Goal: Task Accomplishment & Management: Manage account settings

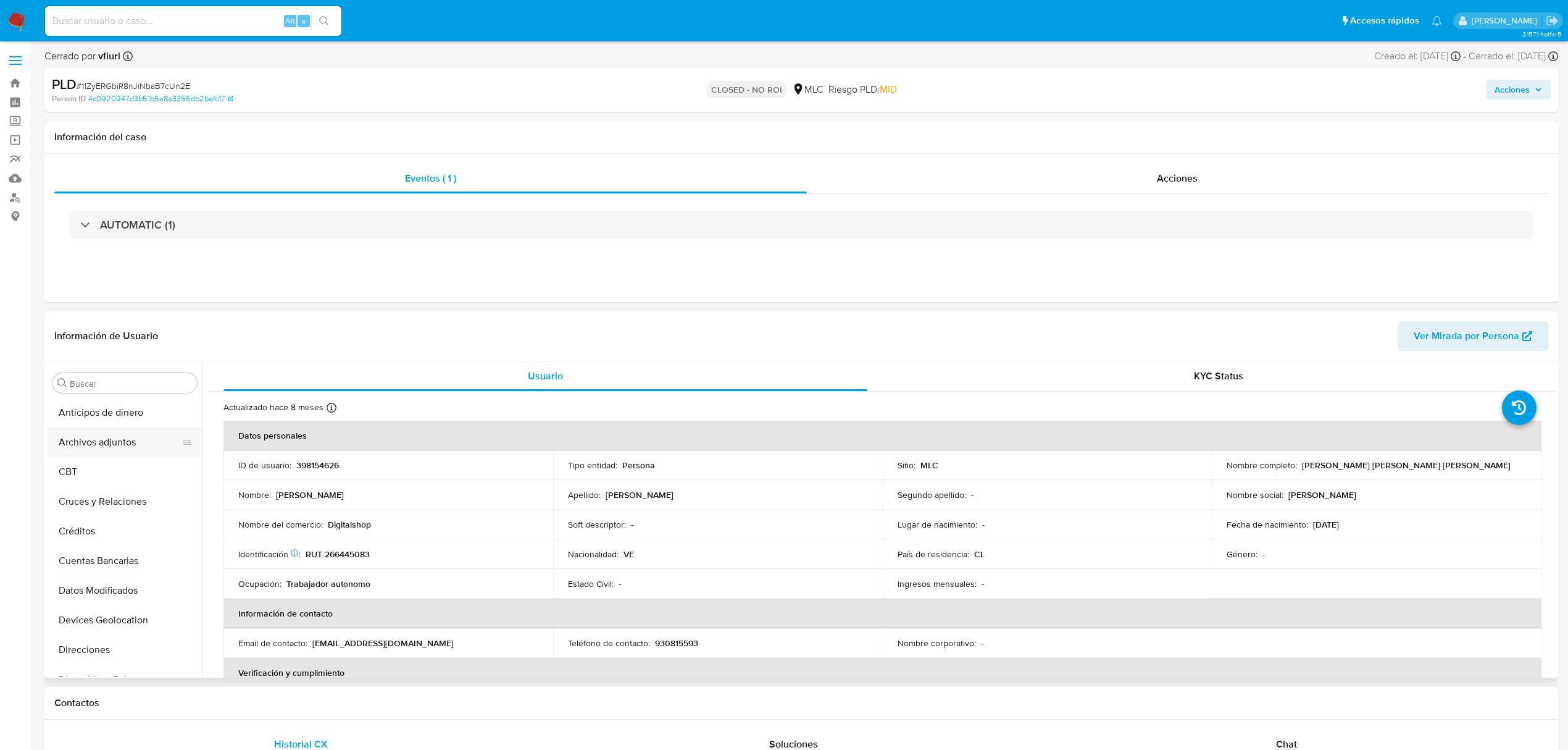
select select "10"
click at [12, 75] on link "Bandeja" at bounding box center [73, 83] width 147 height 19
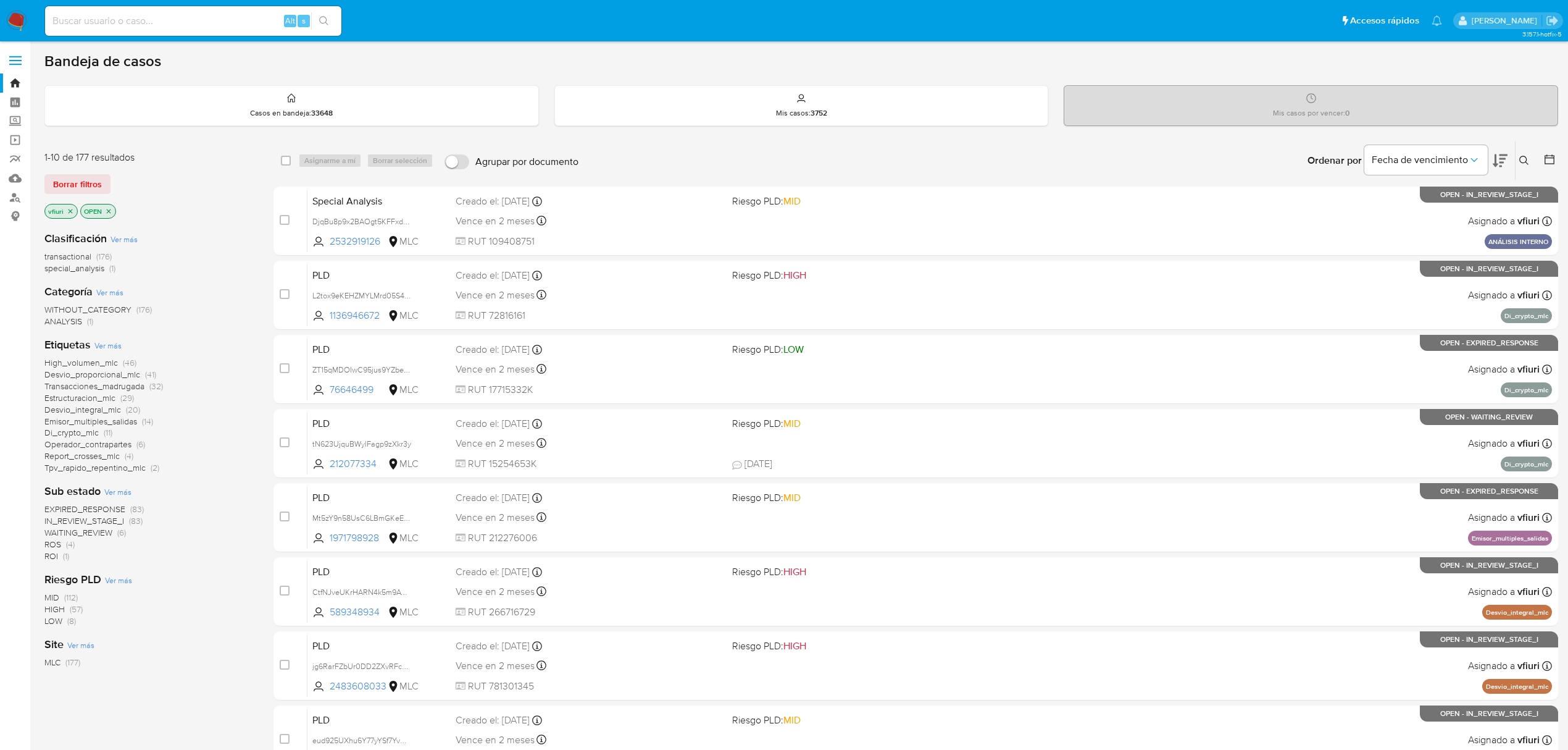
click at [1554, 149] on div at bounding box center [1547, 160] width 22 height 38
click at [1547, 164] on icon at bounding box center [1549, 159] width 12 height 12
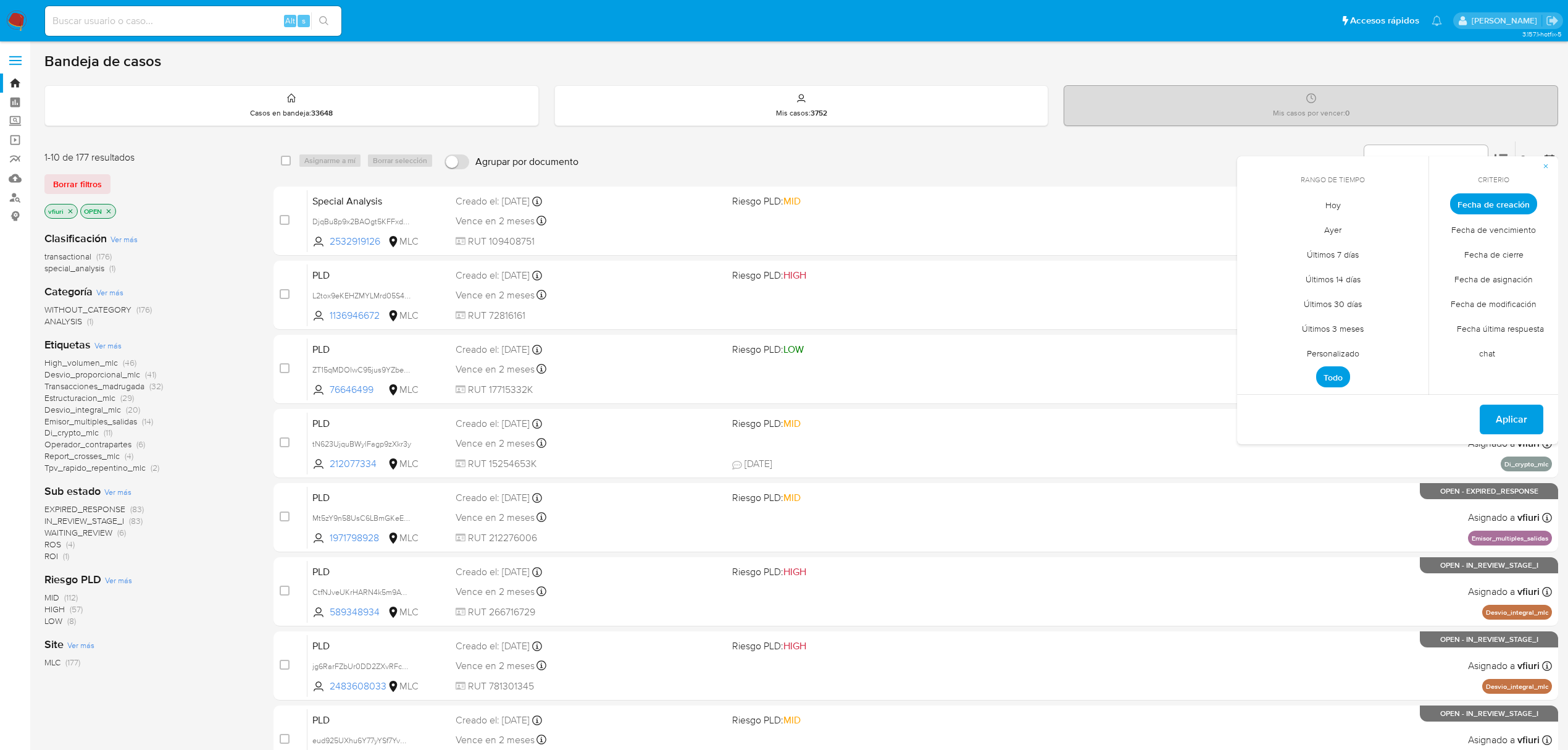
click at [1328, 346] on span "Personalizado" at bounding box center [1333, 353] width 78 height 25
click at [1252, 230] on icon "Mes anterior" at bounding box center [1256, 227] width 14 height 14
click at [1333, 320] on button "12" at bounding box center [1333, 321] width 20 height 20
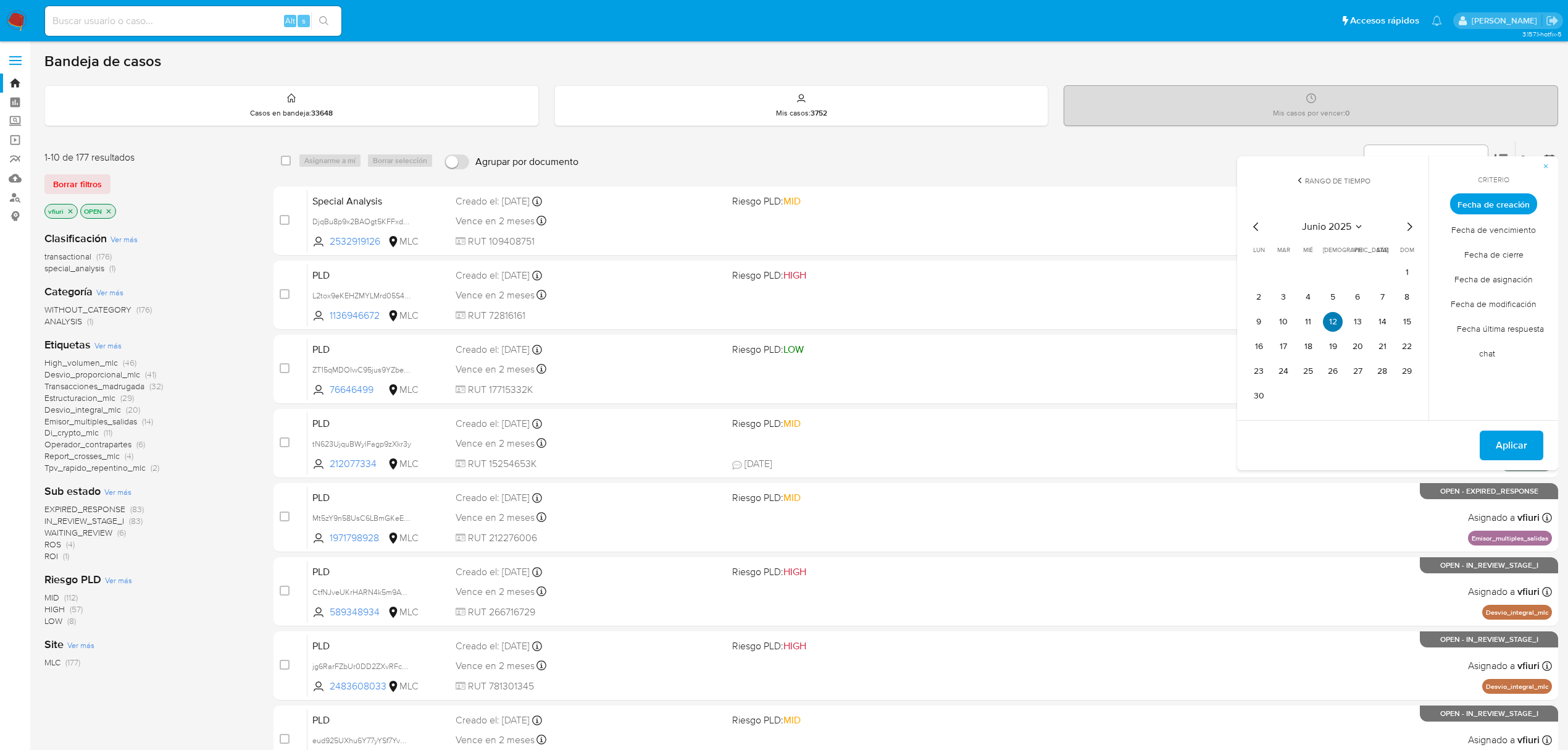
click at [1333, 320] on button "12" at bounding box center [1333, 321] width 20 height 20
click at [1520, 438] on span "Aplicar" at bounding box center [1511, 446] width 31 height 28
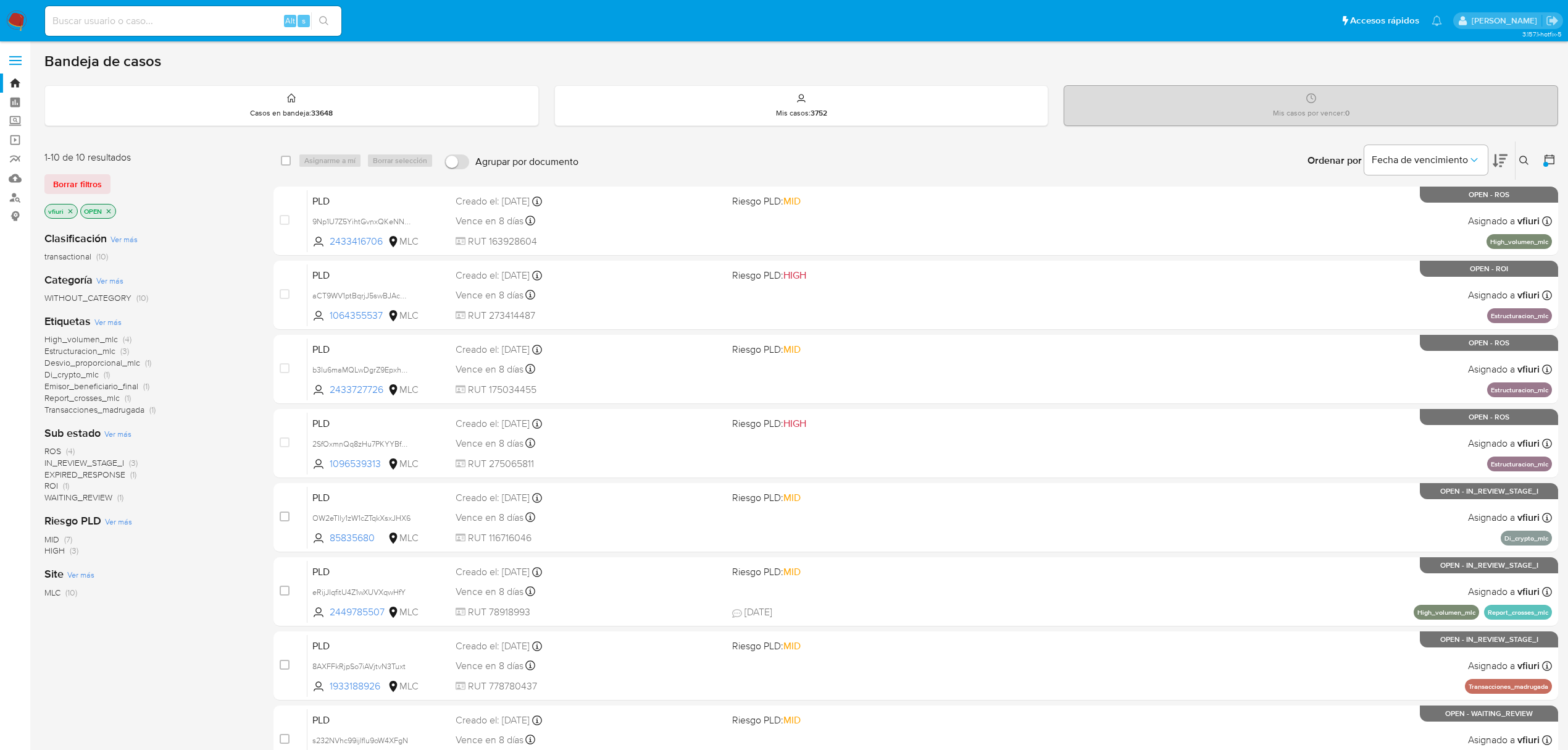
scroll to position [225, 0]
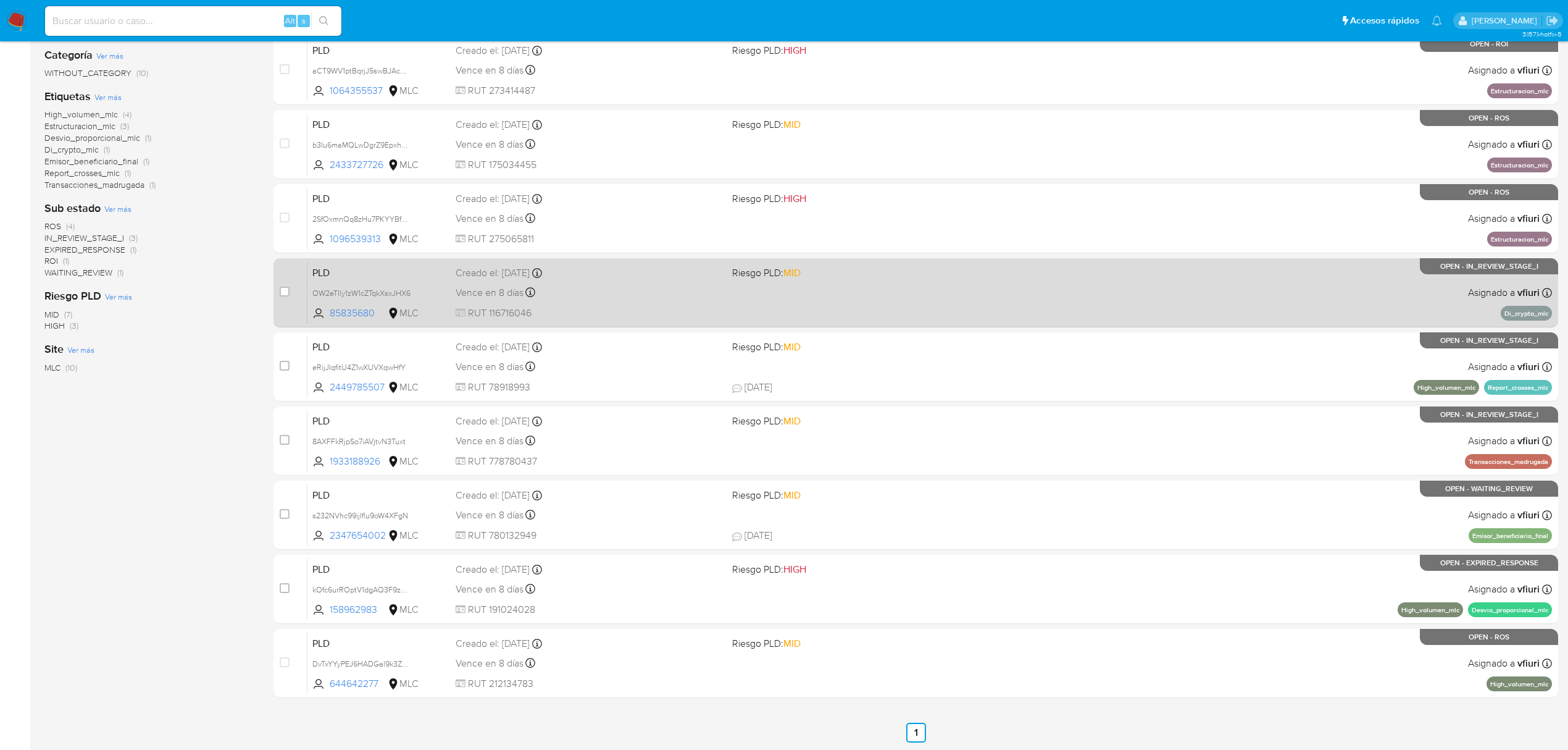
click at [628, 302] on div "PLD OW2eTIly1zW1cZTqkXsxJHX6 85835680 MLC Riesgo PLD: MID Creado el: 12/06/2025…" at bounding box center [930, 293] width 1245 height 62
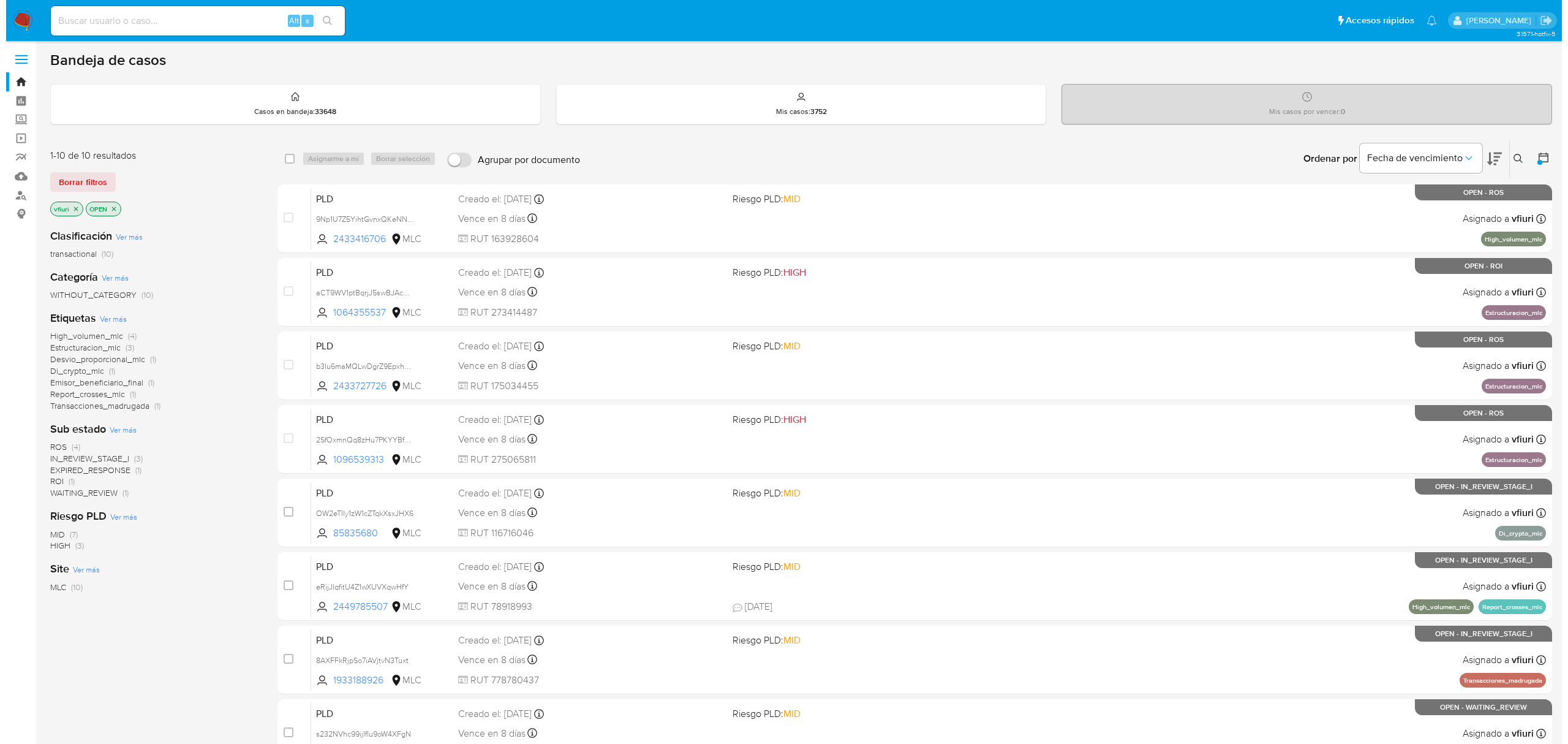
scroll to position [0, 0]
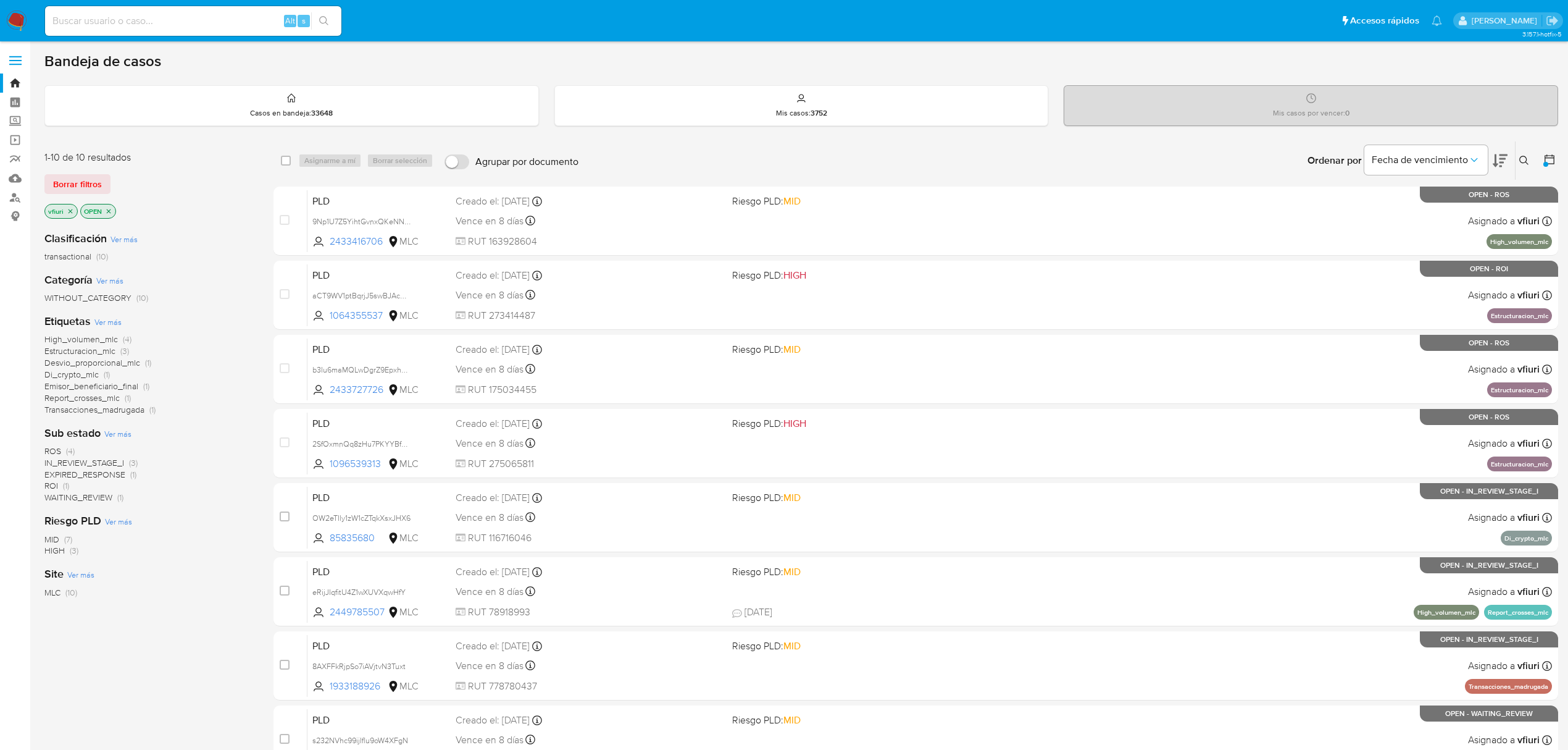
click at [110, 212] on icon "close-filter" at bounding box center [109, 211] width 4 height 4
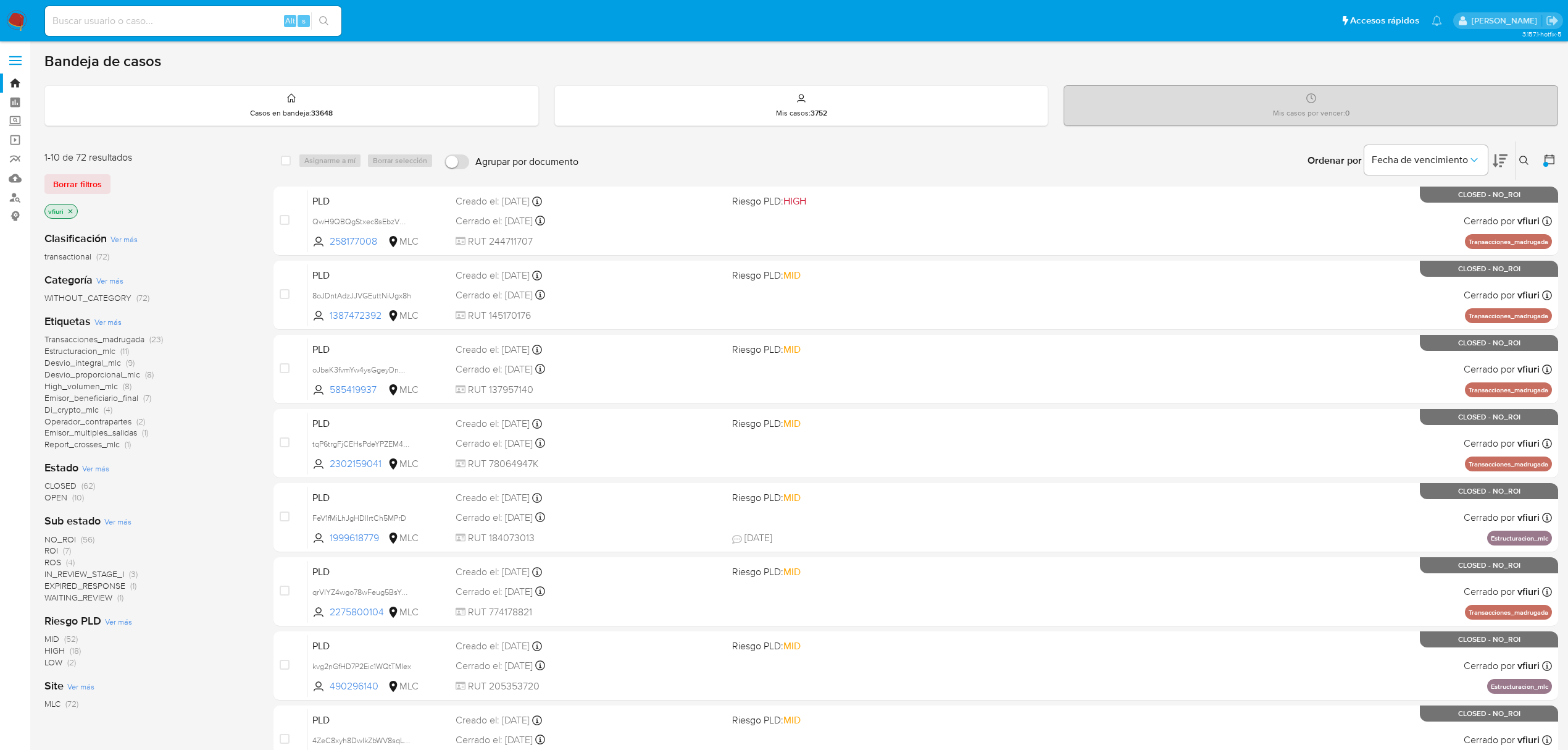
click at [64, 488] on span "CLOSED" at bounding box center [60, 485] width 32 height 12
click at [77, 411] on span "Di_crypto_mlc" at bounding box center [71, 409] width 54 height 12
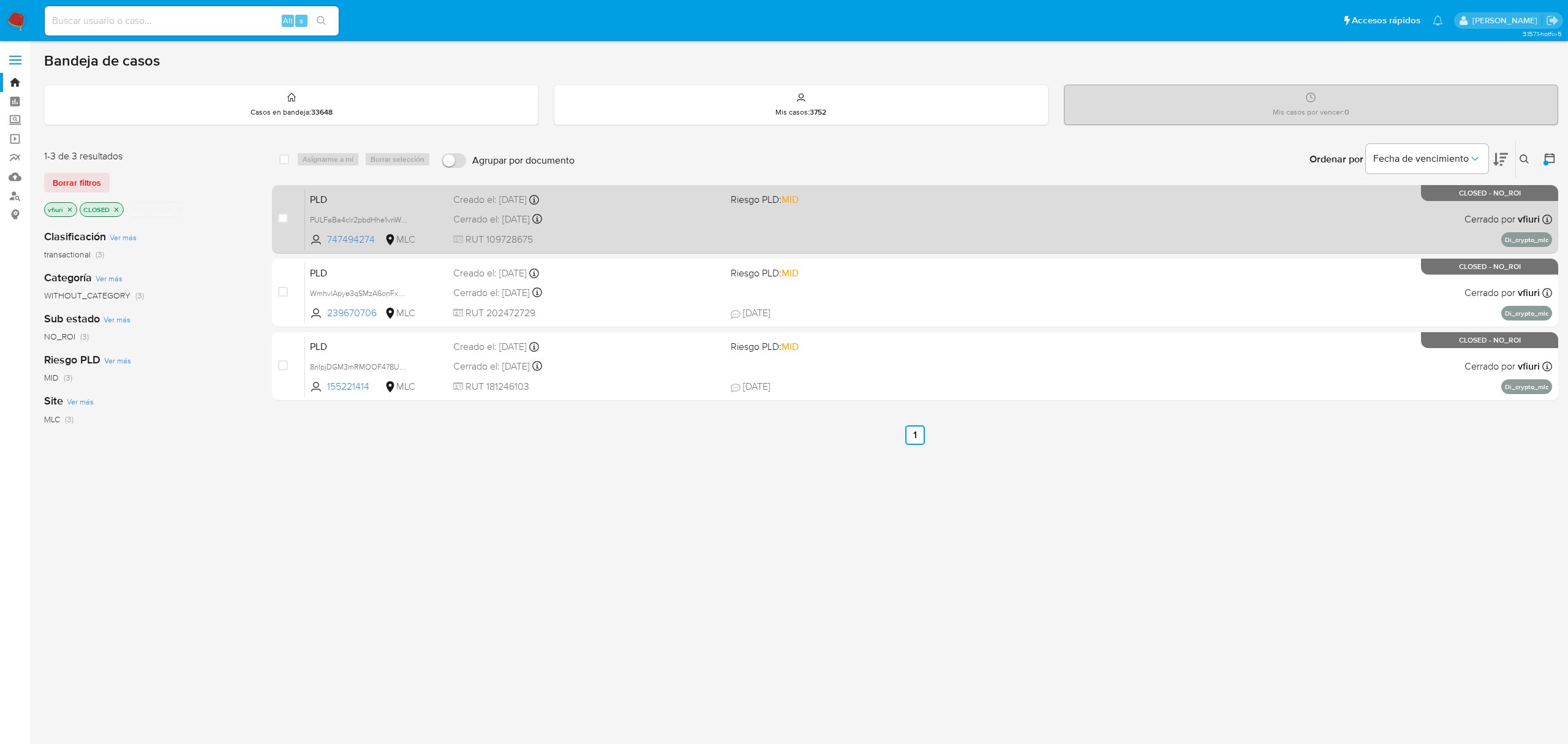
click at [641, 241] on span "RUT 109728675" at bounding box center [587, 239] width 267 height 14
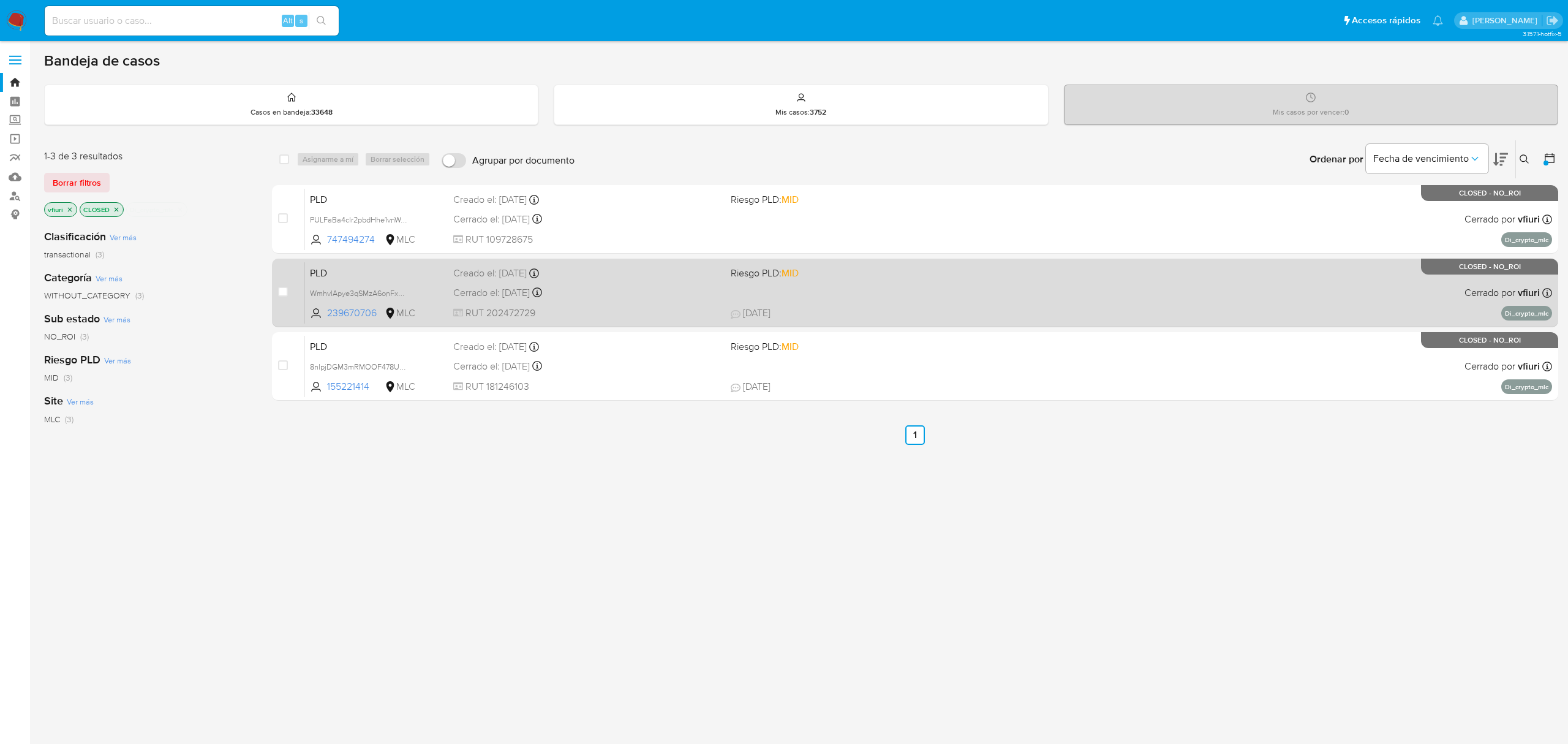
click at [666, 307] on span "RUT 202472729" at bounding box center [587, 313] width 267 height 14
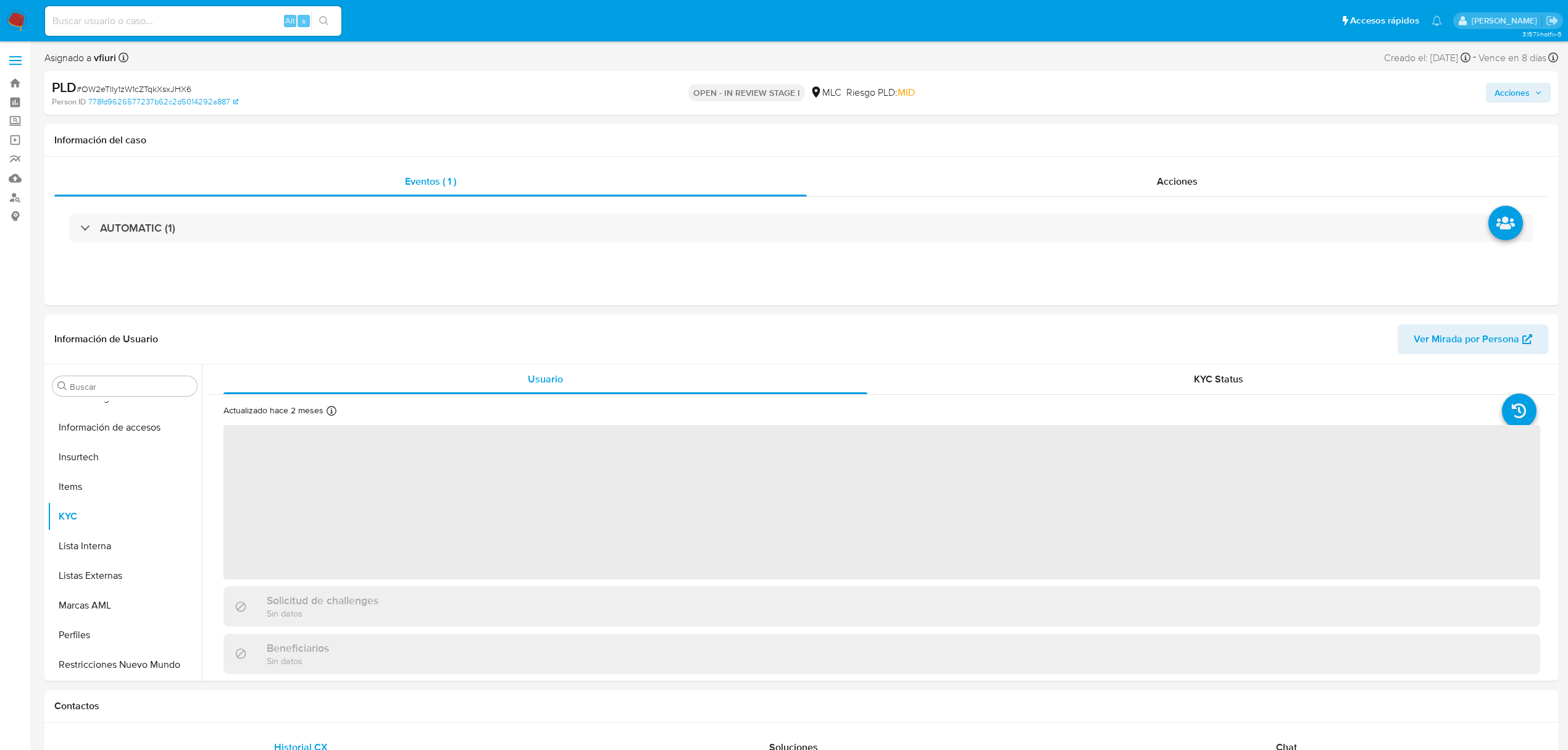
scroll to position [522, 0]
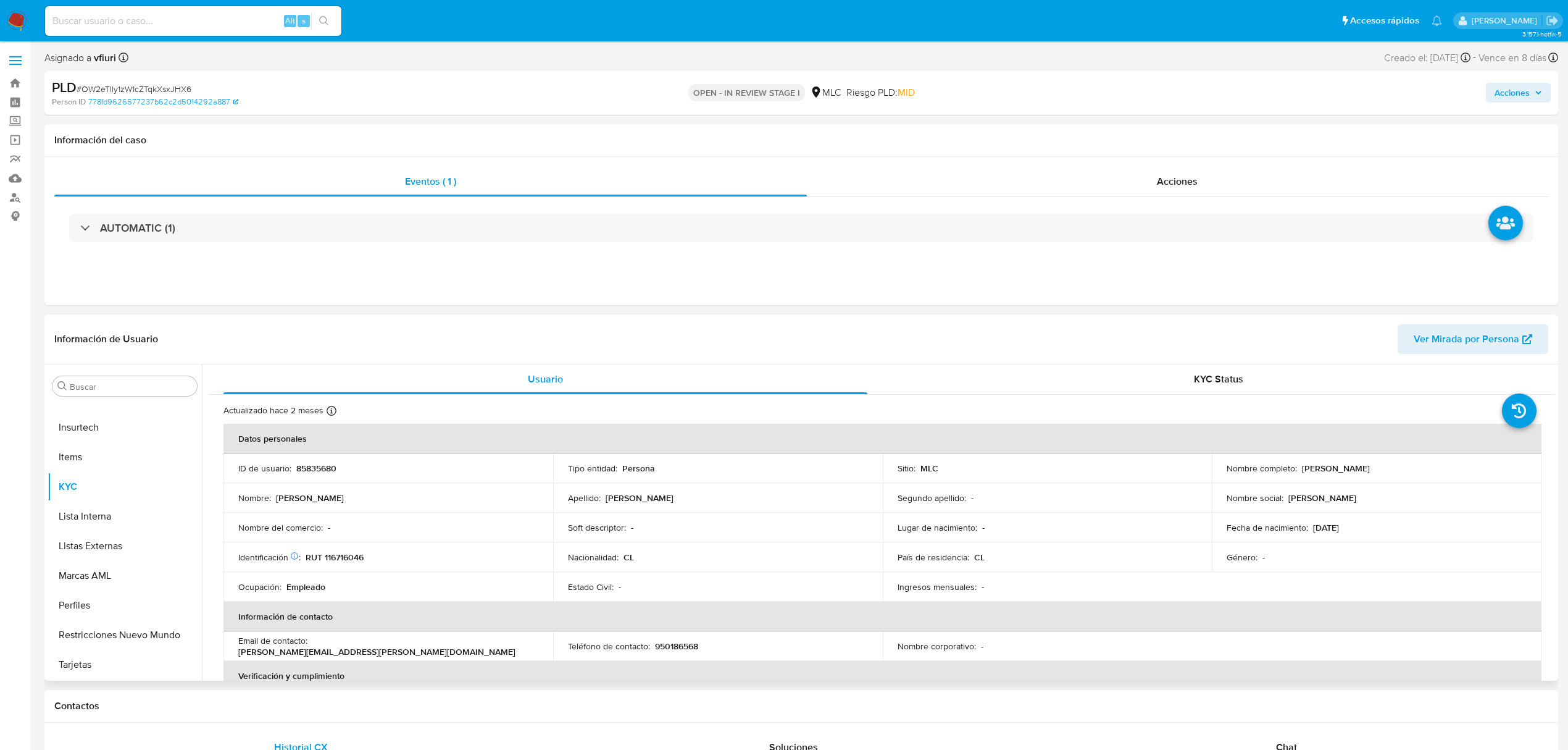
select select "10"
click at [311, 473] on p "85835680" at bounding box center [316, 467] width 40 height 11
copy p "85835680"
drag, startPoint x: 333, startPoint y: 480, endPoint x: 324, endPoint y: 460, distance: 21.9
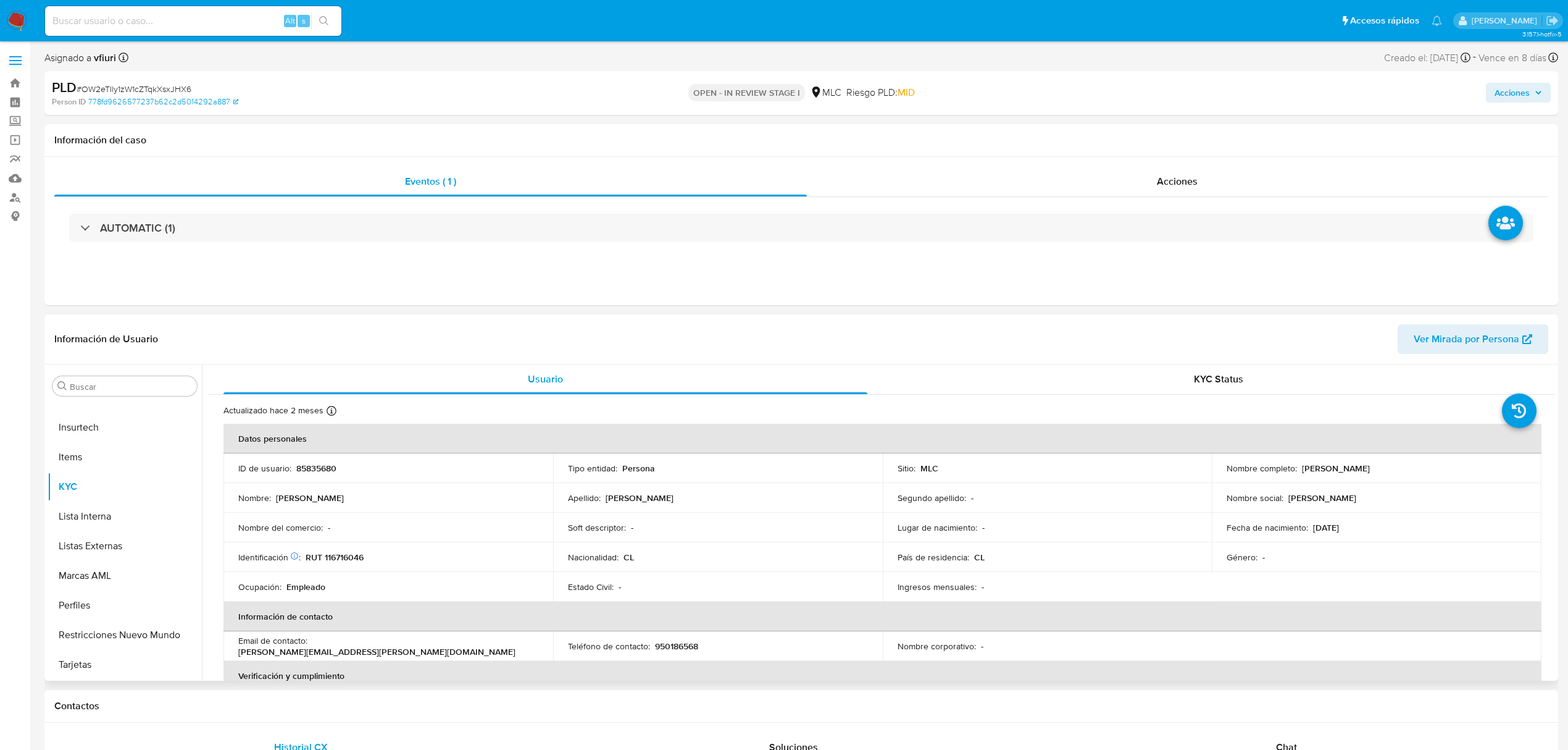
click at [324, 460] on td "ID de usuario : 85835680" at bounding box center [388, 468] width 330 height 30
drag, startPoint x: 332, startPoint y: 475, endPoint x: 317, endPoint y: 462, distance: 19.8
click at [317, 462] on p "85835680" at bounding box center [316, 467] width 40 height 11
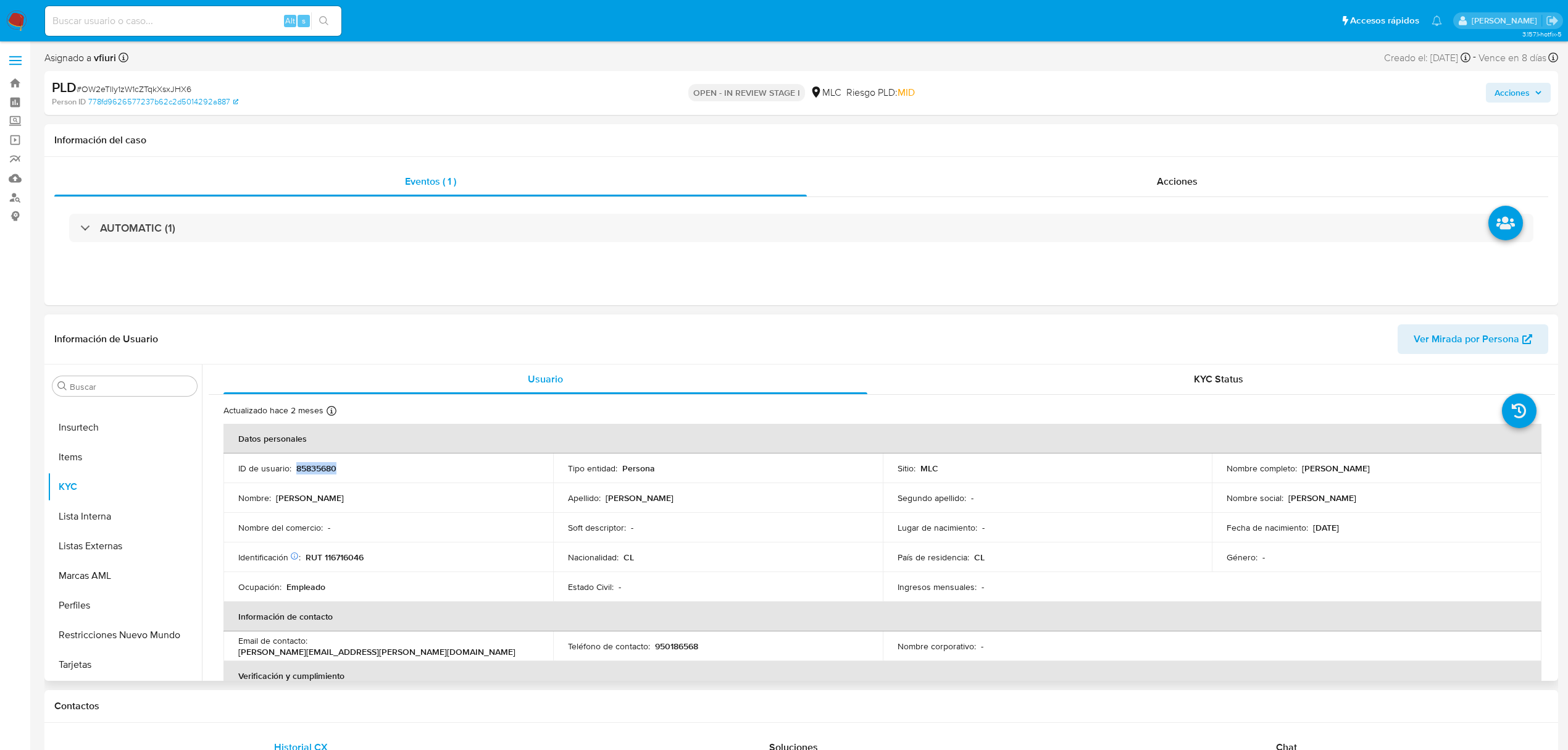
copy p "85835680"
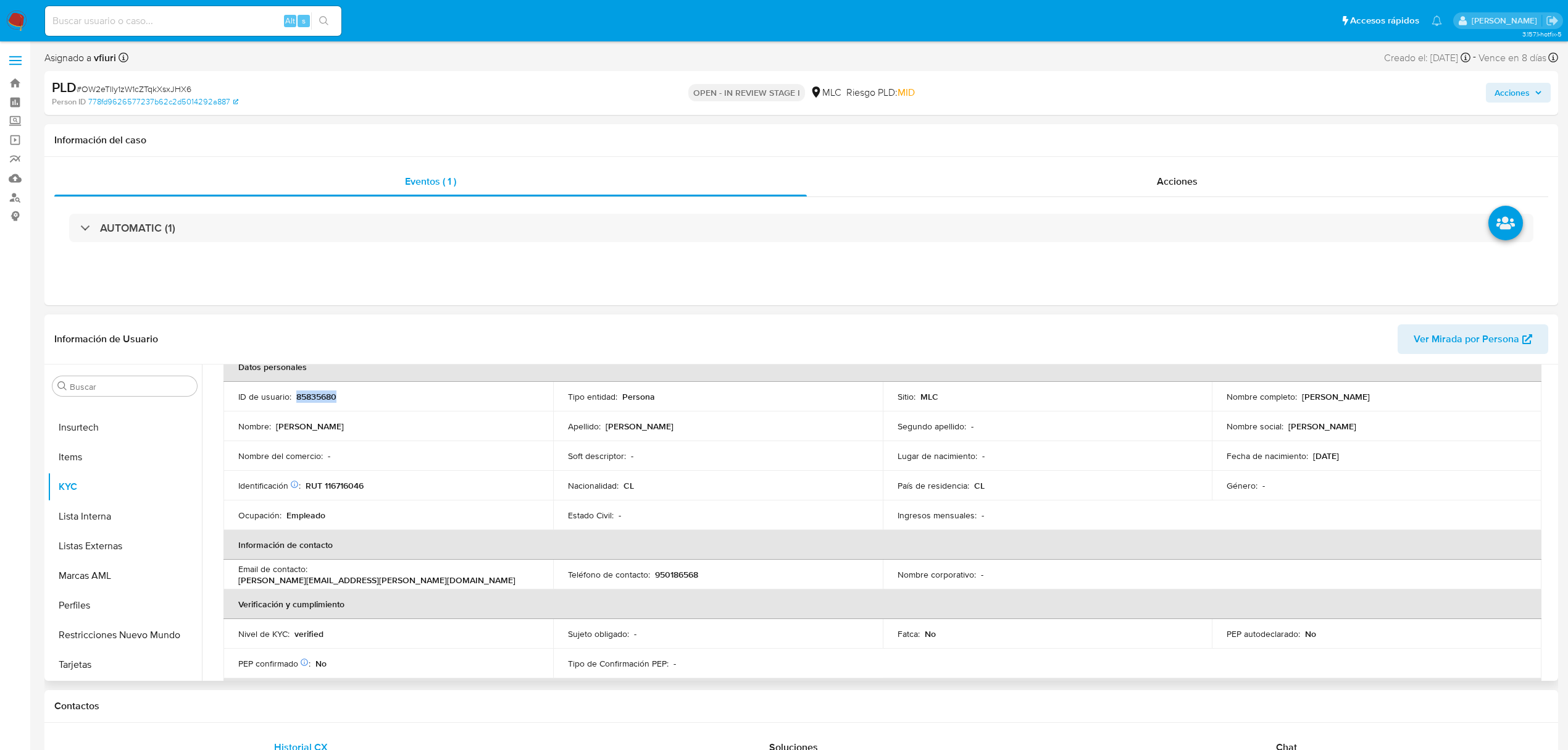
scroll to position [0, 0]
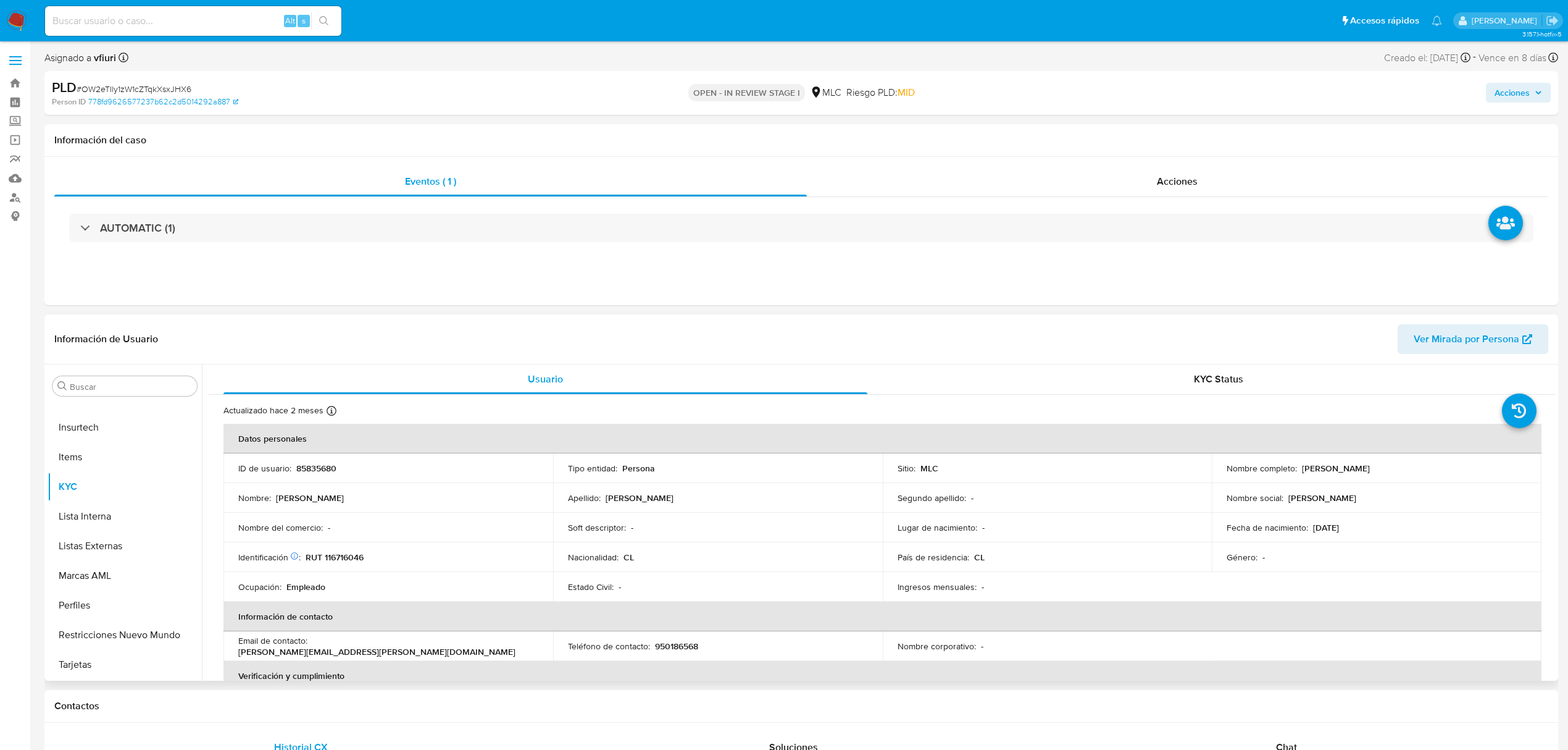
drag, startPoint x: 315, startPoint y: 475, endPoint x: 303, endPoint y: 468, distance: 13.9
click at [303, 468] on p "85835680" at bounding box center [316, 467] width 40 height 11
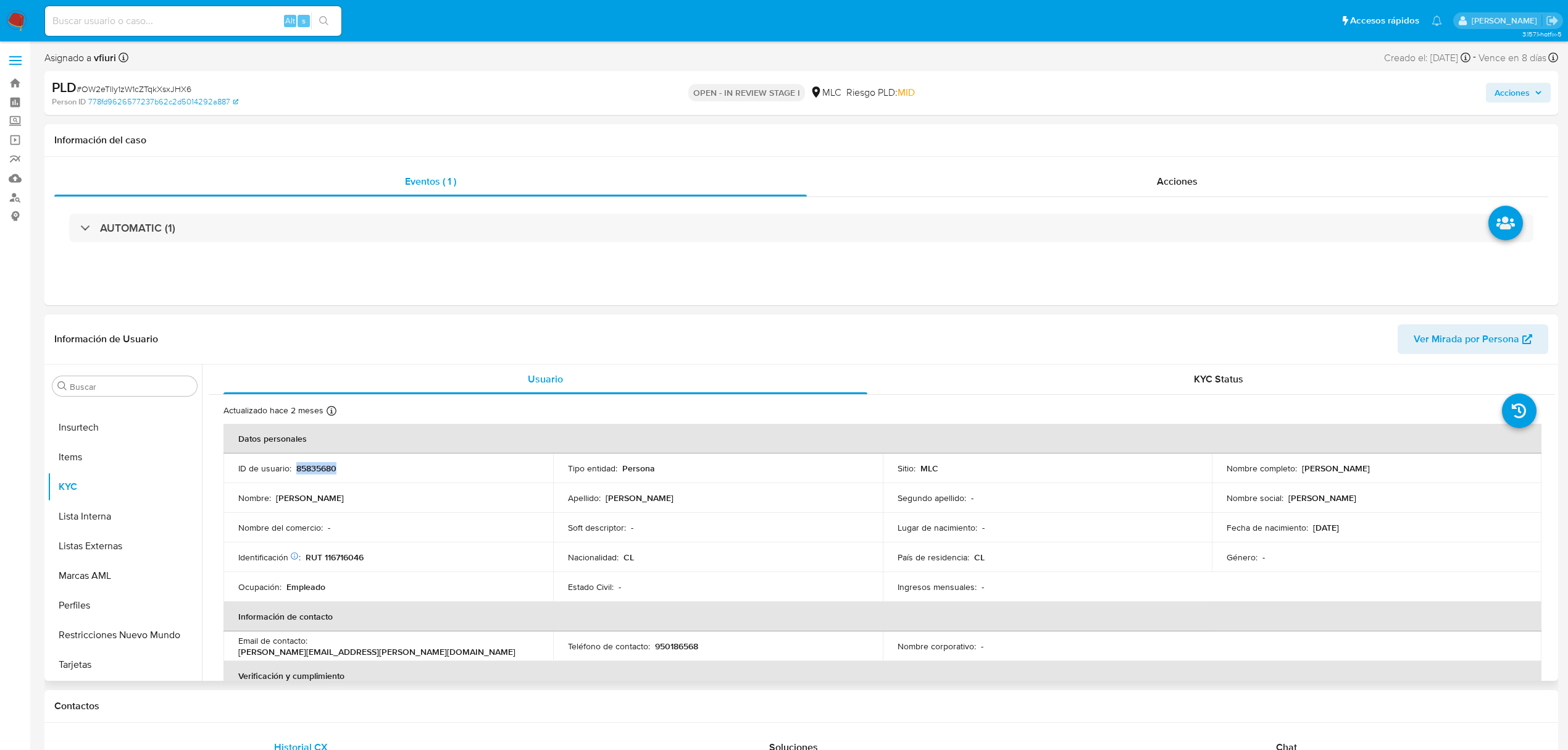
copy p "85835680"
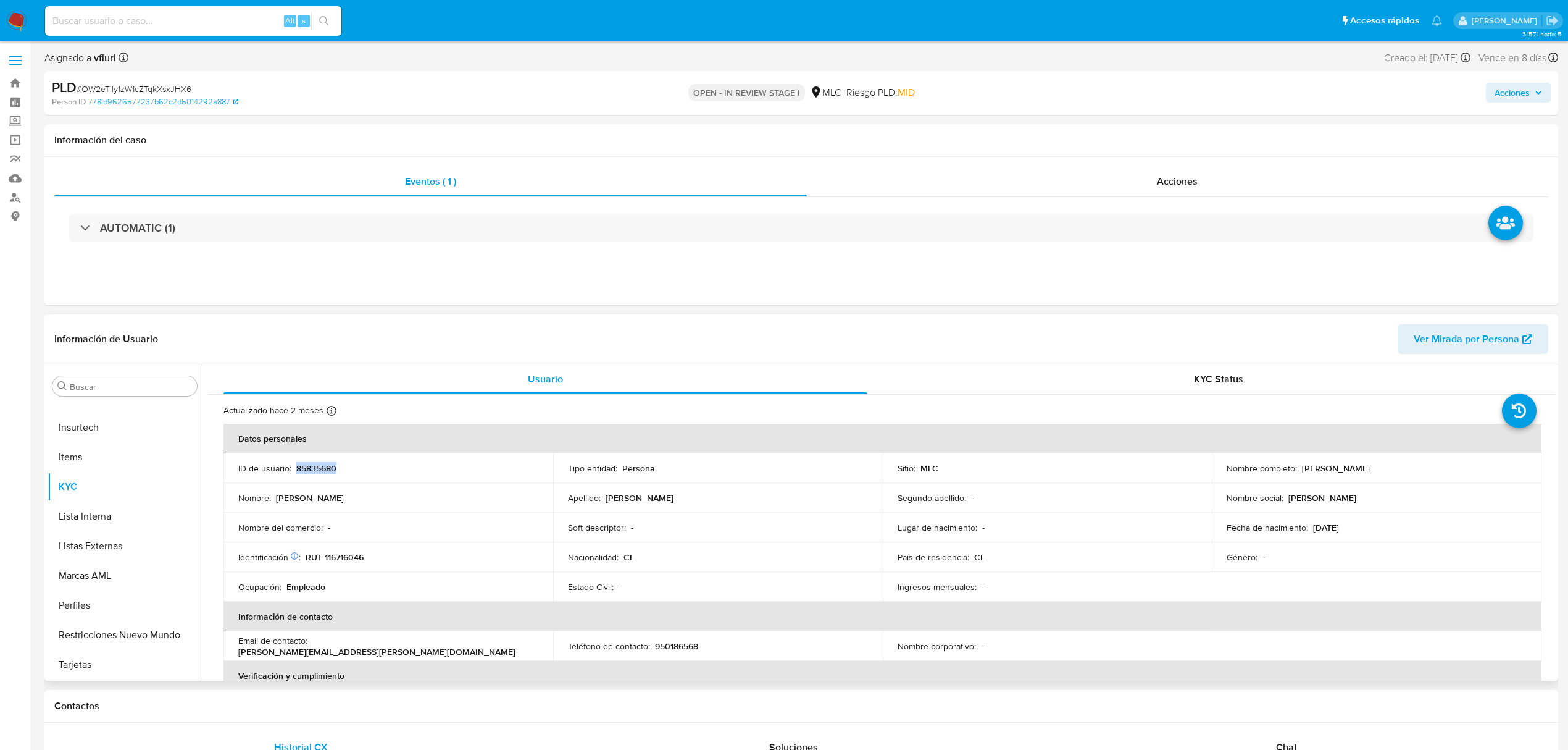
copy p "85835680"
drag, startPoint x: 314, startPoint y: 475, endPoint x: 306, endPoint y: 470, distance: 9.4
click at [306, 470] on p "85835680" at bounding box center [316, 467] width 40 height 11
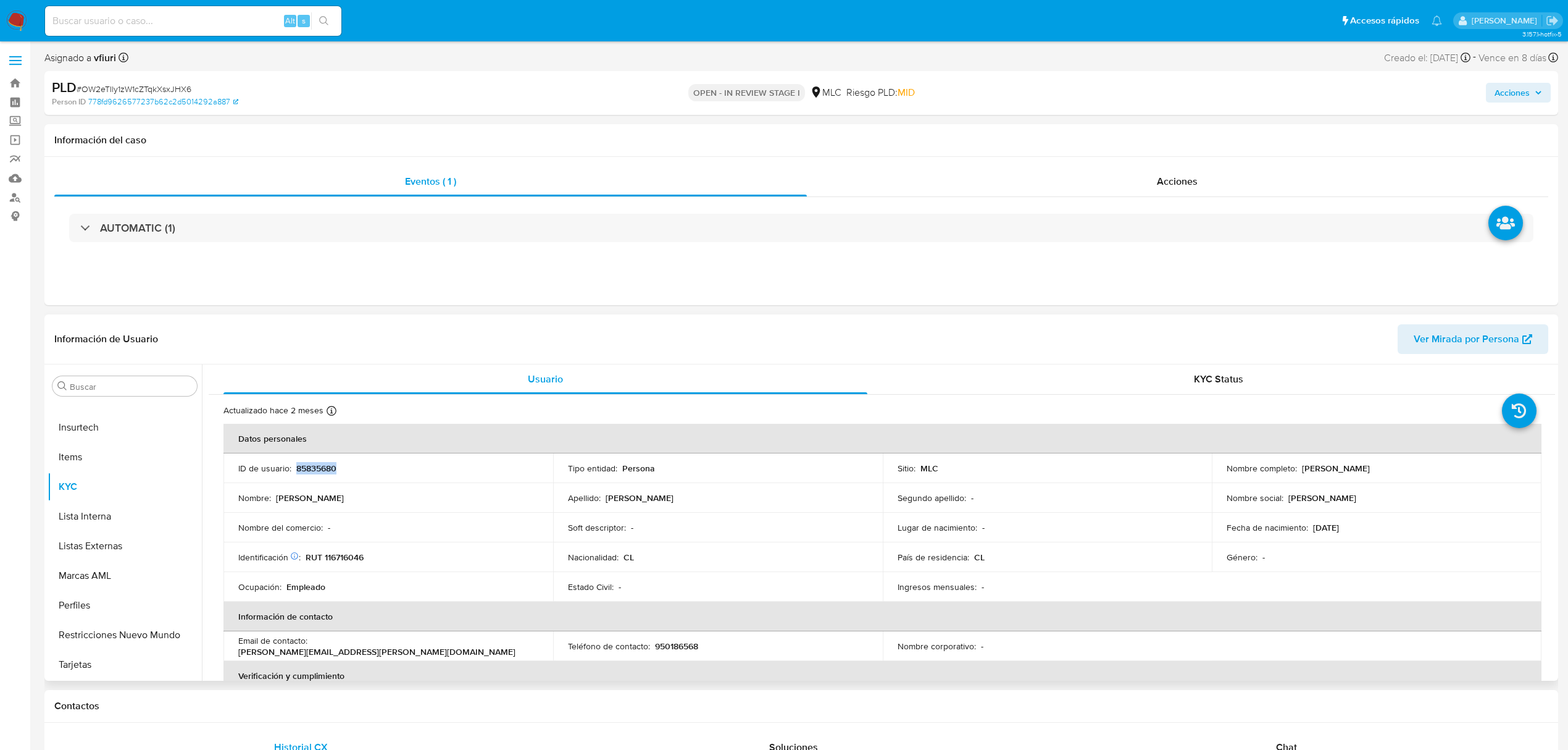
click at [306, 470] on p "85835680" at bounding box center [316, 467] width 40 height 11
click at [182, 86] on span "# OW2eTIly1zW1cZTqkXsxJHX6" at bounding box center [134, 88] width 115 height 12
click at [122, 480] on button "KYC" at bounding box center [120, 486] width 144 height 30
drag, startPoint x: 1549, startPoint y: 438, endPoint x: 1547, endPoint y: 445, distance: 7.3
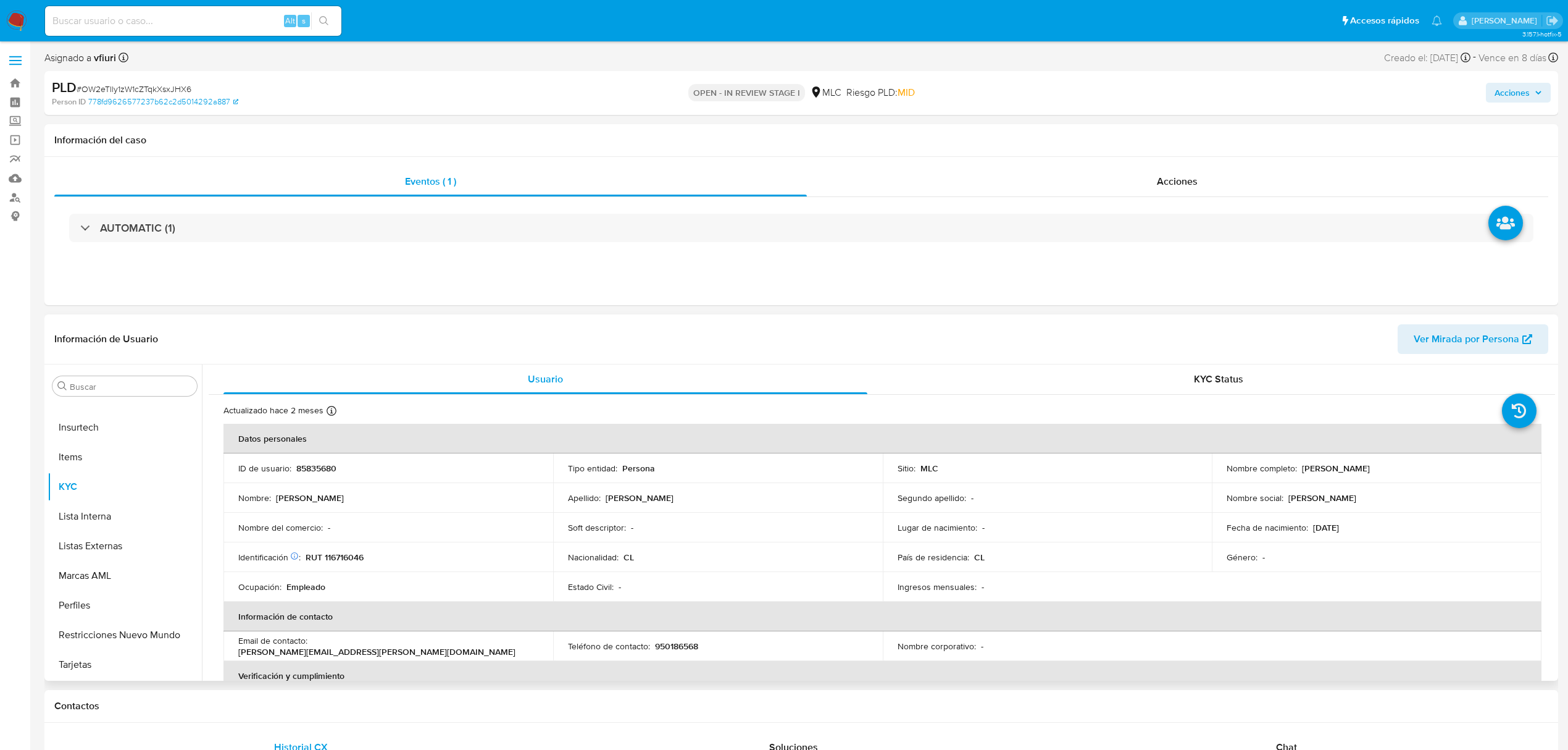
drag, startPoint x: 1556, startPoint y: 462, endPoint x: 1559, endPoint y: 475, distance: 13.3
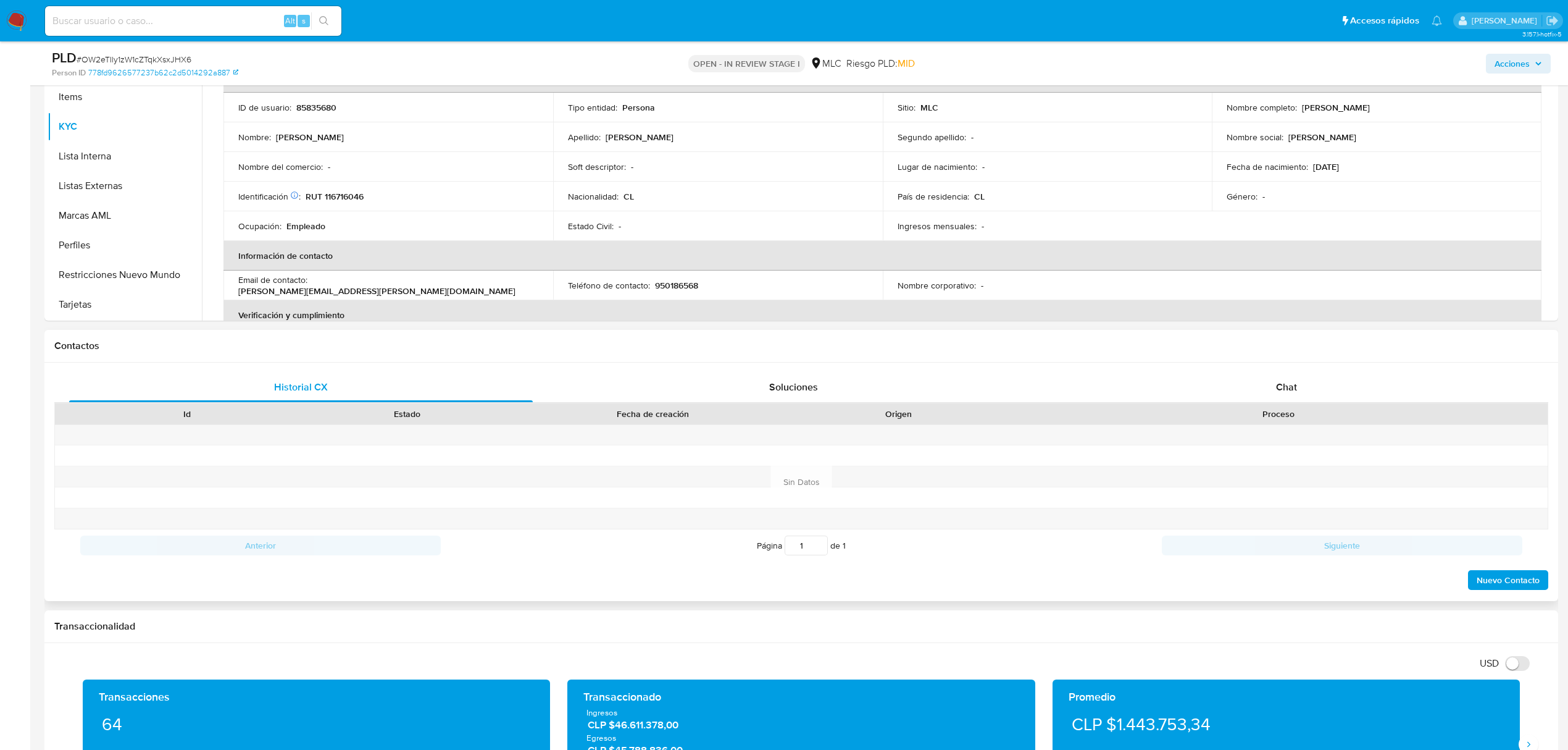
scroll to position [329, 0]
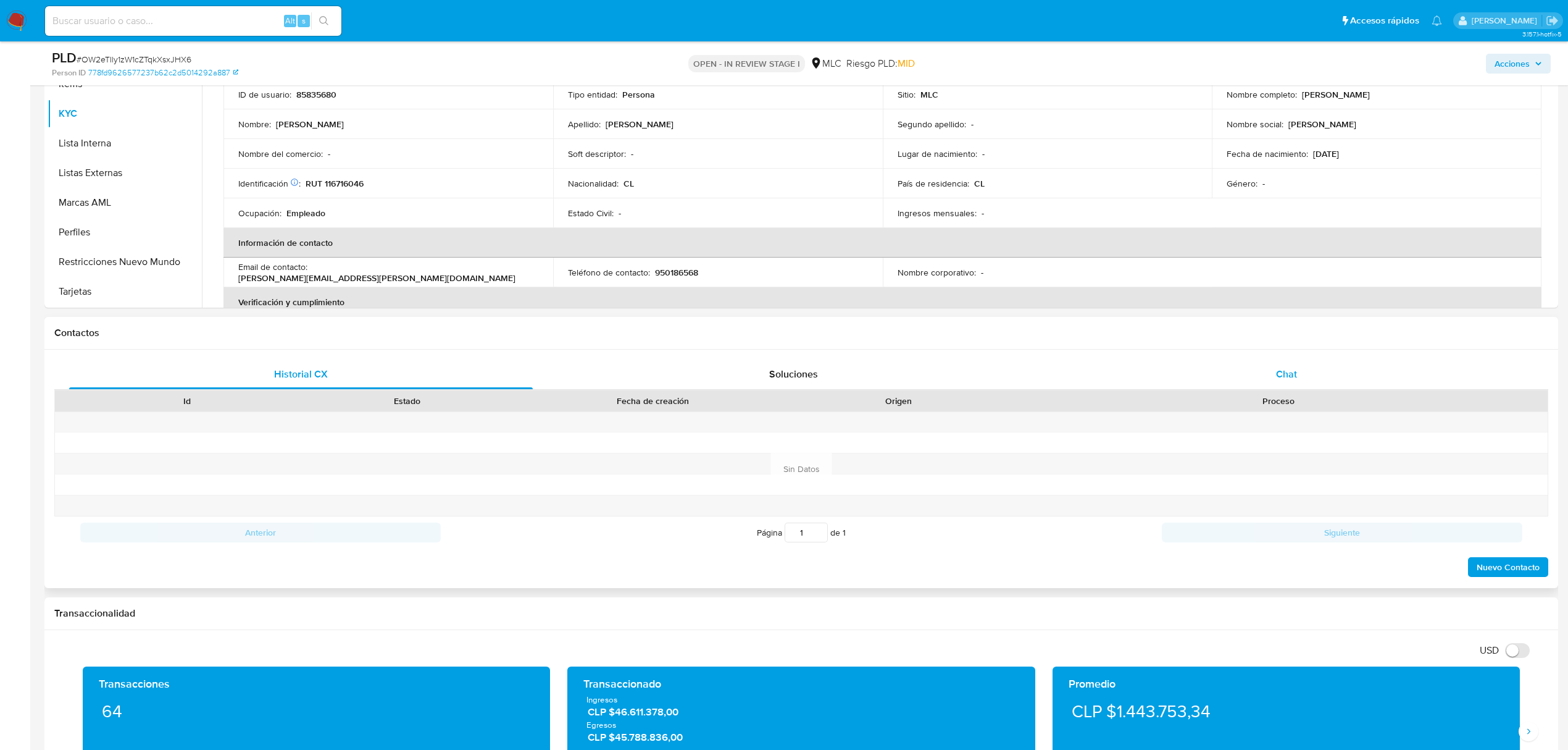
click at [1275, 363] on div "Chat" at bounding box center [1287, 374] width 464 height 30
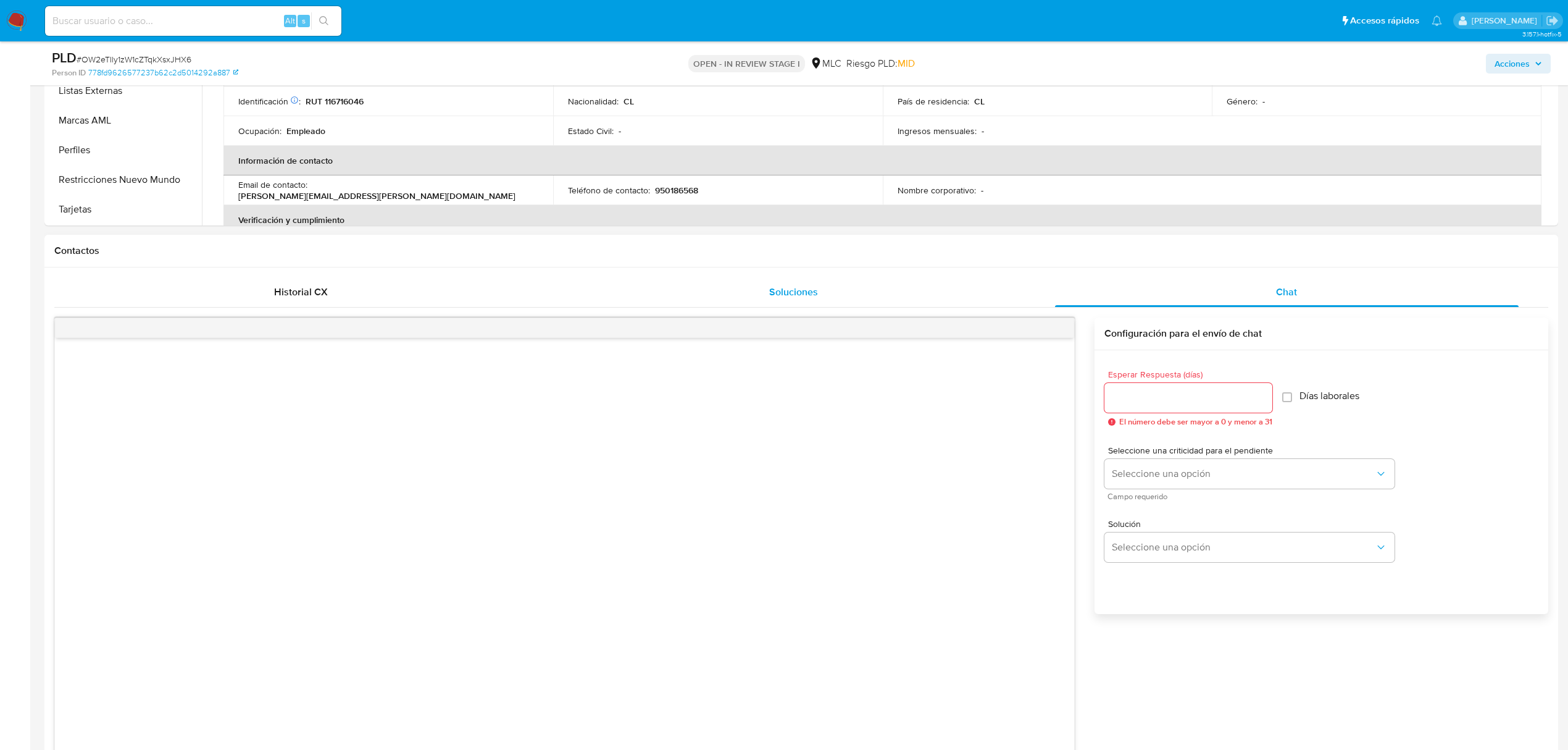
scroll to position [0, 0]
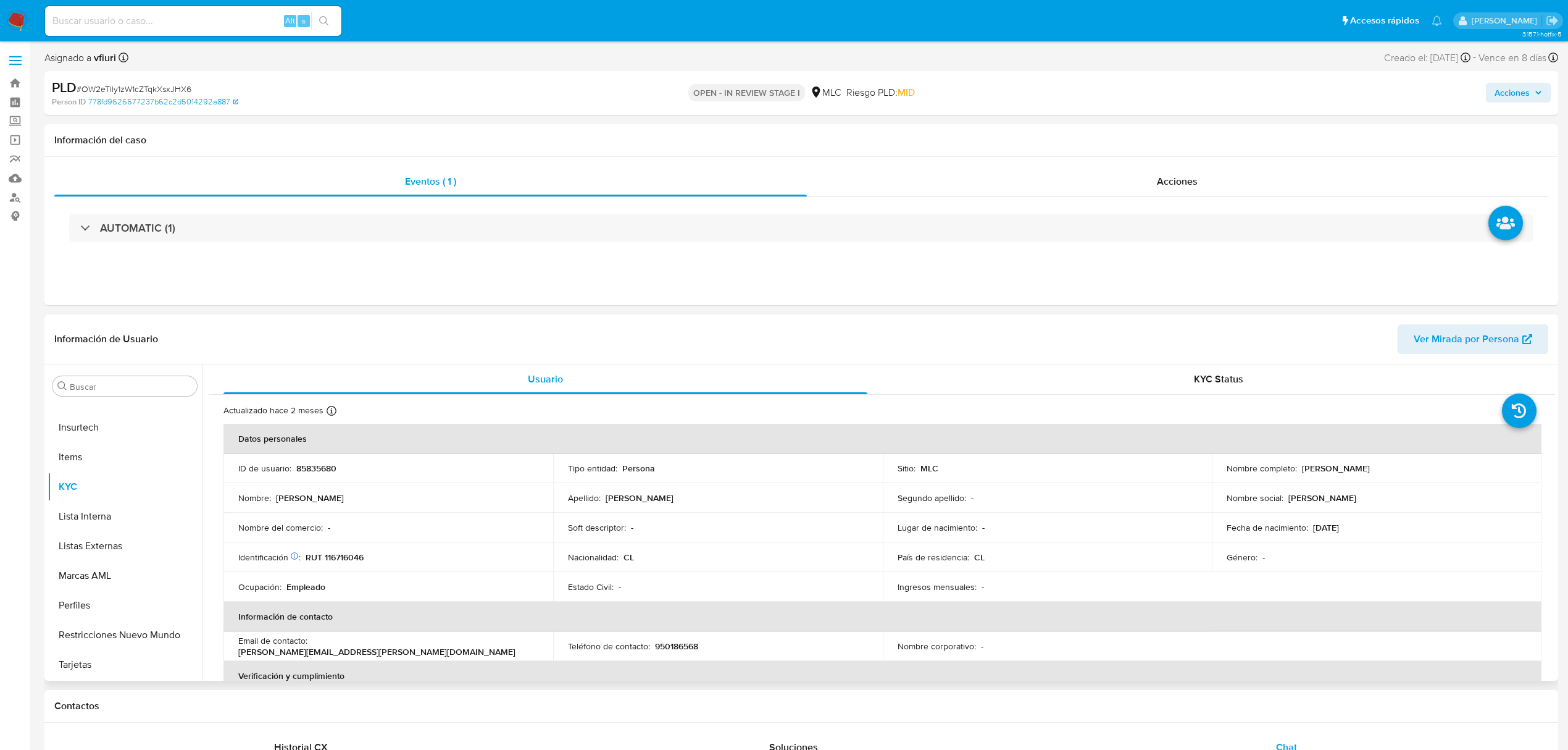
click at [353, 557] on p "RUT 116716046" at bounding box center [335, 557] width 58 height 11
drag, startPoint x: 93, startPoint y: 483, endPoint x: 129, endPoint y: 480, distance: 36.1
click at [93, 483] on button "Cruces y Relaciones" at bounding box center [120, 477] width 144 height 30
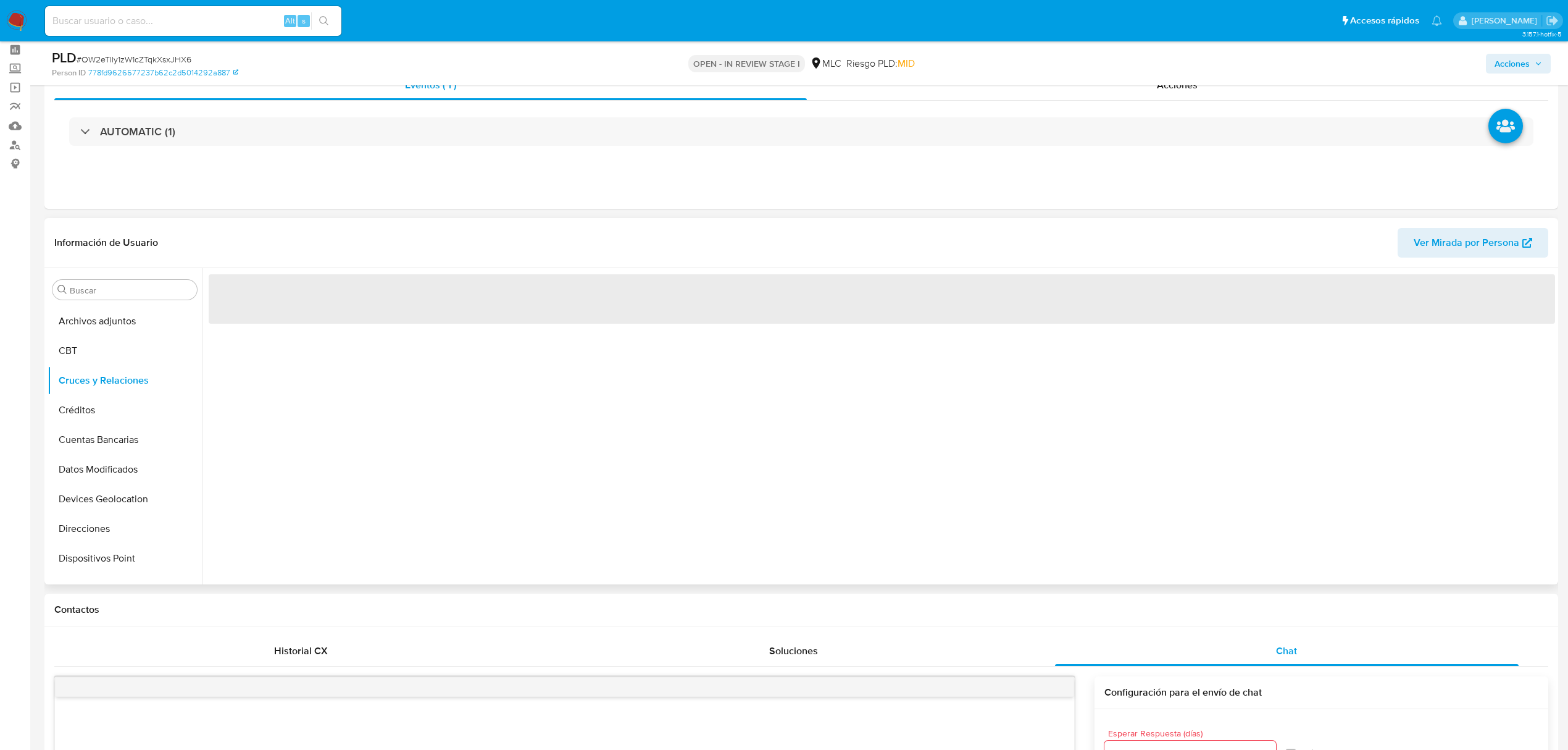
scroll to position [82, 0]
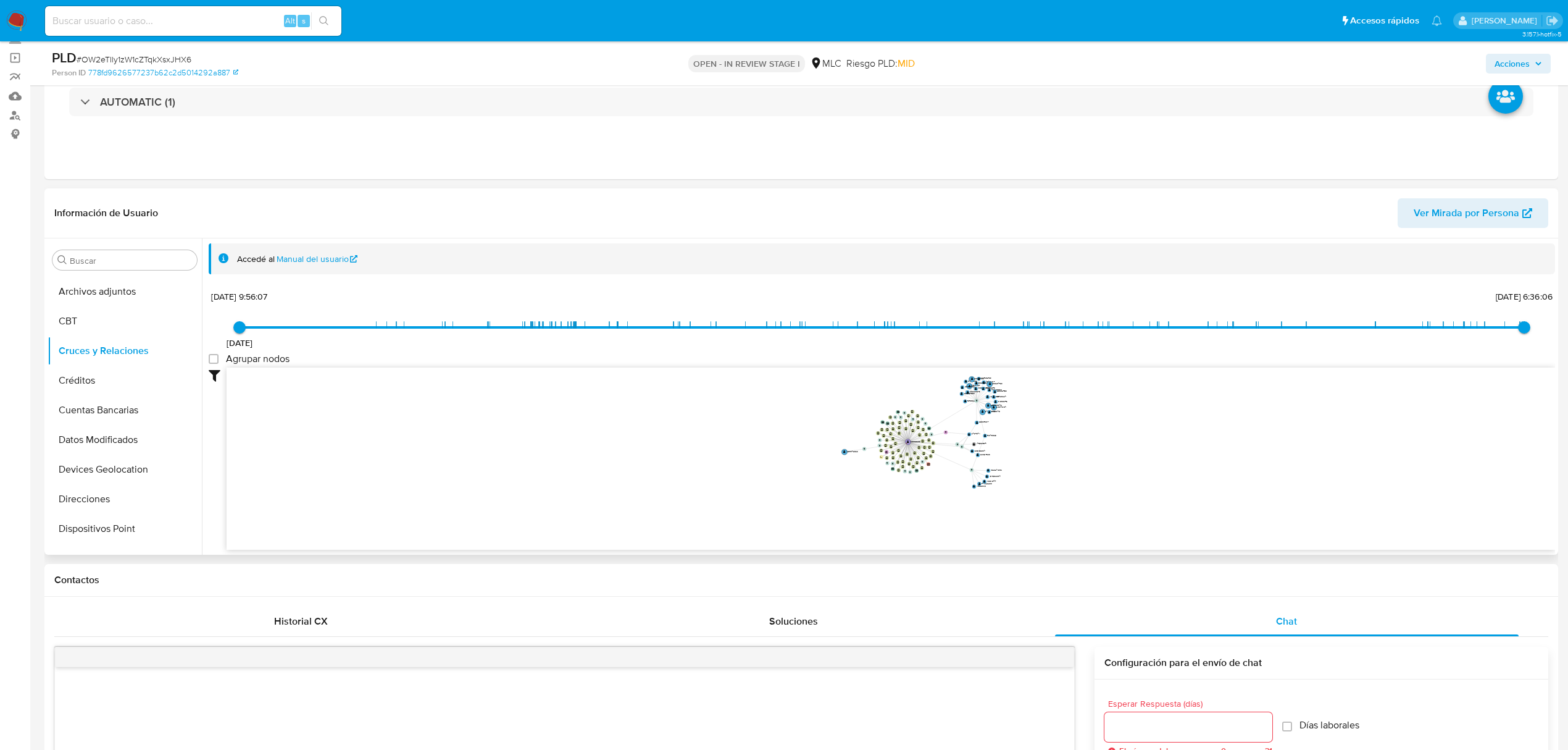
drag, startPoint x: 1090, startPoint y: 440, endPoint x: 1094, endPoint y: 467, distance: 27.3
click at [1094, 467] on icon "device-65cb518bd1ffe30195cbf0c1  user-85835680  85835680 D device-62bba1d0088…" at bounding box center [891, 457] width 1328 height 179
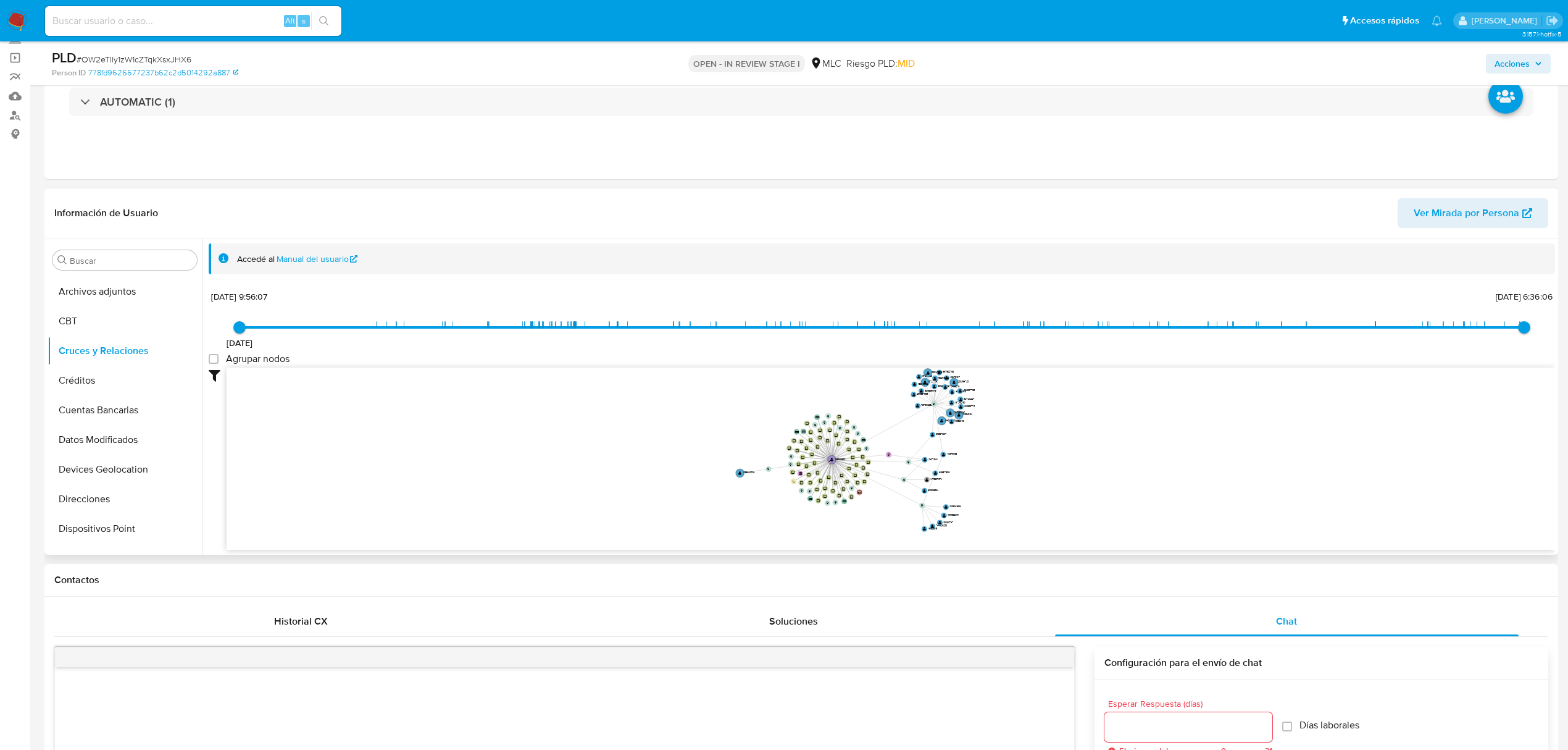
drag, startPoint x: 1102, startPoint y: 470, endPoint x: 1123, endPoint y: 470, distance: 21.0
click at [1123, 470] on icon "device-65cb518bd1ffe30195cbf0c1  user-85835680  85835680 D device-62bba1d0088…" at bounding box center [891, 457] width 1328 height 179
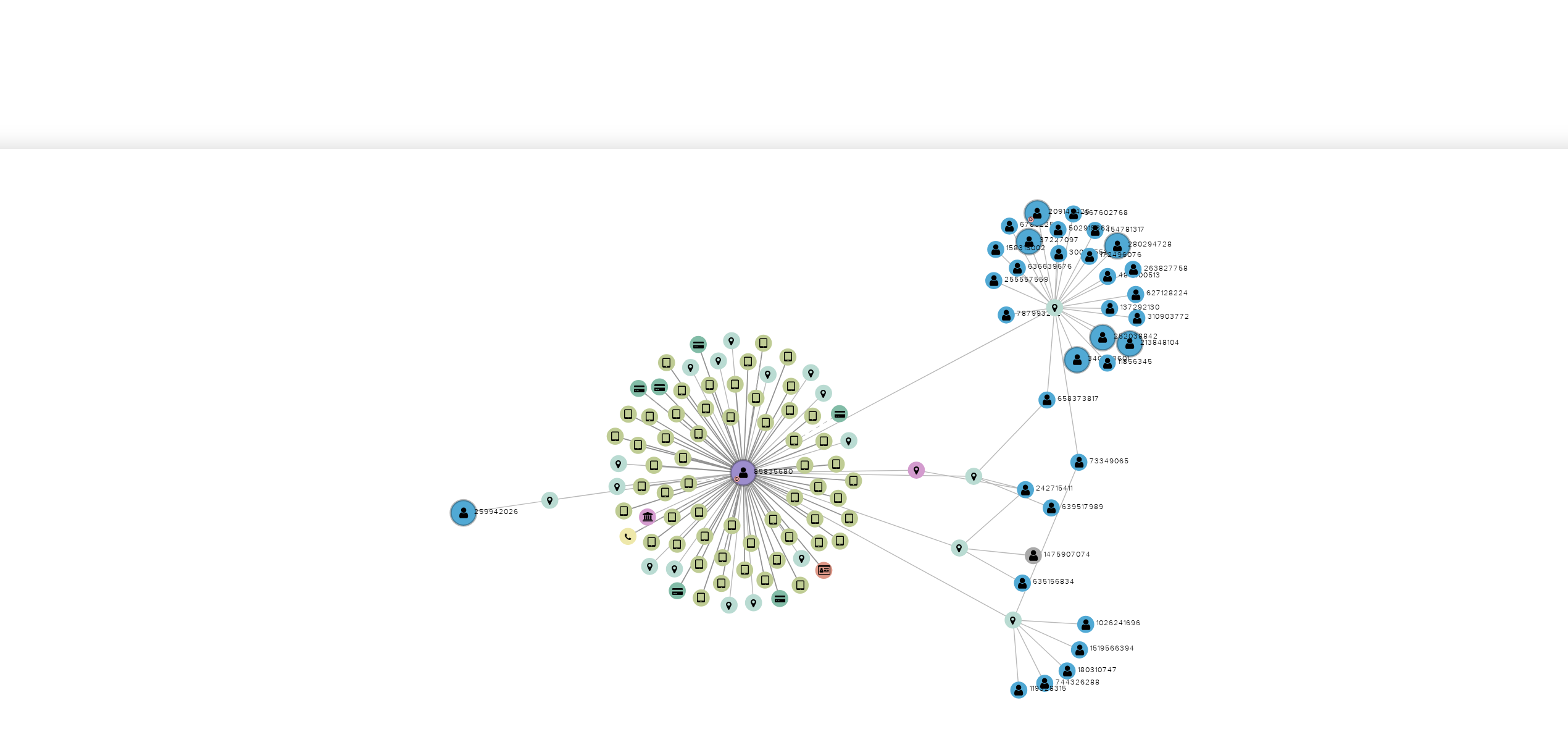
drag, startPoint x: 1047, startPoint y: 462, endPoint x: 1009, endPoint y: 454, distance: 38.8
click at [1009, 454] on icon "device-65cb518bd1ffe30195cbf0c1  user-85835680  85835680 D device-62bba1d0088…" at bounding box center [891, 457] width 1328 height 179
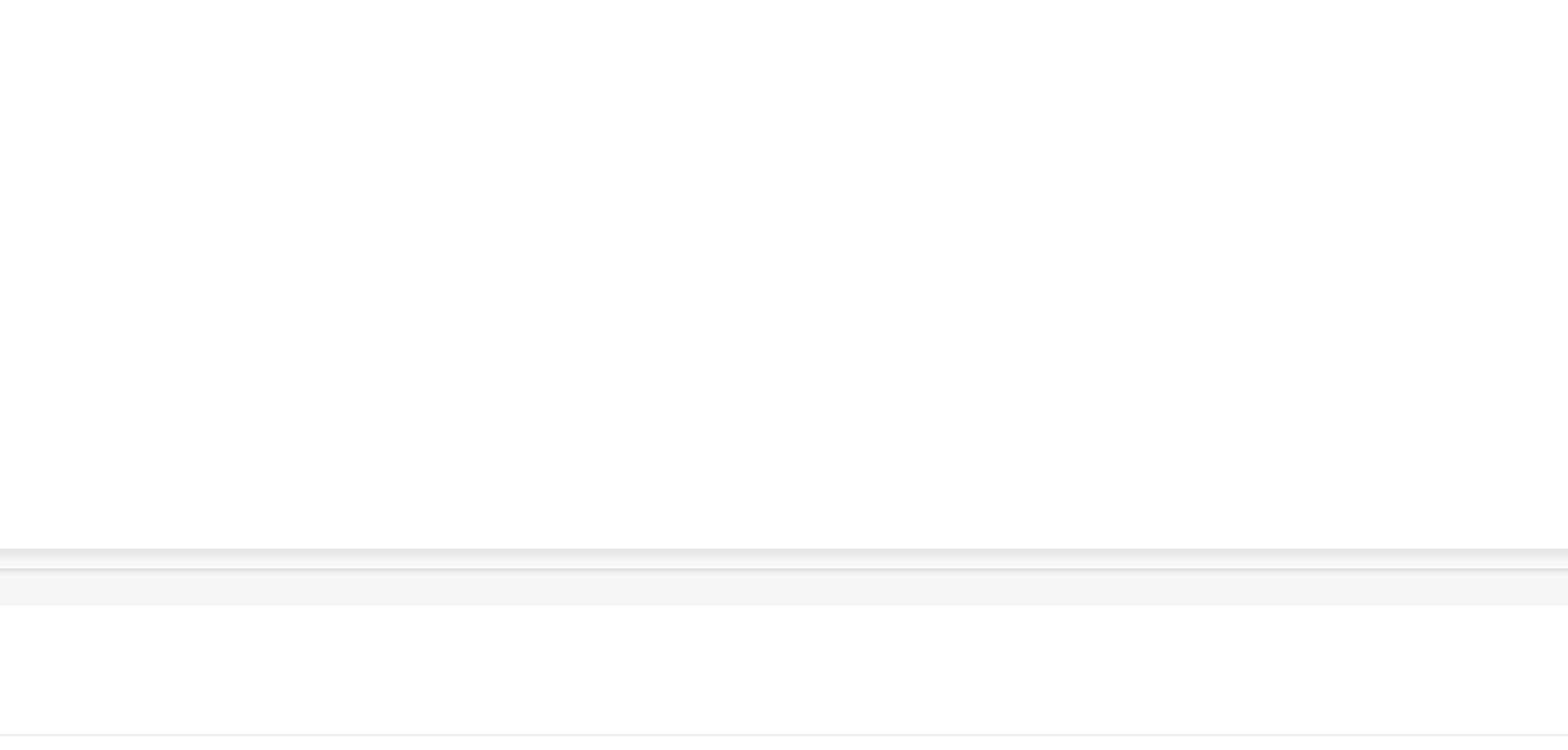
scroll to position [0, 0]
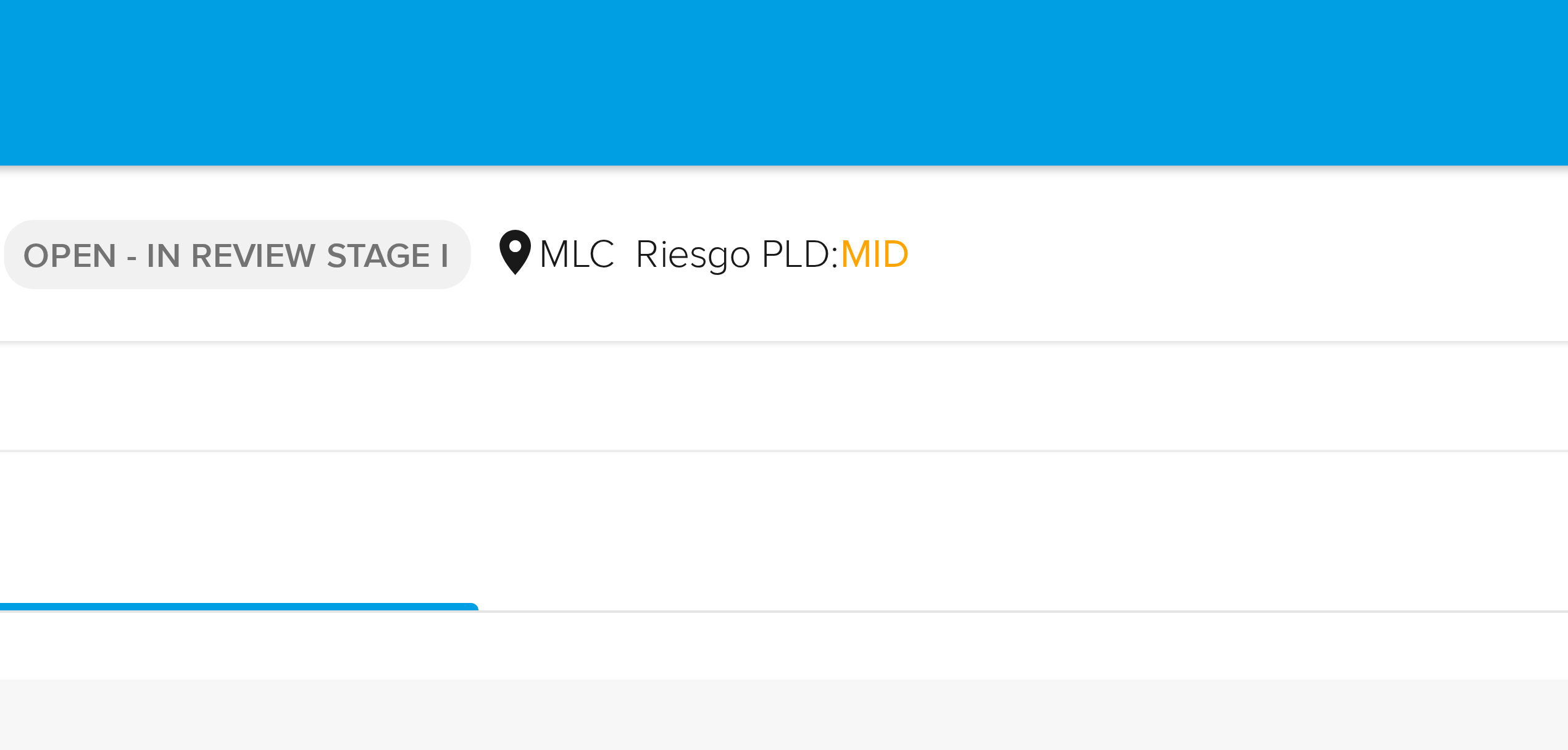
drag, startPoint x: 1082, startPoint y: 446, endPoint x: 1074, endPoint y: 9, distance: 437.1
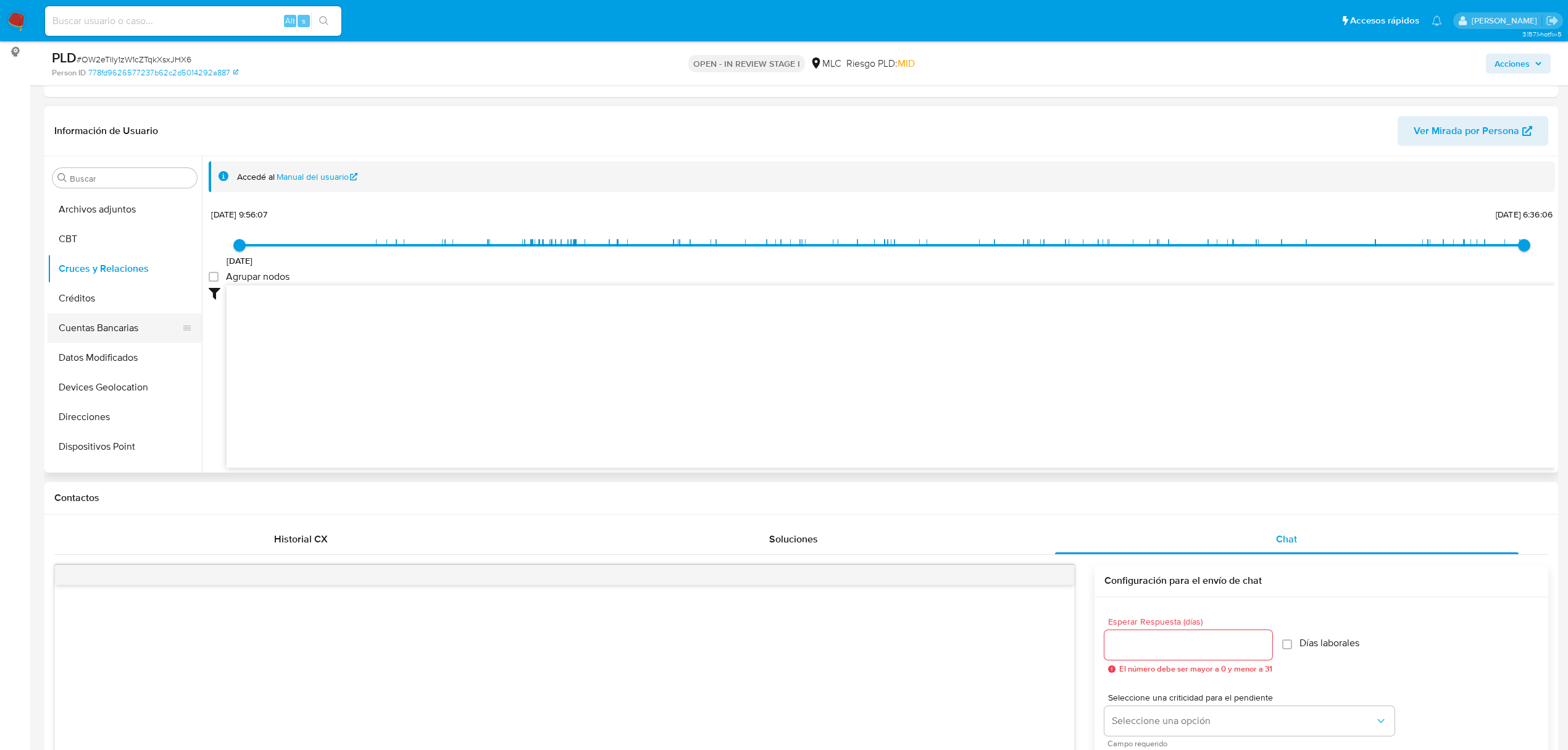
scroll to position [357, 0]
click at [85, 454] on button "KYC" at bounding box center [120, 443] width 144 height 30
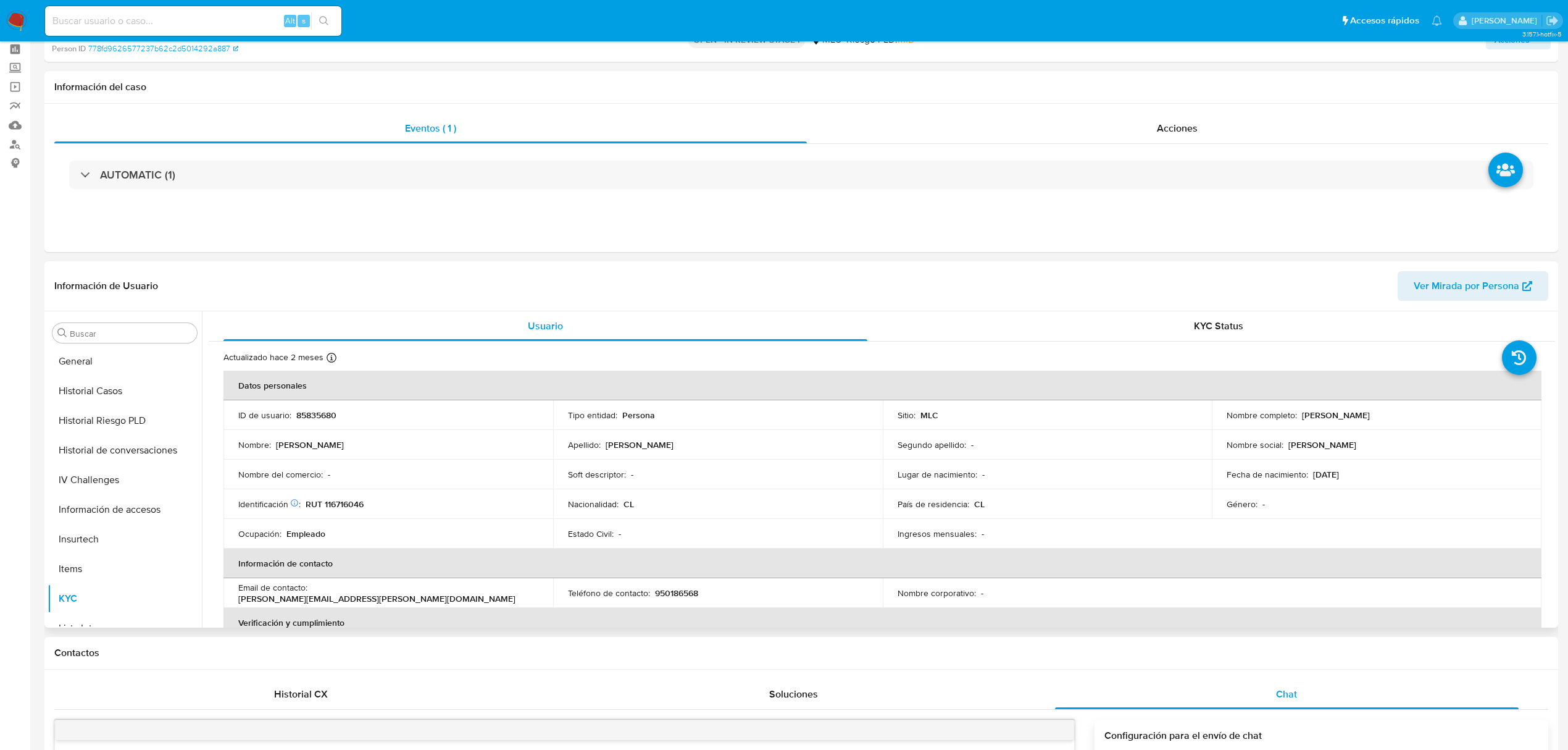
scroll to position [82, 0]
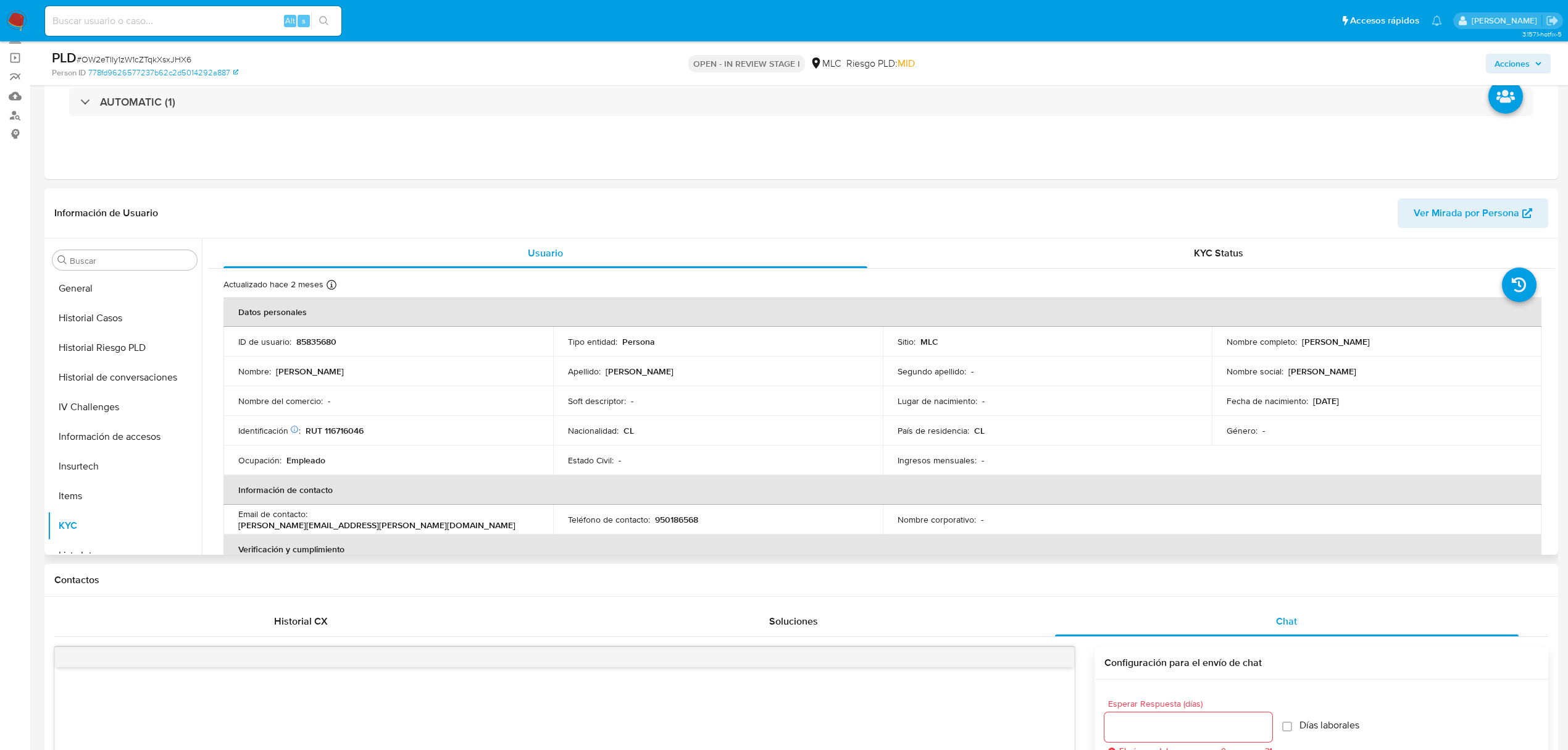
drag, startPoint x: 1324, startPoint y: 354, endPoint x: 1400, endPoint y: 351, distance: 76.1
click at [1400, 351] on td "Nombre completo : Néstor Fabián Calderón Allendes" at bounding box center [1376, 341] width 330 height 30
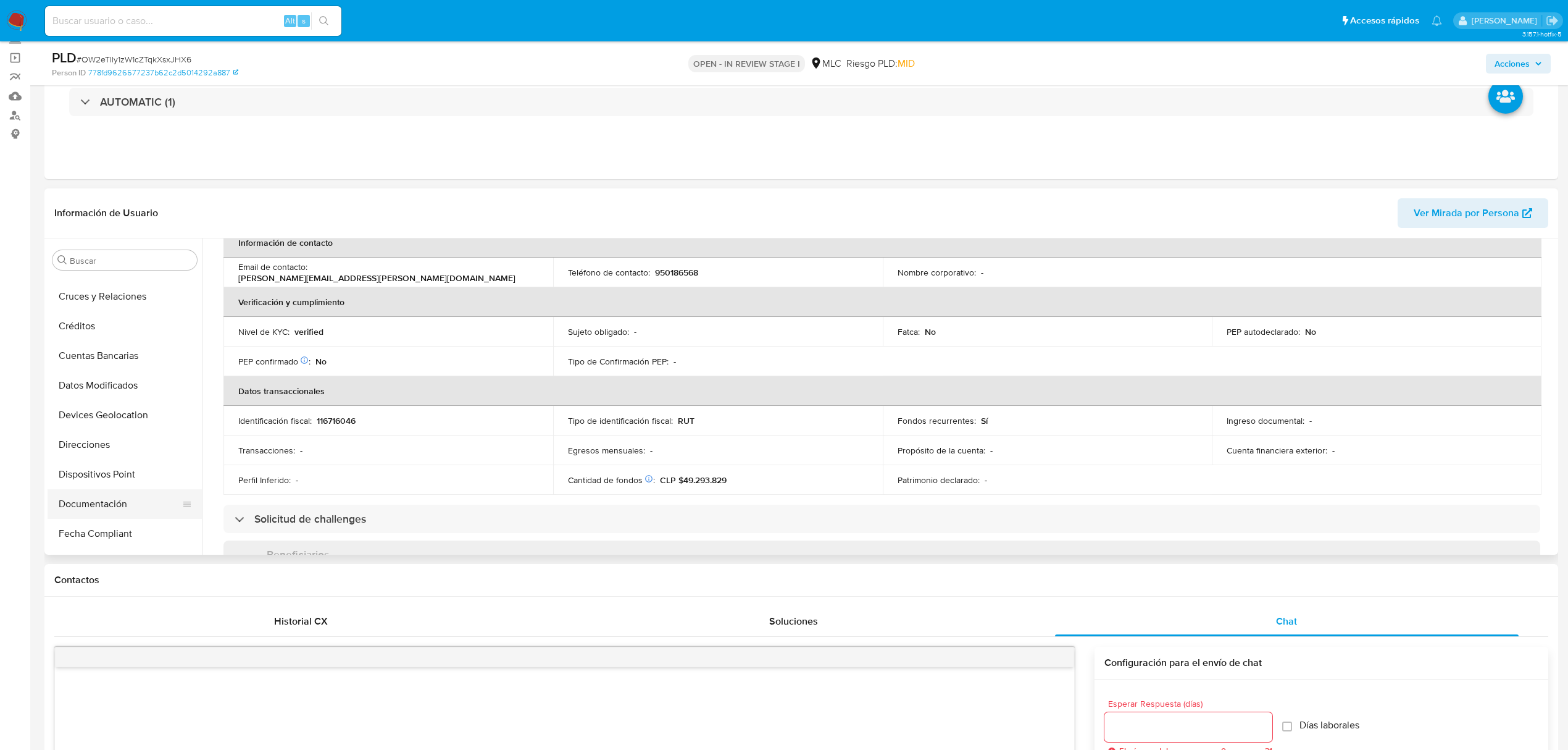
click at [110, 501] on button "Documentación" at bounding box center [120, 504] width 144 height 30
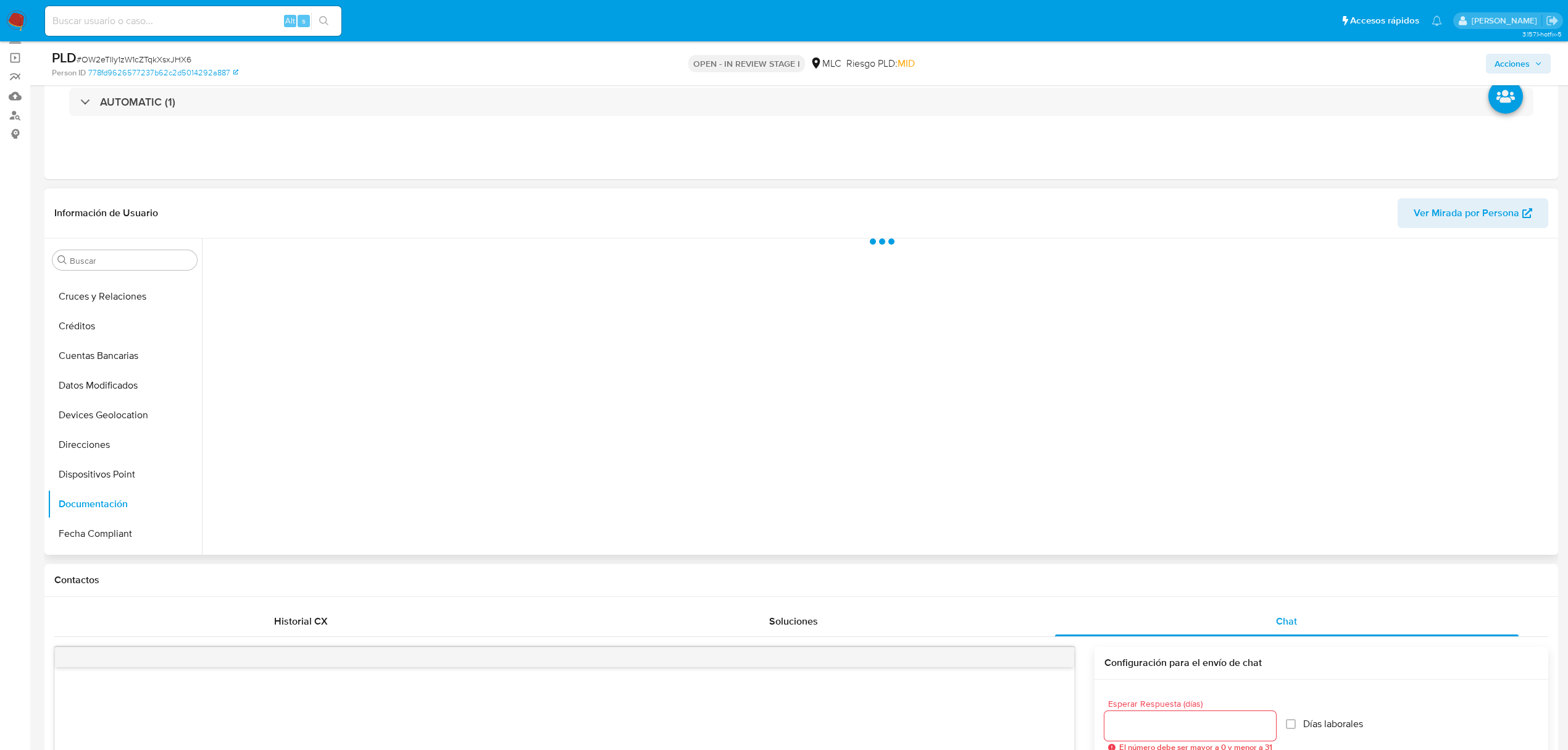
scroll to position [0, 0]
click at [328, 309] on button "Prueba de vida" at bounding box center [366, 299] width 316 height 31
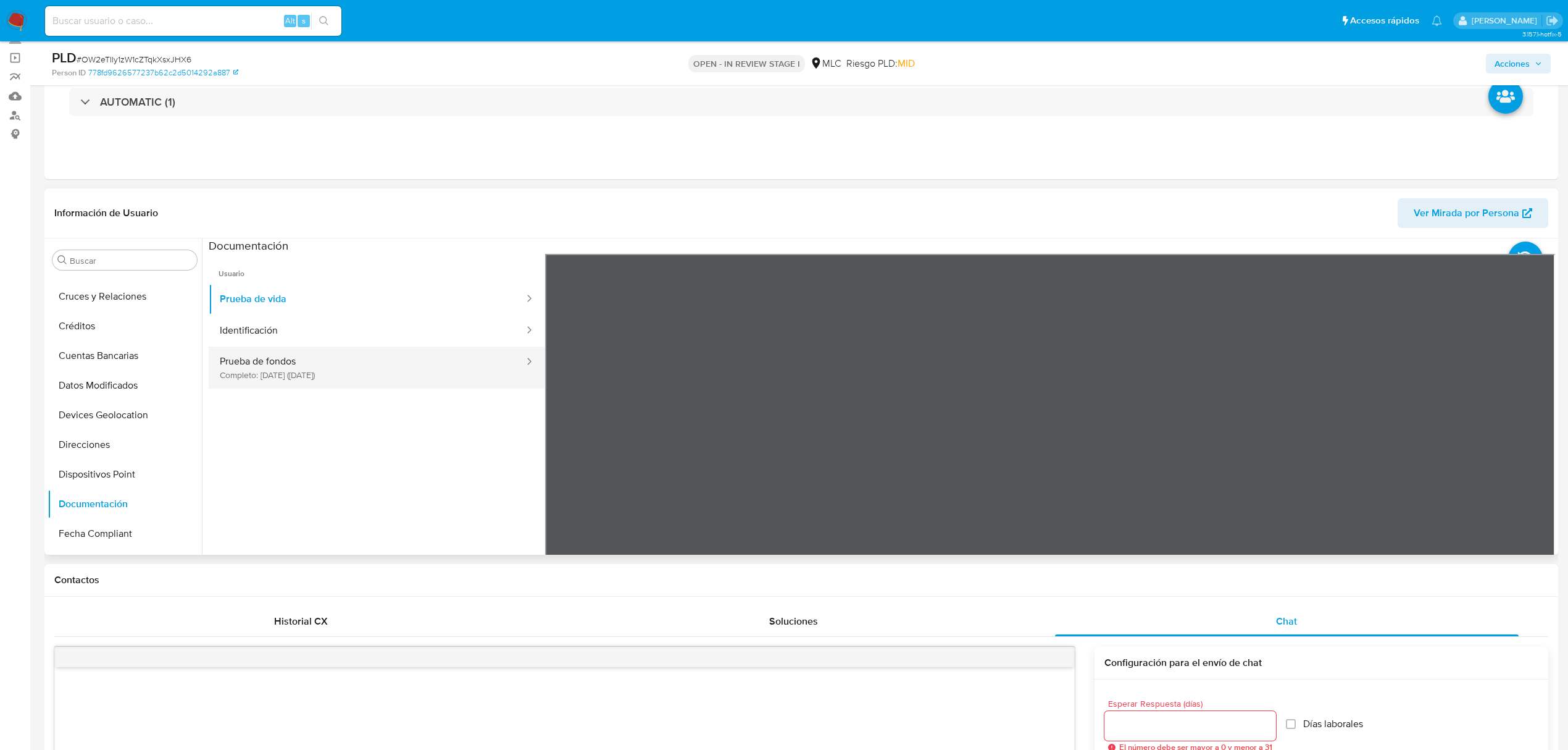
click at [341, 358] on button "Prueba de fondos Completo: 05/06/2025 (hace 3 meses)" at bounding box center [366, 367] width 316 height 42
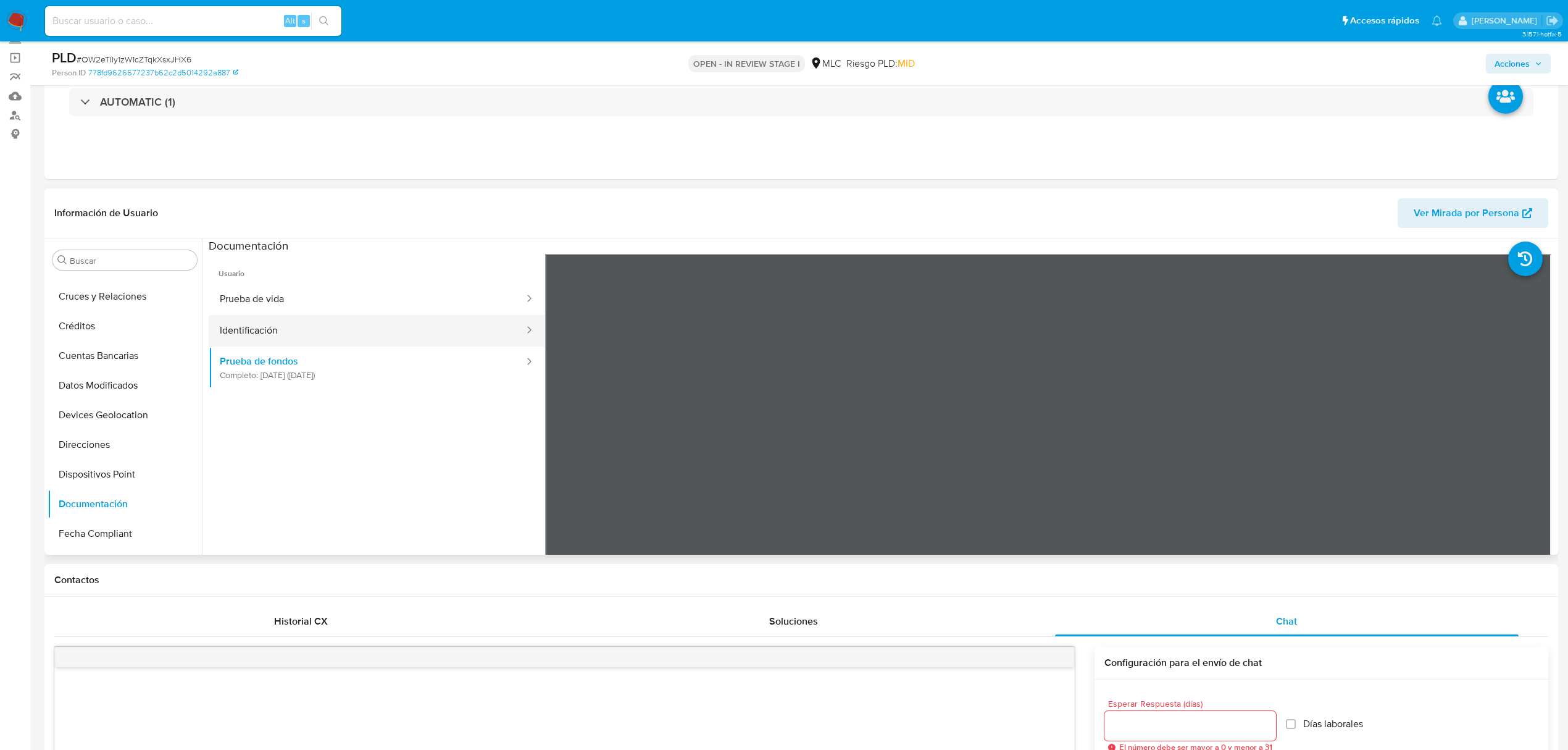
click at [227, 320] on button "Identificación" at bounding box center [366, 330] width 316 height 31
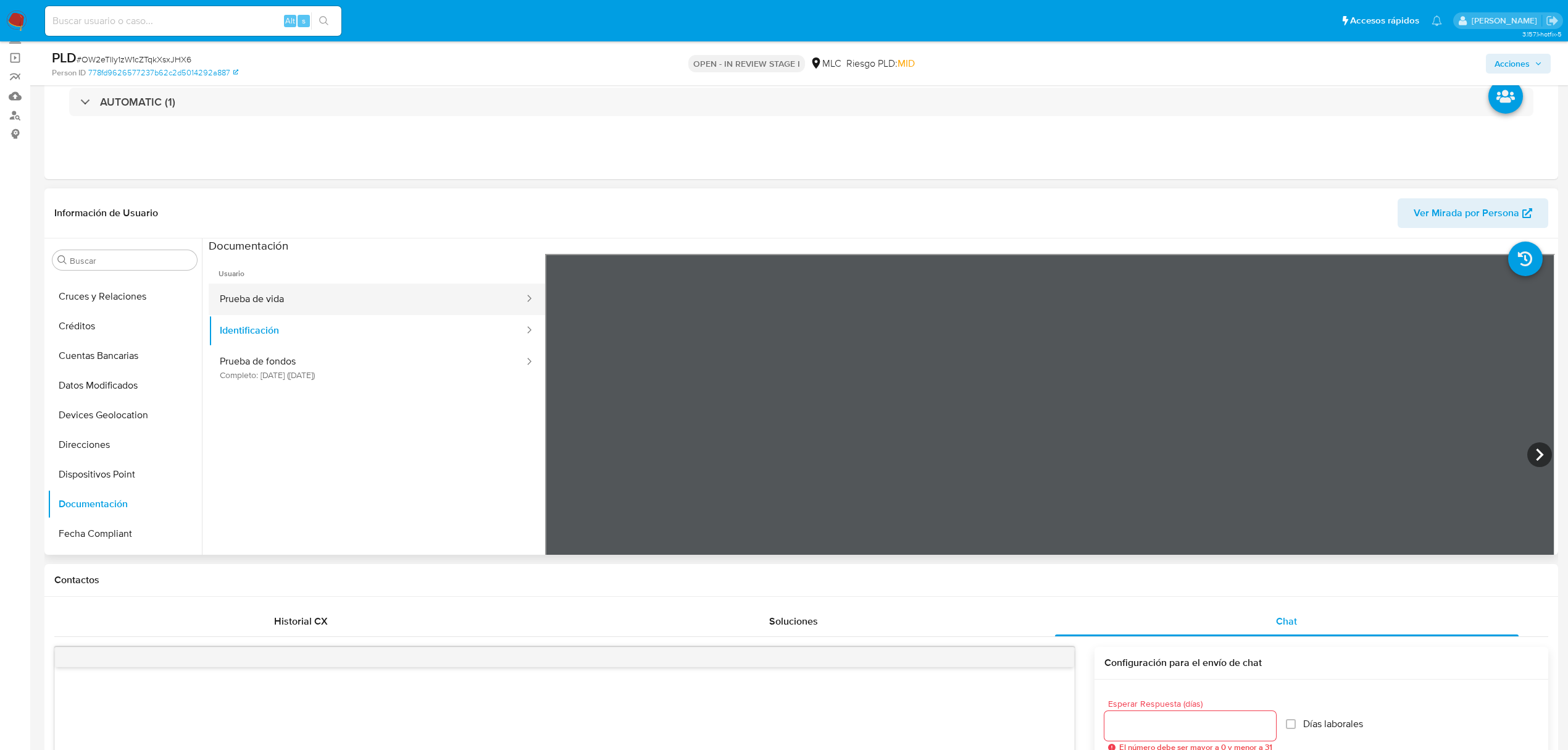
click at [255, 303] on button "Prueba de vida" at bounding box center [366, 299] width 316 height 31
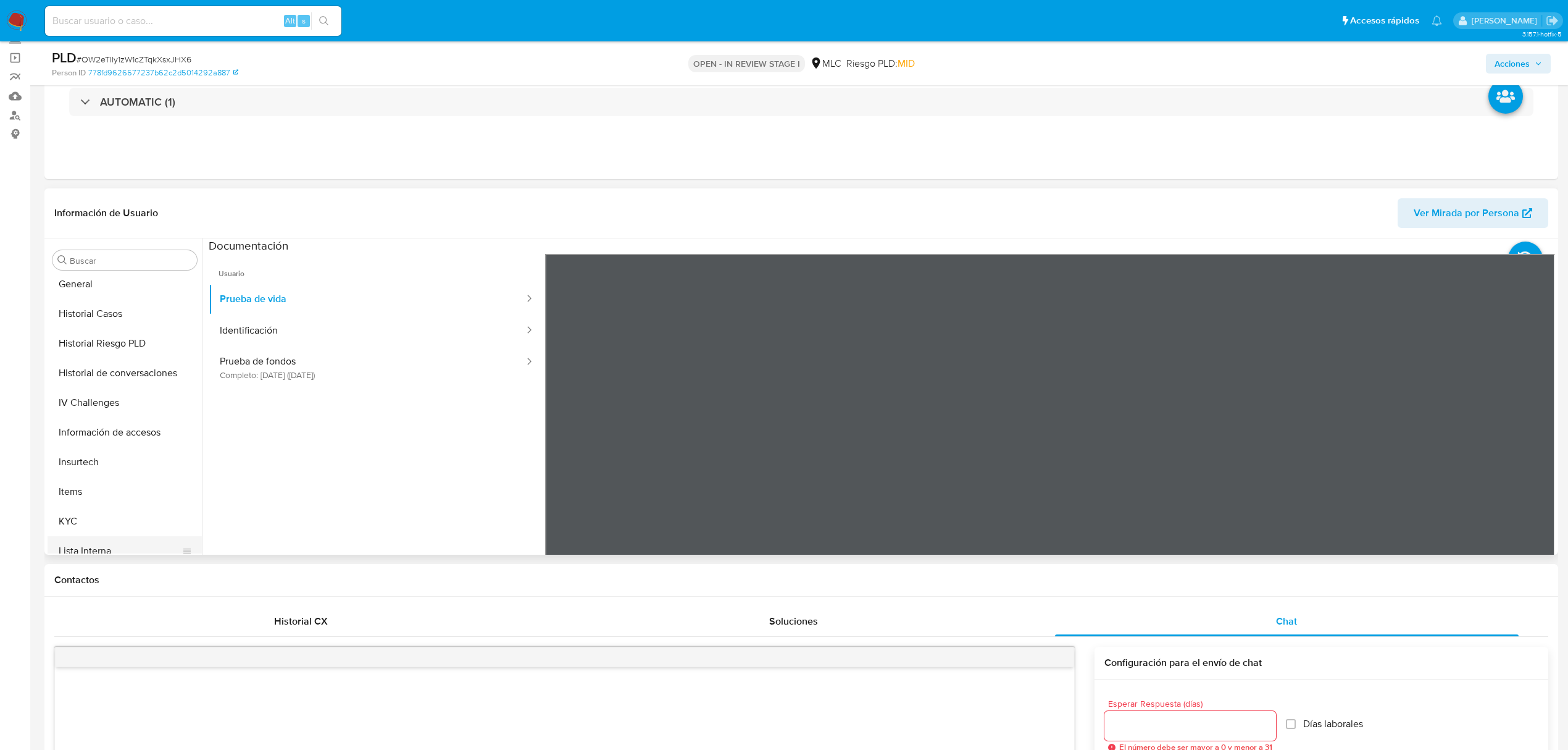
scroll to position [522, 0]
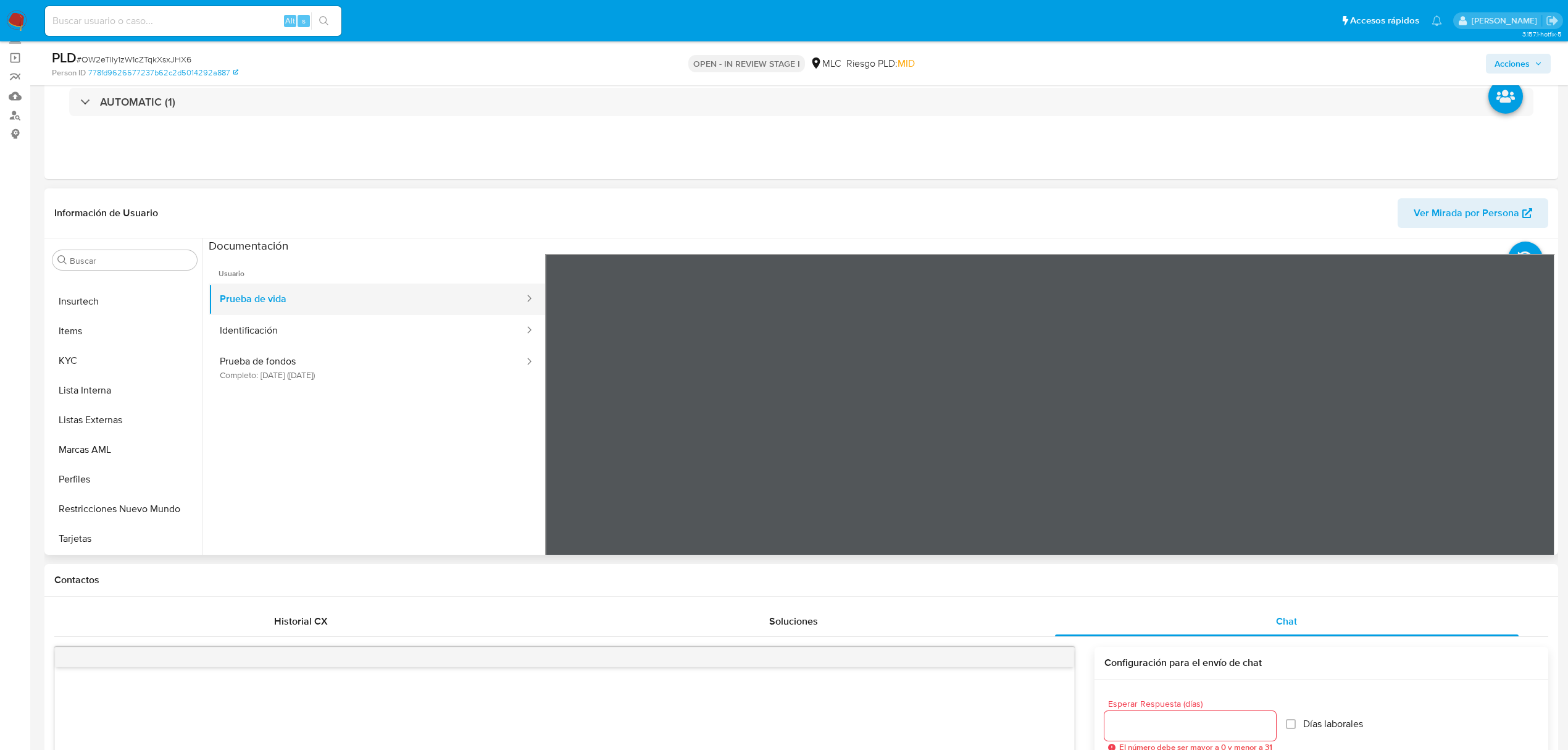
click at [293, 292] on button "Prueba de vida" at bounding box center [366, 299] width 316 height 31
click at [301, 331] on button "Identificación" at bounding box center [366, 330] width 316 height 31
click at [310, 354] on button "Prueba de fondos Completo: 05/06/2025 (hace 3 meses)" at bounding box center [366, 367] width 316 height 42
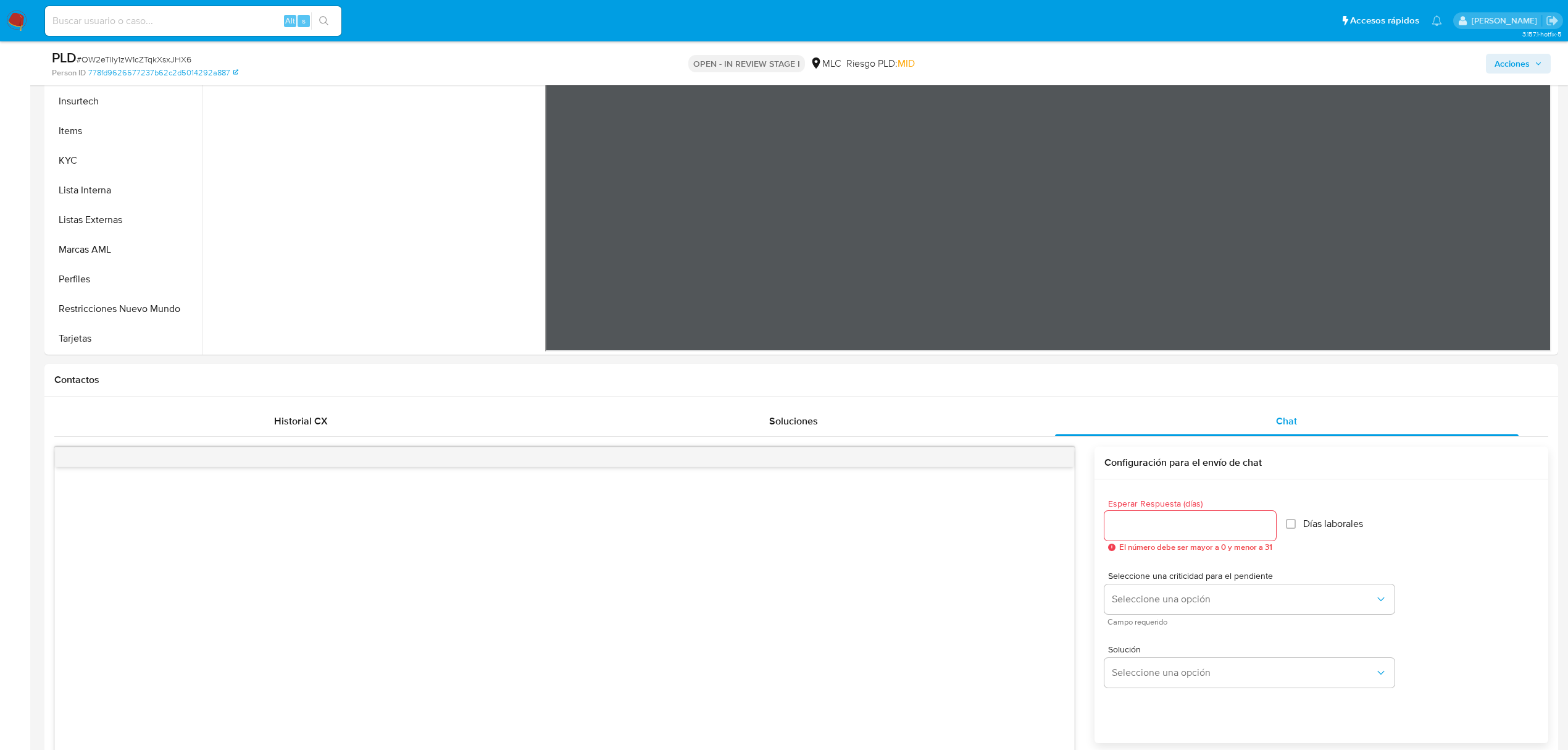
scroll to position [329, 0]
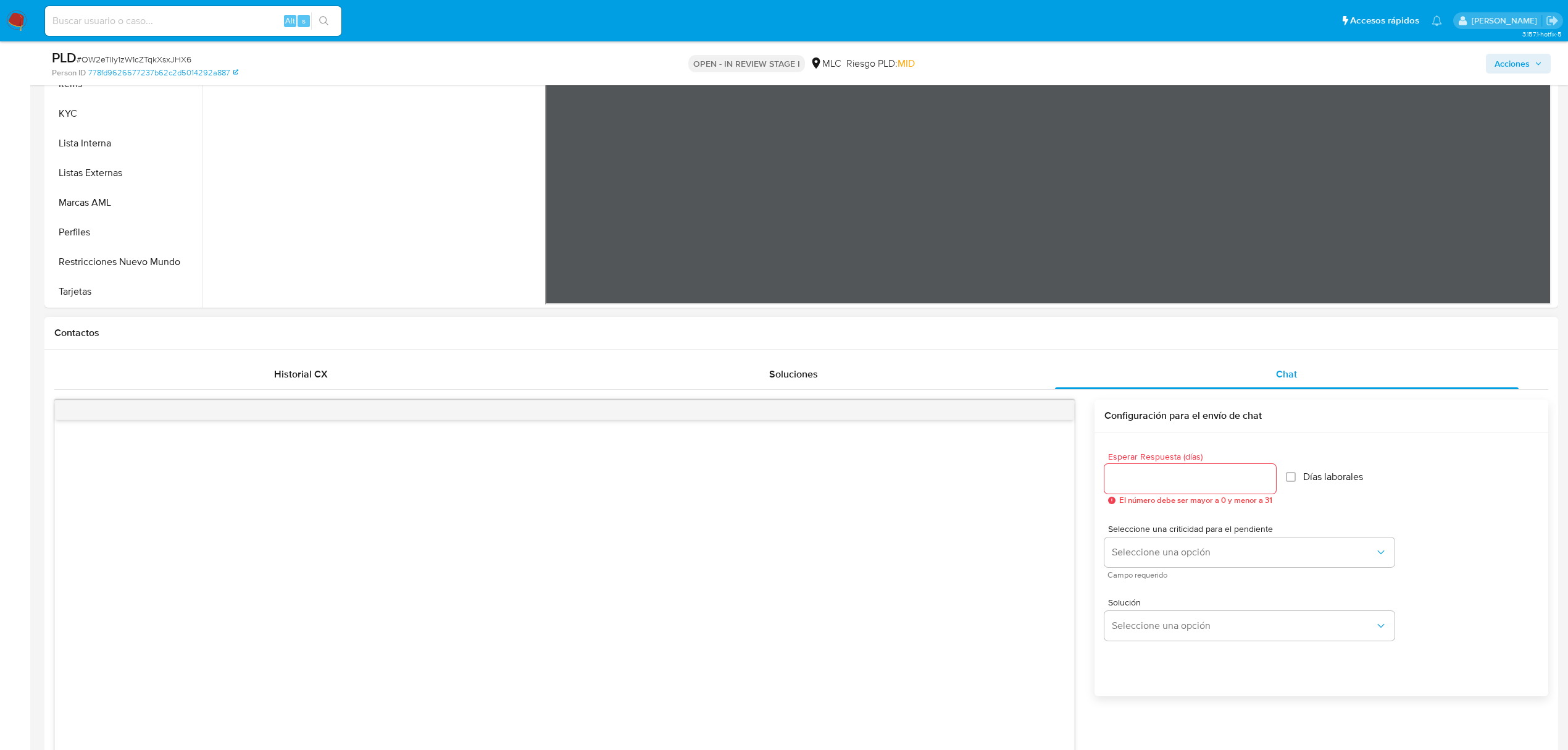
click at [1203, 467] on div at bounding box center [1190, 478] width 172 height 30
click at [1203, 478] on input "Esperar Respuesta (días)" at bounding box center [1190, 479] width 172 height 16
type input "1"
click at [1172, 546] on span "Seleccione una opción" at bounding box center [1243, 552] width 263 height 12
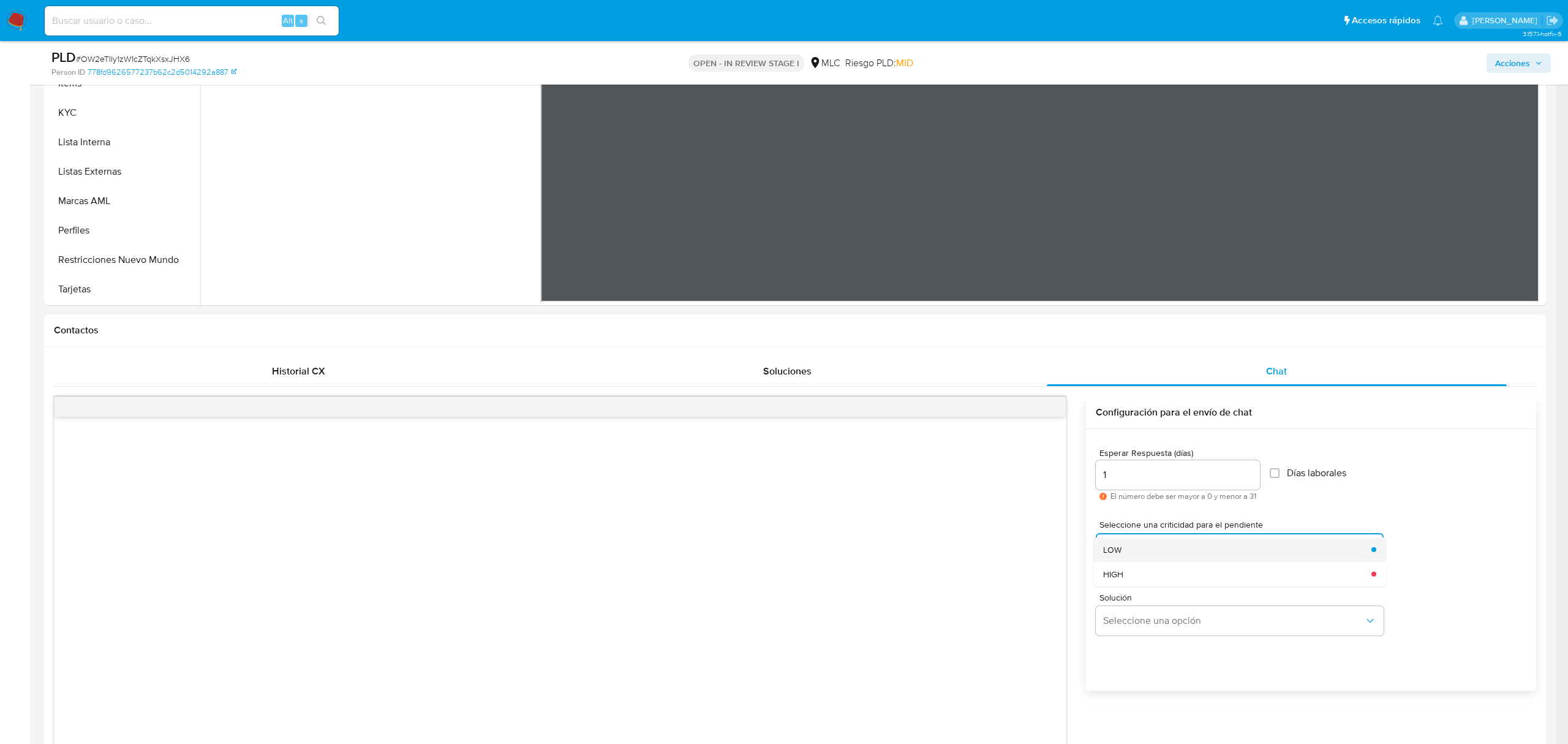
click at [1162, 555] on div "LOW" at bounding box center [1233, 549] width 261 height 24
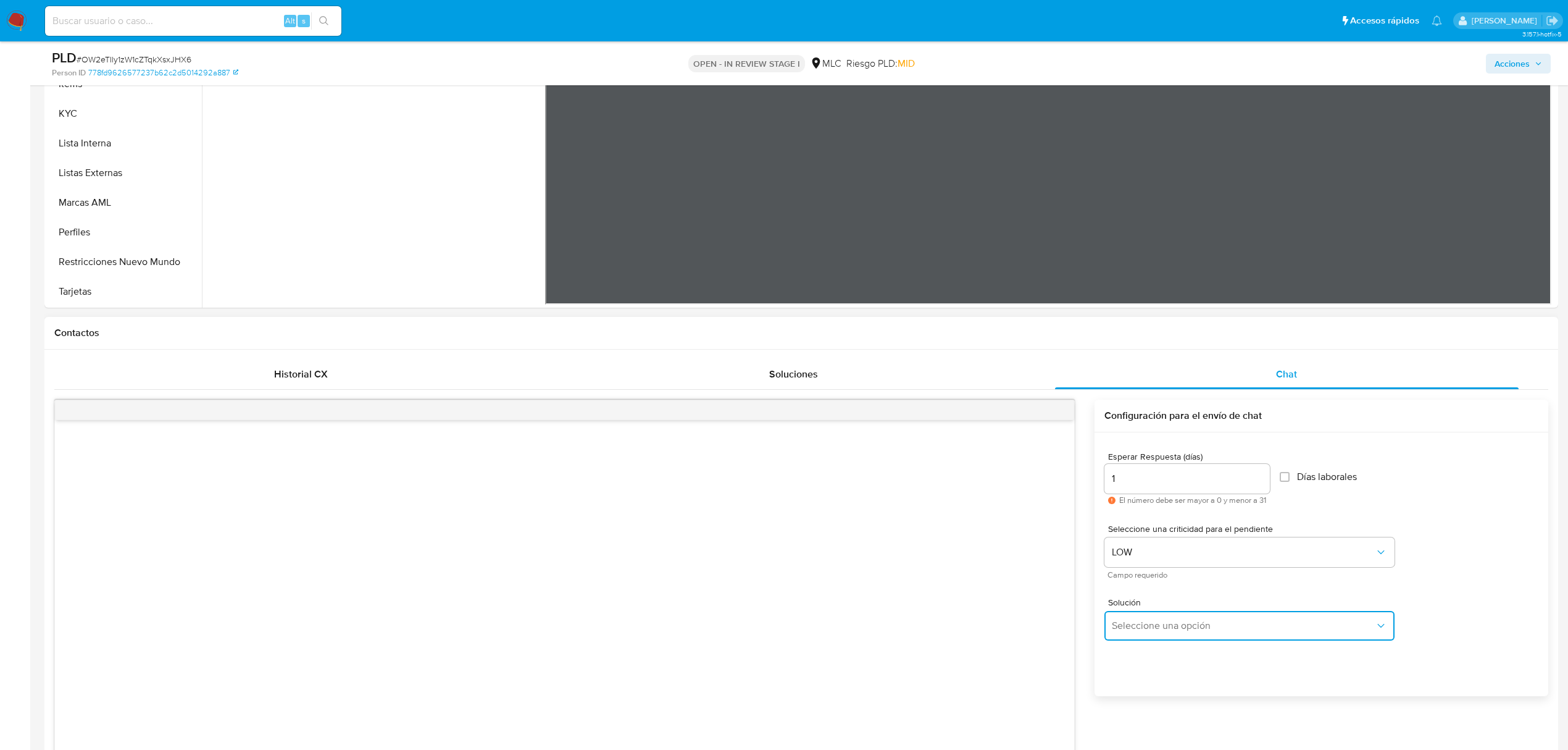
click at [1154, 612] on button "Seleccione una opción" at bounding box center [1249, 625] width 290 height 30
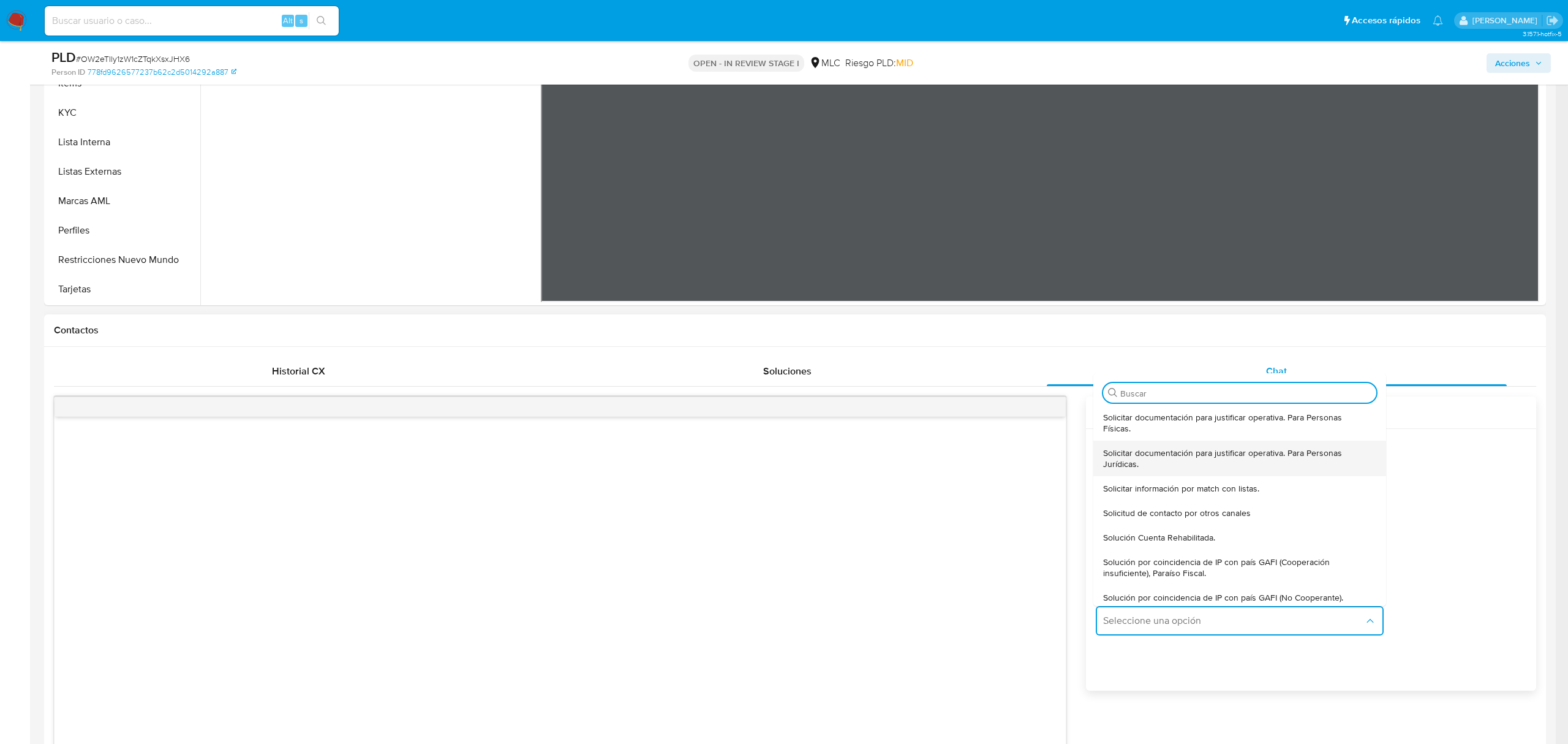
click at [1148, 442] on div "Solicitar documentación para justificar operativa. Para Personas Jurídicas." at bounding box center [1236, 458] width 266 height 35
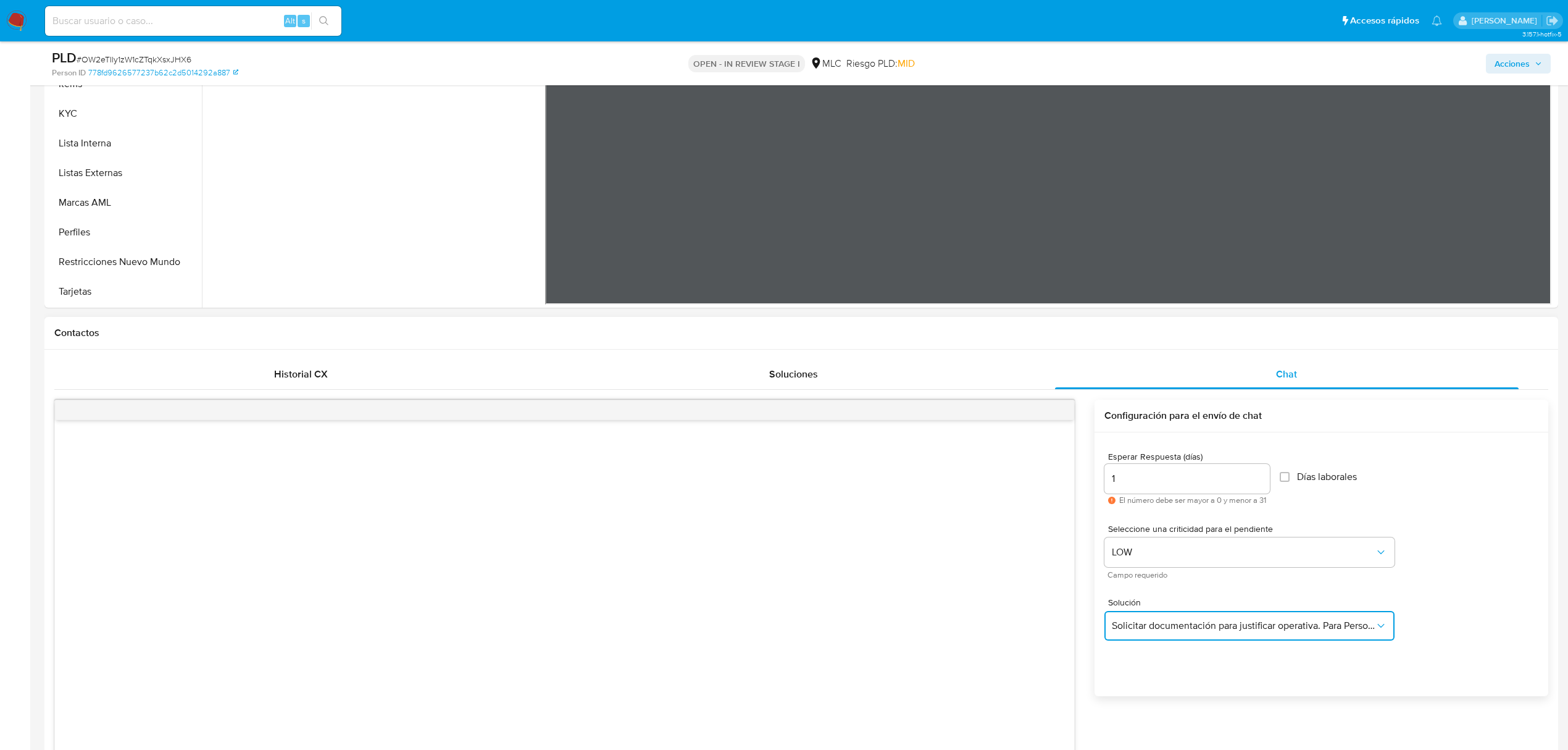
click at [1172, 616] on button "Solicitar documentación para justificar operativa. Para Personas Jurídicas." at bounding box center [1249, 625] width 290 height 30
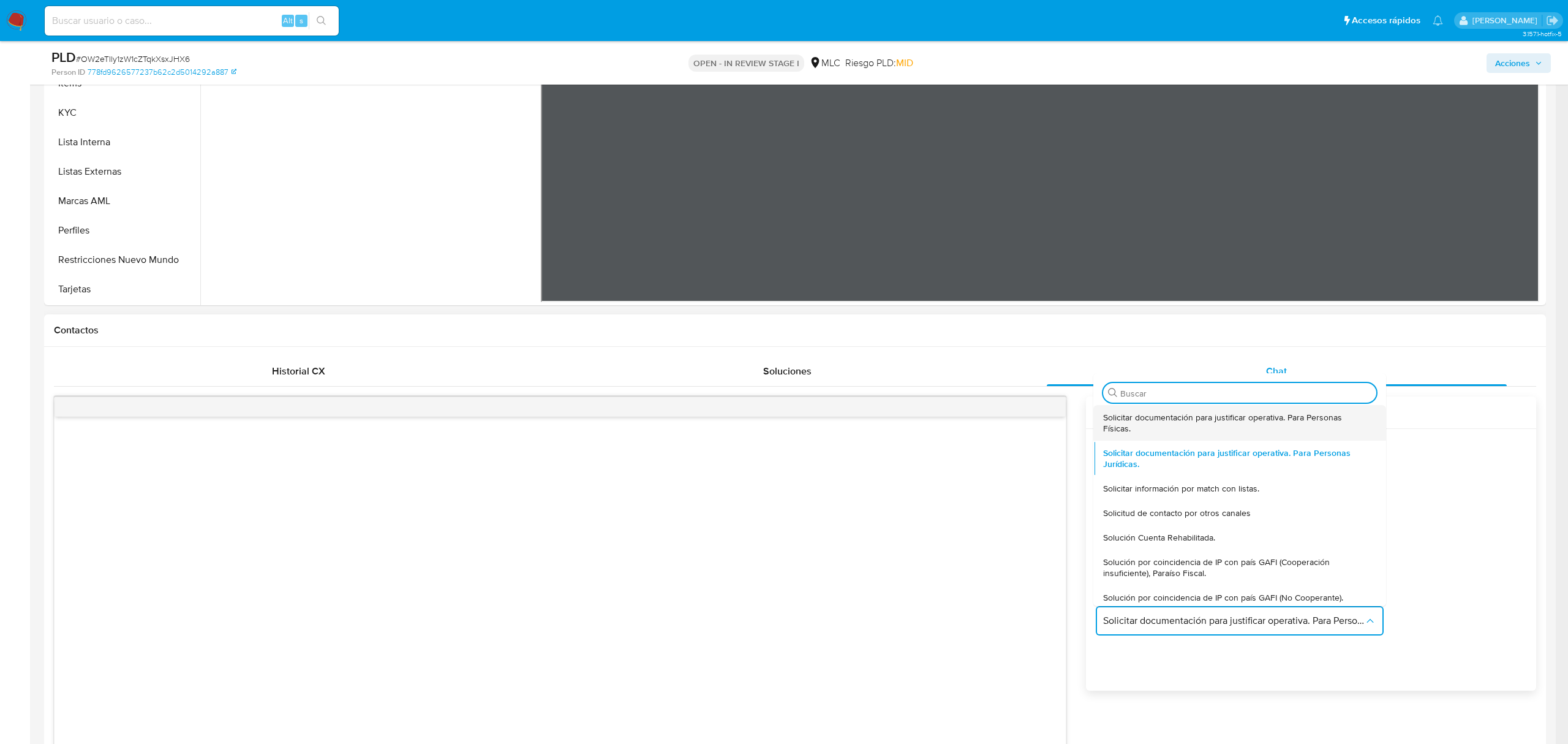
click at [1120, 426] on span "Solicitar documentación para justificar operativa. Para Personas Físicas." at bounding box center [1236, 423] width 266 height 22
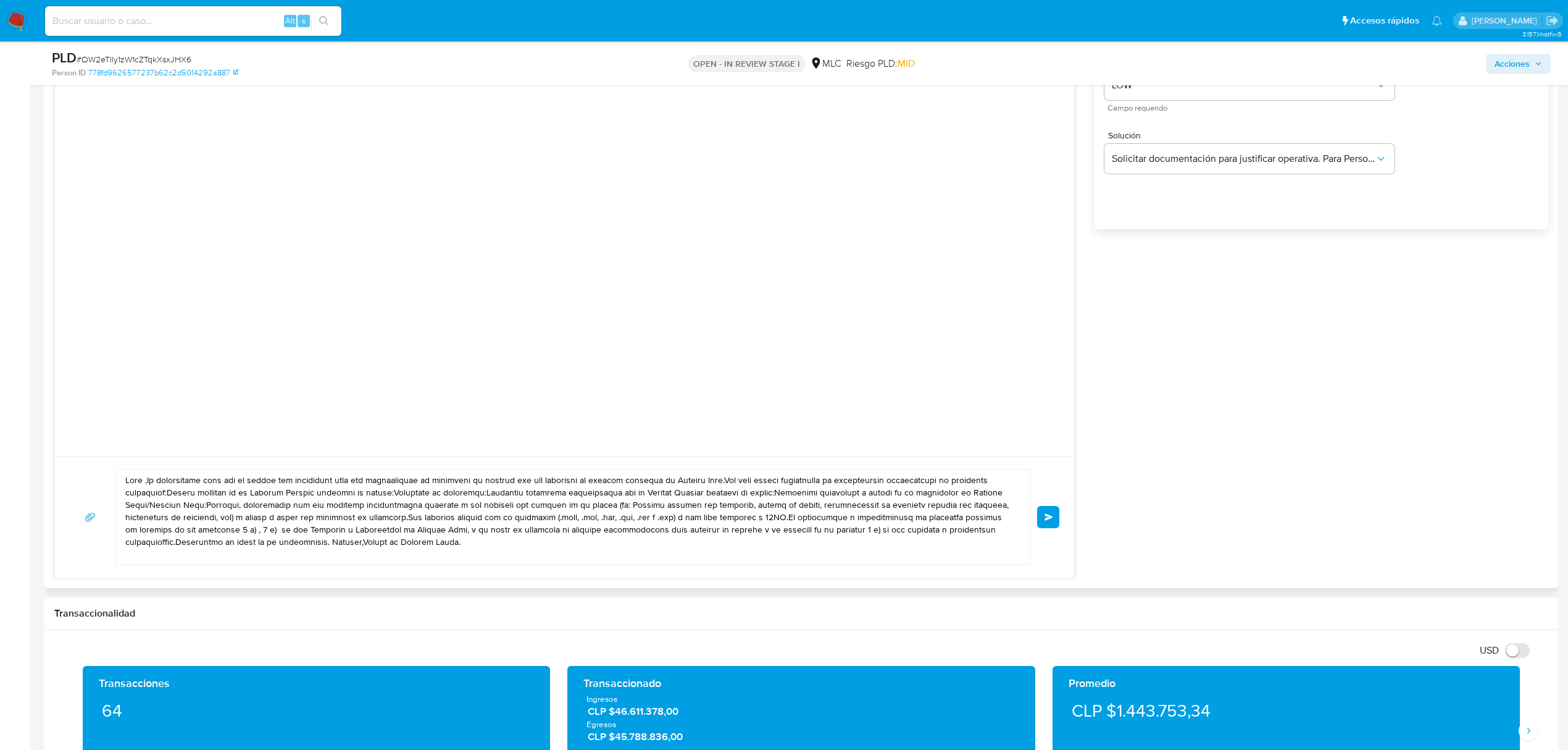
scroll to position [823, 0]
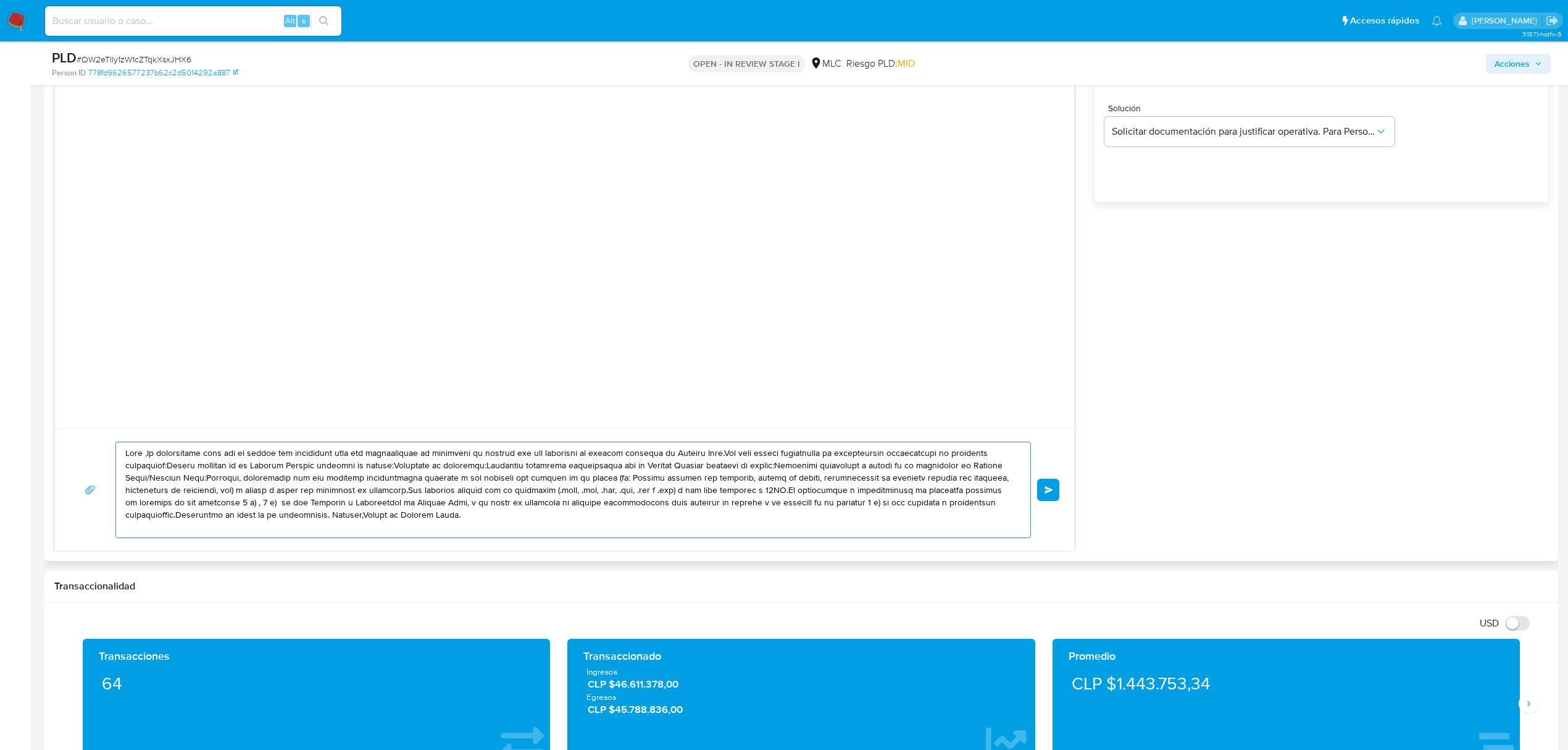
drag, startPoint x: 519, startPoint y: 525, endPoint x: 80, endPoint y: 436, distance: 447.9
click at [80, 436] on div "Enviar" at bounding box center [564, 490] width 1019 height 122
paste textarea "XXX, Te contactamos desde el Equipo de Mercado Pago para verificar tus datos co…"
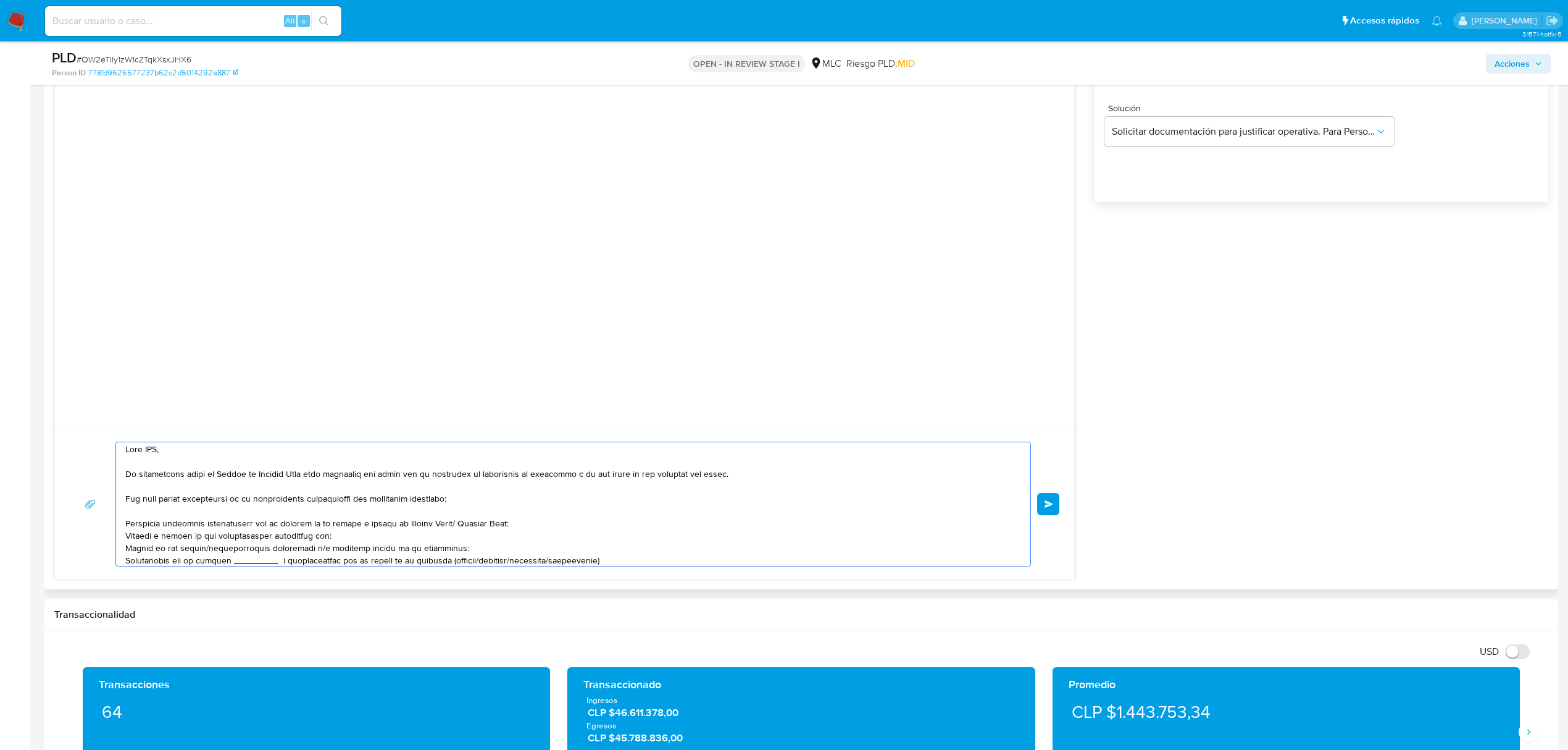
scroll to position [0, 0]
click at [154, 443] on textarea at bounding box center [570, 504] width 889 height 123
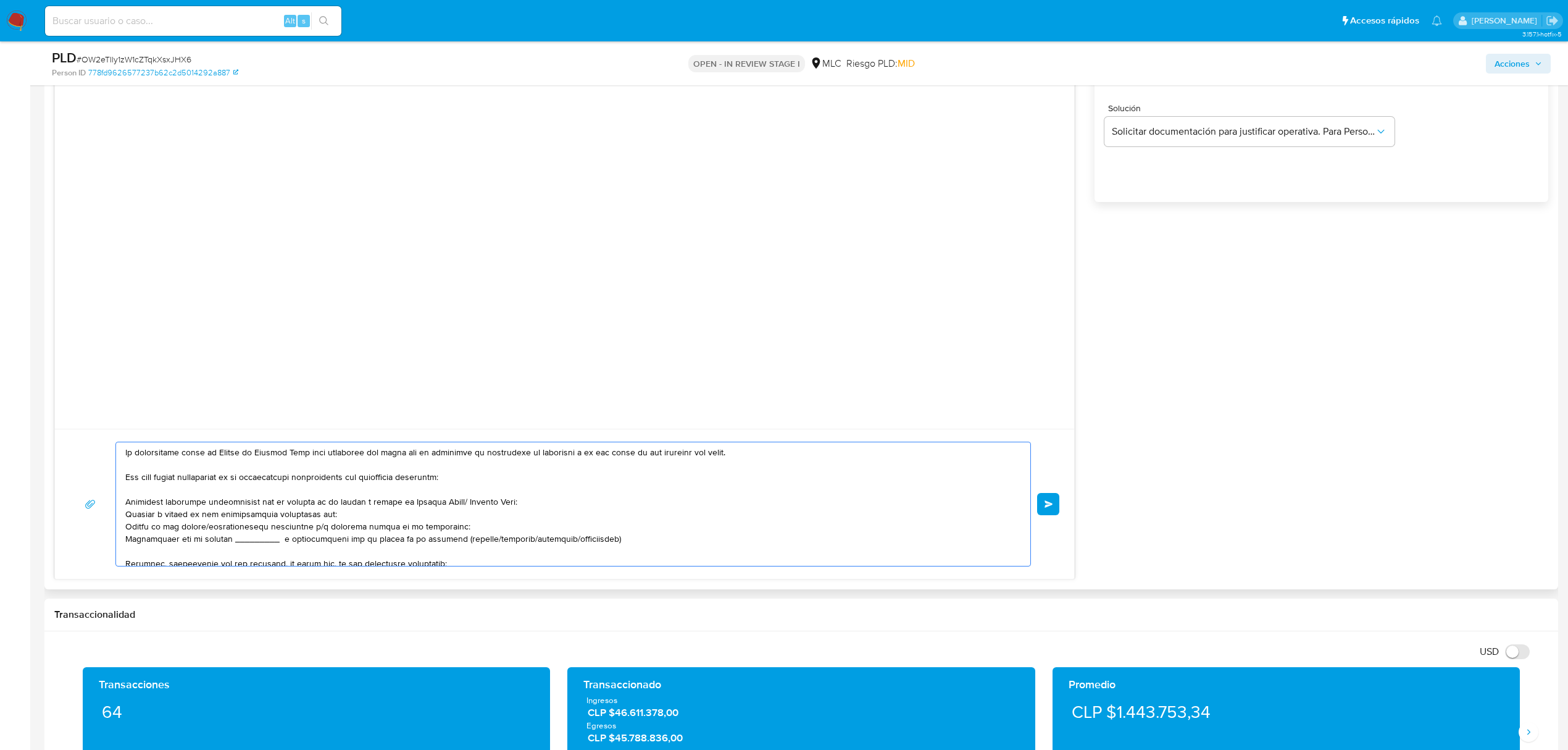
scroll to position [33, 0]
drag, startPoint x: 453, startPoint y: 496, endPoint x: 394, endPoint y: 496, distance: 59.0
click at [394, 496] on textarea at bounding box center [570, 504] width 889 height 123
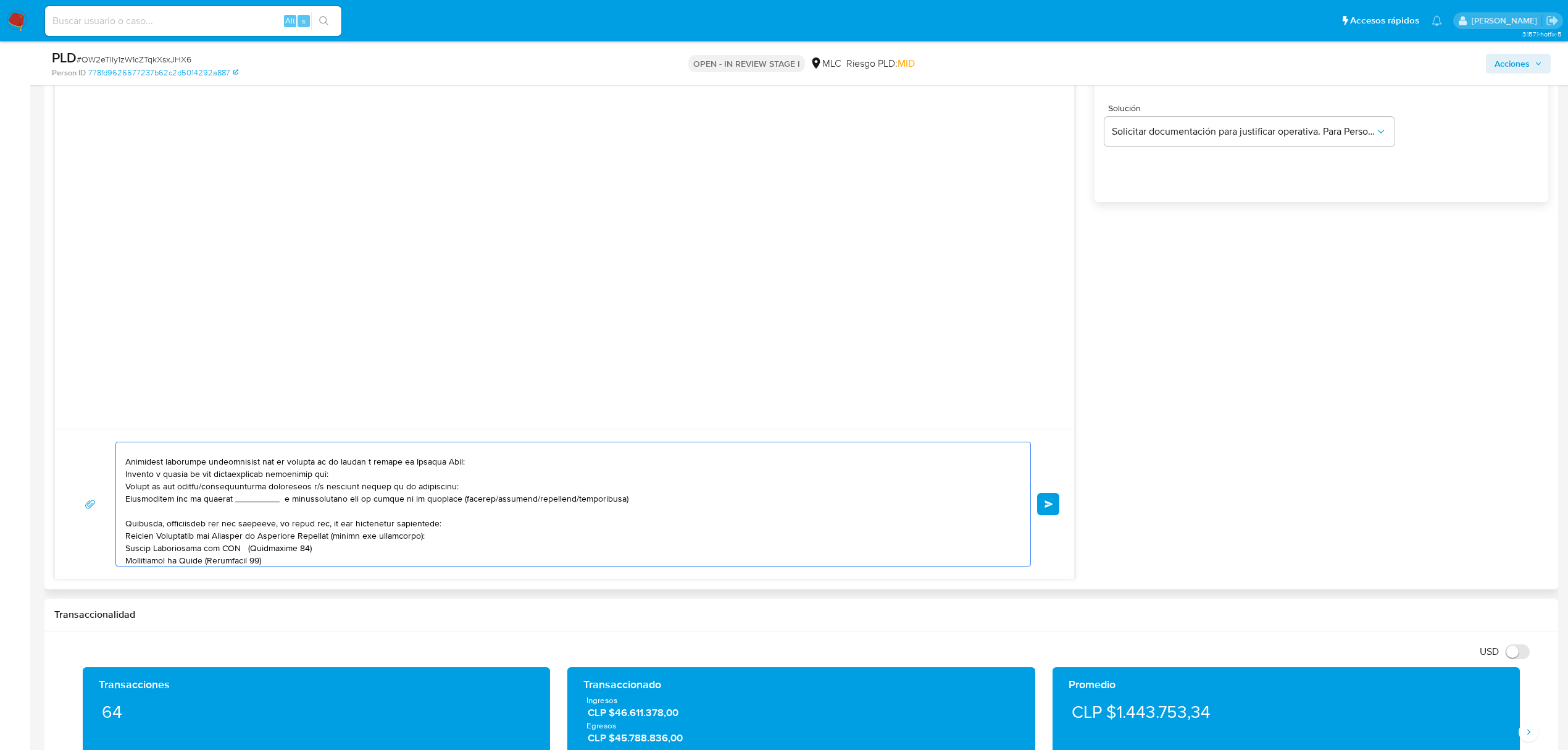
click at [322, 475] on textarea at bounding box center [570, 504] width 889 height 123
drag, startPoint x: 328, startPoint y: 472, endPoint x: 116, endPoint y: 475, distance: 212.0
click at [116, 475] on div at bounding box center [570, 504] width 908 height 123
drag, startPoint x: 303, startPoint y: 487, endPoint x: 211, endPoint y: 488, distance: 92.0
click at [211, 488] on textarea at bounding box center [570, 504] width 889 height 123
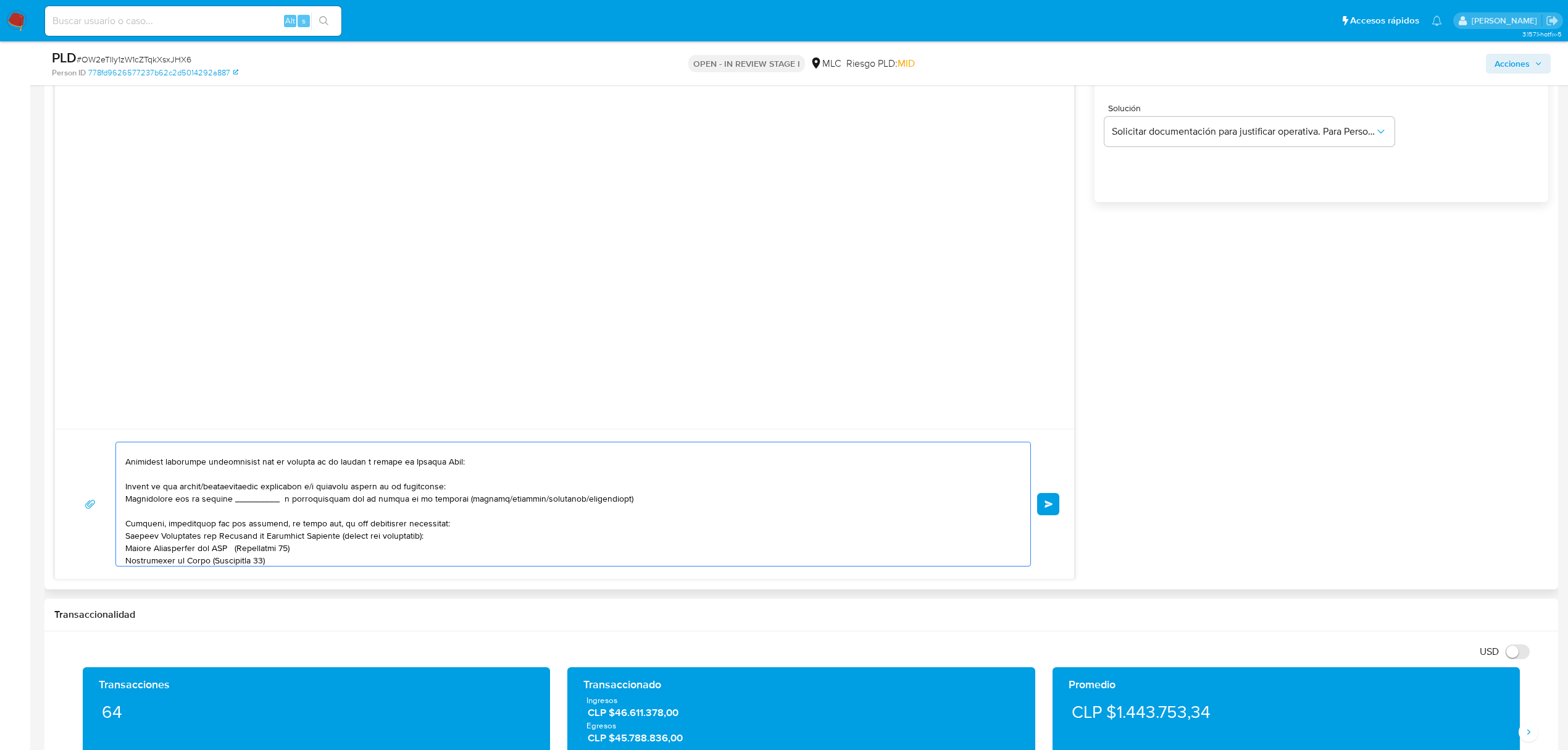
click at [211, 488] on textarea at bounding box center [570, 504] width 889 height 123
drag, startPoint x: 264, startPoint y: 488, endPoint x: 207, endPoint y: 488, distance: 57.0
click at [207, 488] on textarea at bounding box center [570, 504] width 889 height 123
drag, startPoint x: 299, startPoint y: 488, endPoint x: 248, endPoint y: 489, distance: 51.0
click at [248, 489] on textarea at bounding box center [570, 504] width 889 height 123
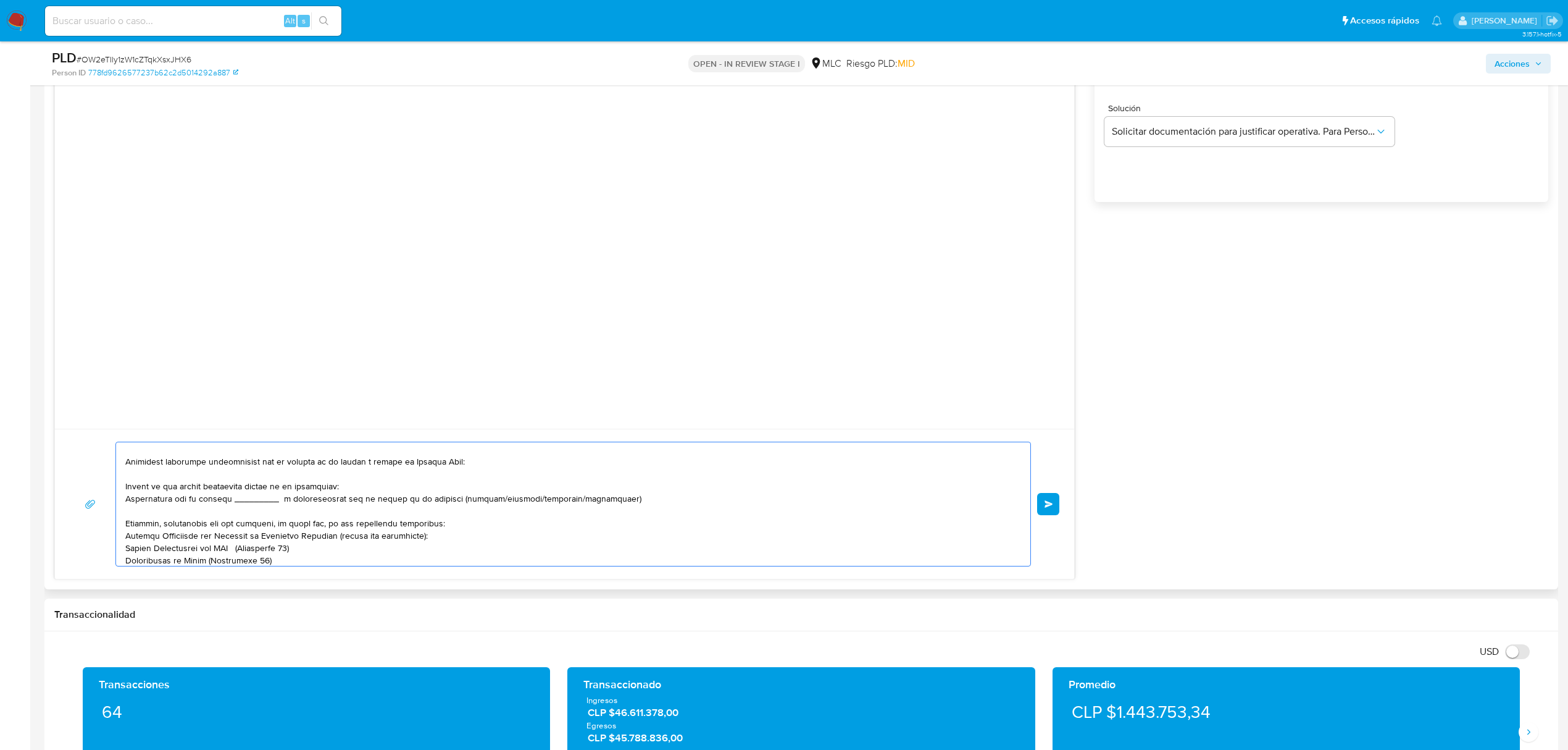
click at [230, 492] on textarea at bounding box center [570, 504] width 889 height 123
click at [230, 484] on textarea at bounding box center [570, 504] width 889 height 123
click at [0, 0] on lt-span "percibid o s" at bounding box center [0, 0] width 0 height 0
click at [337, 492] on textarea at bounding box center [570, 504] width 889 height 123
click at [401, 490] on textarea at bounding box center [570, 504] width 889 height 123
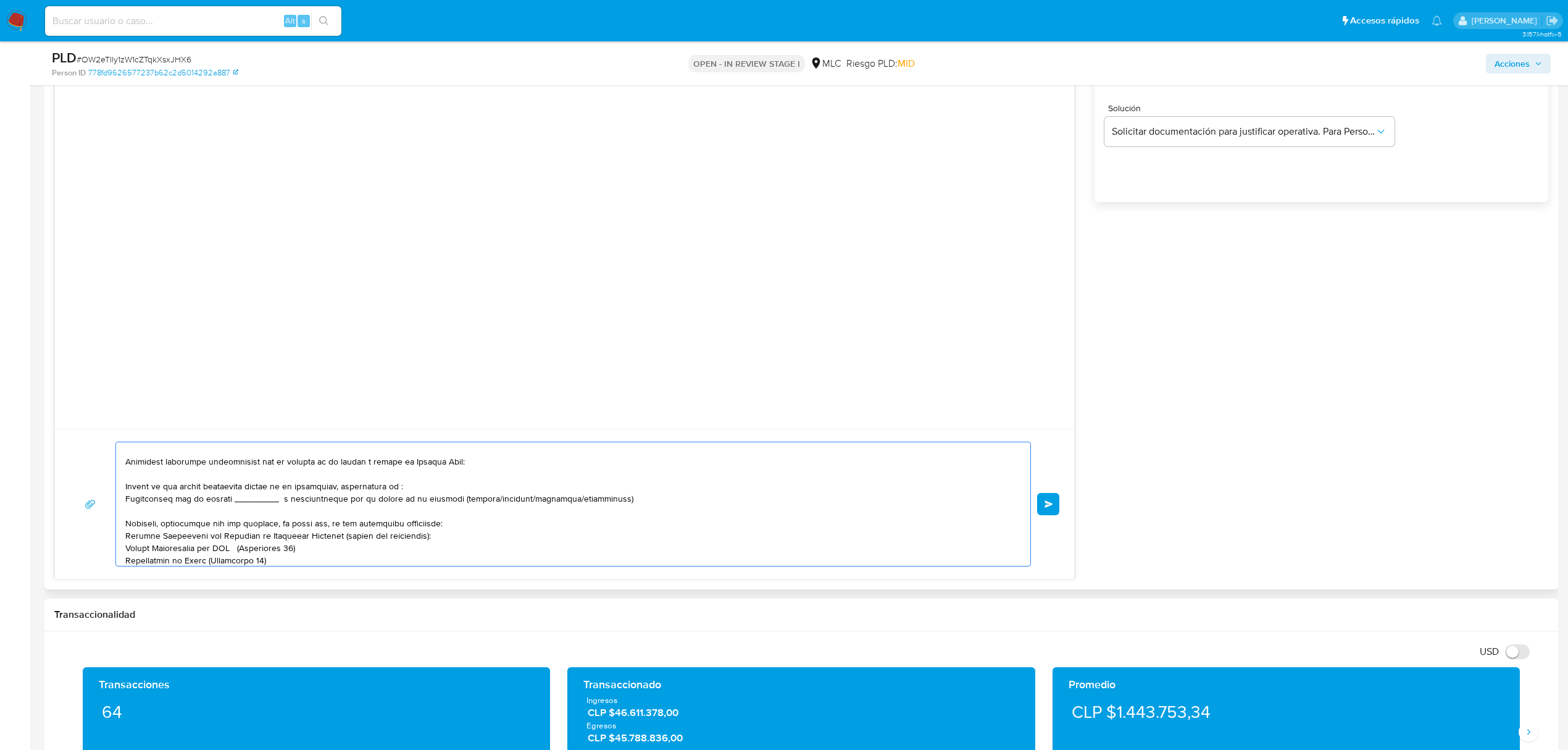
paste textarea "MARCELO EXEQUIEL BURGOS ROCHA RUT 10.972.867-5"
click at [400, 489] on textarea at bounding box center [570, 504] width 889 height 123
click at [505, 534] on textarea at bounding box center [570, 504] width 889 height 123
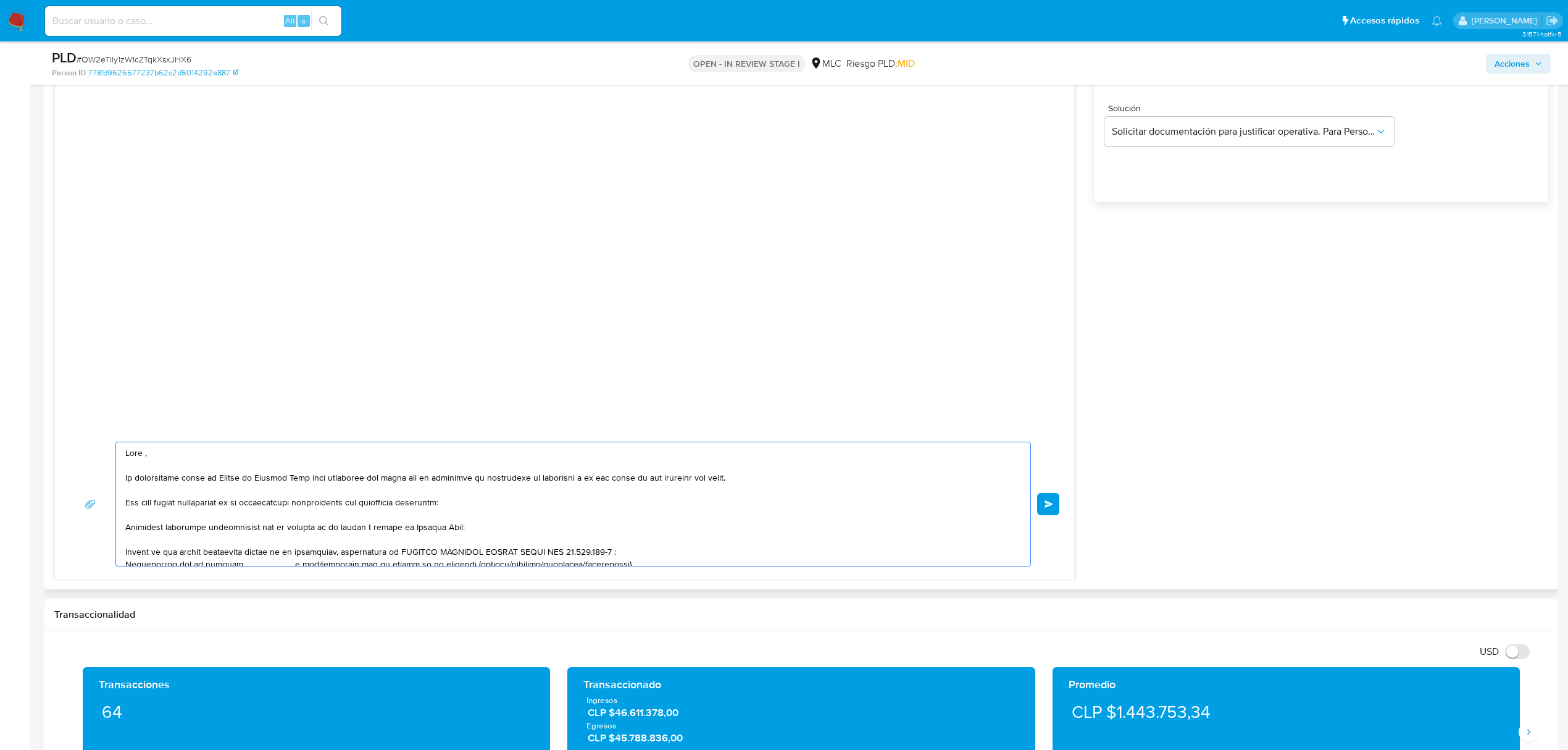
scroll to position [82, 0]
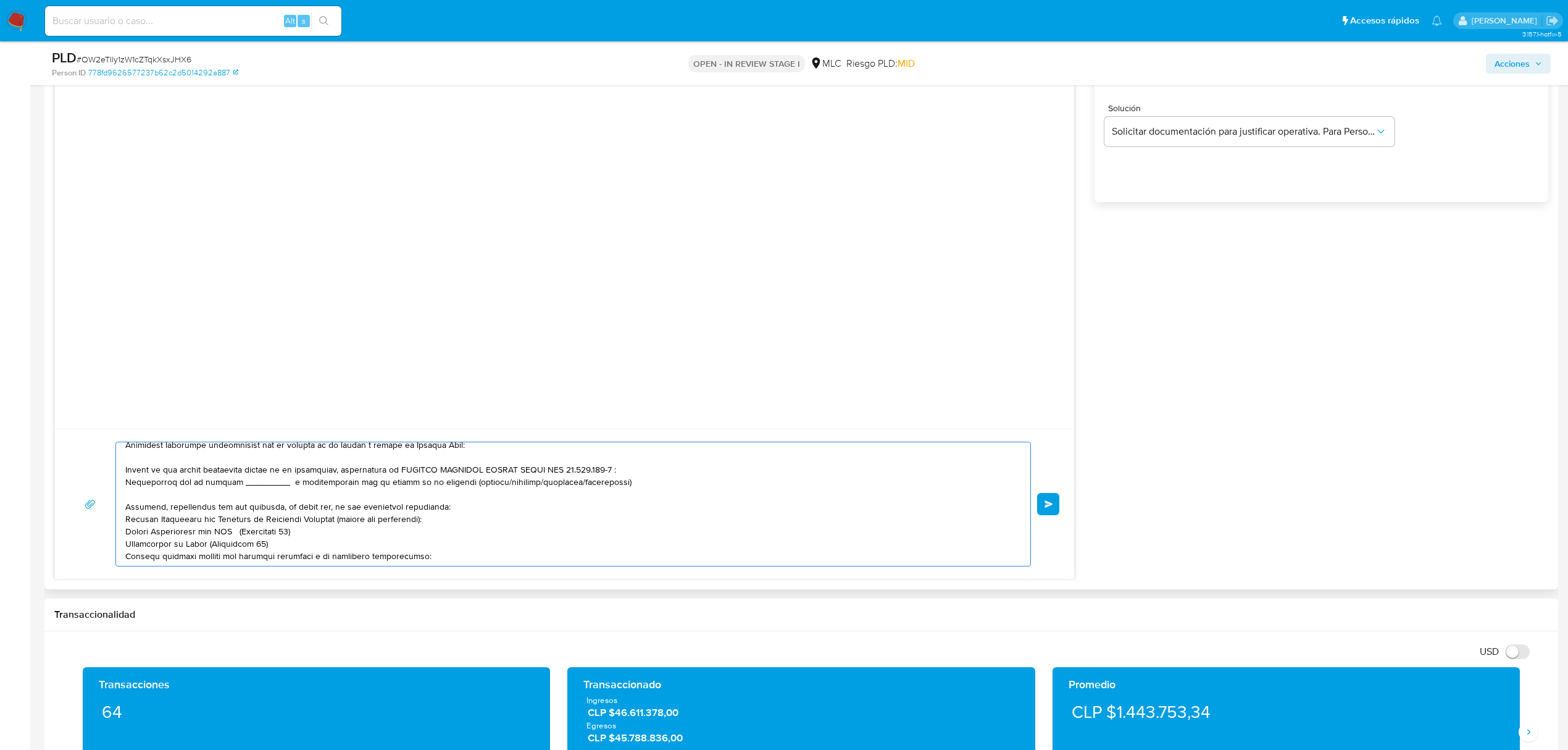
drag, startPoint x: 545, startPoint y: 527, endPoint x: 112, endPoint y: 486, distance: 434.9
click at [112, 486] on div "Enviar" at bounding box center [564, 504] width 989 height 125
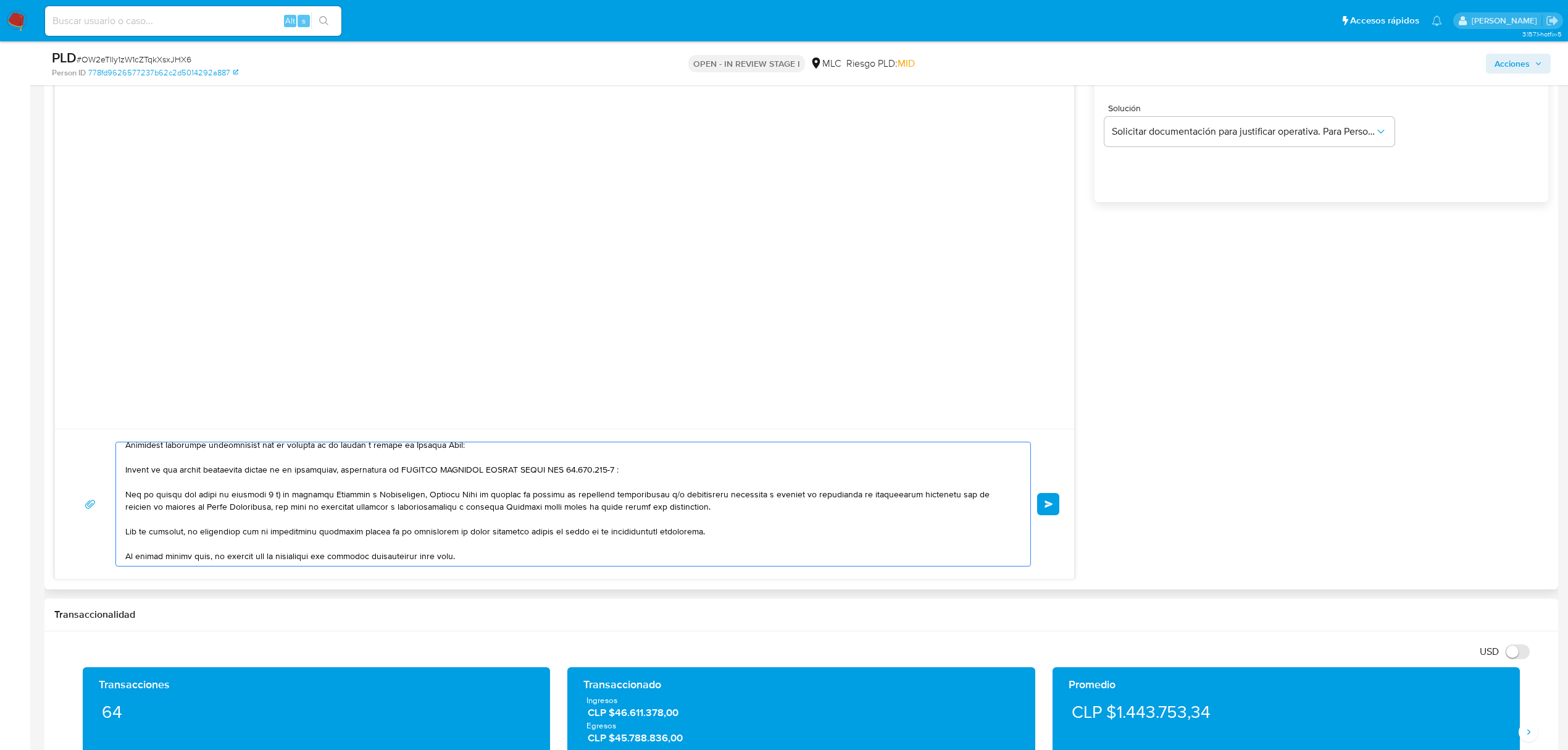
click at [246, 529] on textarea at bounding box center [570, 504] width 889 height 123
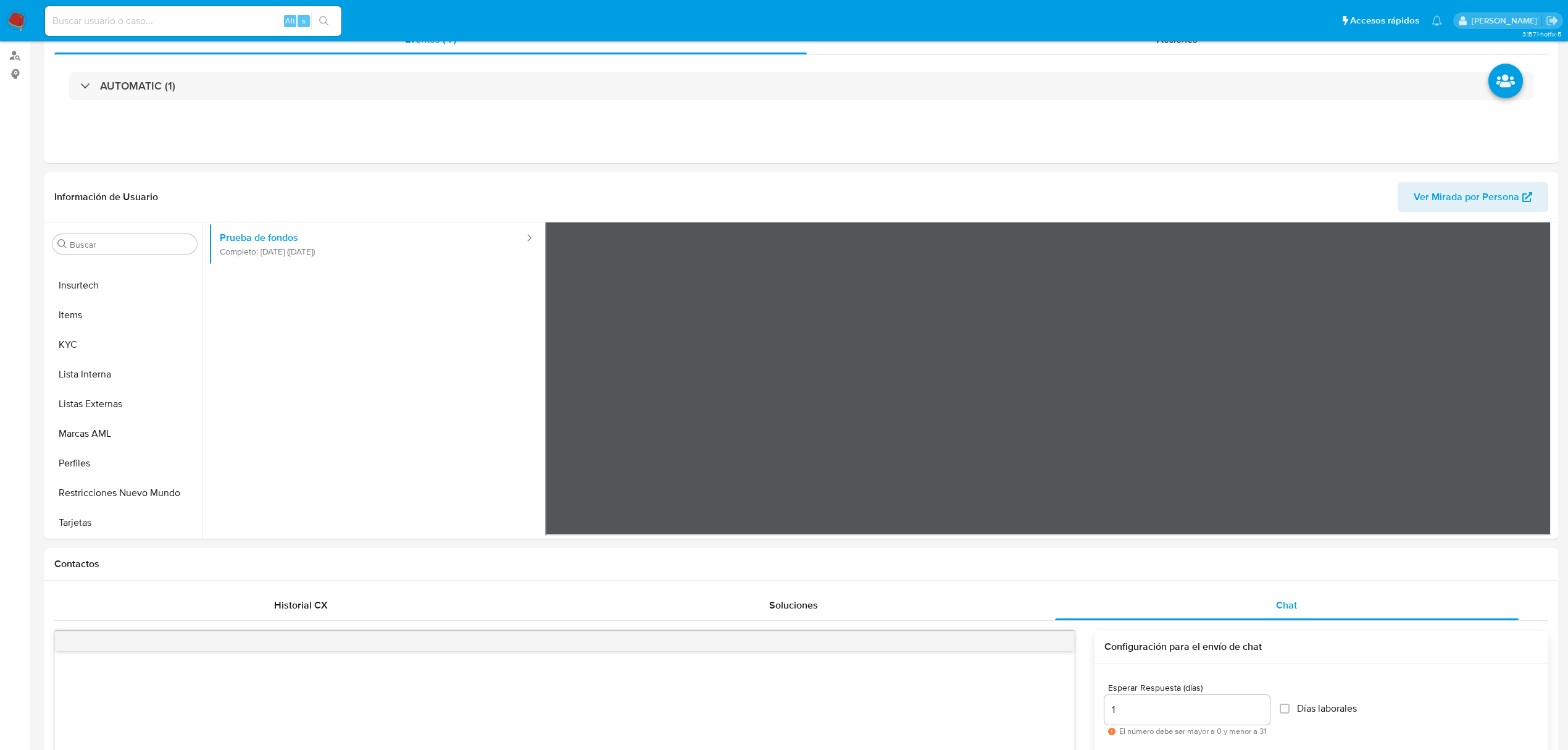
scroll to position [0, 0]
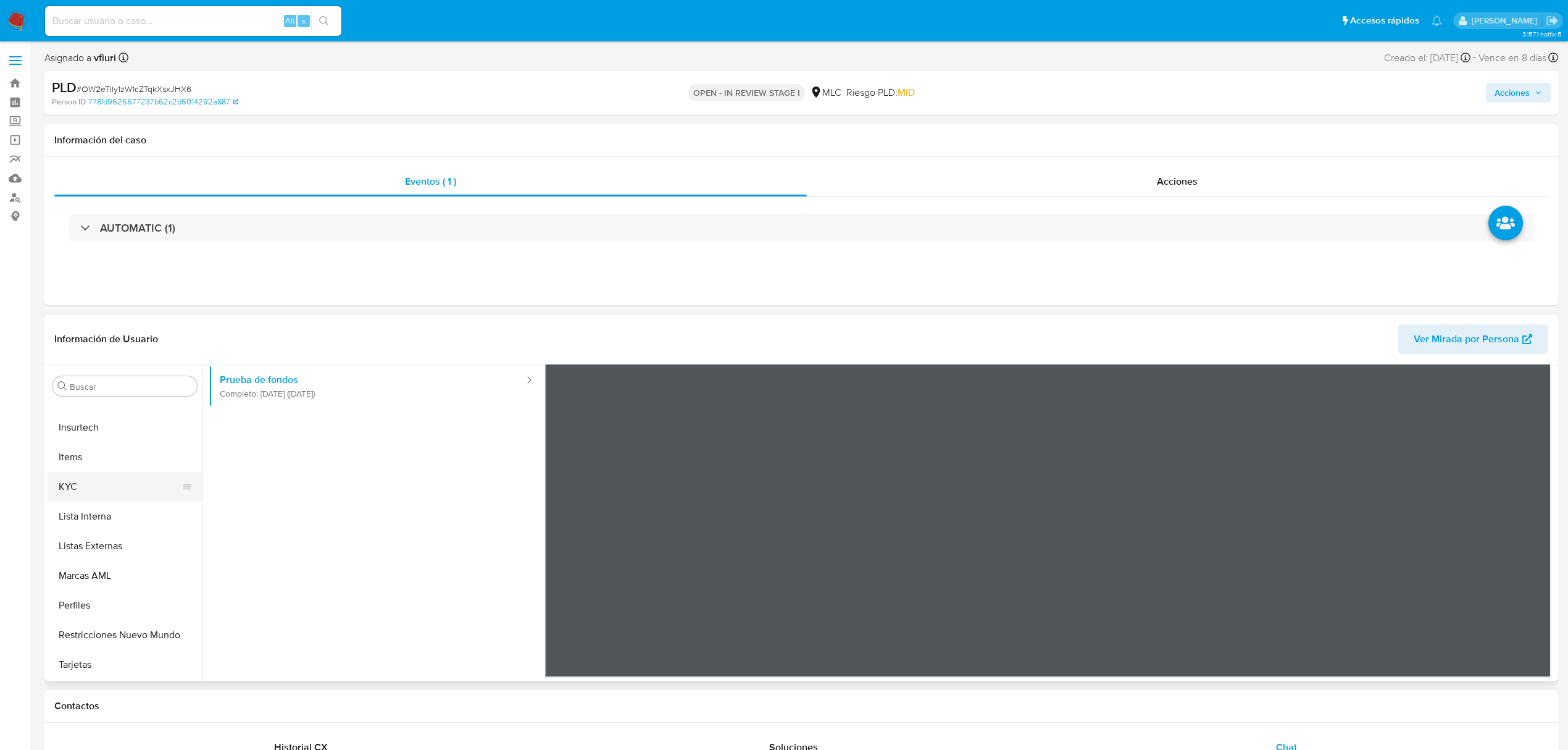
click at [70, 496] on button "KYC" at bounding box center [120, 486] width 144 height 30
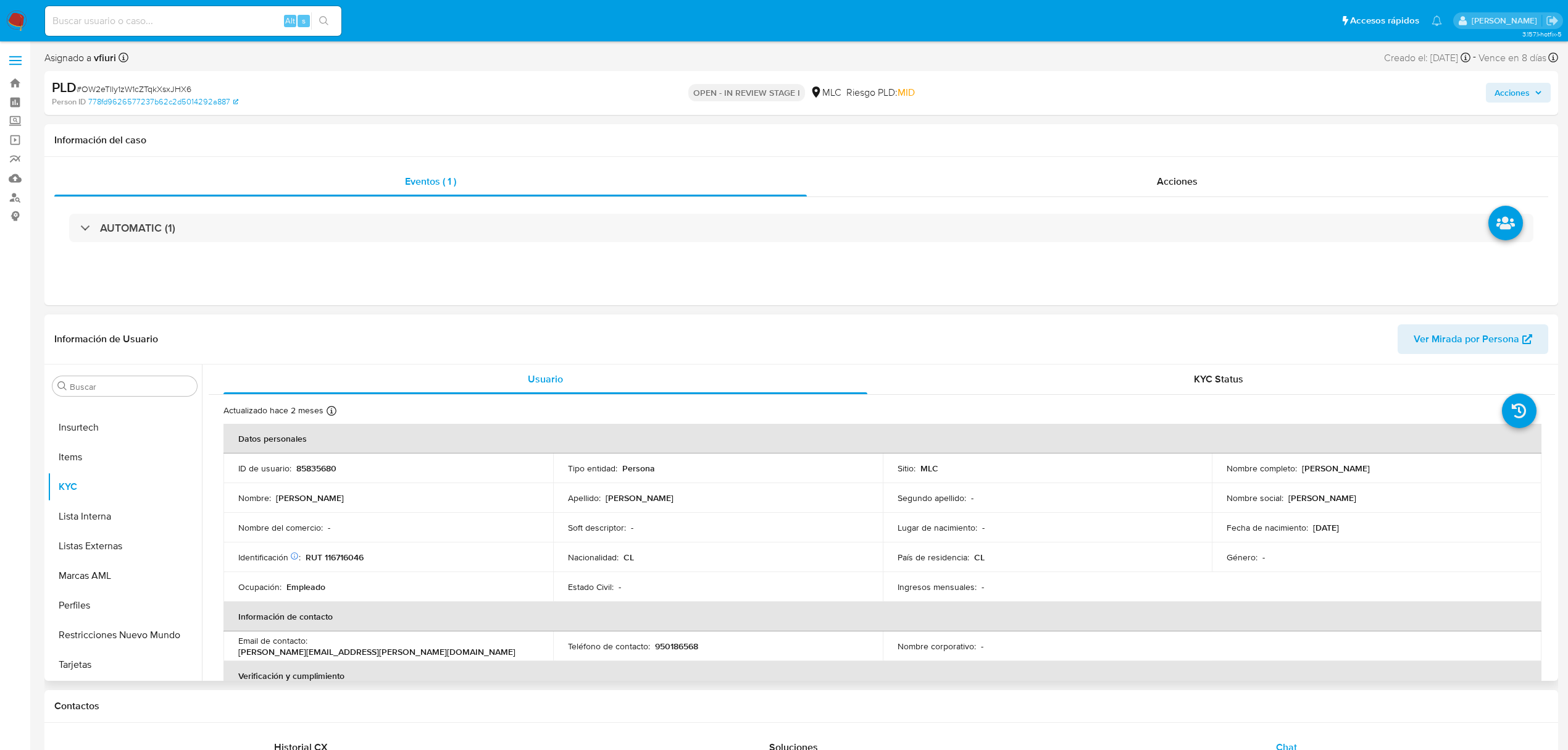
click at [1312, 475] on td "Nombre completo : Néstor Fabián Calderón Allendes" at bounding box center [1376, 468] width 330 height 30
click at [1312, 471] on p "Néstor Fabián Calderón Allendes" at bounding box center [1336, 467] width 68 height 11
click at [1310, 467] on p "Néstor Fabián Calderón Allendes" at bounding box center [1336, 467] width 68 height 11
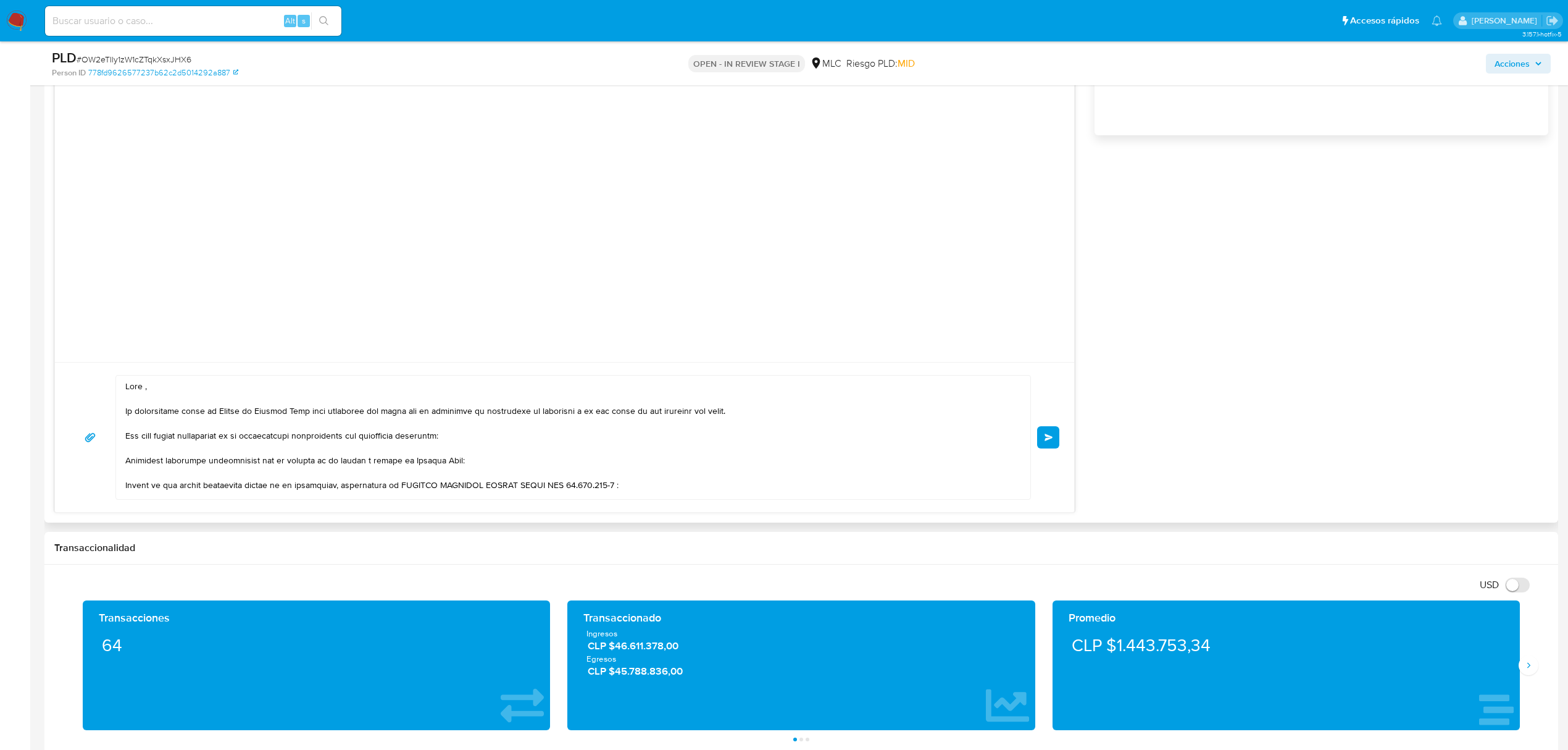
scroll to position [823, 0]
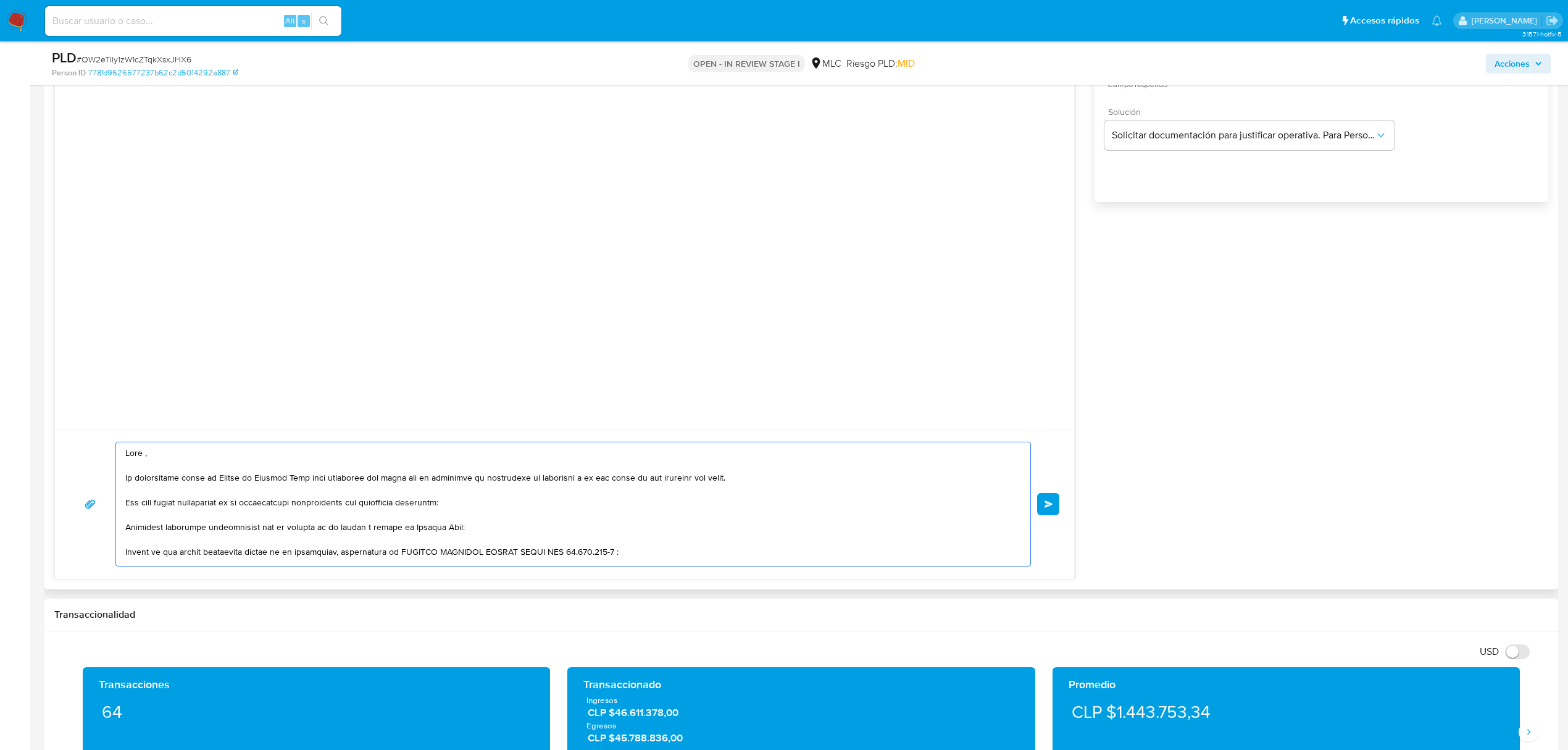
click at [146, 454] on textarea at bounding box center [570, 504] width 889 height 123
paste textarea "Néstor"
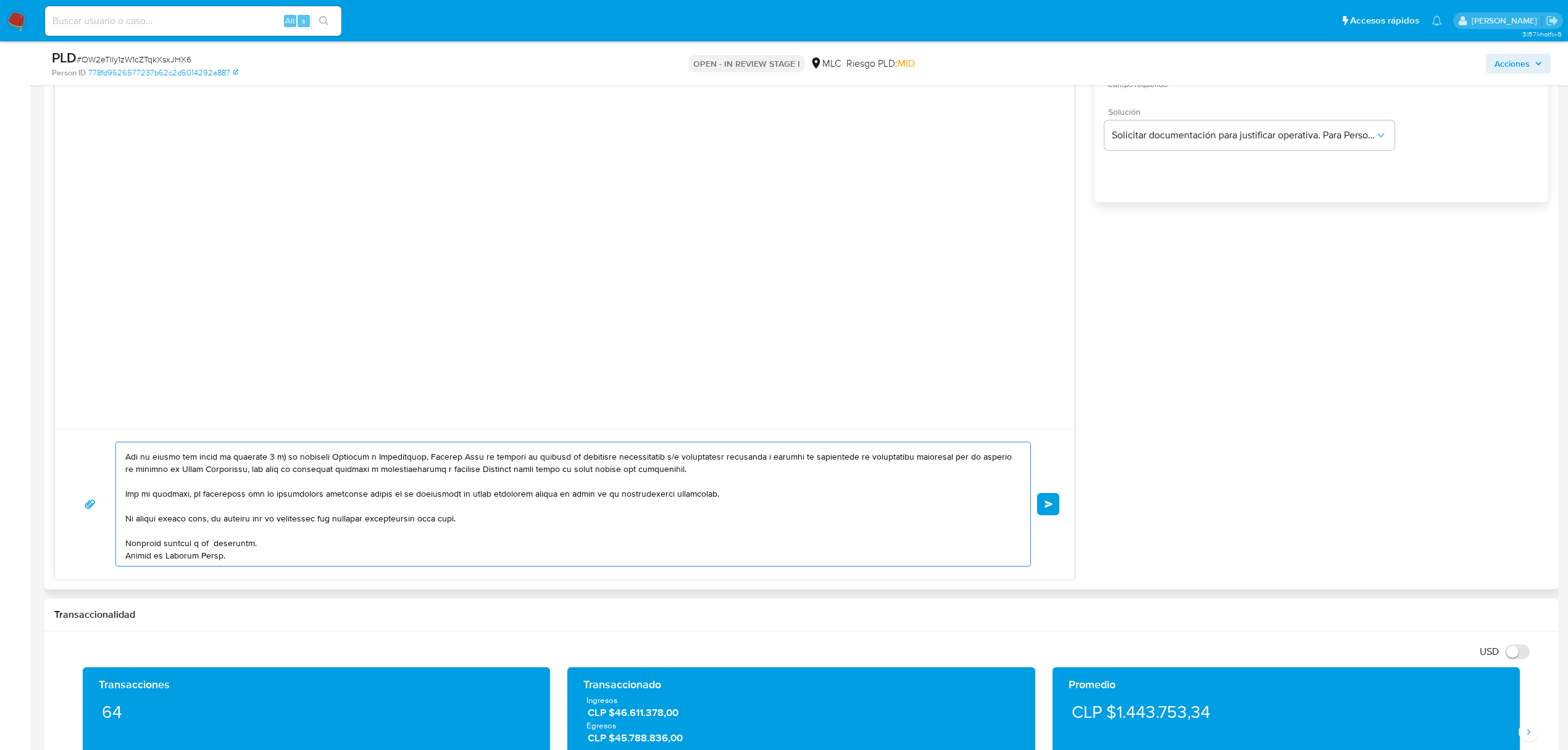
scroll to position [132, 0]
type textarea "Hola Néstor , Te contactamos desde el Equipo de Mercado Pago para verificar tus…"
click at [1043, 504] on button "Enviar" at bounding box center [1048, 504] width 22 height 22
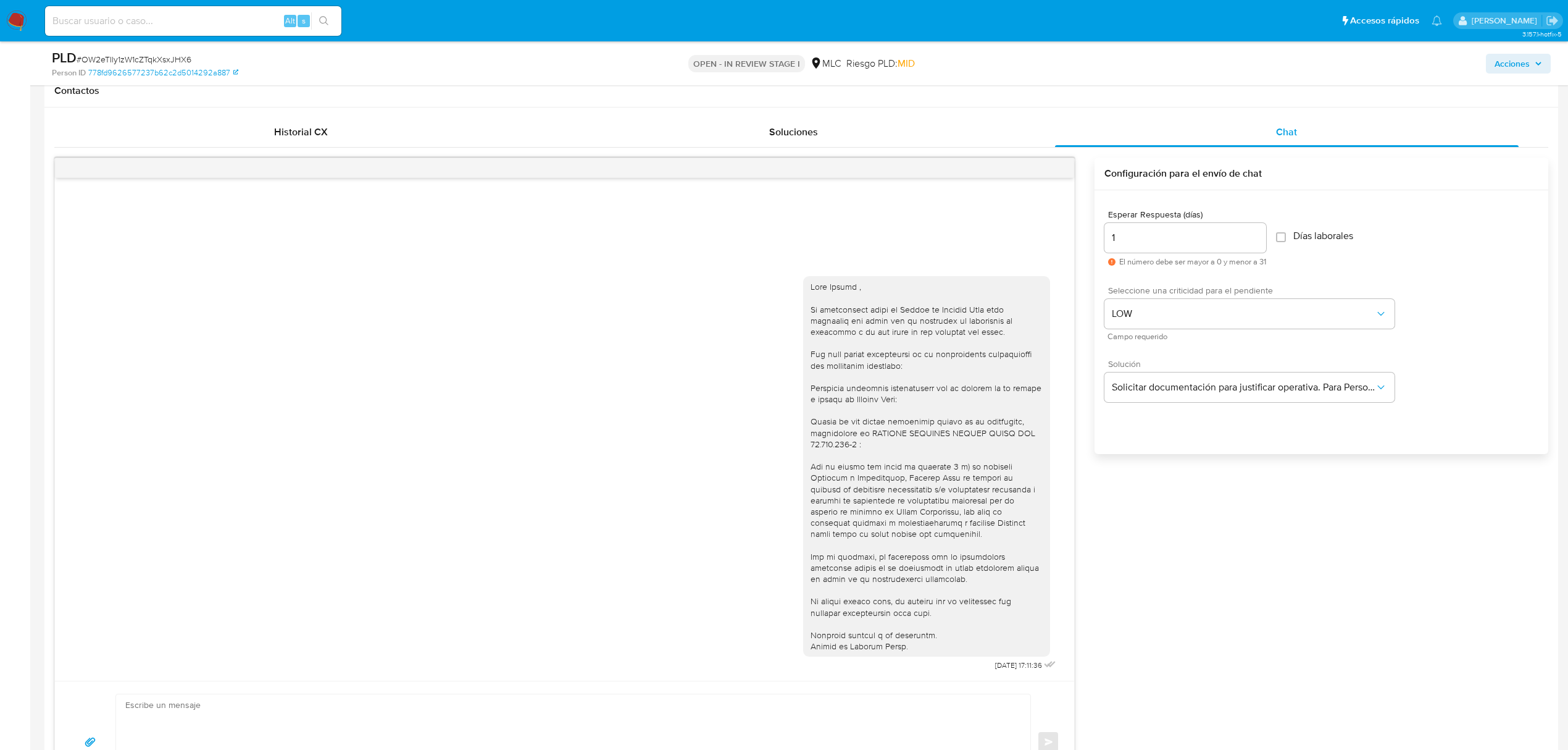
scroll to position [576, 0]
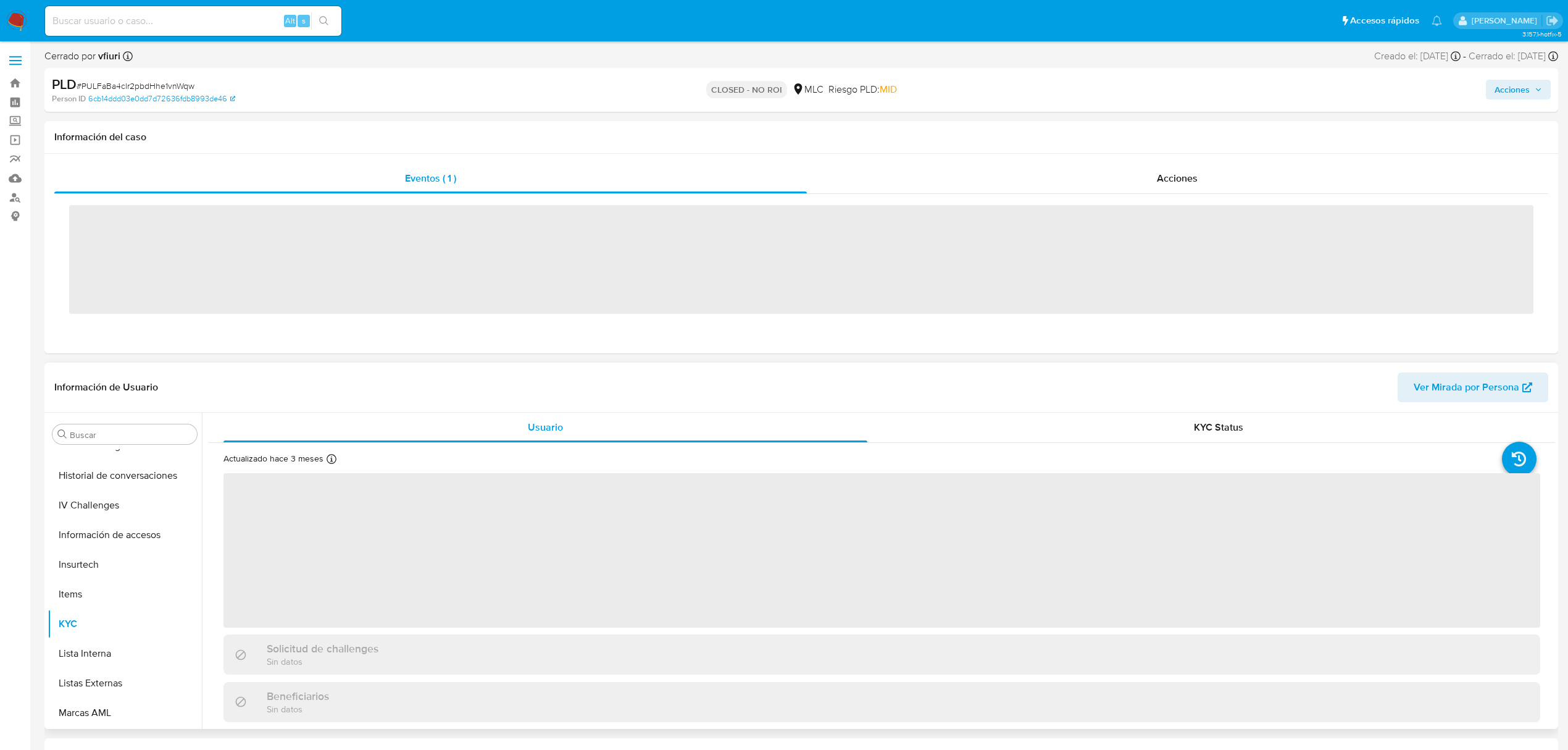
scroll to position [522, 0]
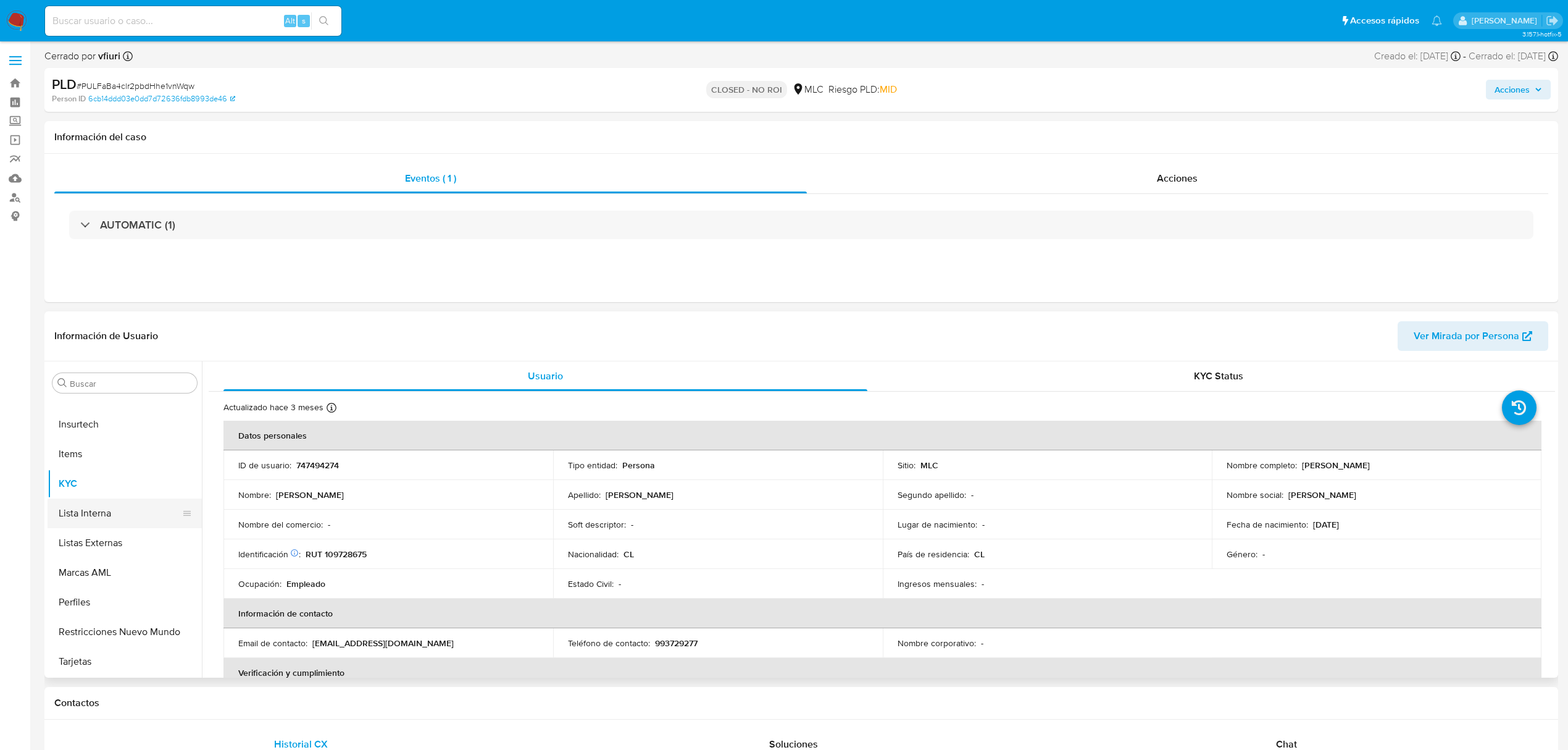
select select "10"
click at [120, 449] on button "Archivos adjuntos" at bounding box center [120, 442] width 144 height 30
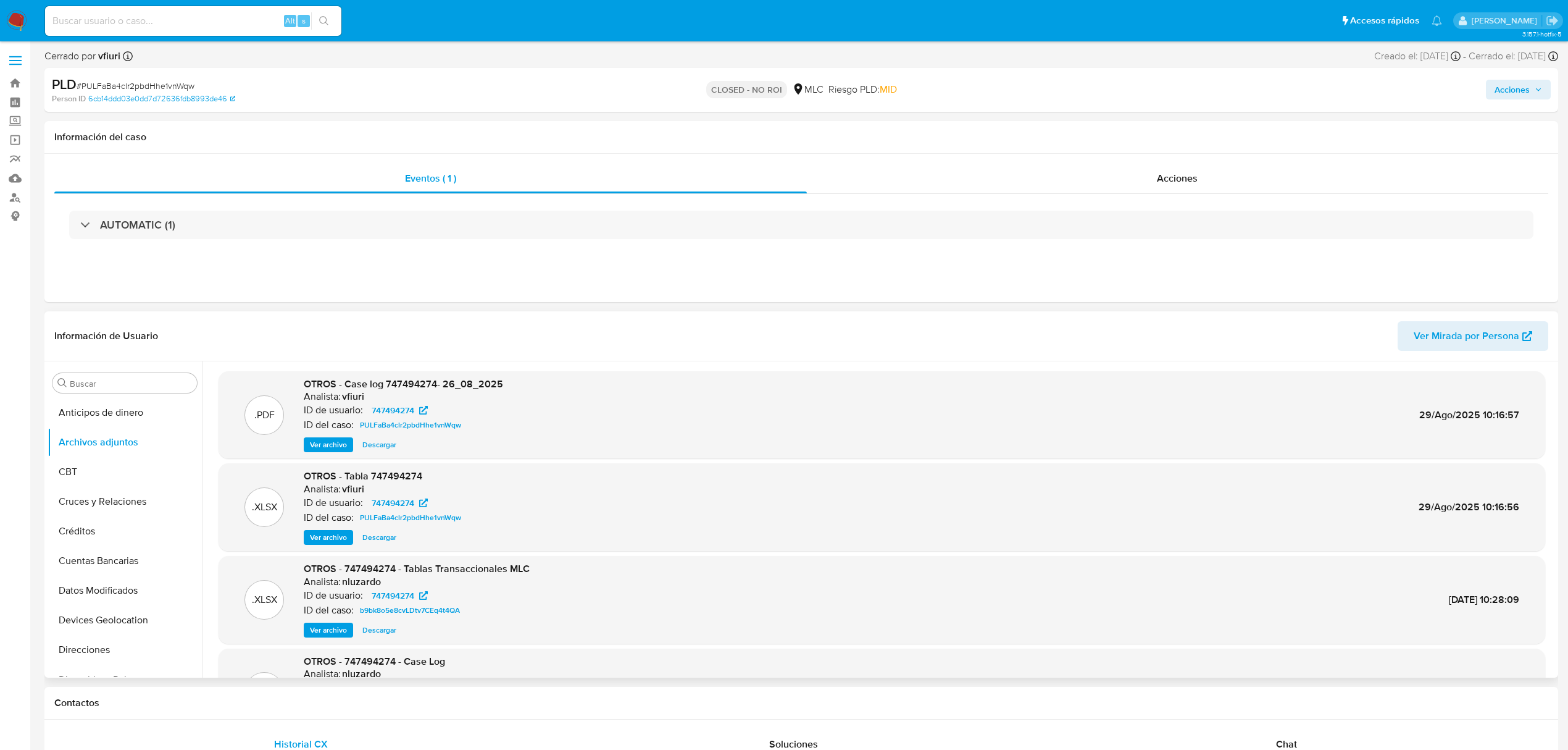
click at [336, 447] on span "Ver archivo" at bounding box center [328, 444] width 37 height 12
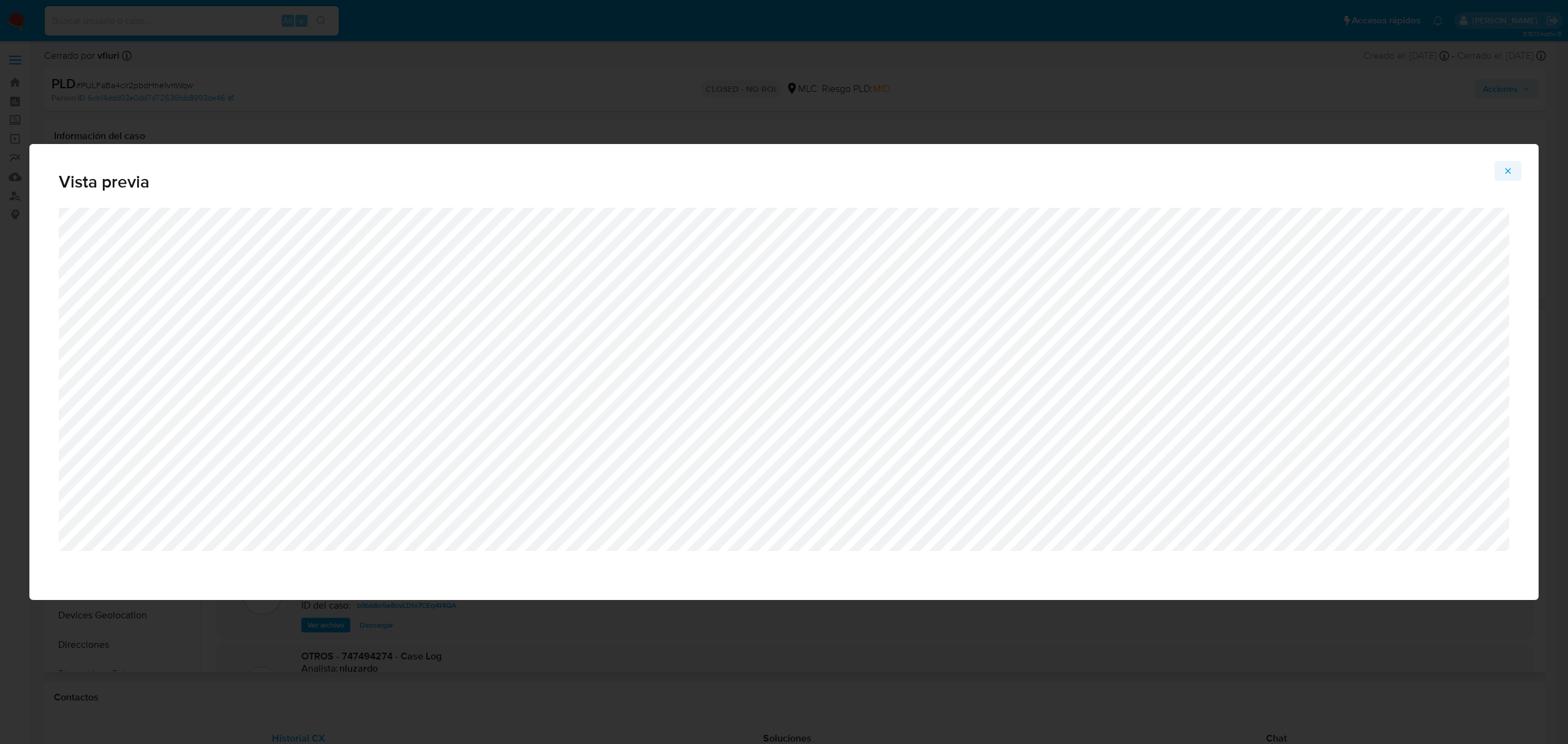
click at [1513, 175] on icon "Attachment preview" at bounding box center [1508, 171] width 10 height 10
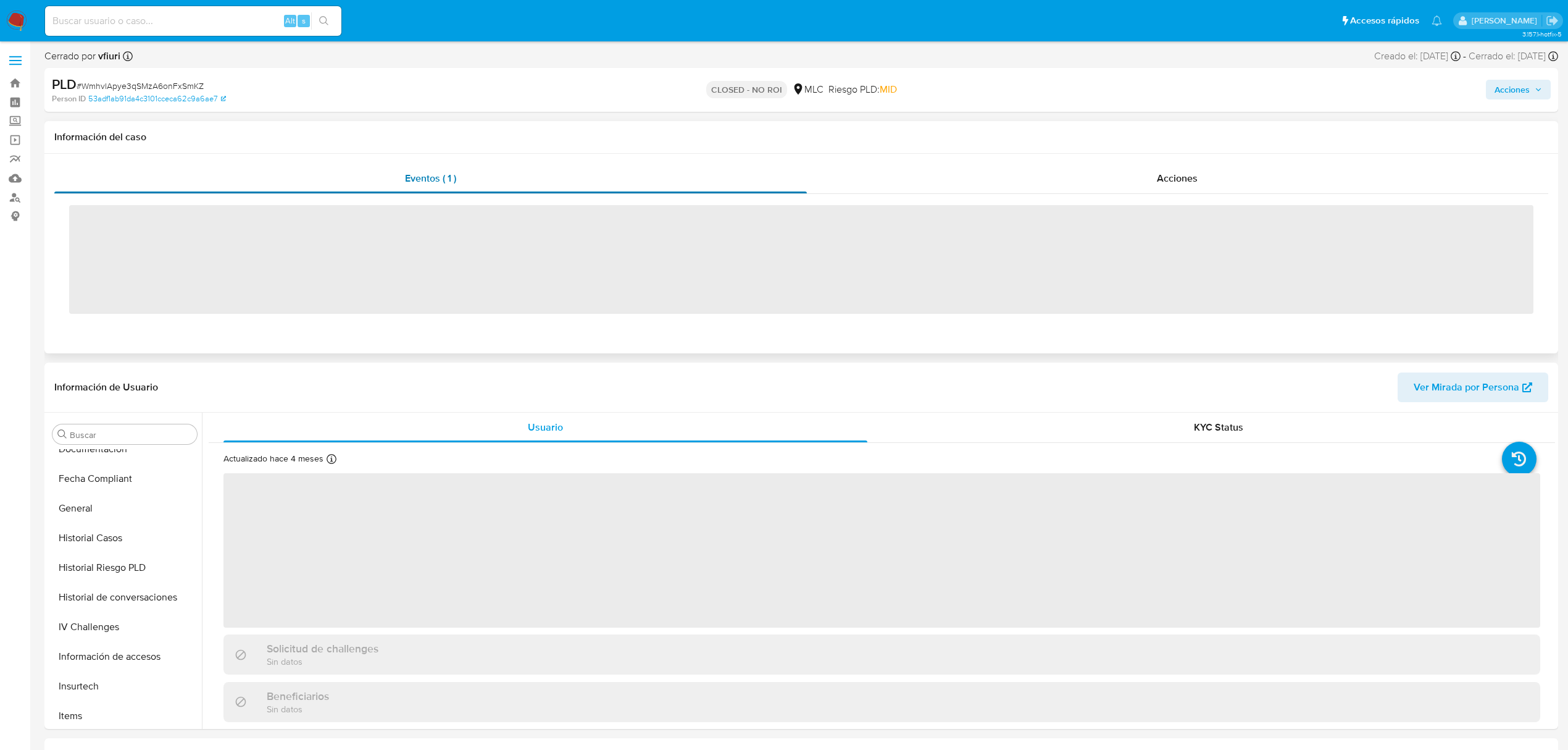
scroll to position [522, 0]
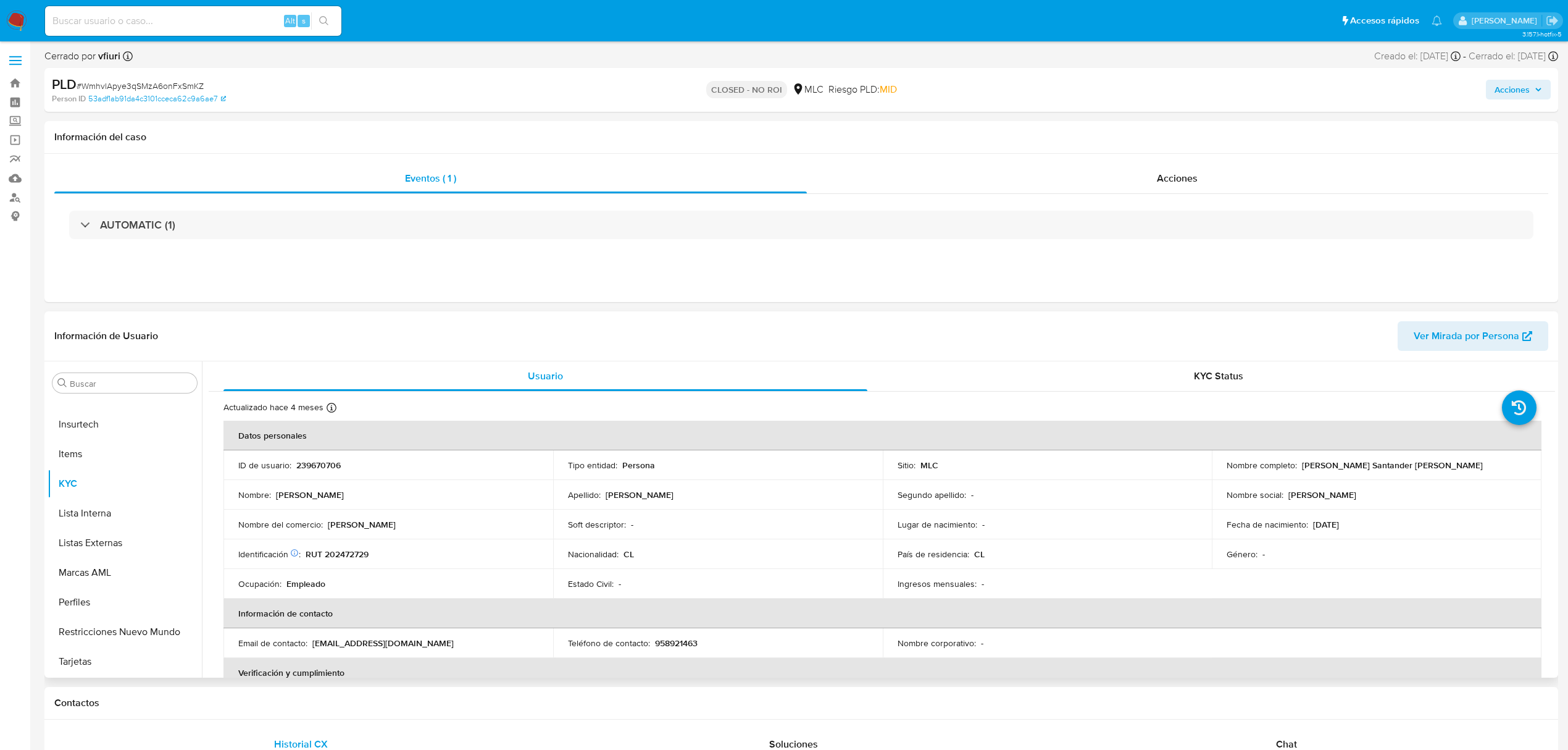
select select "10"
click at [82, 538] on button "Documentación" at bounding box center [120, 544] width 144 height 30
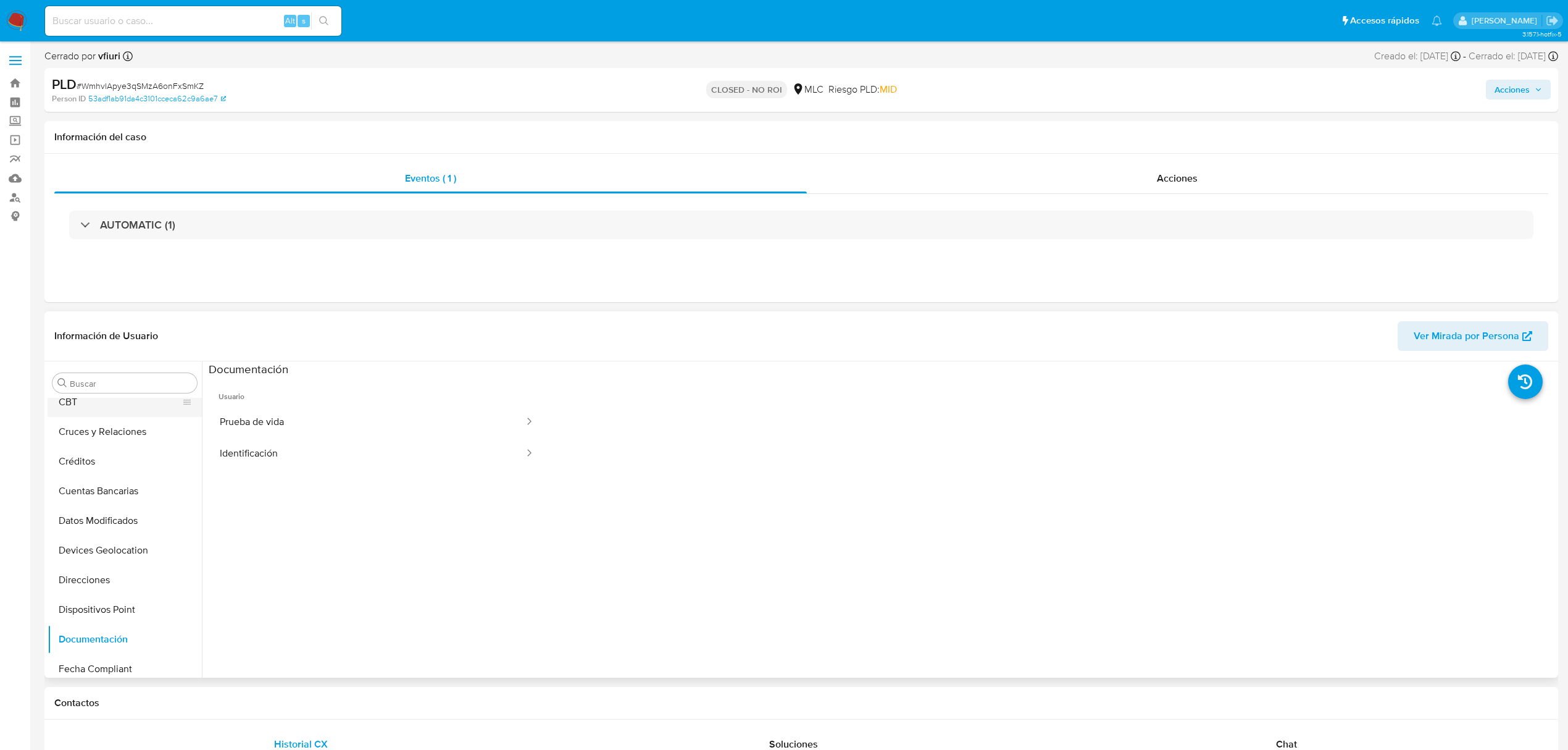
scroll to position [0, 0]
click at [90, 452] on button "Archivos adjuntos" at bounding box center [120, 442] width 144 height 30
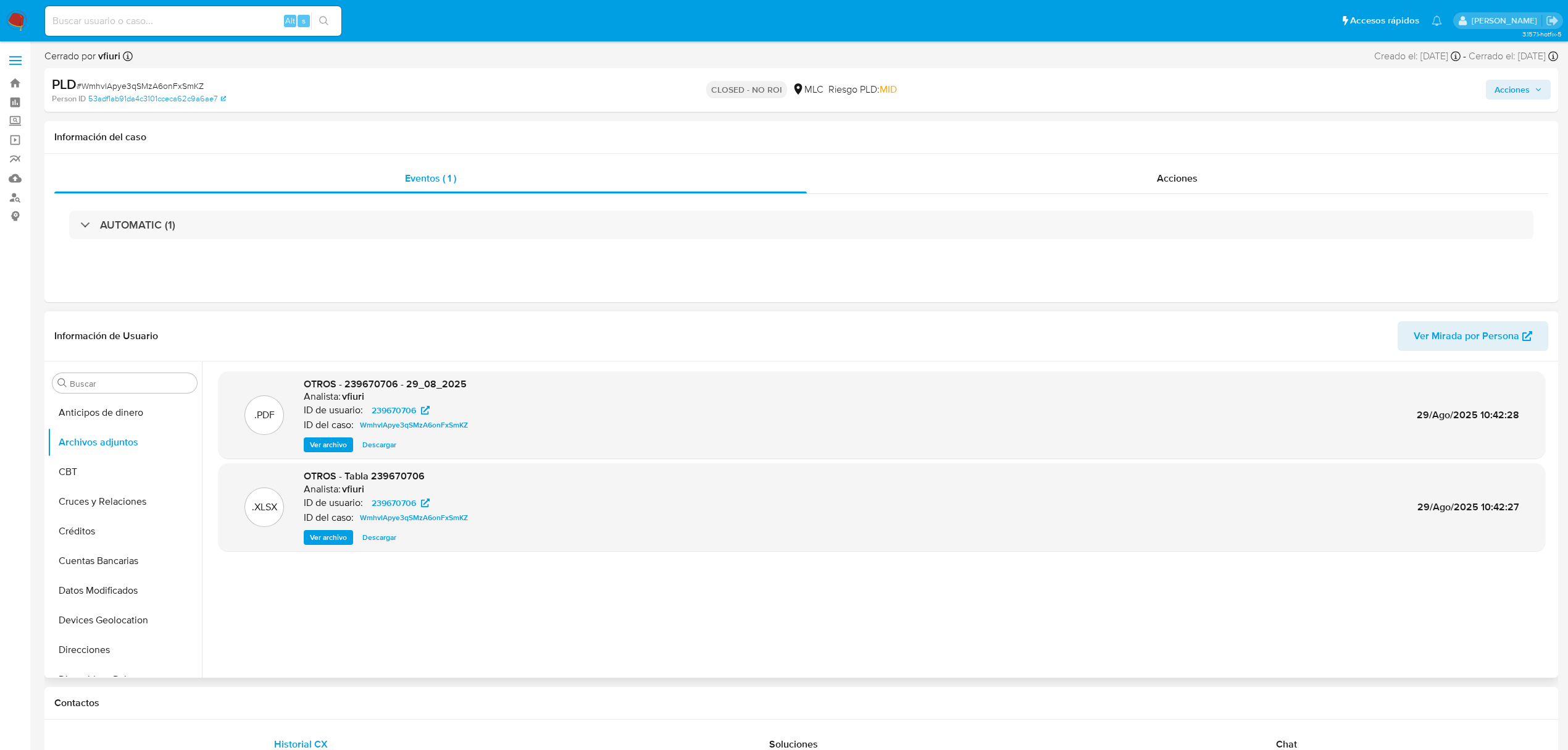
click at [321, 451] on span "Ver archivo" at bounding box center [328, 444] width 37 height 12
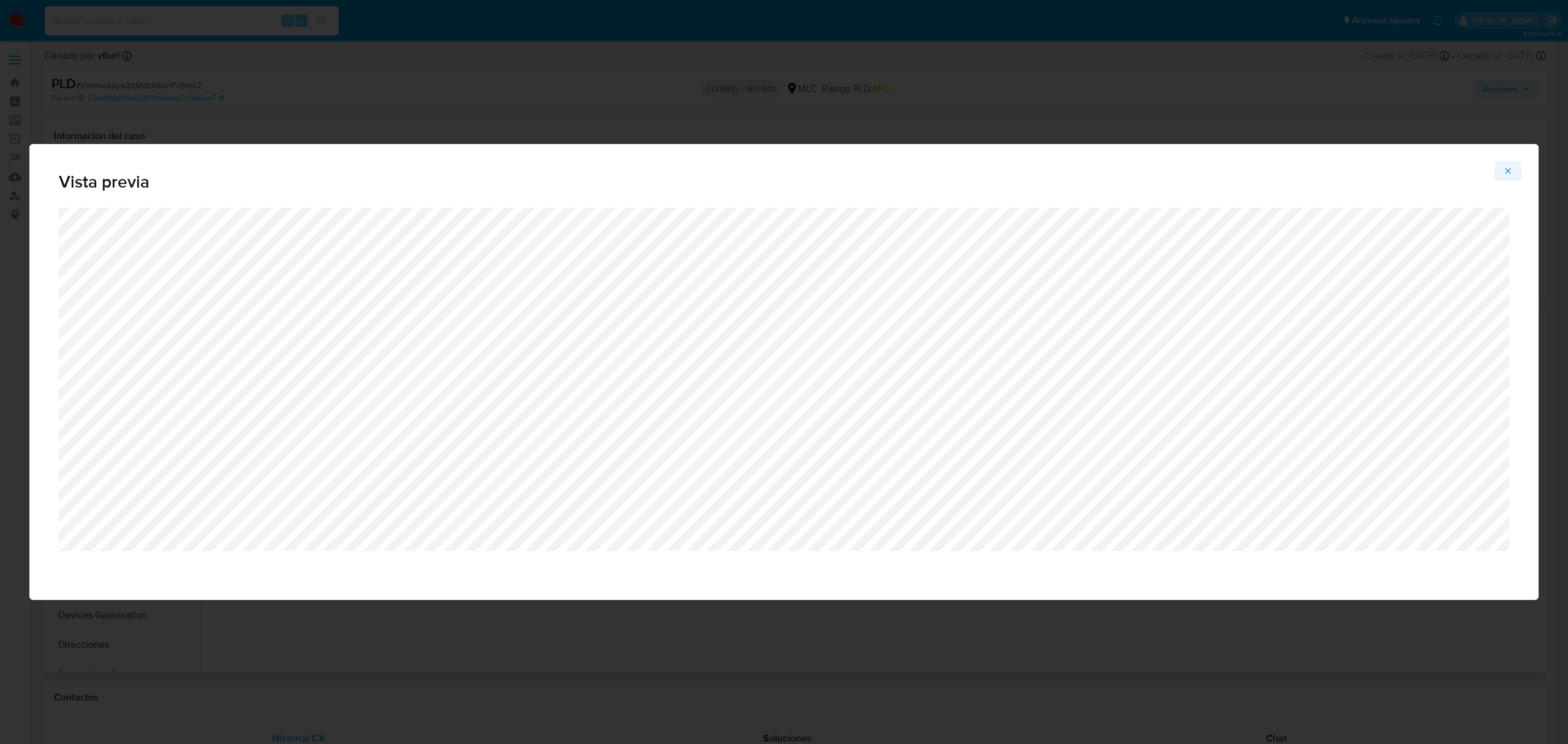
click at [1511, 170] on icon "Attachment preview" at bounding box center [1508, 171] width 10 height 10
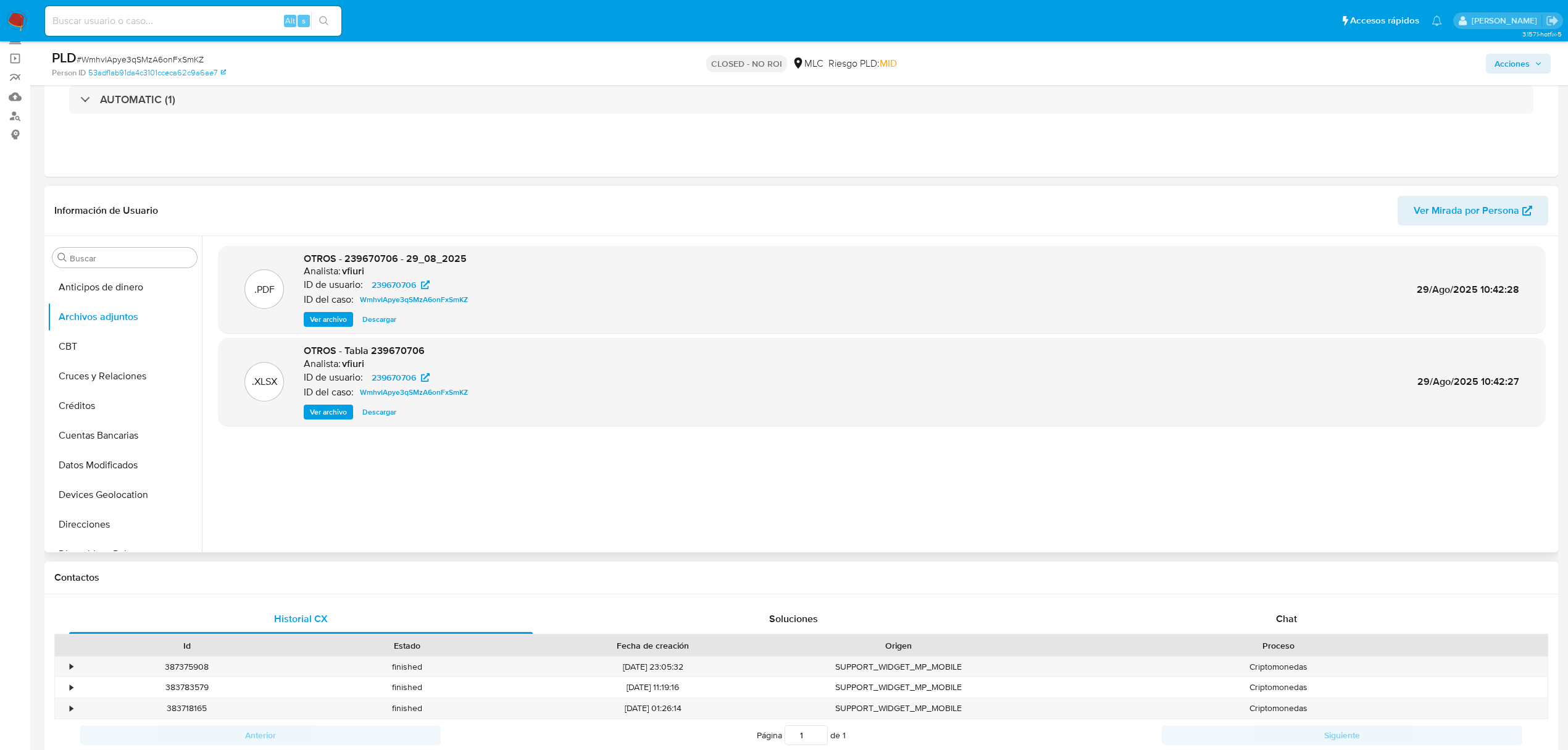
scroll to position [82, 0]
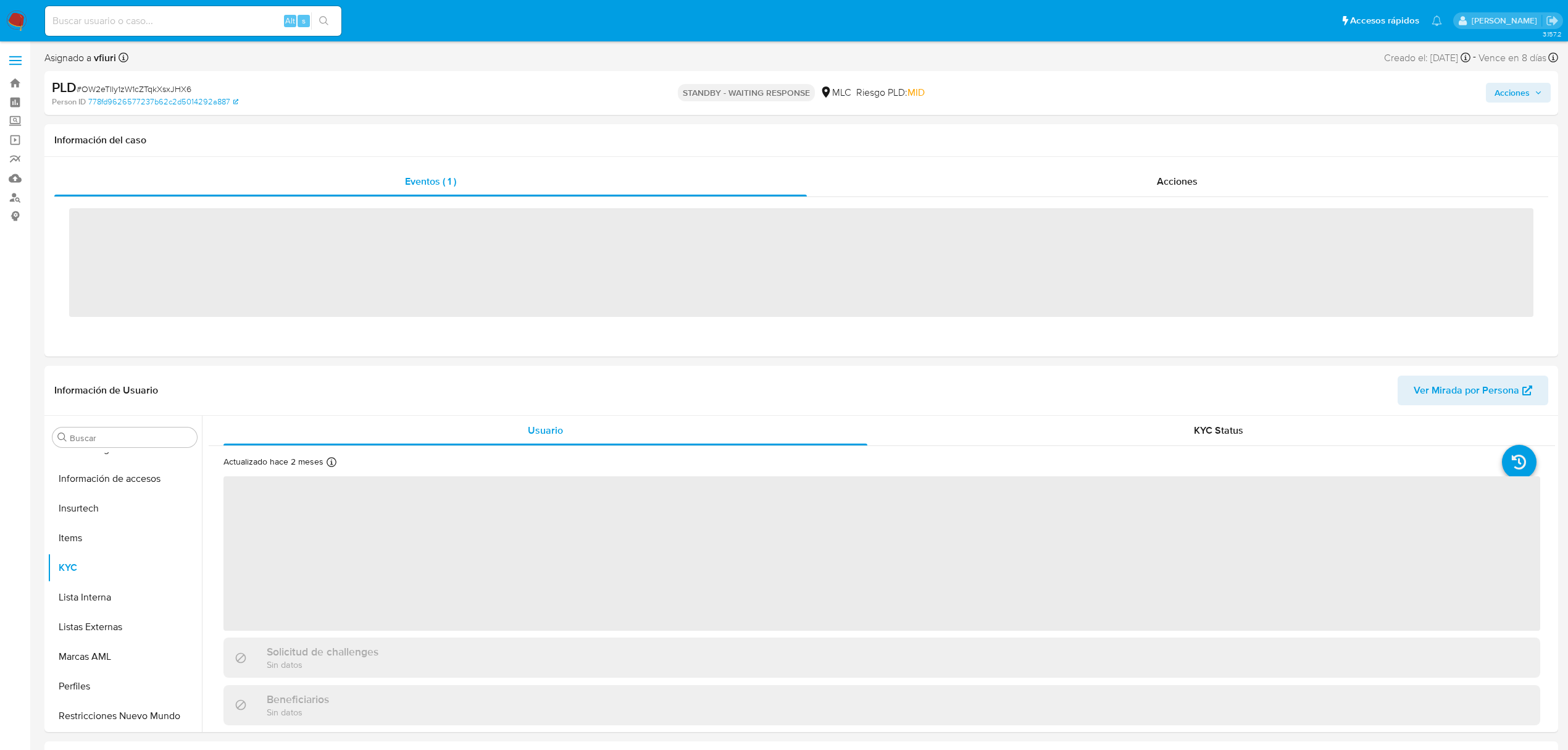
scroll to position [522, 0]
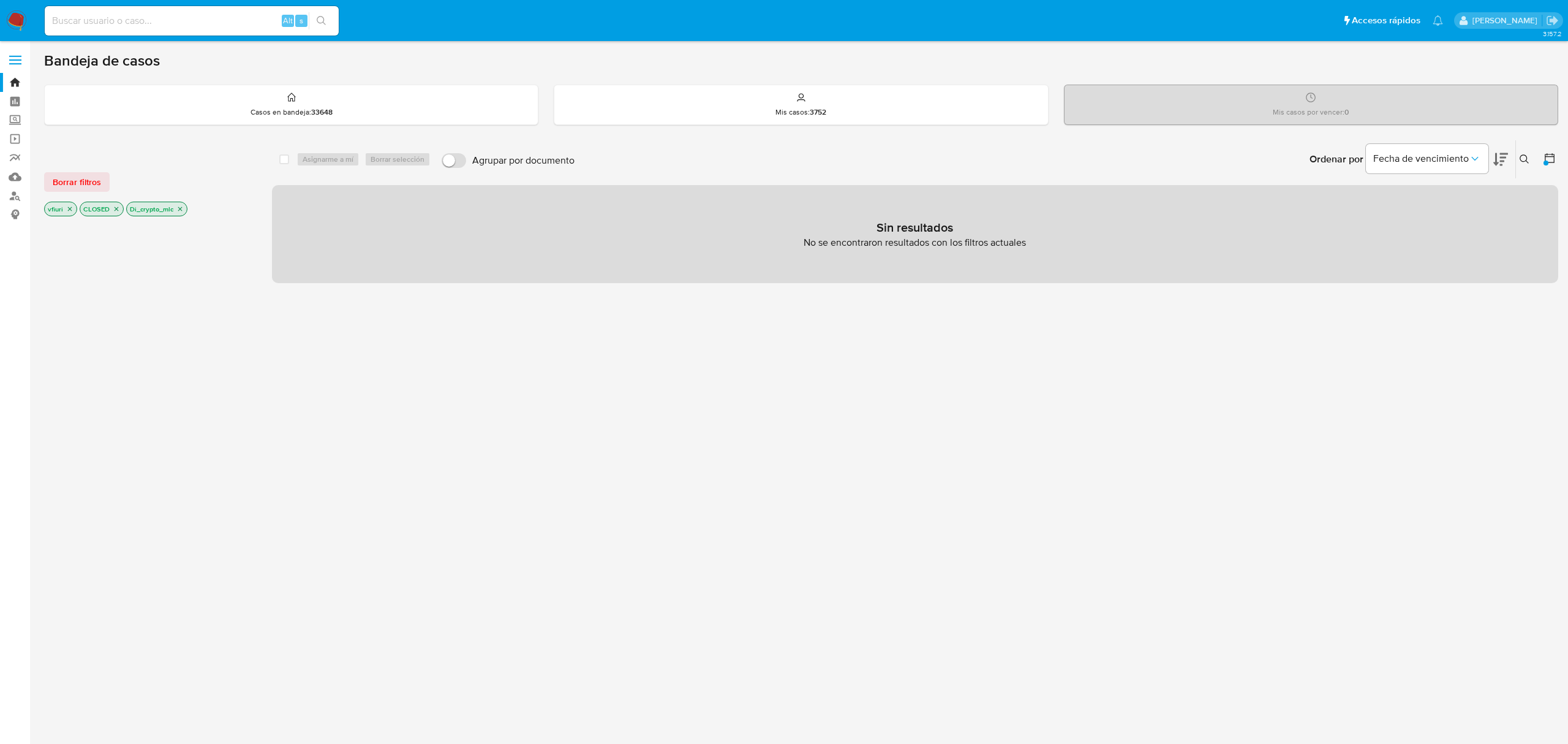
click at [182, 207] on icon "close-filter" at bounding box center [180, 209] width 7 height 7
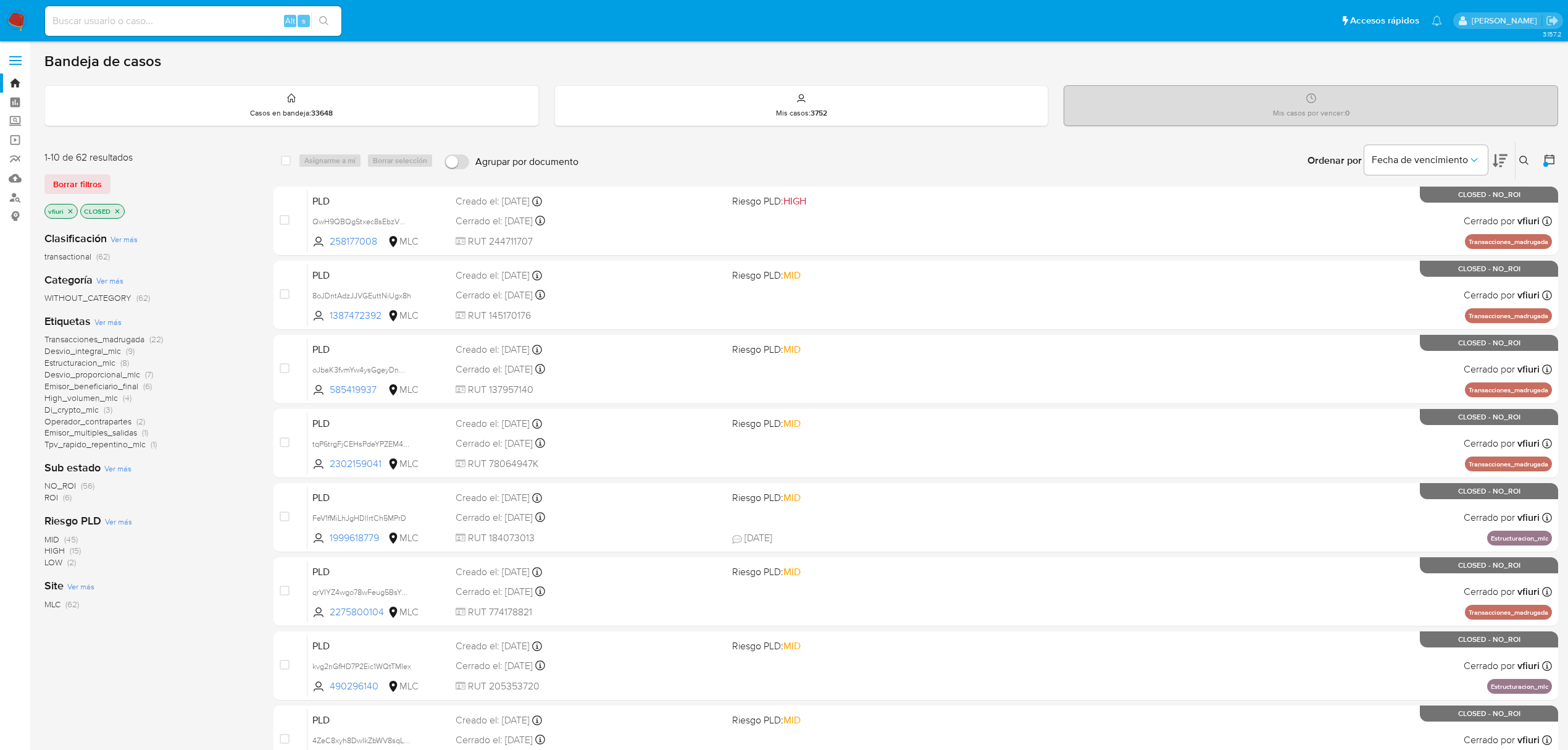
click at [122, 212] on p "CLOSED" at bounding box center [103, 211] width 43 height 14
click at [123, 213] on div "CLOSED" at bounding box center [102, 211] width 44 height 14
click at [115, 213] on icon "close-filter" at bounding box center [117, 211] width 7 height 7
click at [77, 495] on span "(9)" at bounding box center [77, 497] width 9 height 12
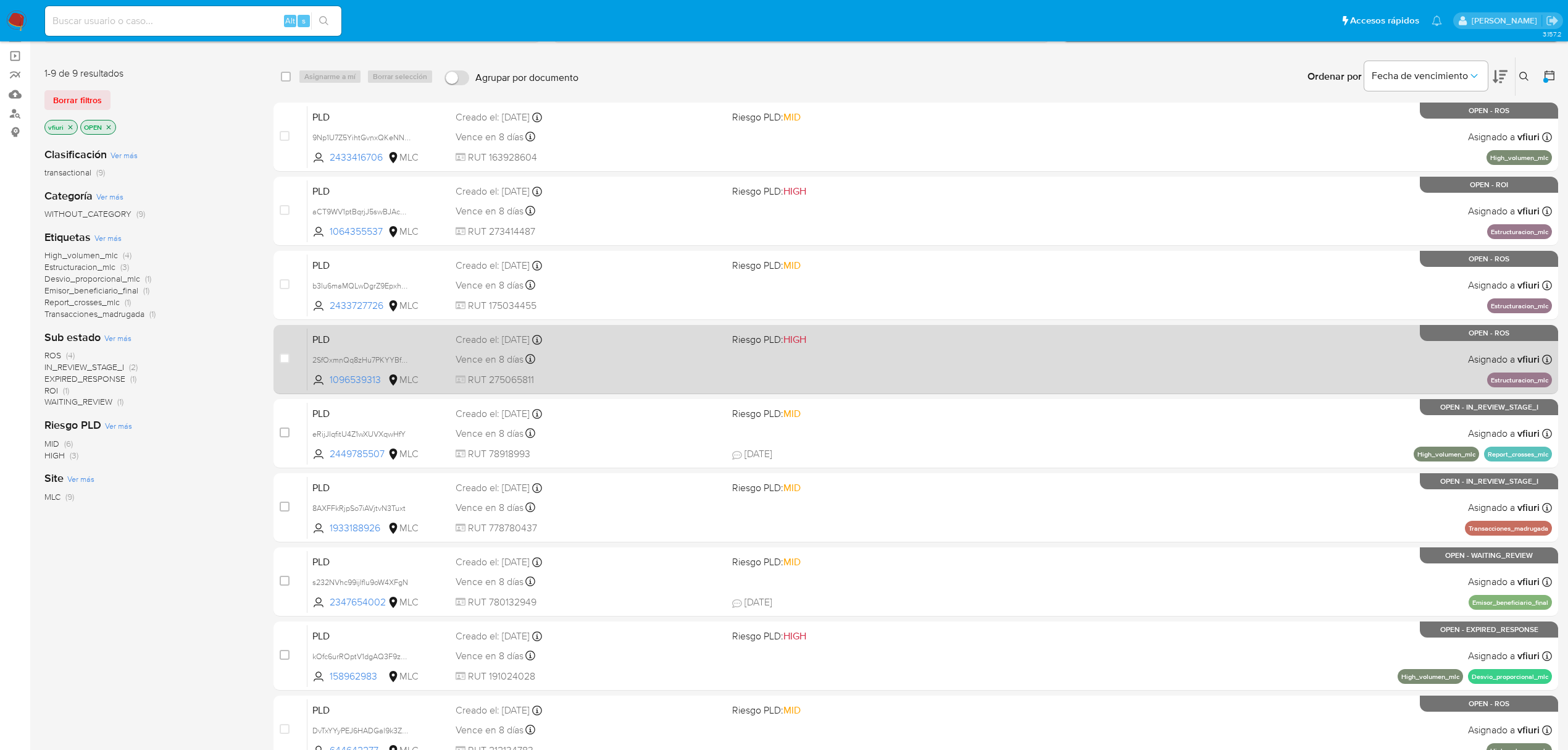
scroll to position [151, 0]
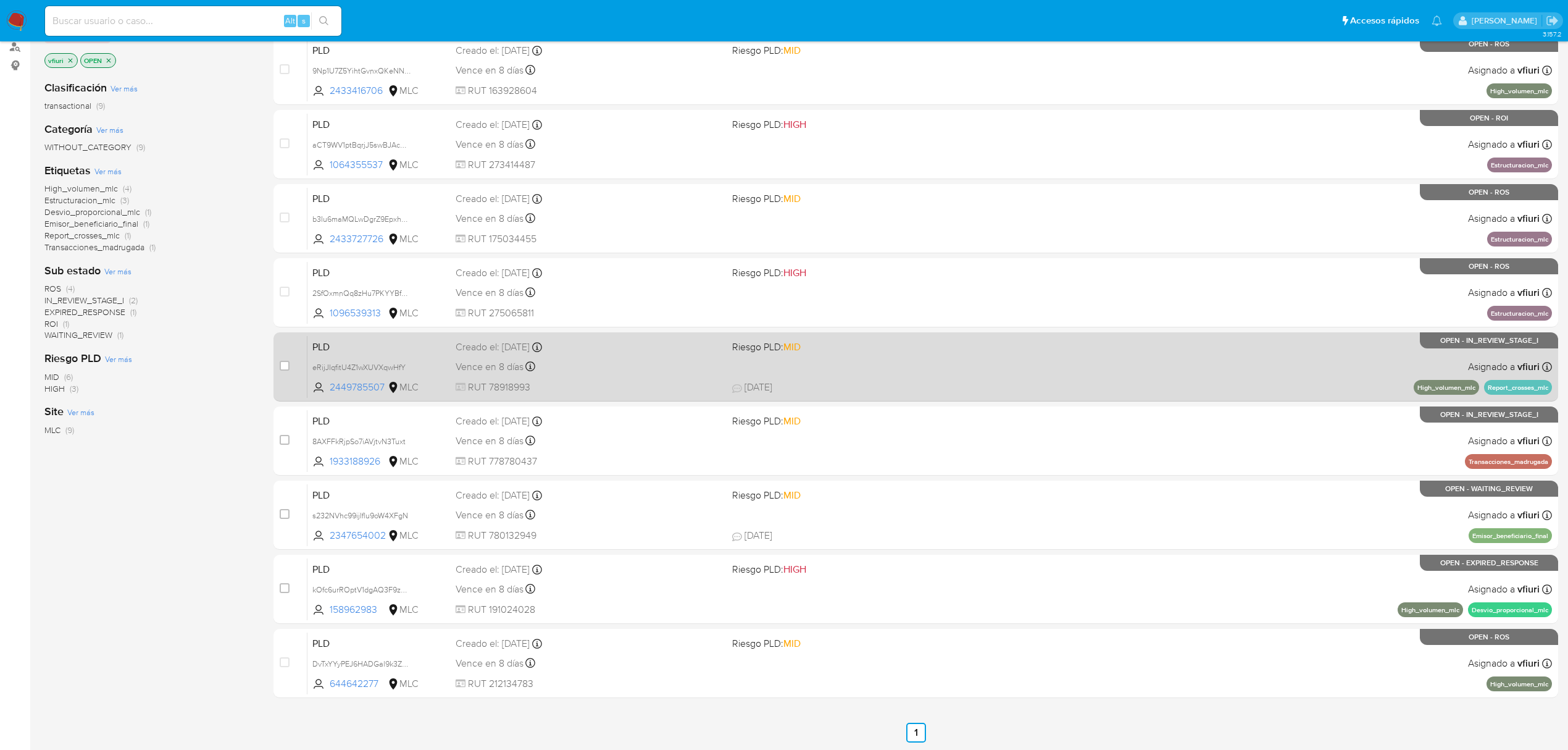
click at [841, 375] on div "PLD eRijJIqfitU4Z1wXUVXqwHfY 2449785507 MLC Riesgo PLD: MID Creado el: 12/06/20…" at bounding box center [930, 367] width 1245 height 62
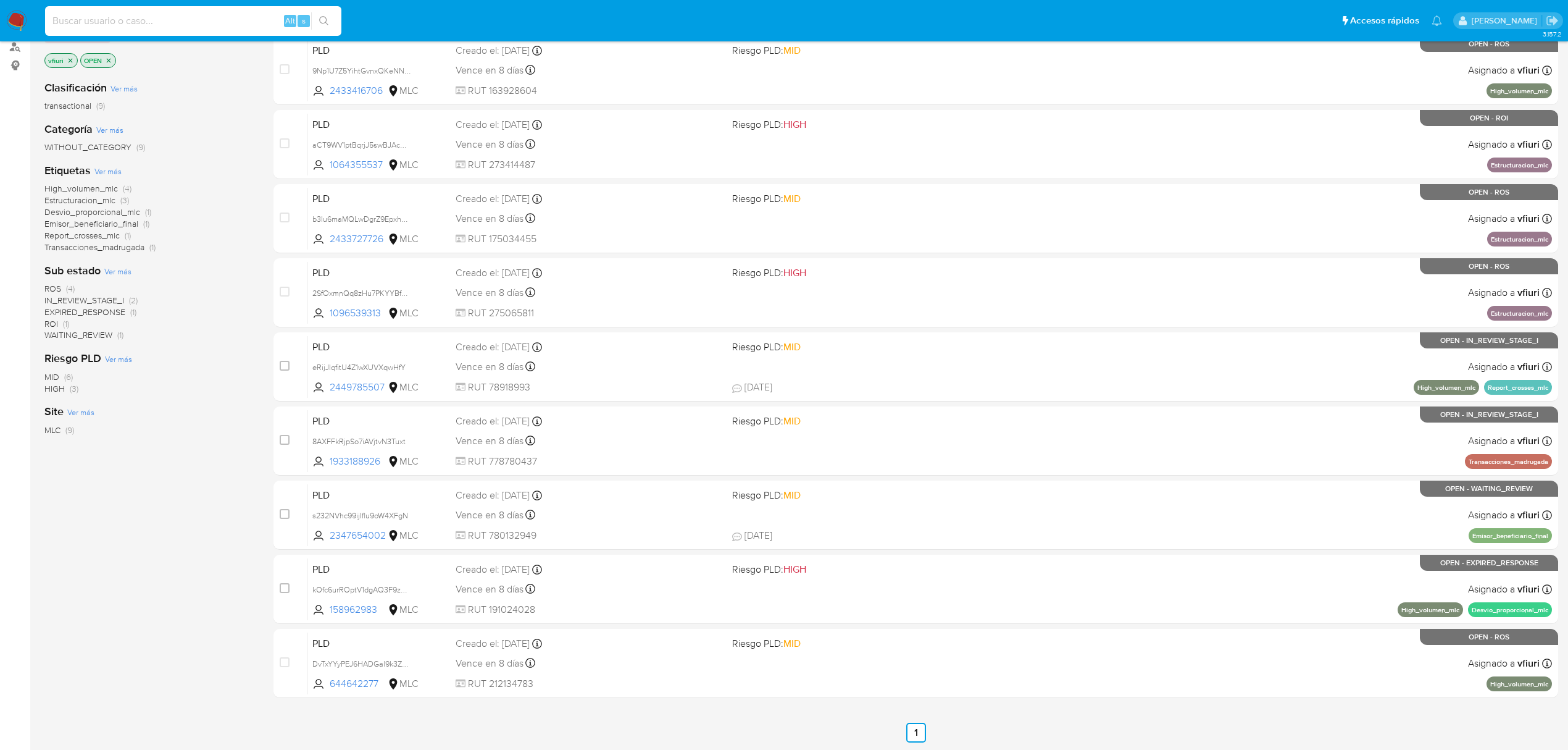
click at [211, 23] on input at bounding box center [193, 21] width 296 height 16
paste input "1202024132"
type input "1202024132"
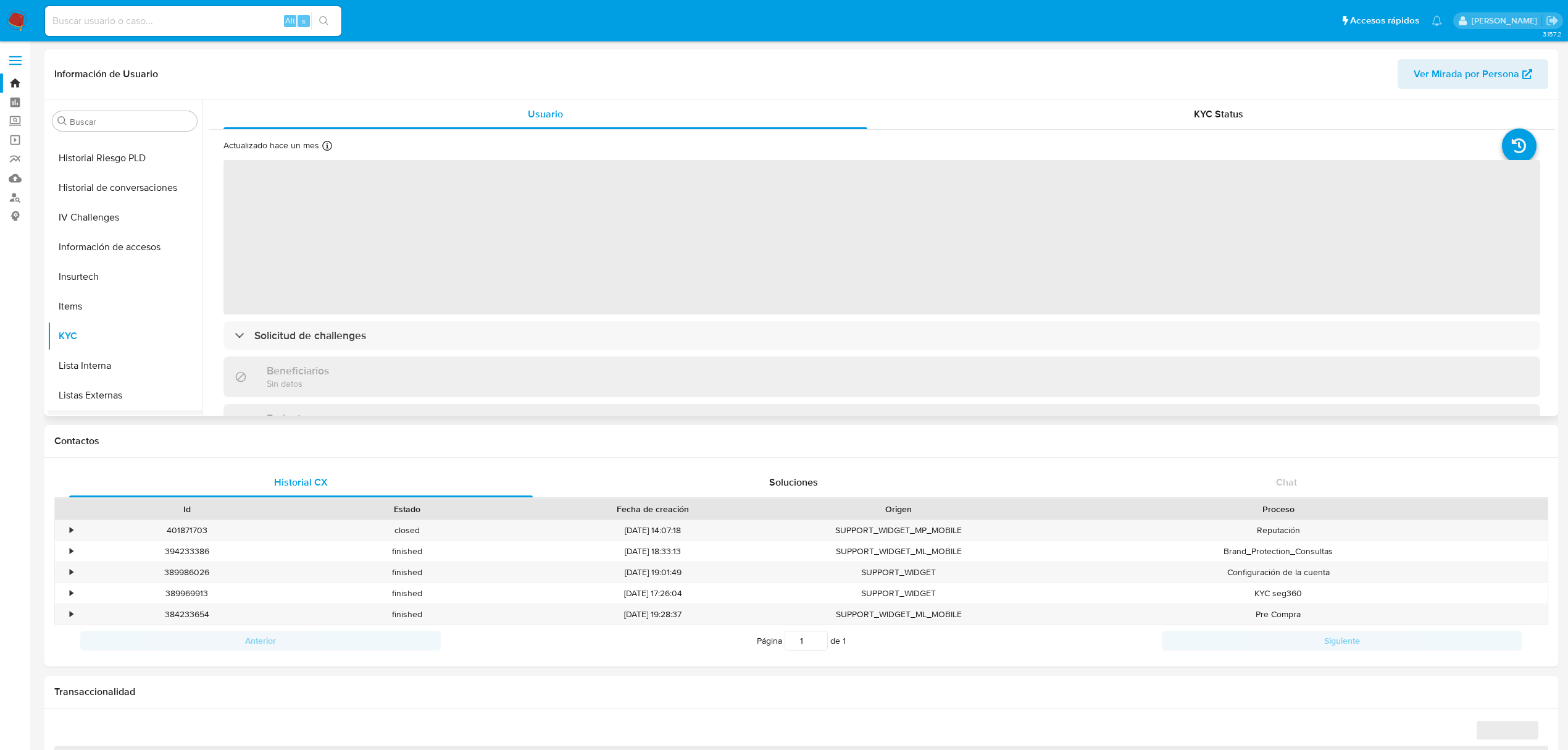
scroll to position [28, 0]
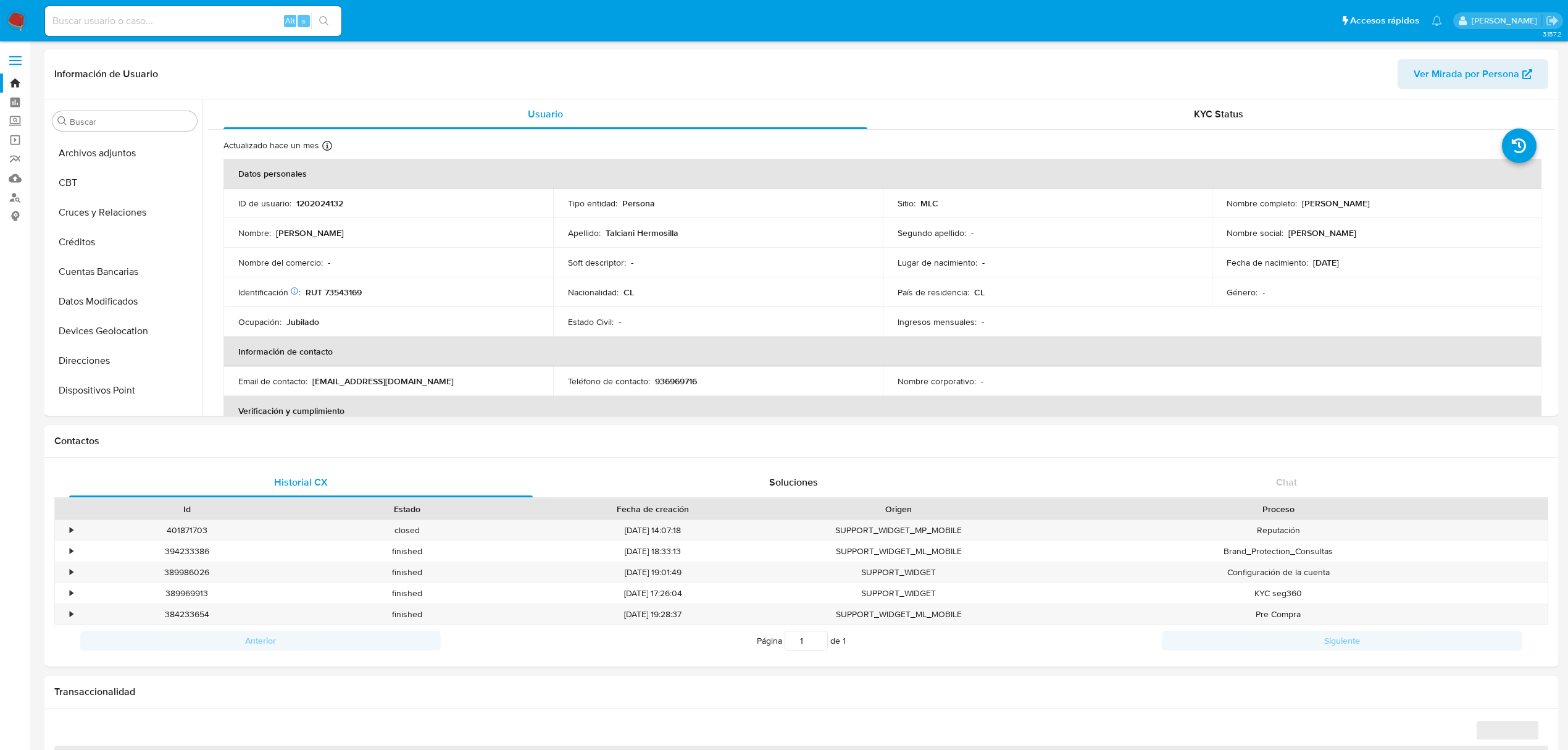
select select "10"
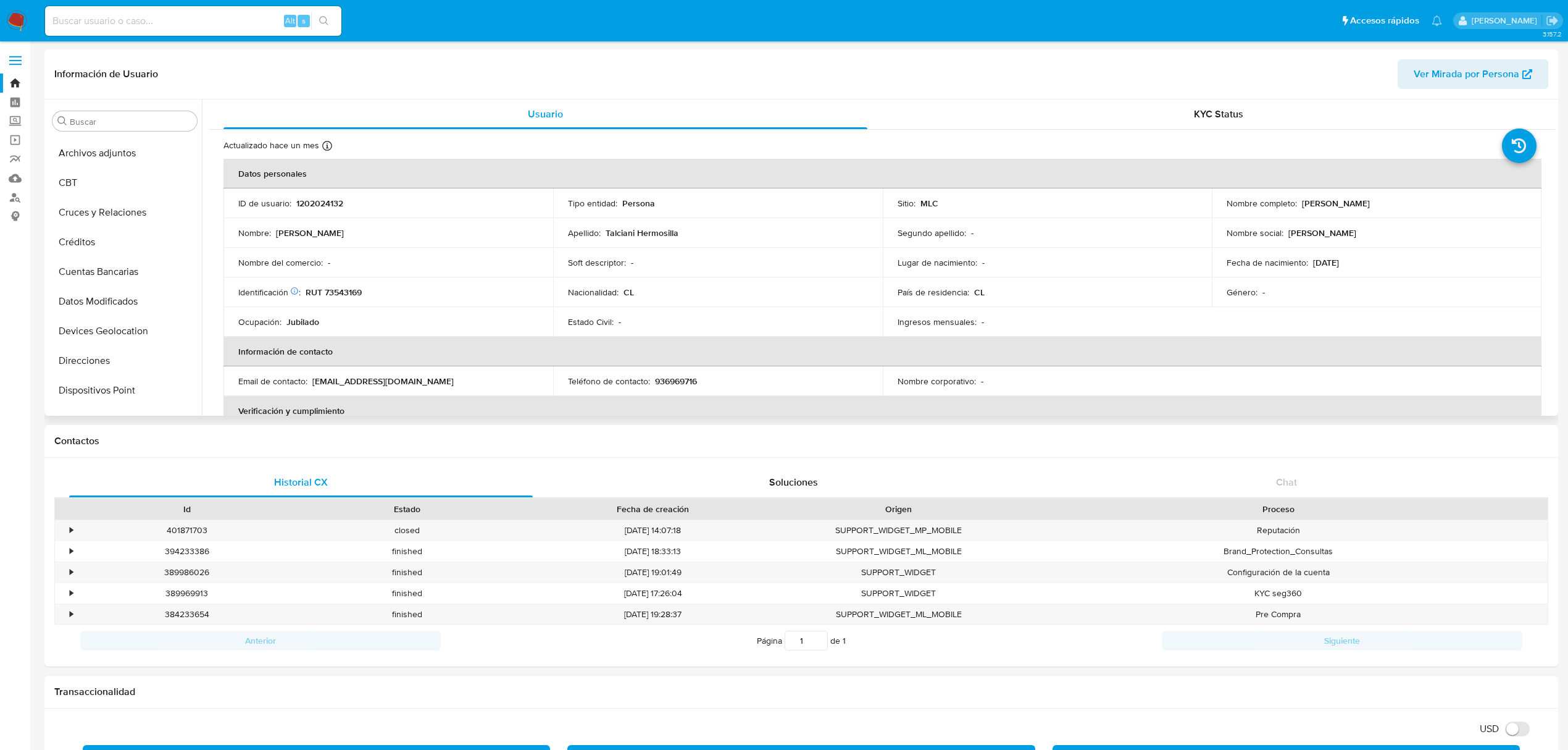
drag, startPoint x: 1300, startPoint y: 201, endPoint x: 1435, endPoint y: 196, distance: 135.1
click at [1435, 196] on td "Nombre completo : María Herminia Talciani Hermosilla" at bounding box center [1376, 203] width 330 height 30
copy p "María Herminia Talciani Hermosilla"
drag, startPoint x: 370, startPoint y: 289, endPoint x: 303, endPoint y: 292, distance: 67.1
click at [303, 292] on div "Identificación Nº de serie: 521337517 : RUT 73543169" at bounding box center [388, 292] width 300 height 11
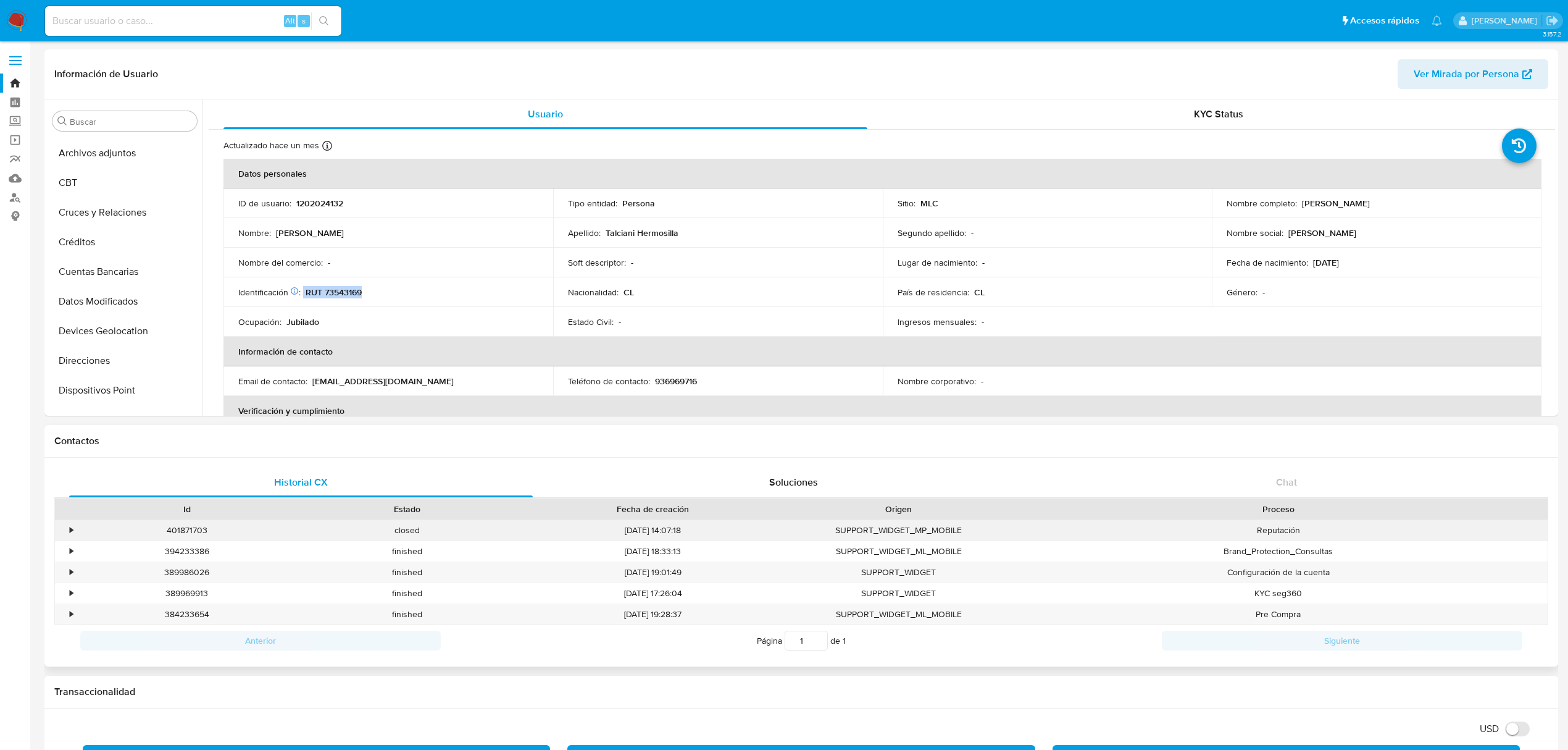
copy div "RUT 73543169"
click at [676, 296] on div "Nacionalidad : CL" at bounding box center [718, 292] width 300 height 11
click at [349, 291] on p "RUT 73543169" at bounding box center [334, 292] width 56 height 11
copy p "73543169"
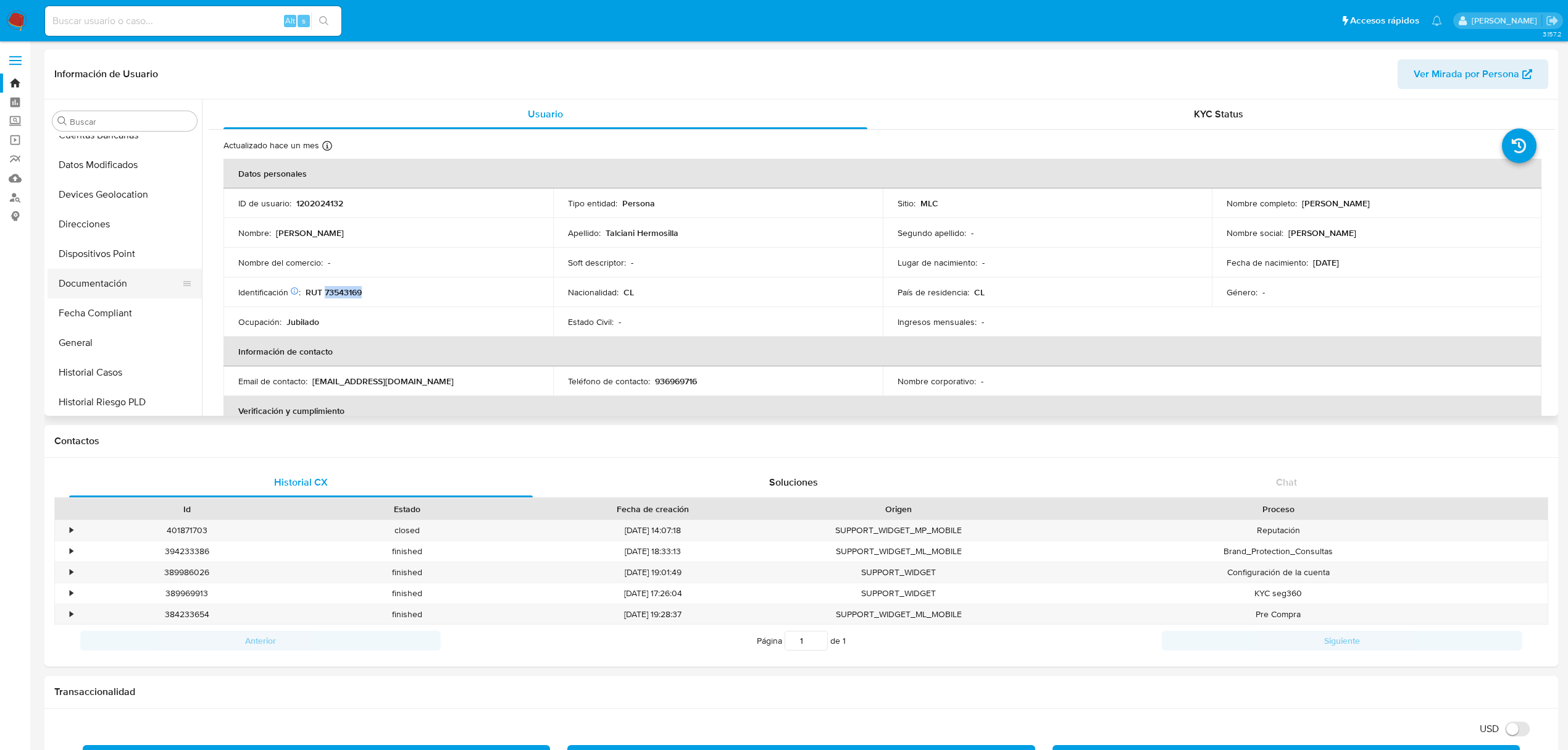
scroll to position [164, 0]
click at [106, 364] on button "Historial Casos" at bounding box center [120, 372] width 144 height 30
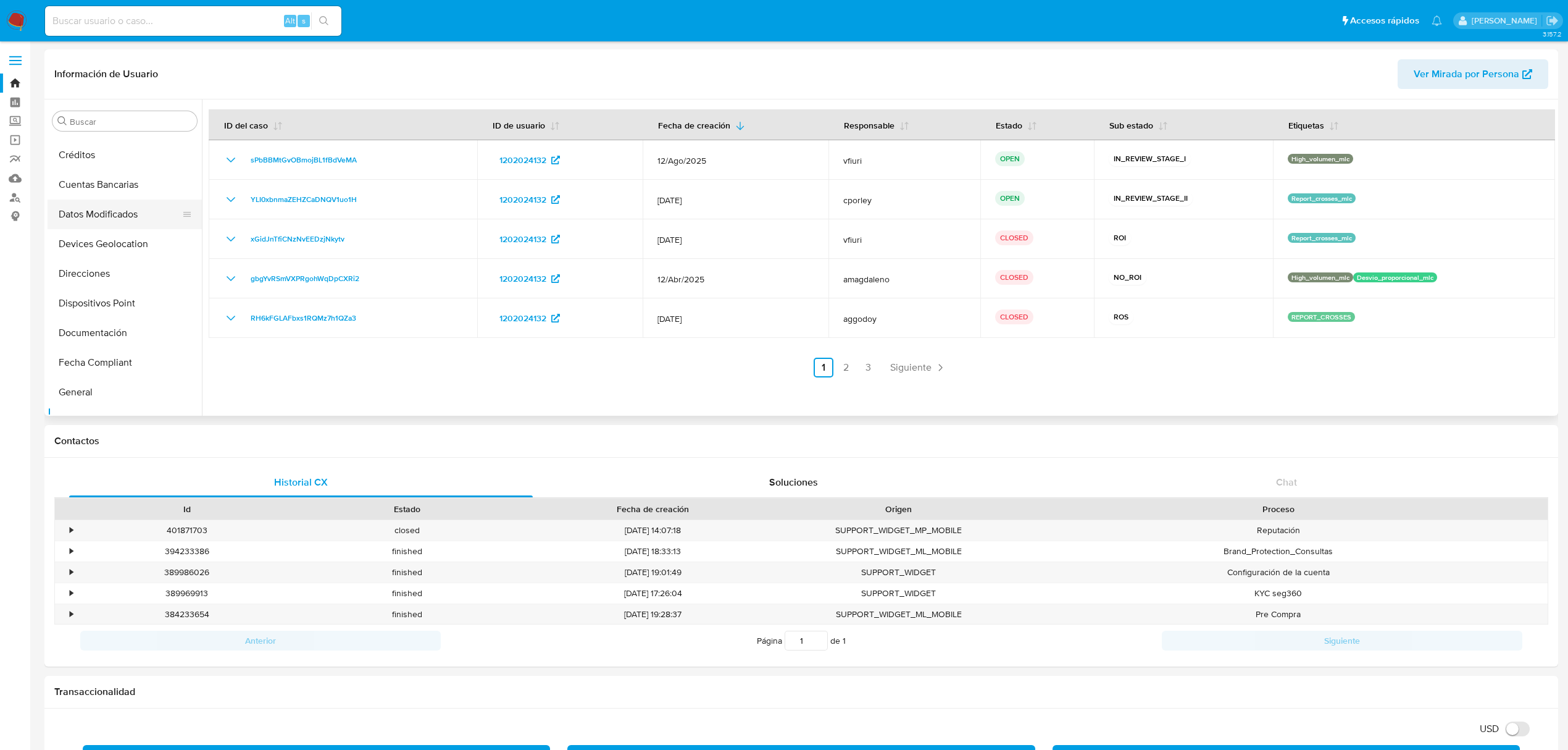
scroll to position [0, 0]
click at [106, 193] on button "Archivos adjuntos" at bounding box center [120, 180] width 144 height 30
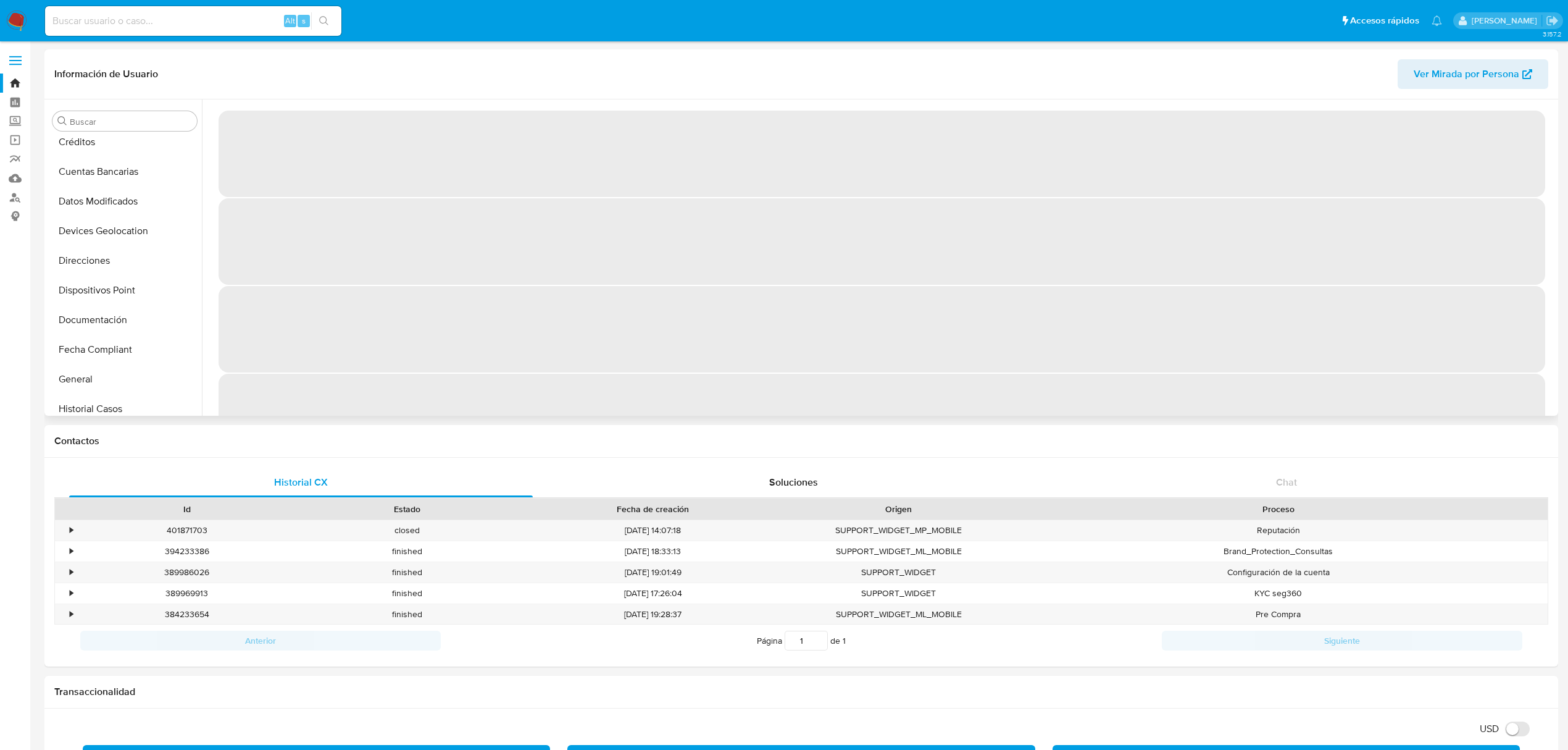
scroll to position [164, 0]
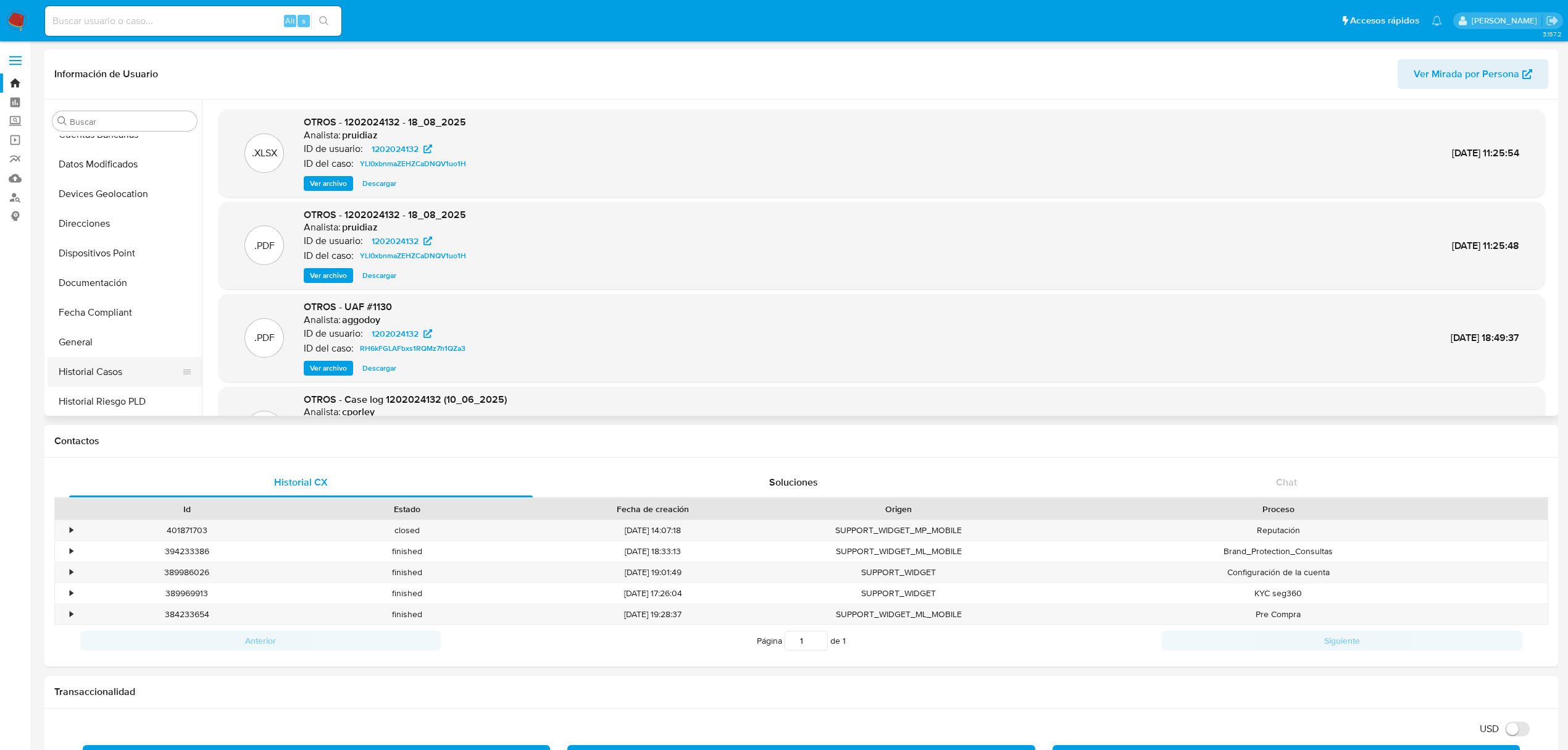
click at [88, 362] on button "Historial Casos" at bounding box center [120, 372] width 144 height 30
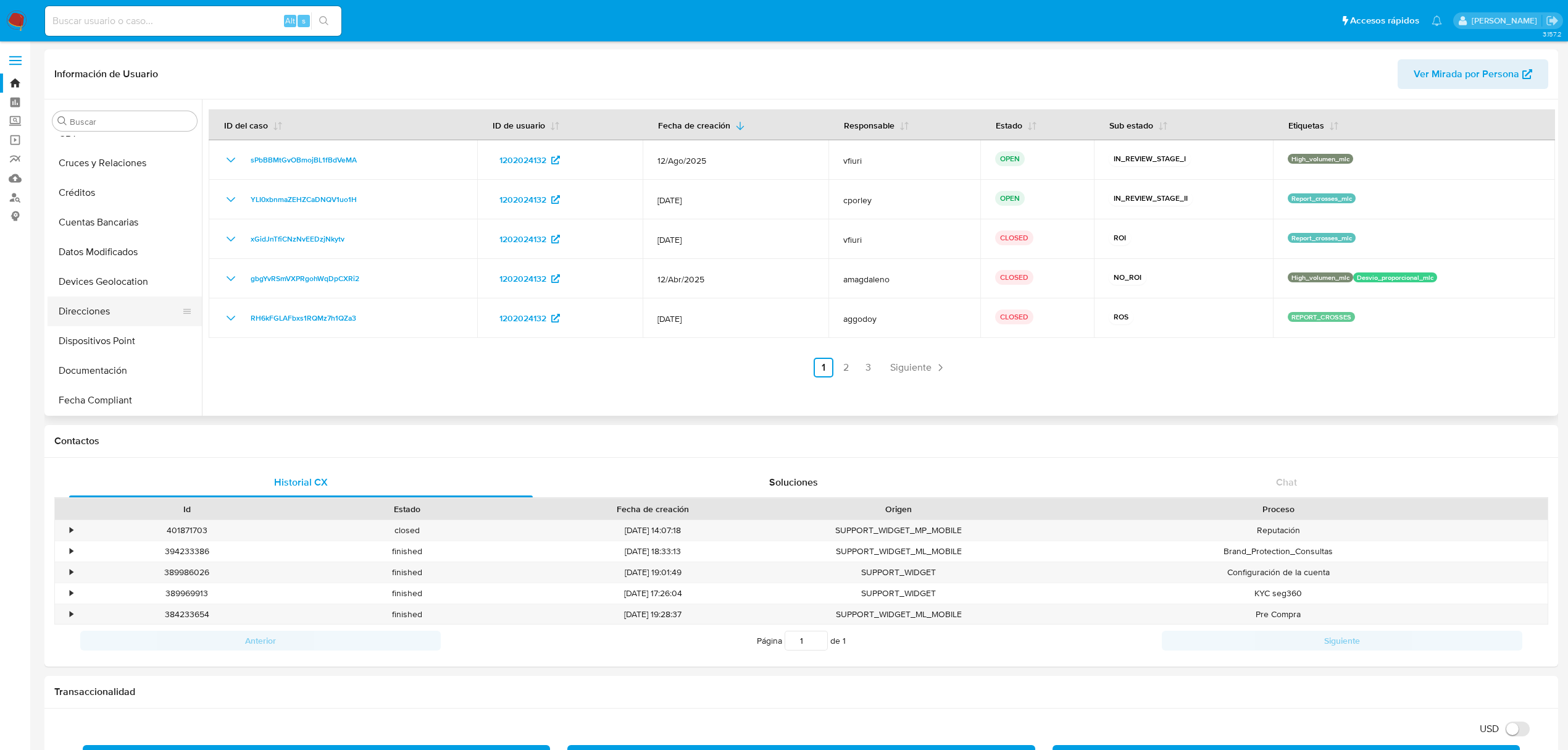
scroll to position [0, 0]
click at [121, 183] on button "Archivos adjuntos" at bounding box center [120, 180] width 144 height 30
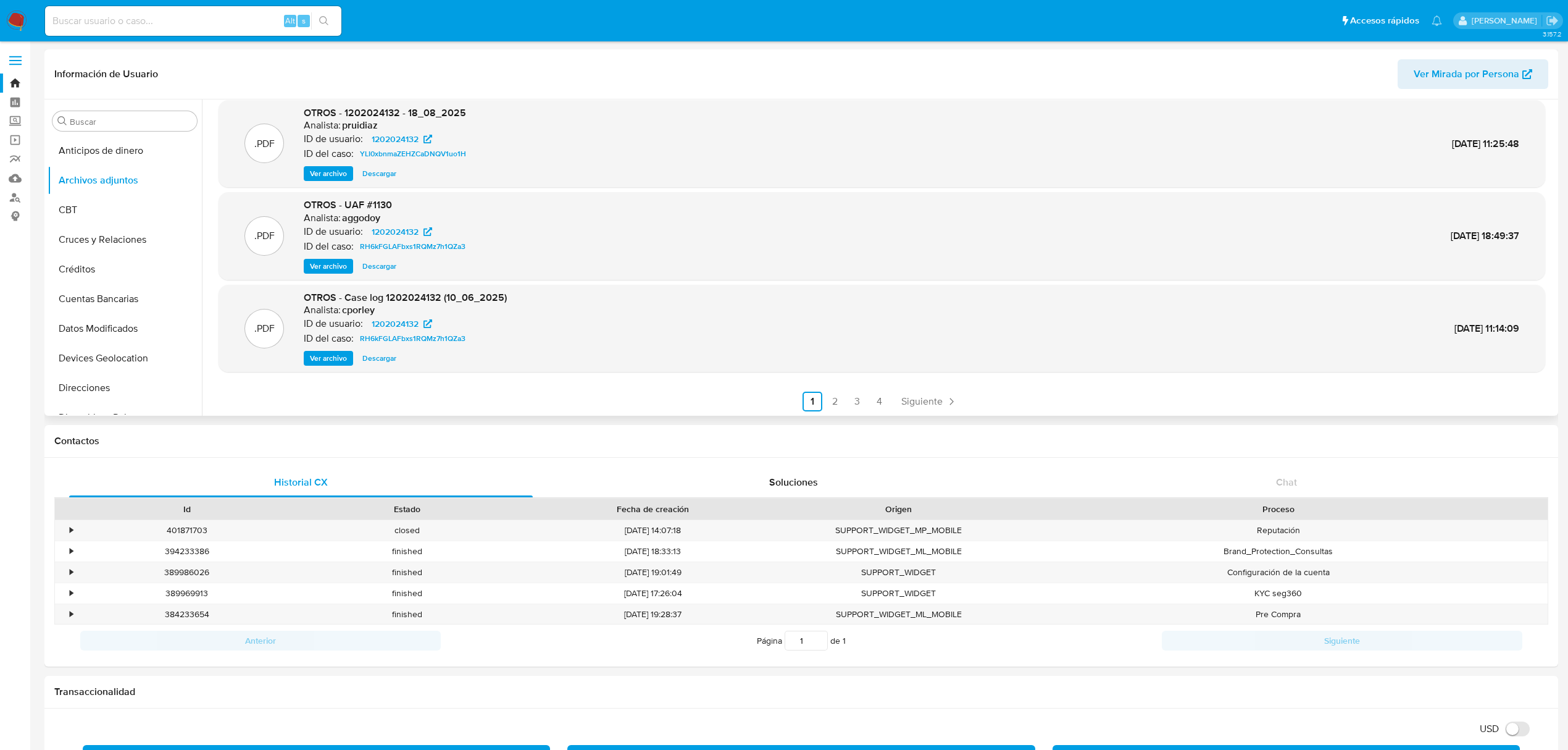
scroll to position [104, 0]
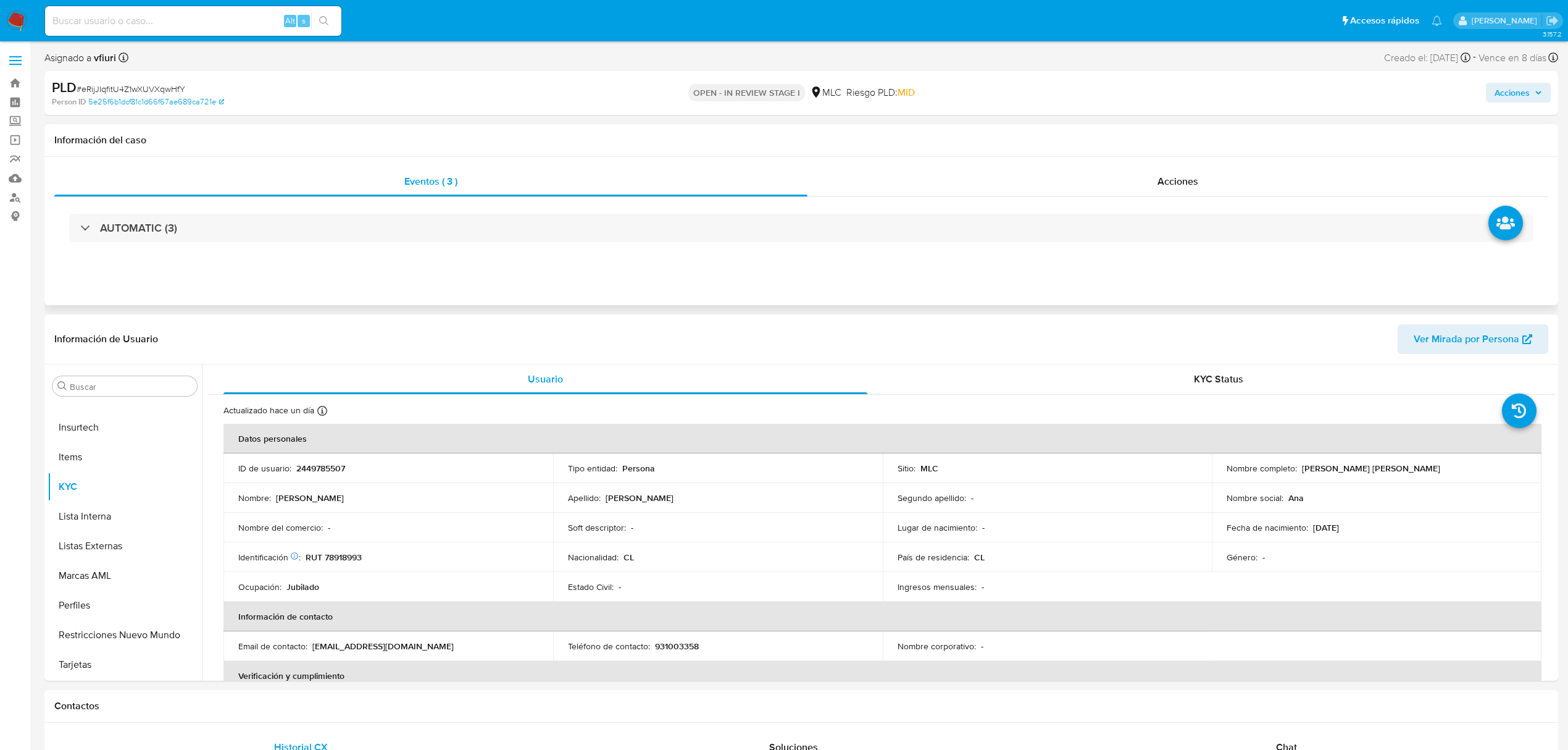
select select "10"
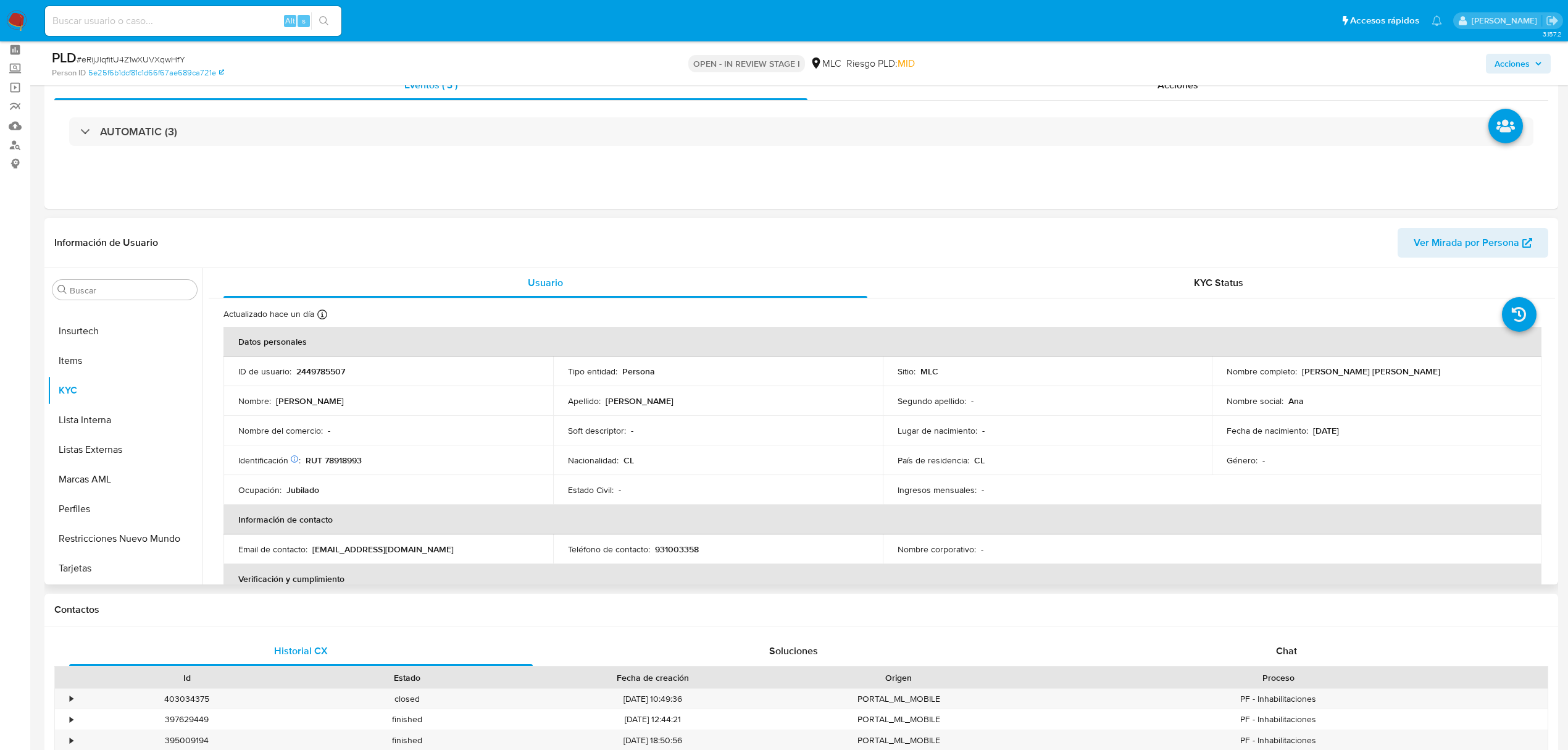
scroll to position [82, 0]
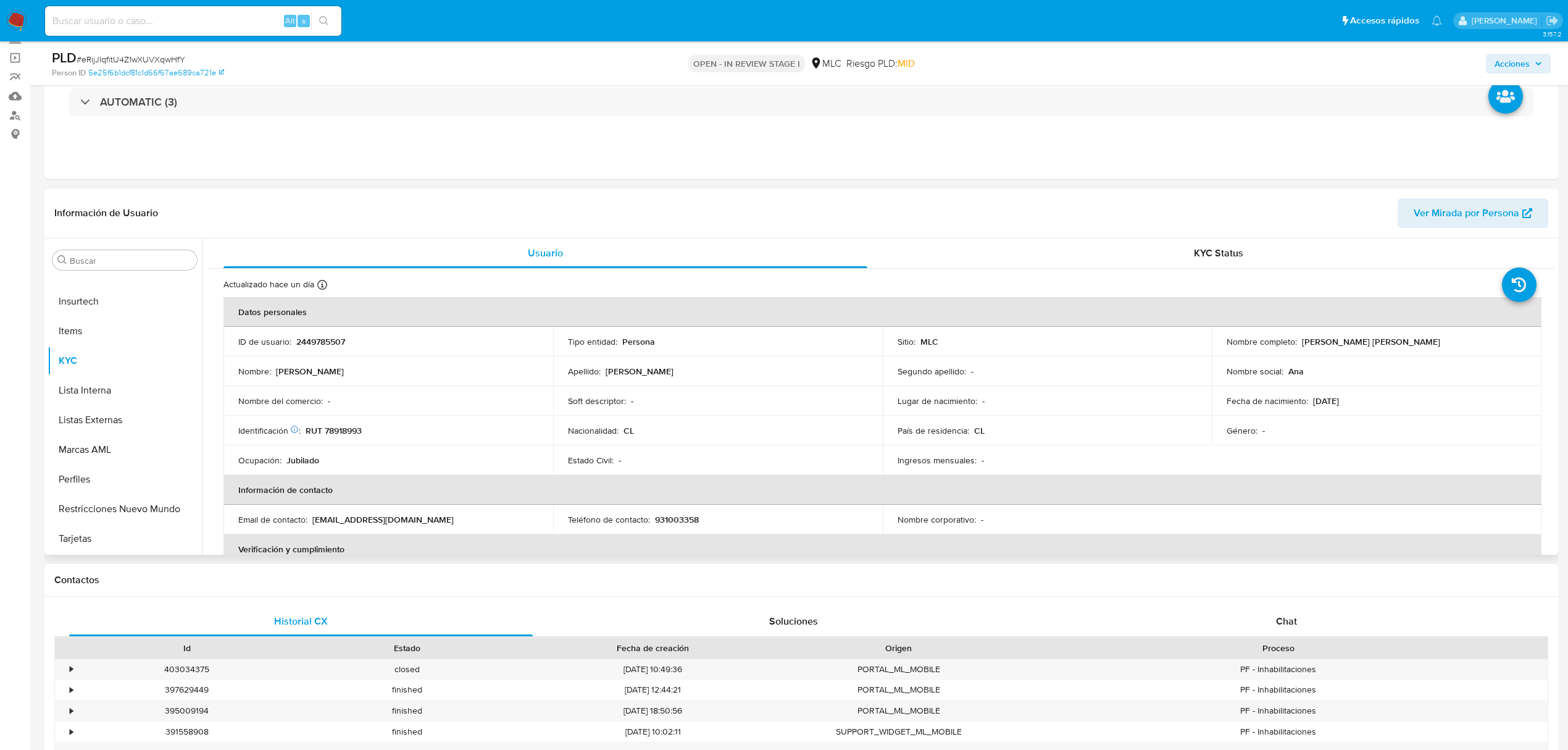
click at [319, 349] on td "ID de usuario : 2449785507" at bounding box center [388, 341] width 330 height 30
click at [316, 342] on p "2449785507" at bounding box center [320, 341] width 49 height 11
copy p "2449785507"
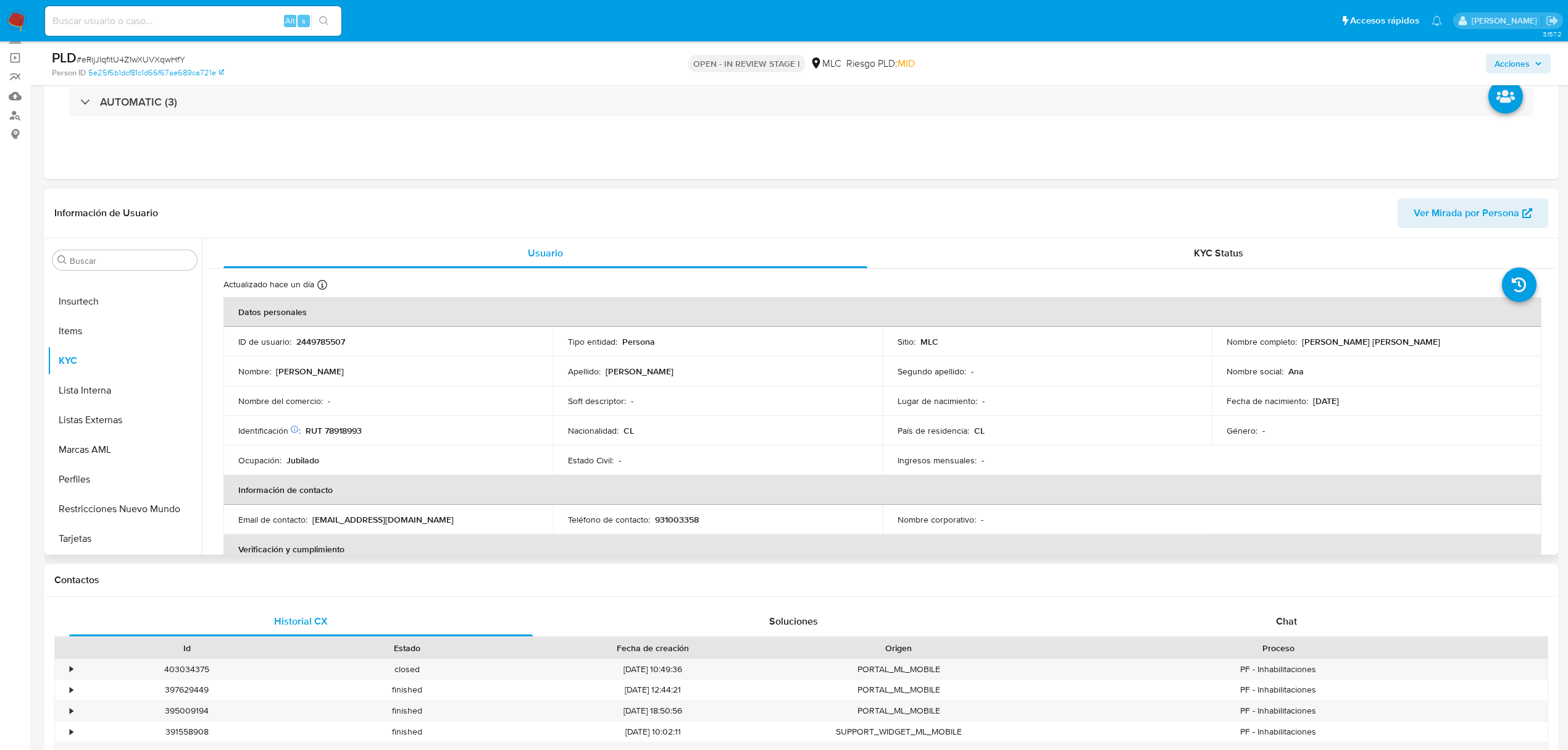
click at [337, 428] on p "RUT 78918993" at bounding box center [334, 430] width 56 height 11
copy p "78918993"
click at [117, 501] on button "Restricciones Nuevo Mundo" at bounding box center [120, 509] width 144 height 30
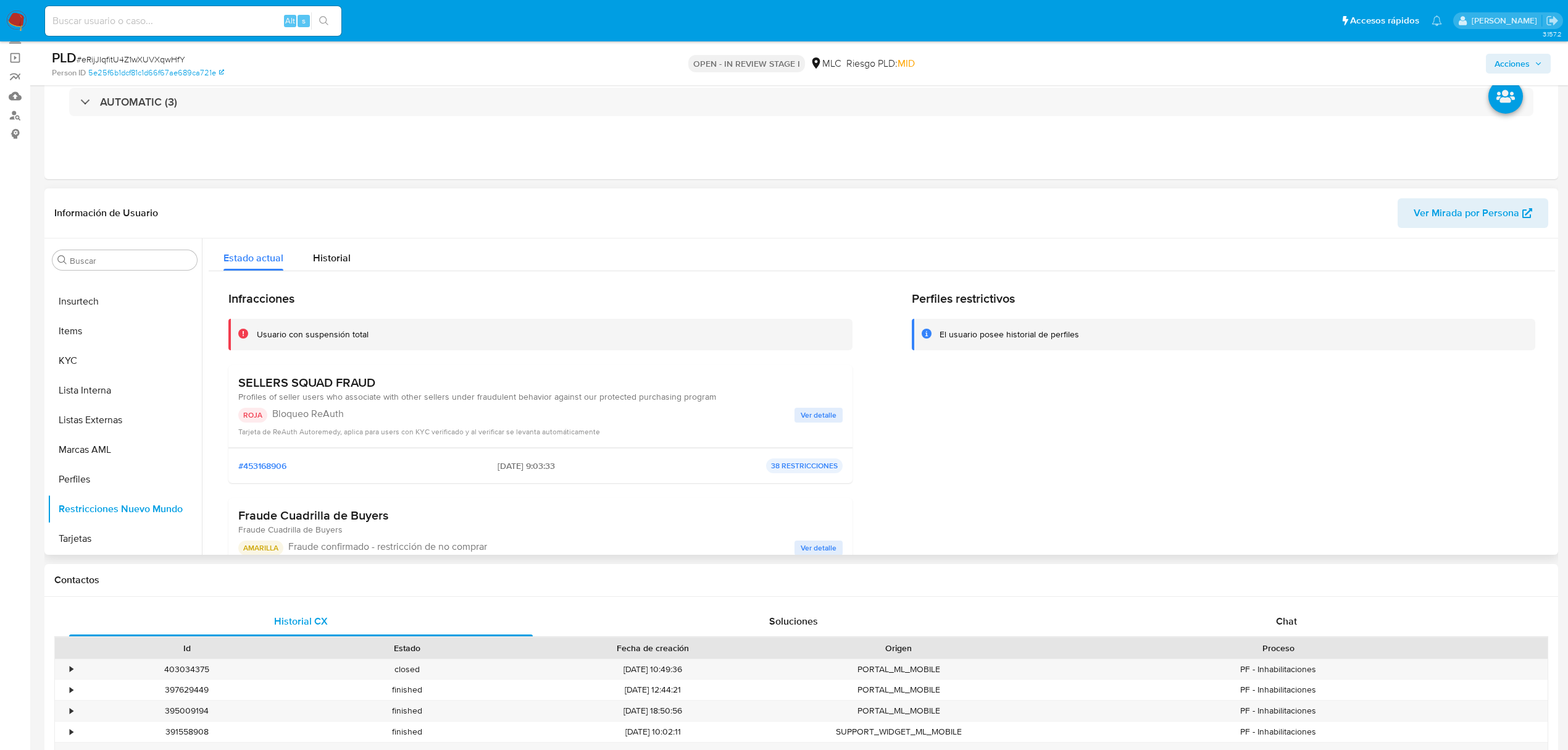
click at [830, 411] on span "Ver detalle" at bounding box center [818, 414] width 35 height 12
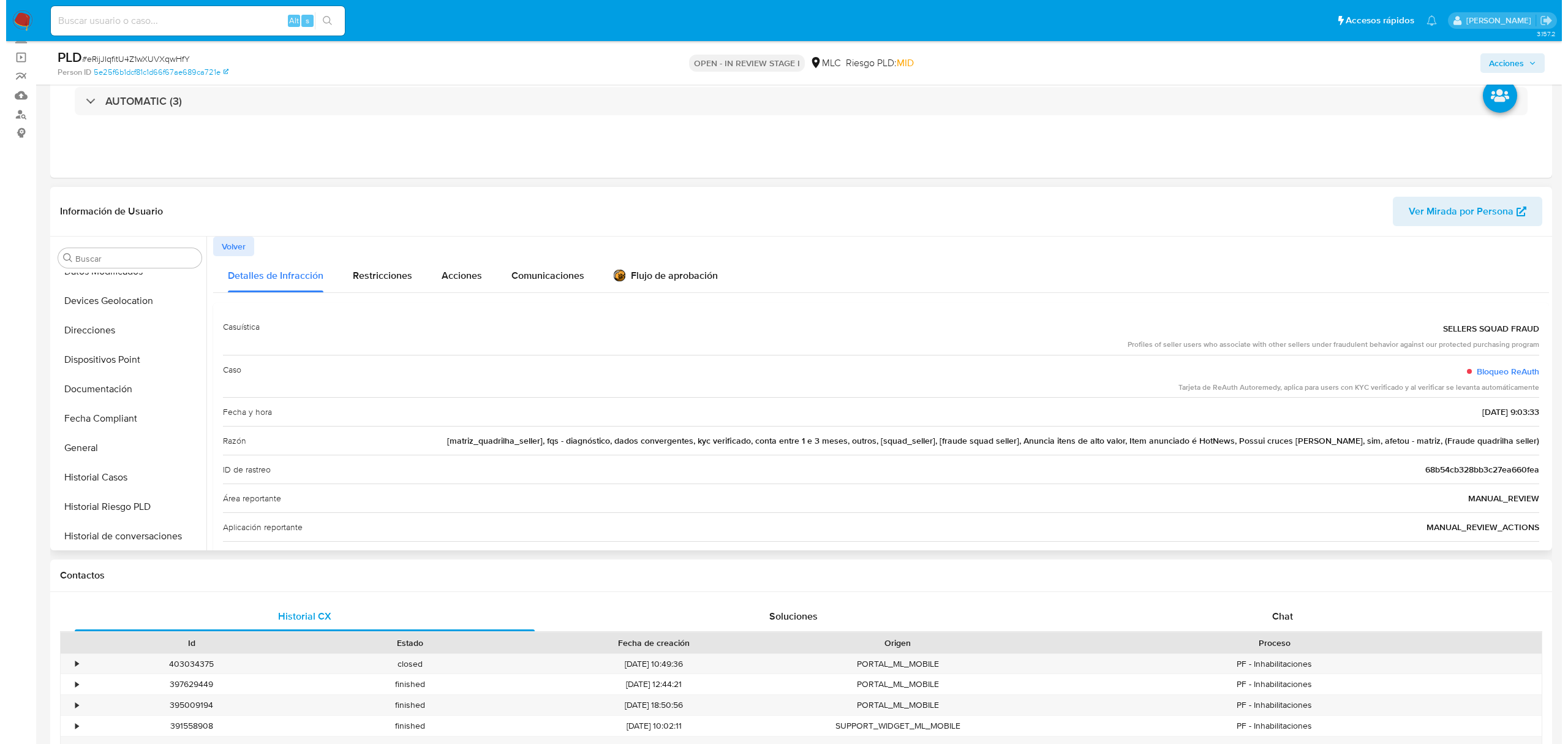
scroll to position [0, 0]
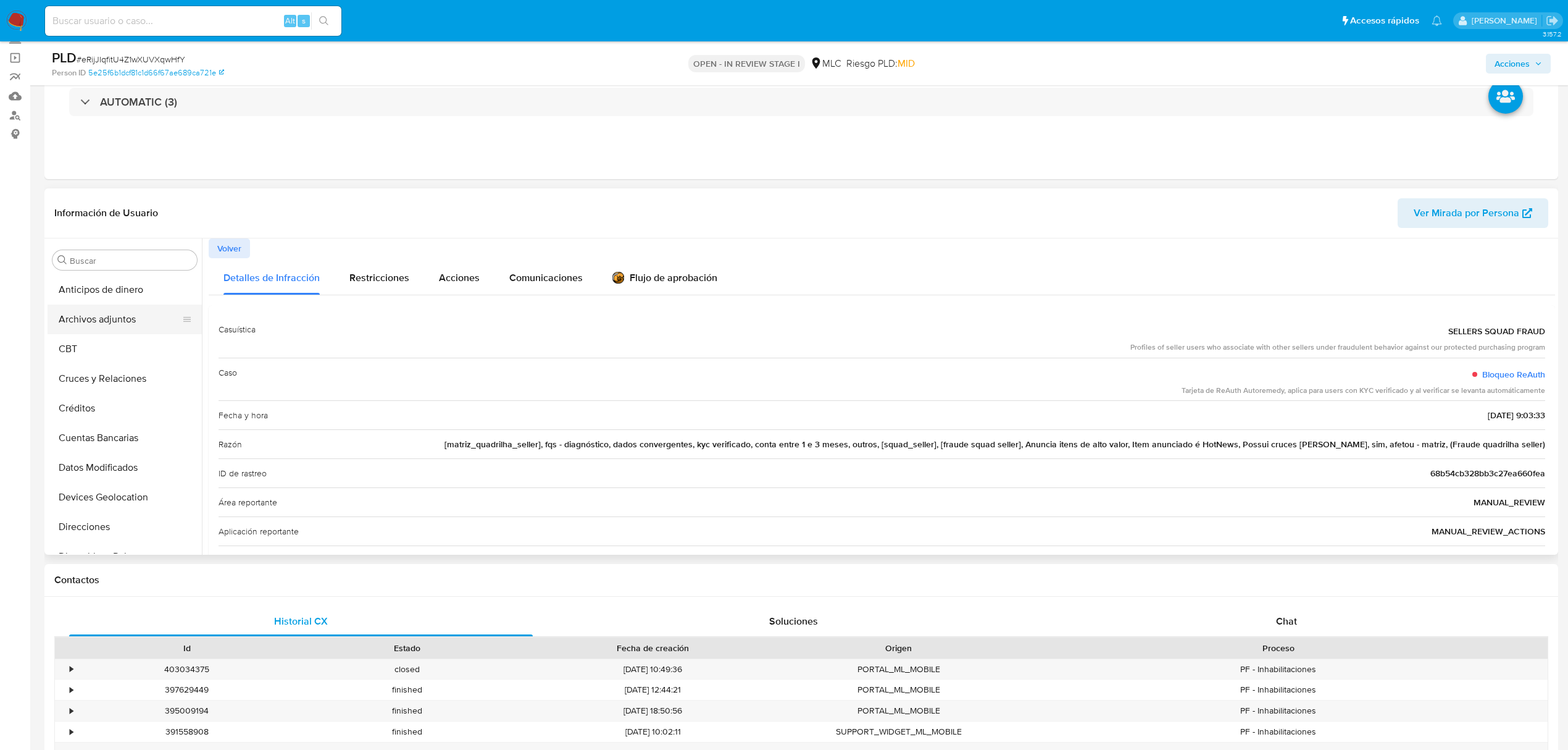
click at [106, 319] on button "Archivos adjuntos" at bounding box center [120, 319] width 144 height 30
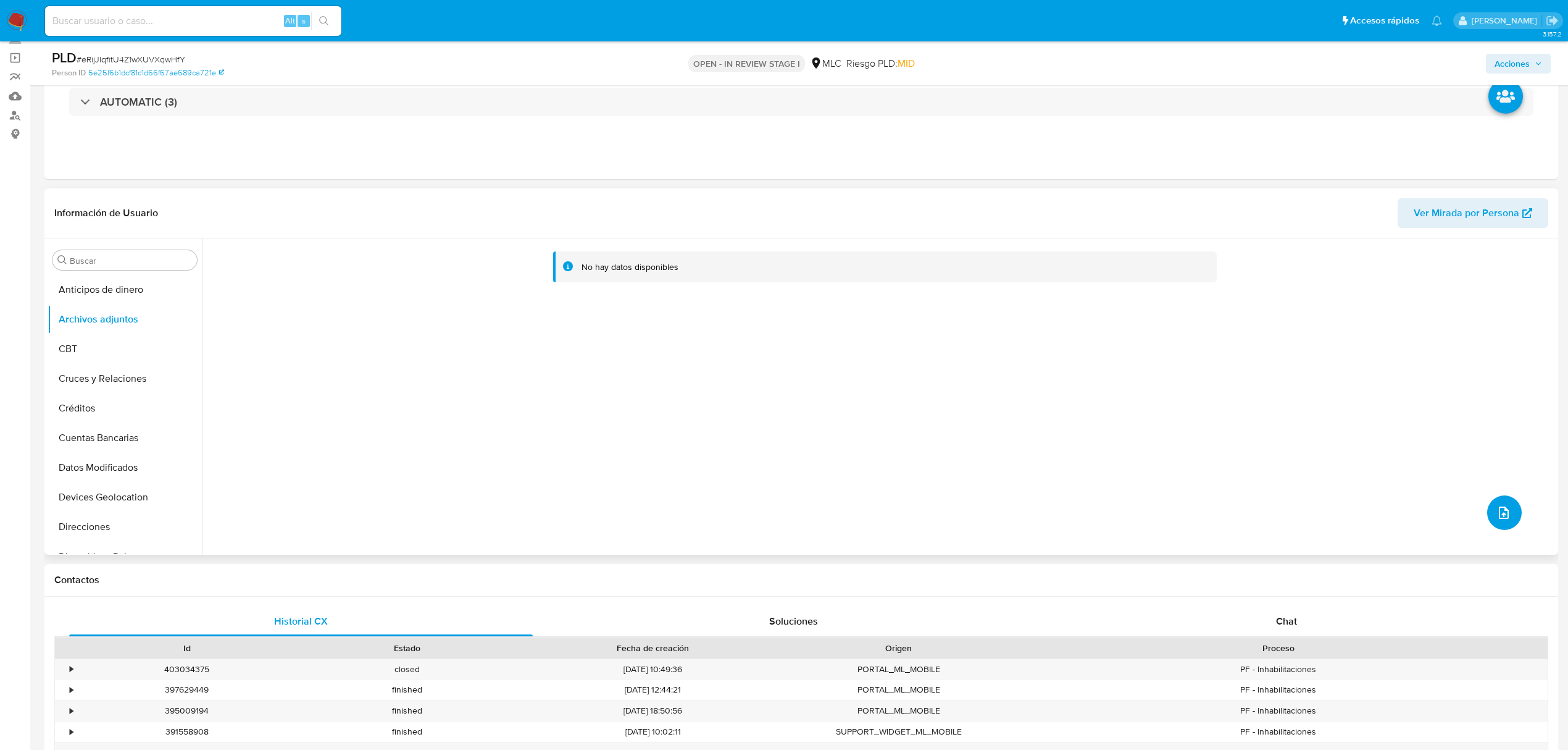
click at [1493, 502] on button "upload-file" at bounding box center [1505, 513] width 35 height 35
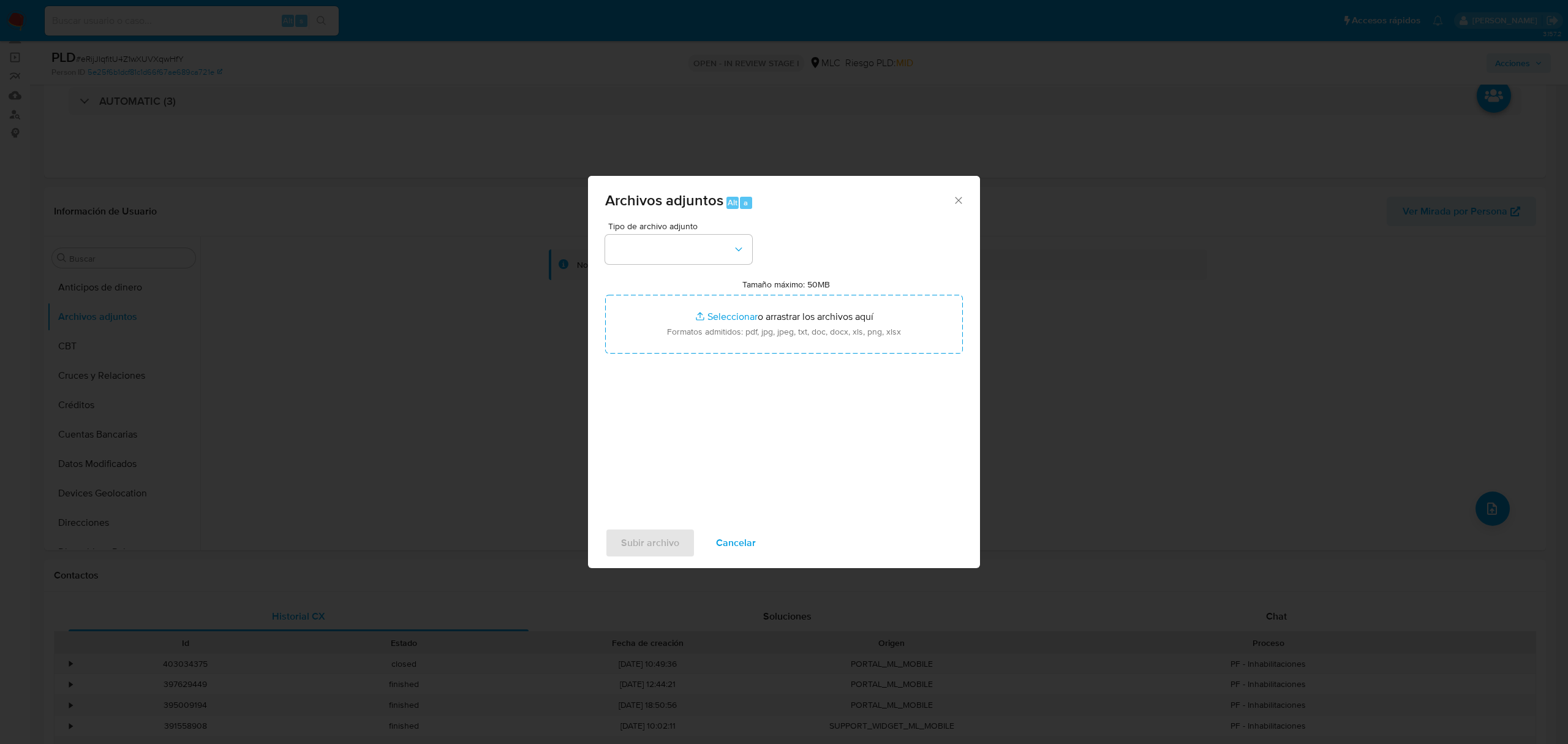
click at [650, 226] on span "Tipo de archivo adjunto" at bounding box center [681, 226] width 147 height 9
click at [655, 238] on button "button" at bounding box center [678, 249] width 147 height 29
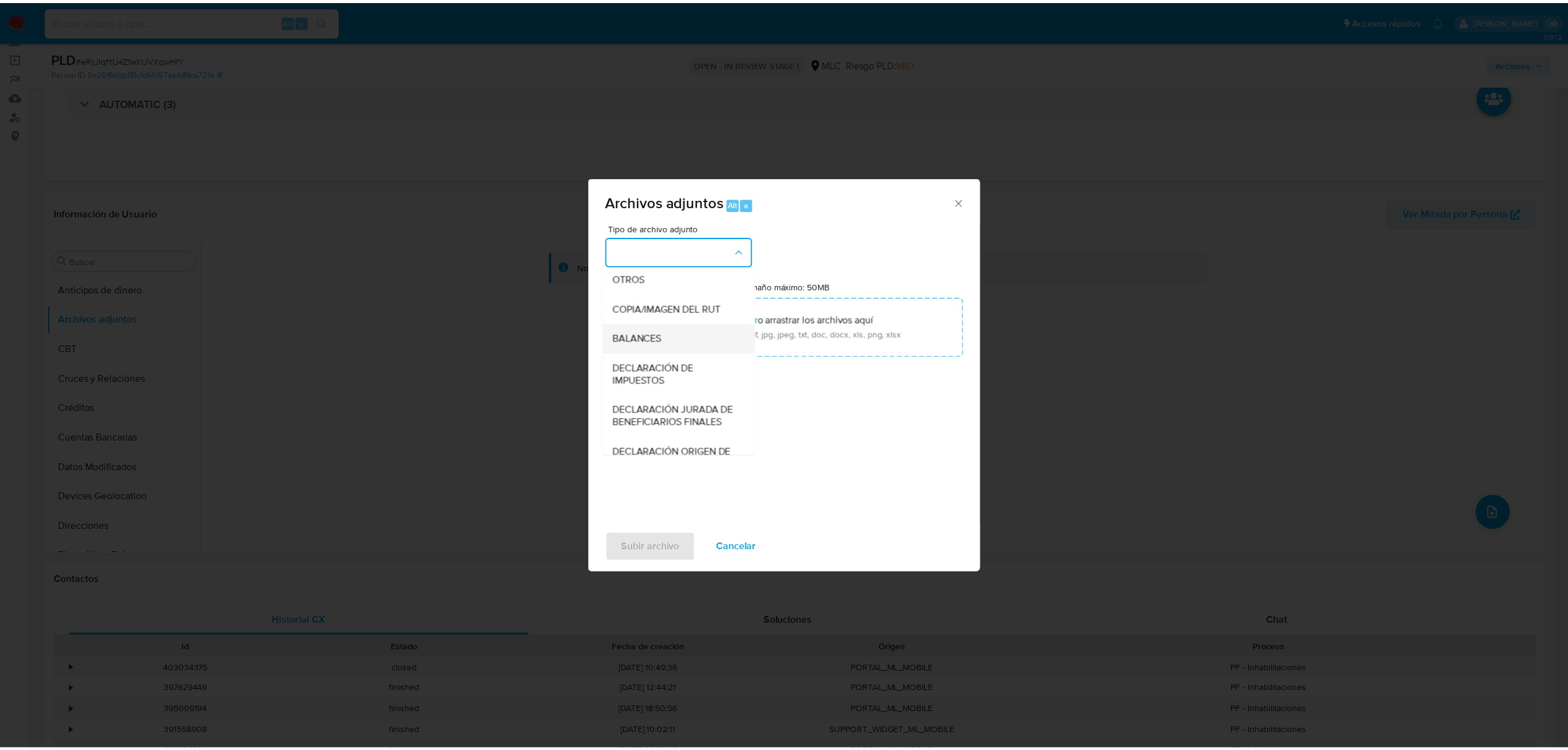
scroll to position [184, 0]
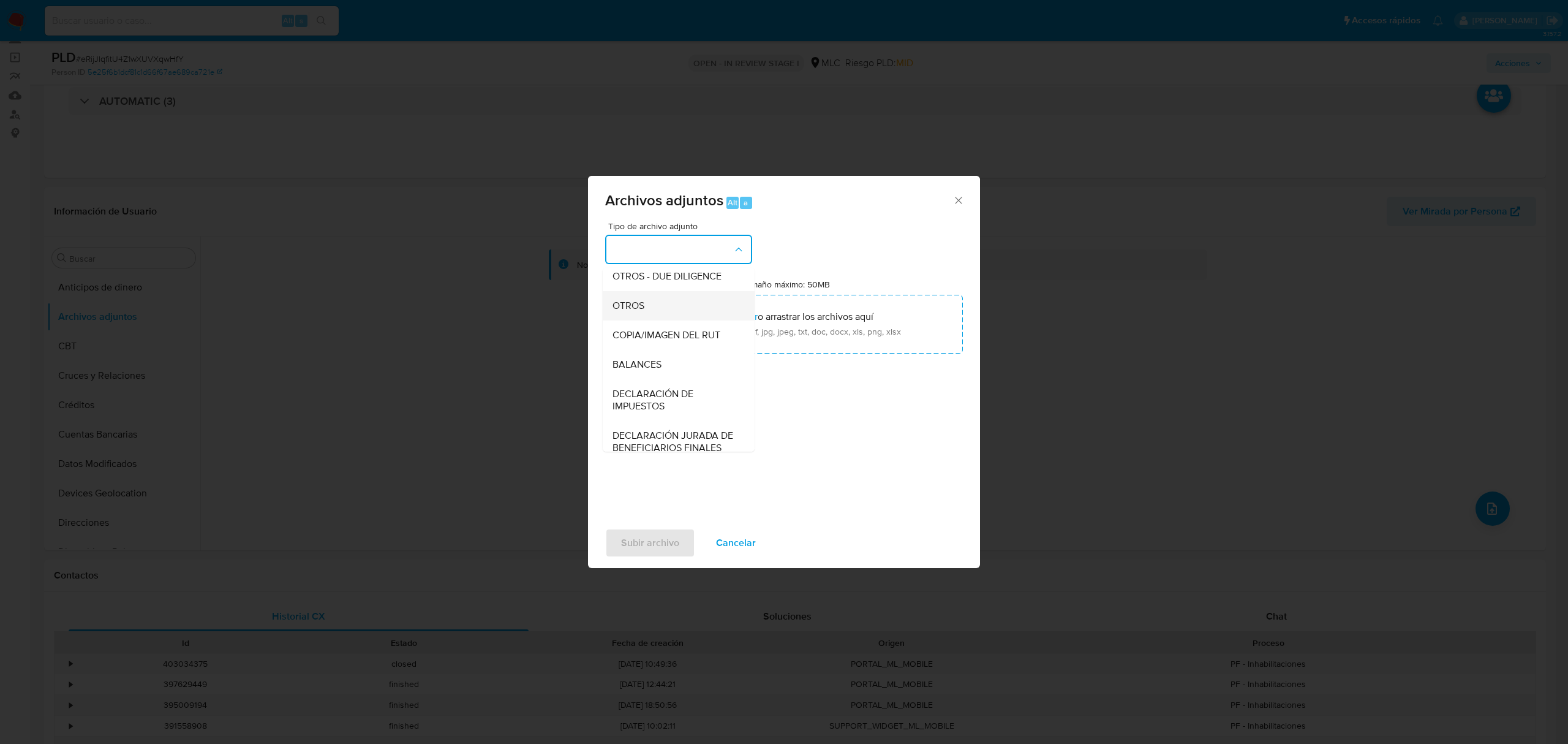
click at [629, 312] on span "OTROS" at bounding box center [628, 306] width 32 height 12
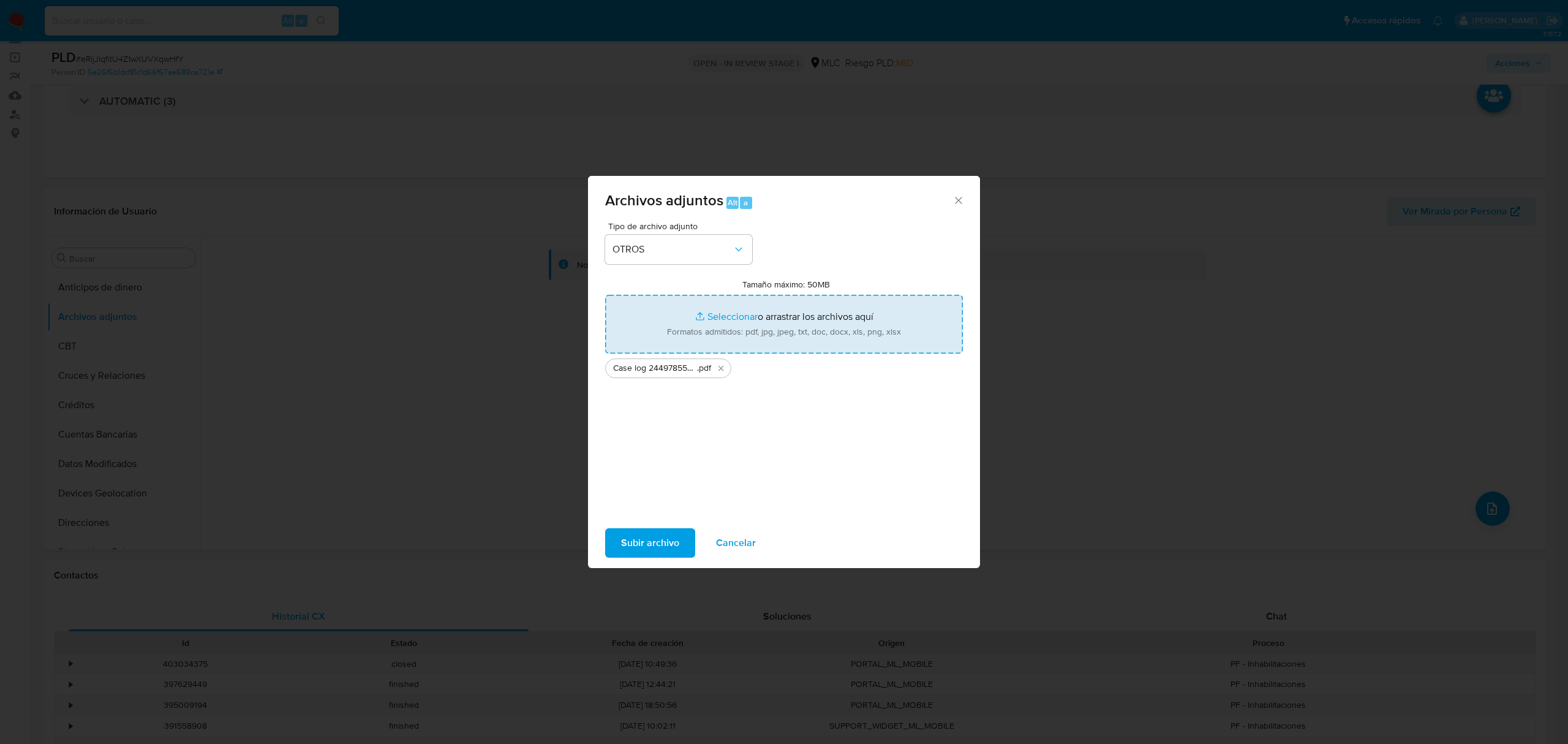
type input "C:\fakepath\Tabla 2449785507.xlsx"
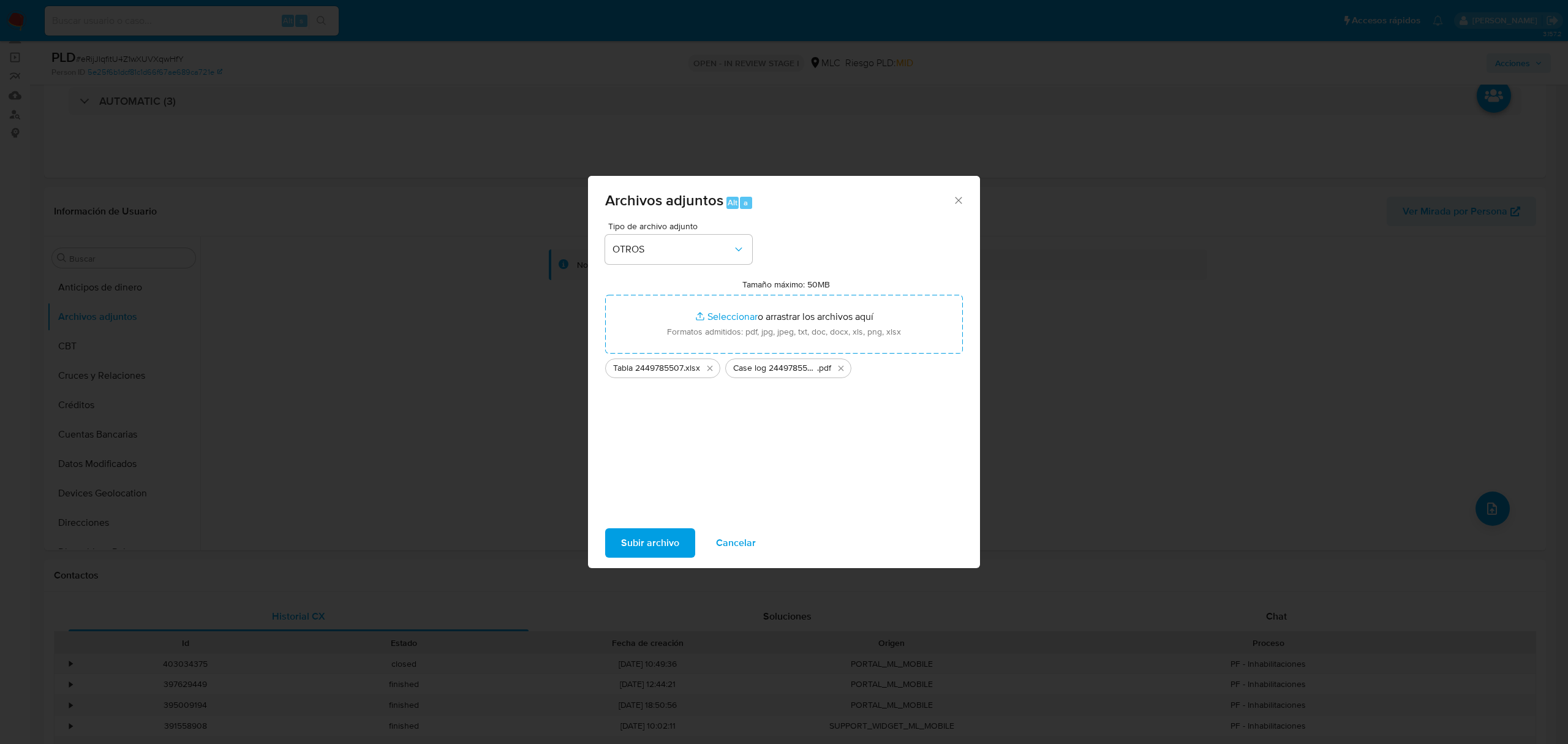
click at [674, 538] on span "Subir archivo" at bounding box center [650, 543] width 58 height 27
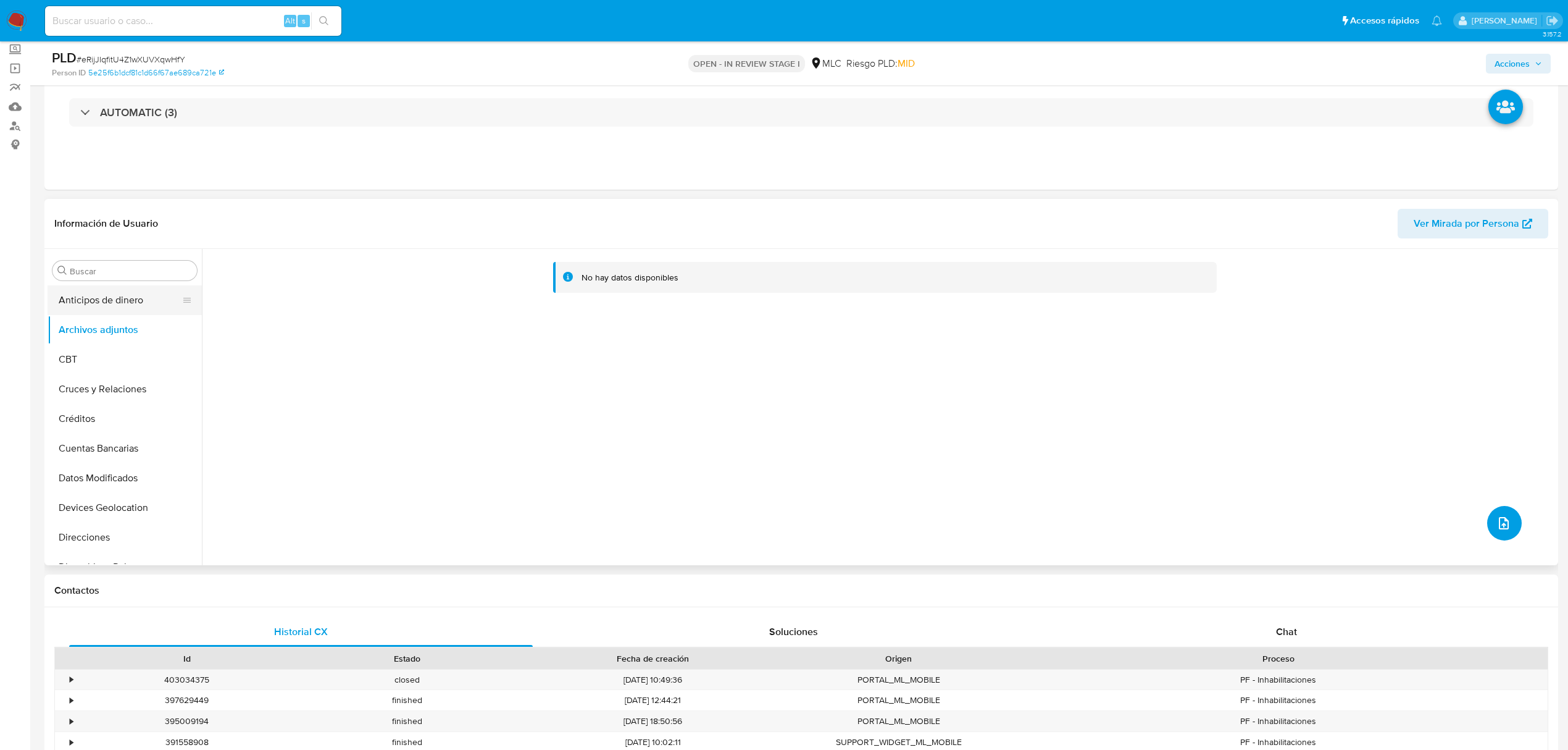
scroll to position [0, 0]
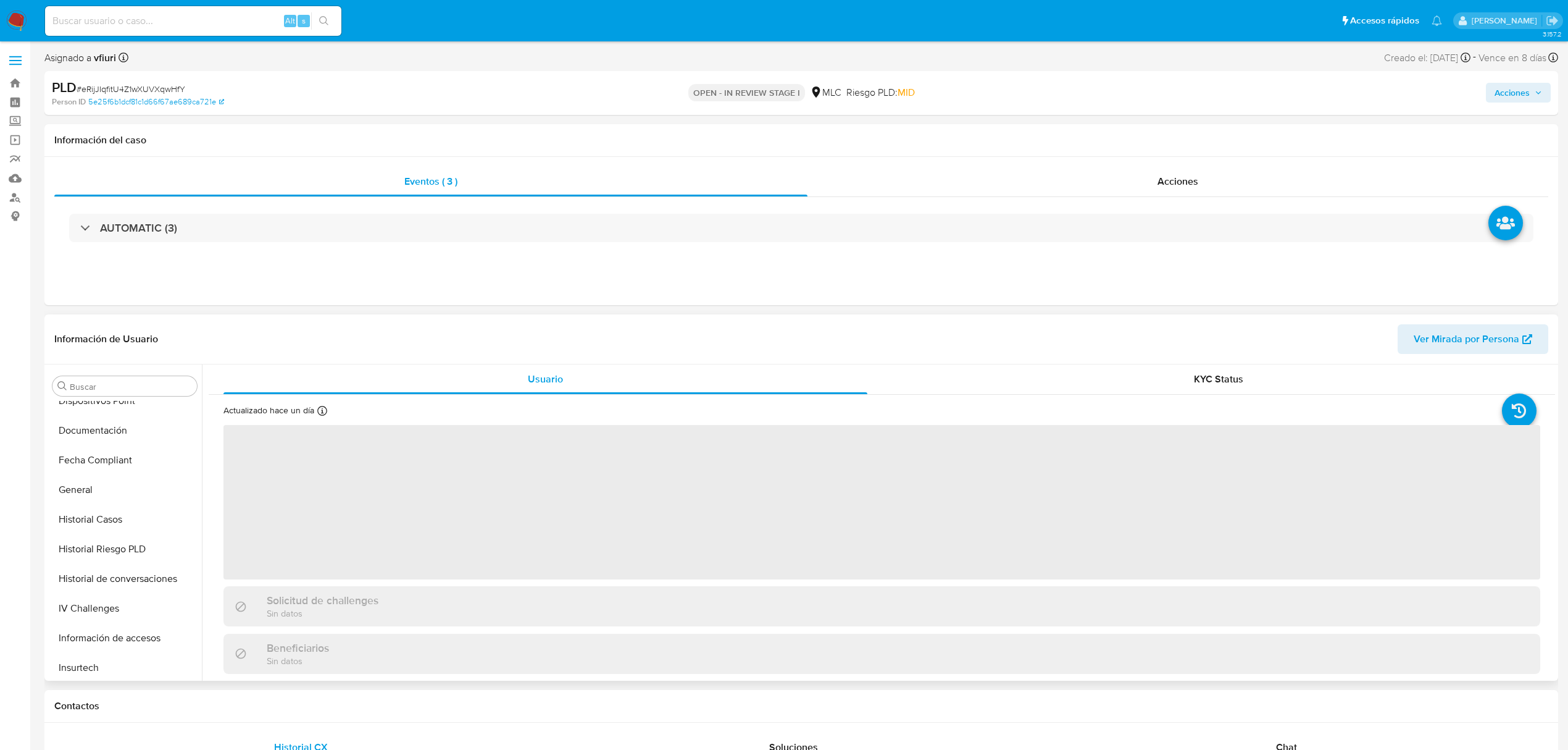
scroll to position [28, 0]
click at [110, 426] on button "Archivos adjuntos" at bounding box center [120, 417] width 144 height 30
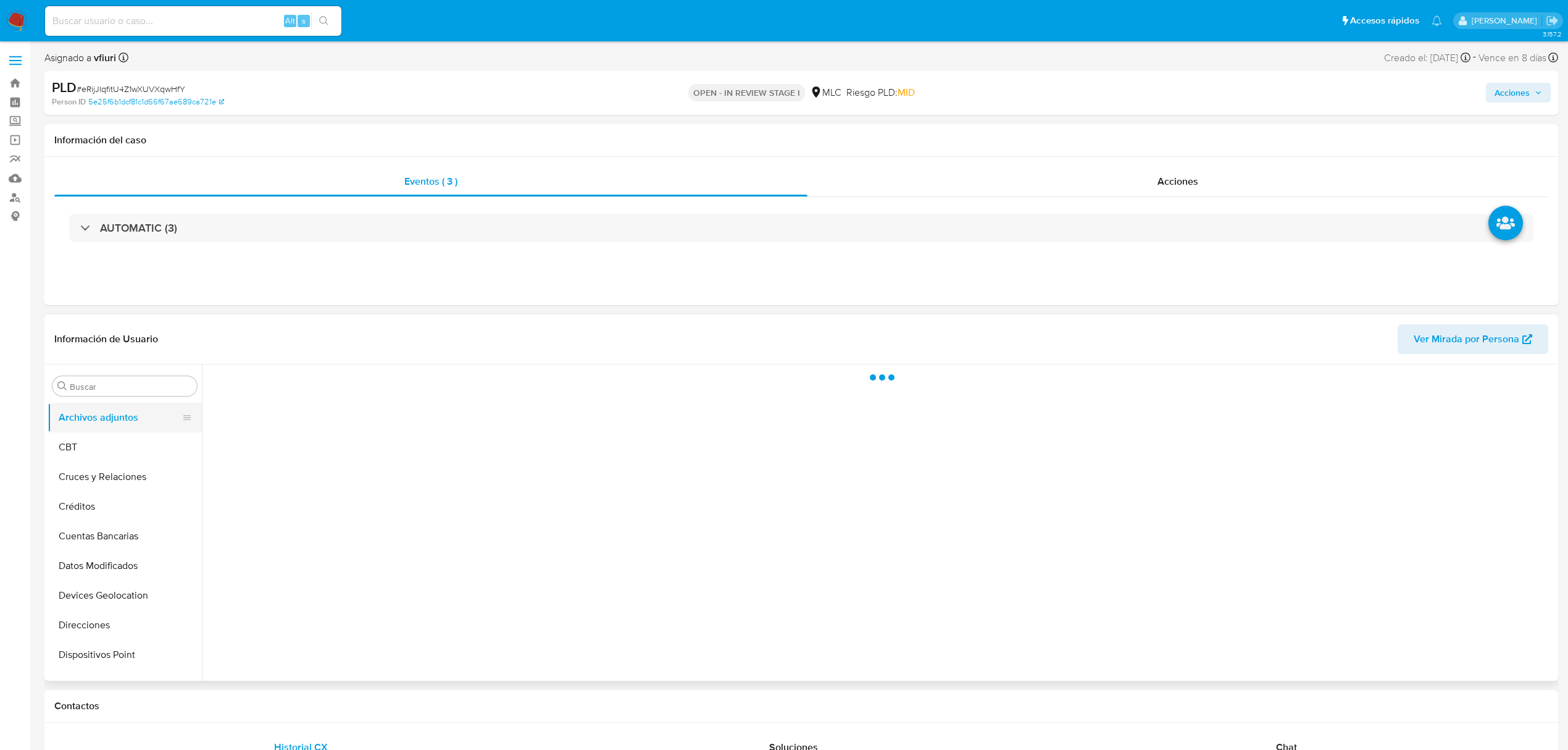
select select "10"
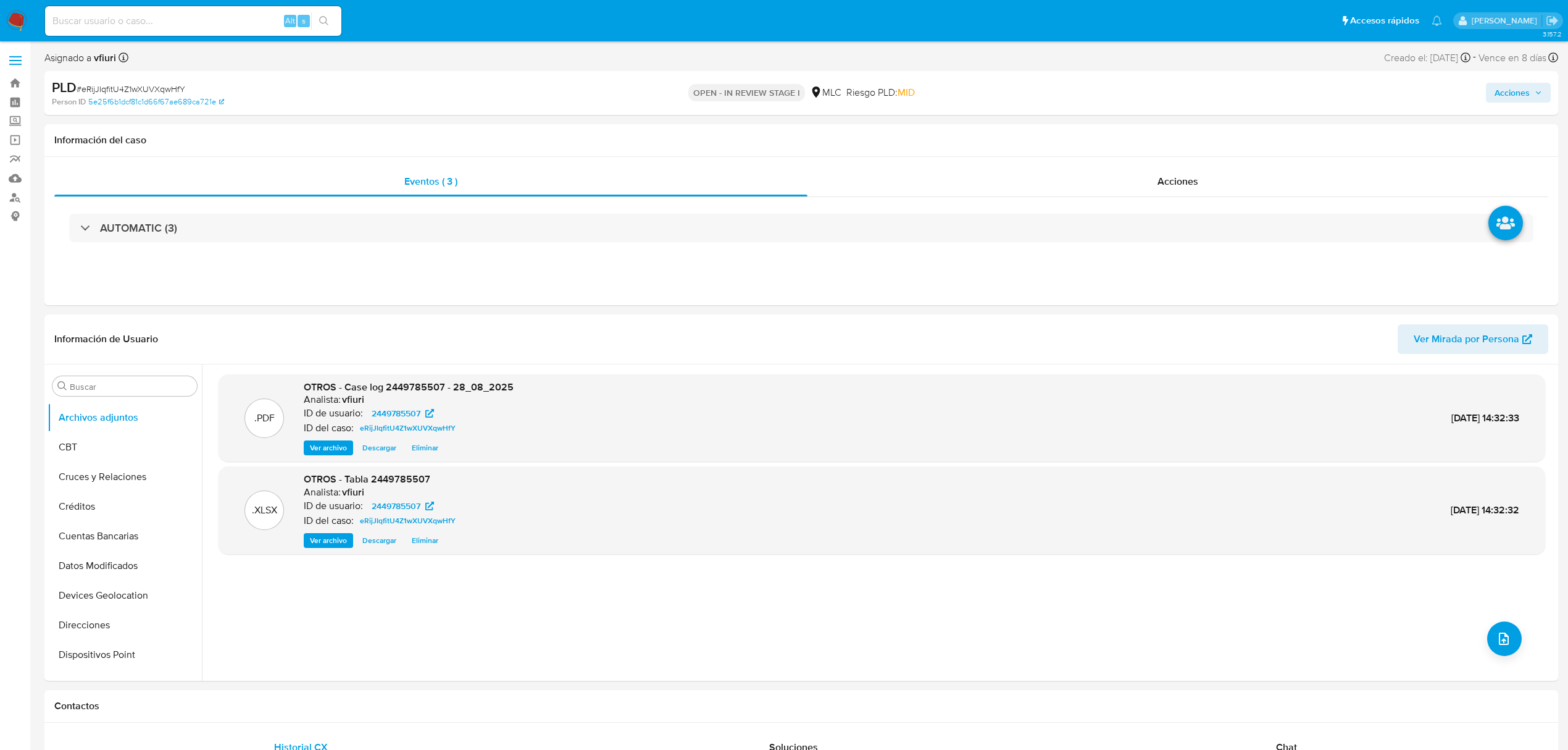
click at [1520, 80] on div "Acciones" at bounding box center [1302, 93] width 496 height 29
click at [1519, 90] on span "Acciones" at bounding box center [1512, 92] width 35 height 20
click at [1152, 144] on div "Resolución del caso Alt r" at bounding box center [1182, 132] width 118 height 32
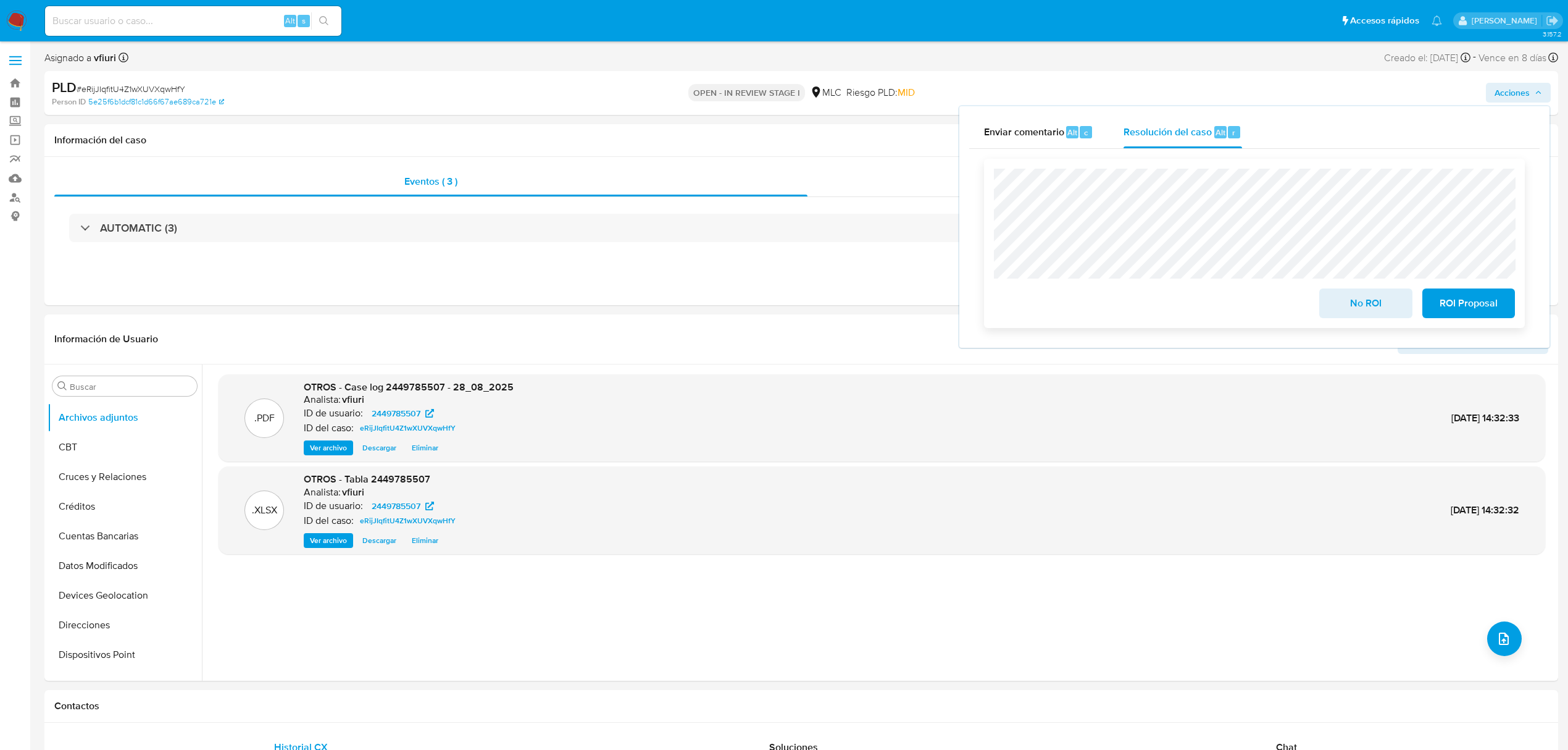
click at [1448, 305] on span "ROI Proposal" at bounding box center [1469, 304] width 61 height 28
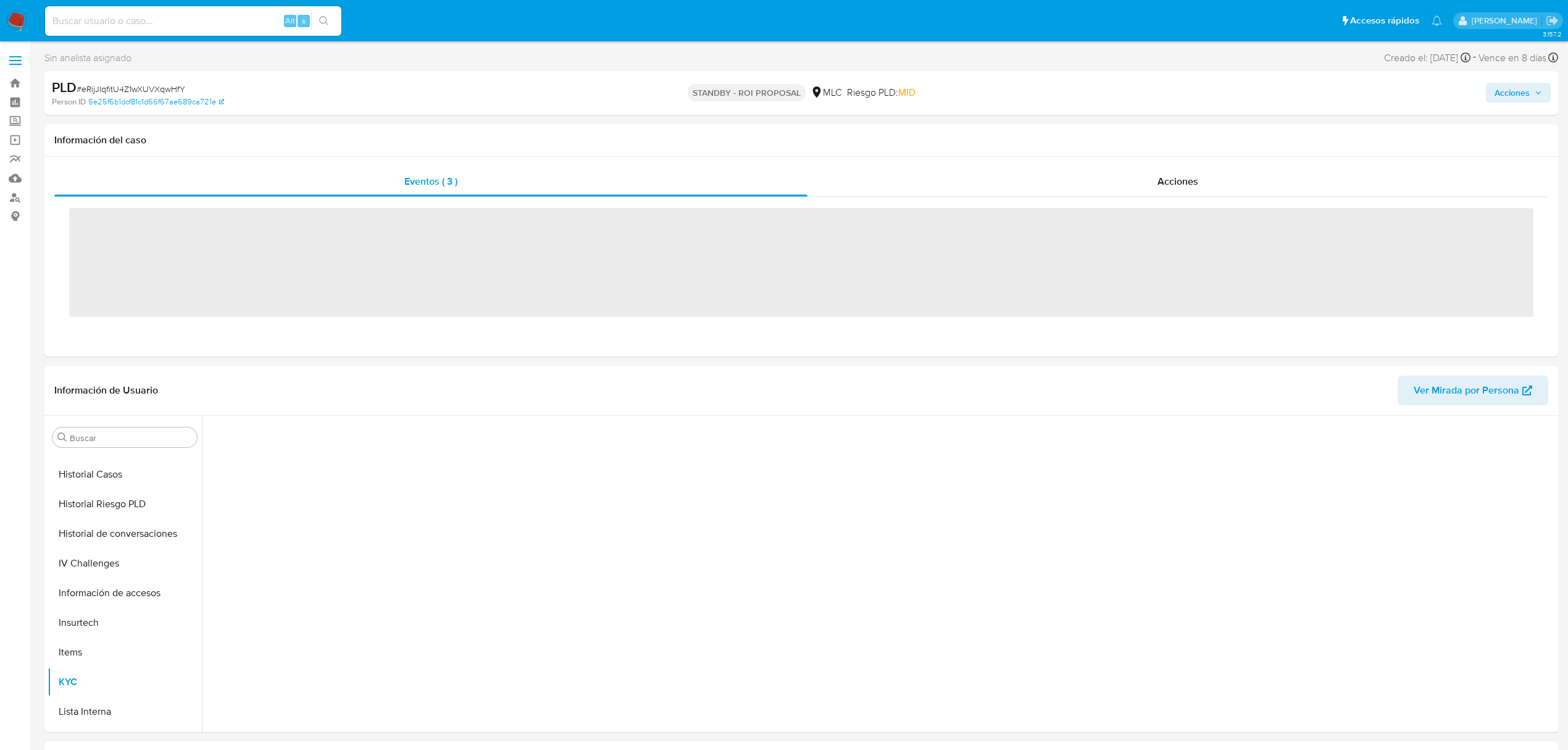
scroll to position [522, 0]
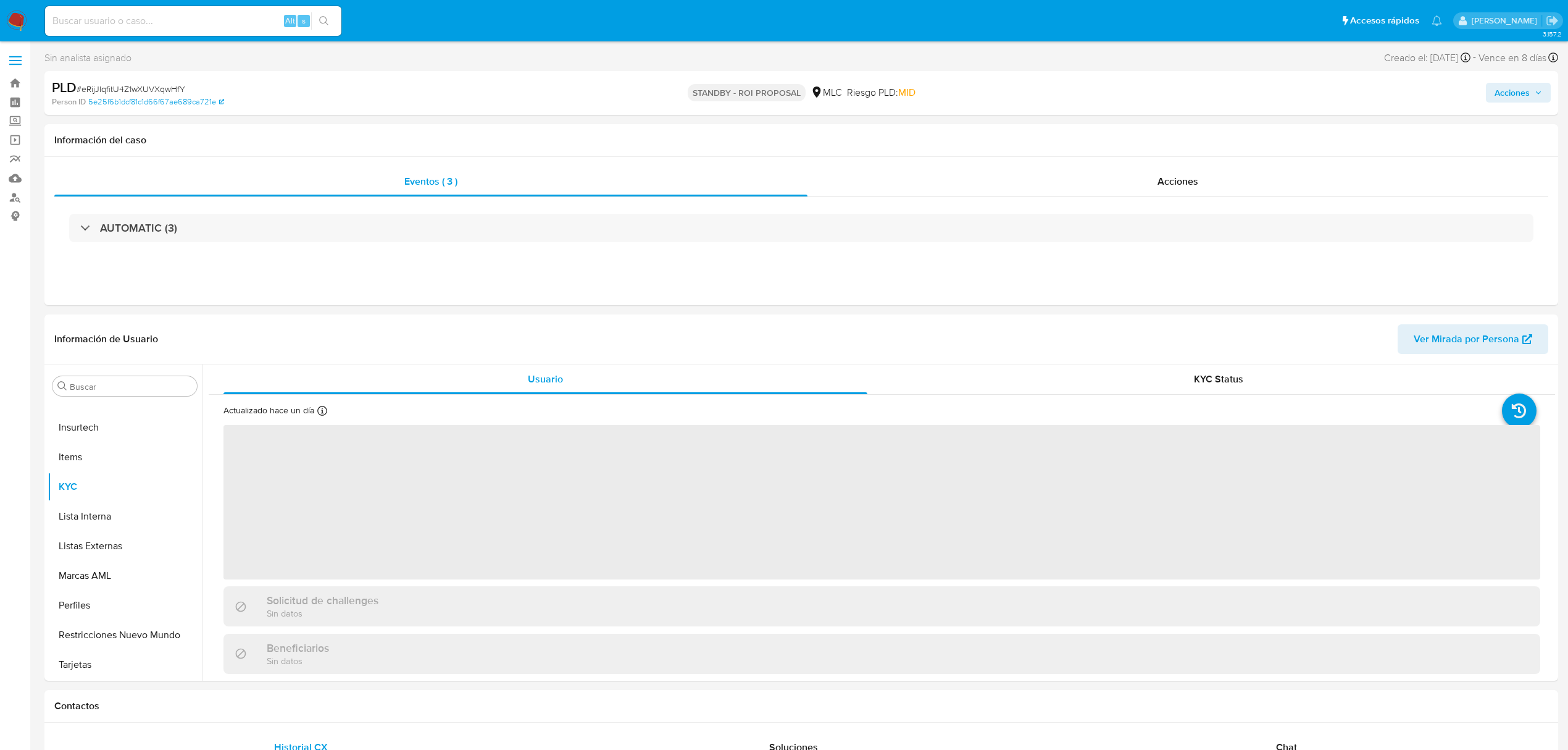
click at [19, 72] on label at bounding box center [15, 61] width 31 height 26
click at [0, 0] on input "checkbox" at bounding box center [0, 0] width 0 height 0
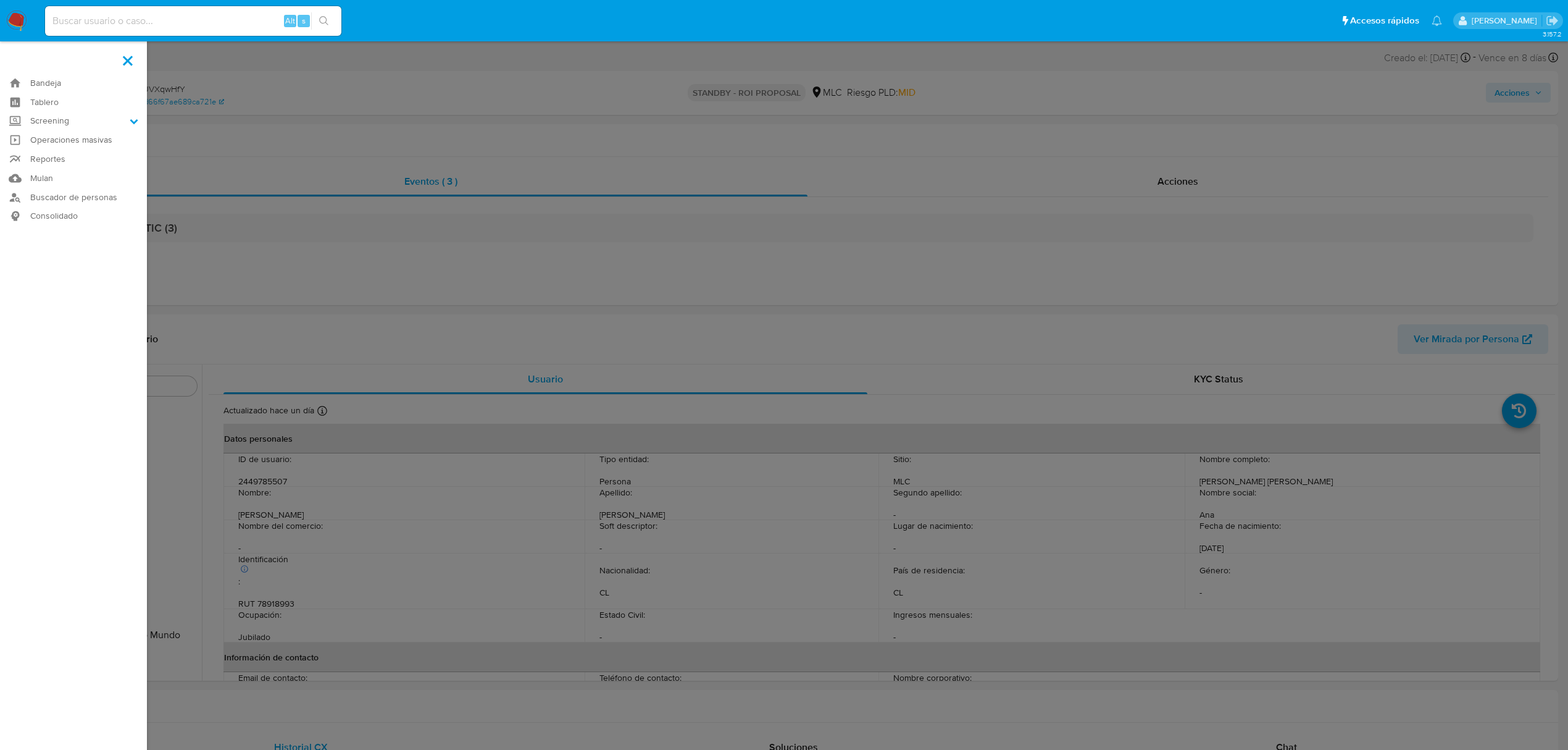
select select "10"
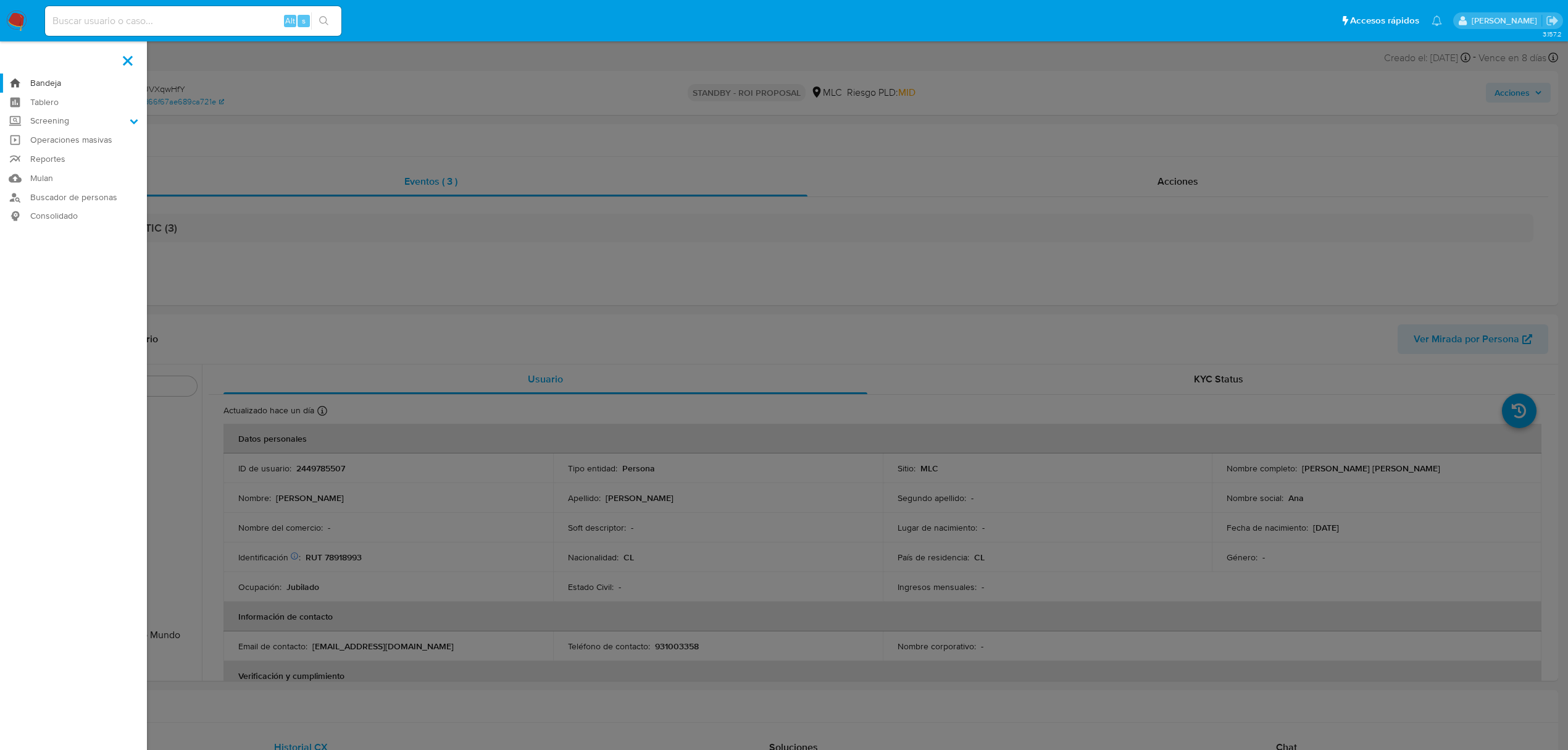
click at [20, 82] on link "Bandeja" at bounding box center [73, 83] width 147 height 19
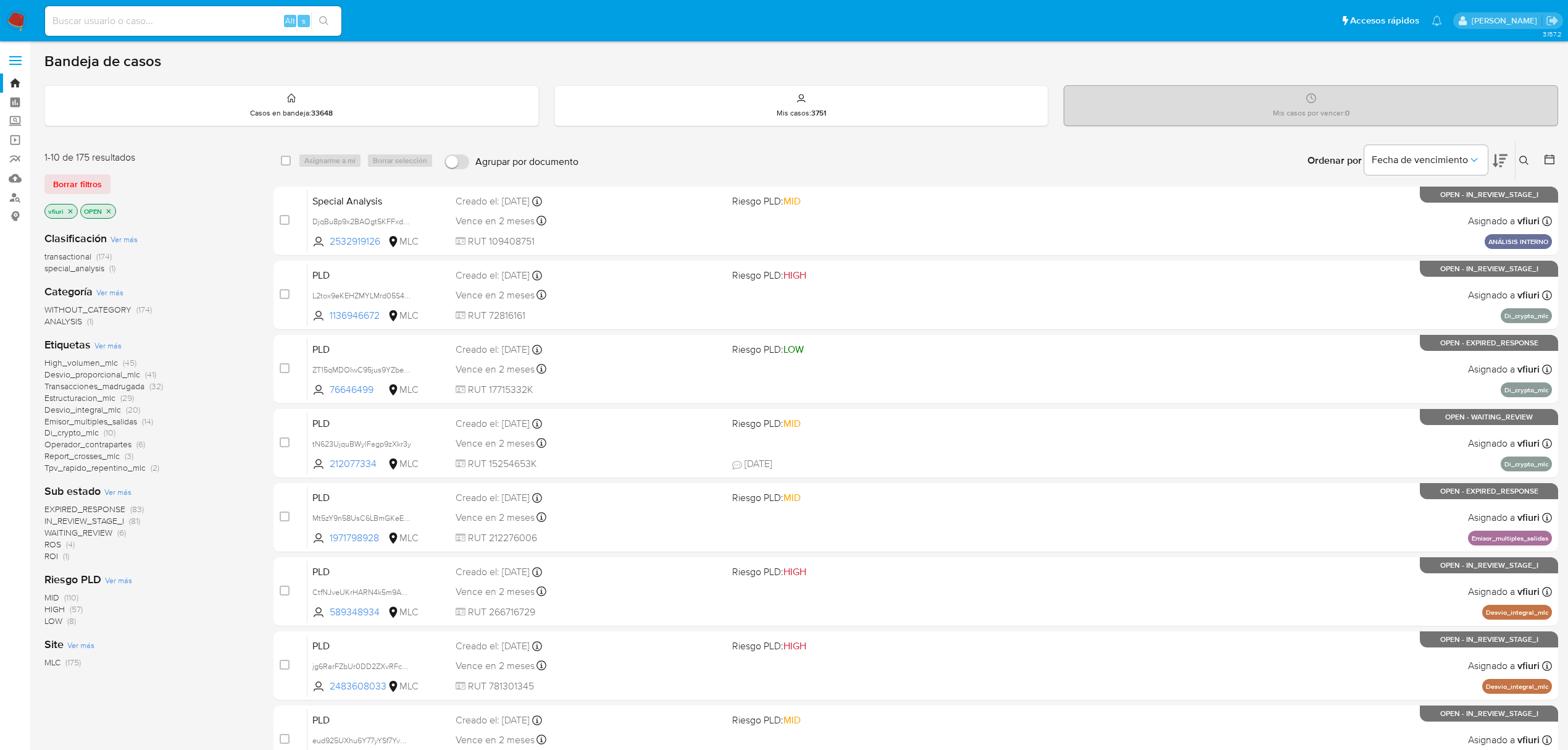
click at [1551, 159] on icon at bounding box center [1549, 159] width 12 height 12
click at [1556, 157] on button at bounding box center [1551, 160] width 14 height 14
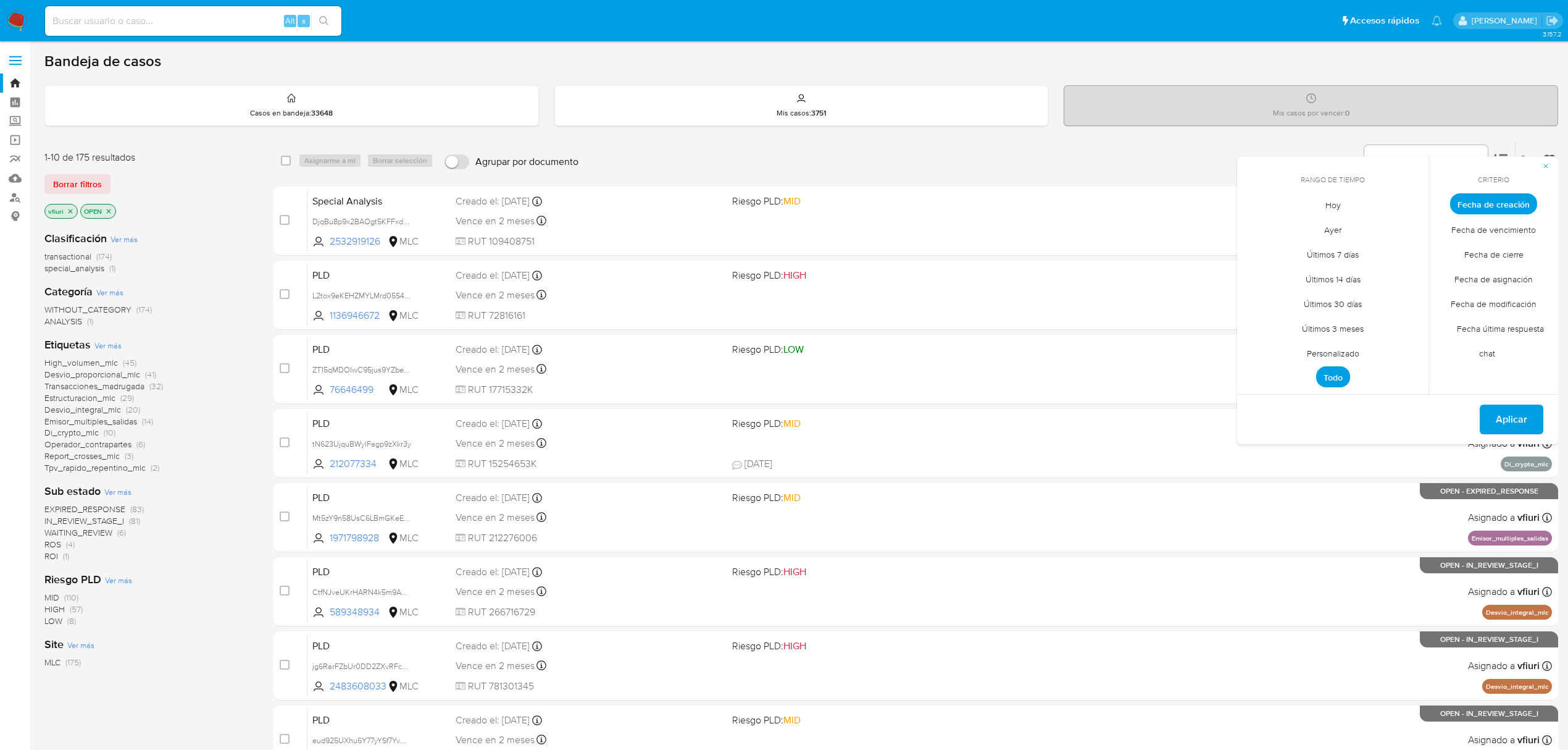
click at [1337, 349] on span "Personalizado" at bounding box center [1333, 353] width 78 height 25
click at [1256, 224] on icon "Mes anterior" at bounding box center [1255, 227] width 5 height 9
click at [1335, 315] on button "12" at bounding box center [1333, 321] width 20 height 20
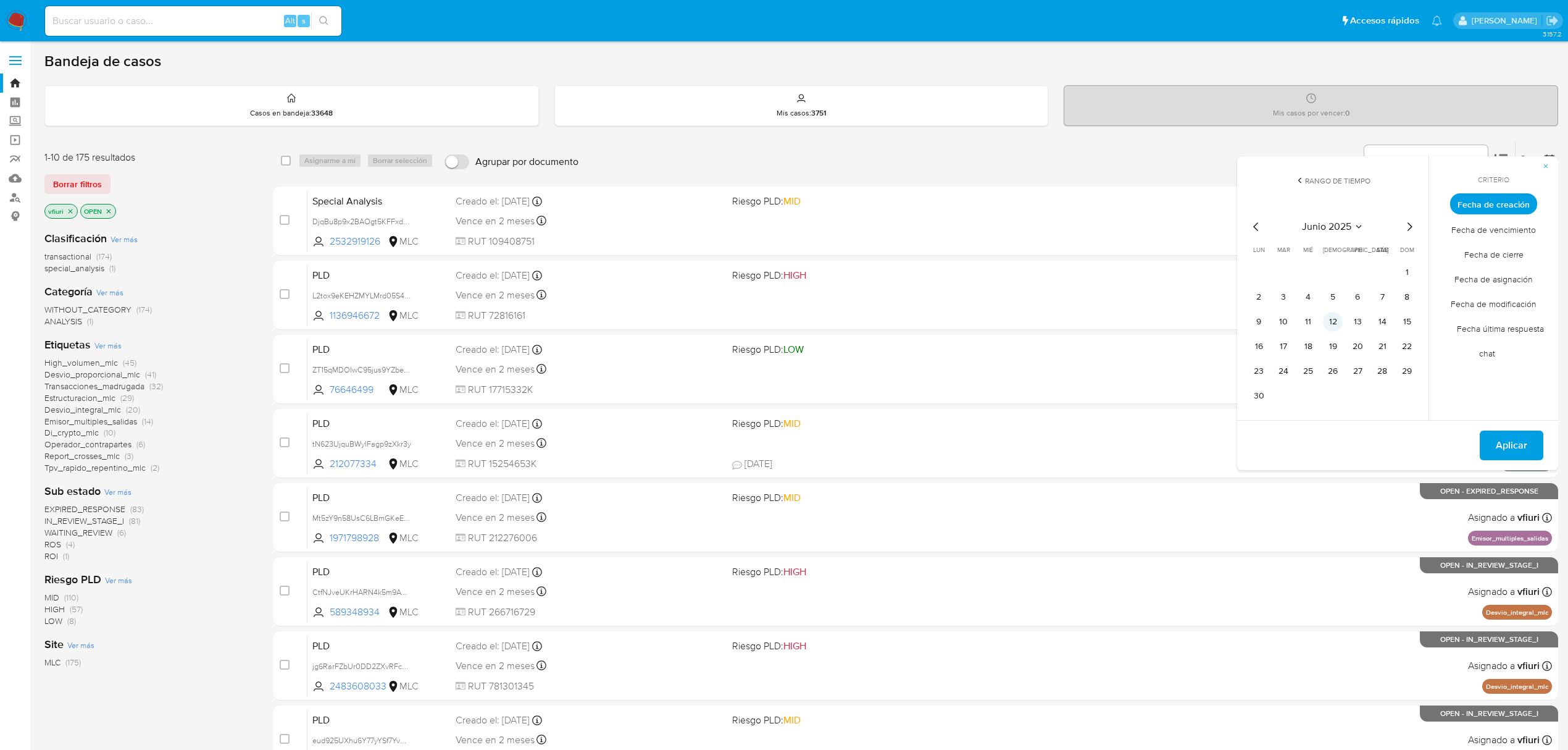
click at [1335, 315] on button "12" at bounding box center [1333, 321] width 20 height 20
click at [1527, 454] on span "Aplicar" at bounding box center [1511, 446] width 31 height 28
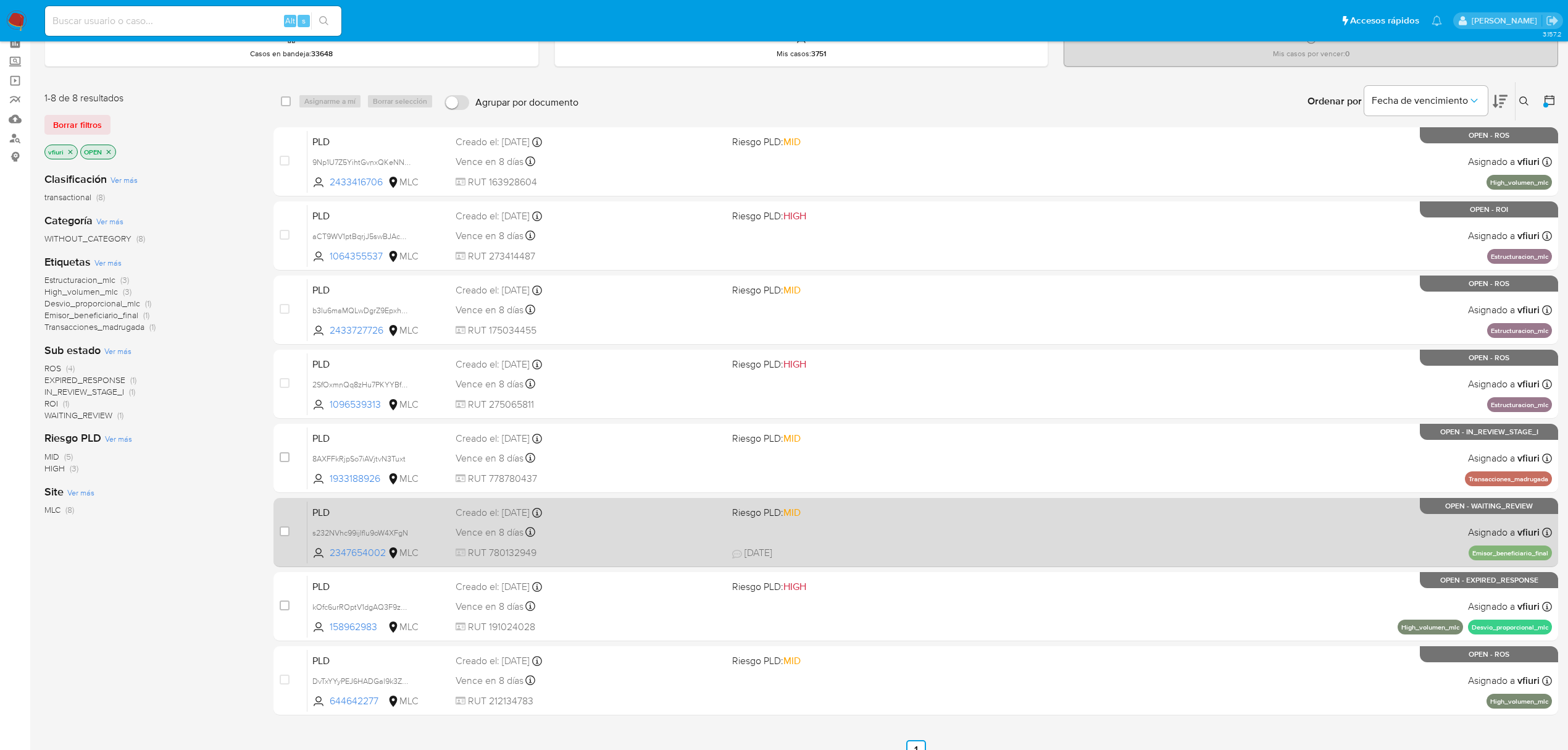
scroll to position [77, 0]
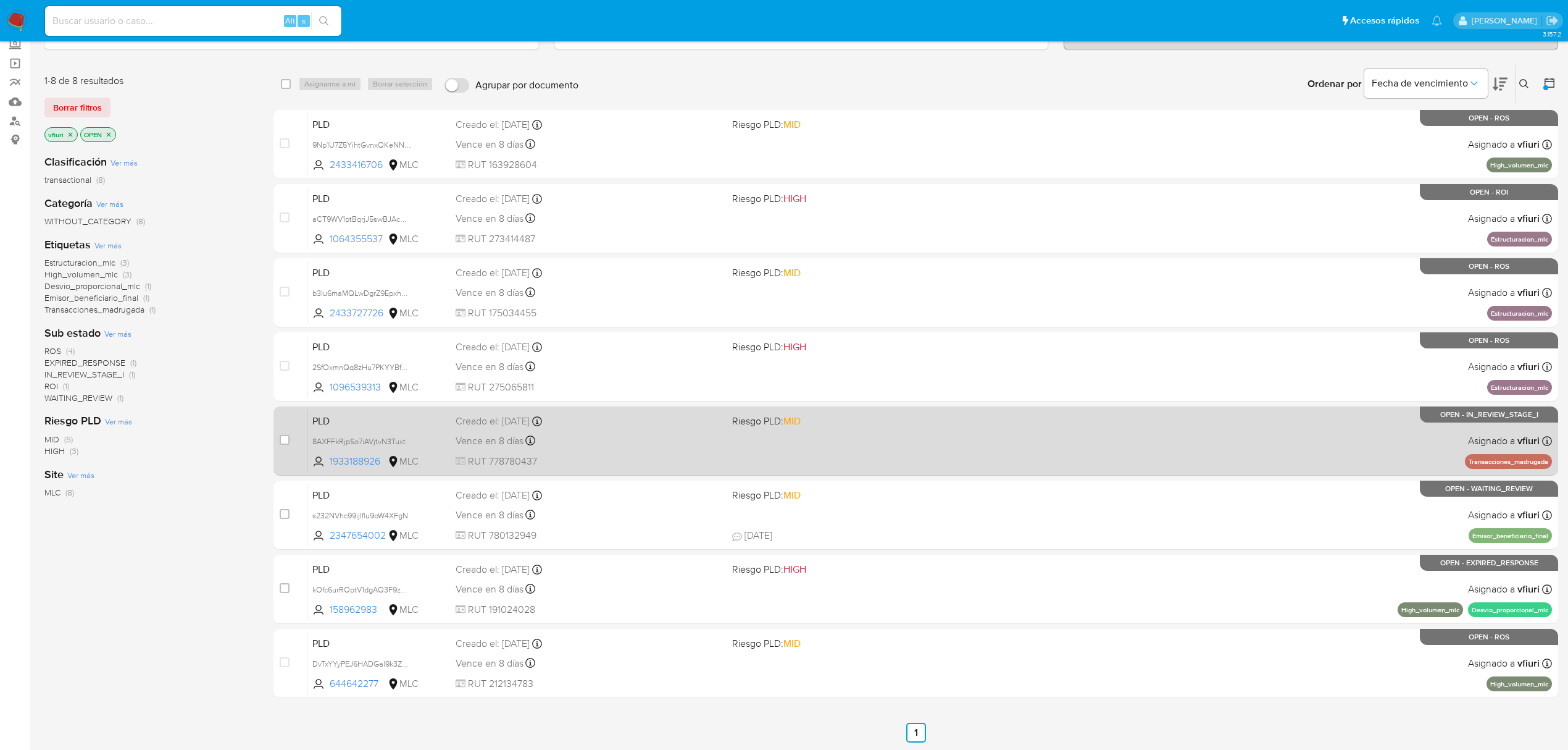
click at [973, 430] on div "PLD 8AXFFkRjpSo7iAVjtvN3Tuxt 1933188926 MLC Riesgo PLD: MID Creado el: 12/06/20…" at bounding box center [930, 441] width 1245 height 62
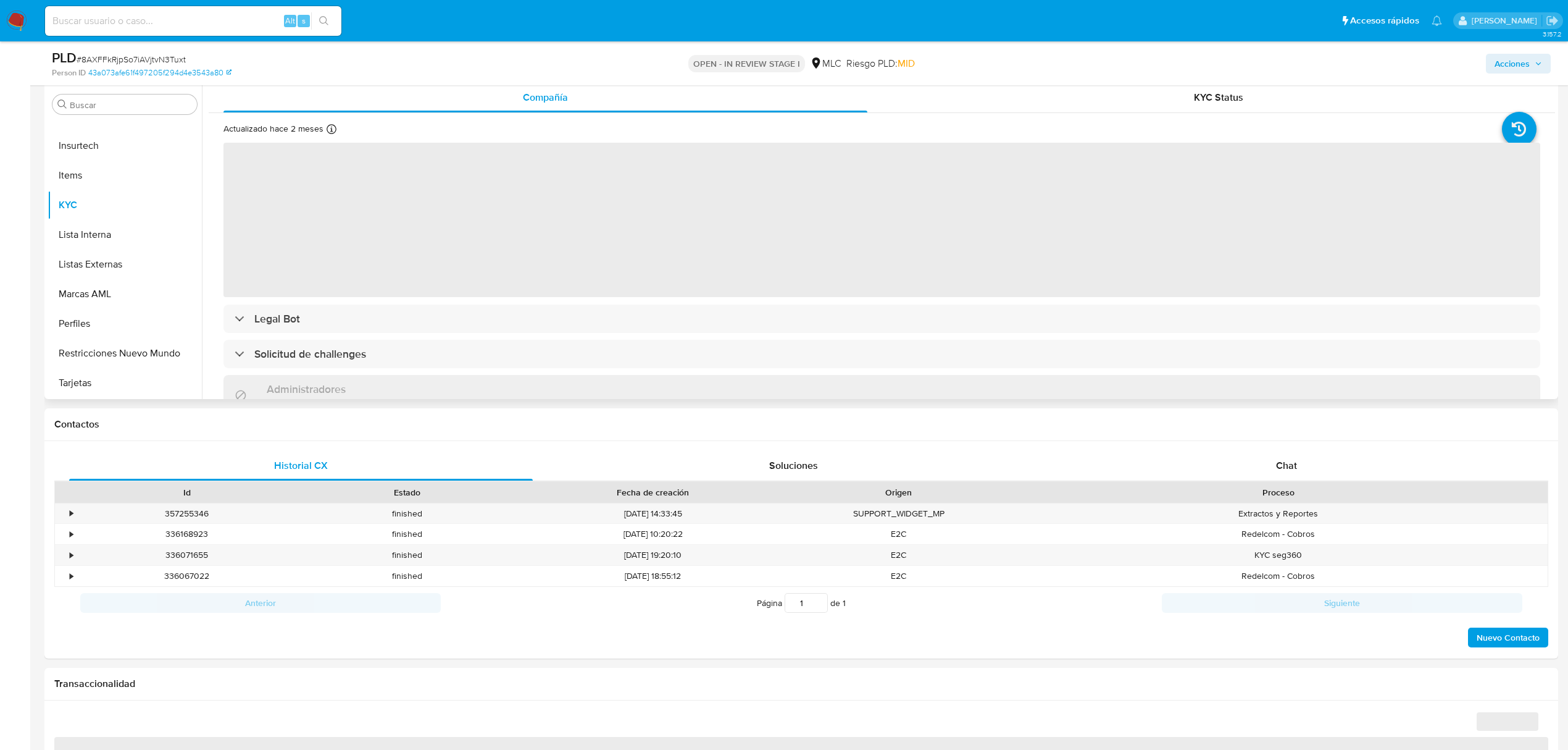
scroll to position [247, 0]
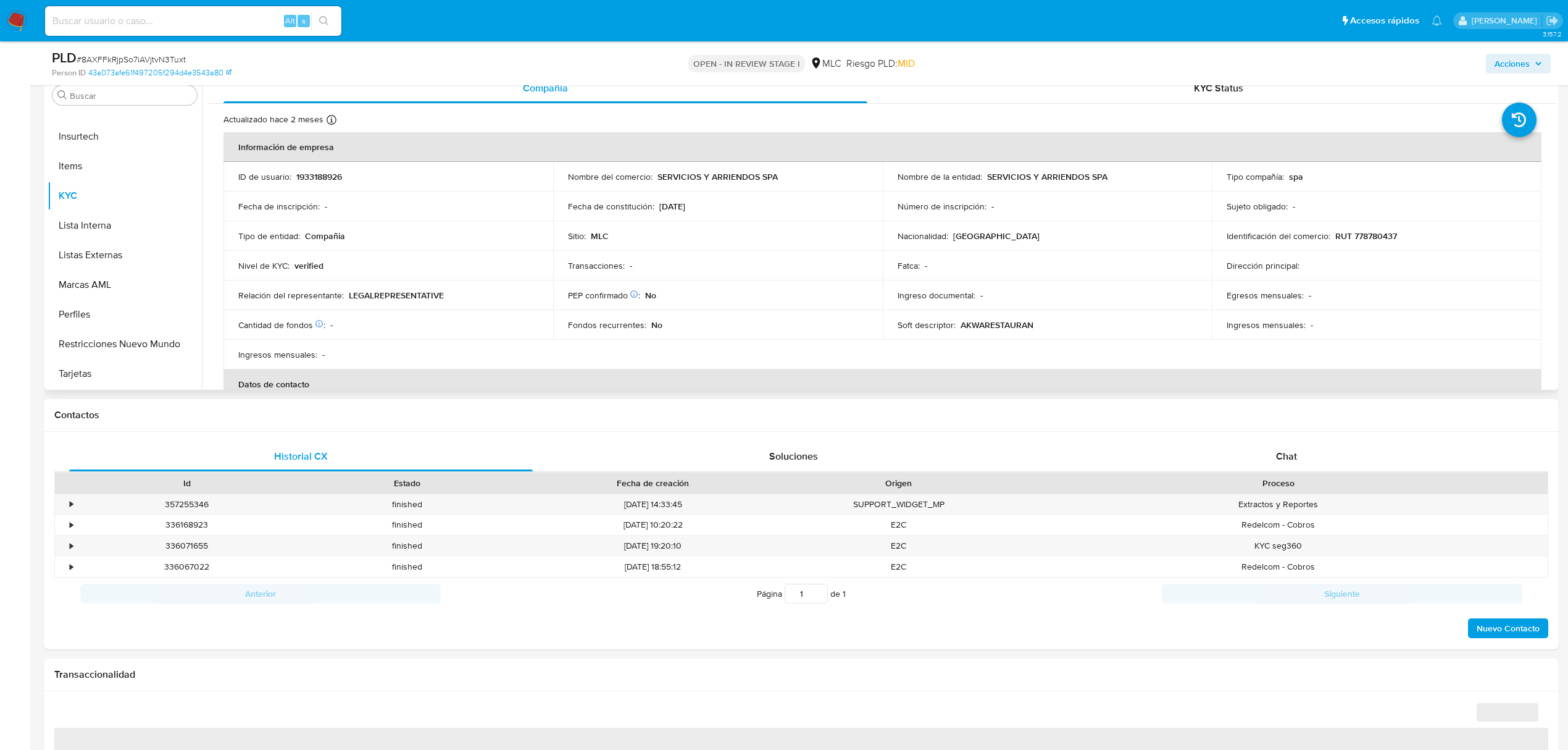
select select "10"
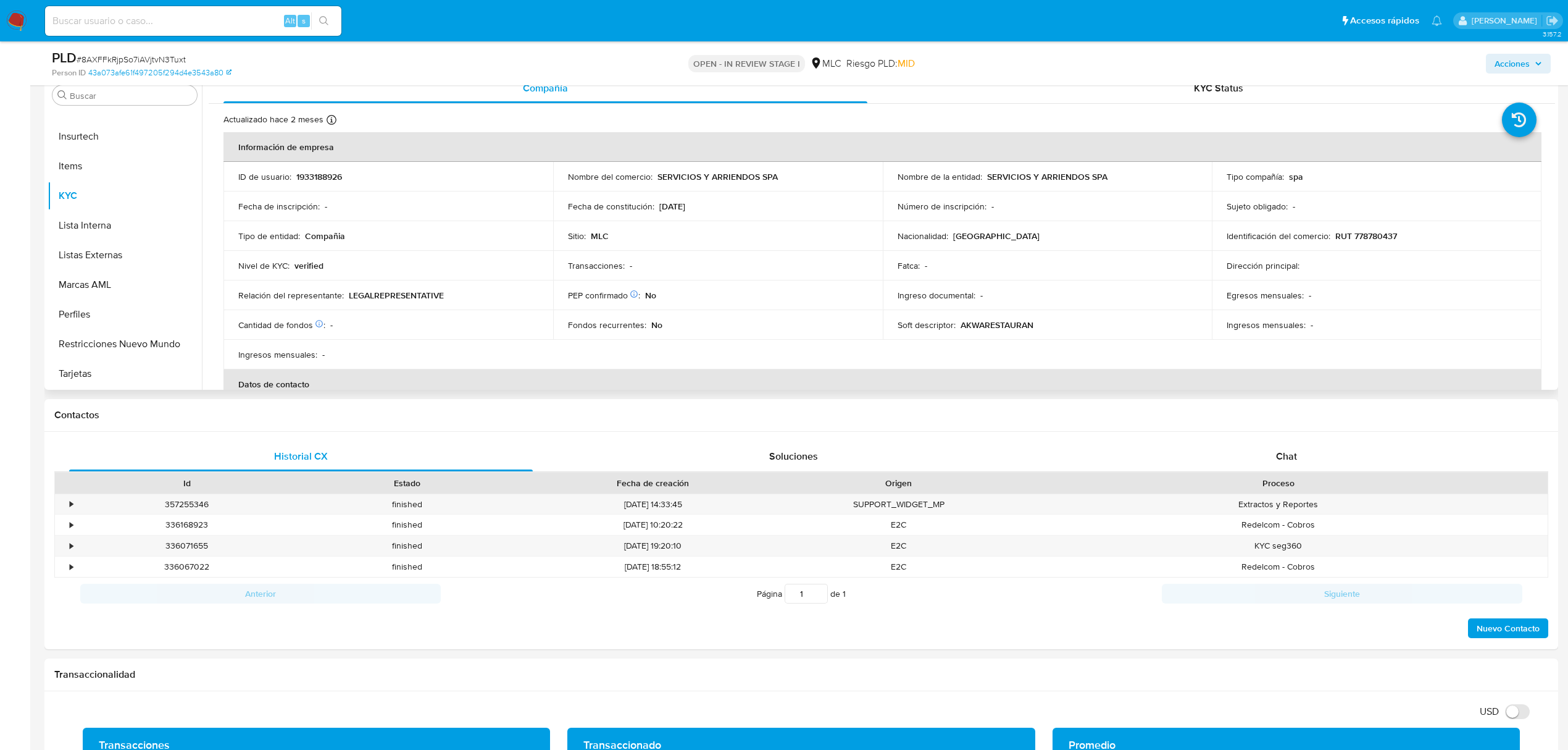
scroll to position [164, 0]
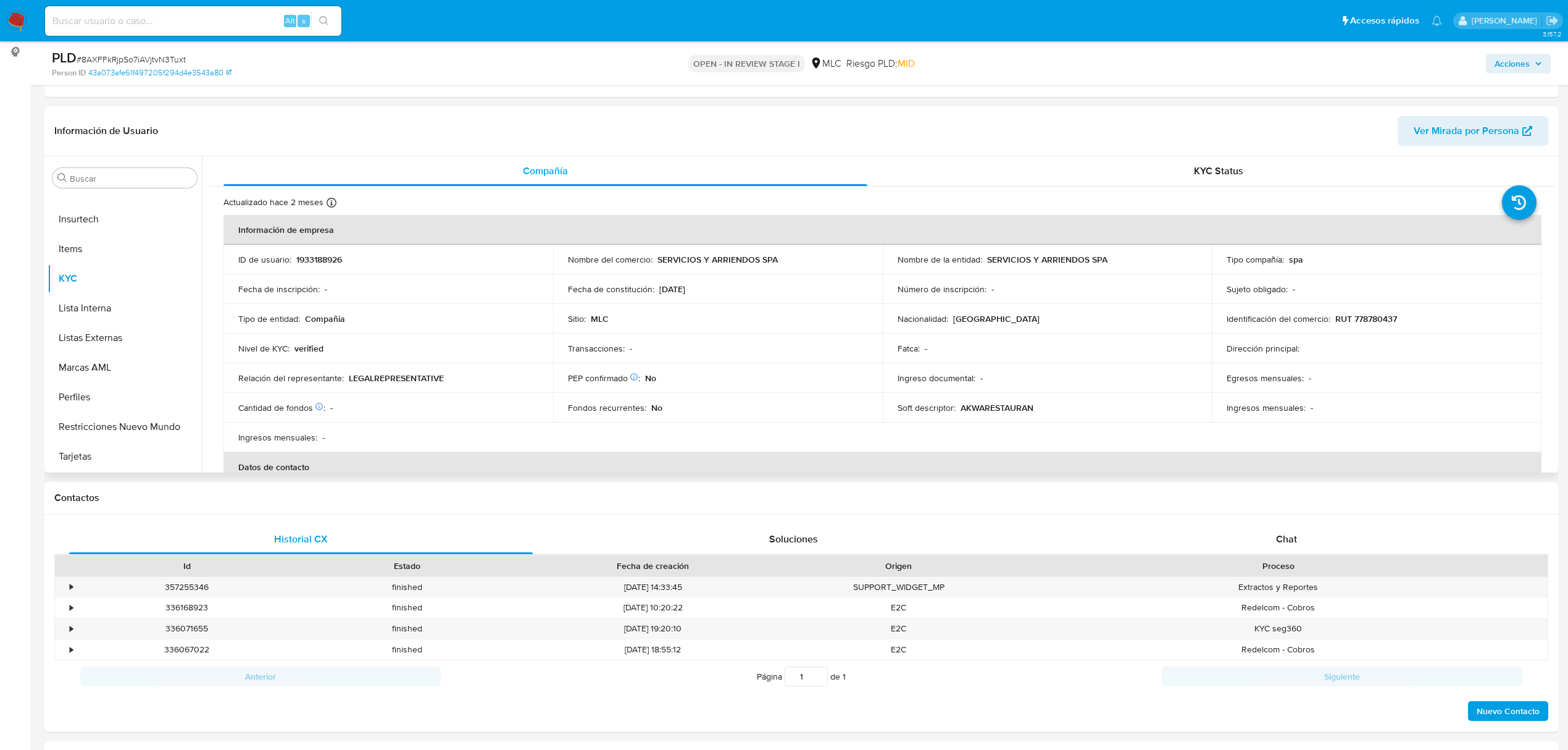
click at [319, 262] on p "1933188926" at bounding box center [319, 259] width 46 height 11
copy p "1933188926"
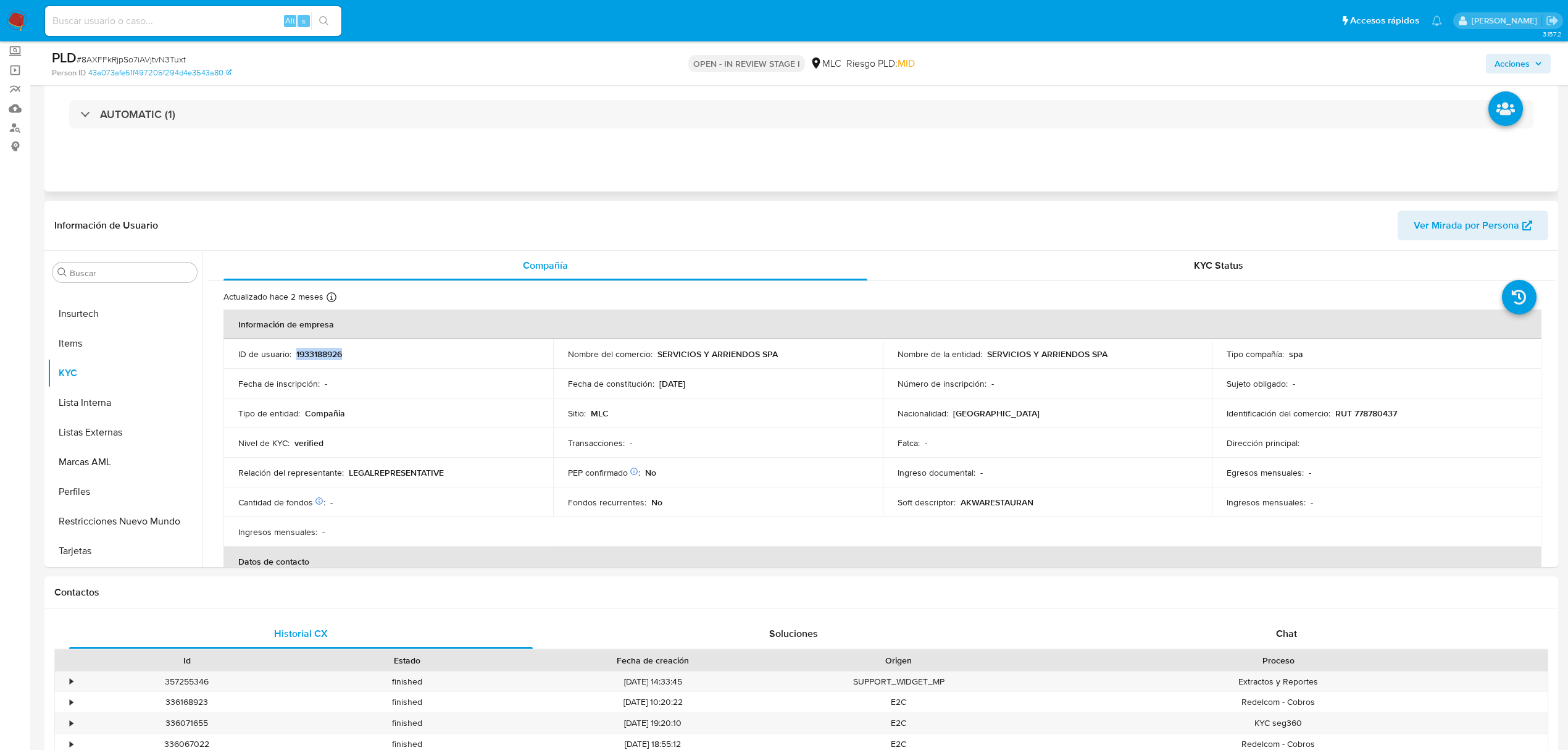
scroll to position [0, 0]
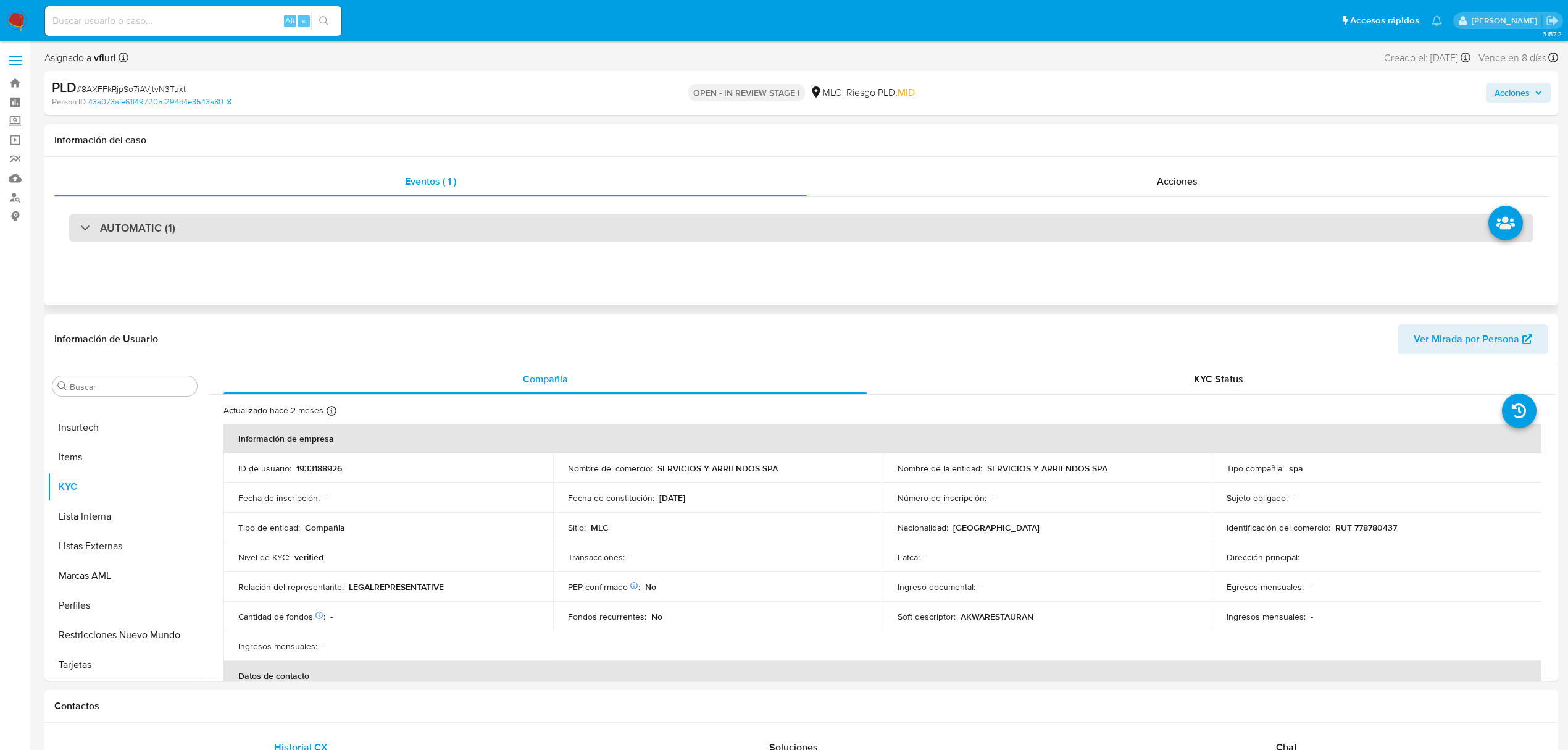
click at [296, 225] on div "AUTOMATIC (1)" at bounding box center [801, 228] width 1464 height 28
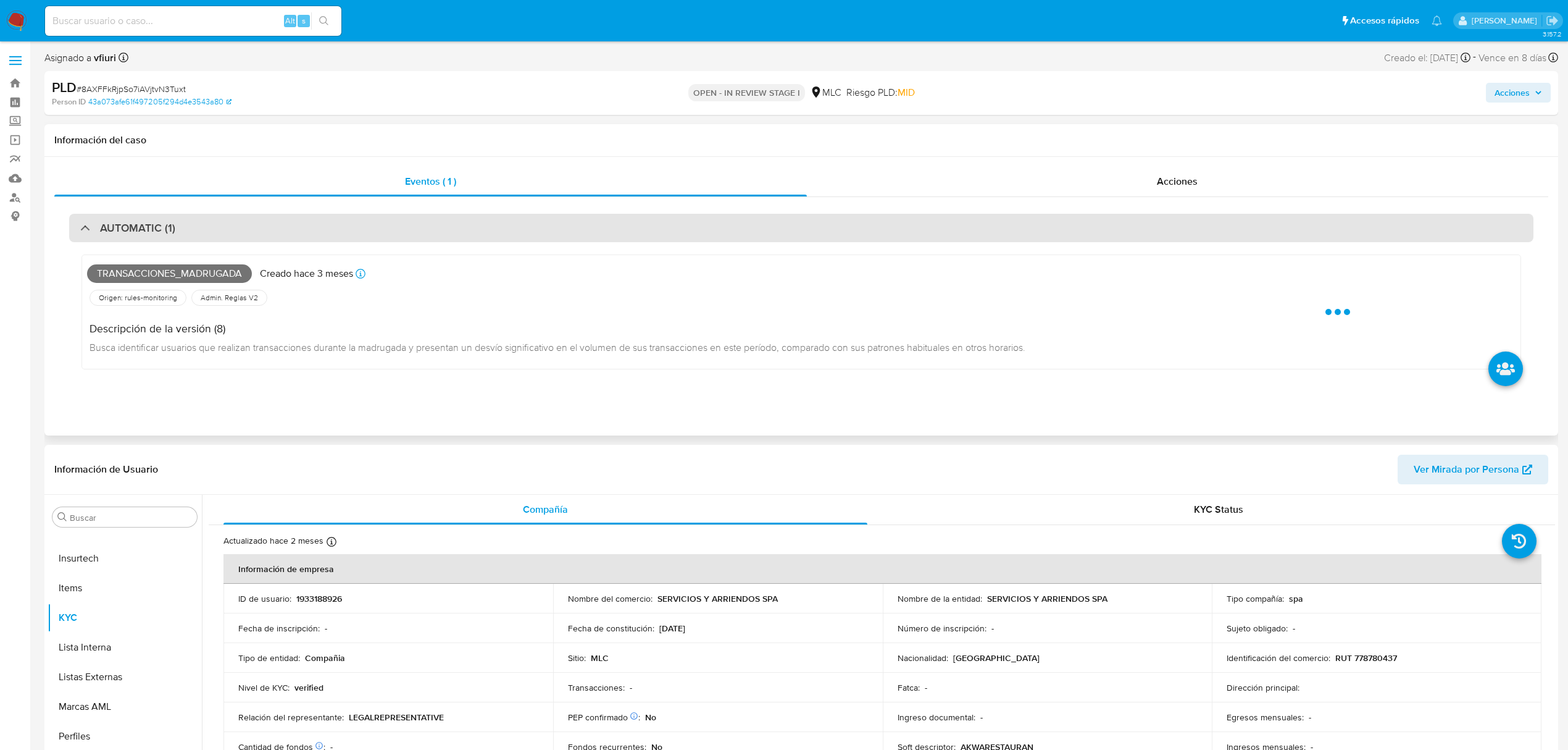
click at [296, 223] on div "AUTOMATIC (1)" at bounding box center [801, 228] width 1464 height 28
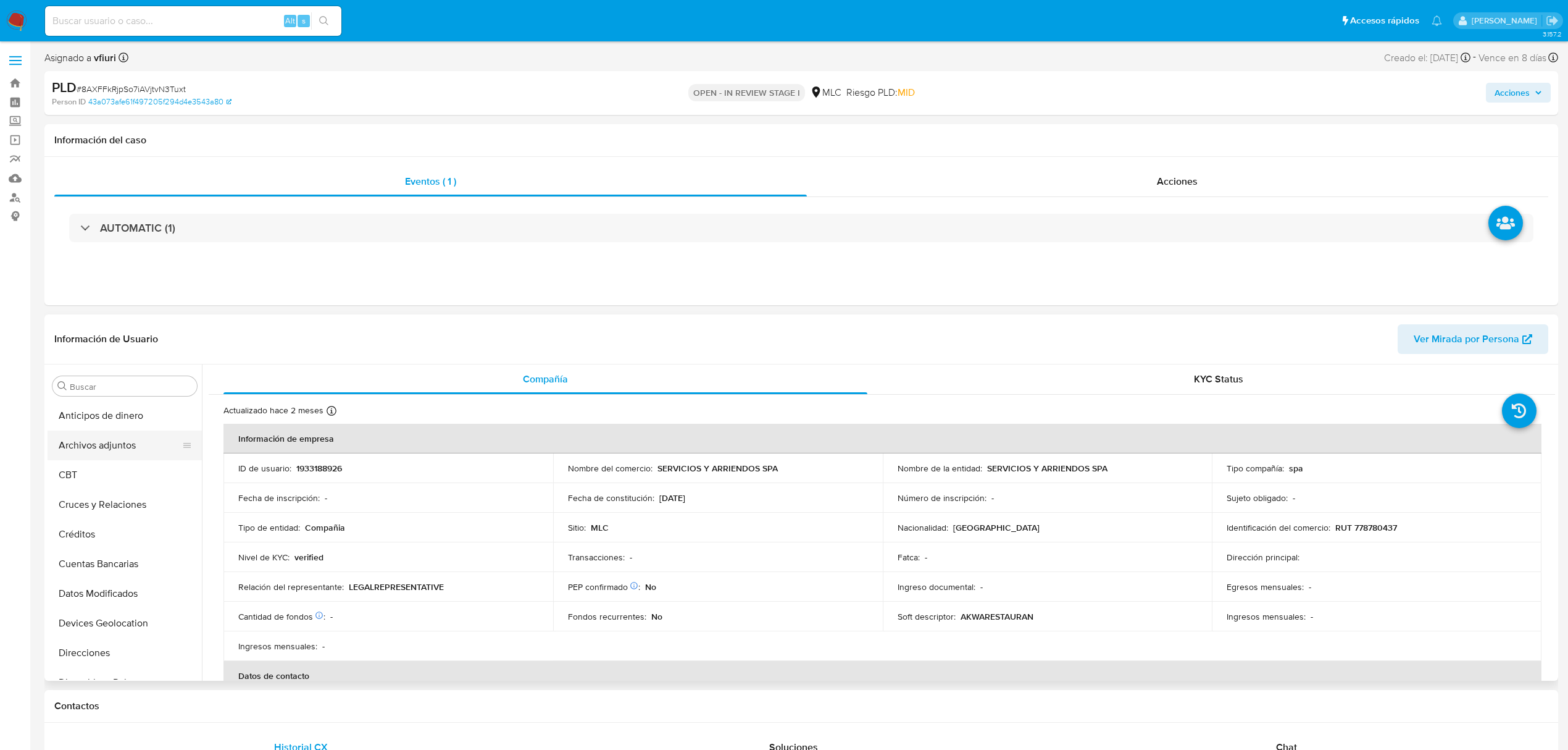
click at [94, 450] on button "Archivos adjuntos" at bounding box center [120, 445] width 144 height 30
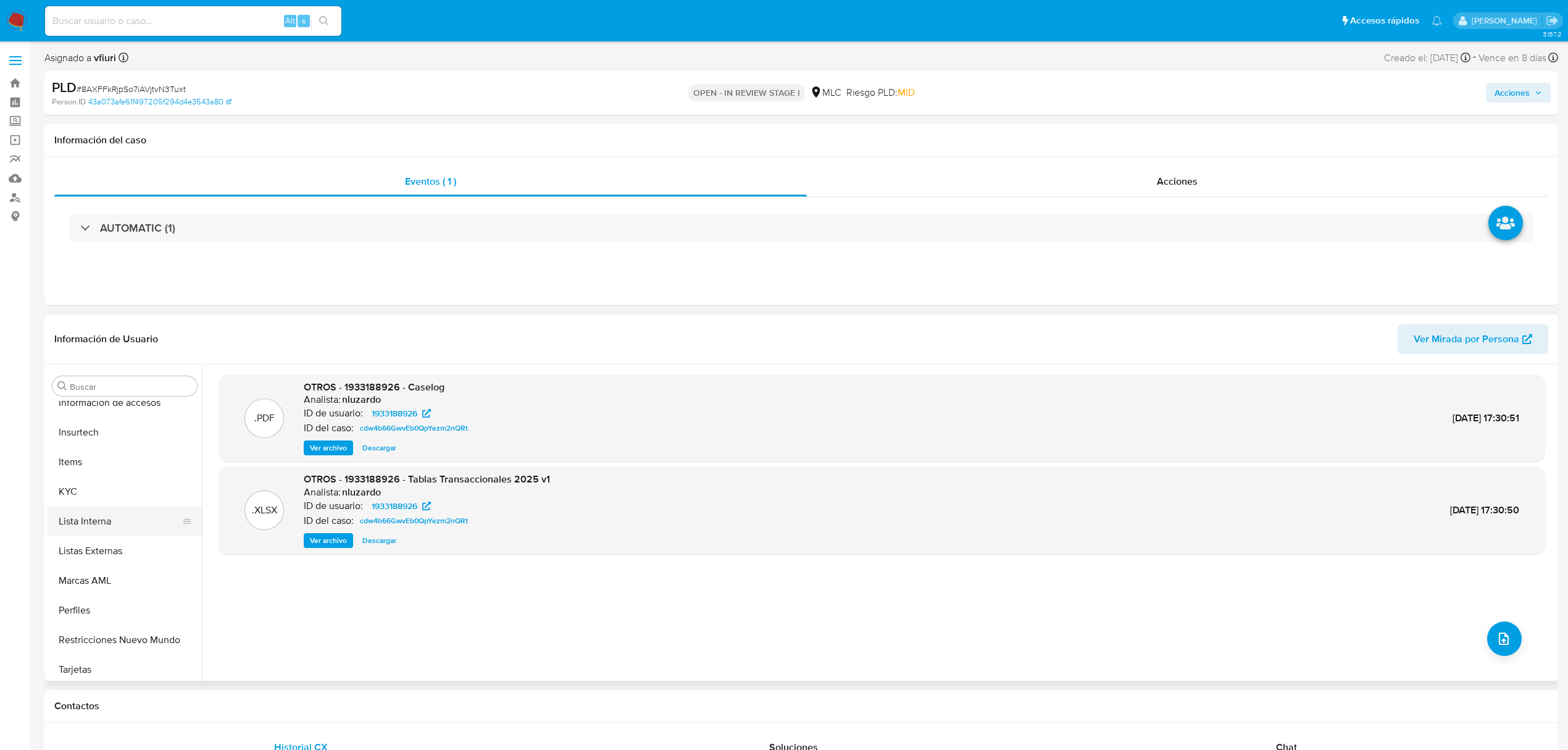
scroll to position [522, 0]
click at [96, 491] on button "KYC" at bounding box center [120, 486] width 144 height 30
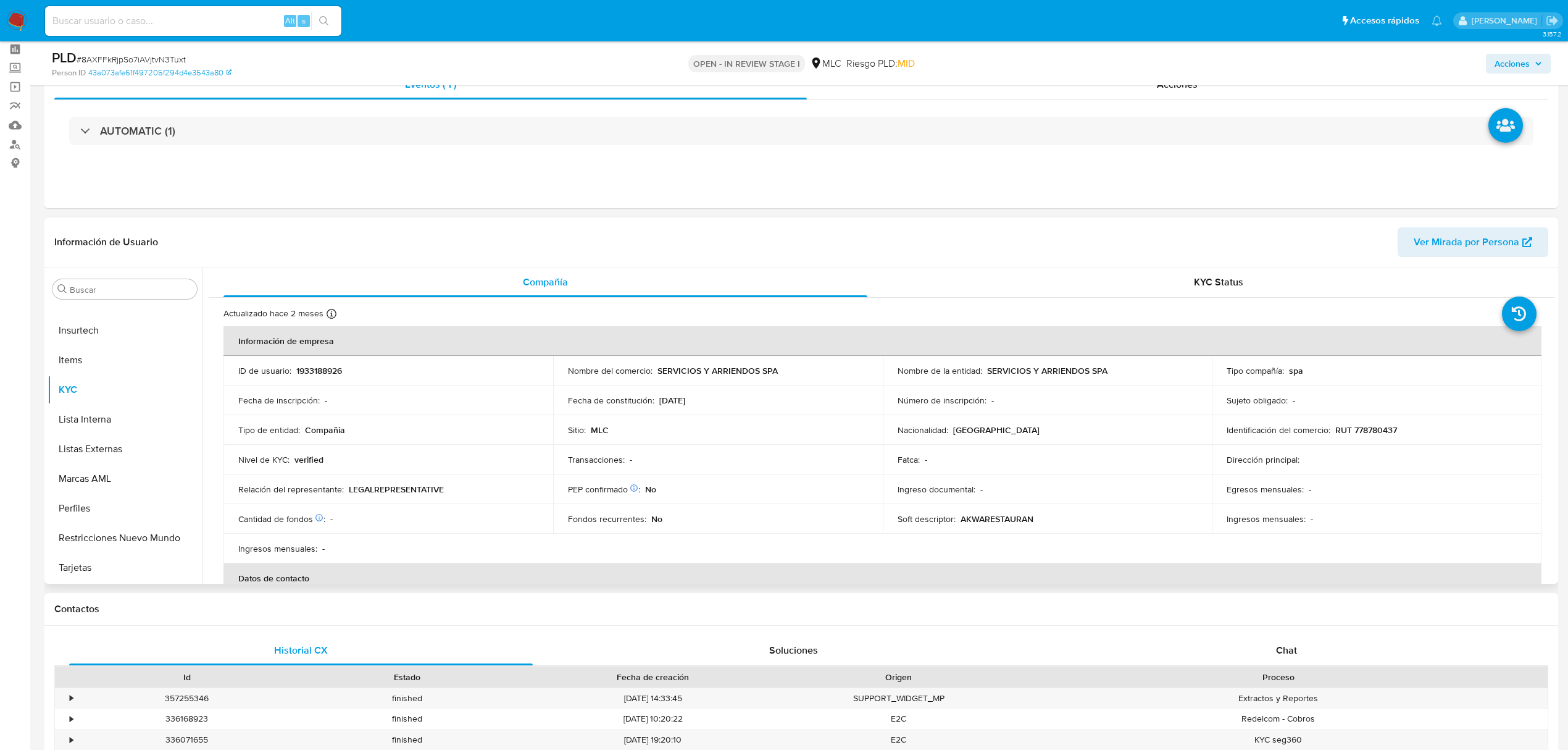
scroll to position [82, 0]
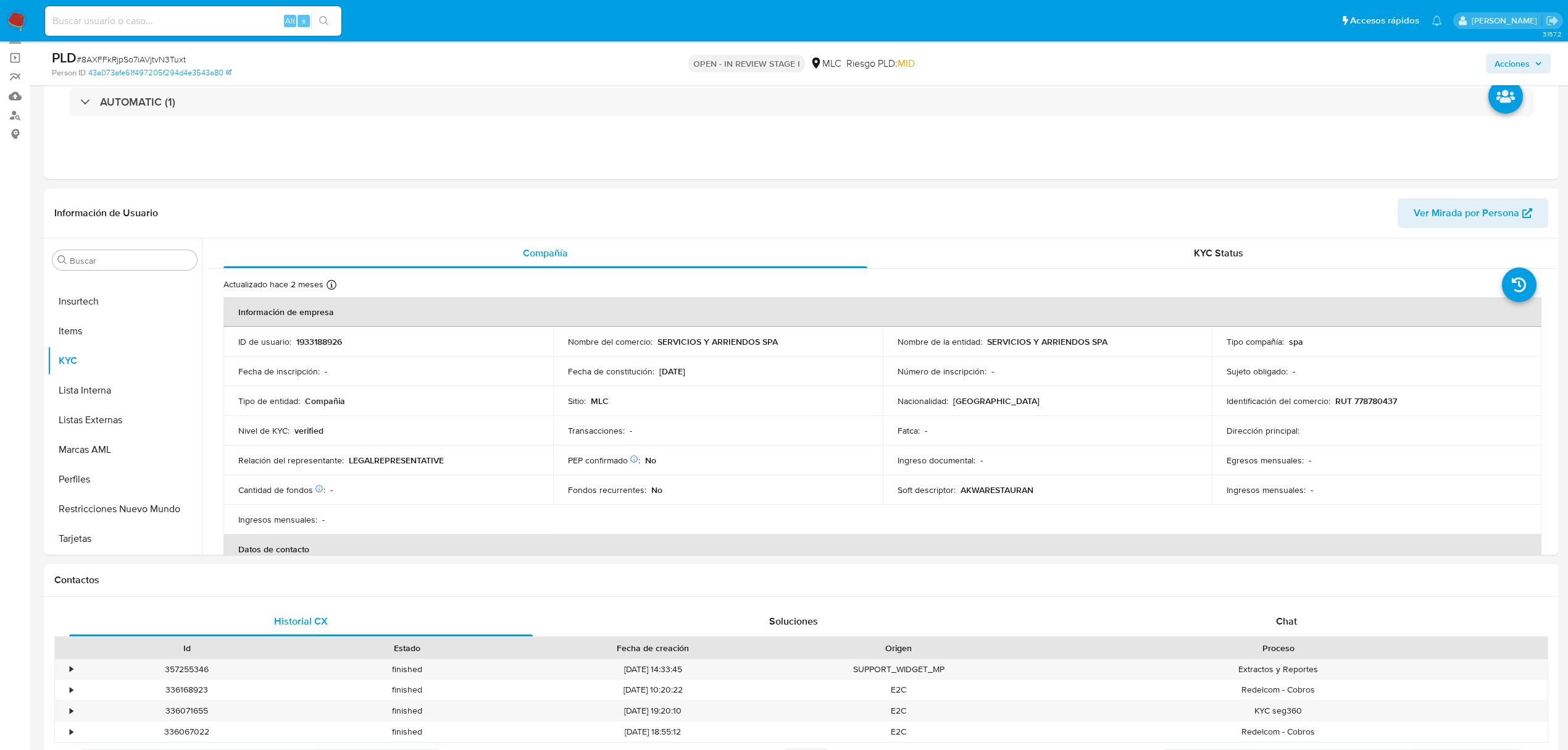
drag, startPoint x: 1550, startPoint y: 320, endPoint x: 1561, endPoint y: 333, distance: 17.0
click at [1551, 315] on div "Compañía KYC Status Actualizado hace 2 meses Creado: 05/08/2024 11:31:42 Actual…" at bounding box center [879, 396] width 1354 height 316
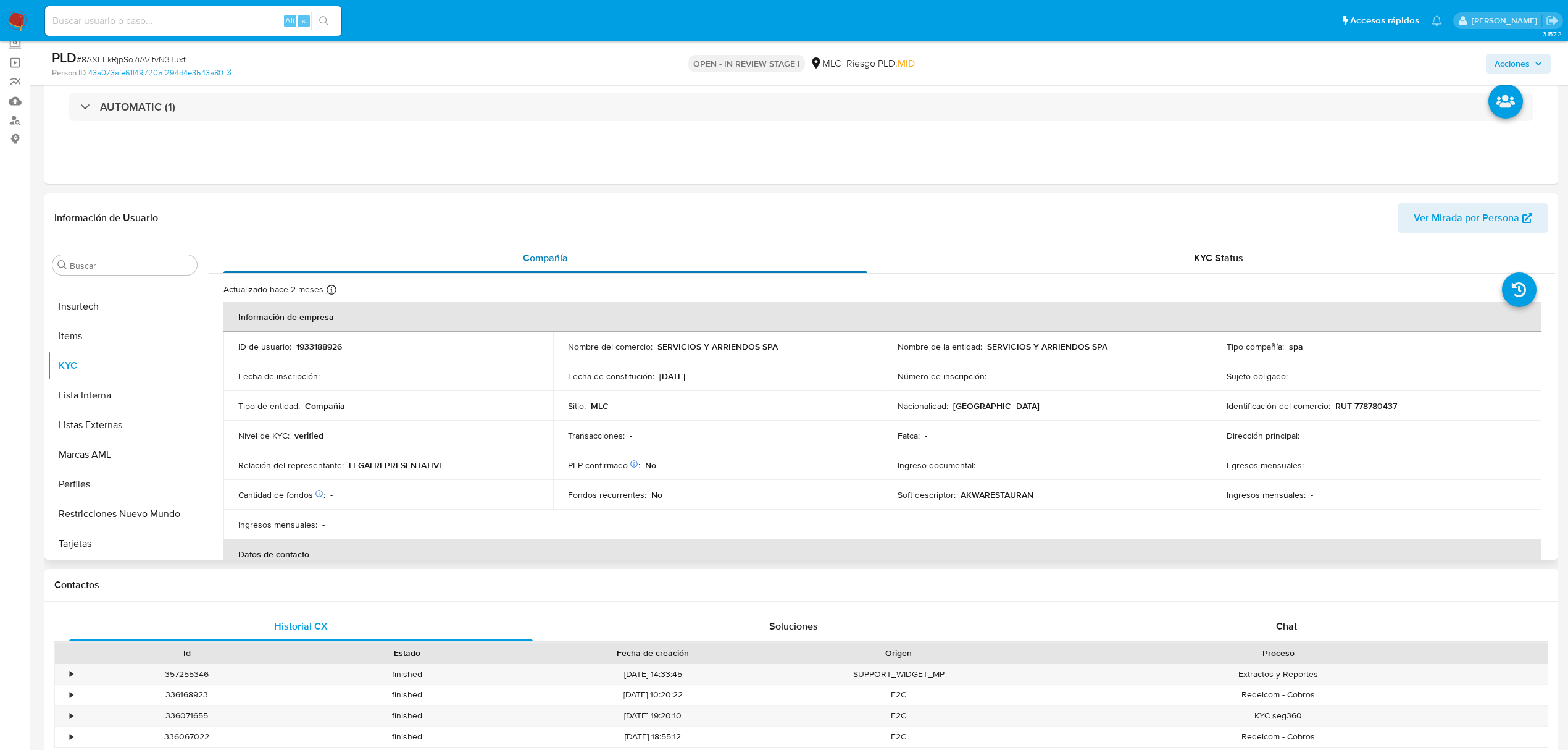
scroll to position [0, 0]
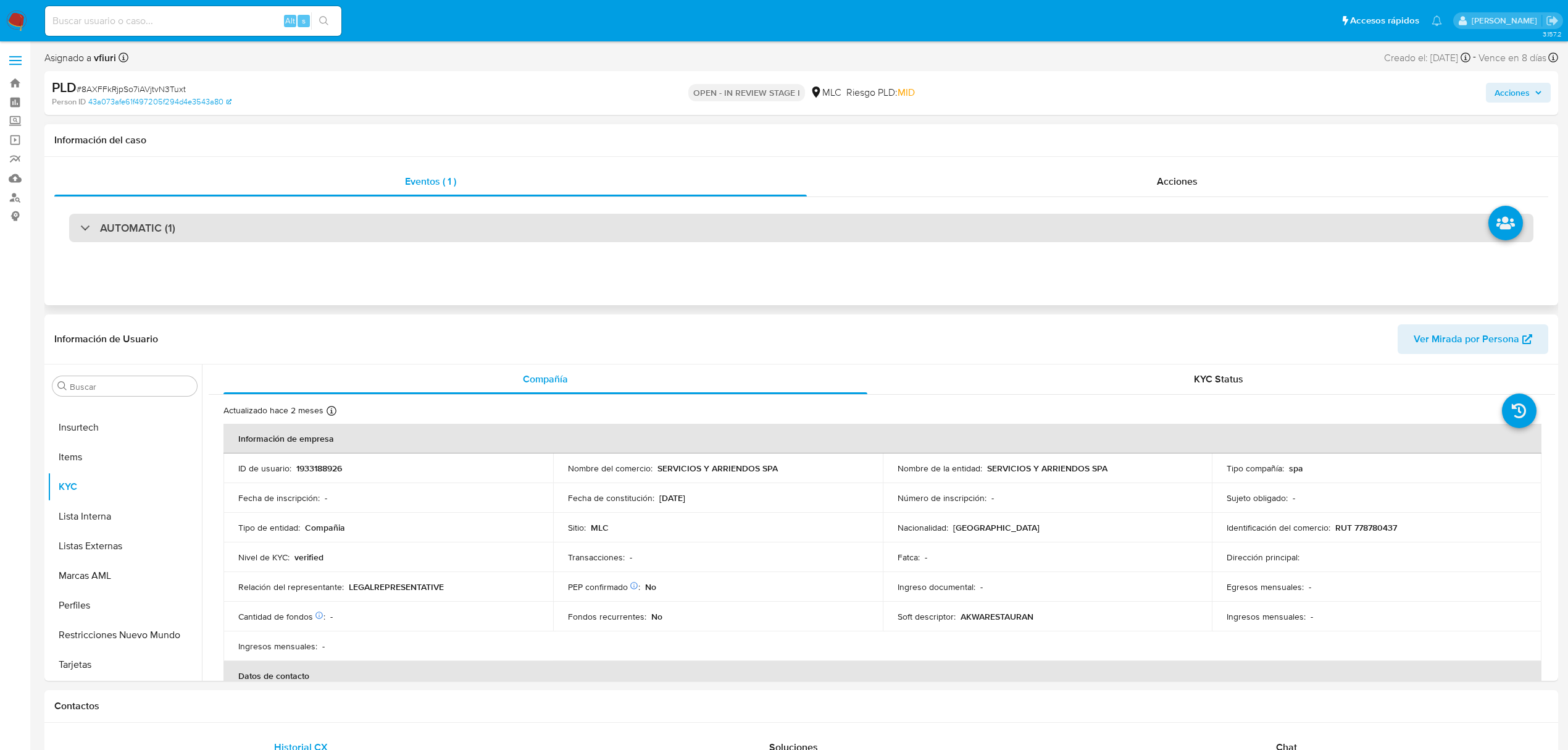
click at [311, 218] on div "AUTOMATIC (1)" at bounding box center [801, 228] width 1464 height 28
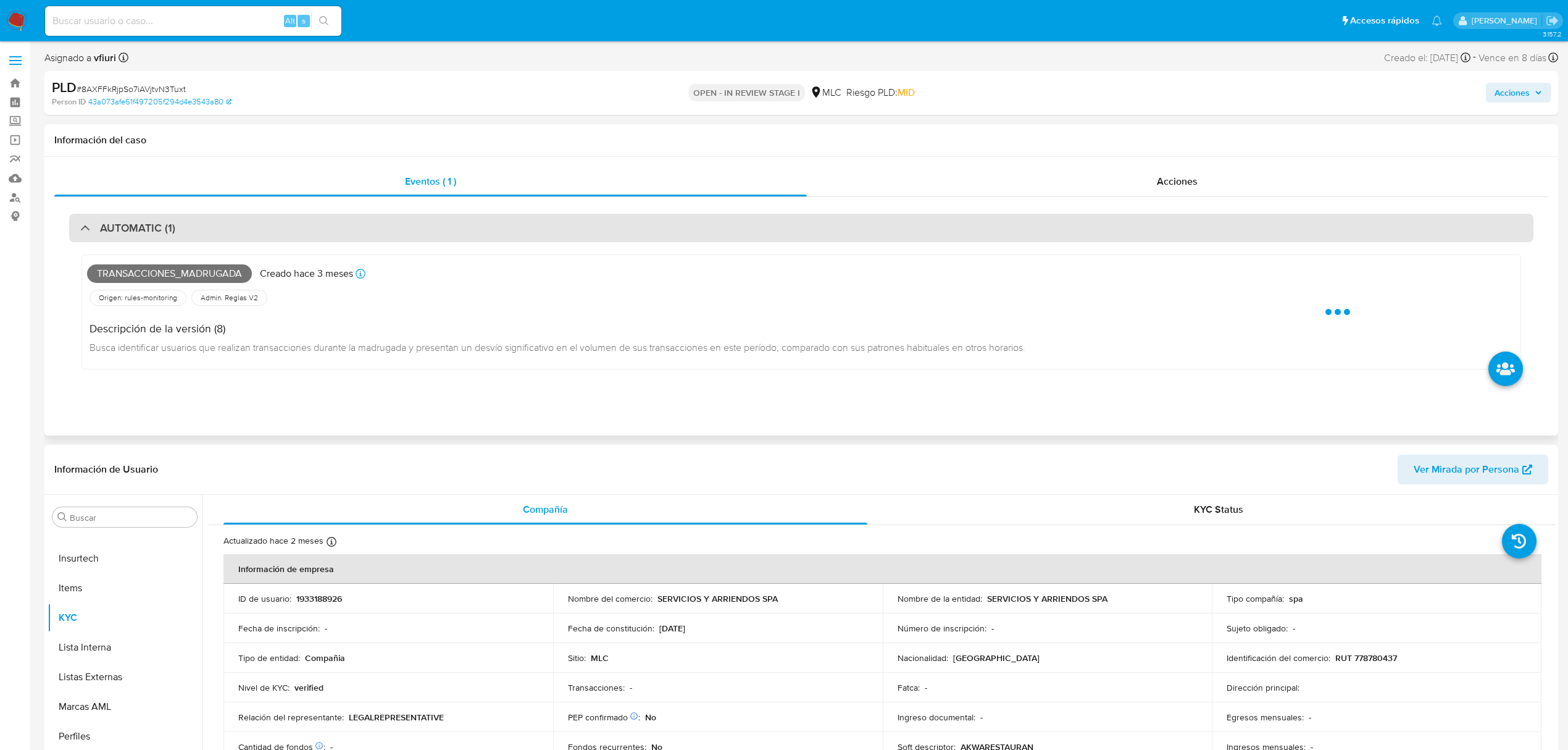
click at [311, 216] on div "AUTOMATIC (1)" at bounding box center [801, 228] width 1464 height 28
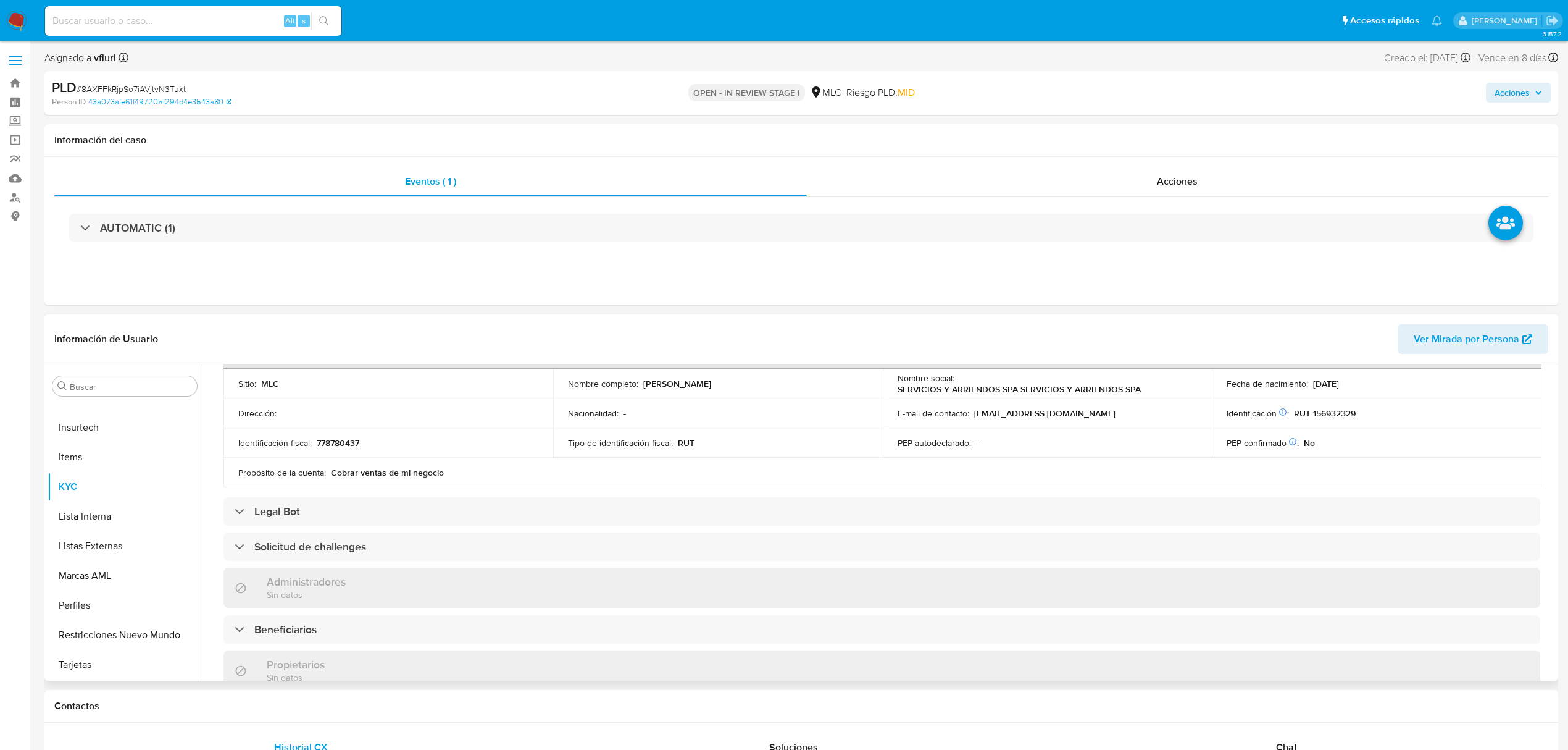
scroll to position [293, 0]
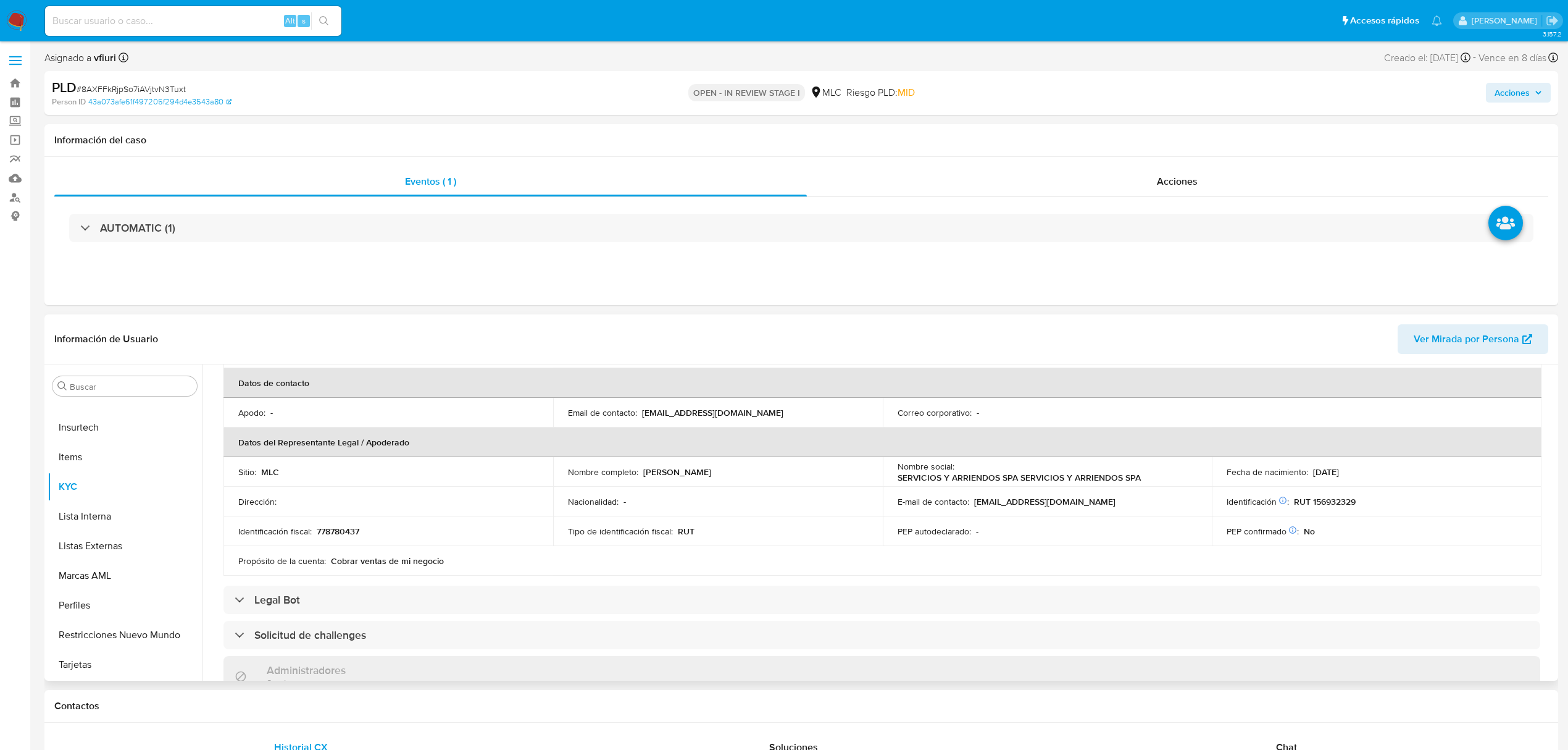
drag, startPoint x: 638, startPoint y: 472, endPoint x: 776, endPoint y: 472, distance: 138.0
click at [776, 472] on div "Nombre completo : Manuel Alejandro Muñoz Araya" at bounding box center [718, 472] width 300 height 11
copy div "Manuel Alejandro Muñoz Araya"
drag, startPoint x: 1291, startPoint y: 496, endPoint x: 1364, endPoint y: 496, distance: 73.0
click at [1364, 496] on div "Identificación Nº de serie: 532795365 : RUT 156932329" at bounding box center [1377, 501] width 300 height 11
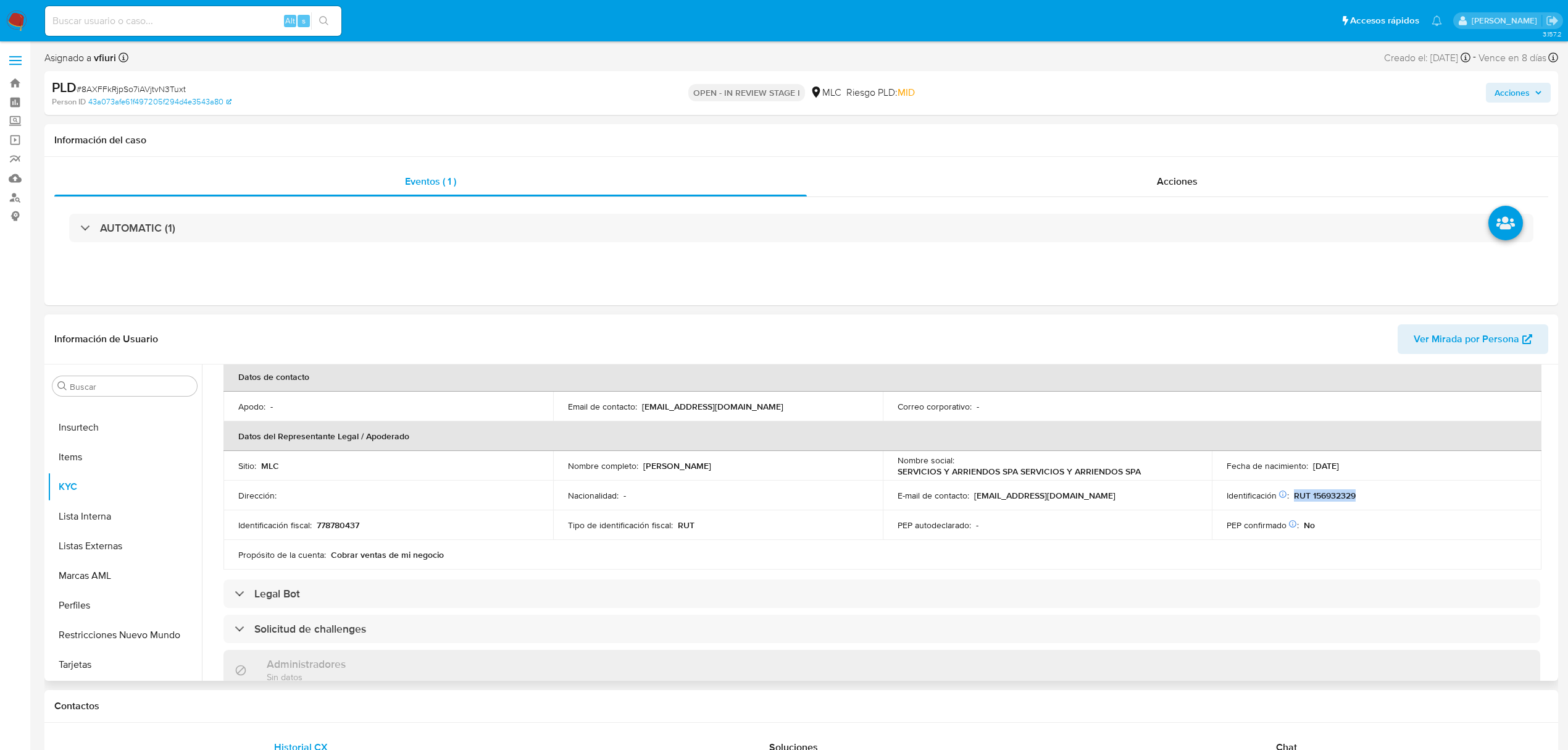
scroll to position [329, 0]
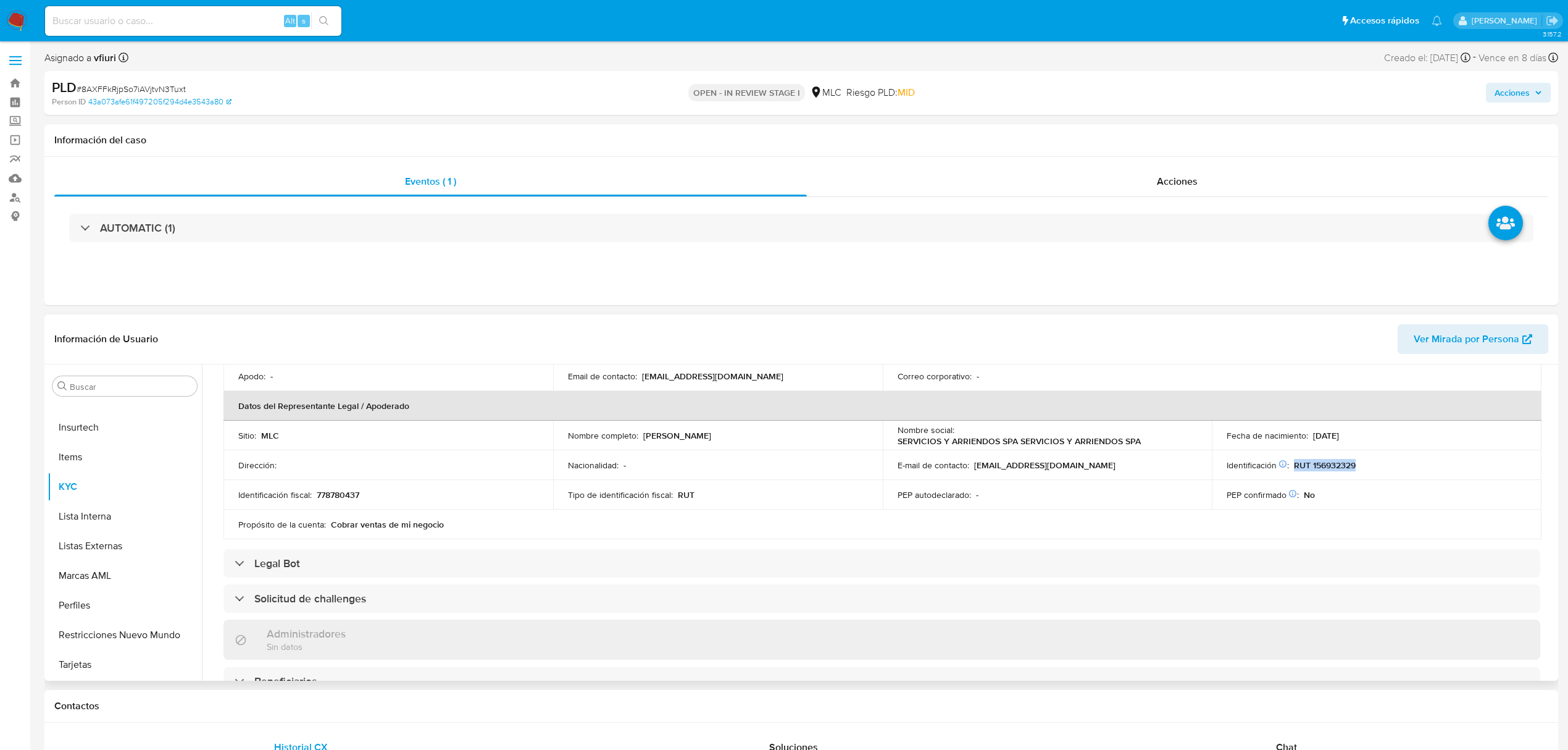
copy p "RUT 156932329"
click at [85, 442] on button "Archivos adjuntos" at bounding box center [120, 445] width 144 height 30
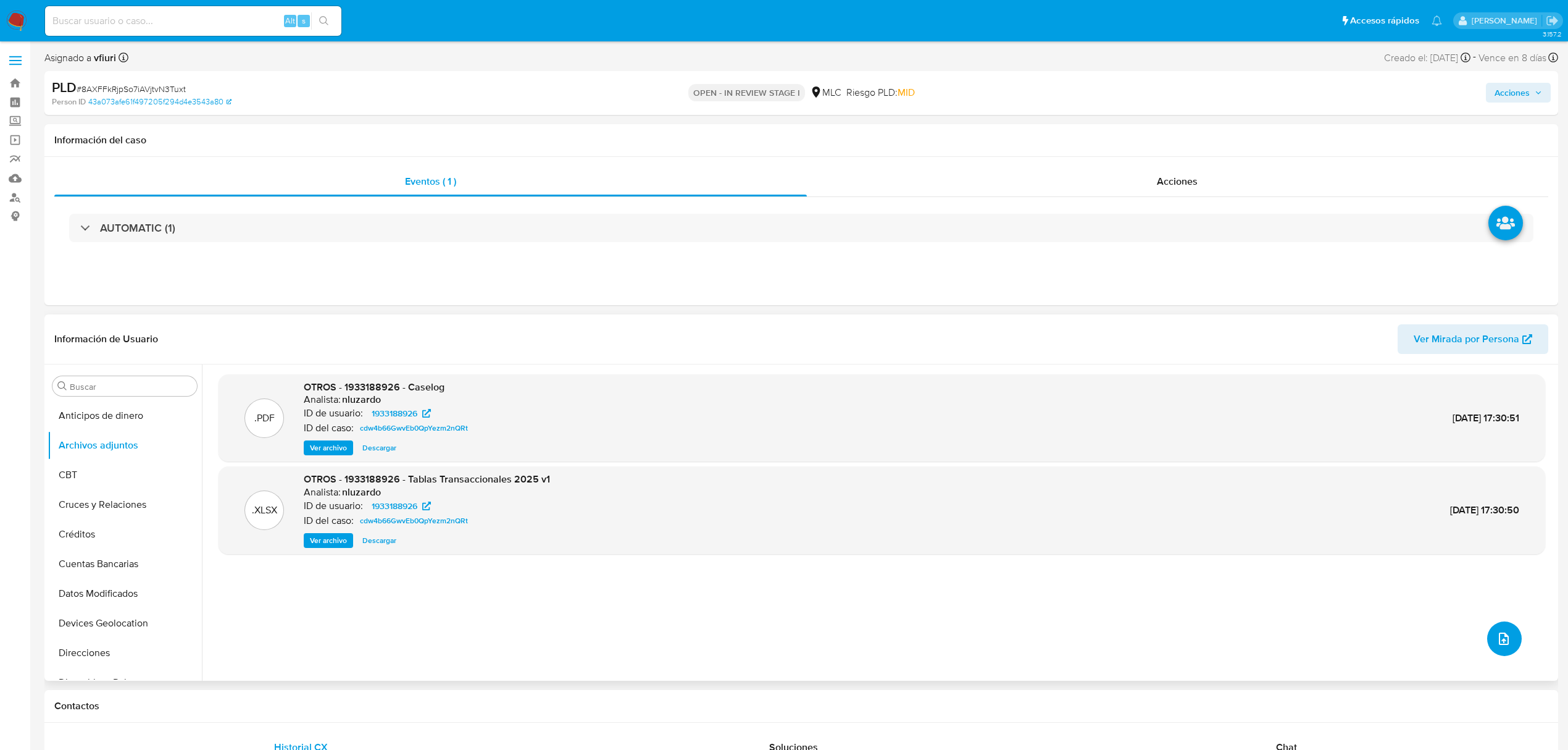
click at [1499, 643] on icon "upload-file" at bounding box center [1504, 638] width 10 height 12
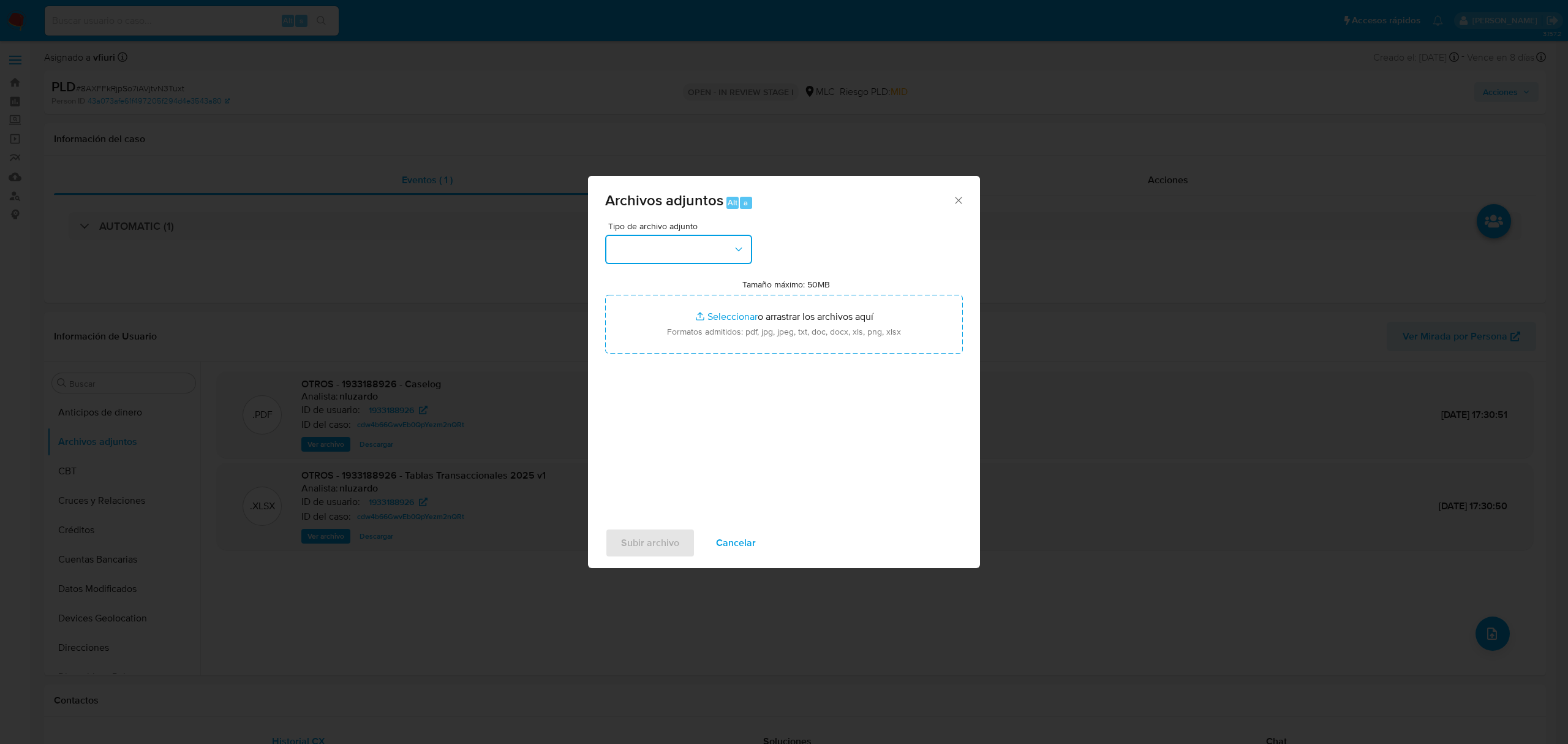
click at [655, 261] on button "button" at bounding box center [678, 249] width 147 height 29
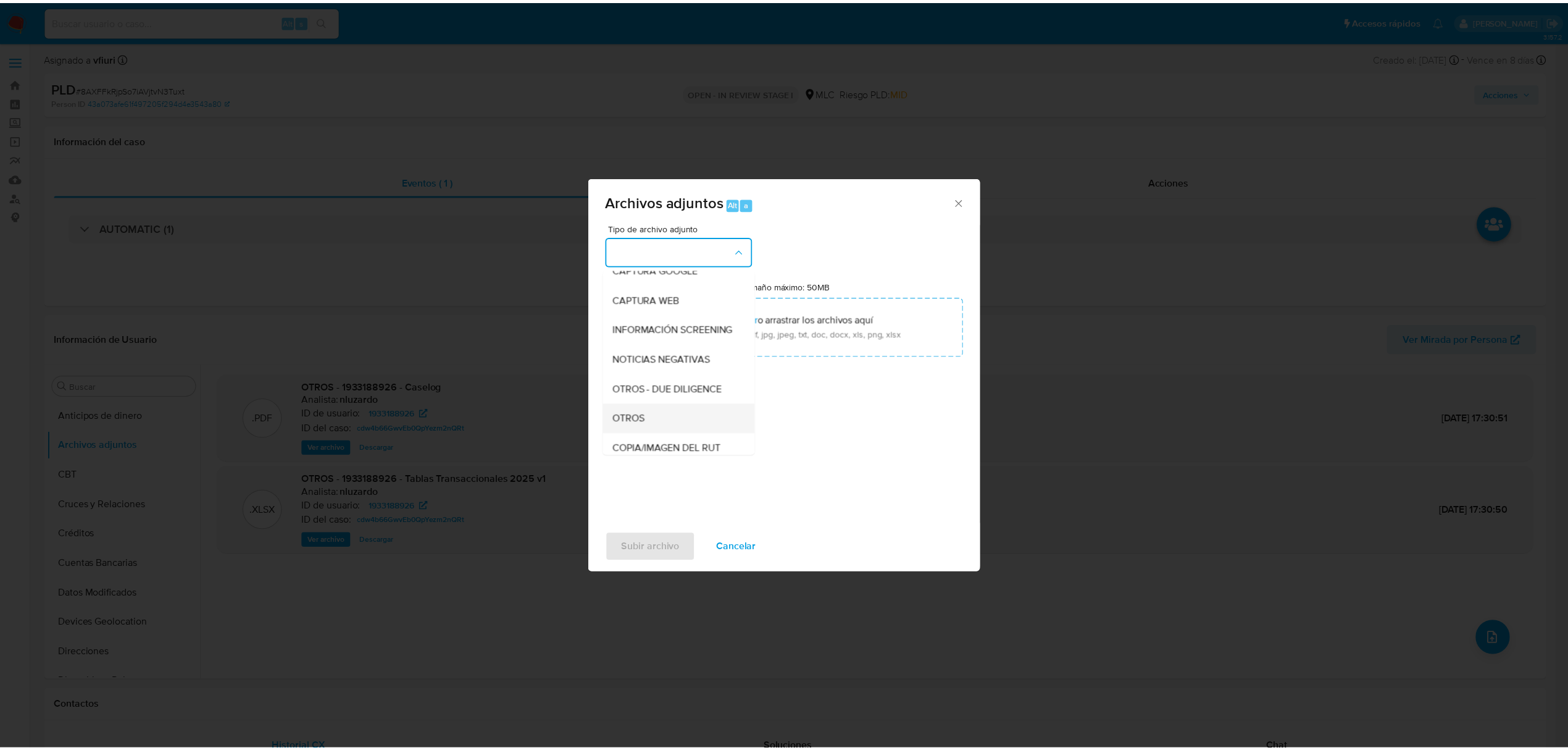
scroll to position [102, 0]
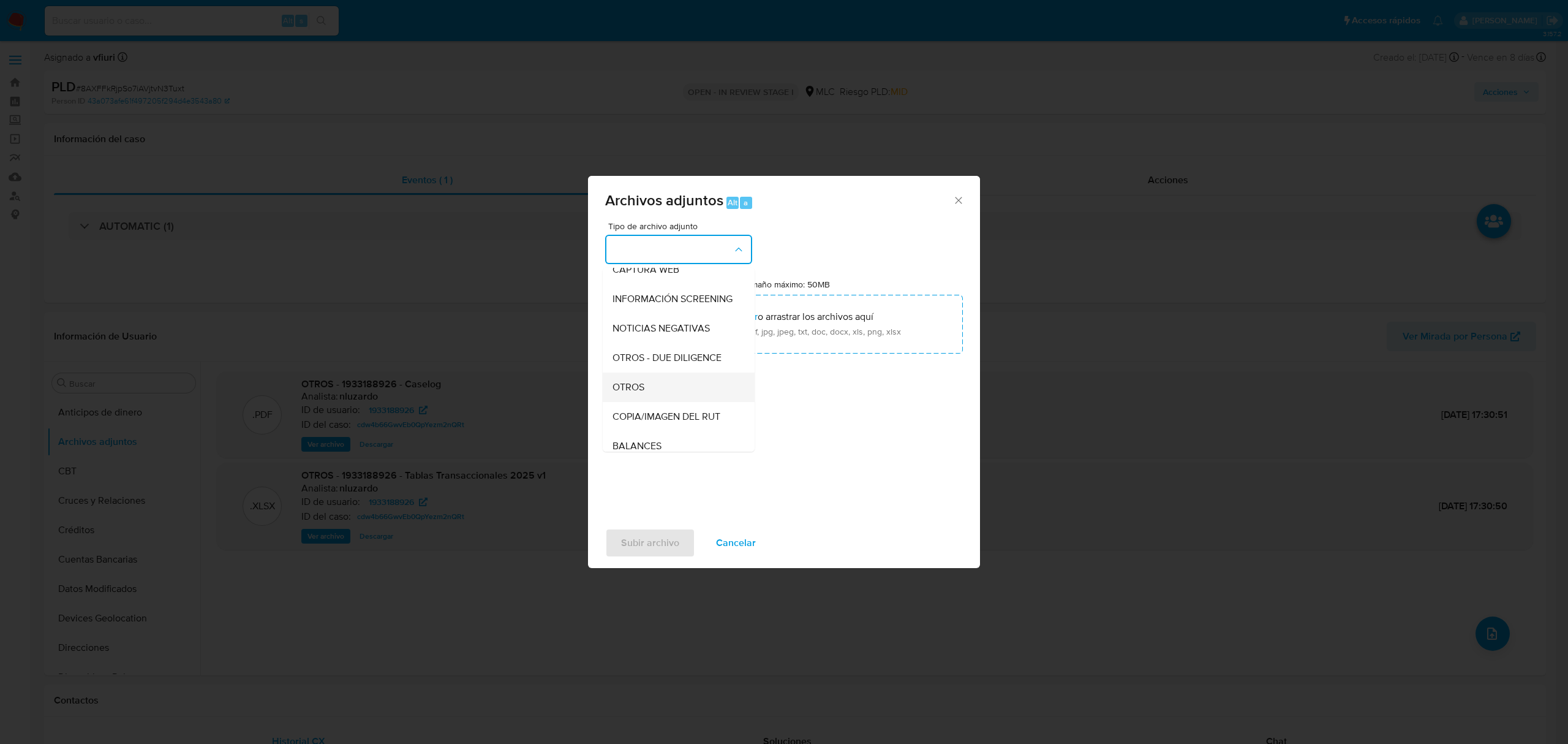
click at [647, 397] on div "OTROS" at bounding box center [675, 387] width 125 height 29
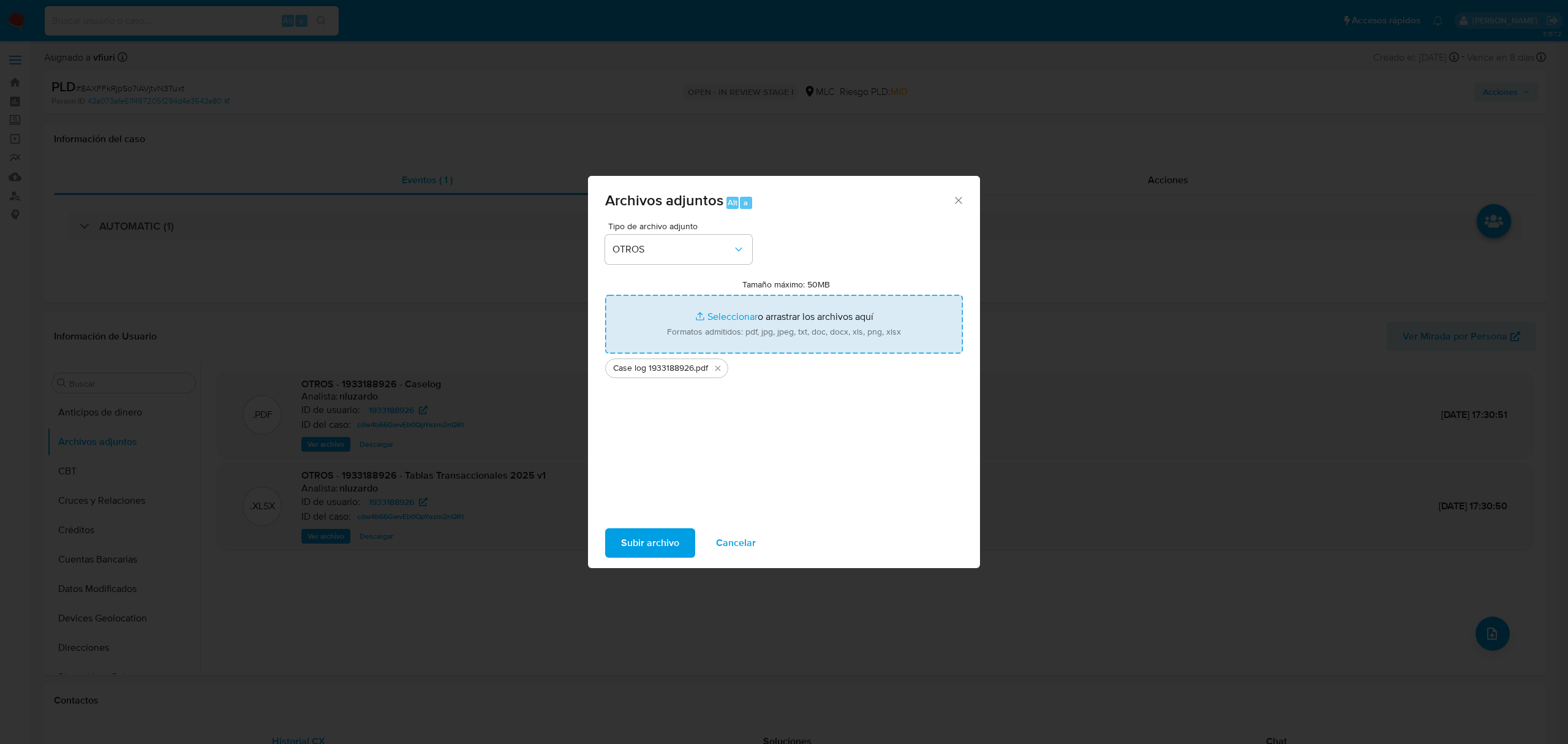
type input "C:\fakepath\Tabla 1933188926.xlsx"
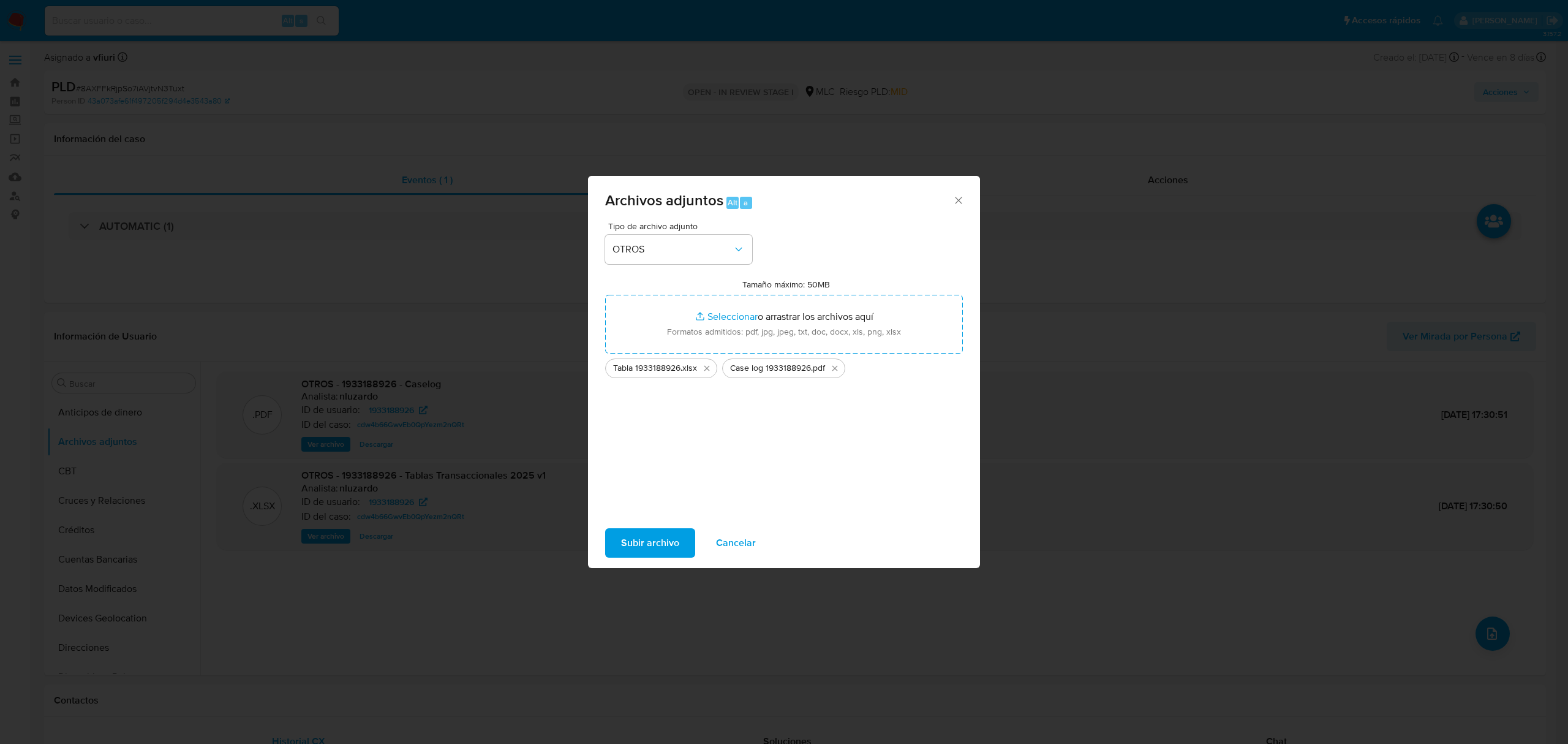
click at [658, 545] on span "Subir archivo" at bounding box center [650, 543] width 58 height 27
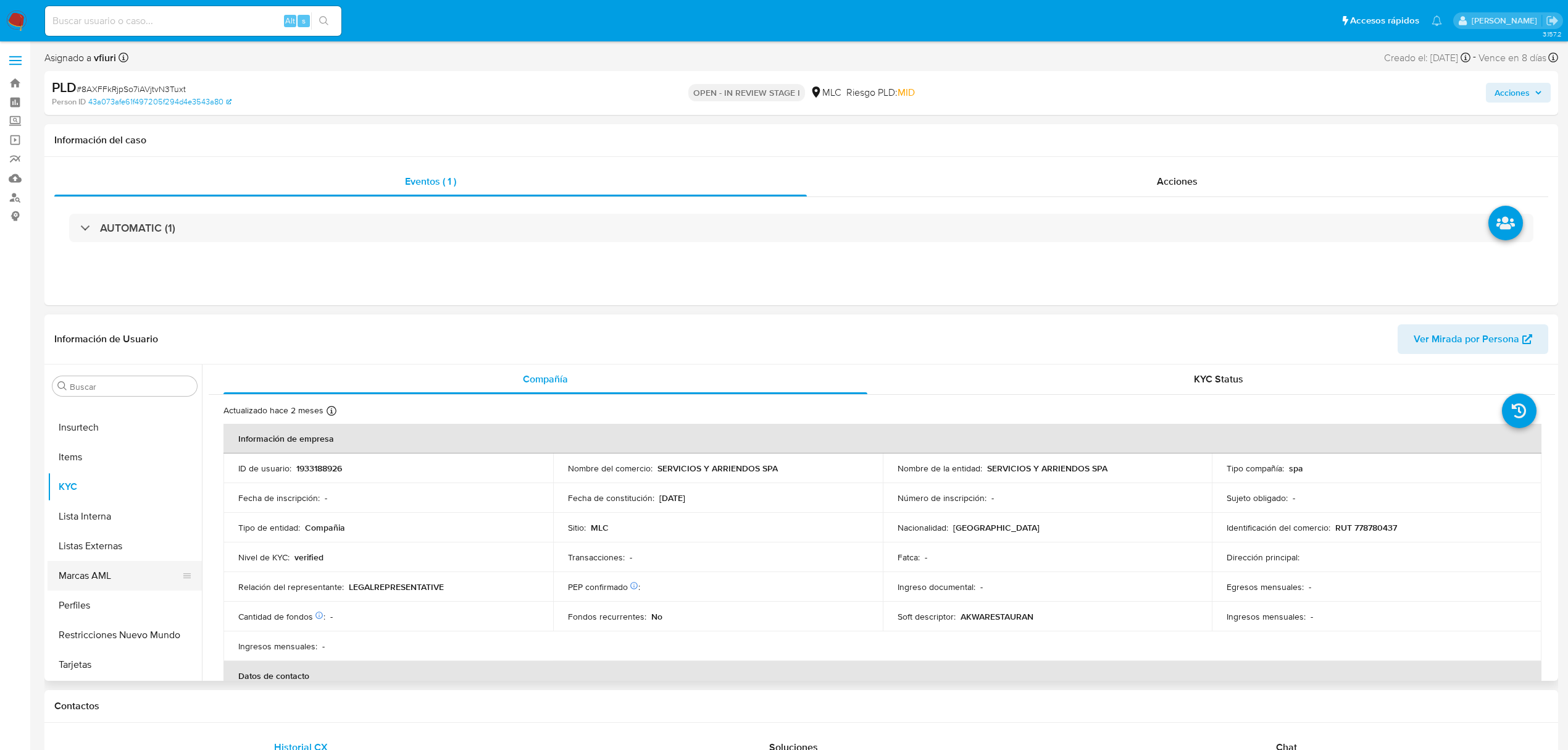
select select "10"
click at [77, 441] on button "Archivos adjuntos" at bounding box center [120, 445] width 144 height 30
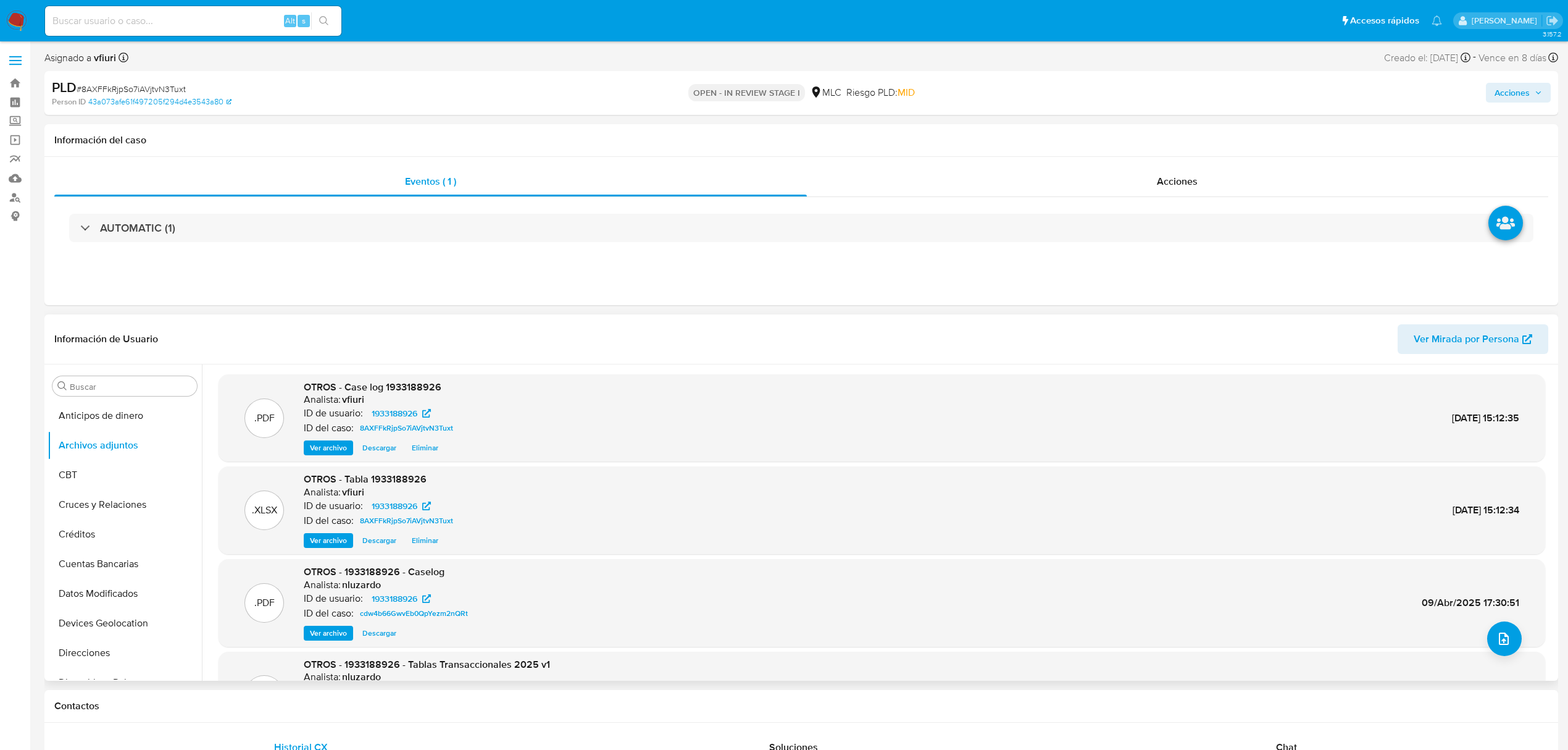
click at [339, 450] on span "Ver archivo" at bounding box center [328, 447] width 37 height 12
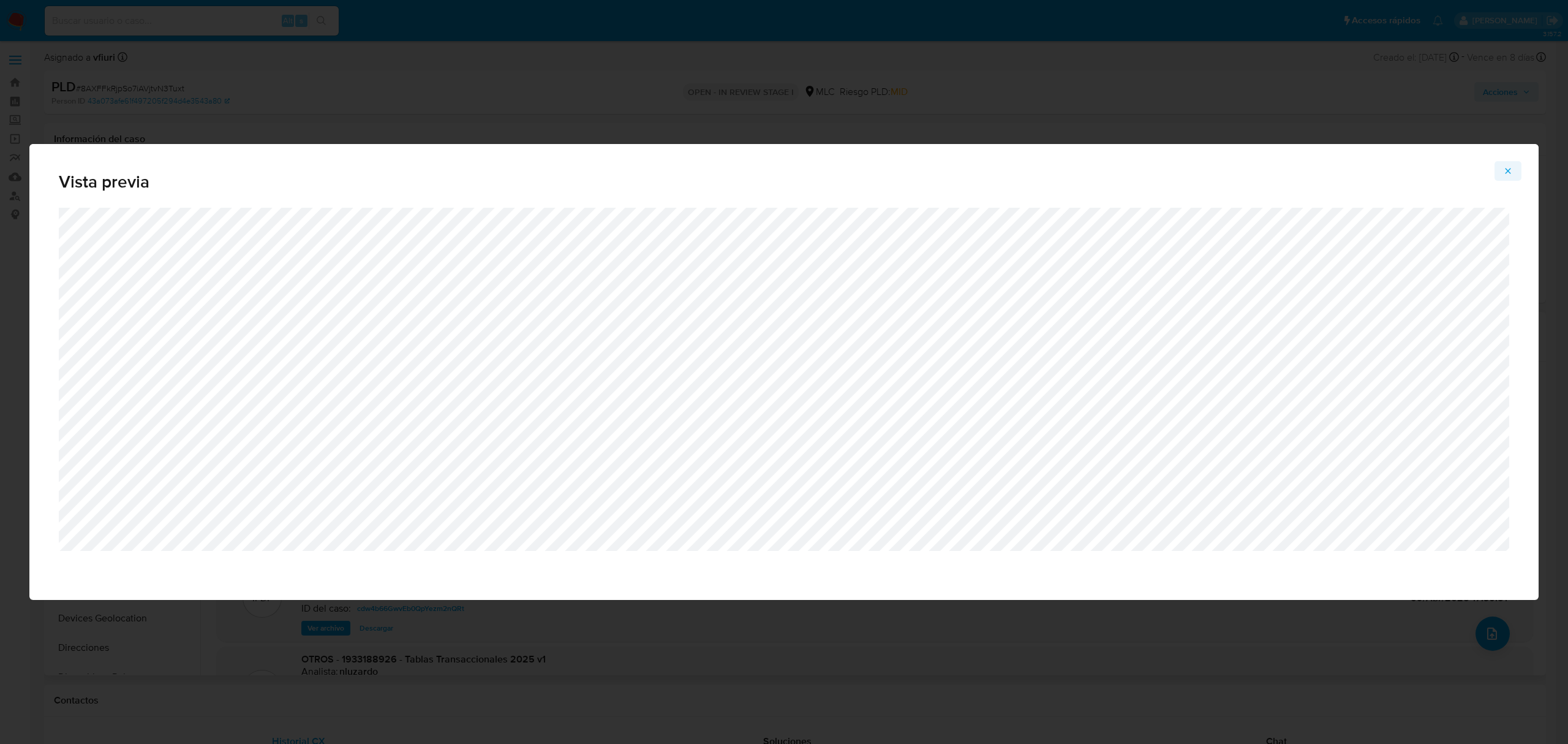
click at [1503, 173] on icon "Attachment preview" at bounding box center [1508, 171] width 10 height 10
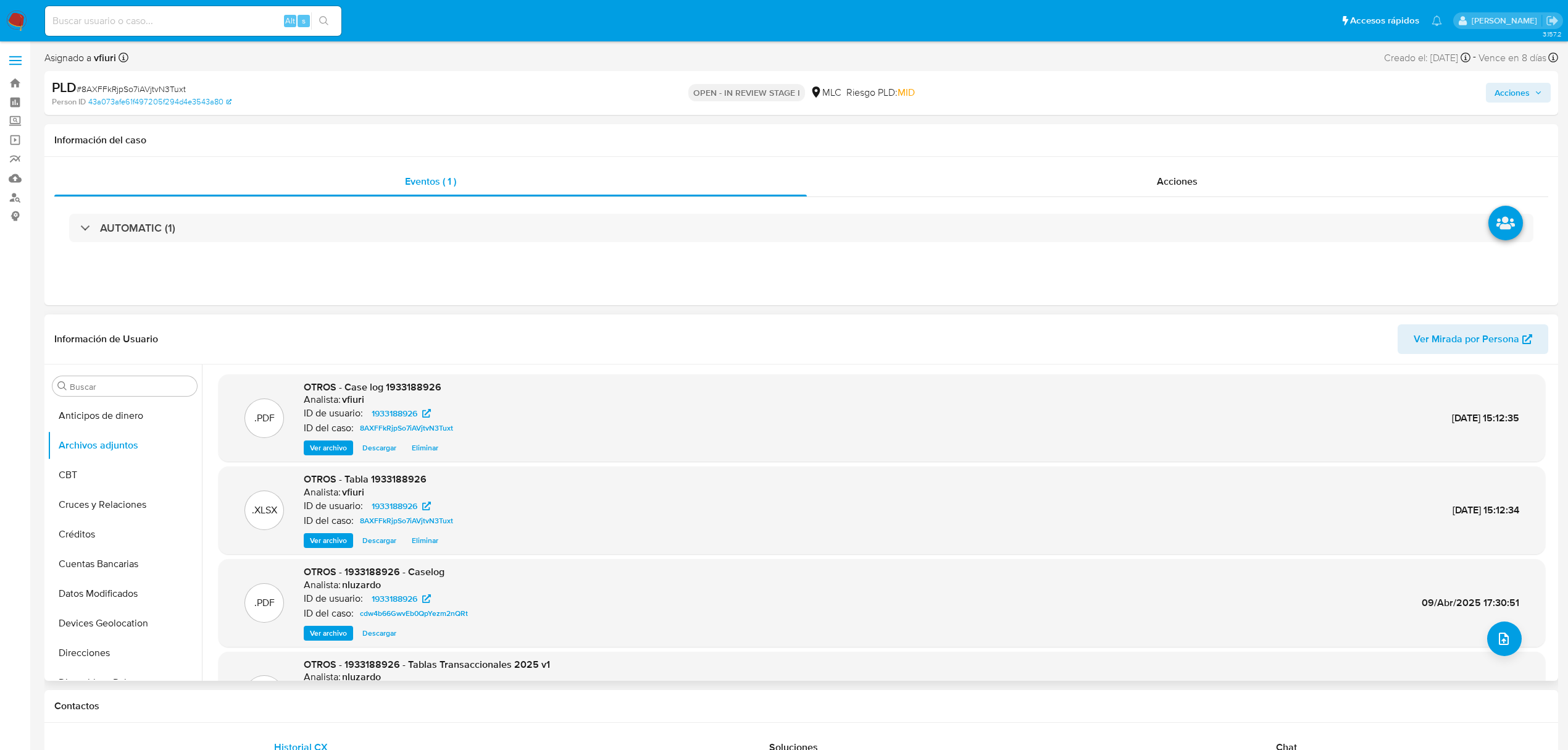
click at [1512, 87] on span "Acciones" at bounding box center [1512, 92] width 35 height 20
click at [1215, 132] on span "Alt" at bounding box center [1220, 133] width 10 height 12
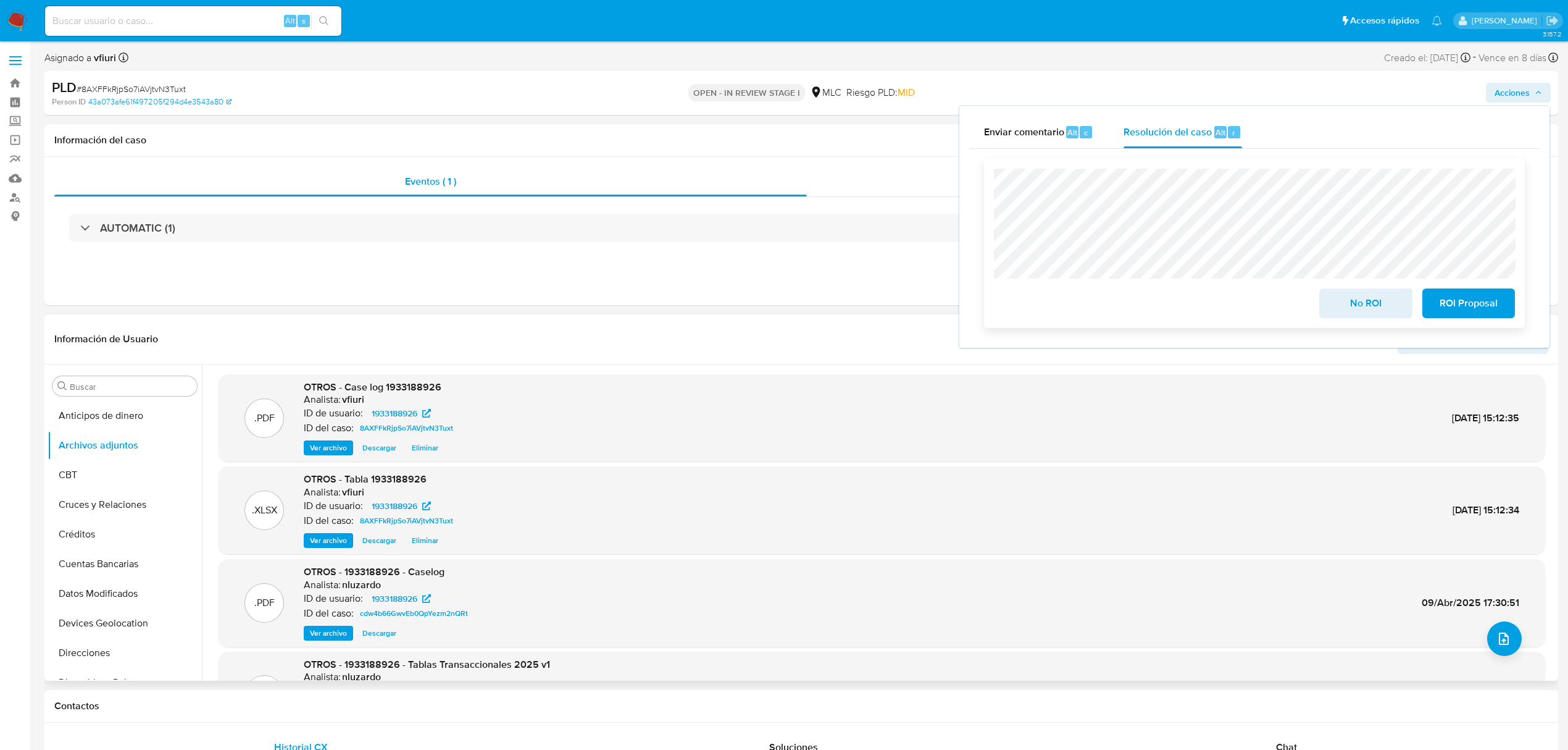
click at [1445, 299] on span "ROI Proposal" at bounding box center [1469, 304] width 61 height 28
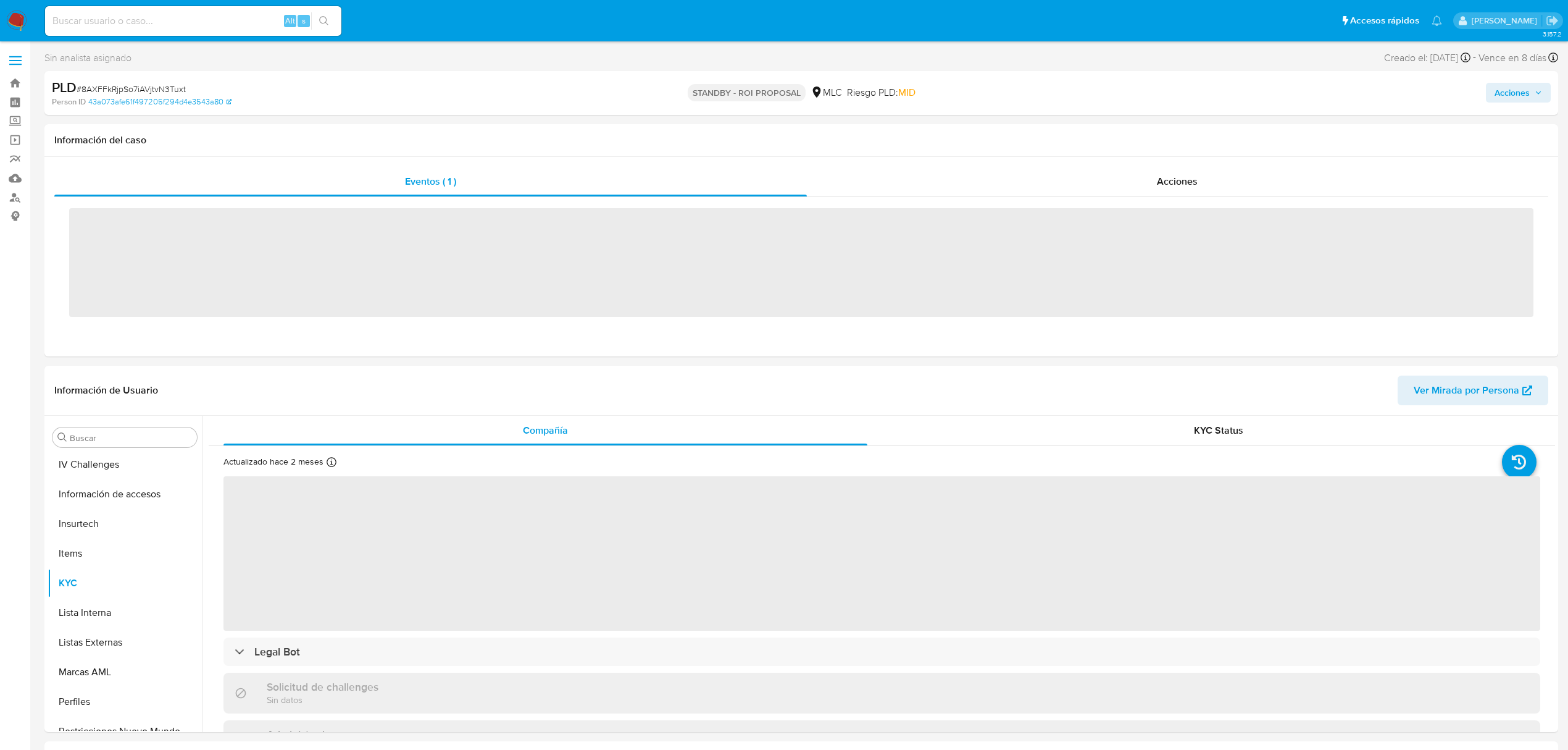
scroll to position [522, 0]
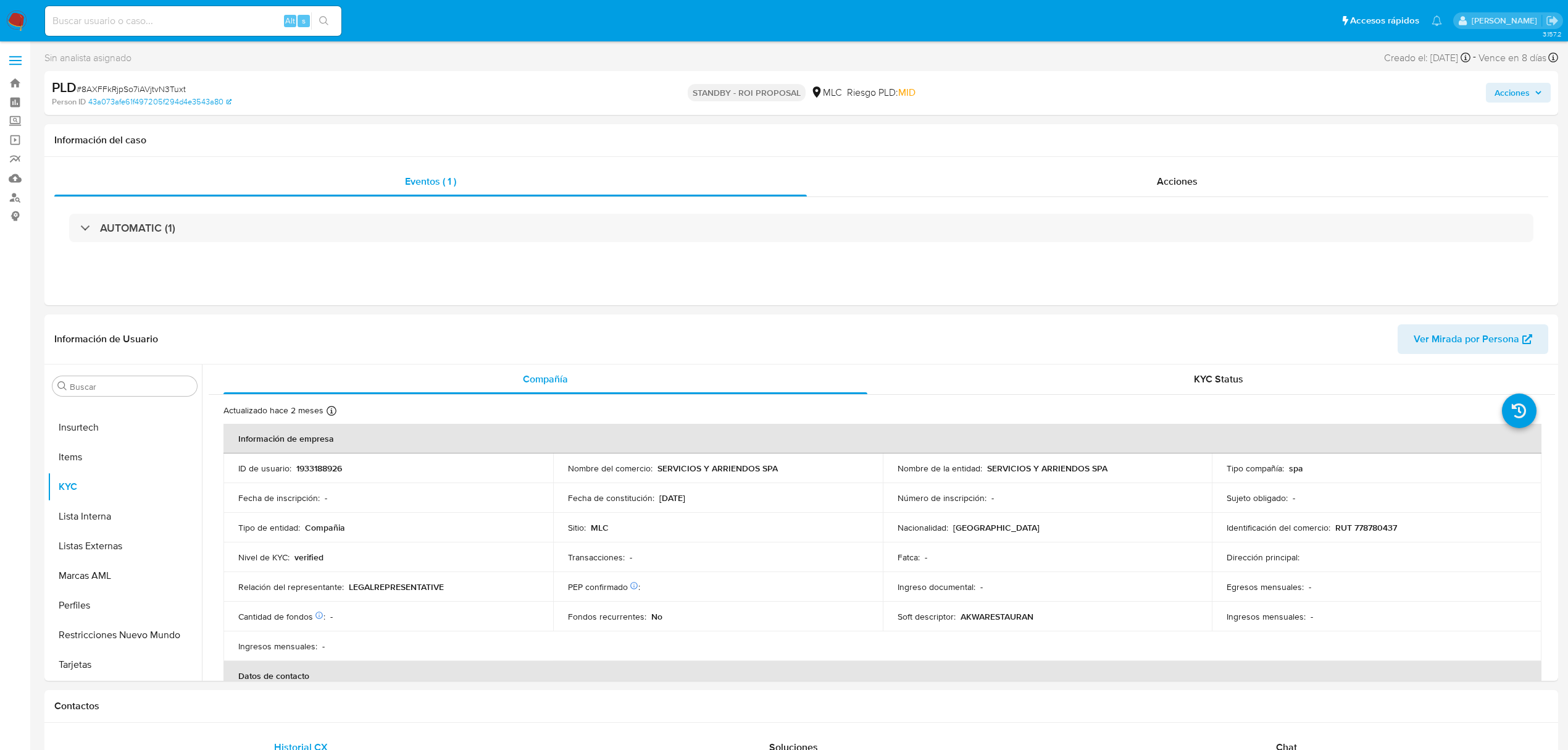
select select "10"
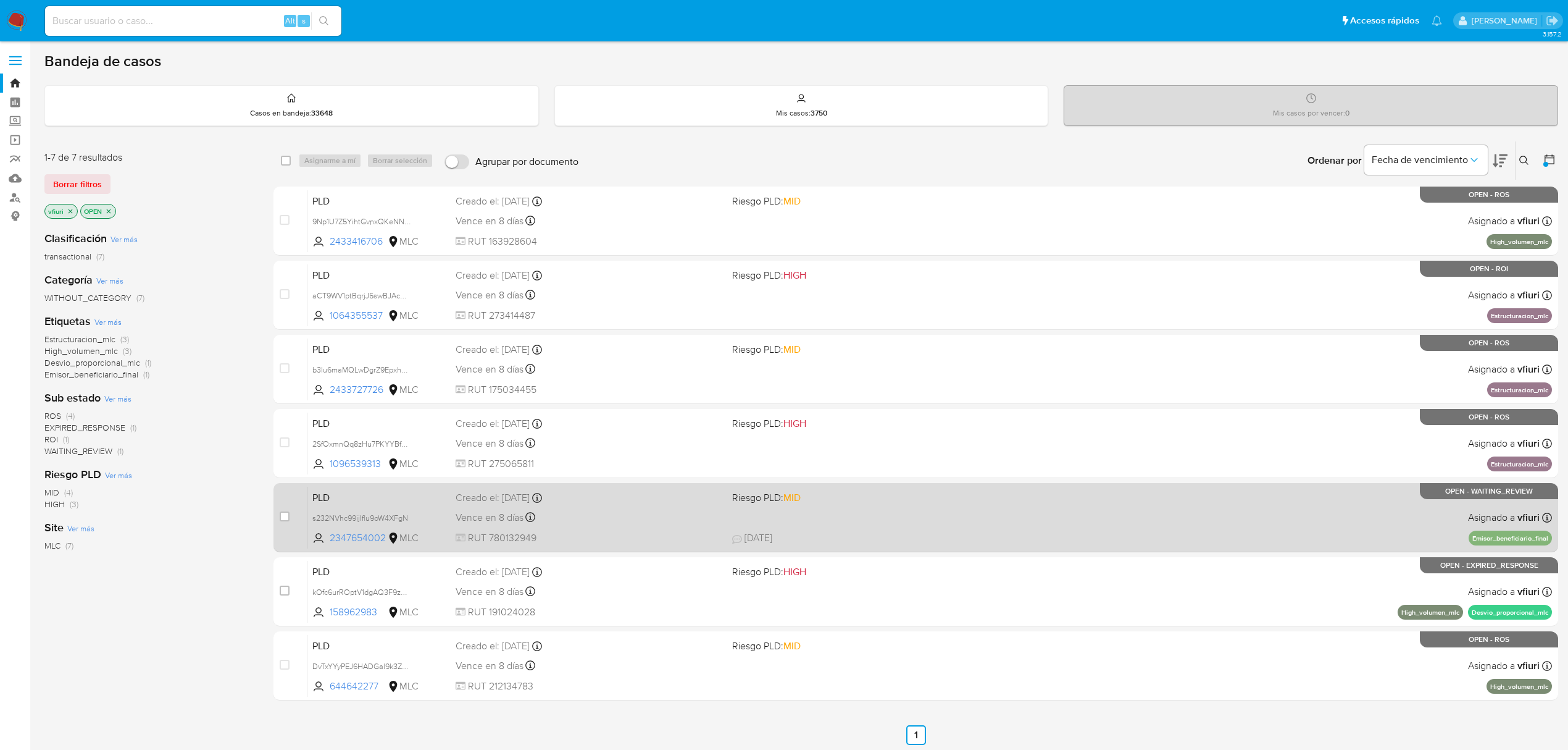
scroll to position [2, 0]
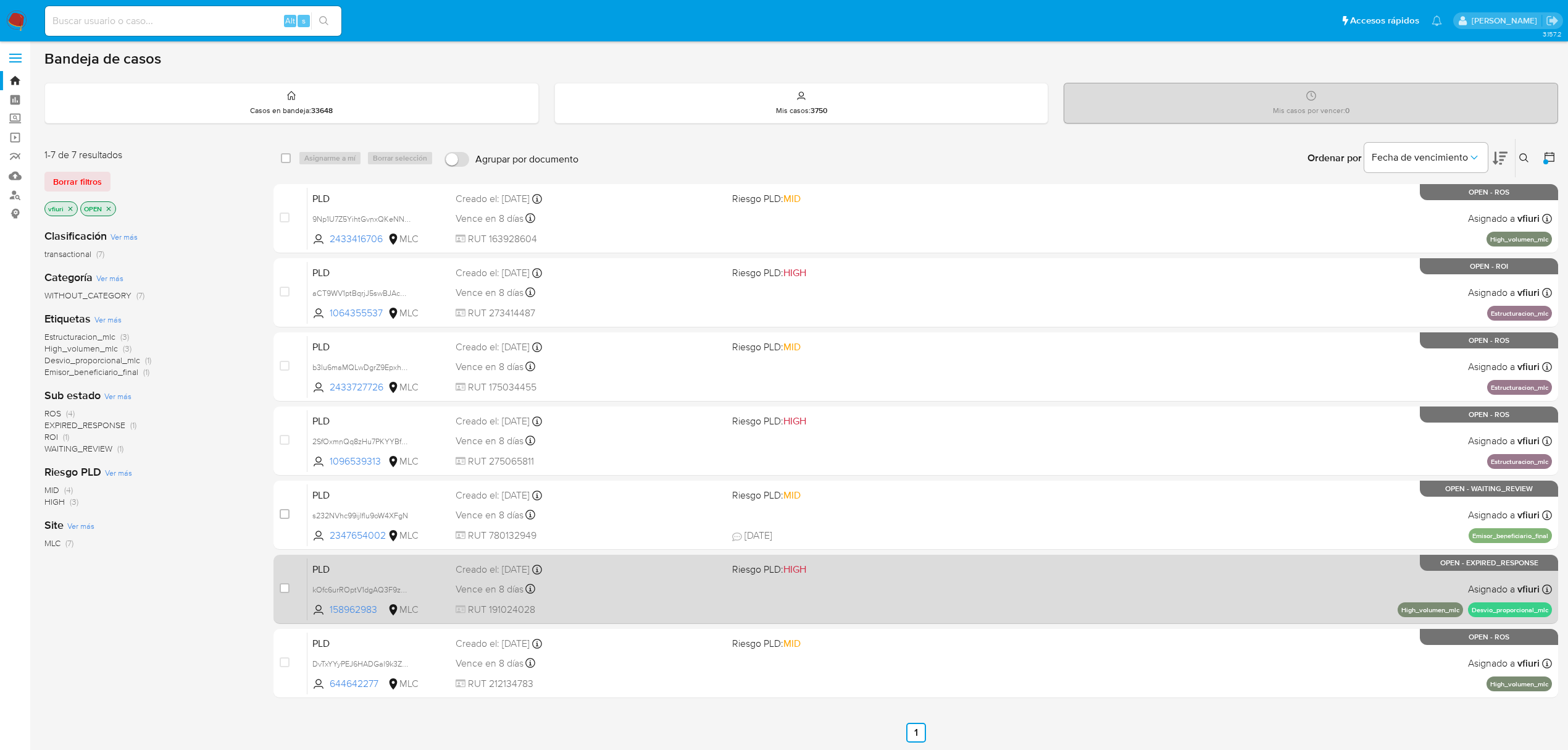
click at [1131, 591] on div "PLD kOfc6urROptV1dgAQ3F9zdwT 158962983 MLC Riesgo PLD: HIGH Creado el: [DATE] C…" at bounding box center [930, 589] width 1245 height 62
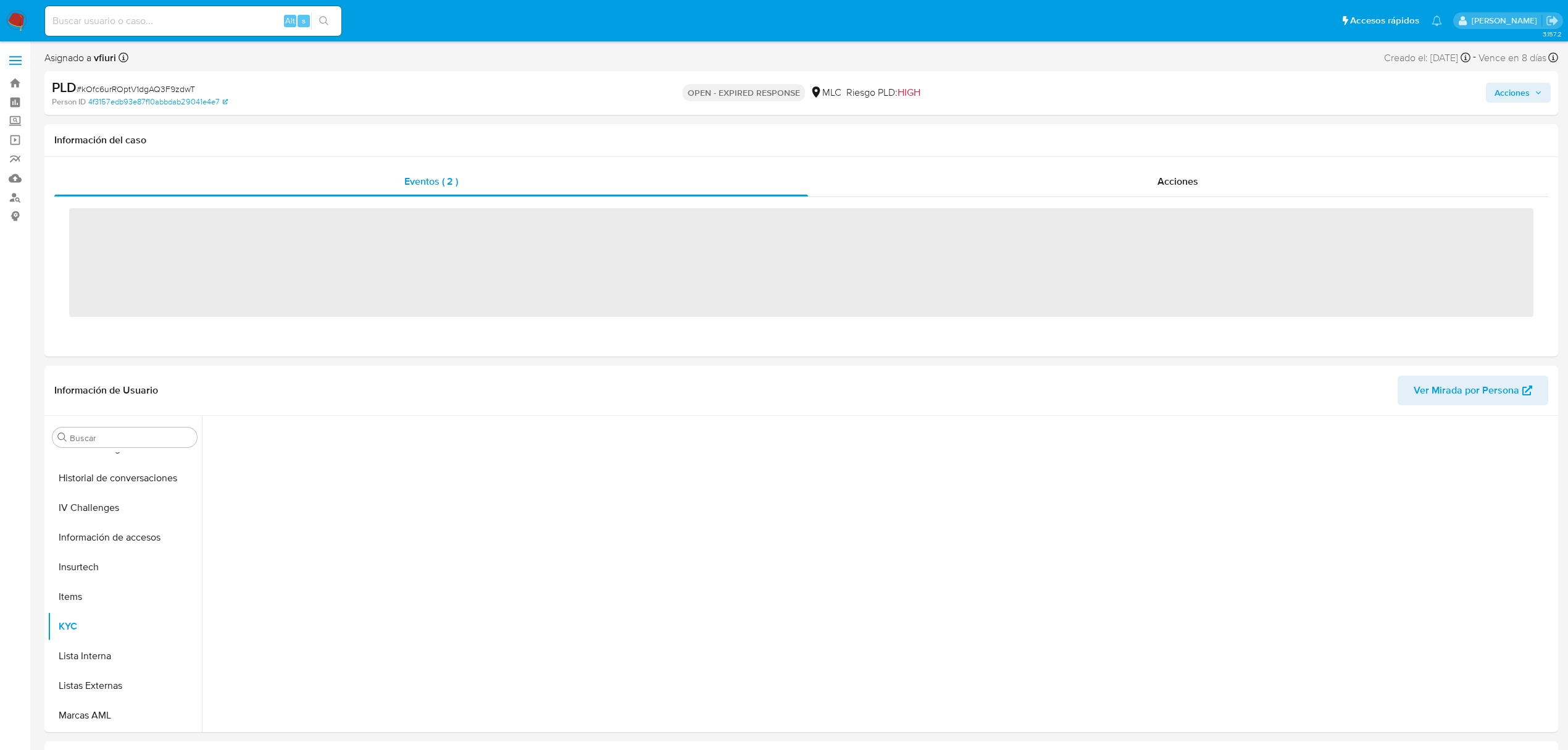
scroll to position [522, 0]
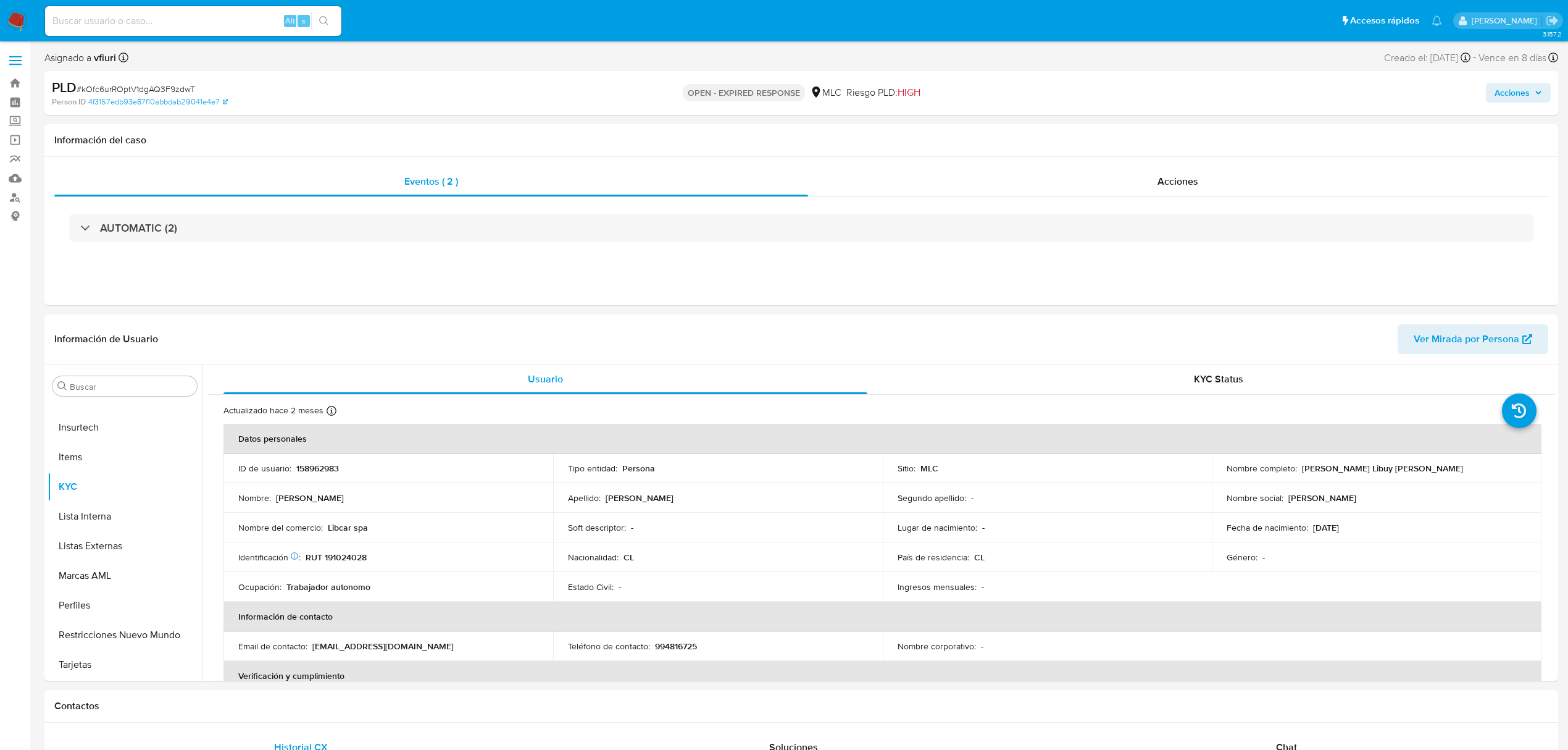
select select "10"
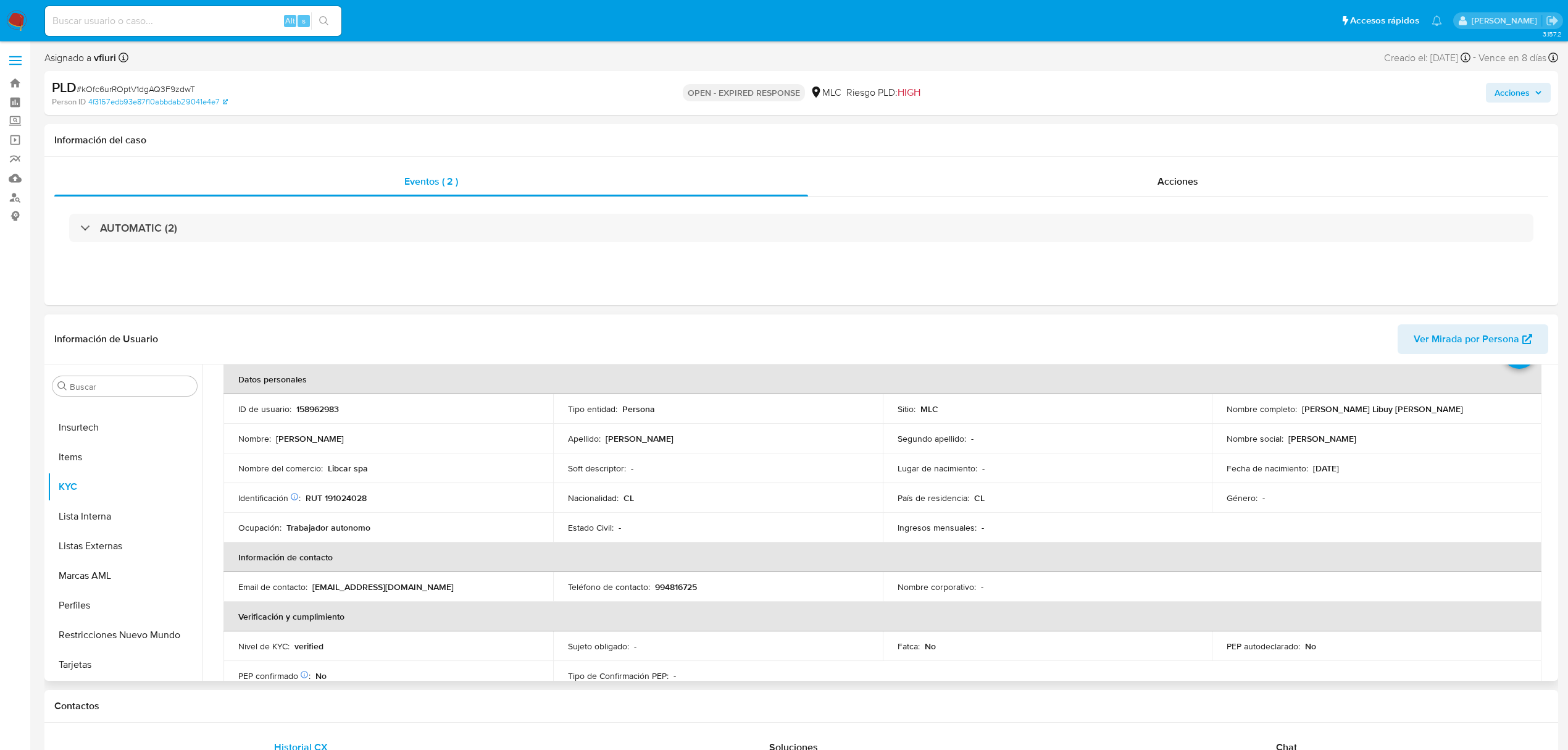
scroll to position [0, 0]
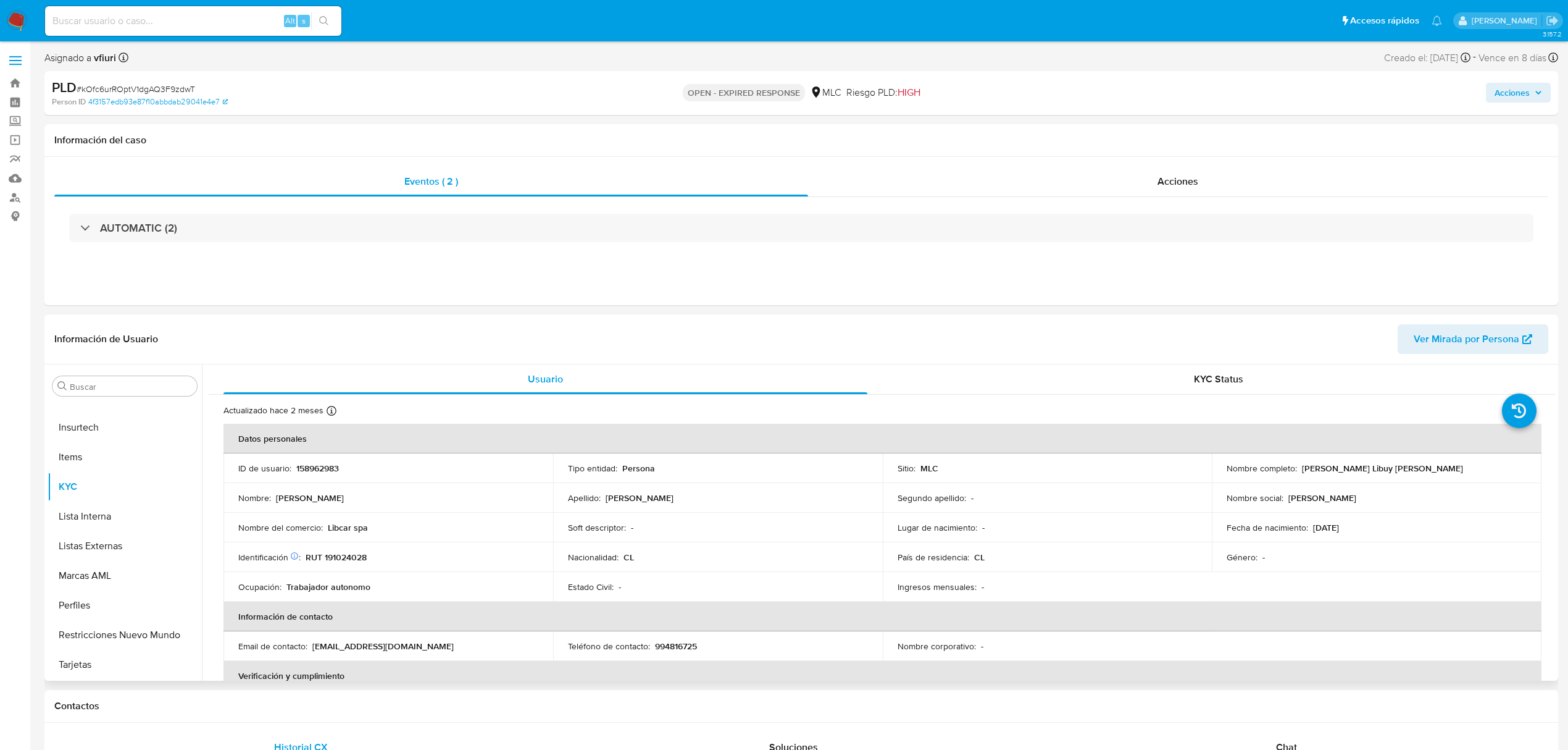
click at [322, 471] on p "158962983" at bounding box center [317, 467] width 43 height 11
copy p "158962983"
drag, startPoint x: 319, startPoint y: 472, endPoint x: 354, endPoint y: 480, distance: 35.9
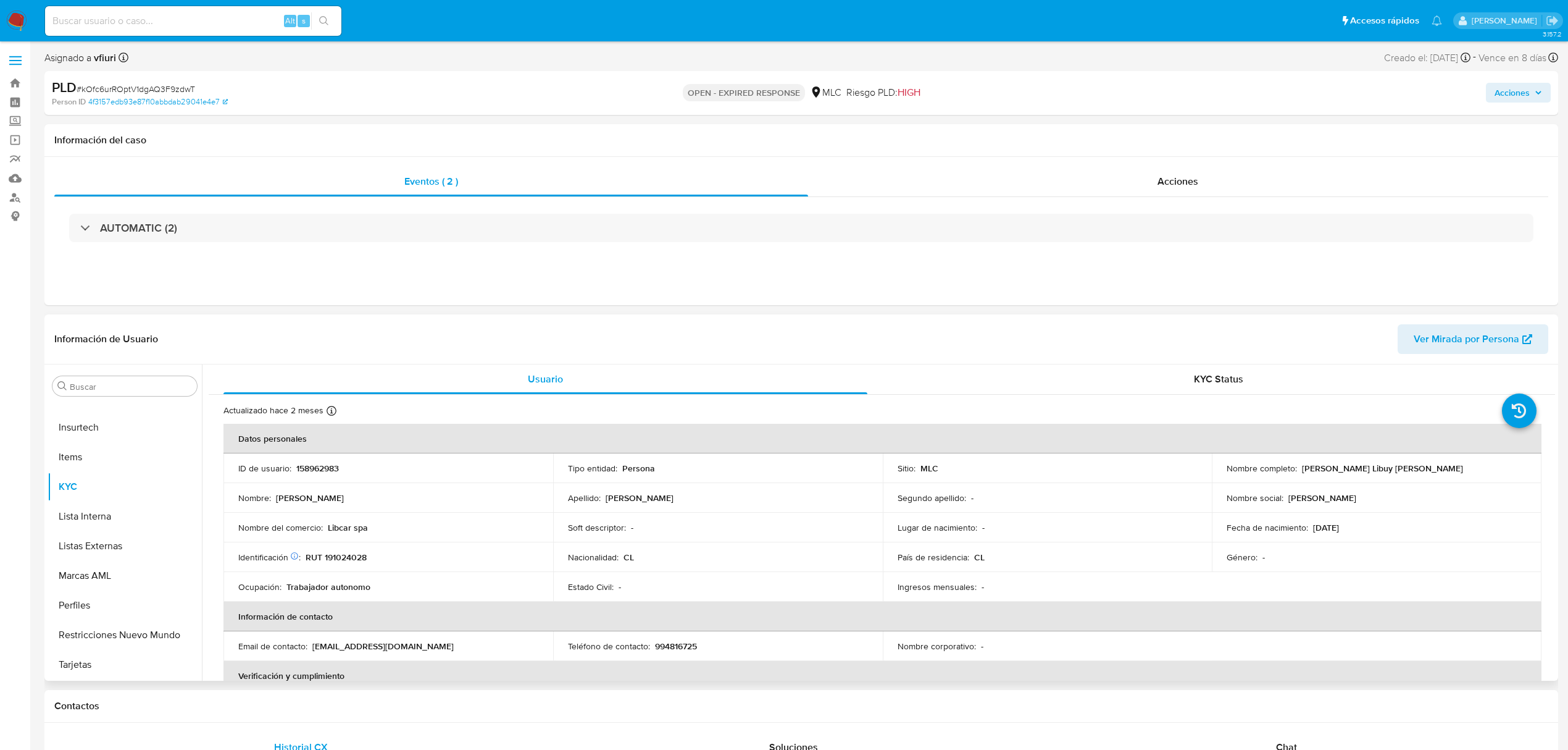
click at [354, 480] on td "ID de usuario : 158962983" at bounding box center [388, 468] width 330 height 30
drag, startPoint x: 337, startPoint y: 465, endPoint x: 329, endPoint y: 465, distance: 8.0
click at [329, 465] on p "158962983" at bounding box center [317, 467] width 43 height 11
copy p "158962983"
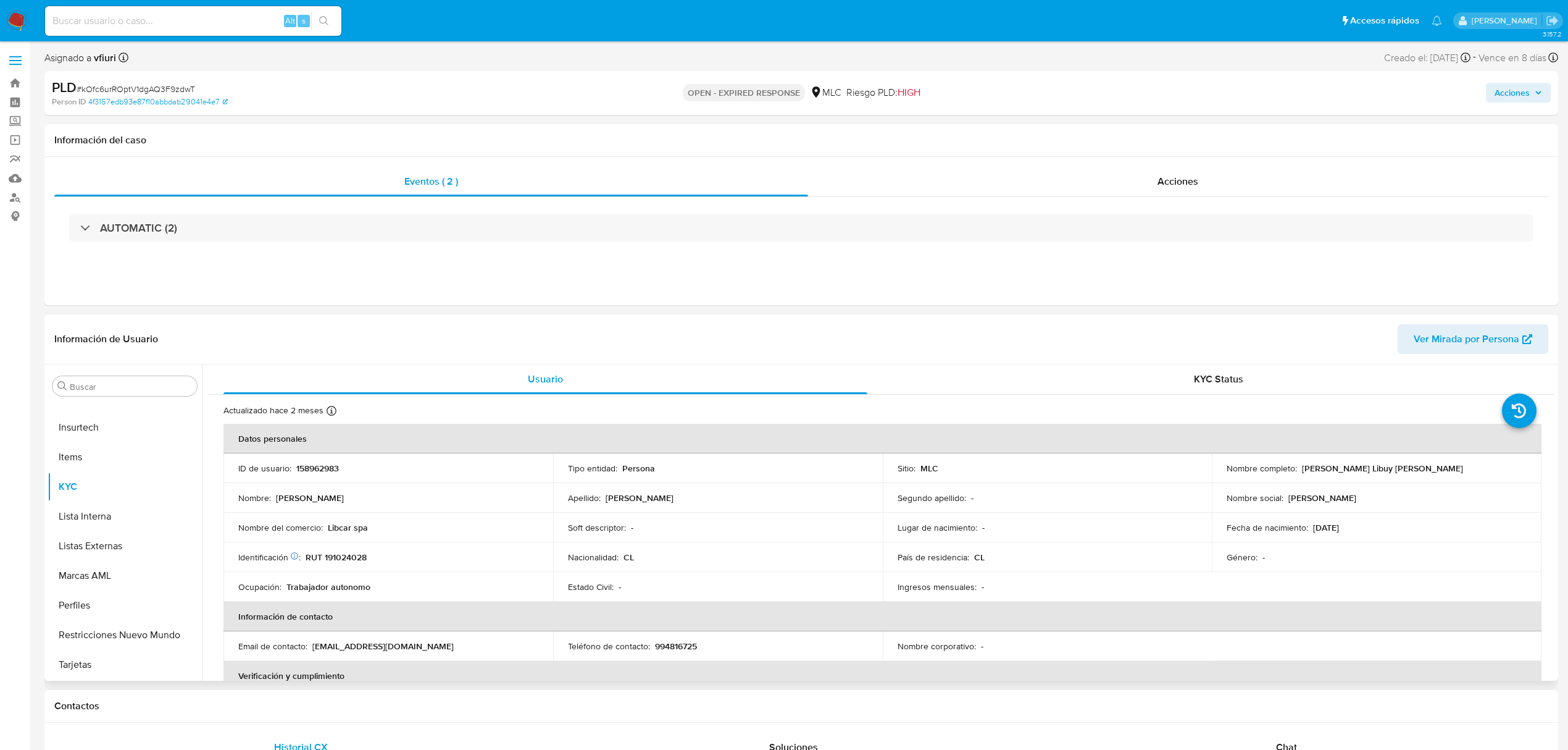
click at [353, 557] on p "RUT 191024028" at bounding box center [336, 557] width 61 height 11
copy p "191024028"
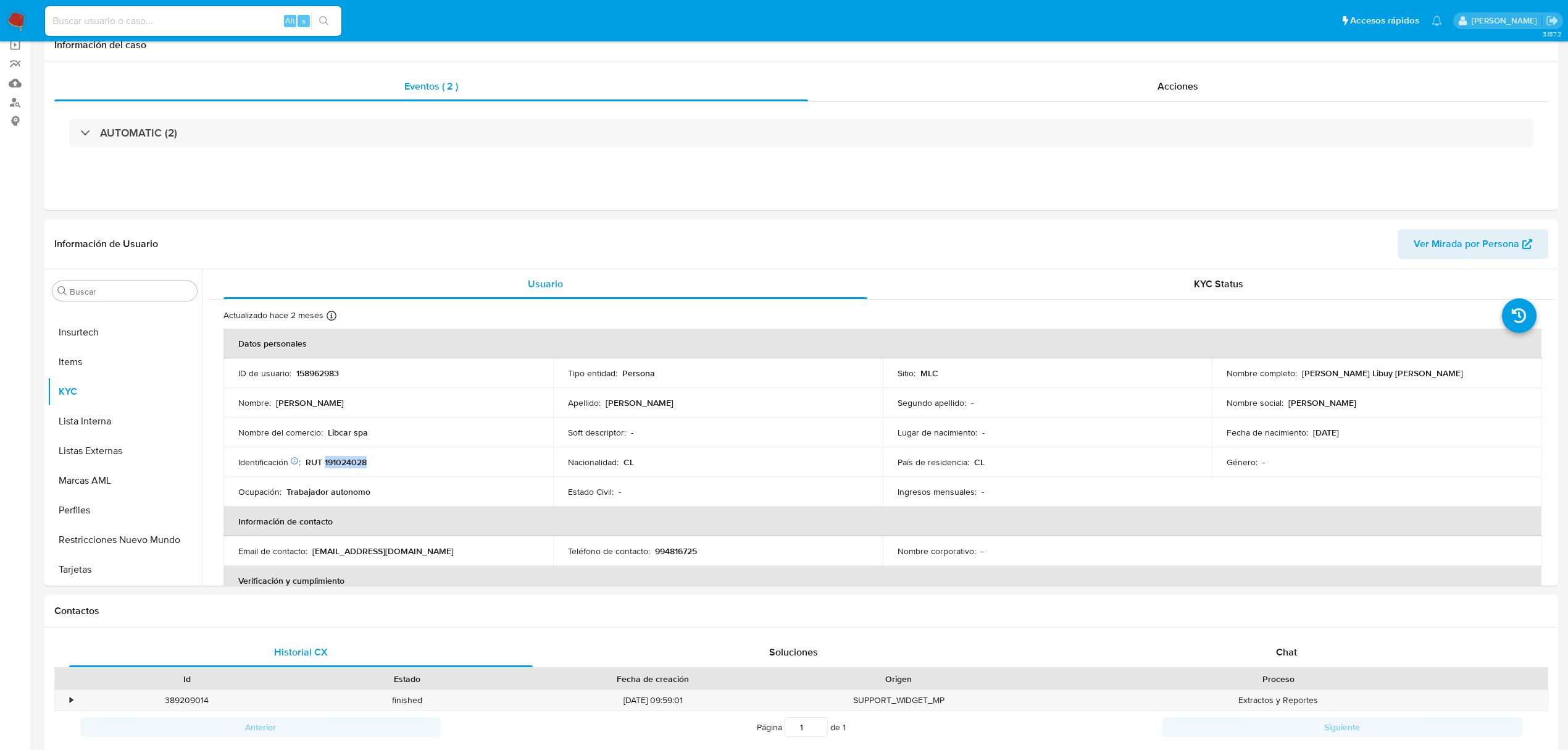
scroll to position [164, 0]
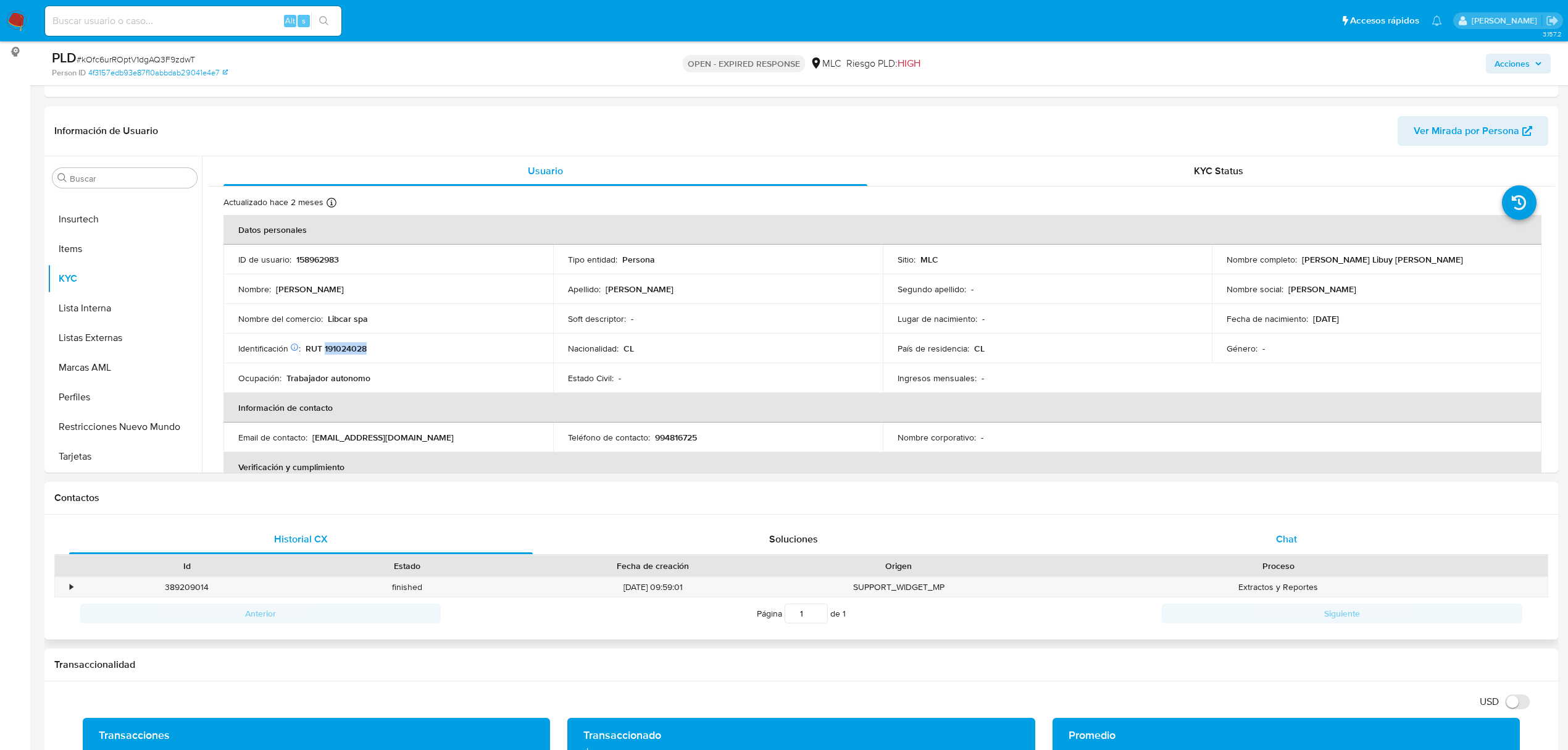
click at [1270, 538] on div "Chat" at bounding box center [1287, 539] width 464 height 30
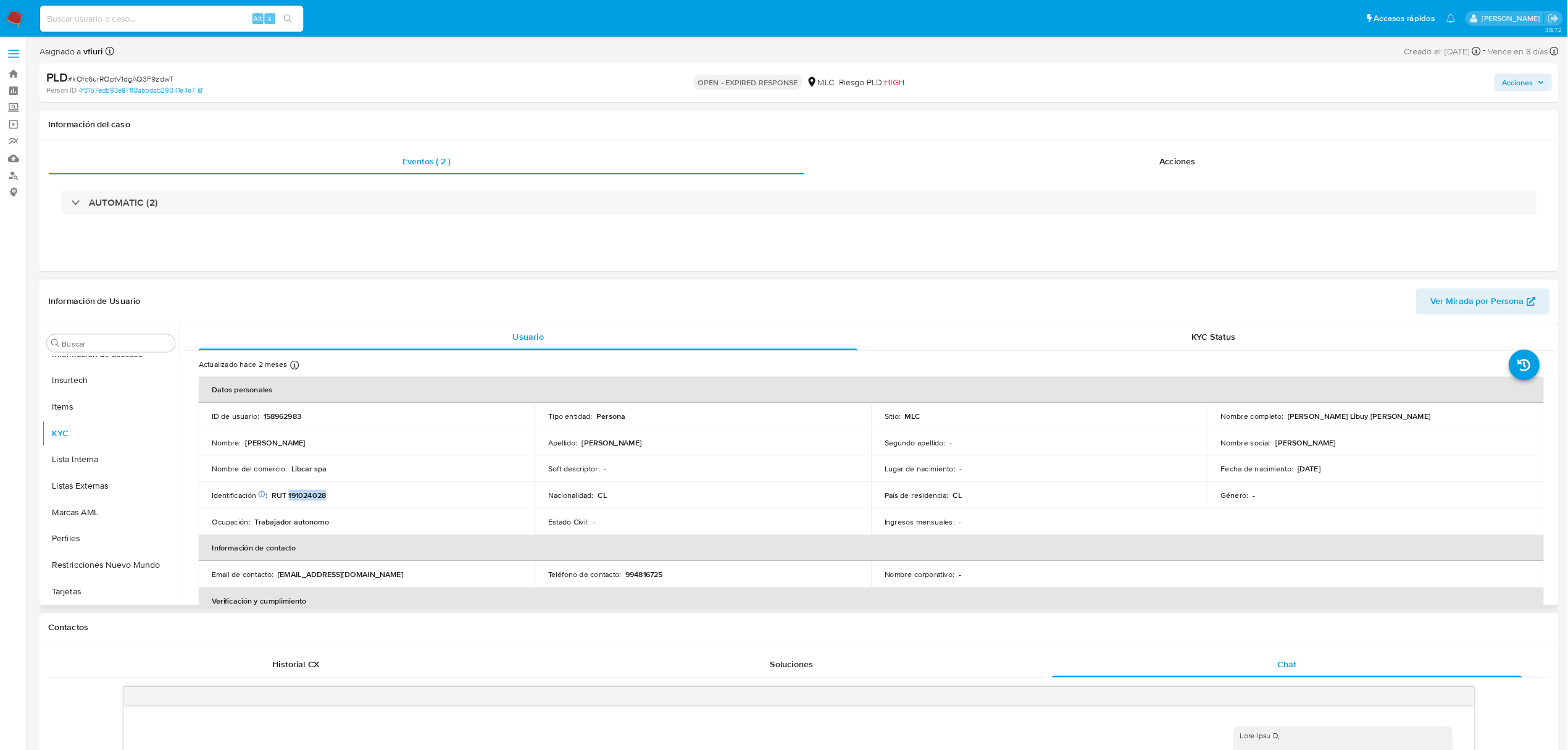
scroll to position [521, 0]
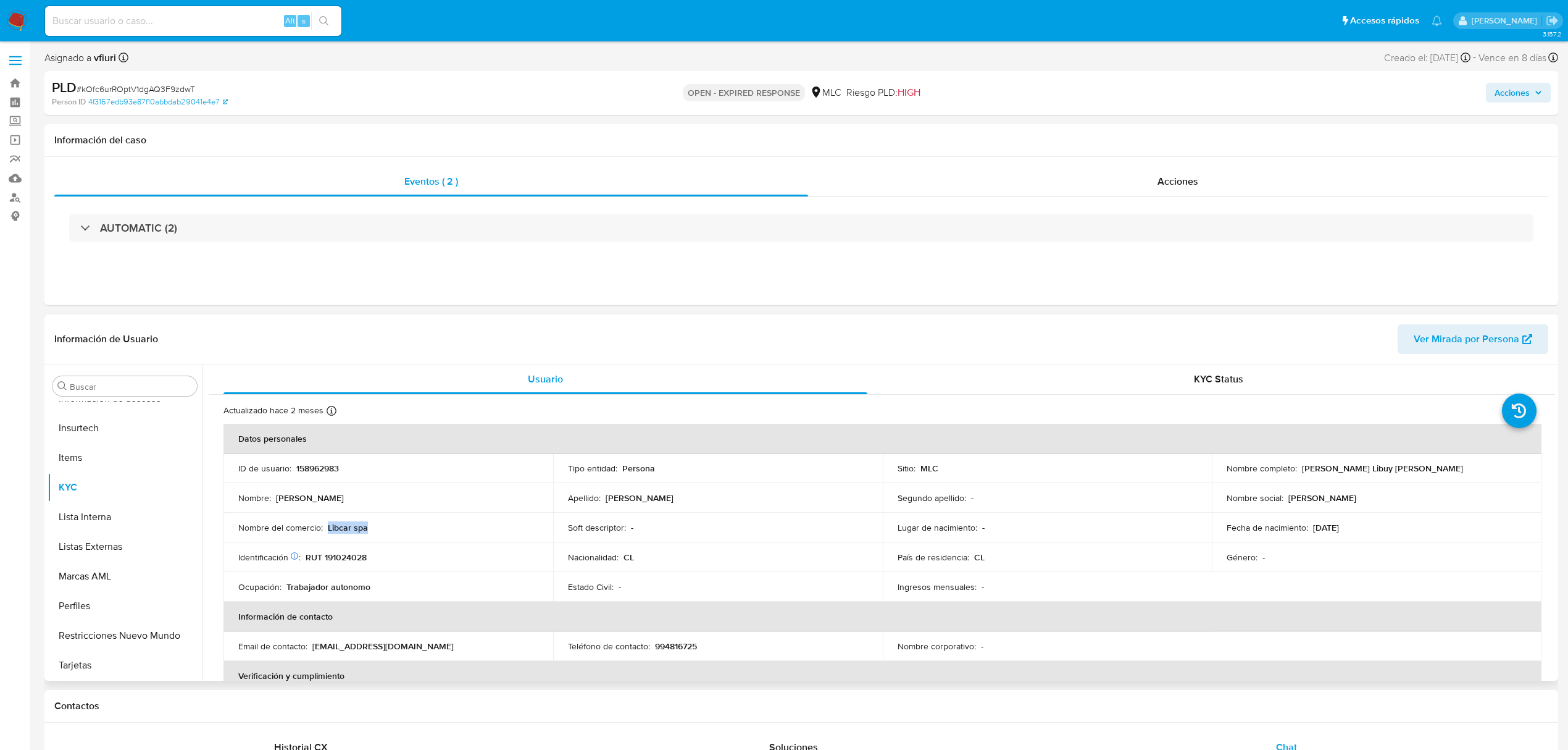
drag, startPoint x: 395, startPoint y: 520, endPoint x: 343, endPoint y: 520, distance: 52.0
click at [343, 520] on td "Nombre del comercio : Libcar spa" at bounding box center [388, 528] width 330 height 30
copy p "Libcar spa"
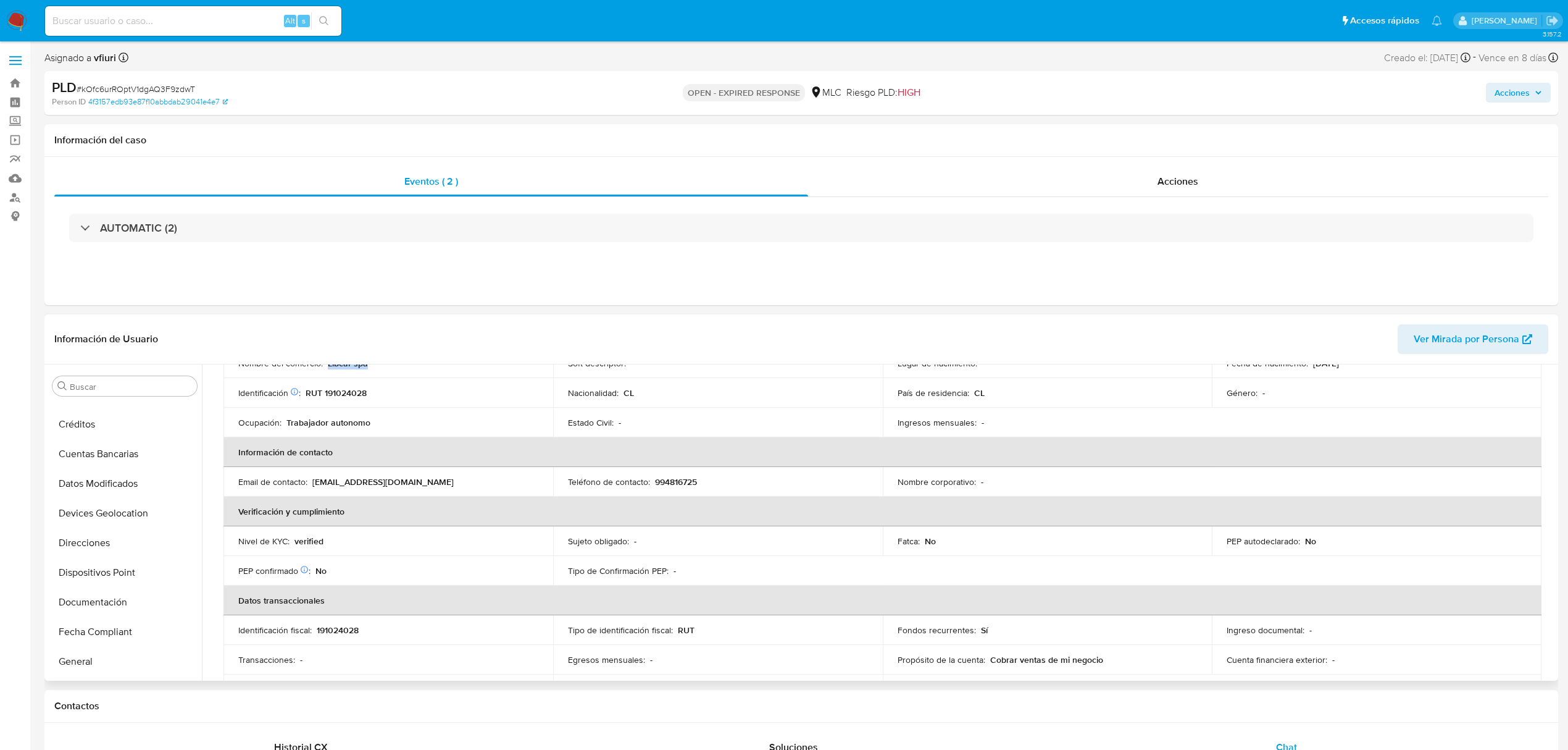
scroll to position [109, 0]
click at [98, 549] on button "Direcciones" at bounding box center [120, 543] width 144 height 30
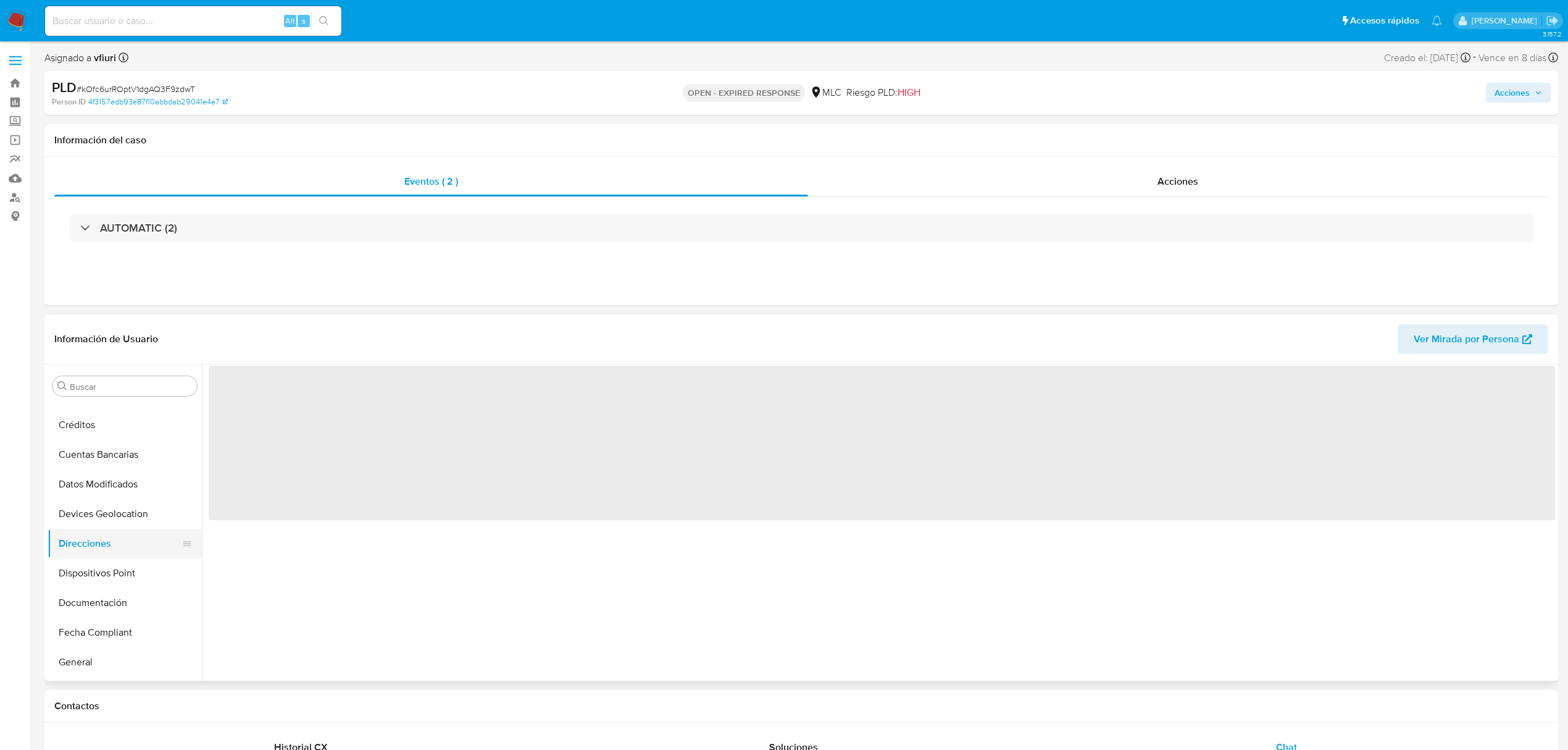
scroll to position [0, 0]
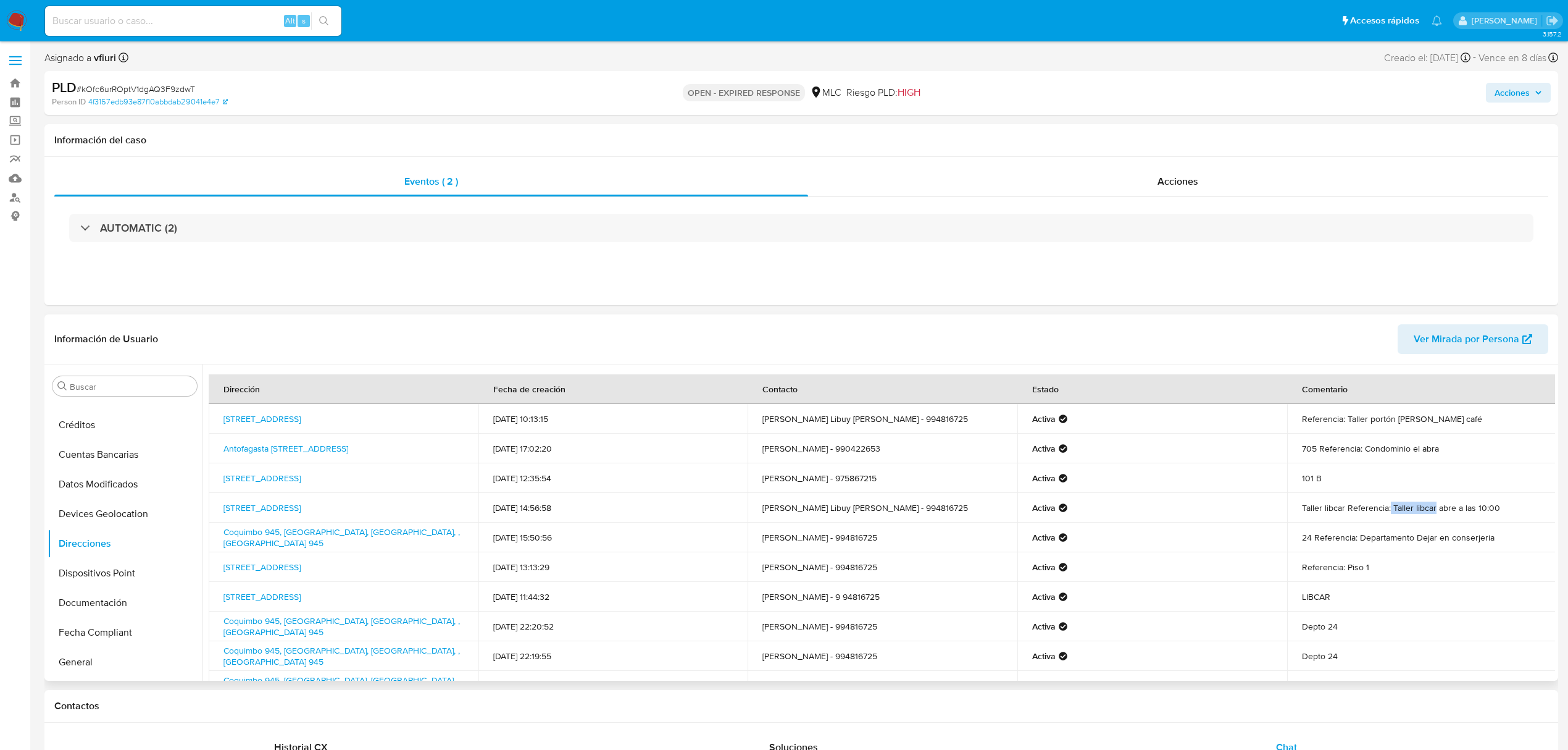
drag, startPoint x: 1384, startPoint y: 509, endPoint x: 1450, endPoint y: 512, distance: 66.1
click at [1433, 514] on td "Taller libcar Referencia: Taller libcar abre a las 10:00" at bounding box center [1422, 507] width 270 height 30
copy td "Taller libcar"
click at [85, 492] on button "KYC" at bounding box center [120, 487] width 144 height 30
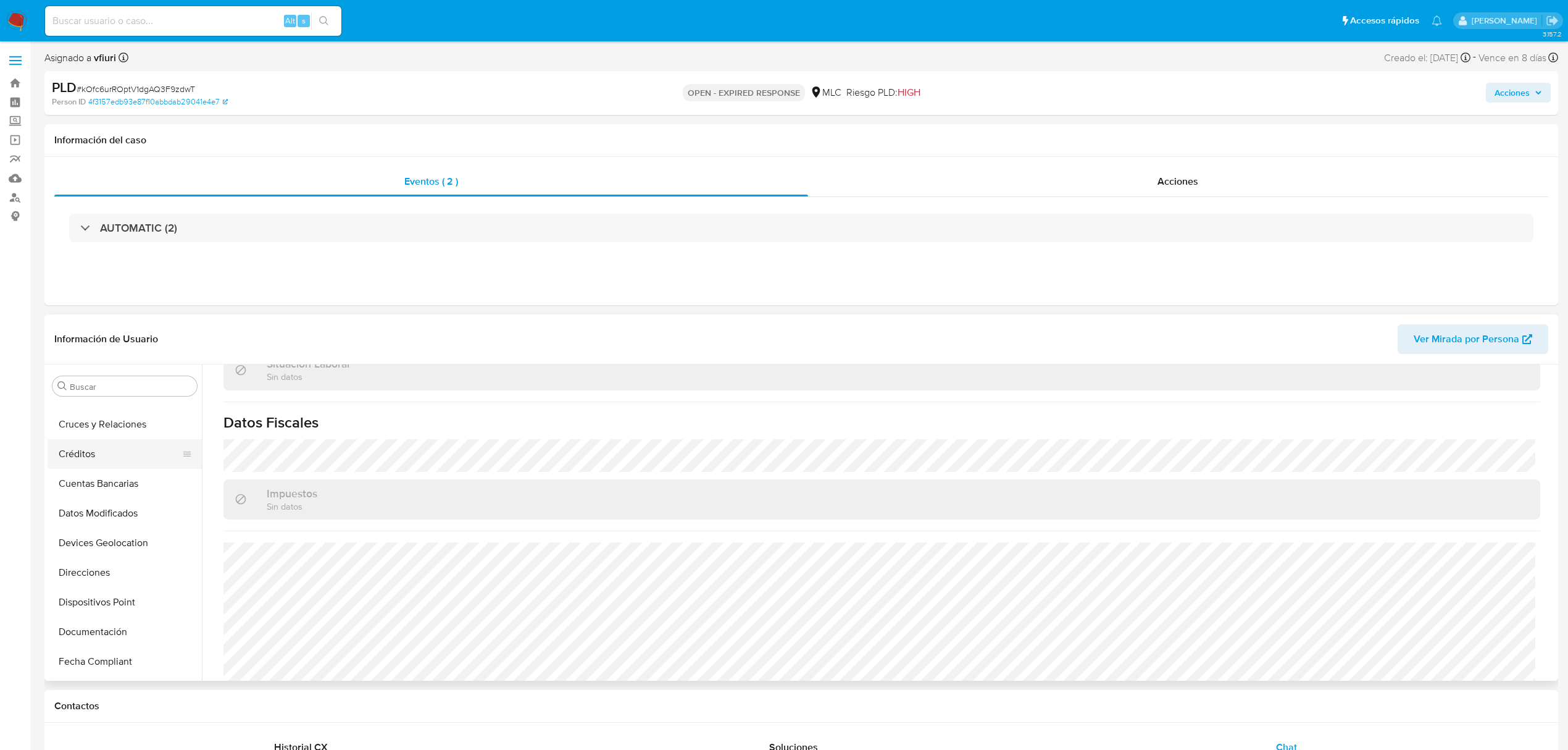
scroll to position [109, 0]
click at [120, 539] on button "Direcciones" at bounding box center [120, 543] width 144 height 30
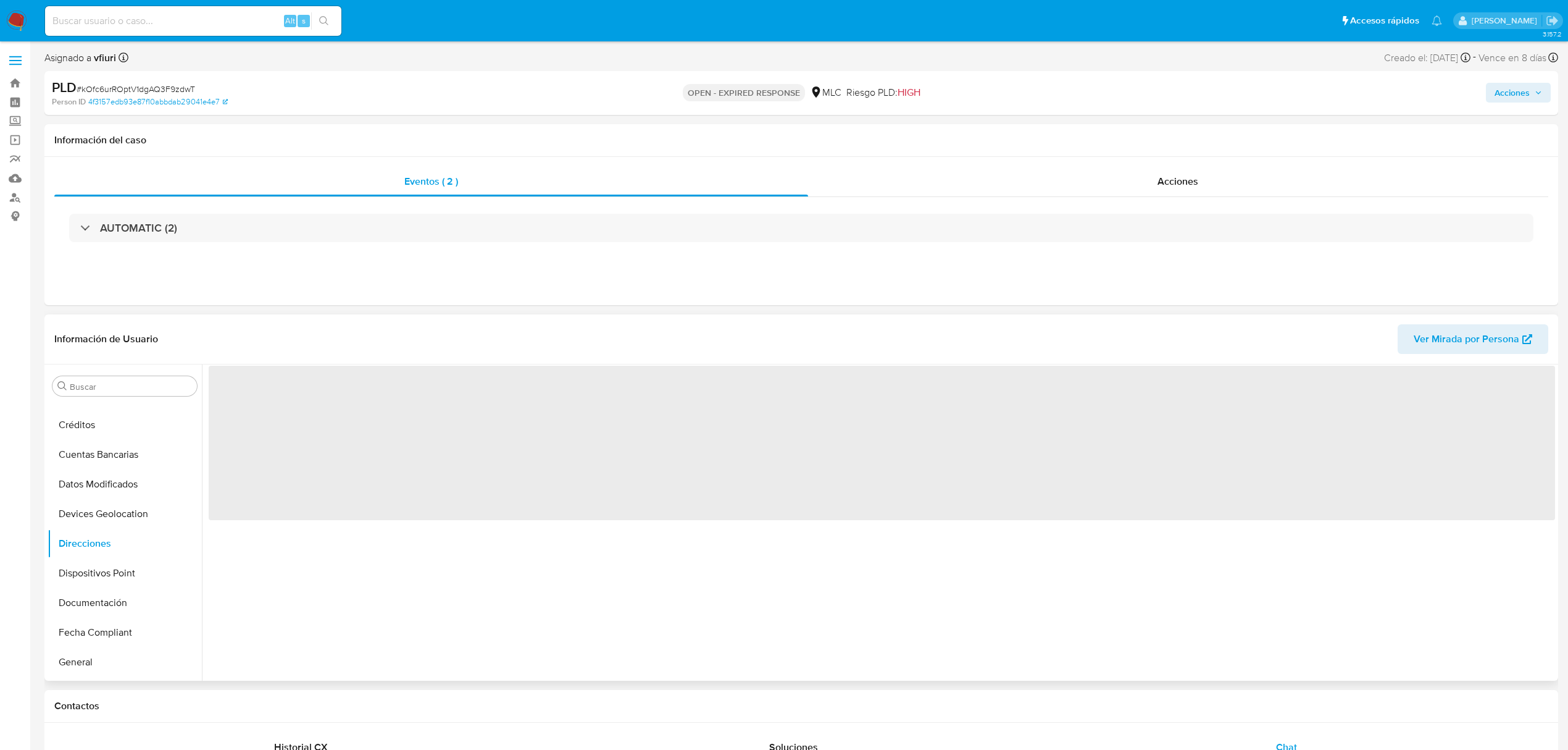
scroll to position [0, 0]
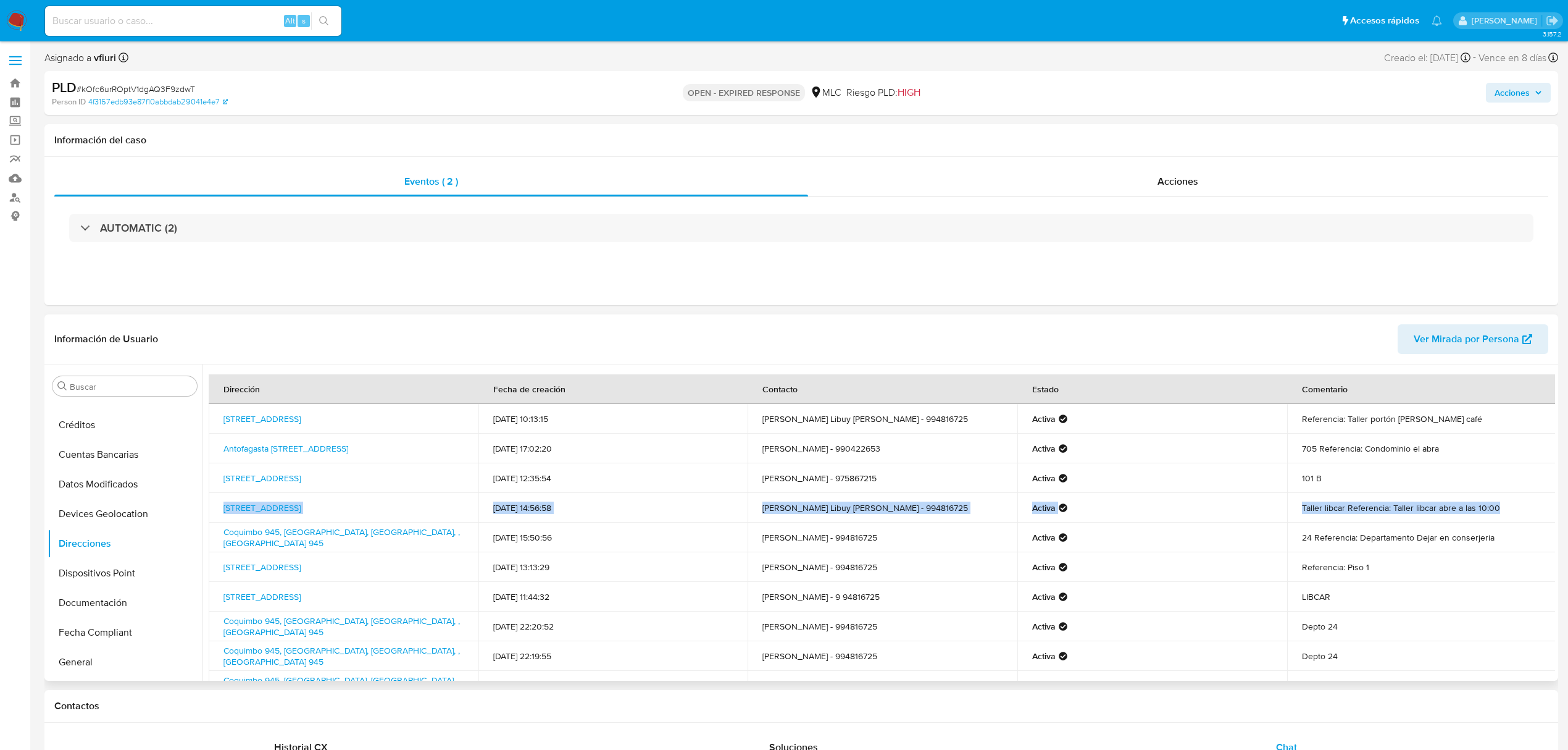
drag, startPoint x: 1495, startPoint y: 513, endPoint x: 210, endPoint y: 513, distance: 1285.0
click at [210, 513] on tr "Avenida Argentina 3113, Antofagasta, Antofagasta, , Chile 3113 08/08/2024 14:56…" at bounding box center [882, 507] width 1348 height 30
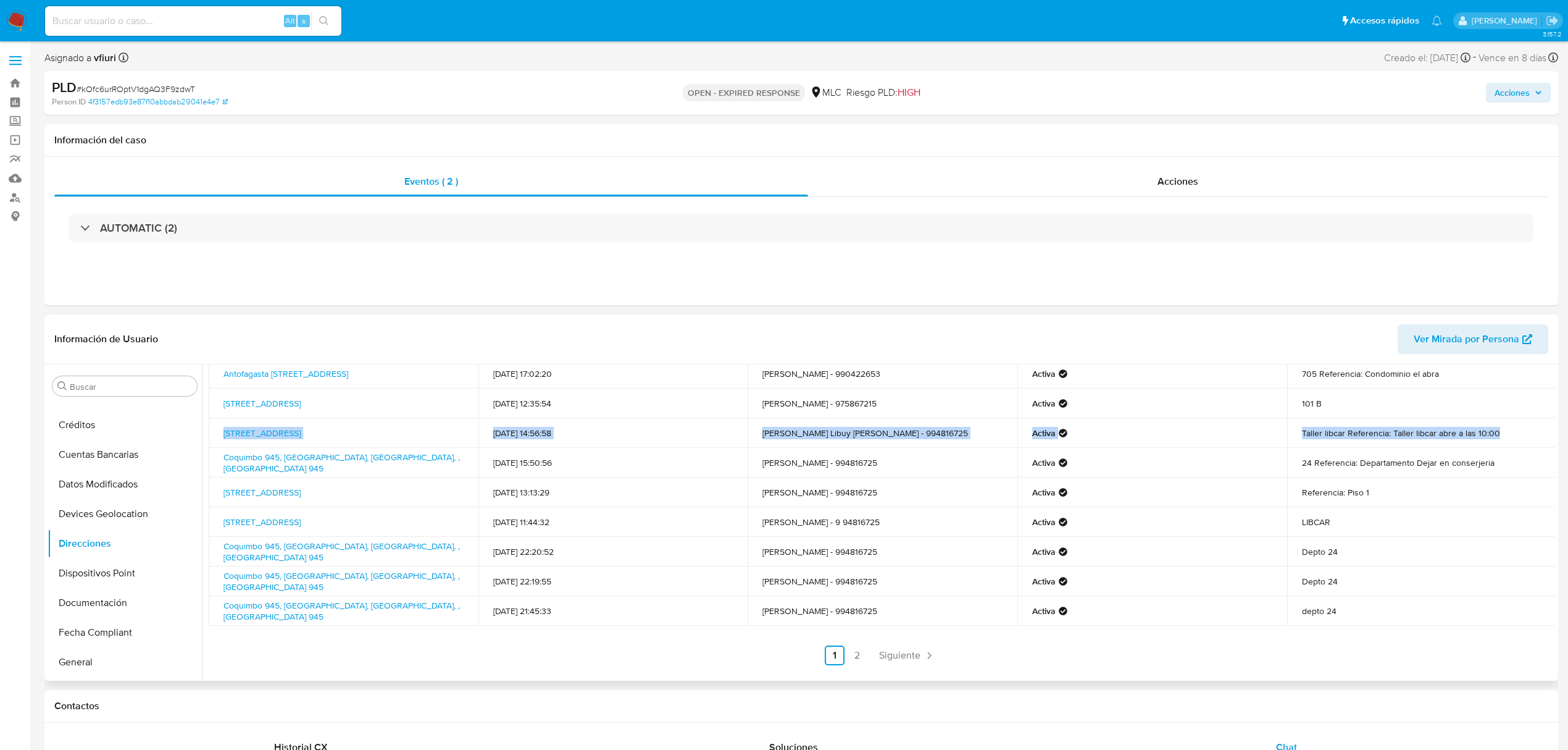
click at [863, 655] on link "2" at bounding box center [857, 655] width 20 height 20
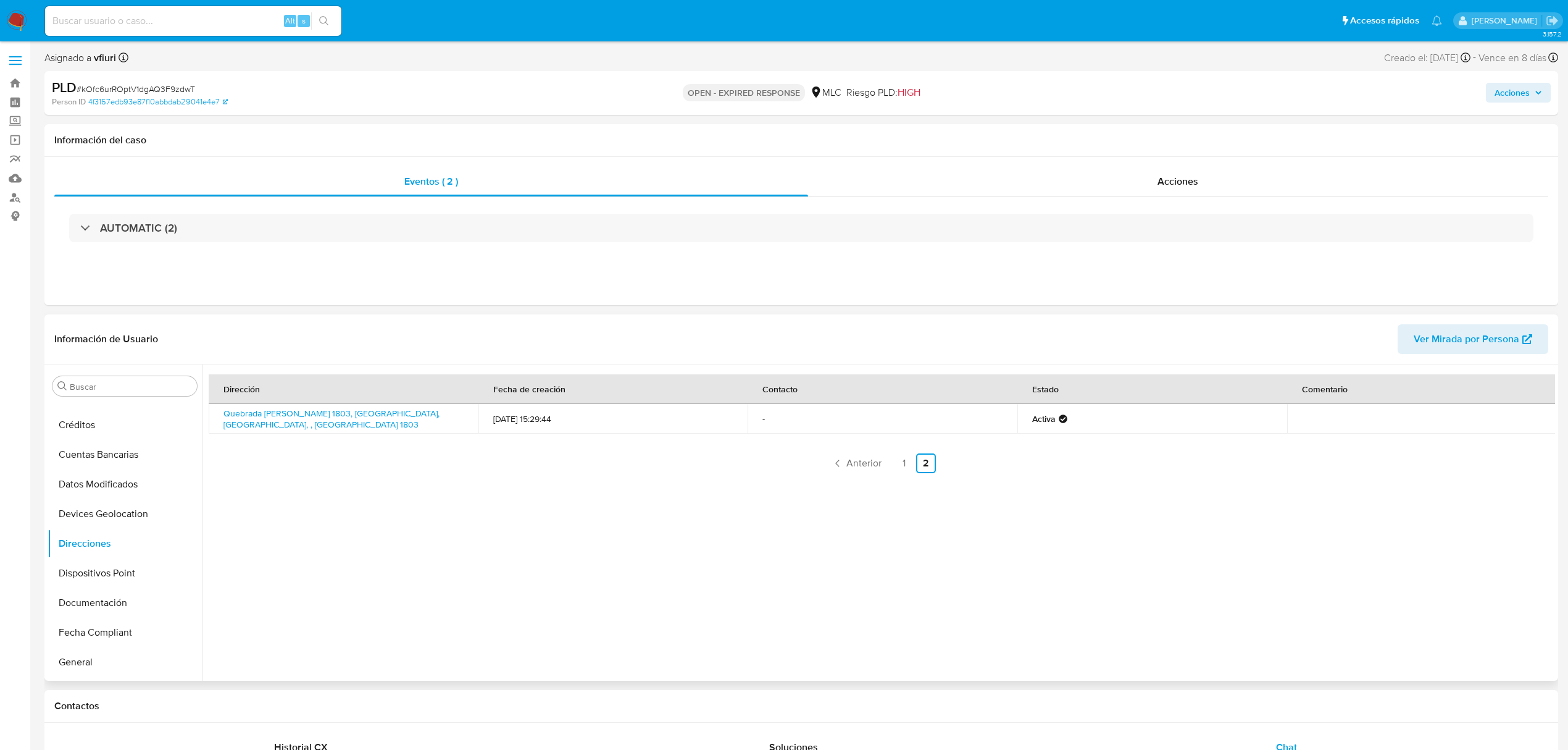
scroll to position [0, 0]
click at [918, 466] on link "2" at bounding box center [926, 463] width 20 height 20
click at [900, 466] on link "1" at bounding box center [903, 463] width 20 height 20
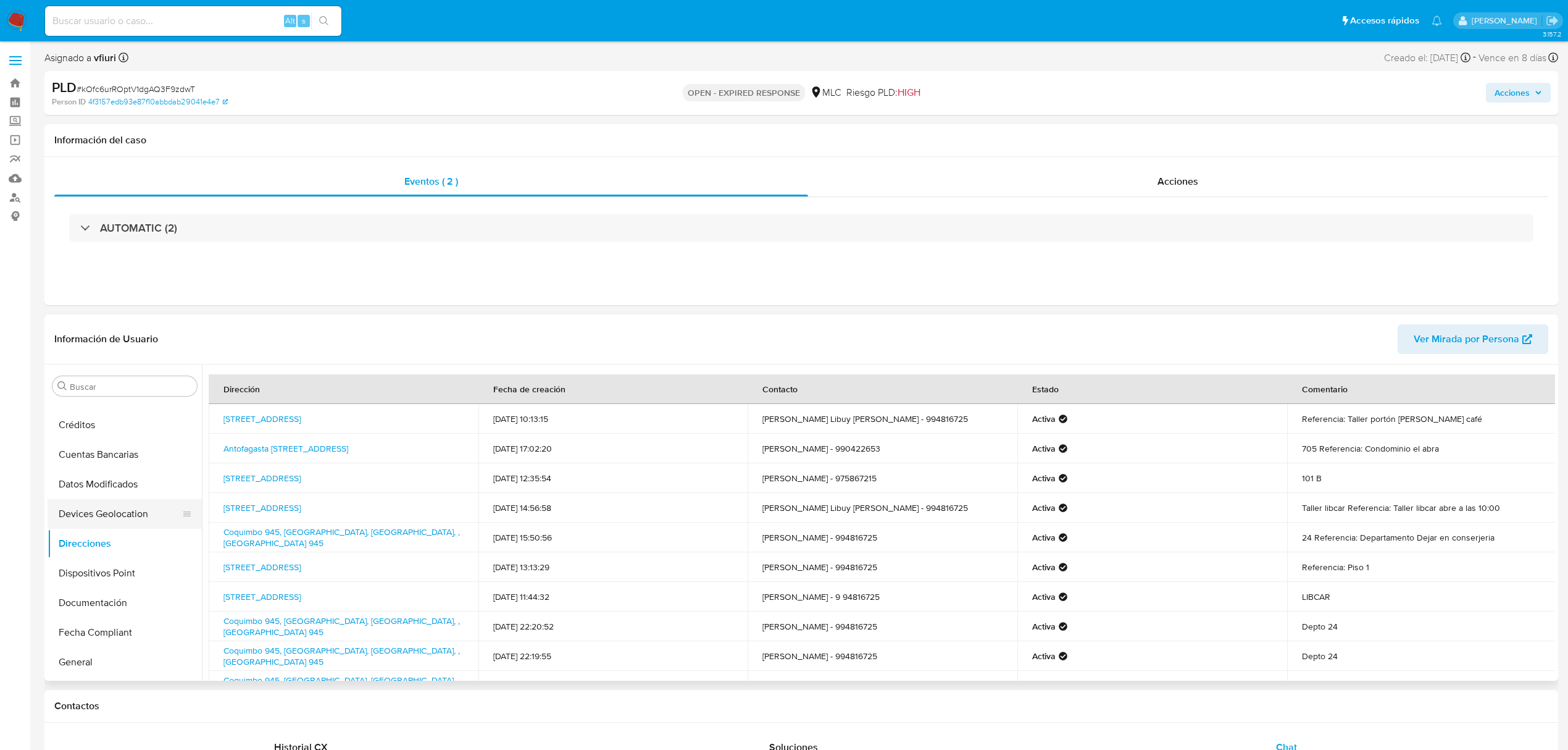
scroll to position [522, 0]
click at [109, 493] on button "KYC" at bounding box center [120, 486] width 144 height 30
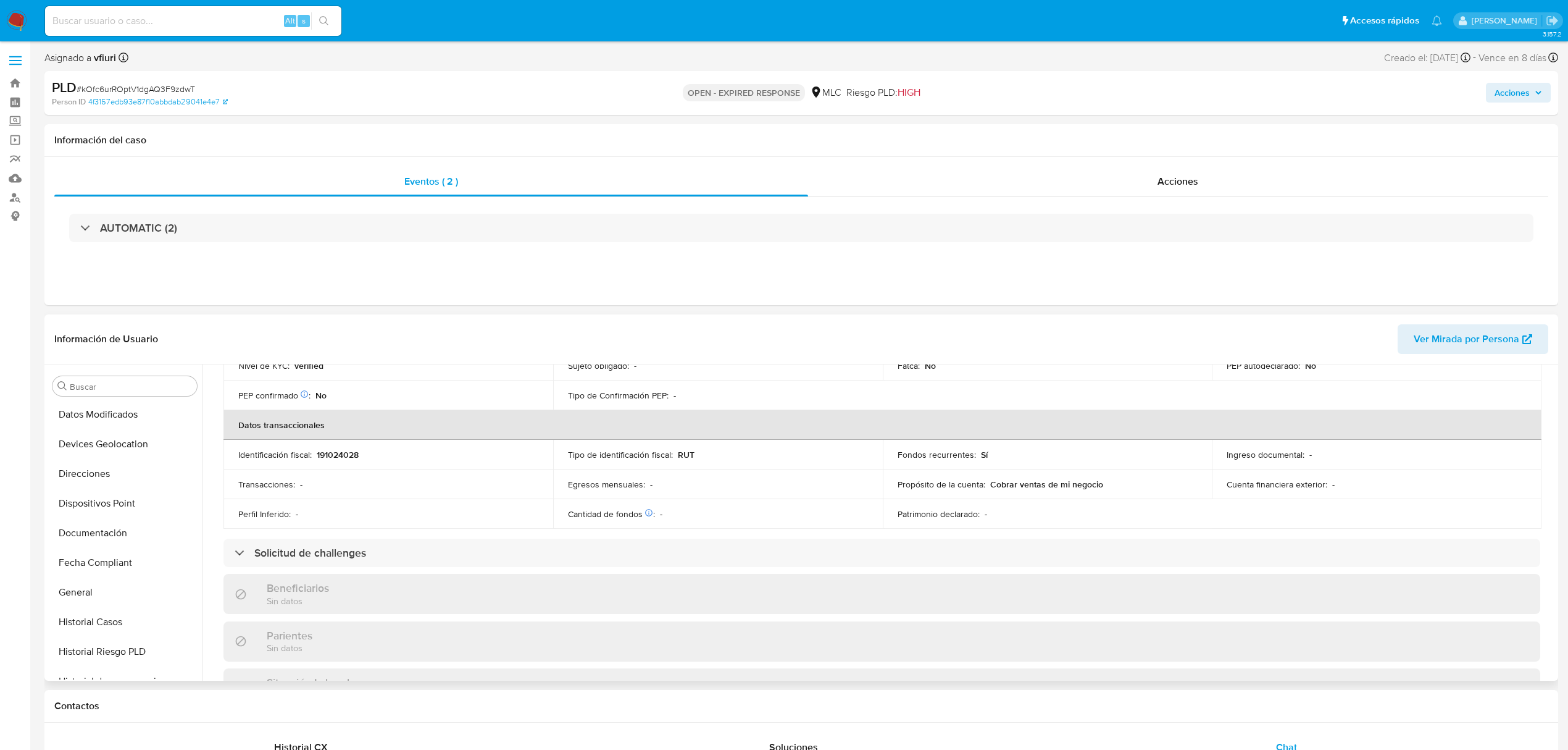
scroll to position [193, 0]
click at [111, 456] on button "Direcciones" at bounding box center [120, 460] width 144 height 30
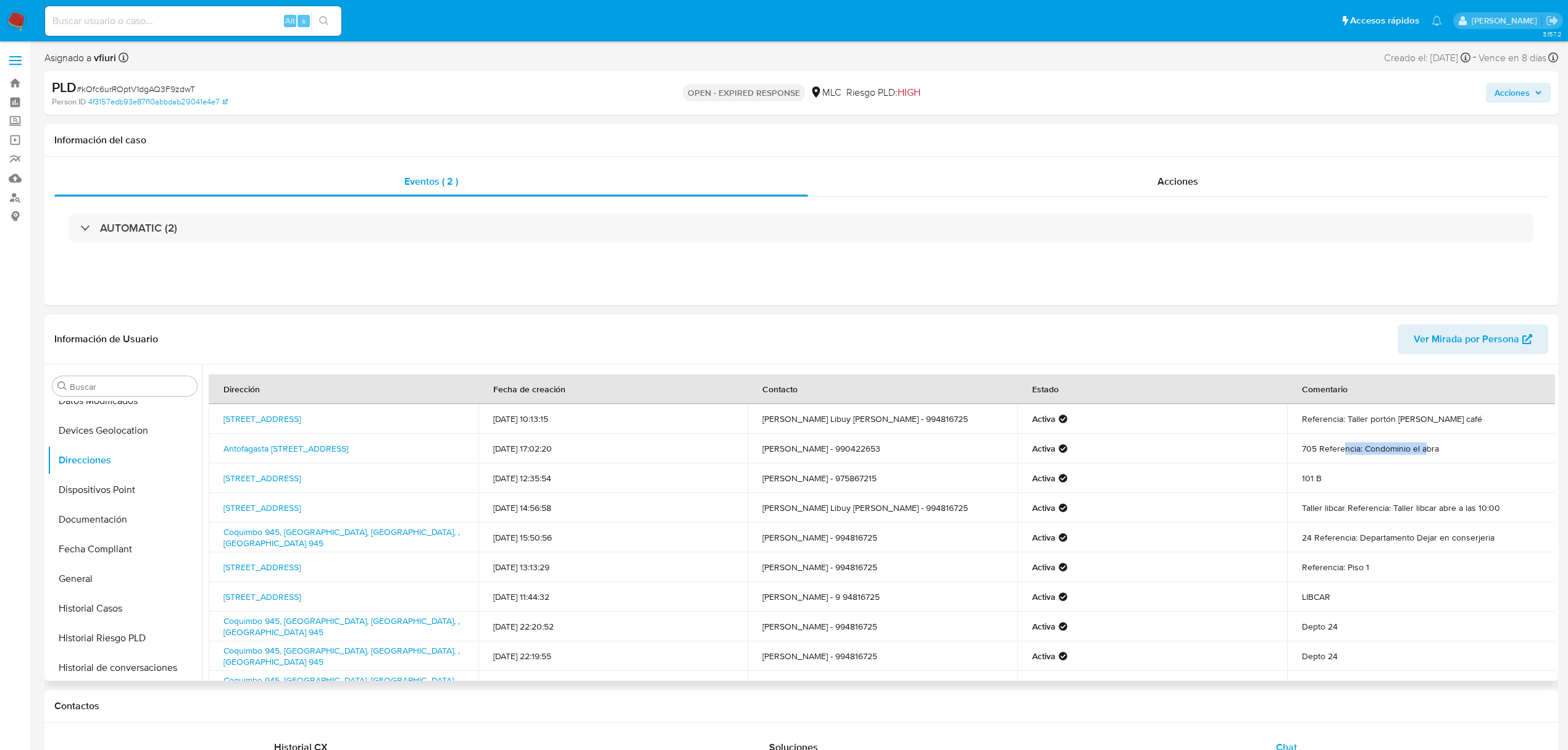
drag, startPoint x: 1356, startPoint y: 450, endPoint x: 1423, endPoint y: 450, distance: 67.0
click at [1423, 450] on td "705 Referencia: Condominio el abra" at bounding box center [1422, 448] width 270 height 30
click at [1446, 445] on td "705 Referencia: Condominio el abra" at bounding box center [1422, 448] width 270 height 30
click at [301, 423] on link "Paraguay 839, Antofagasta, Antofagasta, , Chile 839" at bounding box center [262, 418] width 77 height 12
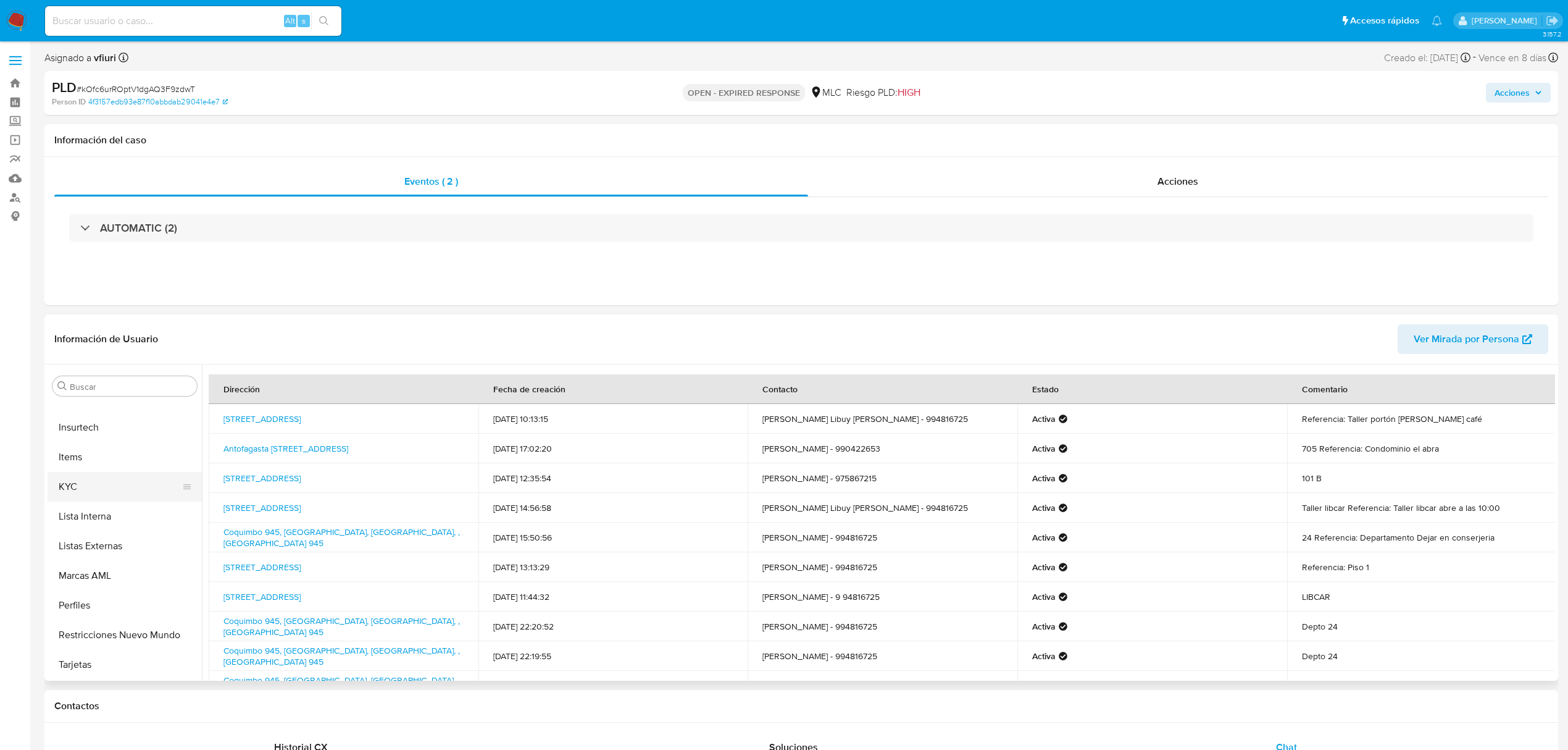
click at [79, 494] on button "KYC" at bounding box center [120, 486] width 144 height 30
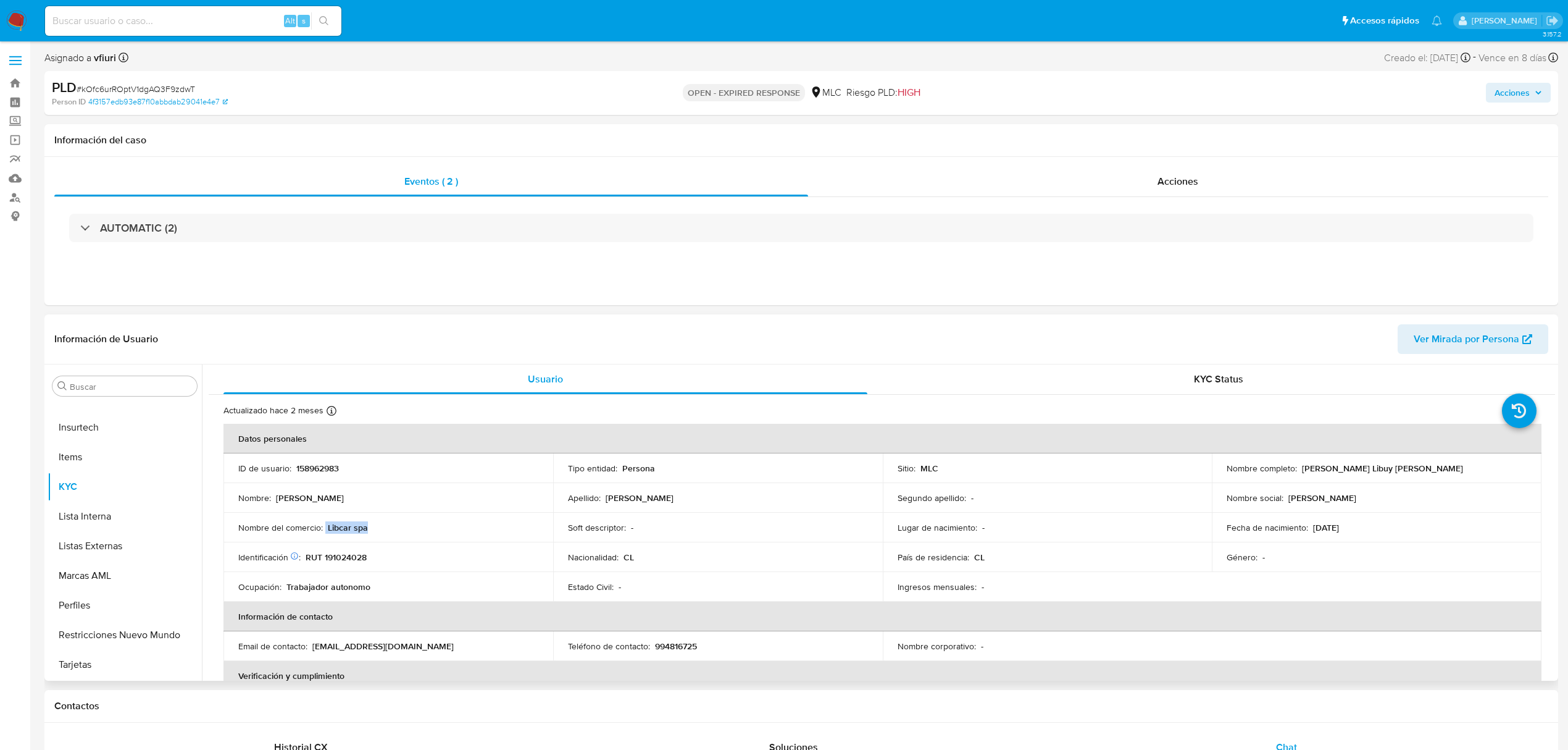
drag, startPoint x: 324, startPoint y: 530, endPoint x: 400, endPoint y: 532, distance: 76.0
click at [400, 532] on div "Nombre del comercio : Libcar spa" at bounding box center [388, 527] width 300 height 11
copy div "Libcar spa"
click at [96, 475] on button "Cruces y Relaciones" at bounding box center [120, 477] width 144 height 30
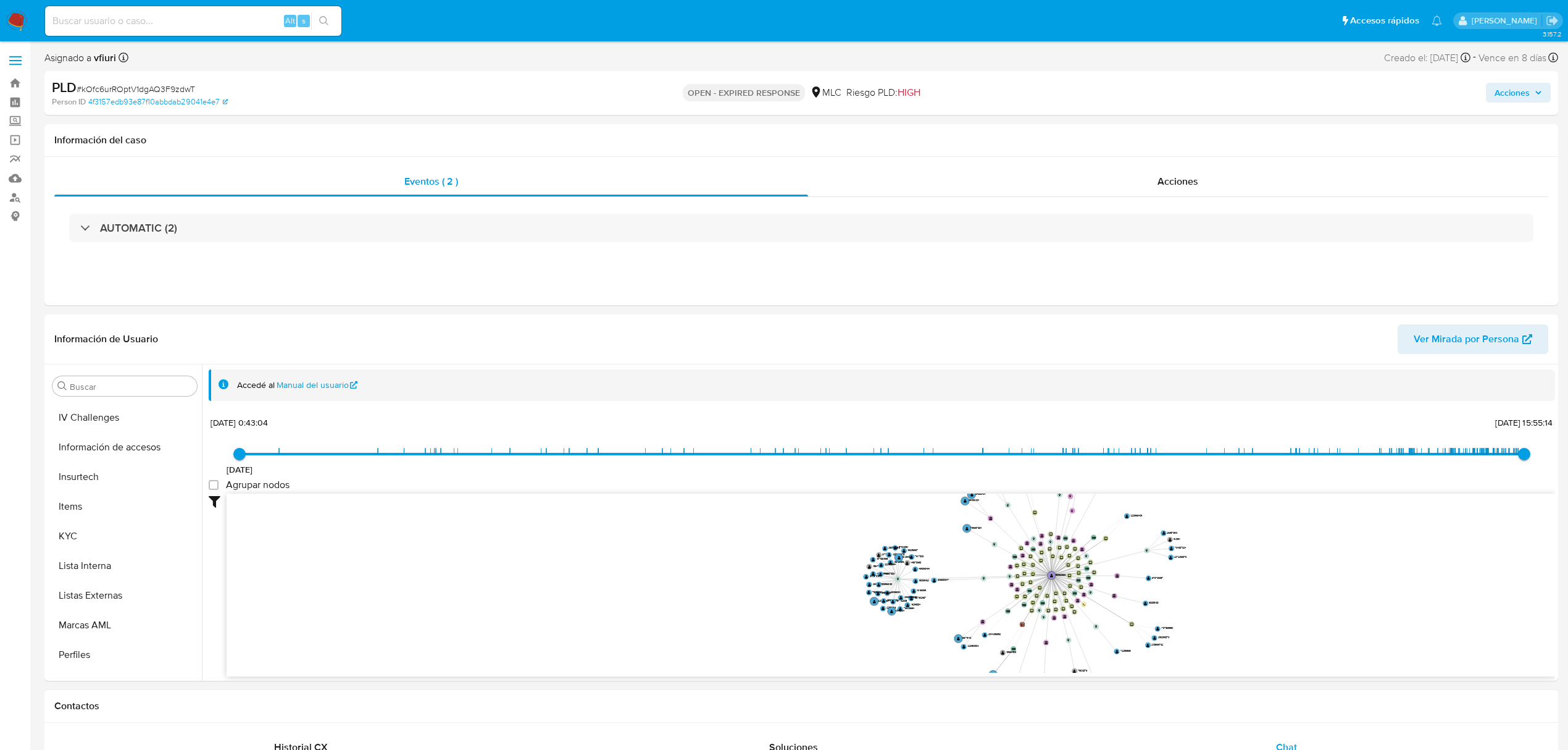
scroll to position [522, 0]
click at [86, 475] on button "KYC" at bounding box center [120, 486] width 144 height 30
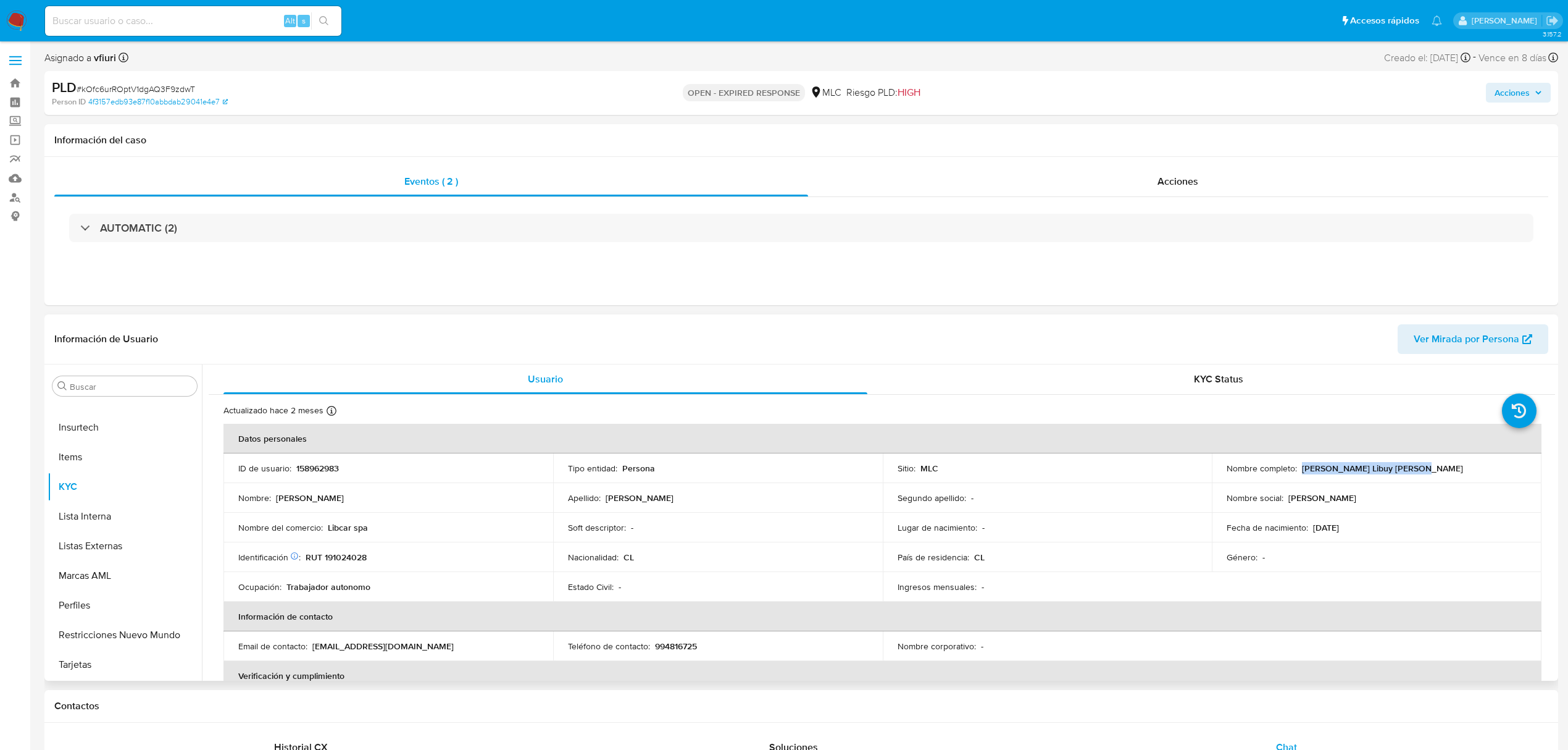
drag, startPoint x: 1299, startPoint y: 471, endPoint x: 1424, endPoint y: 467, distance: 125.1
click at [1424, 467] on div "Nombre completo : Raúl Ignacio Libuy Carrasco" at bounding box center [1377, 467] width 300 height 11
copy p "Raúl Ignacio Libuy Carrasco"
drag, startPoint x: 327, startPoint y: 528, endPoint x: 380, endPoint y: 528, distance: 53.0
click at [380, 528] on div "Nombre del comercio : Libcar spa" at bounding box center [388, 527] width 300 height 11
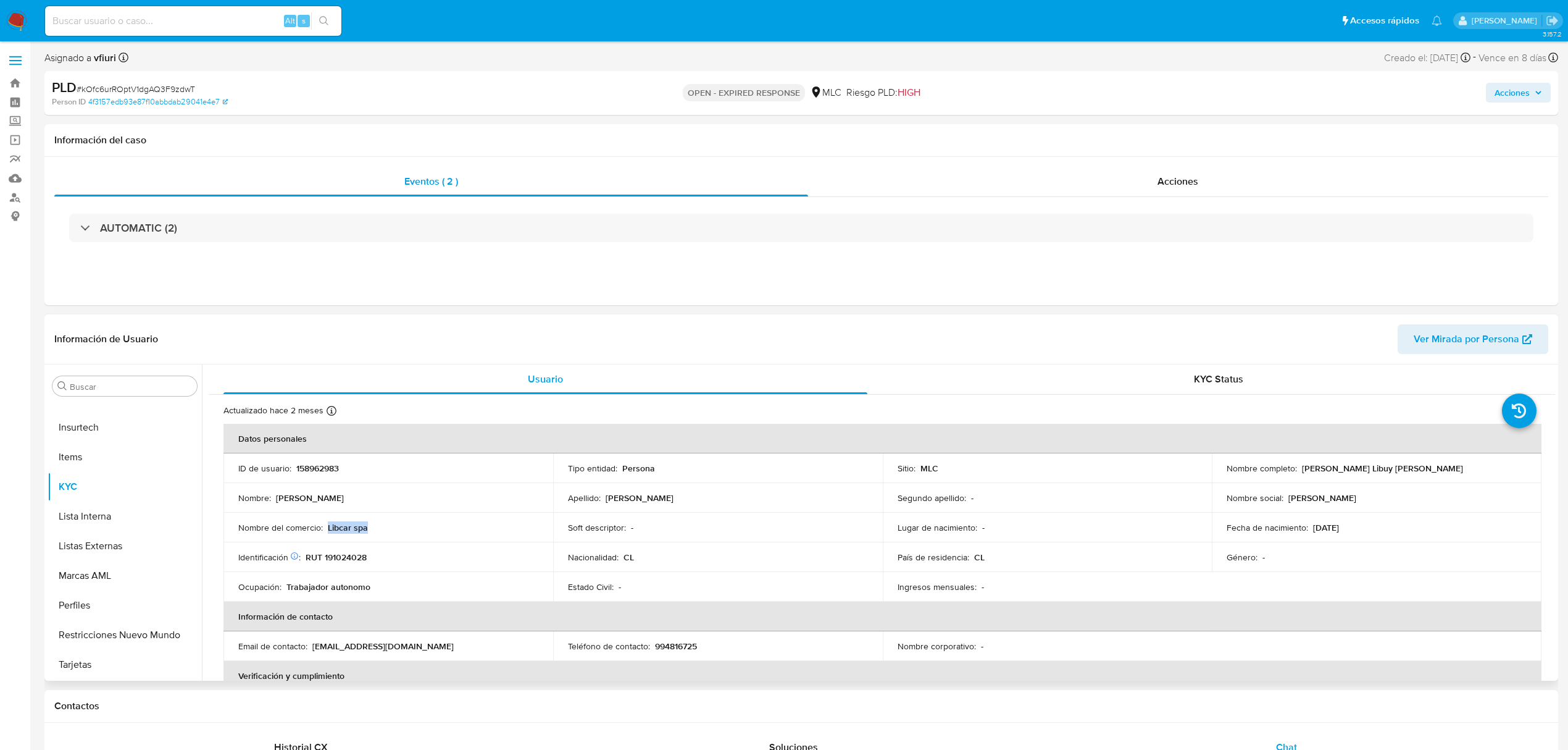
copy p "Libcar spa"
click at [85, 451] on button "Archivos adjuntos" at bounding box center [120, 445] width 144 height 30
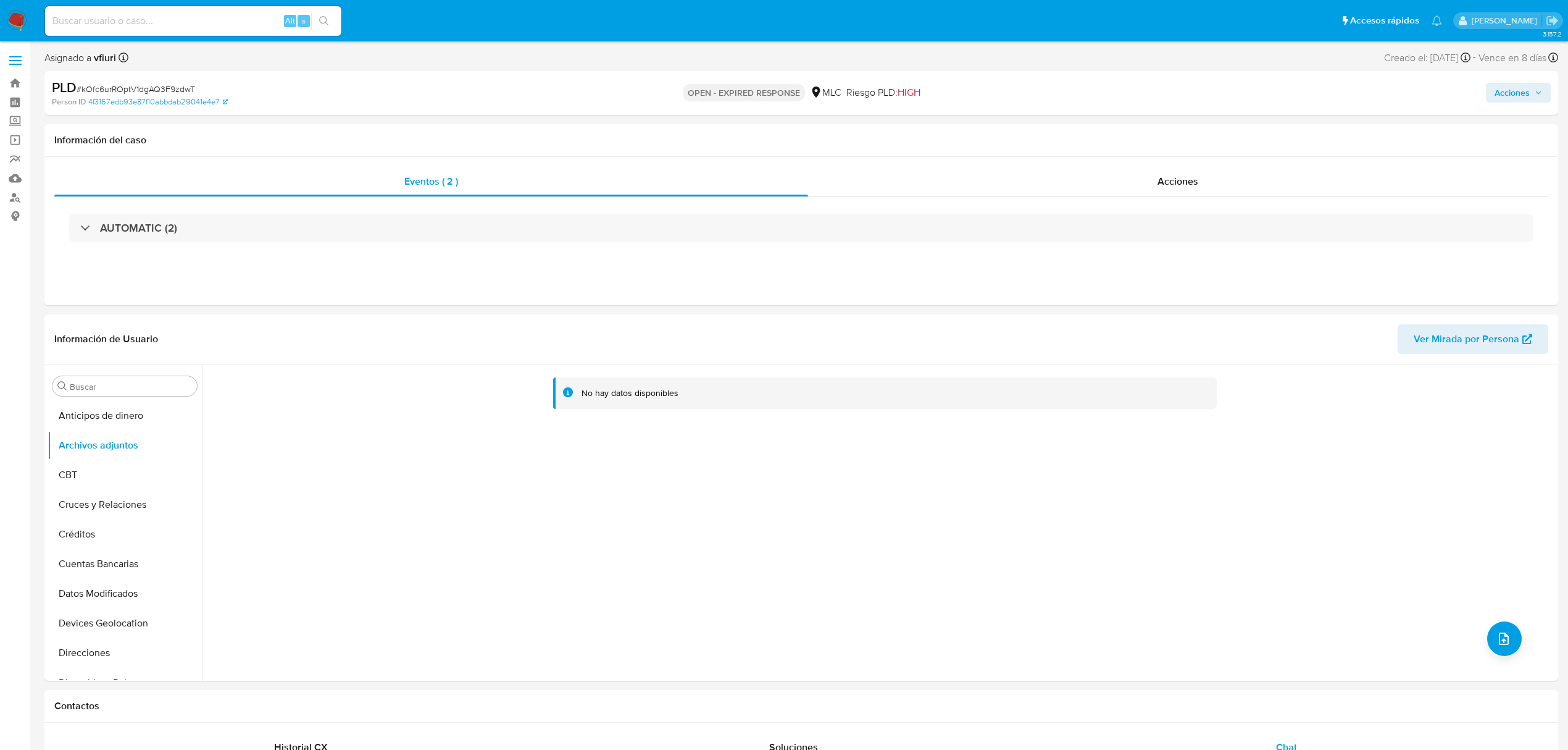
click at [132, 88] on span "# kOfc6urROptV1dgAQ3F9zdwT" at bounding box center [136, 88] width 119 height 12
copy span "kOfc6urROptV1dgAQ3F9zdwT"
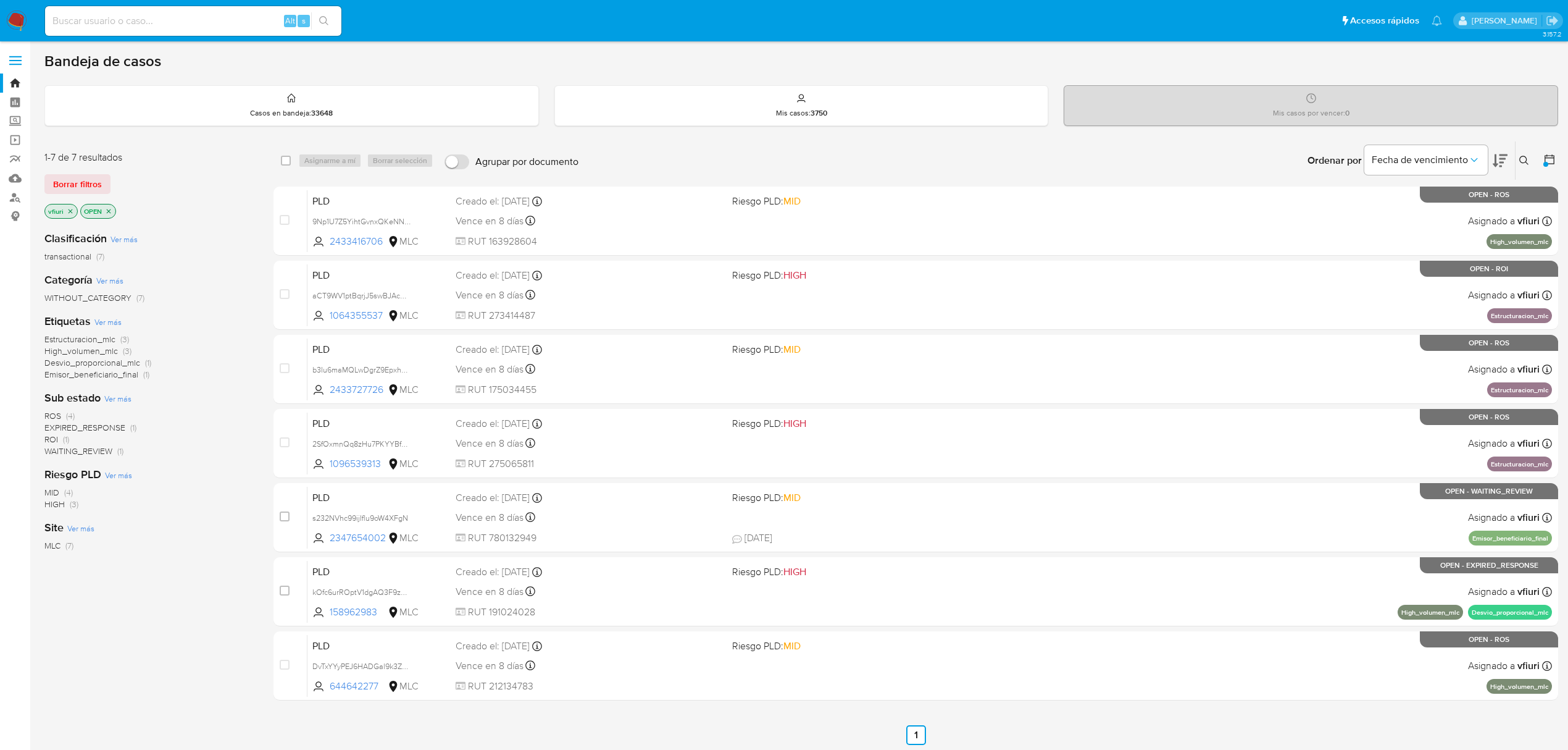
scroll to position [2, 0]
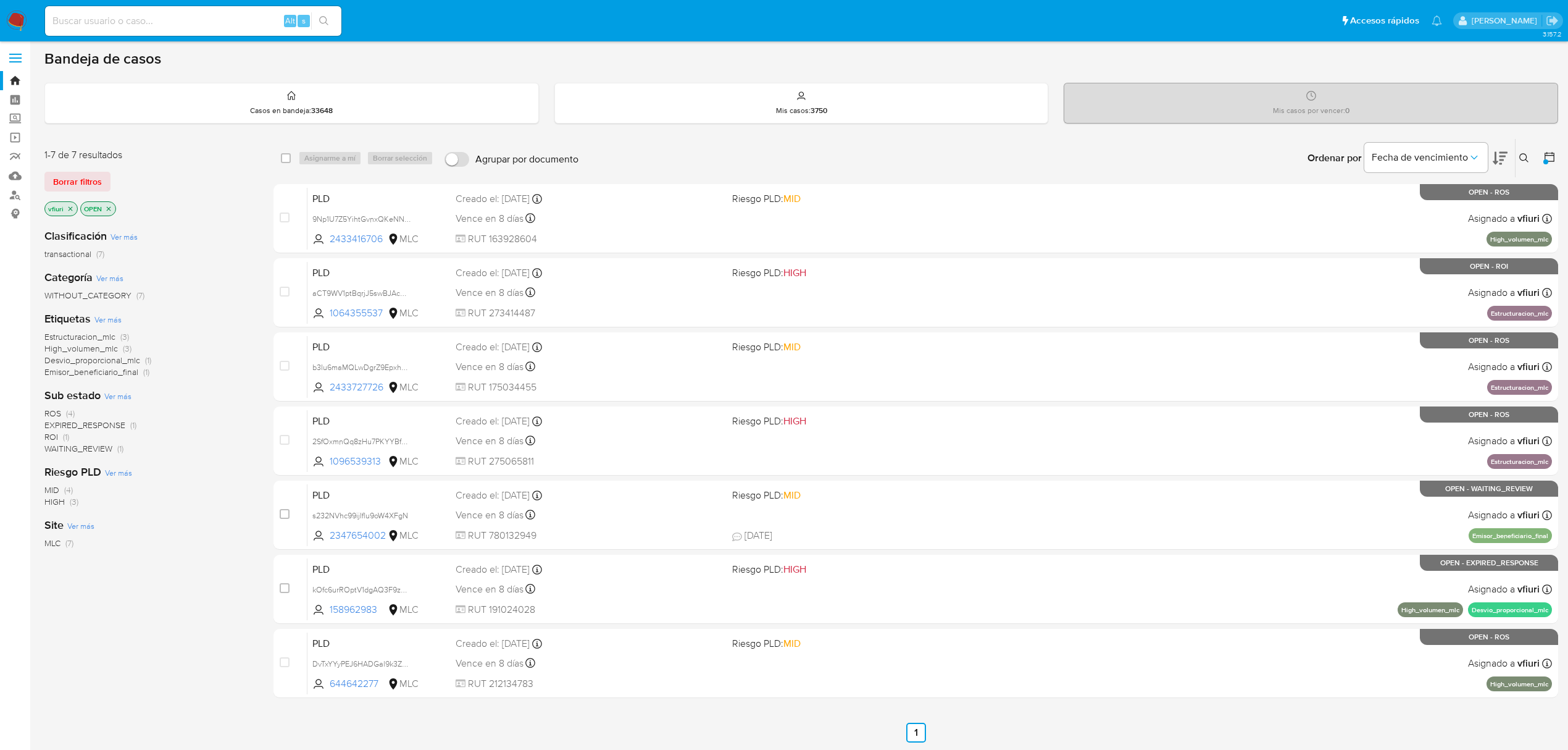
click at [1512, 163] on div "Ordenar por Fecha de vencimiento" at bounding box center [1406, 158] width 217 height 38
click at [1520, 159] on icon at bounding box center [1525, 158] width 10 height 10
click at [1333, 207] on input at bounding box center [1422, 205] width 209 height 16
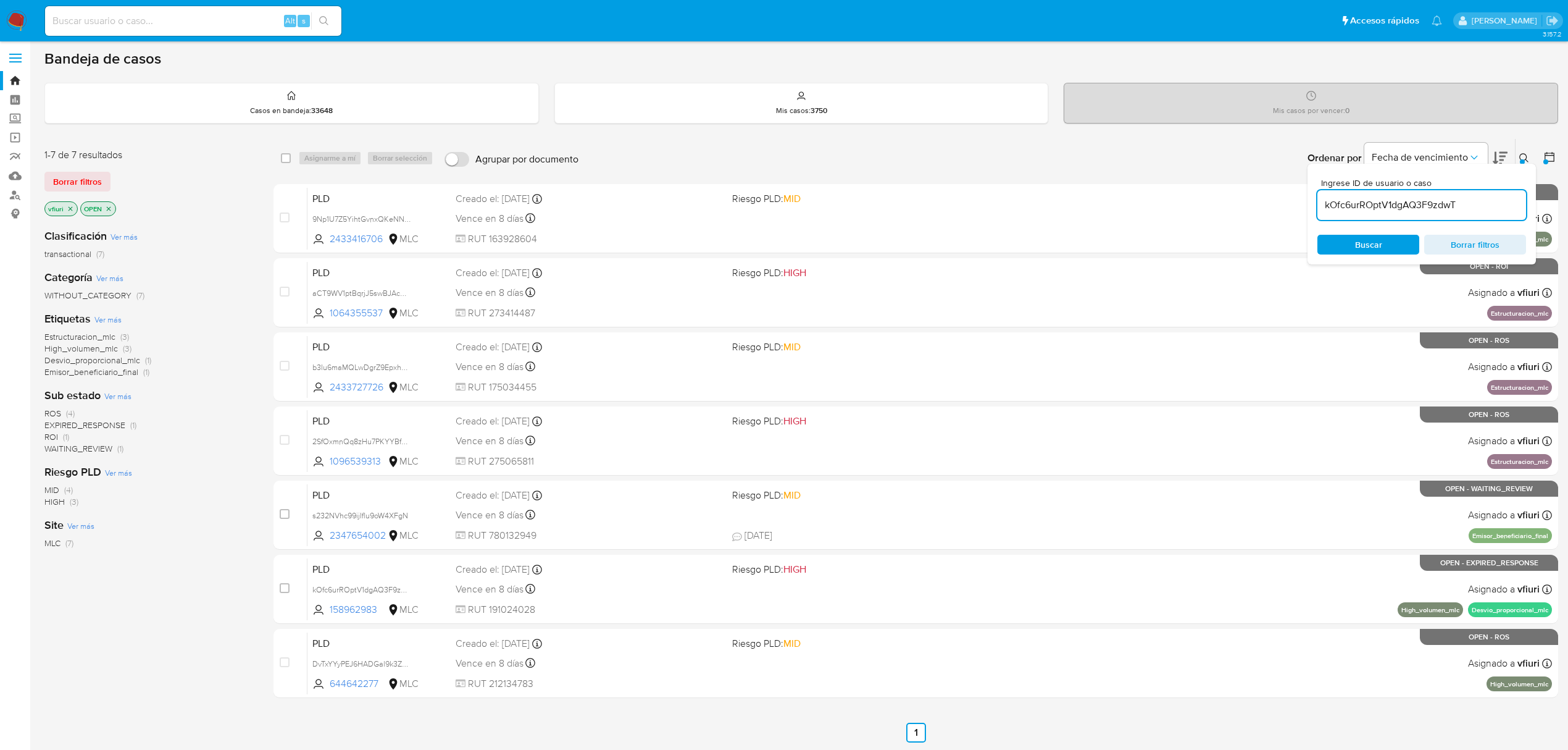
type input "kOfc6urROptV1dgAQ3F9zdwT"
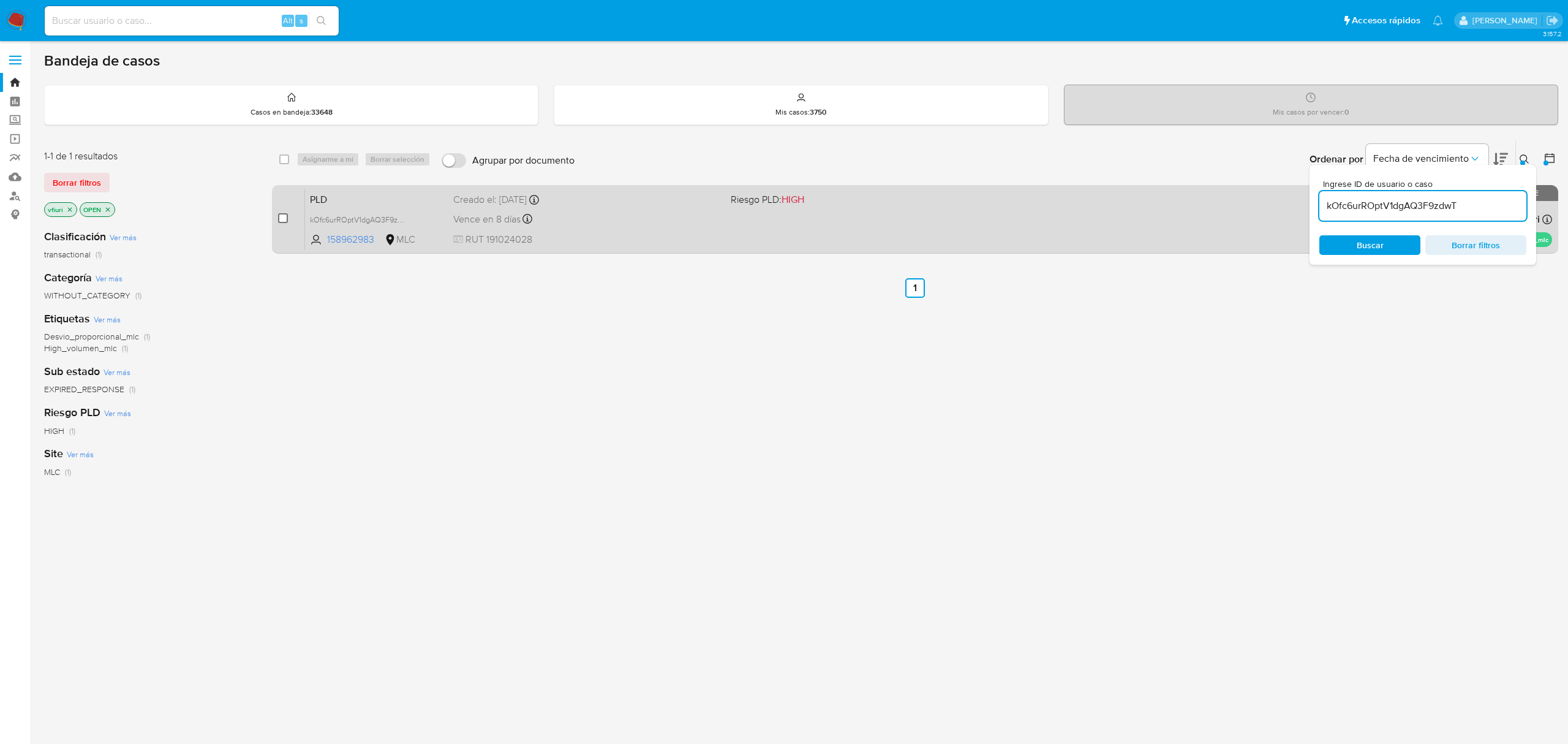
click at [282, 216] on input "checkbox" at bounding box center [283, 219] width 10 height 10
checkbox input "true"
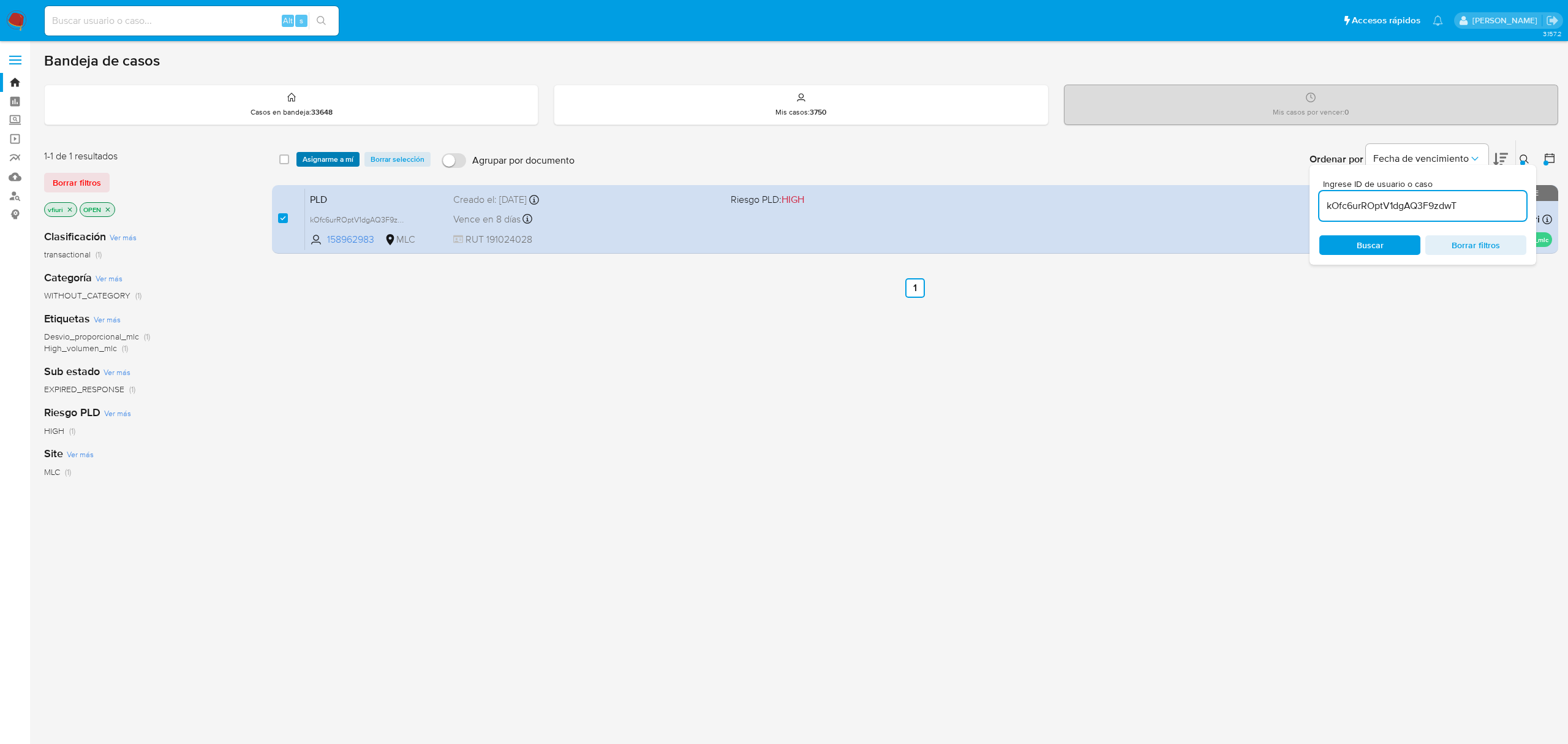
click at [322, 160] on span "Asignarme a mí" at bounding box center [328, 159] width 51 height 12
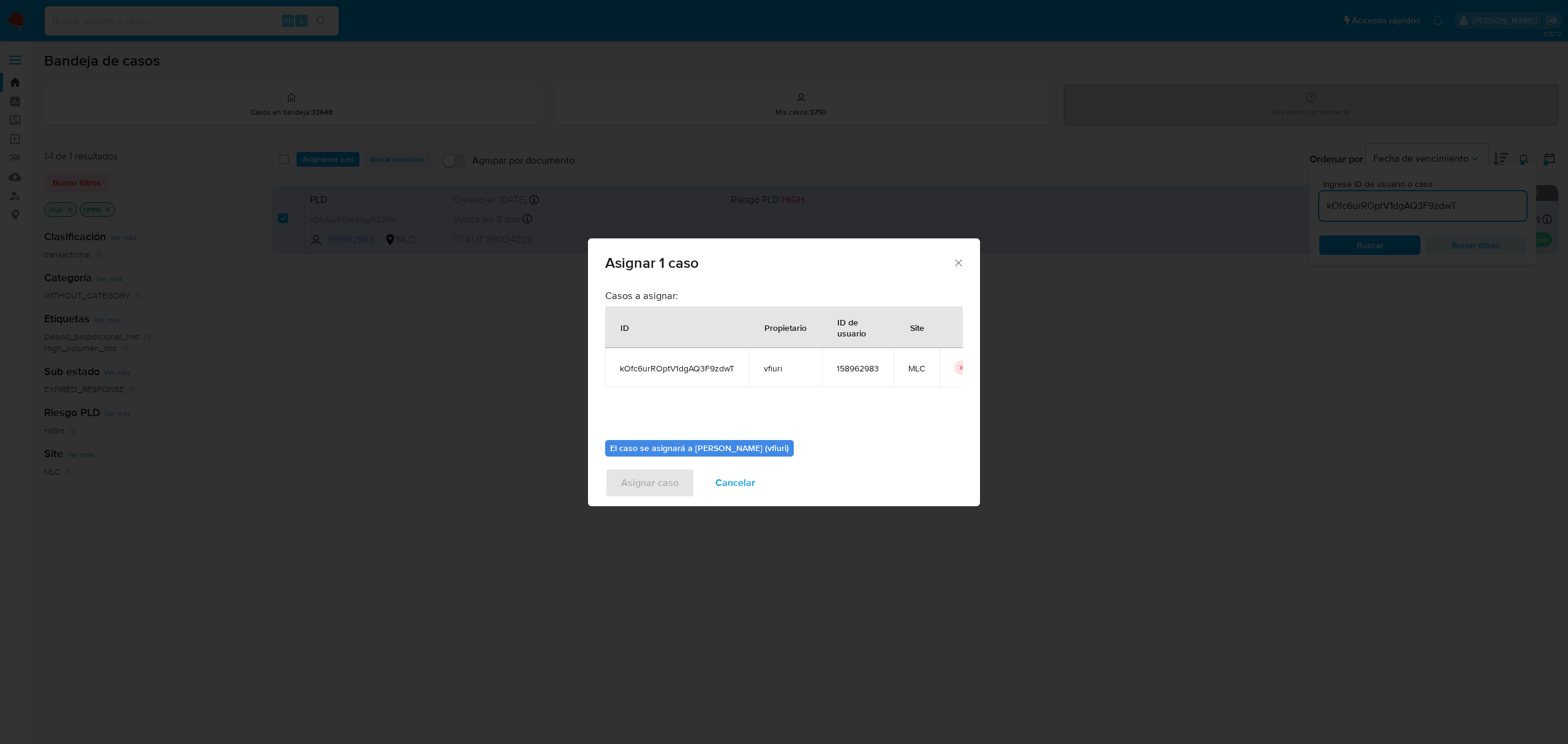
scroll to position [63, 0]
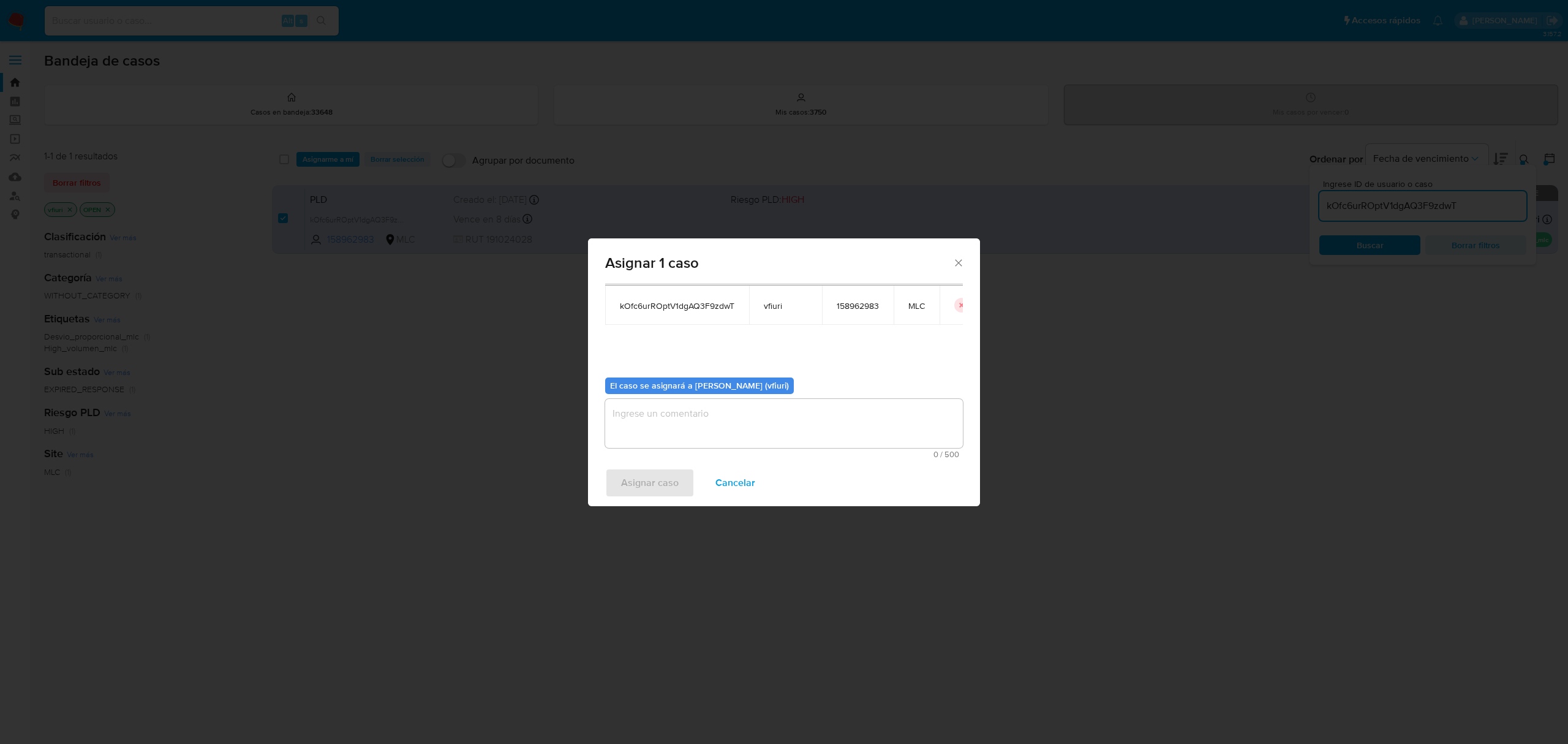
click at [812, 417] on textarea "assign-modal" at bounding box center [784, 423] width 358 height 49
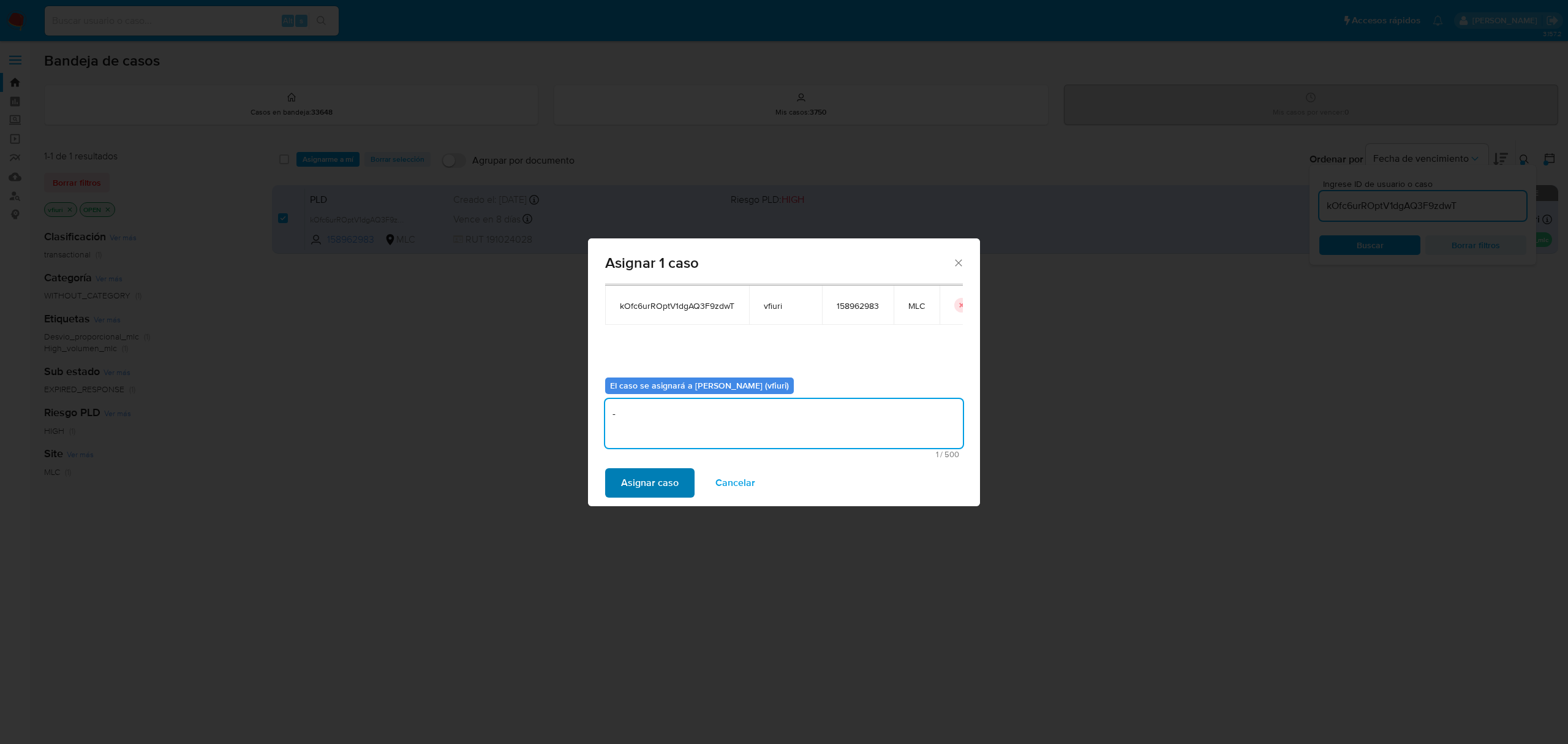
type textarea "-"
click at [659, 490] on span "Asignar caso" at bounding box center [650, 483] width 57 height 27
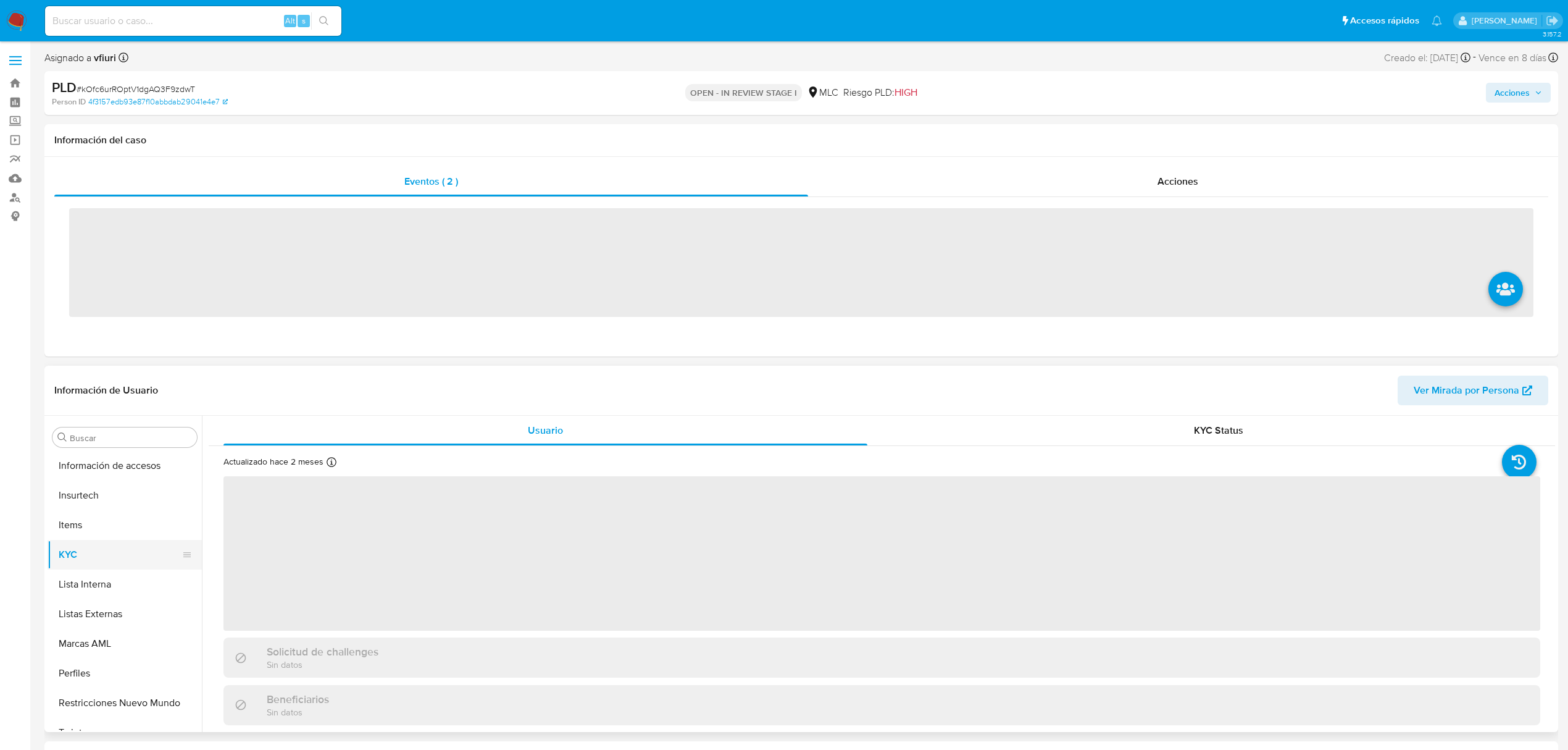
scroll to position [522, 0]
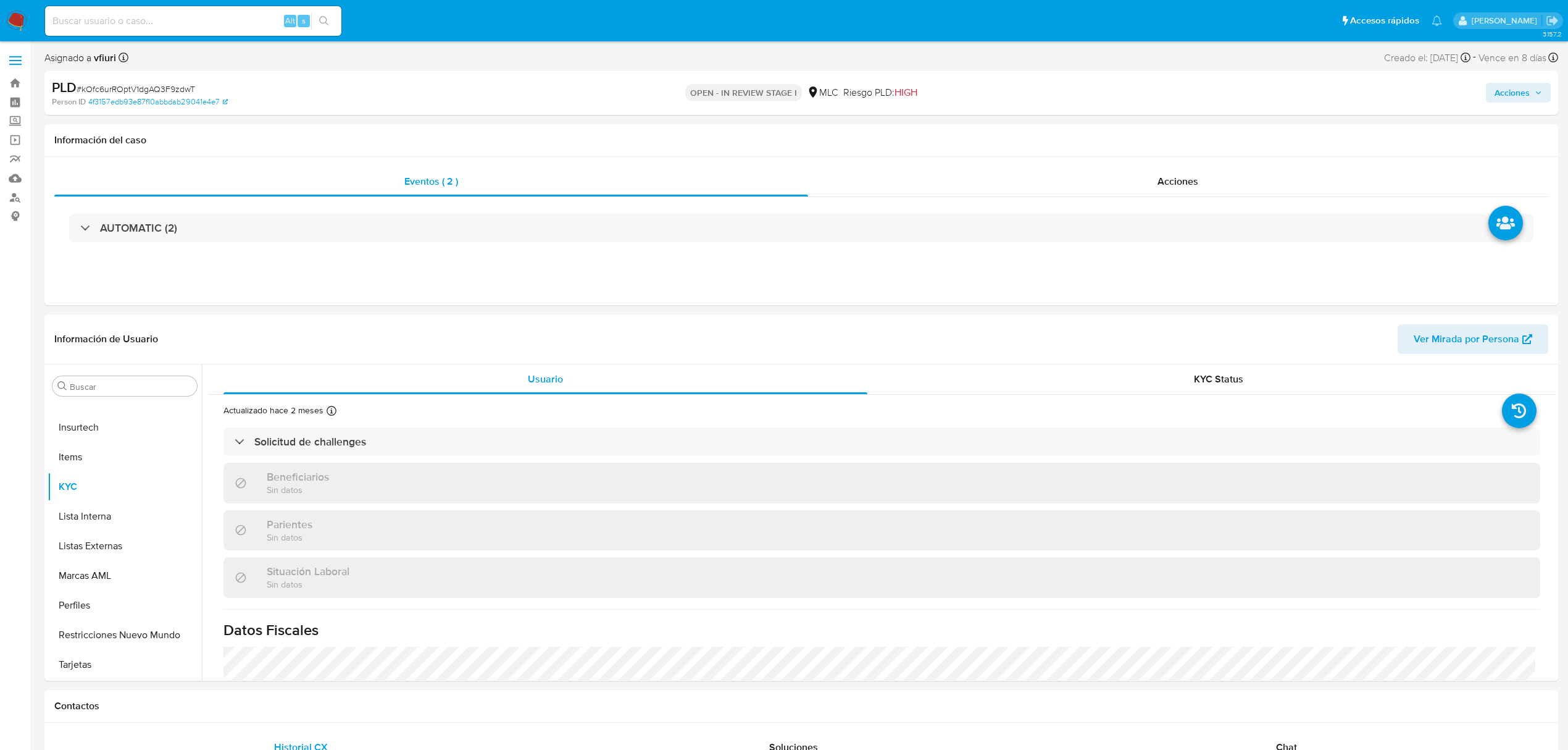
select select "10"
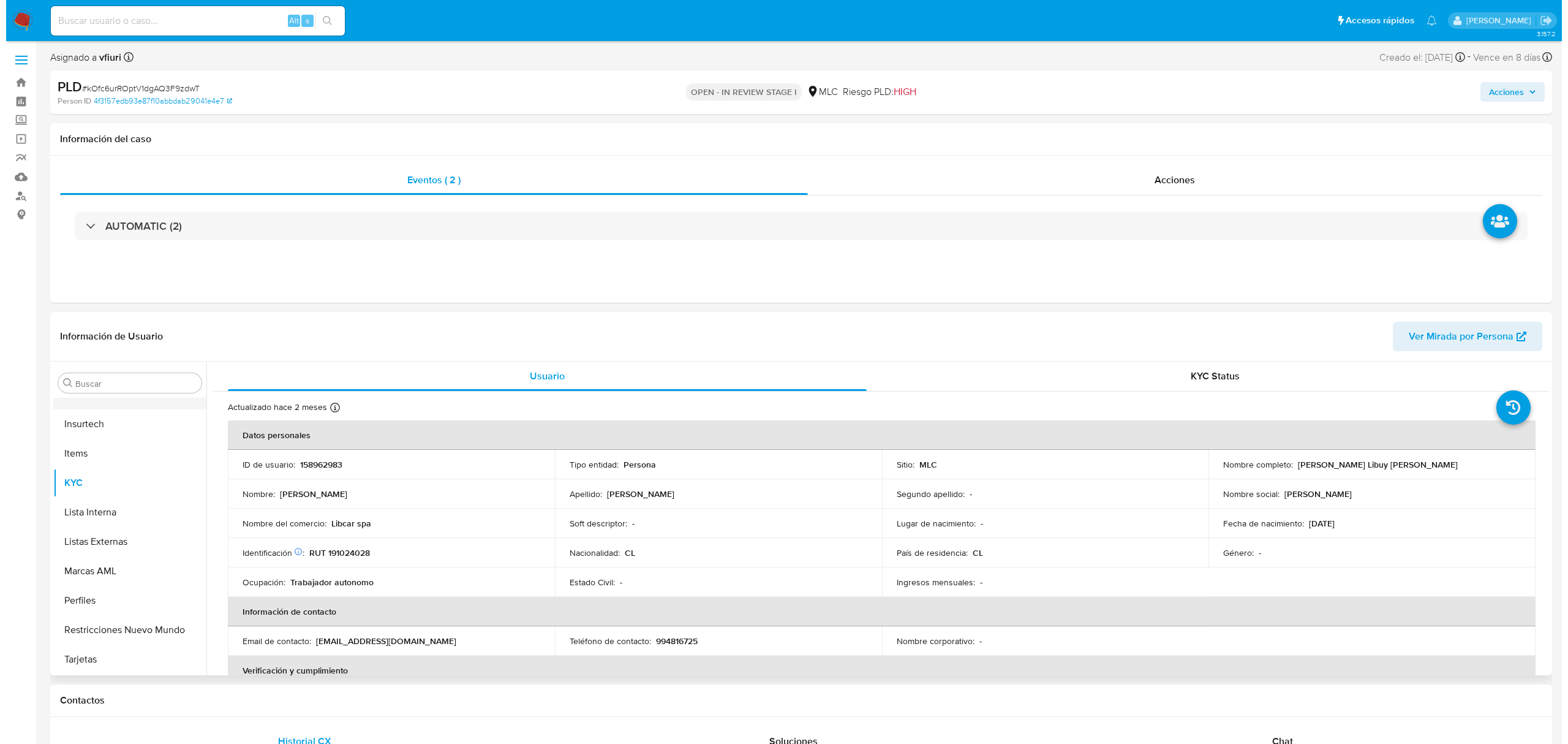
scroll to position [0, 0]
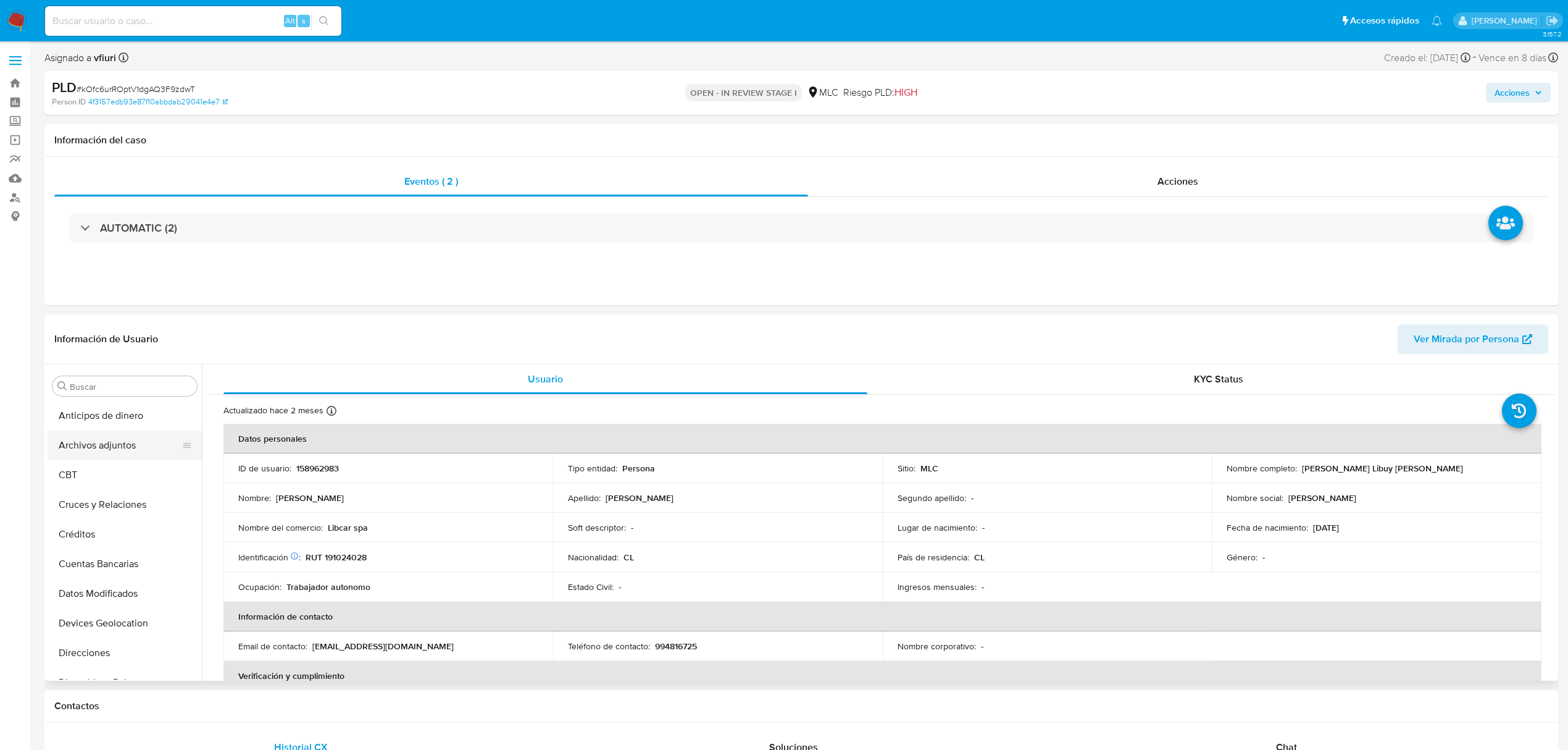
click at [111, 442] on button "Archivos adjuntos" at bounding box center [120, 445] width 144 height 30
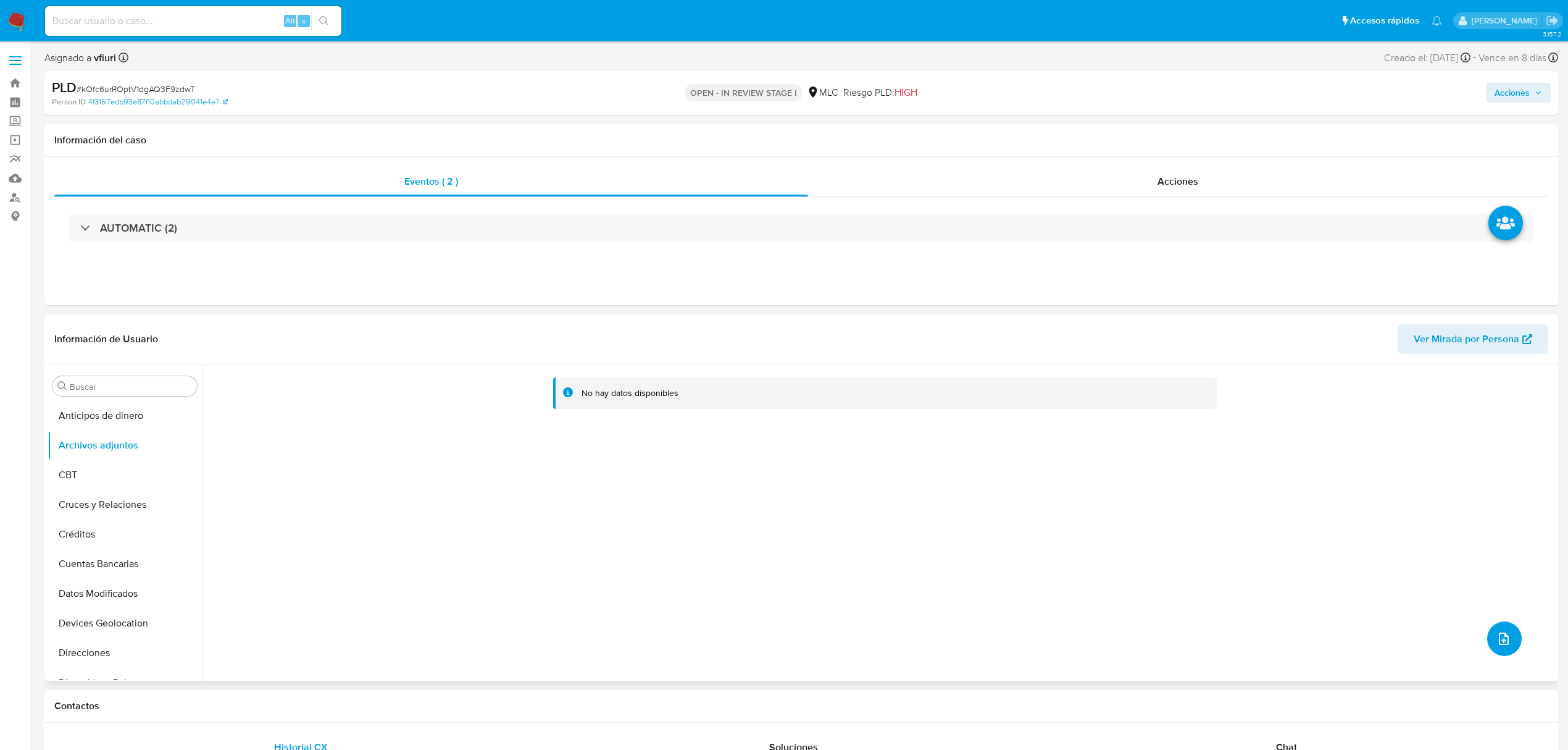
click at [1502, 631] on span "upload-file" at bounding box center [1504, 638] width 14 height 14
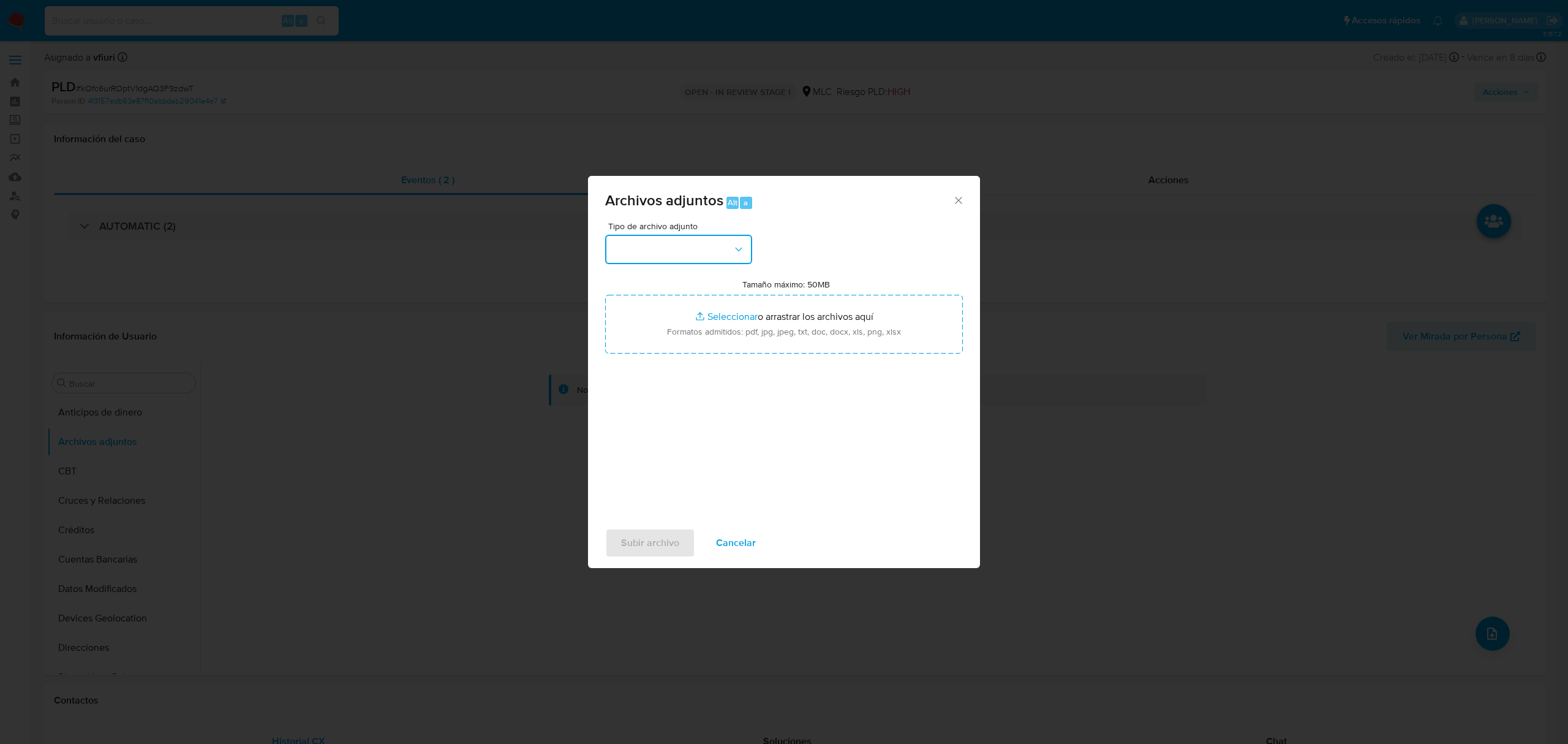
click at [701, 256] on button "button" at bounding box center [678, 249] width 147 height 29
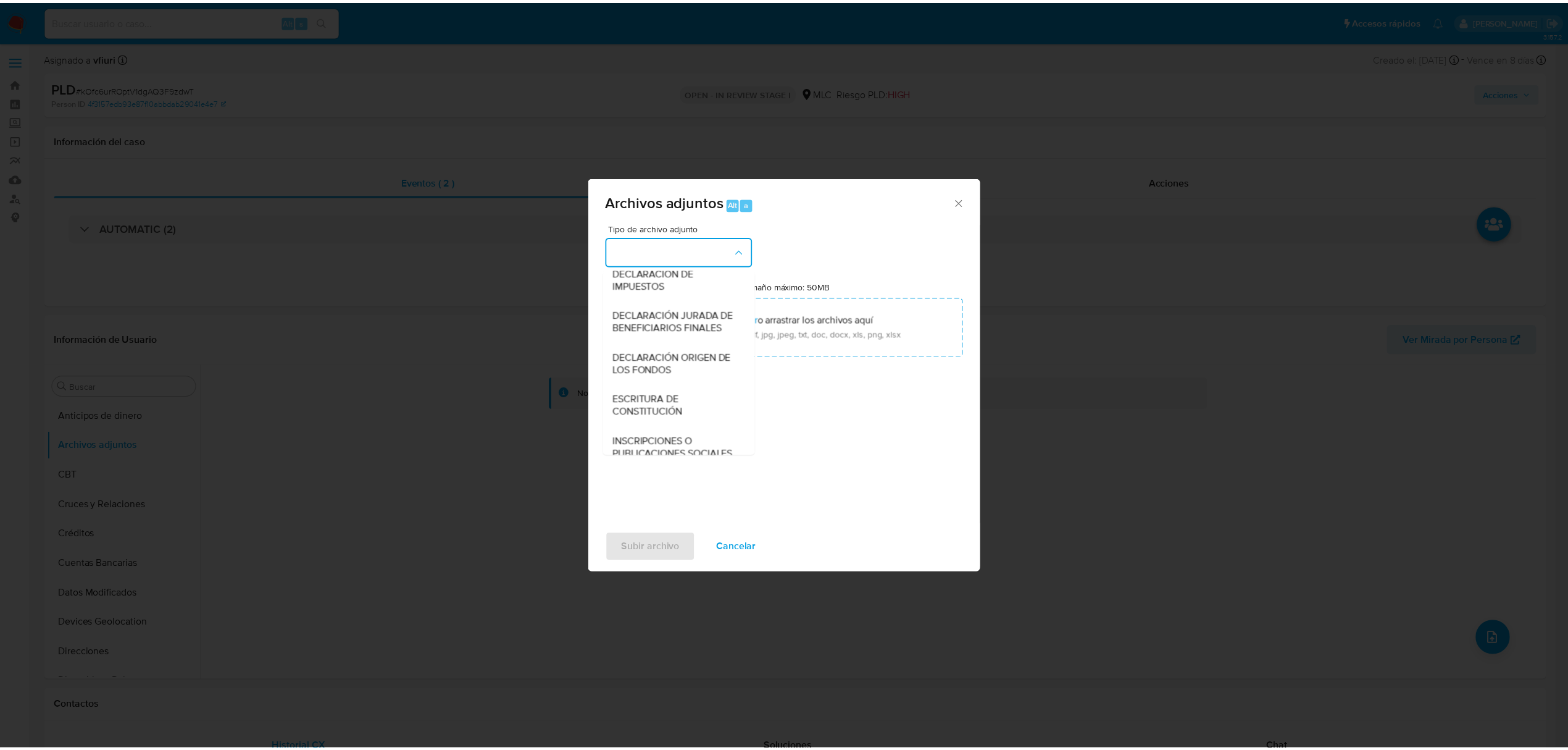
scroll to position [184, 0]
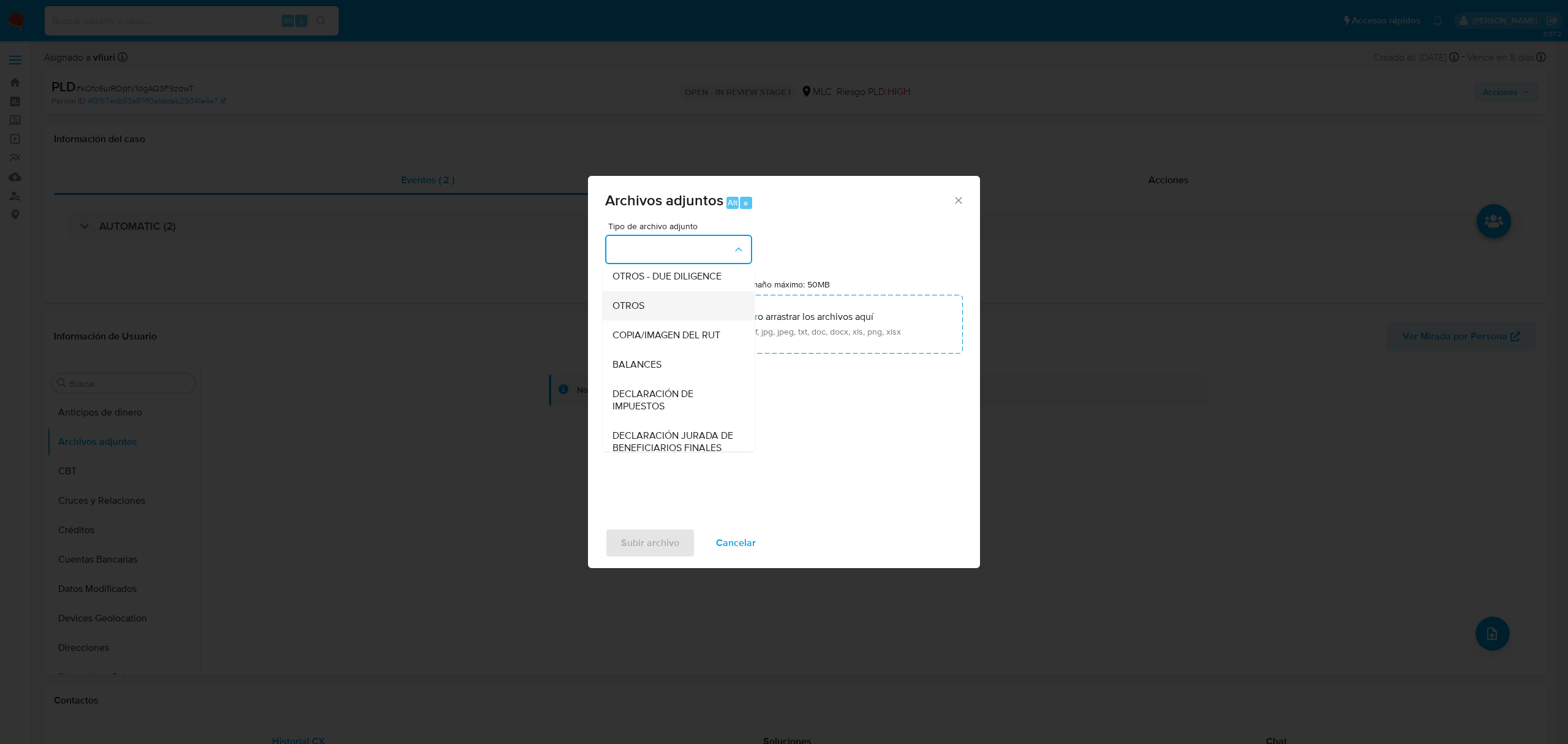
click at [645, 321] on div "OTROS" at bounding box center [675, 306] width 125 height 29
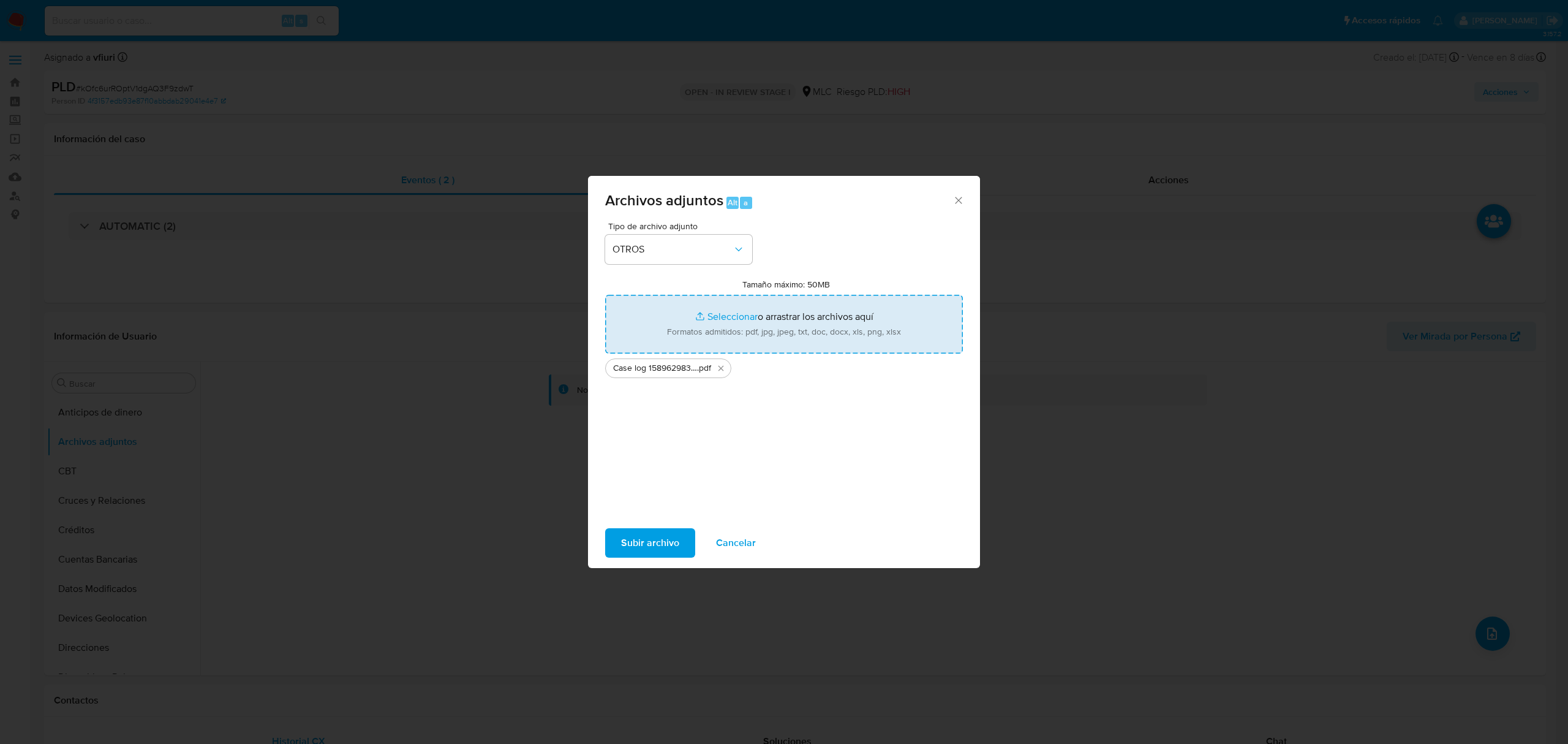
type input "C:\fakepath\Tabla 158962983.xlsx"
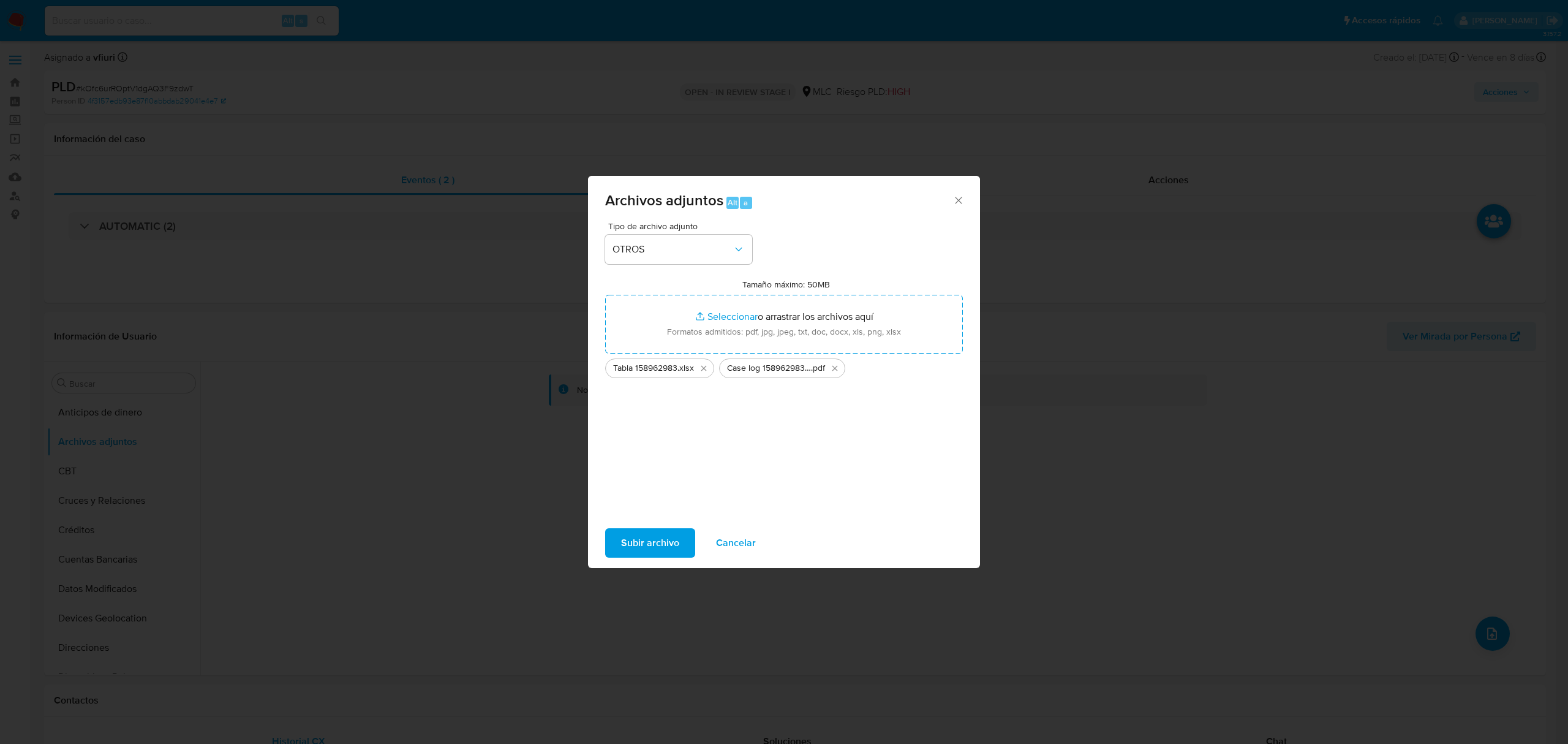
click at [629, 544] on span "Subir archivo" at bounding box center [650, 543] width 58 height 27
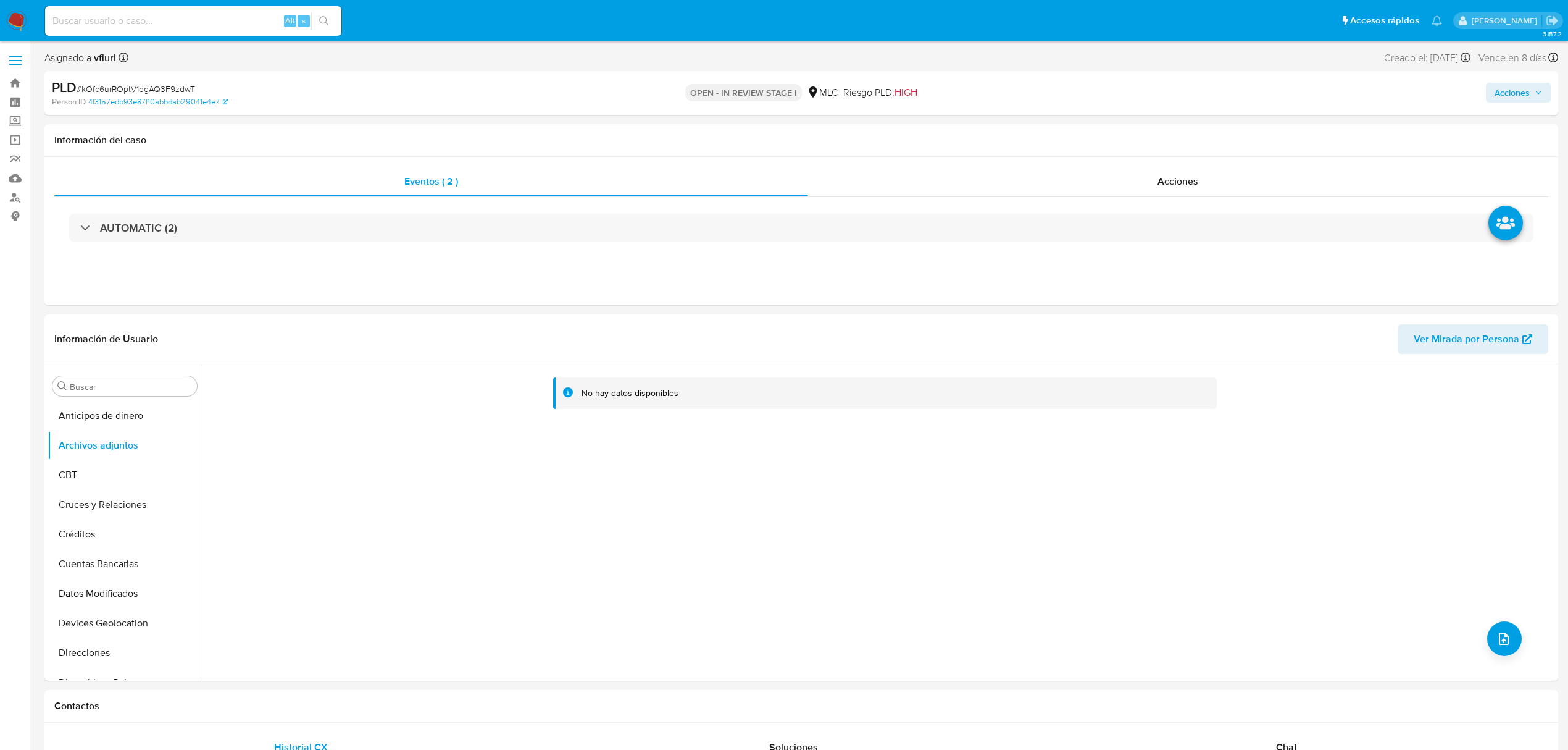
click at [1504, 84] on span "Acciones" at bounding box center [1512, 92] width 35 height 20
click at [1217, 121] on div "Resolución del caso Alt r" at bounding box center [1182, 132] width 118 height 32
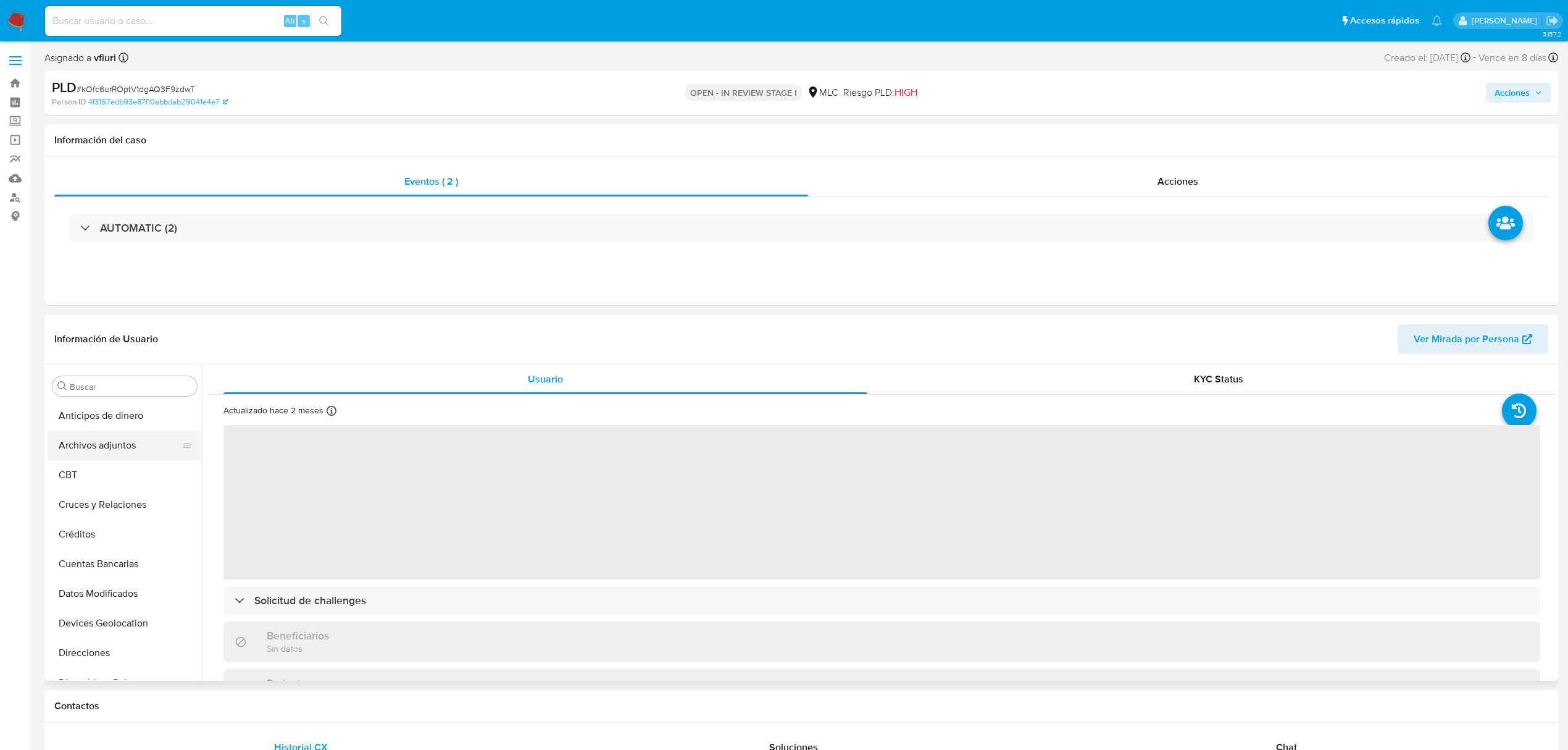
click at [111, 436] on button "Archivos adjuntos" at bounding box center [120, 445] width 144 height 30
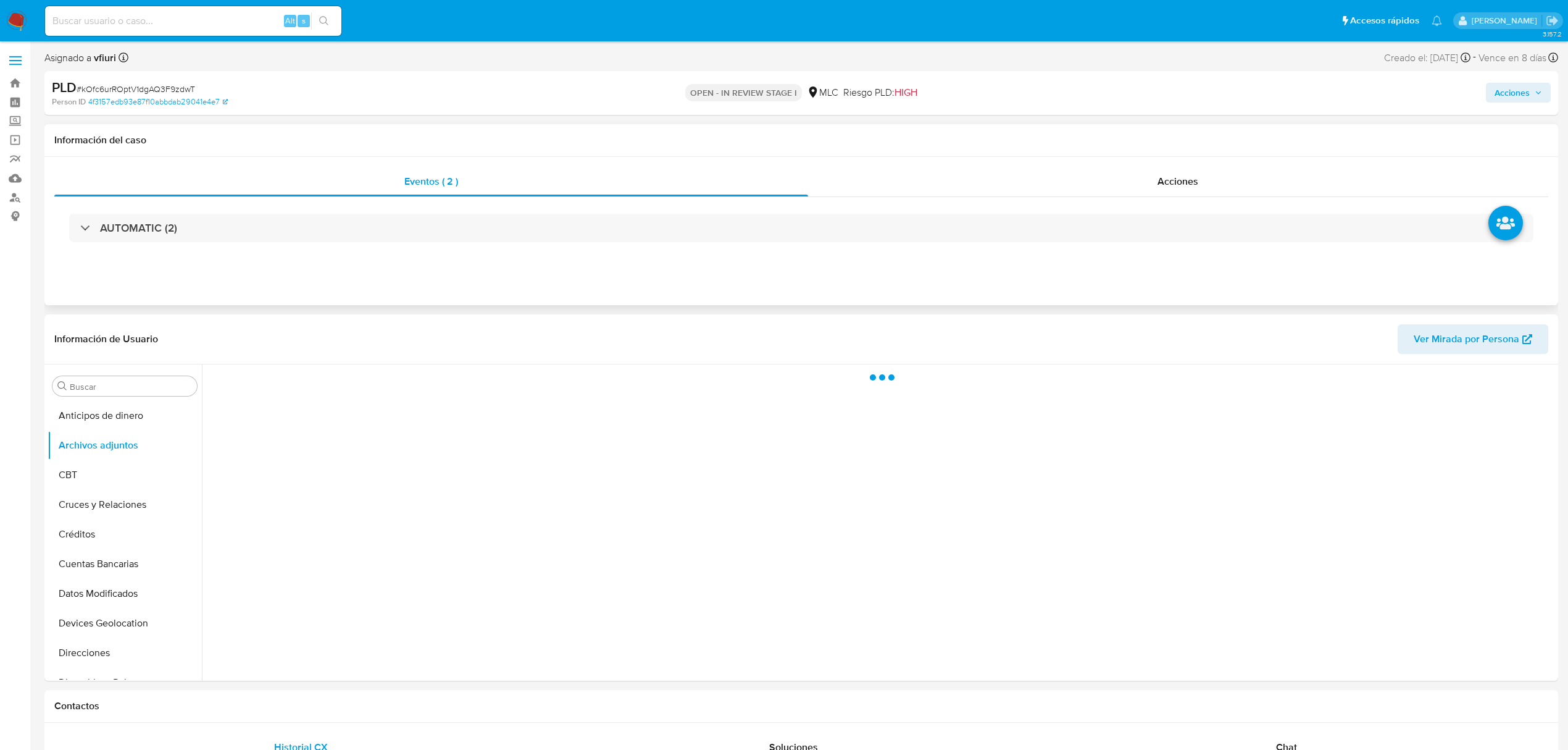
select select "10"
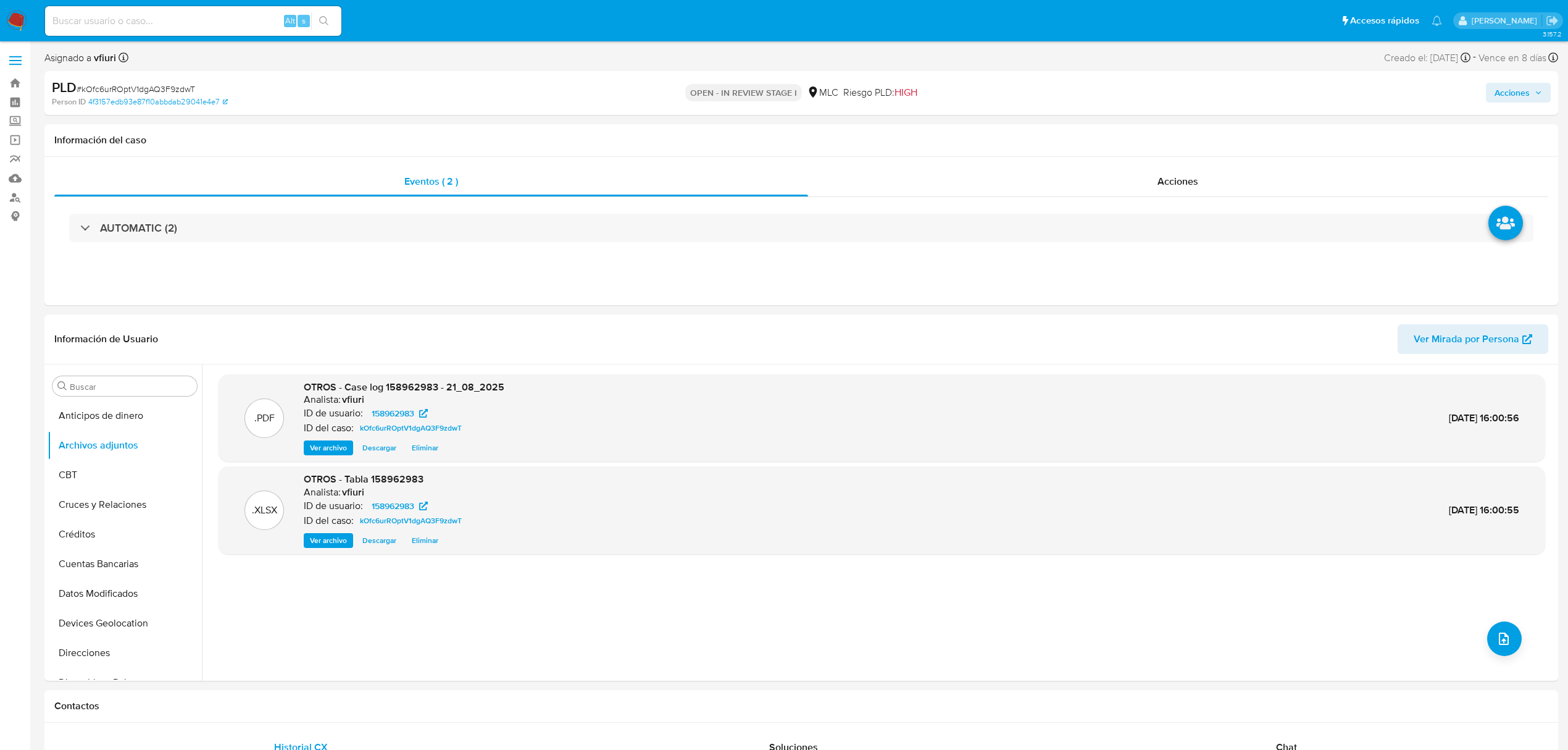
click at [1525, 94] on span "Acciones" at bounding box center [1512, 92] width 35 height 20
click at [1196, 144] on div "Resolución del caso Alt r" at bounding box center [1182, 132] width 118 height 32
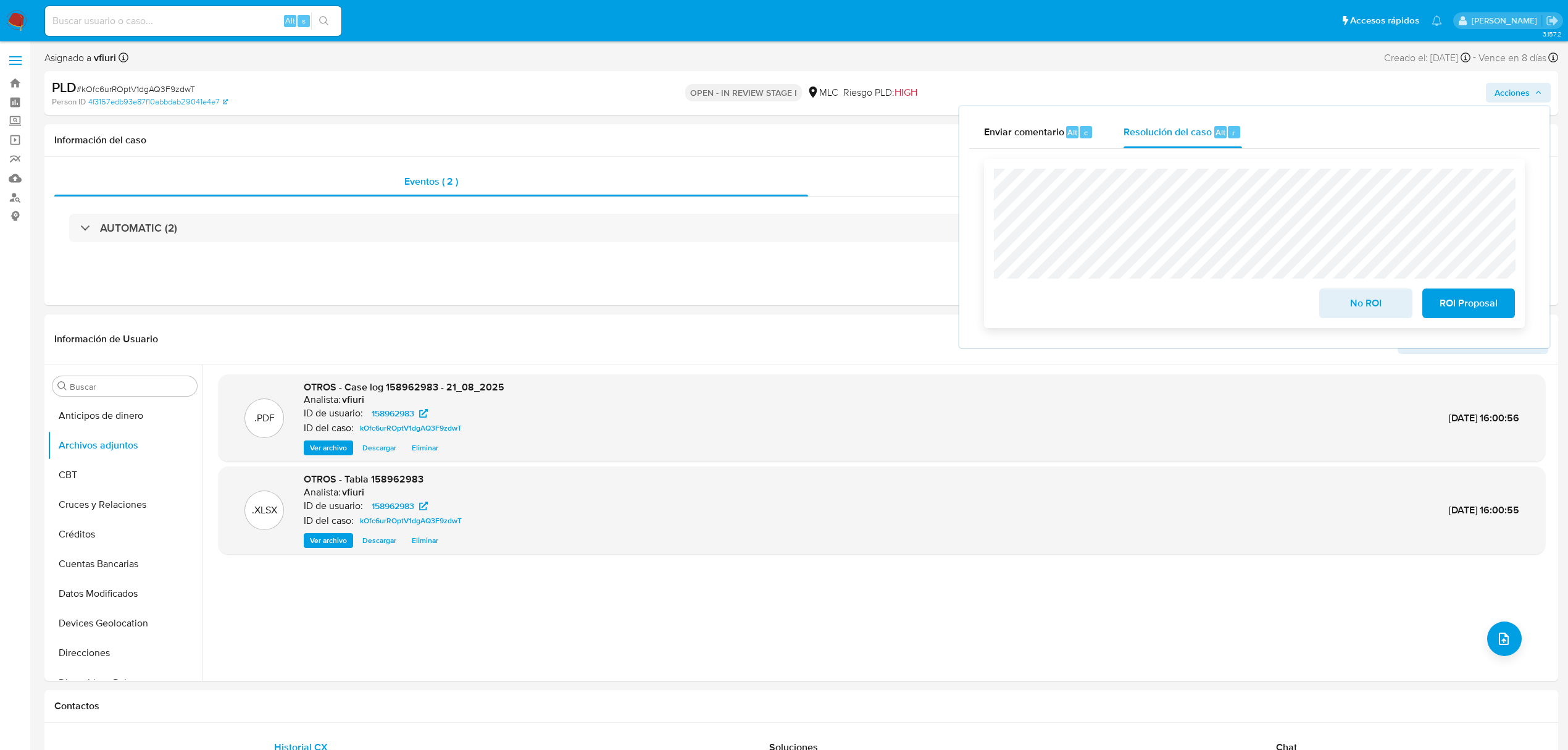
click at [1351, 301] on span "No ROI" at bounding box center [1366, 304] width 61 height 28
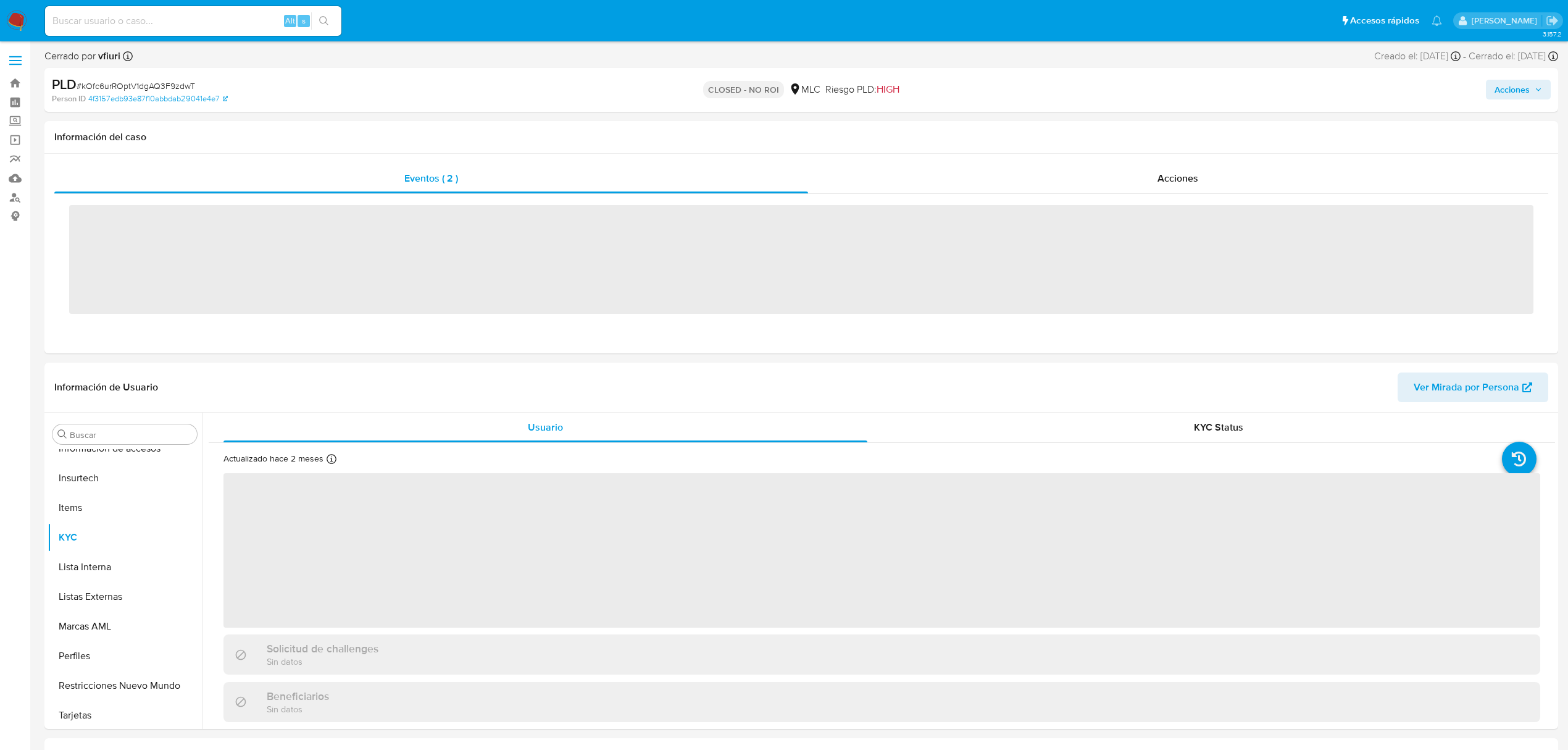
scroll to position [522, 0]
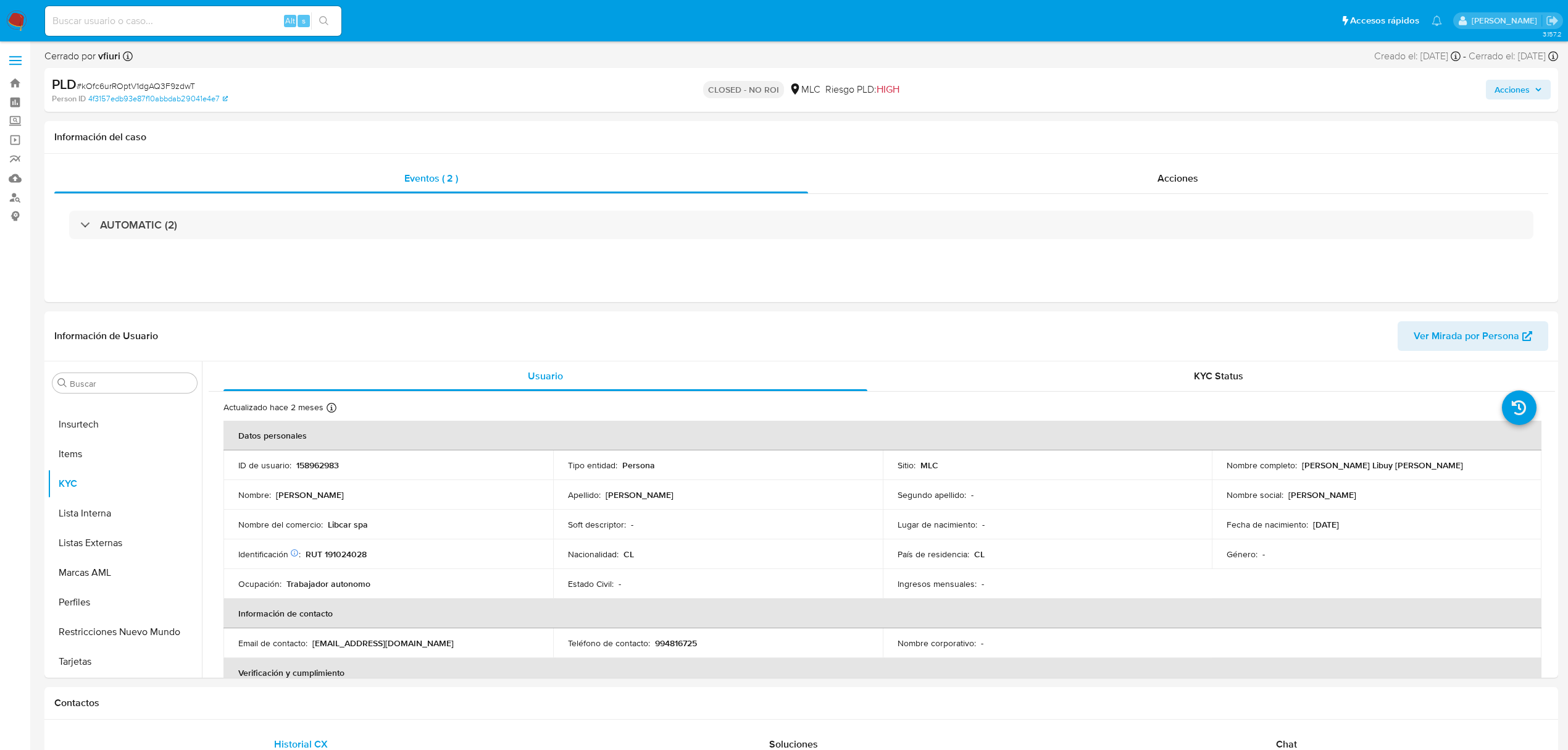
select select "10"
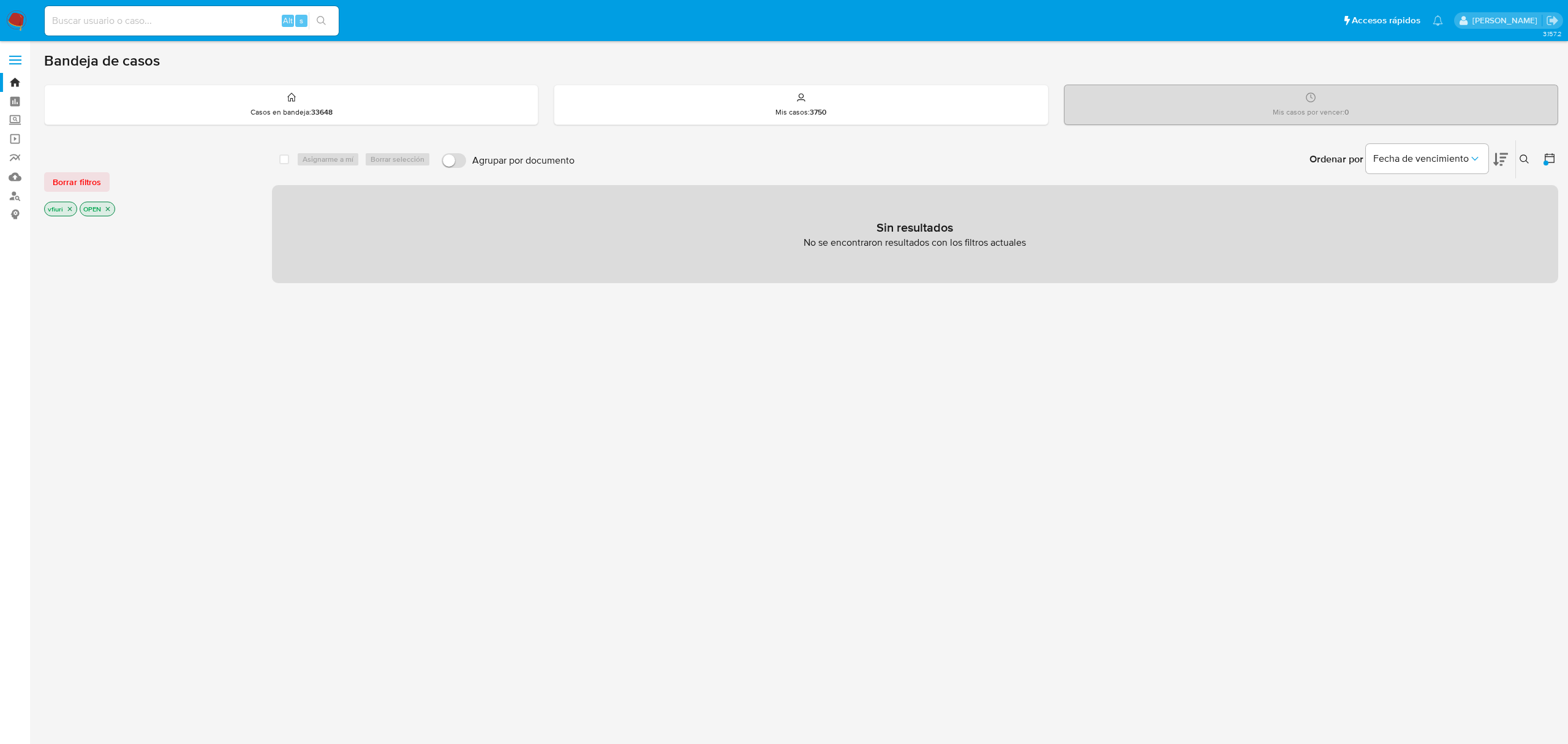
click at [108, 211] on icon "close-filter" at bounding box center [108, 209] width 7 height 7
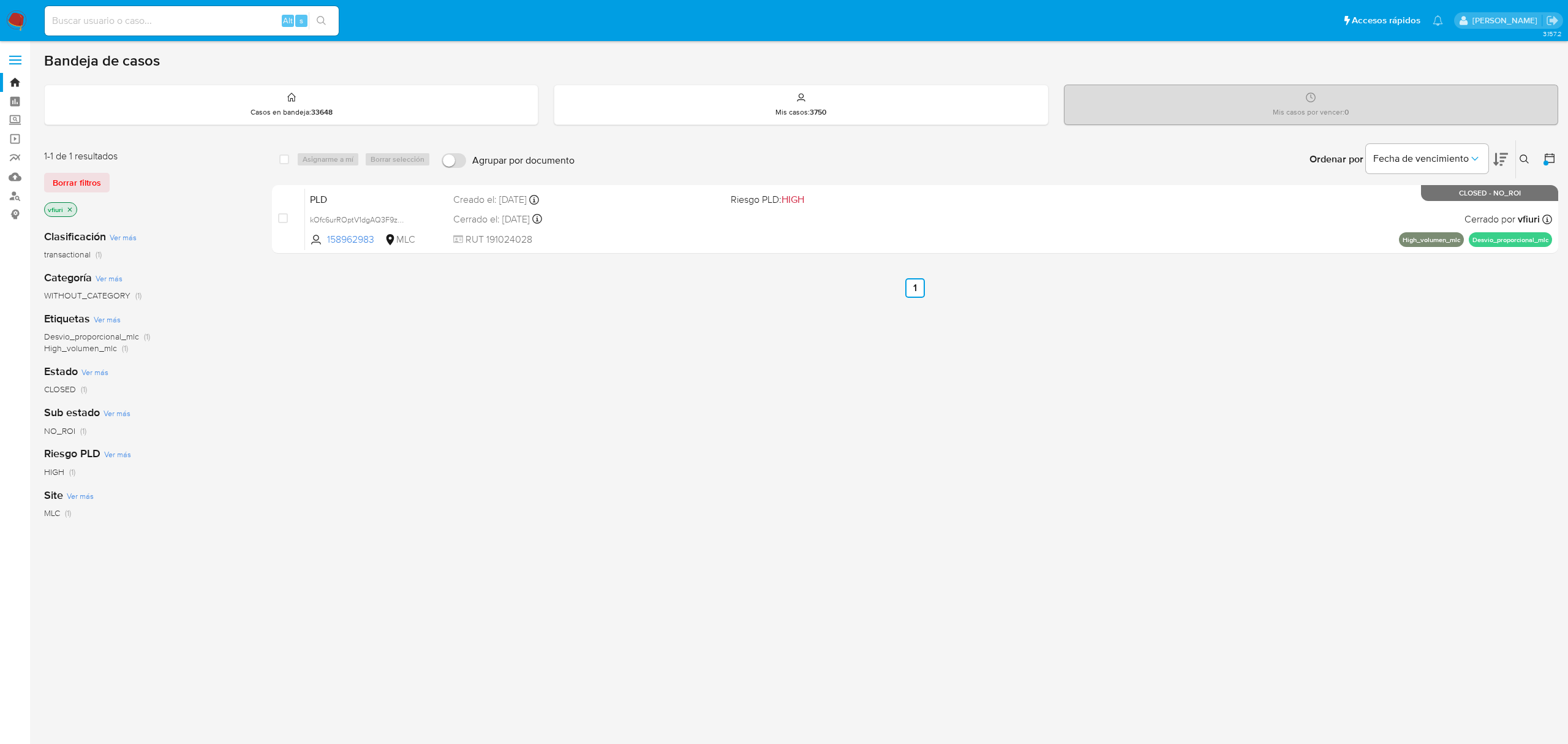
click at [1526, 156] on icon at bounding box center [1524, 159] width 9 height 9
click at [1493, 239] on span "Borrar filtros" at bounding box center [1476, 245] width 84 height 17
click at [67, 206] on icon "close-filter" at bounding box center [70, 209] width 7 height 7
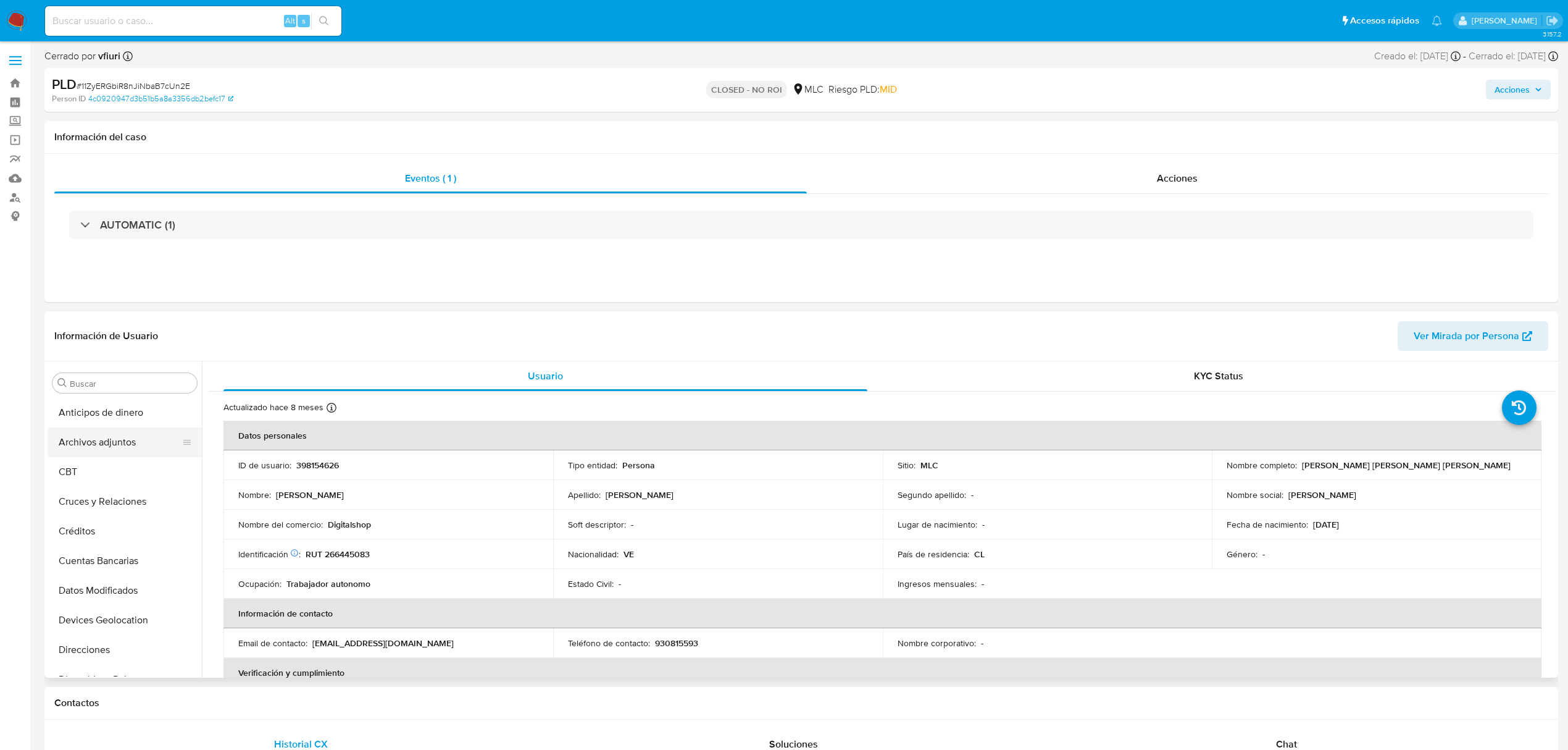
select select "10"
click at [77, 450] on button "Archivos adjuntos" at bounding box center [120, 442] width 144 height 30
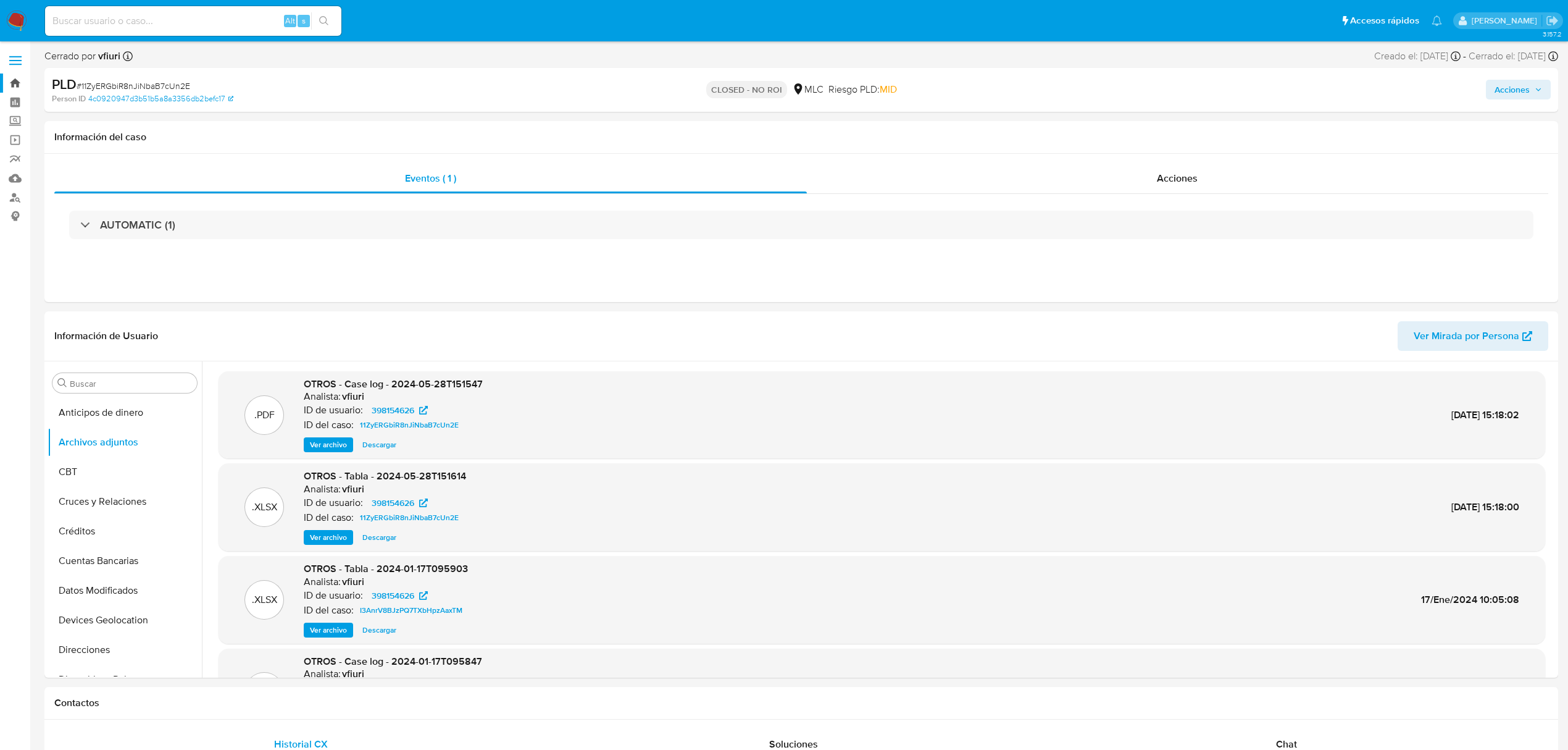
click at [10, 78] on link "Bandeja" at bounding box center [73, 83] width 147 height 19
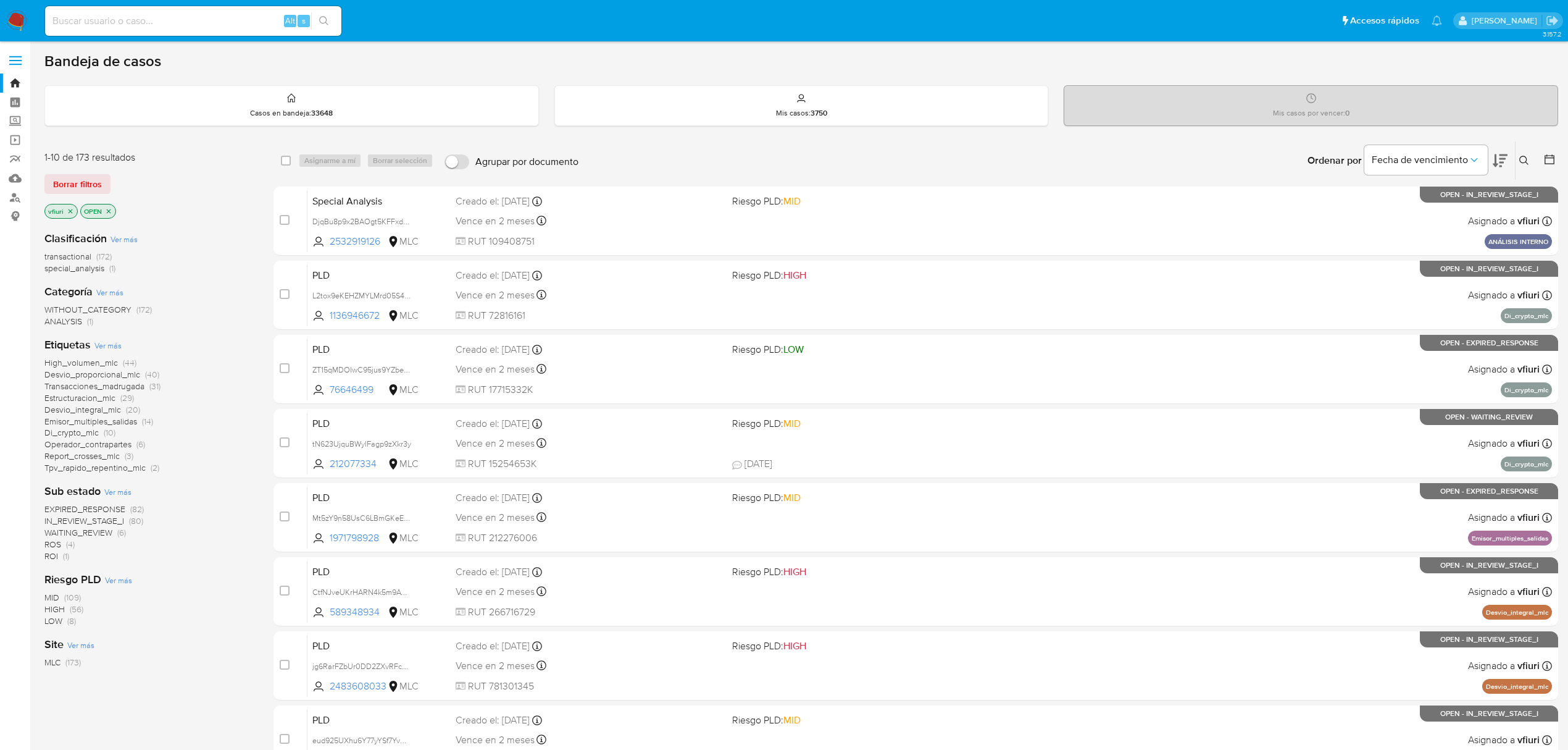
click at [1552, 151] on div at bounding box center [1547, 160] width 22 height 38
click at [1552, 159] on icon at bounding box center [1549, 159] width 12 height 12
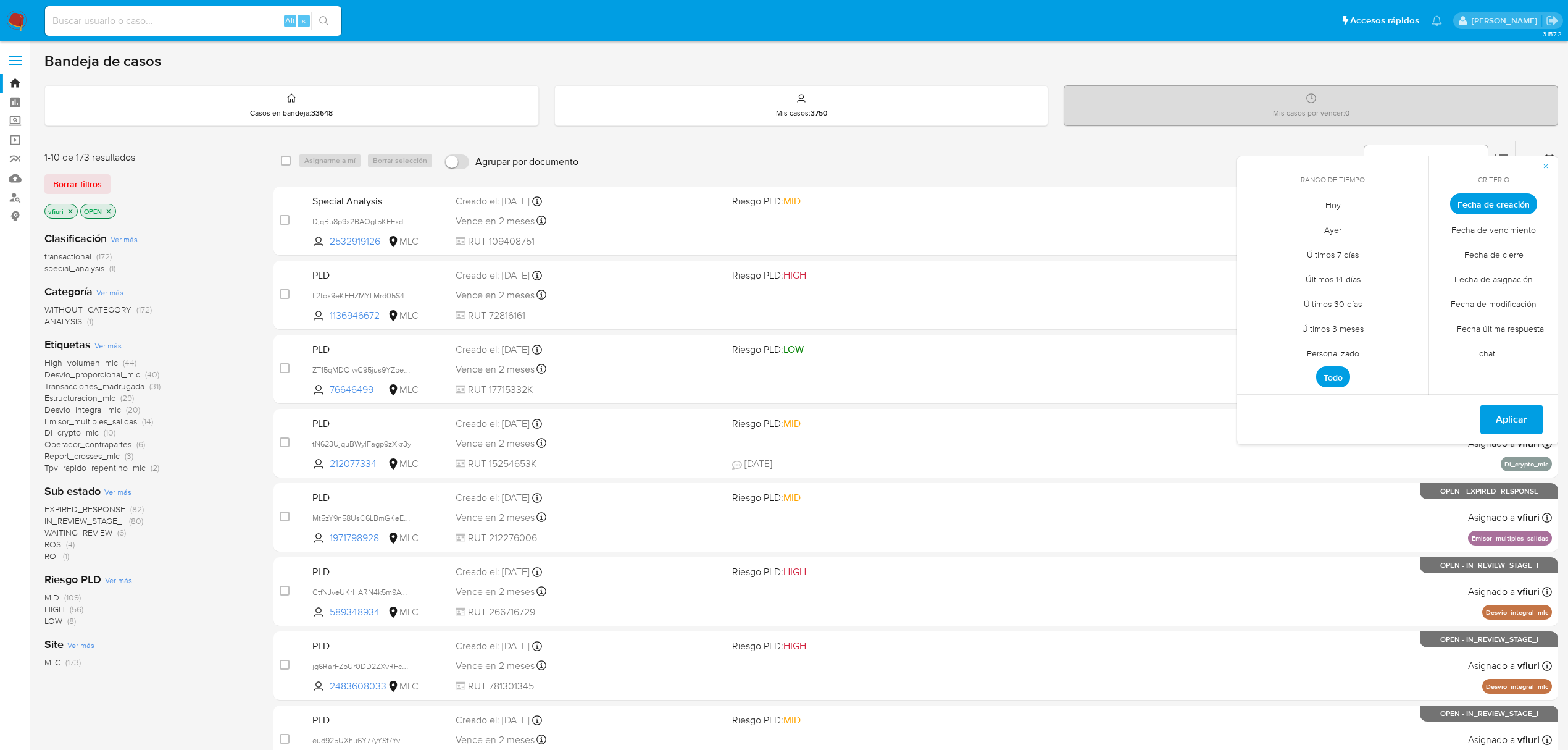
click at [1315, 351] on span "Personalizado" at bounding box center [1333, 353] width 78 height 25
click at [1256, 228] on icon "Mes anterior" at bounding box center [1255, 227] width 5 height 9
click at [1256, 233] on icon "Mes anterior" at bounding box center [1256, 227] width 14 height 14
click at [1327, 314] on button "12" at bounding box center [1333, 321] width 20 height 20
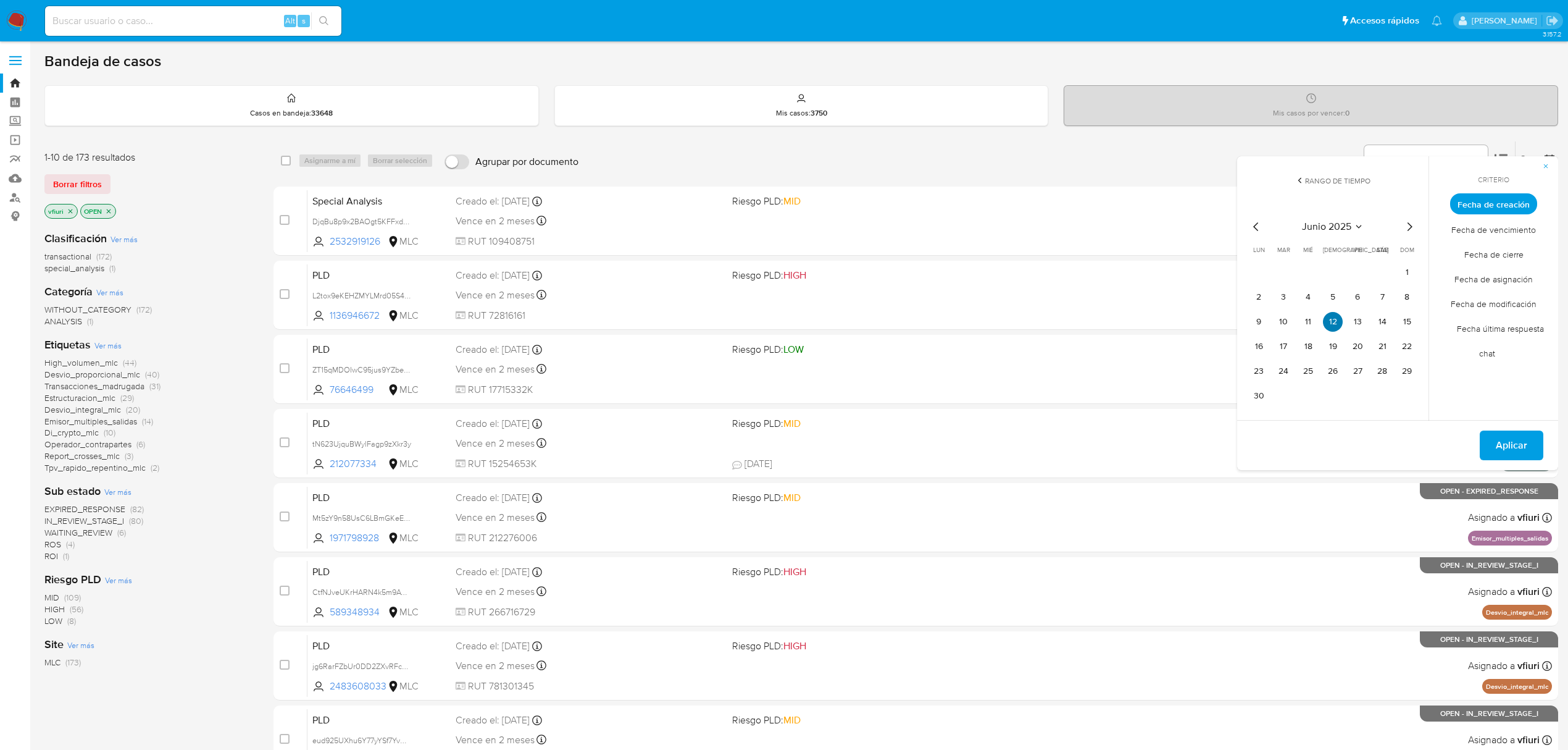
click at [1327, 314] on button "12" at bounding box center [1333, 321] width 20 height 20
click at [1500, 435] on span "Aplicar" at bounding box center [1511, 446] width 31 height 28
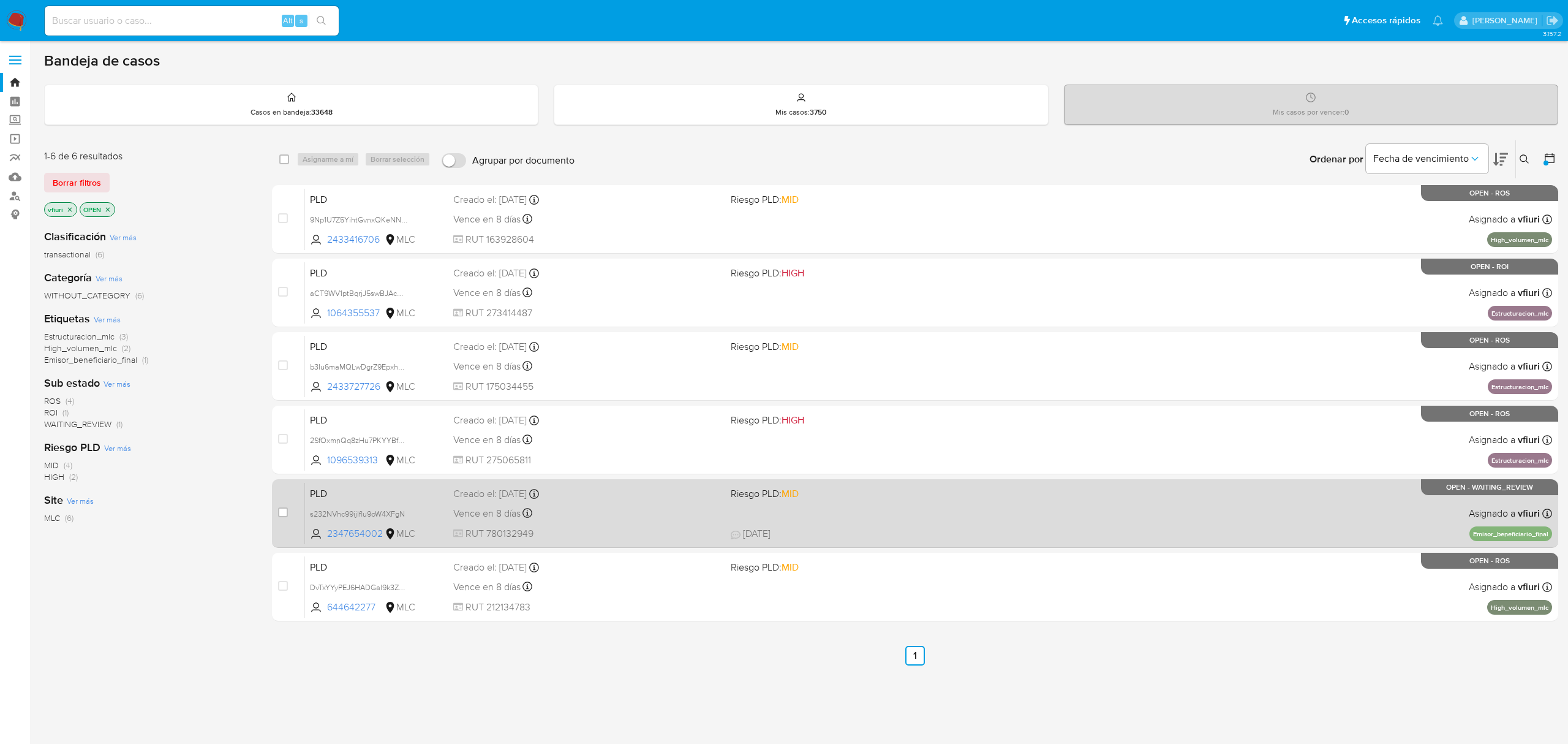
click at [905, 500] on span "Riesgo PLD: MID" at bounding box center [864, 492] width 267 height 16
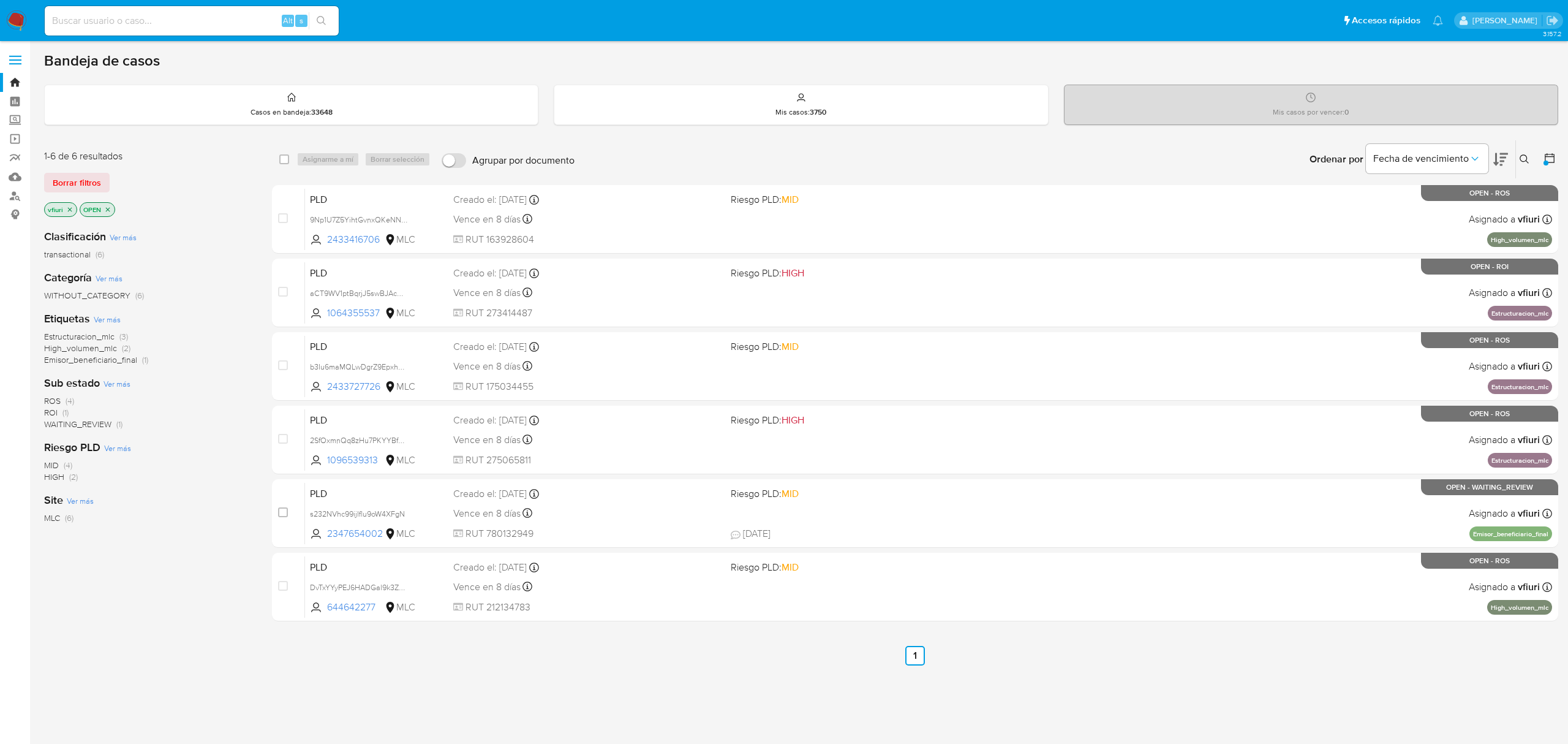
click at [1526, 162] on icon at bounding box center [1525, 160] width 10 height 10
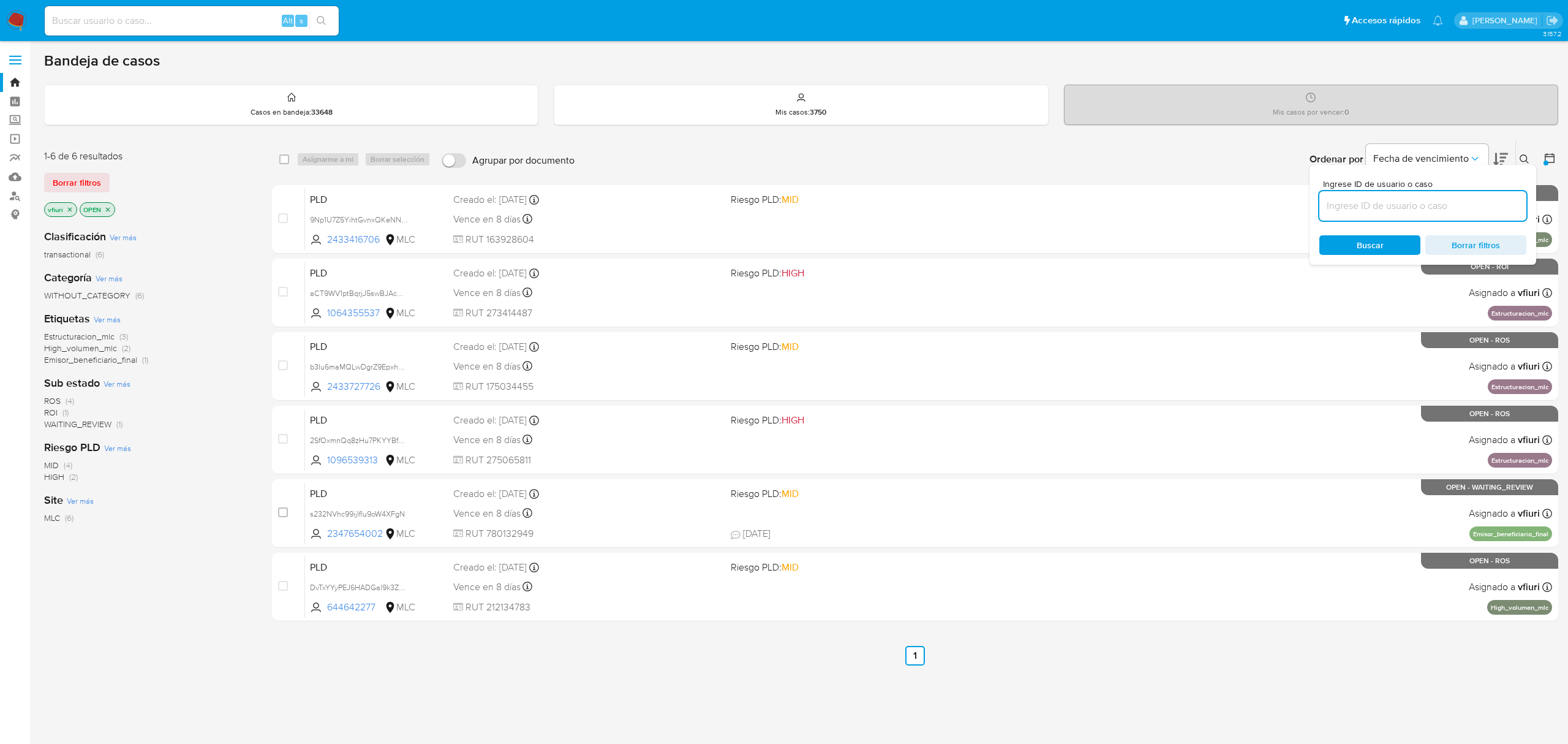
click at [1348, 203] on input at bounding box center [1423, 206] width 207 height 16
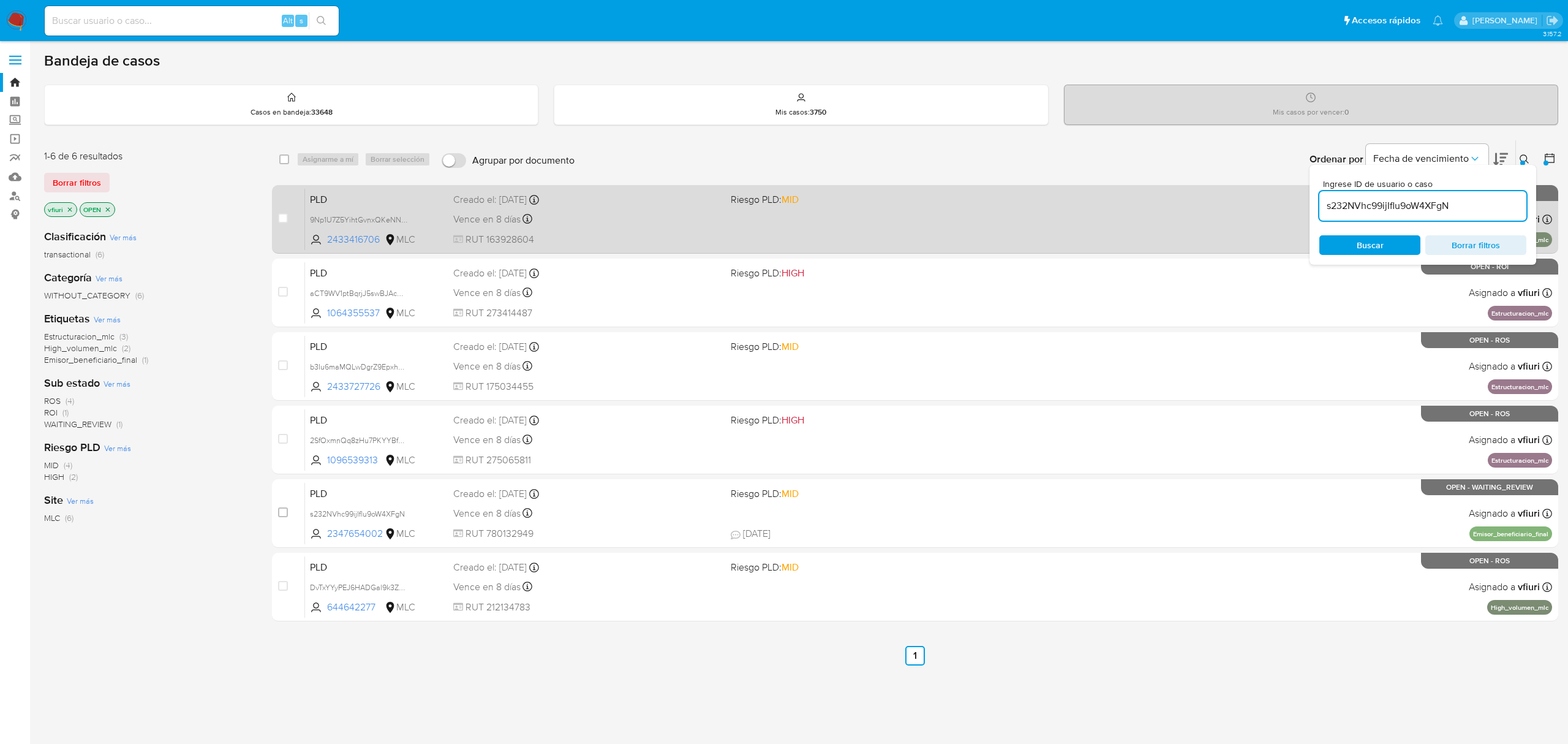
type input "s232NVhc99ijIflu9oW4XFgN"
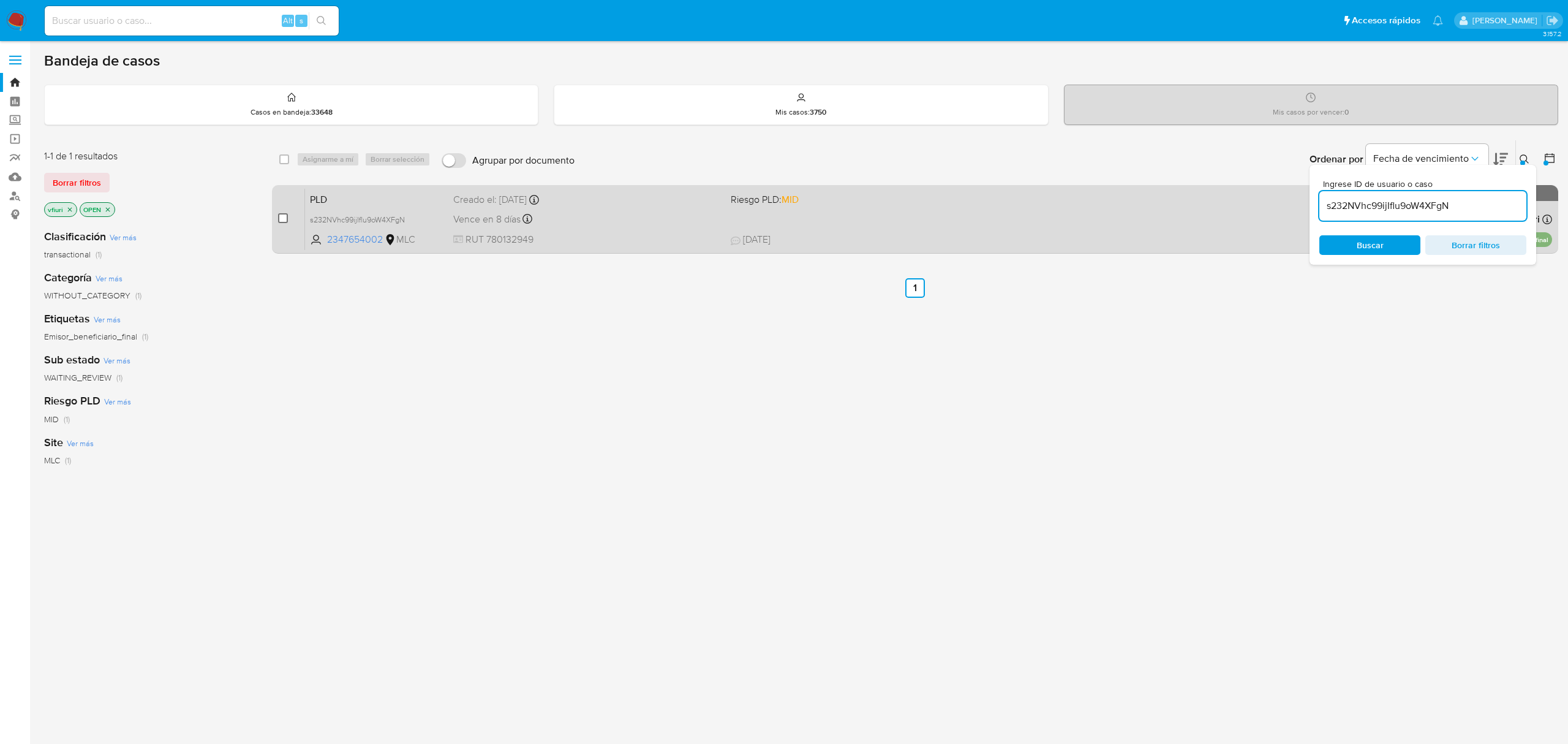
click at [285, 216] on input "checkbox" at bounding box center [283, 219] width 10 height 10
checkbox input "true"
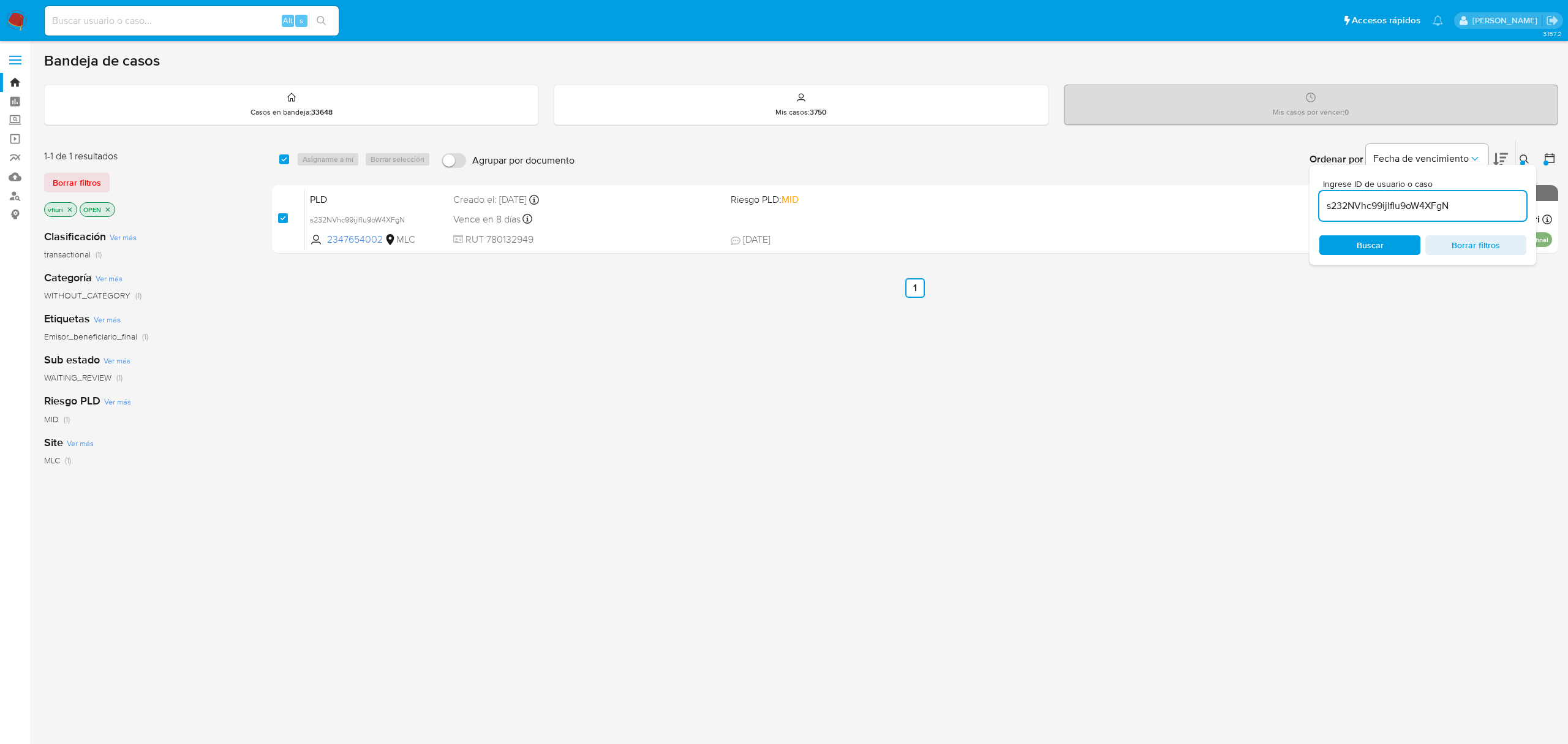
checkbox input "true"
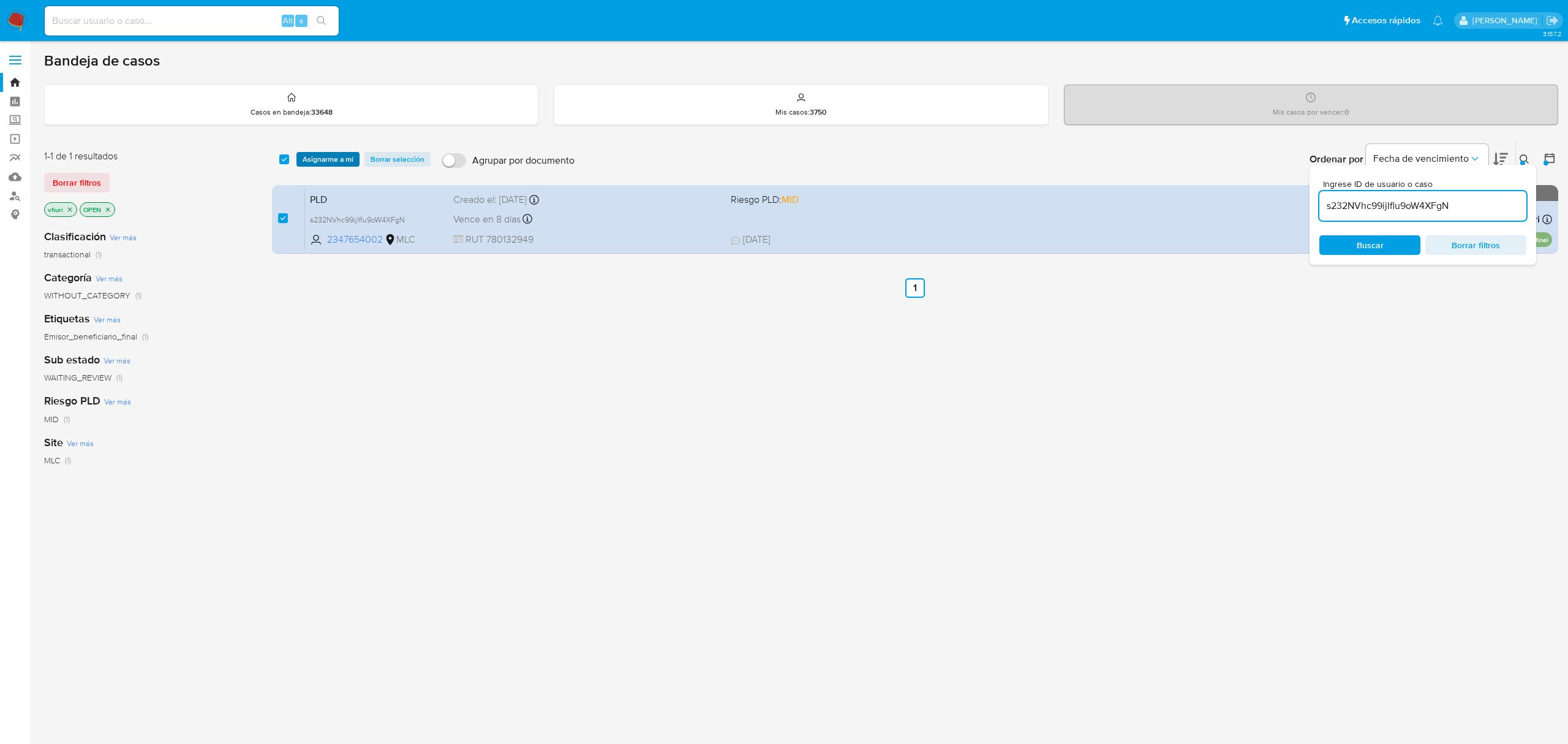
click at [321, 155] on span "Asignarme a mí" at bounding box center [328, 159] width 51 height 12
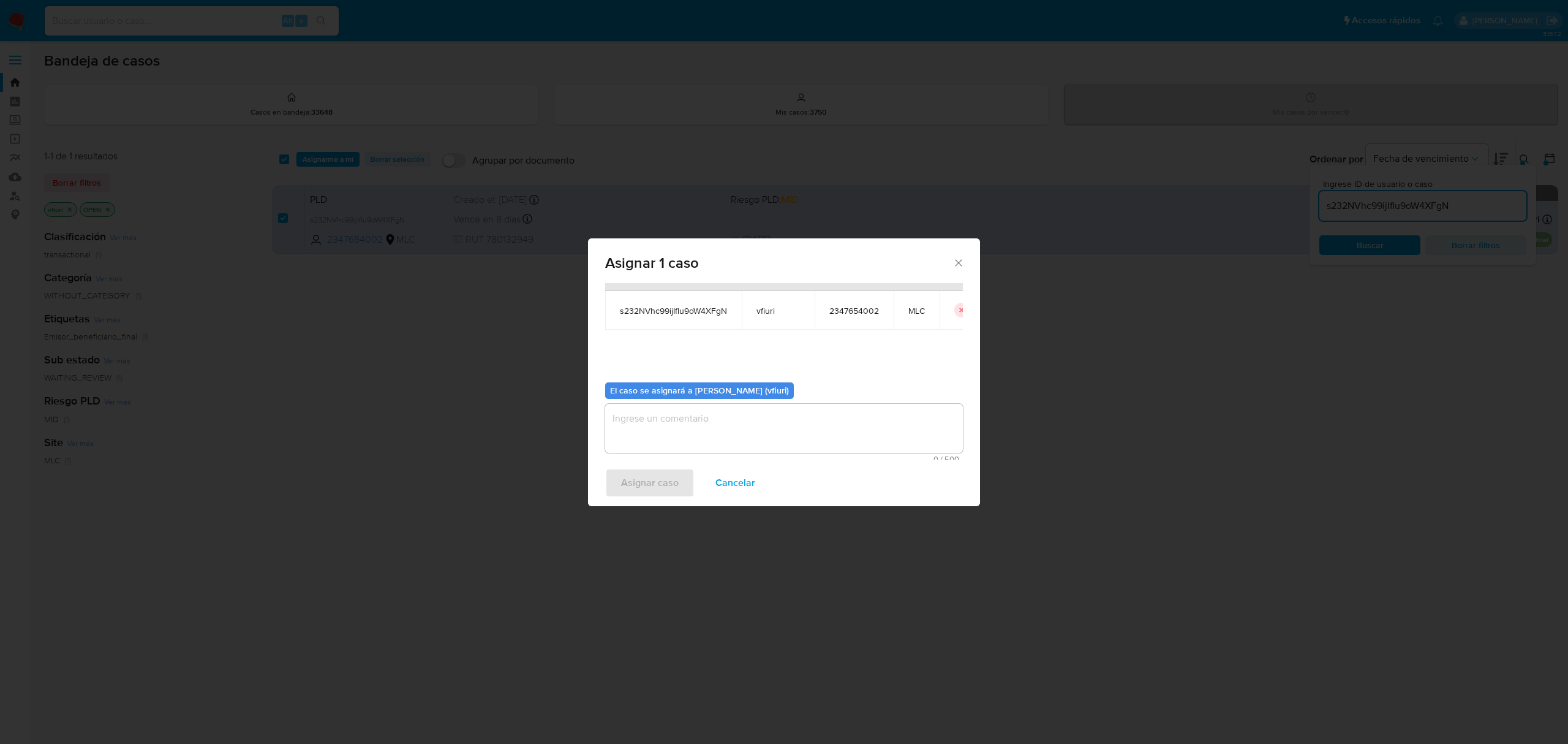
scroll to position [63, 0]
click at [749, 415] on textarea "assign-modal" at bounding box center [784, 423] width 358 height 49
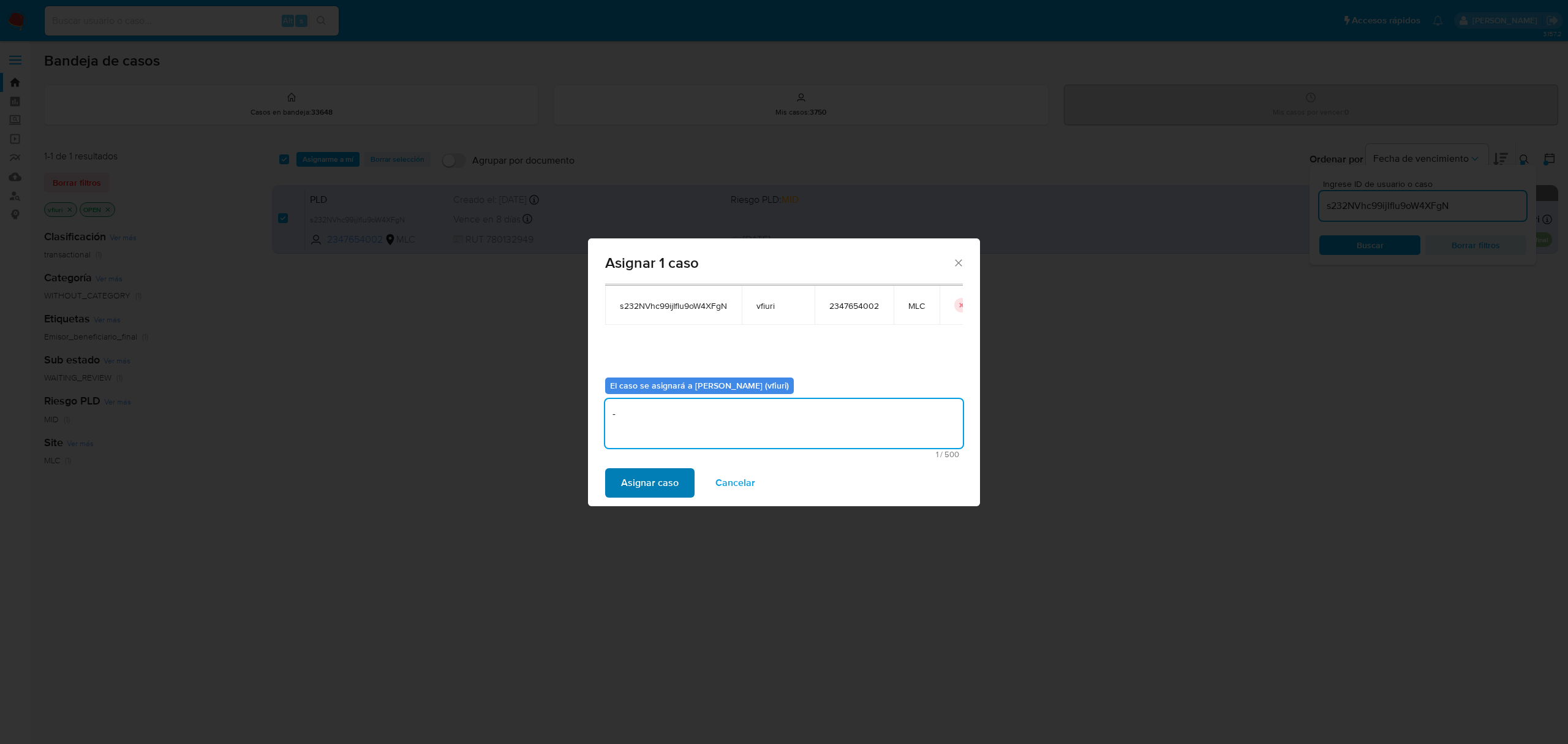
type textarea "-"
click at [612, 488] on button "Asignar caso" at bounding box center [650, 482] width 89 height 29
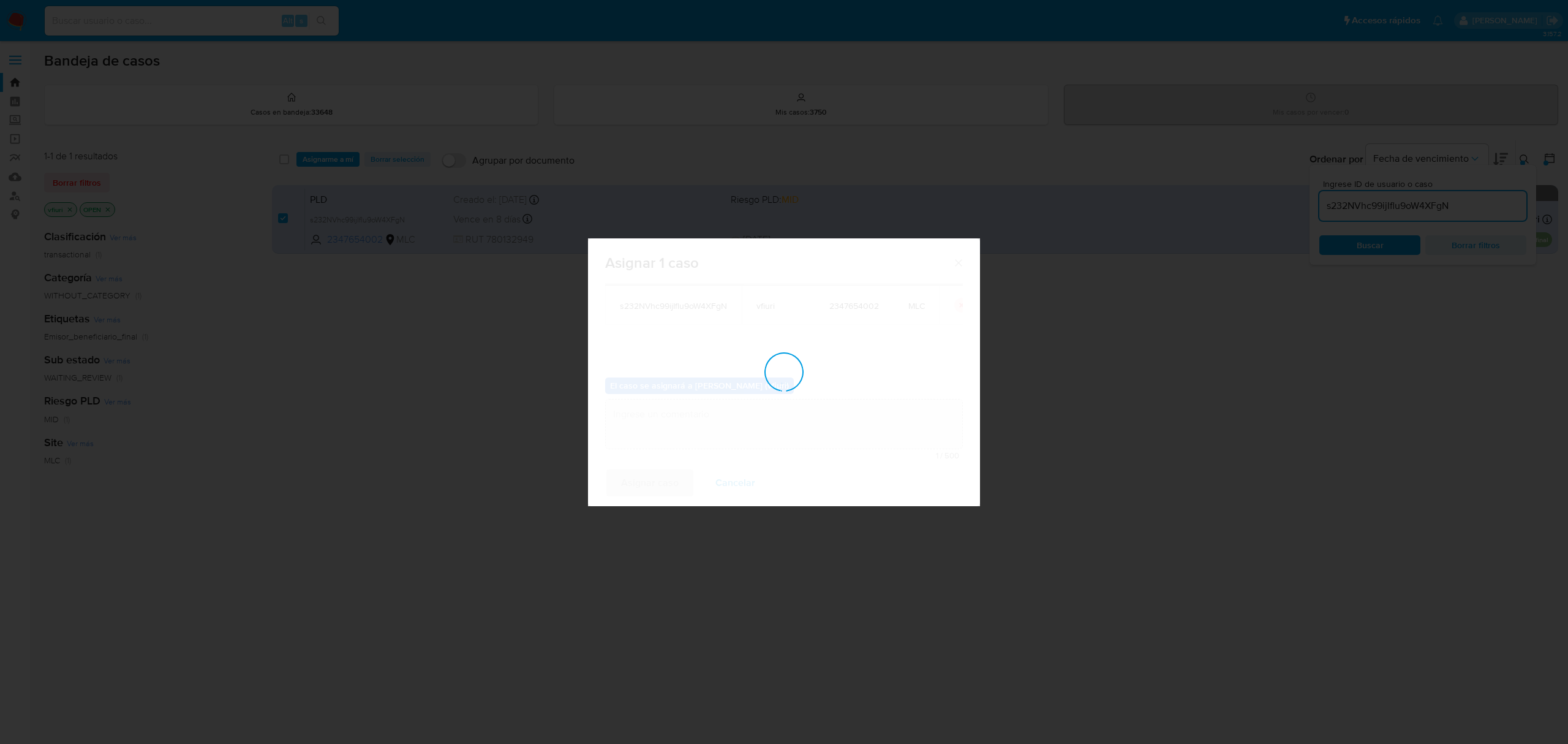
checkbox input "false"
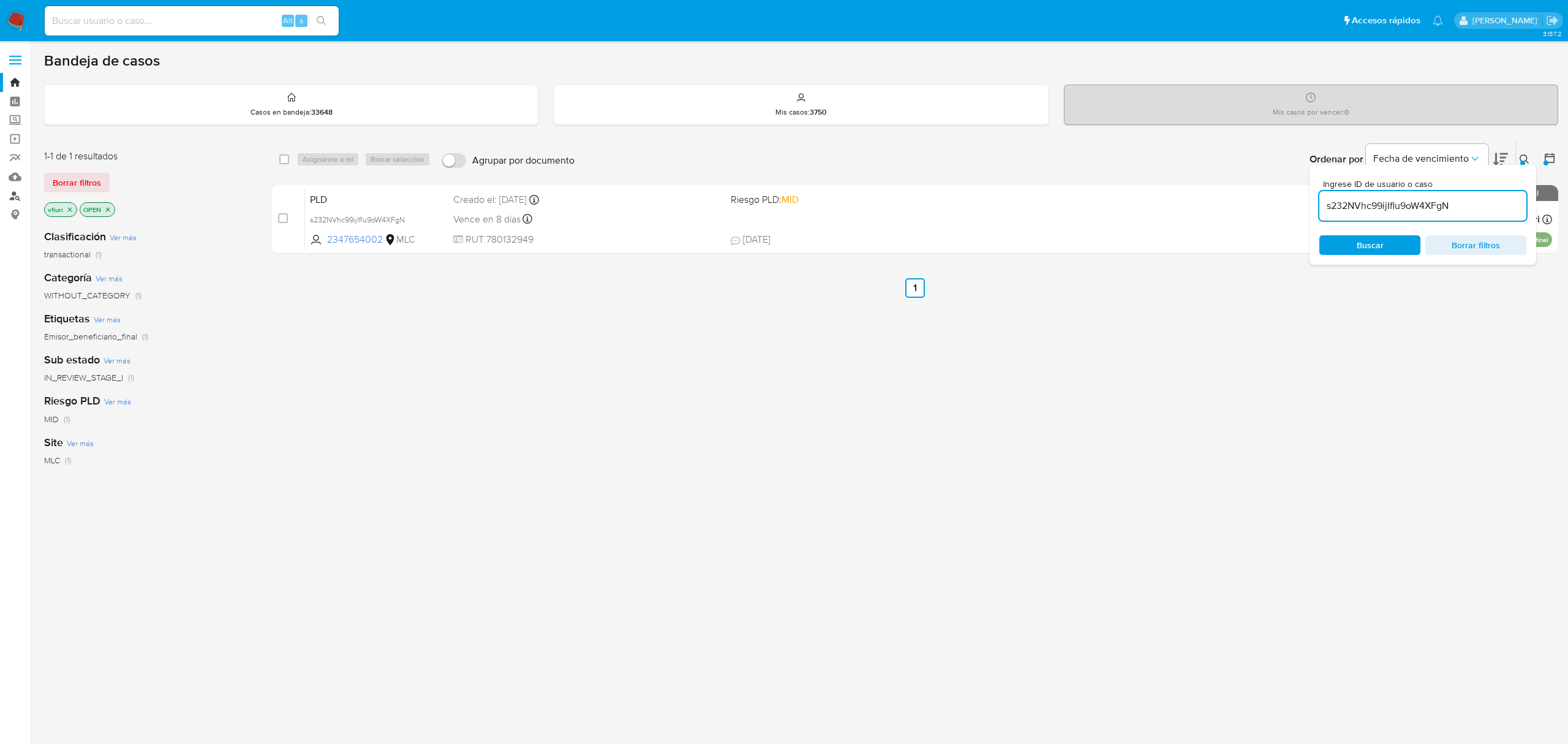
click at [18, 195] on link "Buscador de personas" at bounding box center [73, 196] width 146 height 19
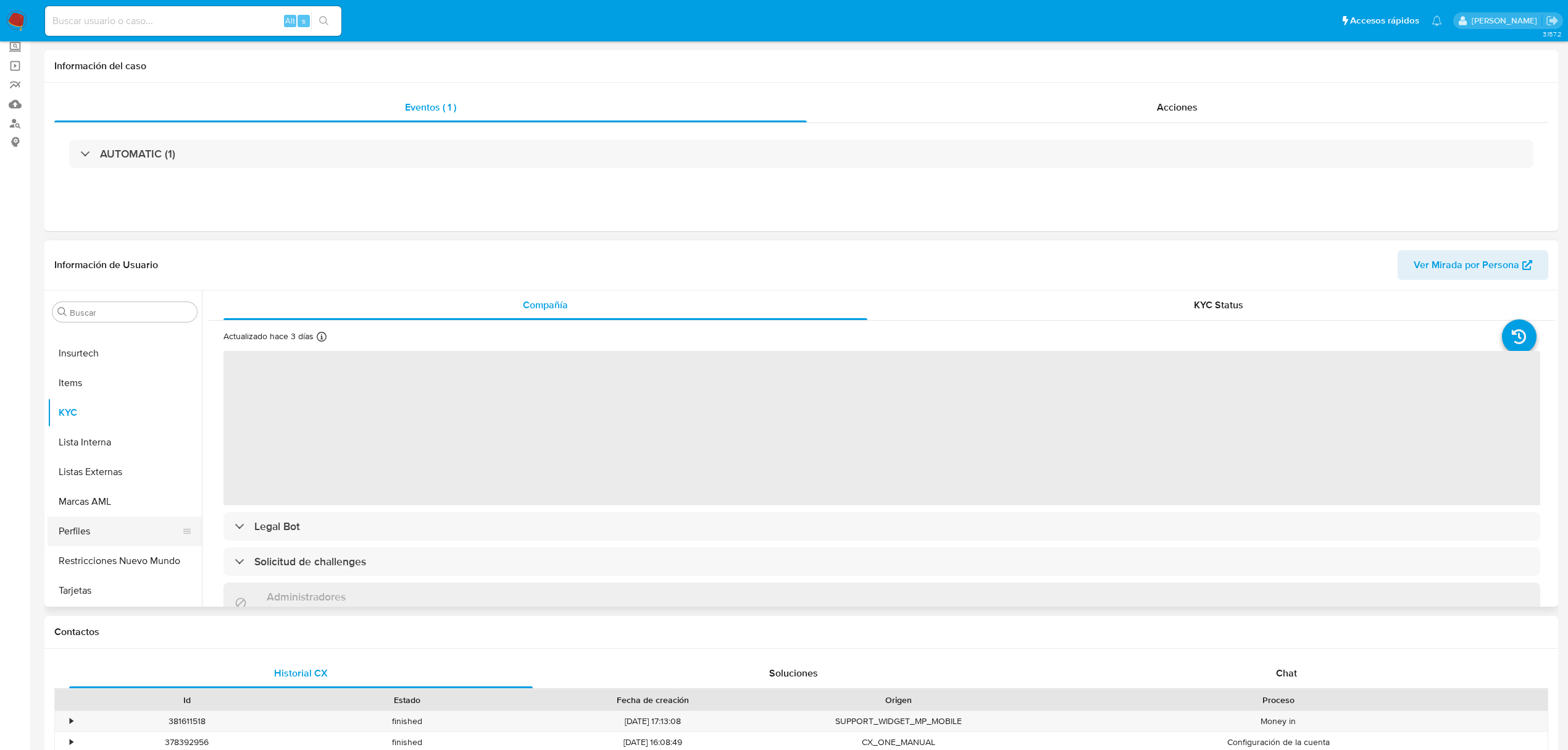
scroll to position [164, 0]
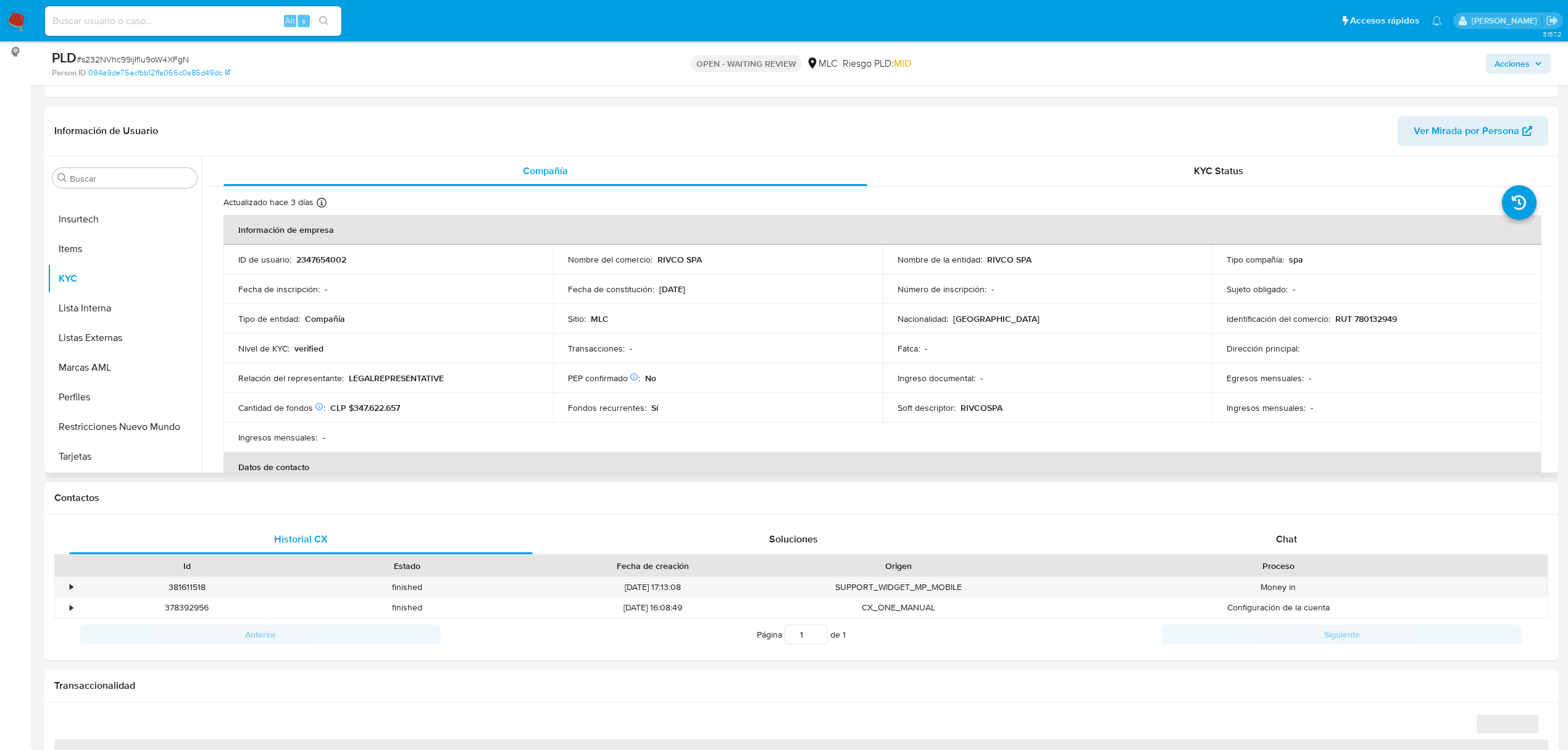
select select "10"
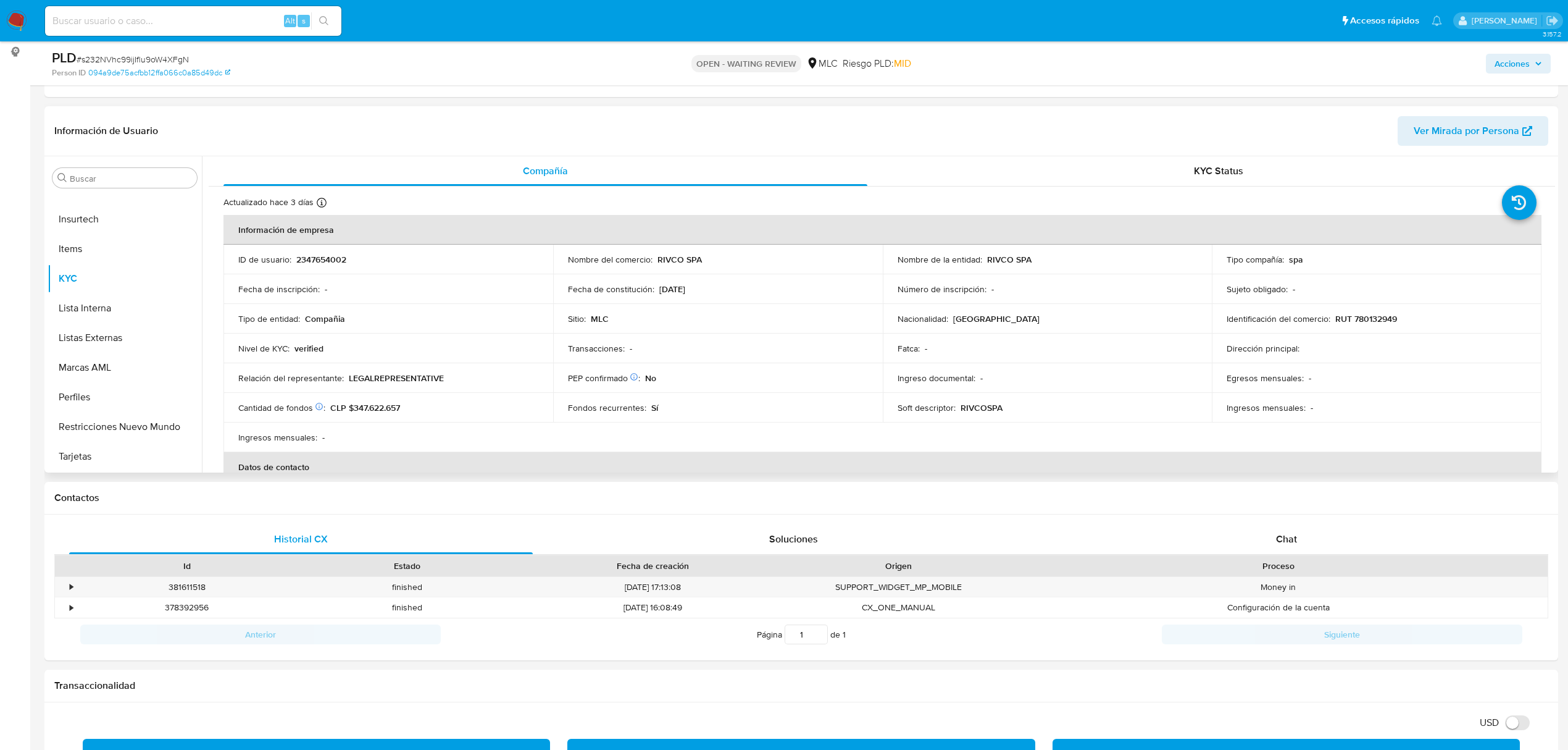
click at [312, 262] on p "2347654002" at bounding box center [321, 259] width 50 height 11
copy p "2347654002"
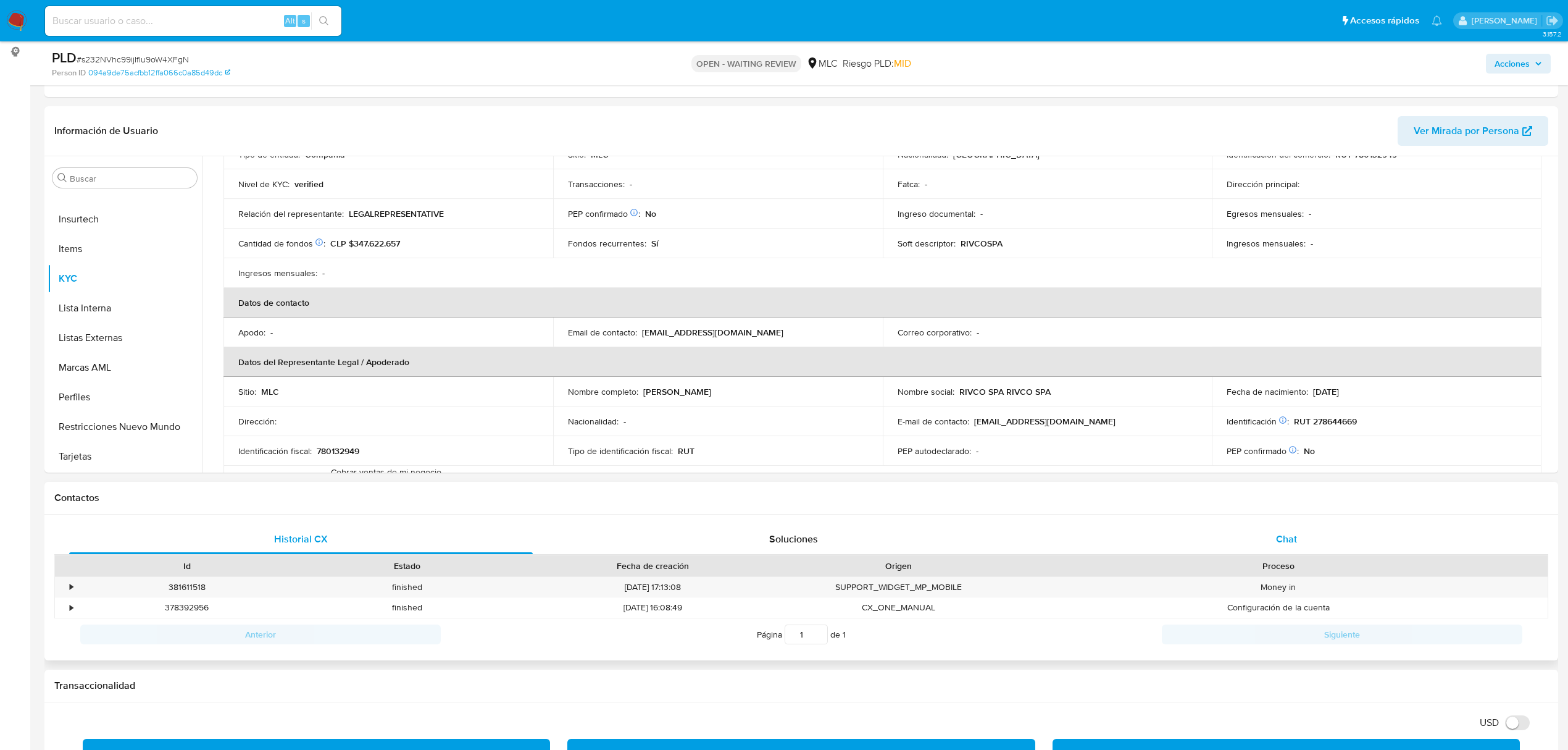
click at [1300, 538] on div "Chat" at bounding box center [1287, 539] width 464 height 30
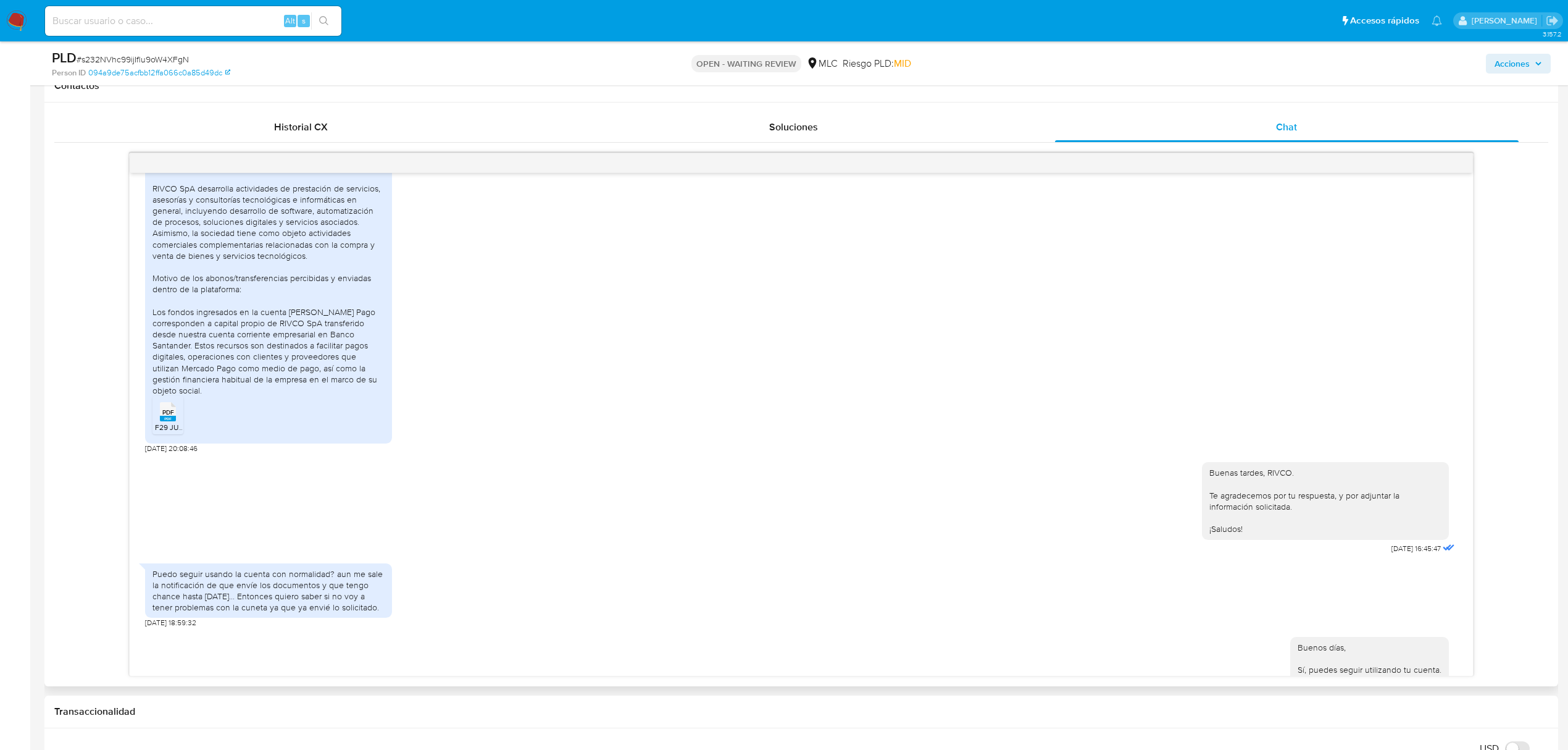
scroll to position [603, 0]
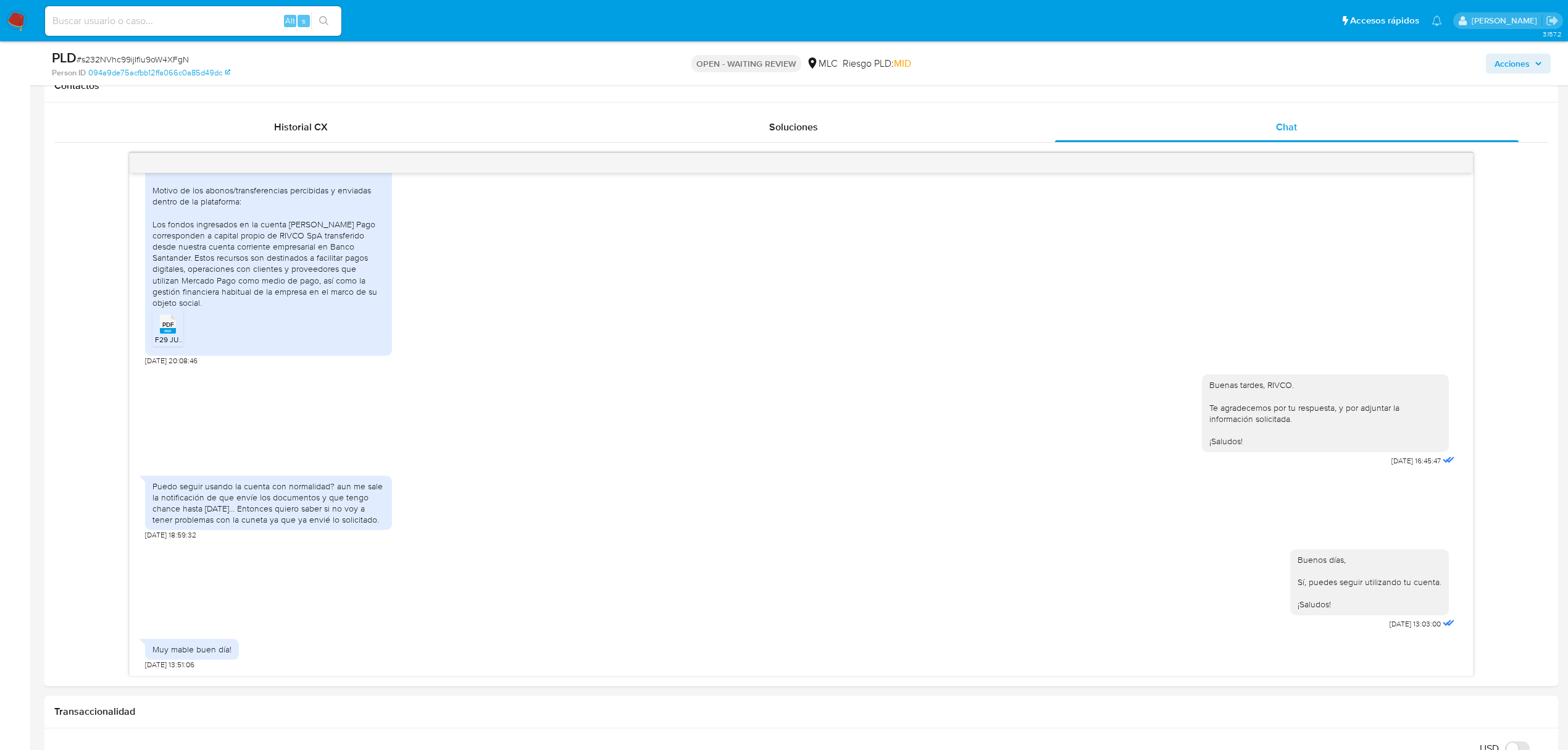
click at [183, 61] on span "# s232NVhc99ijIflu9oW4XFgN" at bounding box center [133, 59] width 112 height 12
copy span "s232NVhc99ijIflu9oW4XFgN"
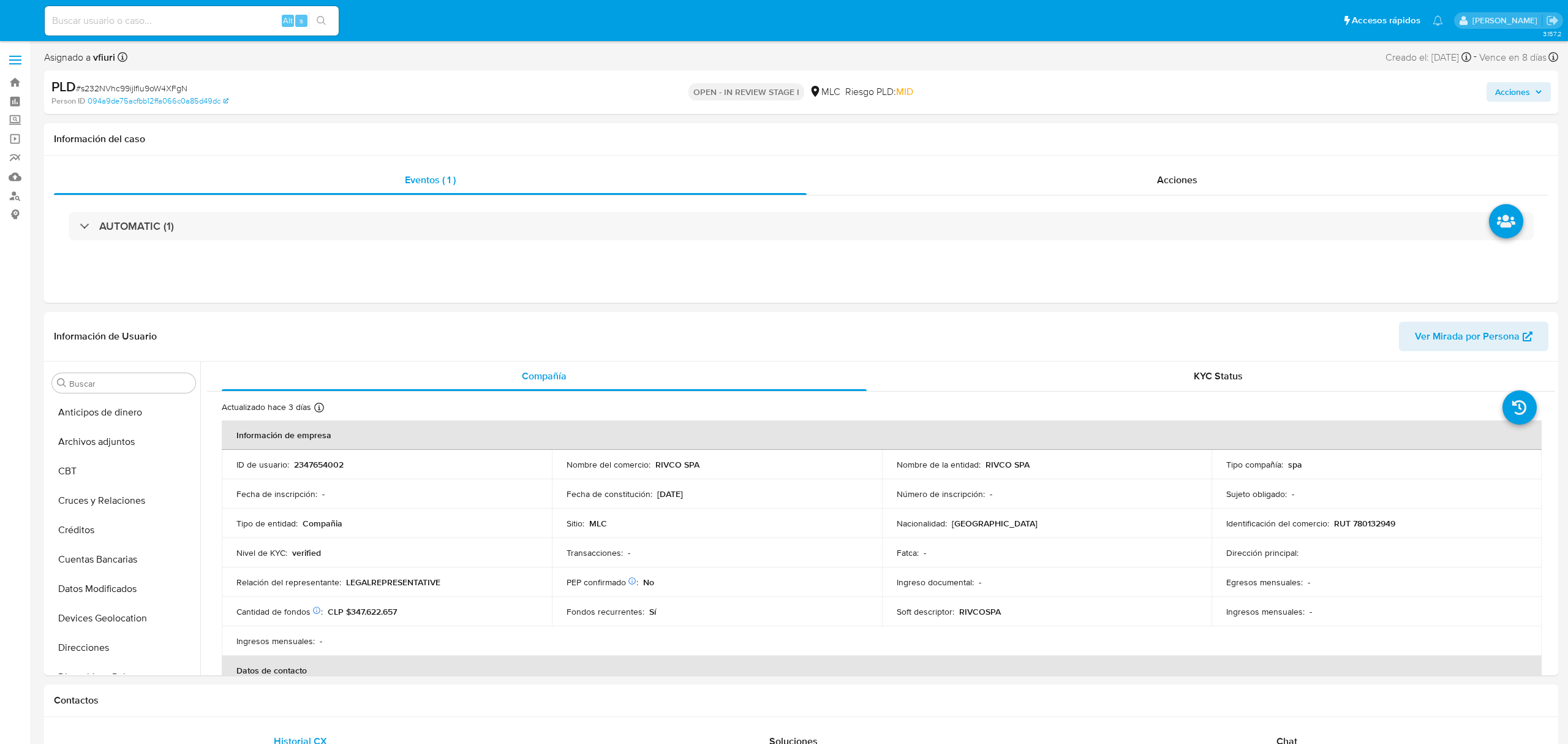
select select "10"
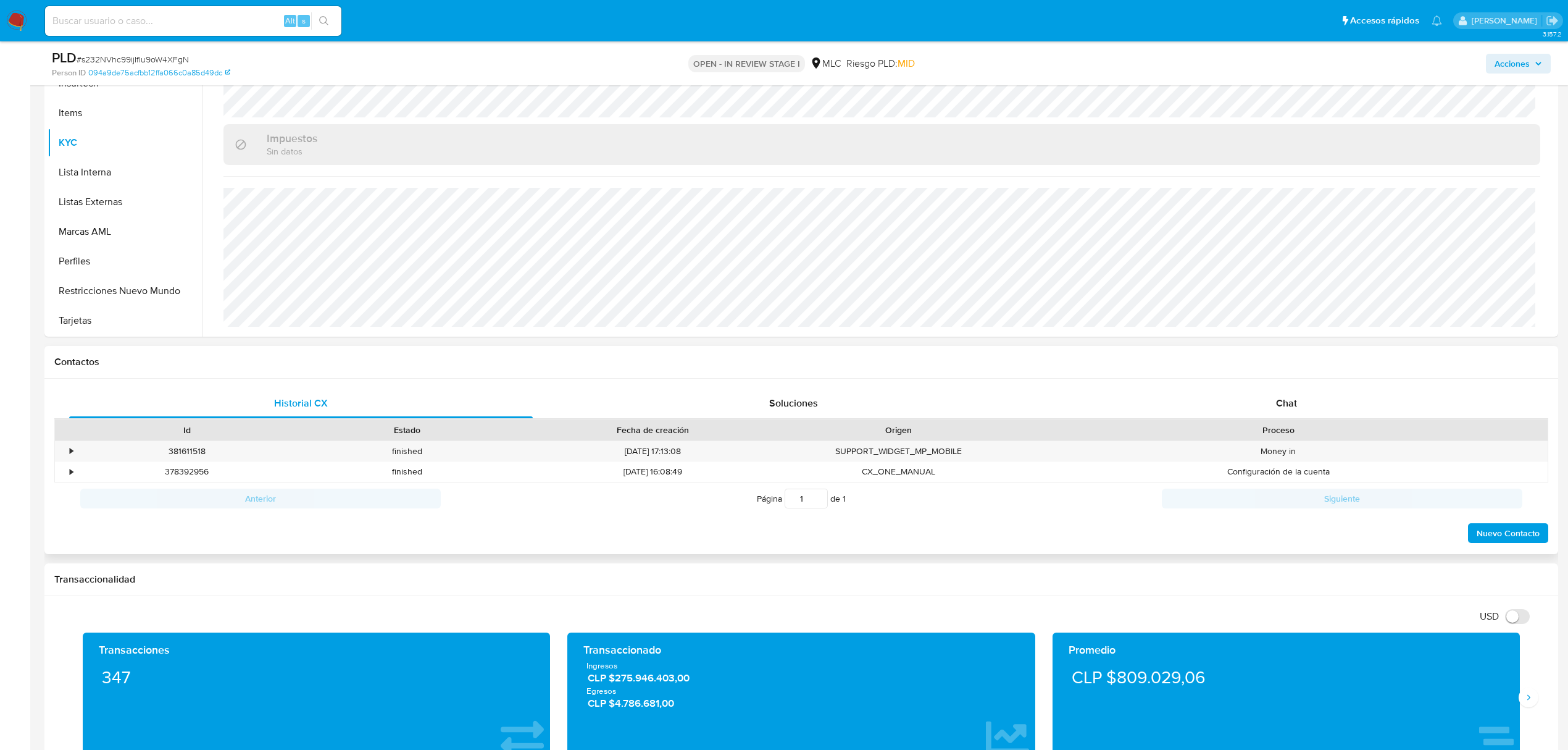
scroll to position [329, 0]
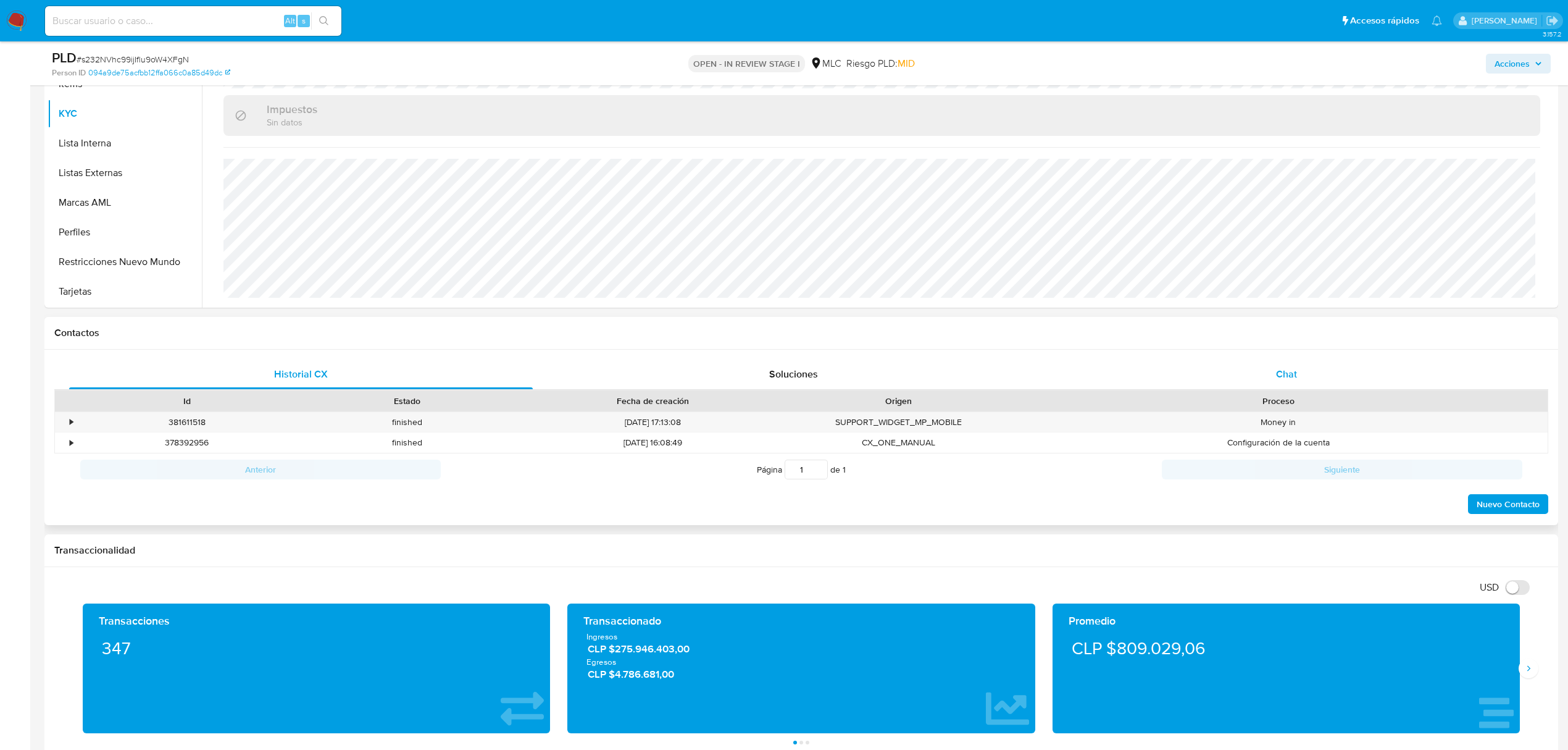
click at [1292, 386] on div "Chat" at bounding box center [1287, 374] width 464 height 30
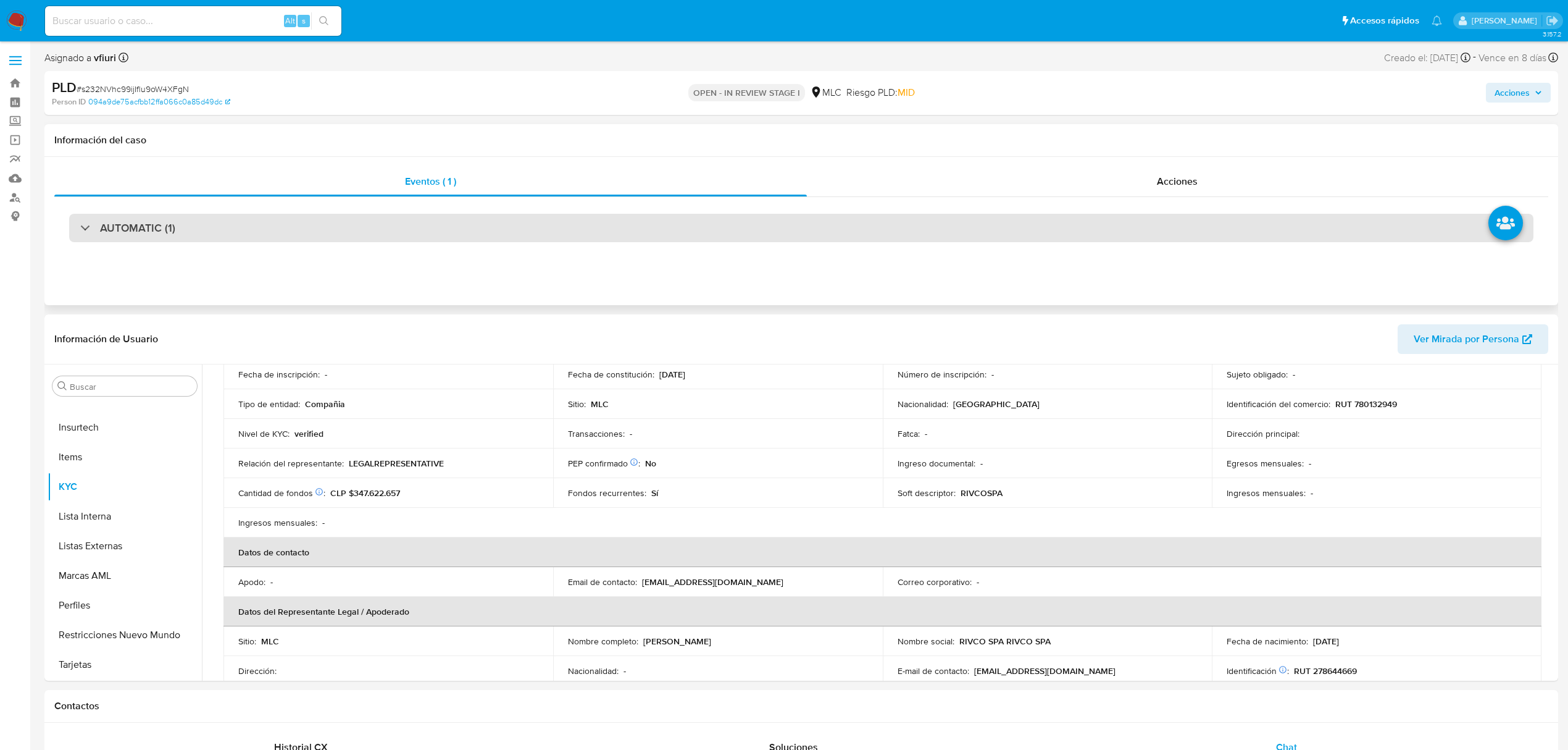
scroll to position [0, 0]
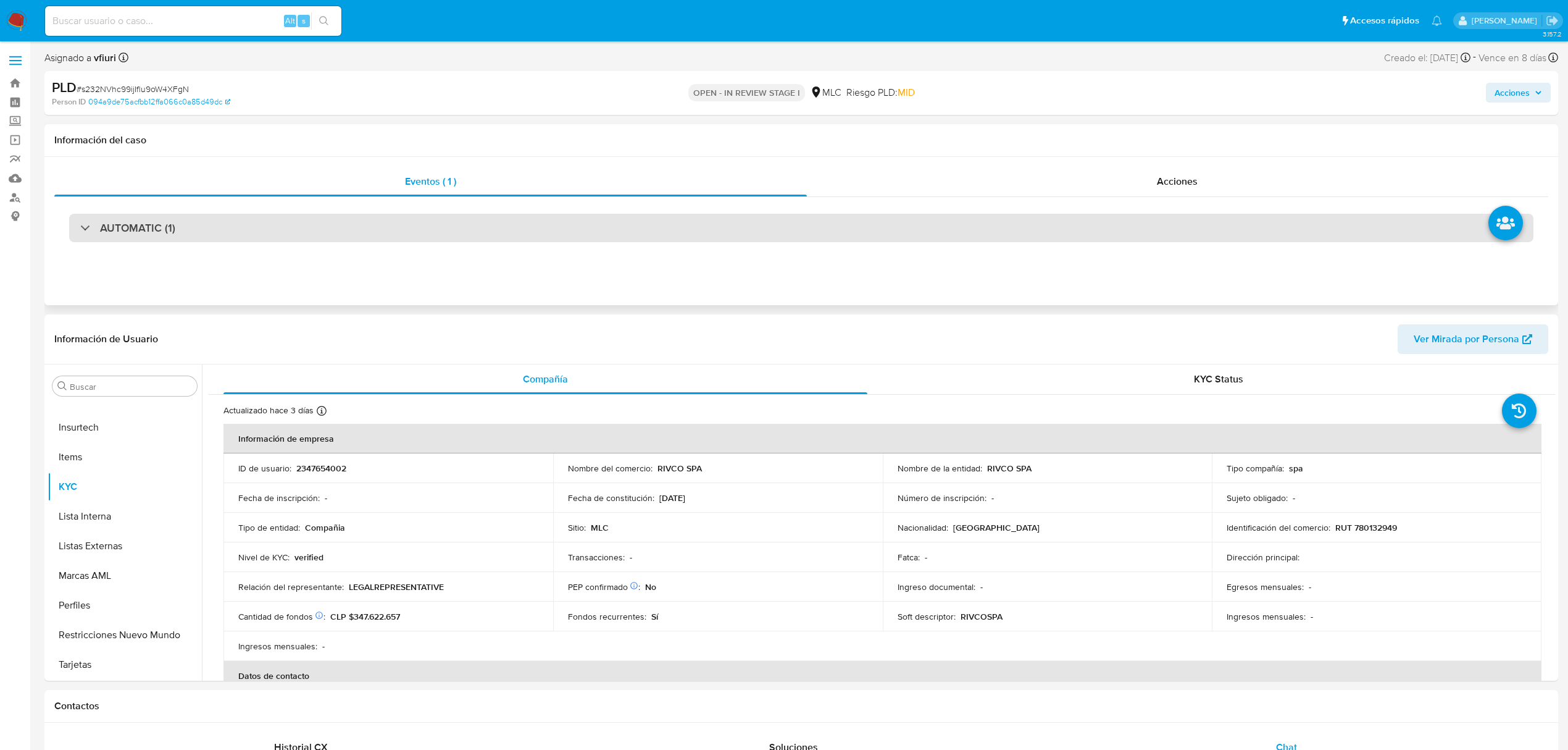
click at [381, 228] on div "AUTOMATIC (1)" at bounding box center [801, 228] width 1464 height 28
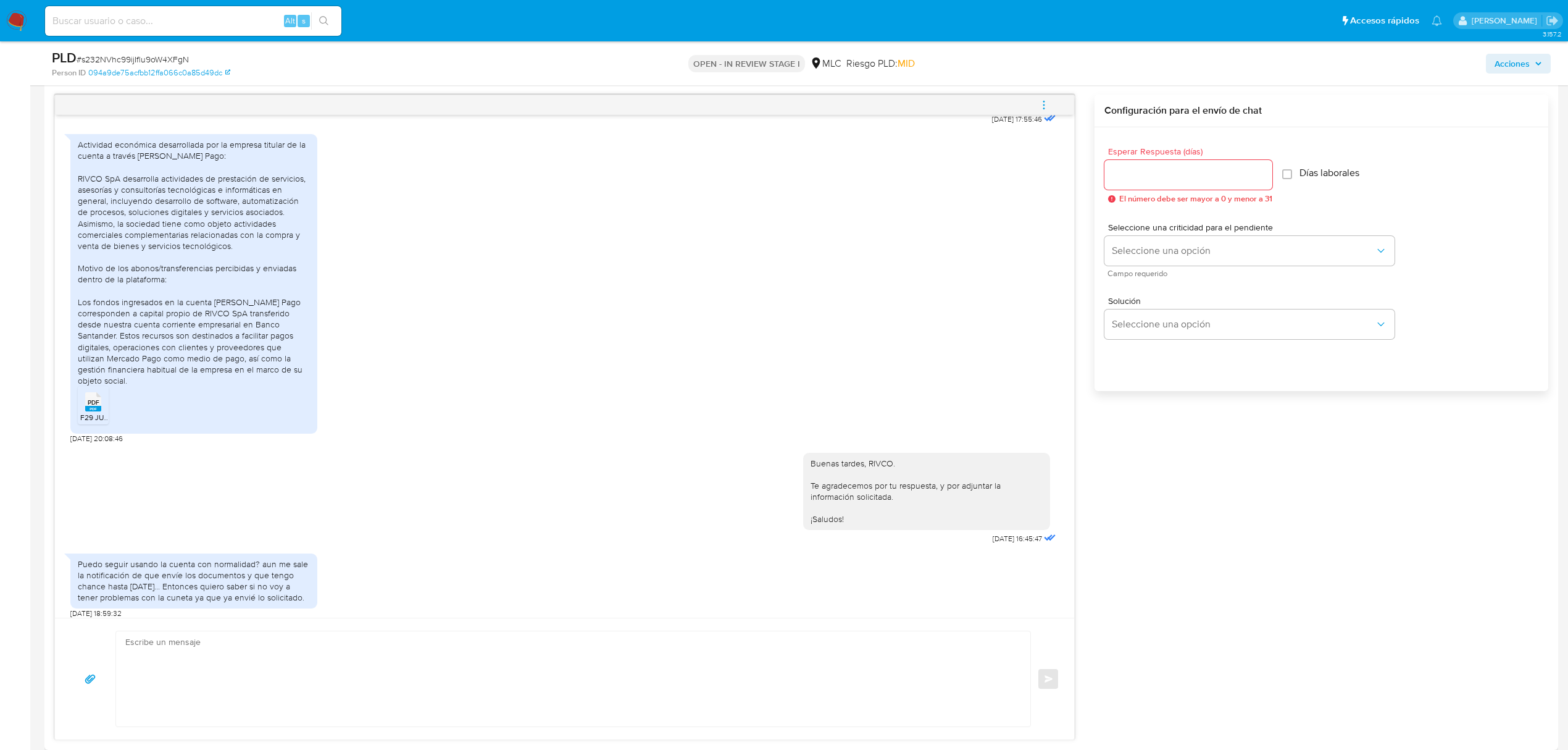
scroll to position [438, 0]
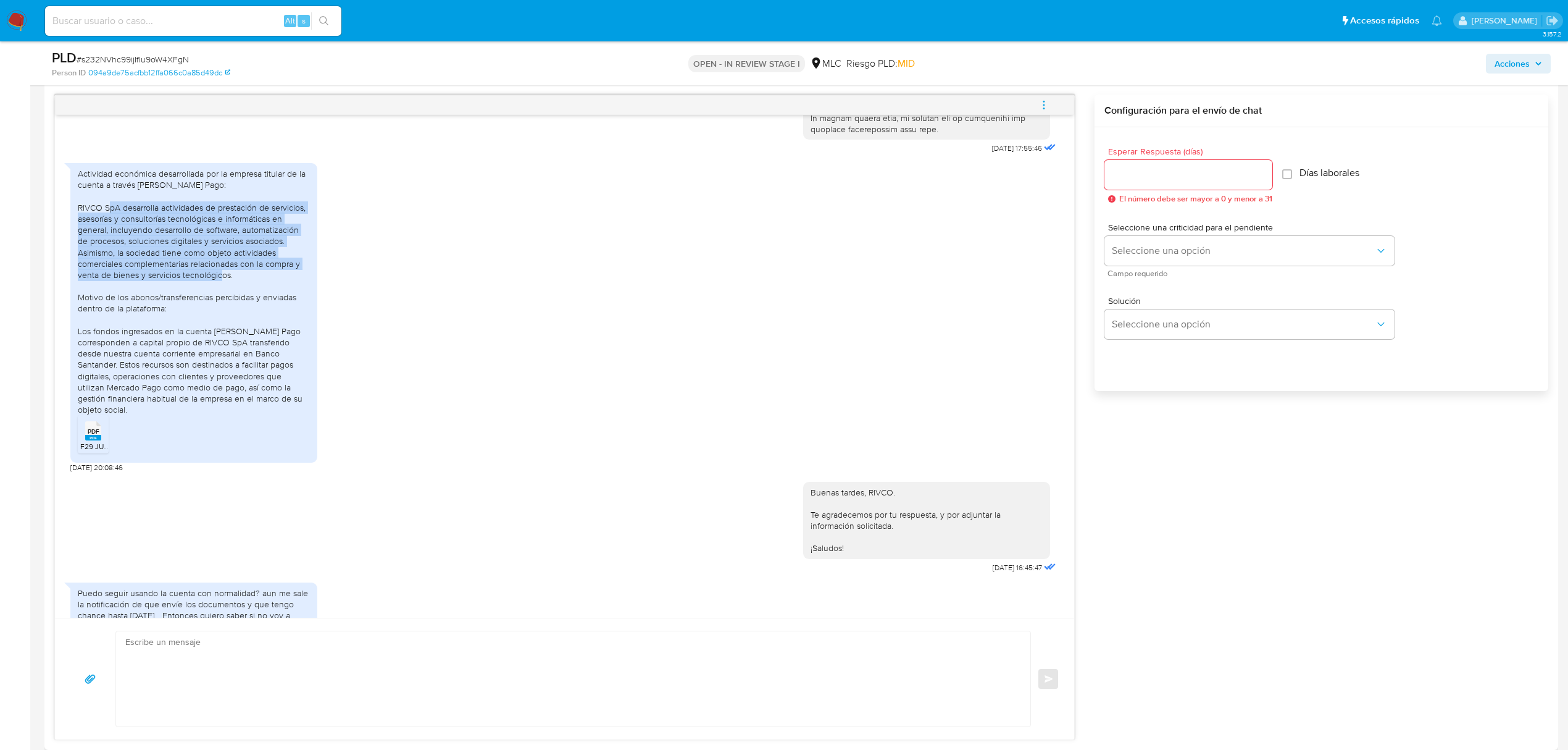
drag, startPoint x: 123, startPoint y: 208, endPoint x: 275, endPoint y: 279, distance: 167.8
click at [275, 279] on div "Actividad económica desarrollada por la empresa titular de la cuenta a través d…" at bounding box center [193, 291] width 232 height 247
copy div "desarrolla actividades de prestación de servicios, asesorías y consultorías tec…"
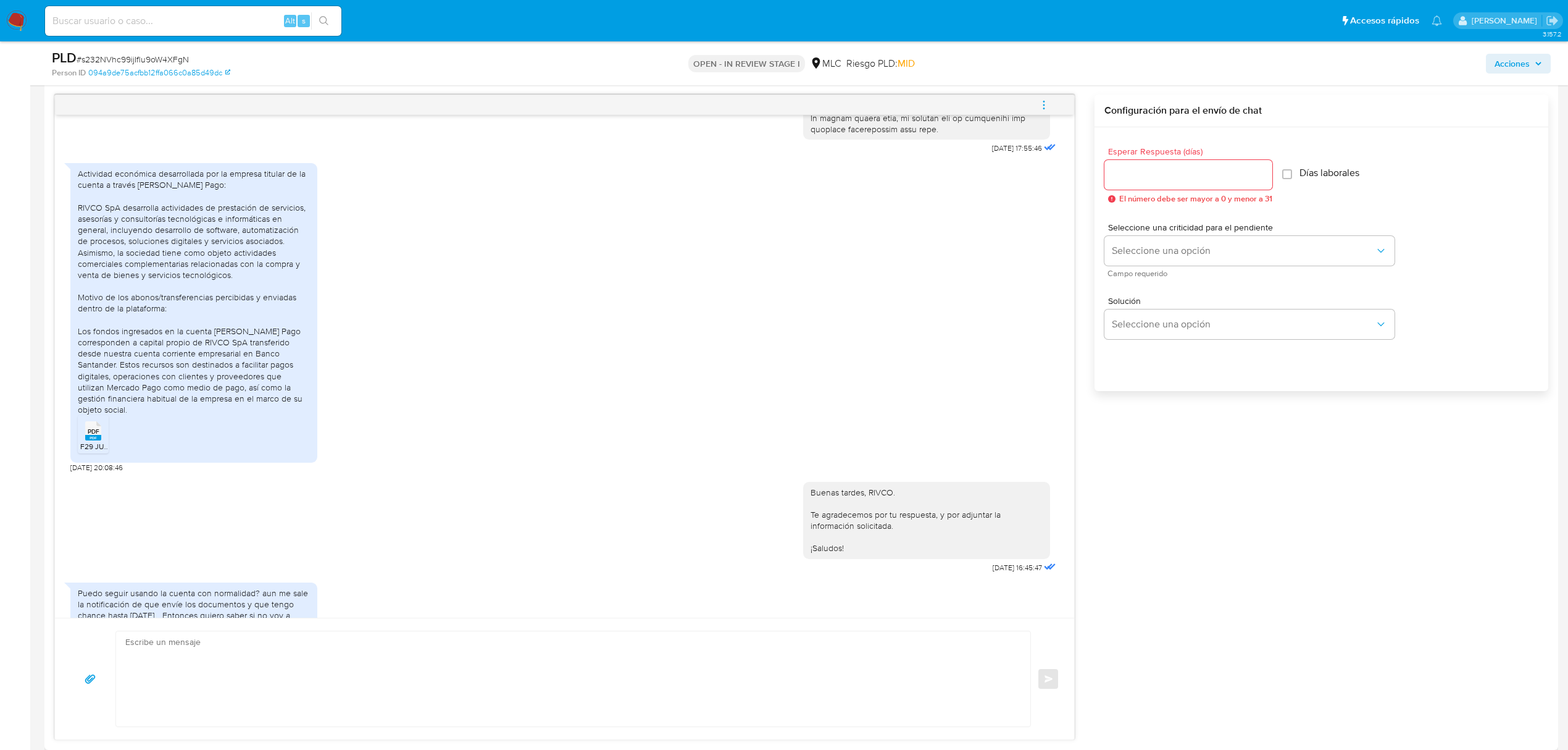
click at [120, 396] on div "Actividad económica desarrollada por la empresa titular de la cuenta a través d…" at bounding box center [193, 291] width 232 height 247
drag, startPoint x: 248, startPoint y: 346, endPoint x: 225, endPoint y: 413, distance: 70.8
click at [225, 413] on div "Actividad económica desarrollada por la empresa titular de la cuenta a través d…" at bounding box center [193, 291] width 232 height 247
copy div "transferido desde nuestra cuenta corriente empresarial en Banco Santander. Esto…"
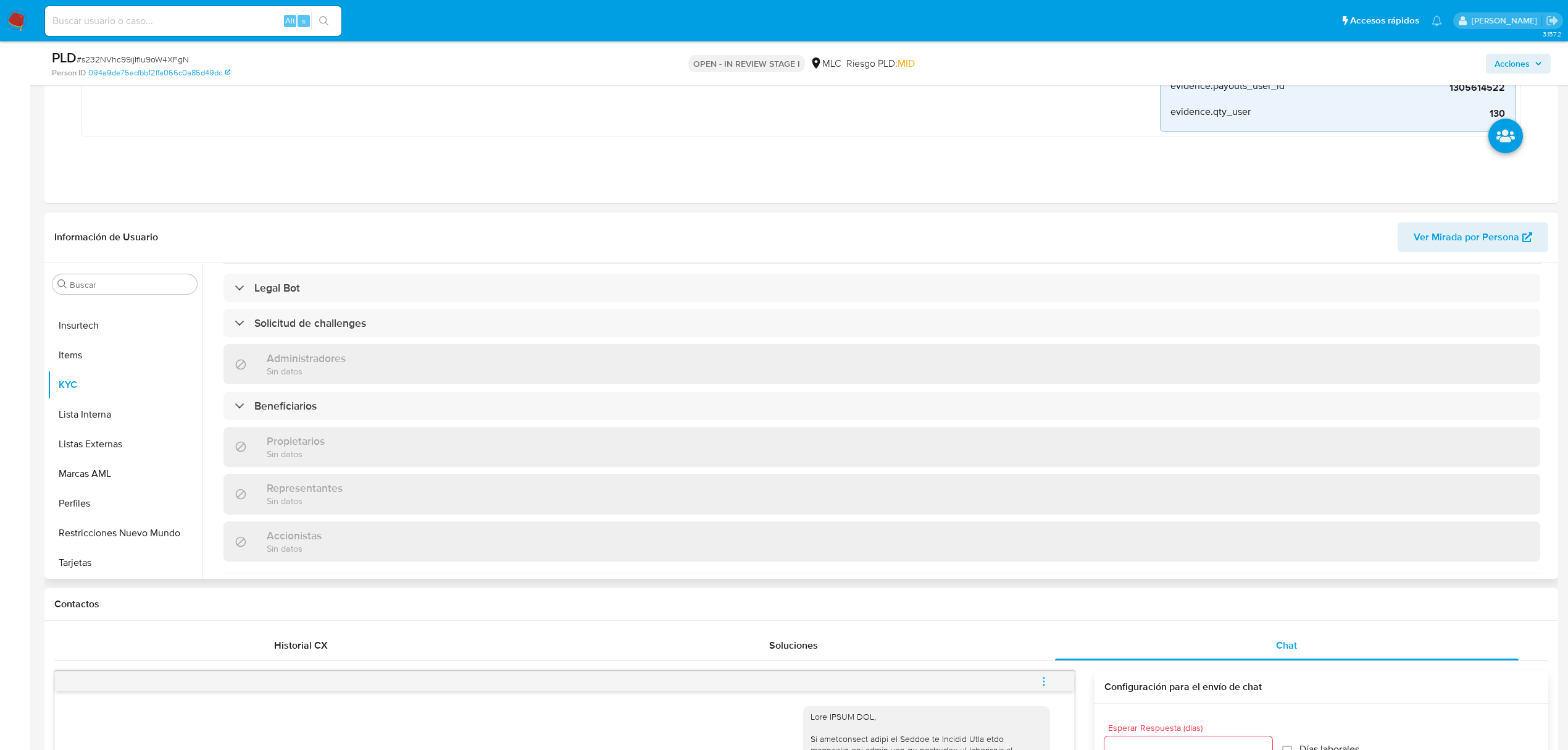
scroll to position [128, 0]
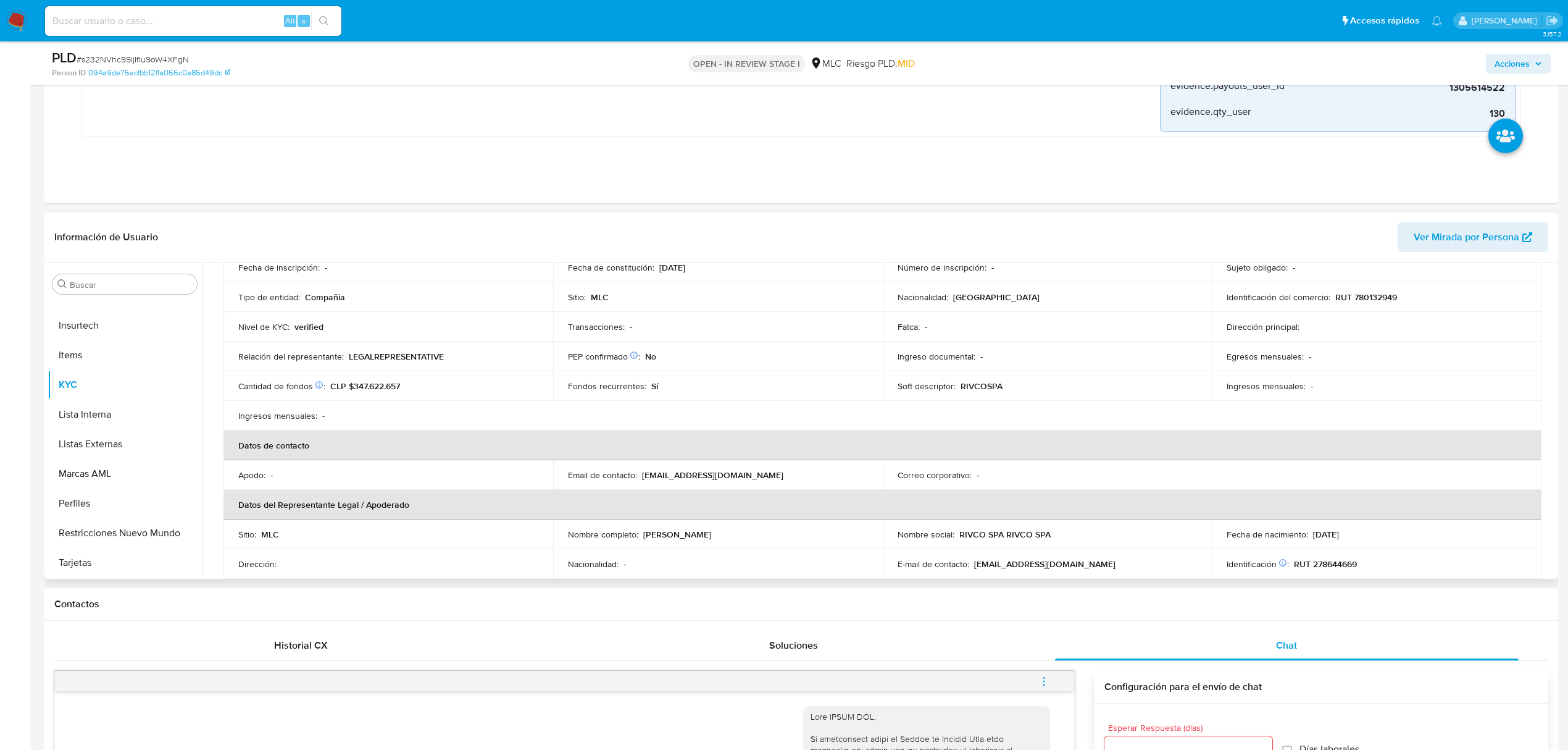
drag, startPoint x: 642, startPoint y: 534, endPoint x: 737, endPoint y: 532, distance: 95.0
click at [737, 532] on div "Nombre completo : Kevin Jesus Rivas Tovar" at bounding box center [718, 534] width 300 height 11
copy p "Kevin Jesus Rivas Tovar"
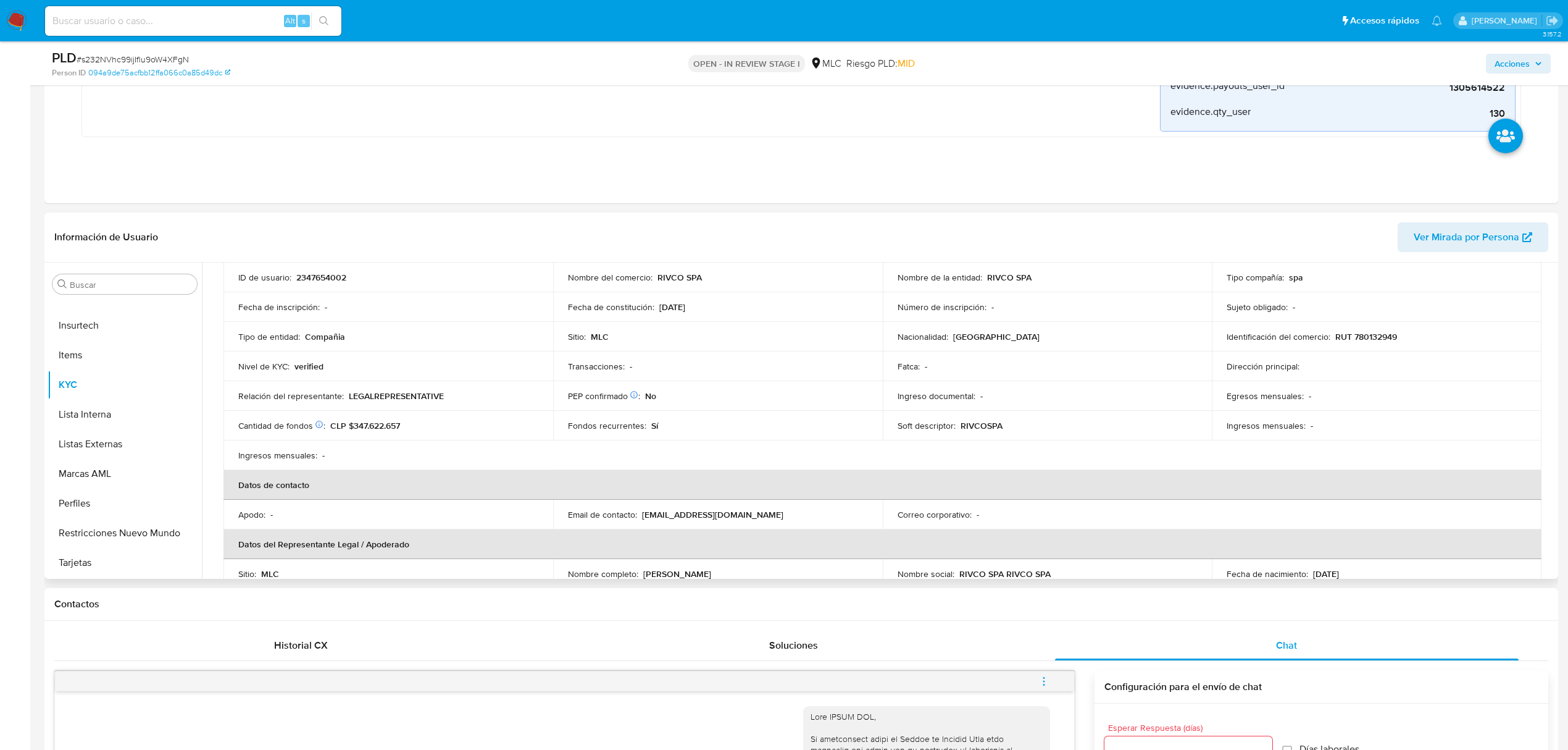
scroll to position [247, 0]
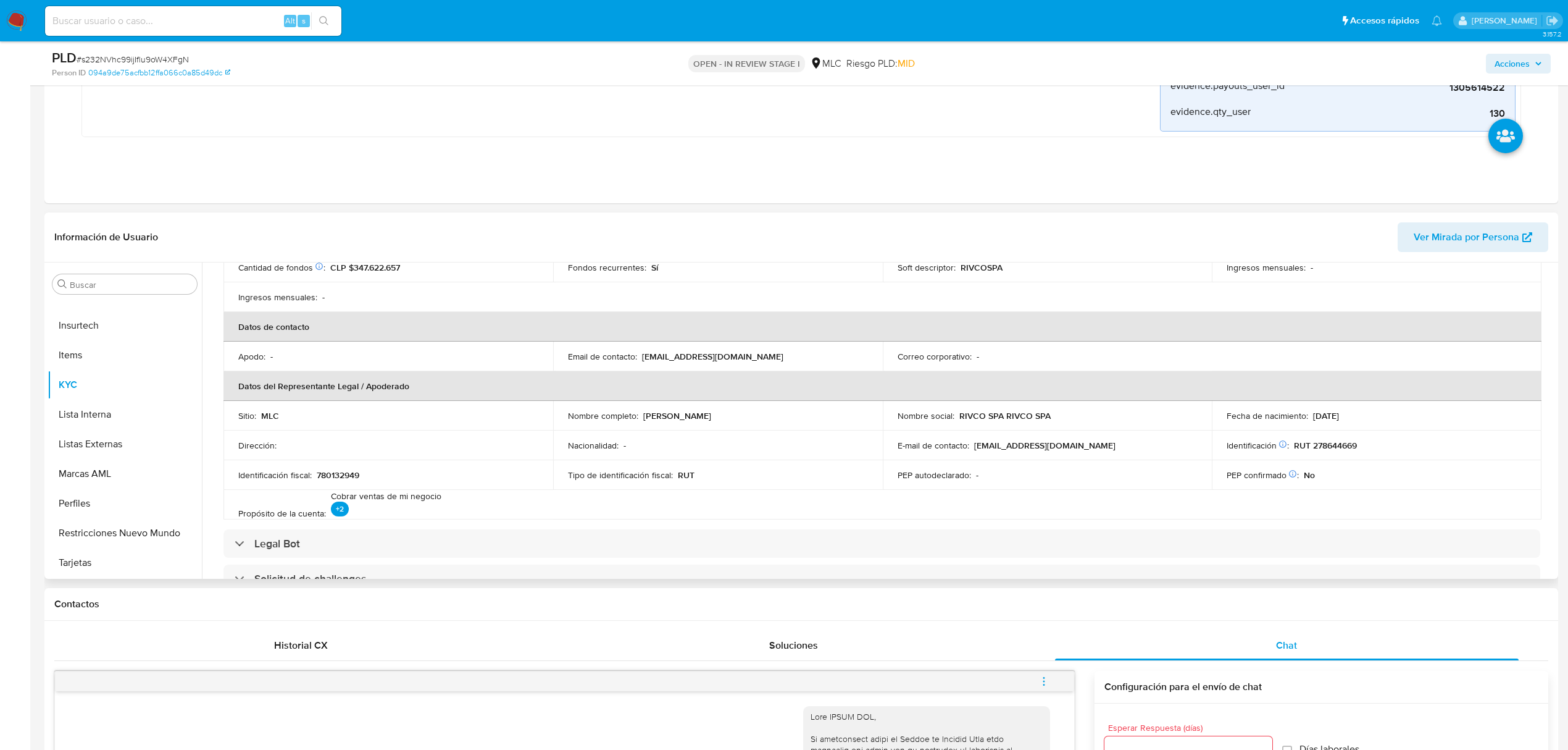
click at [1322, 441] on p "RUT 278644669" at bounding box center [1325, 445] width 63 height 11
copy p "278644669"
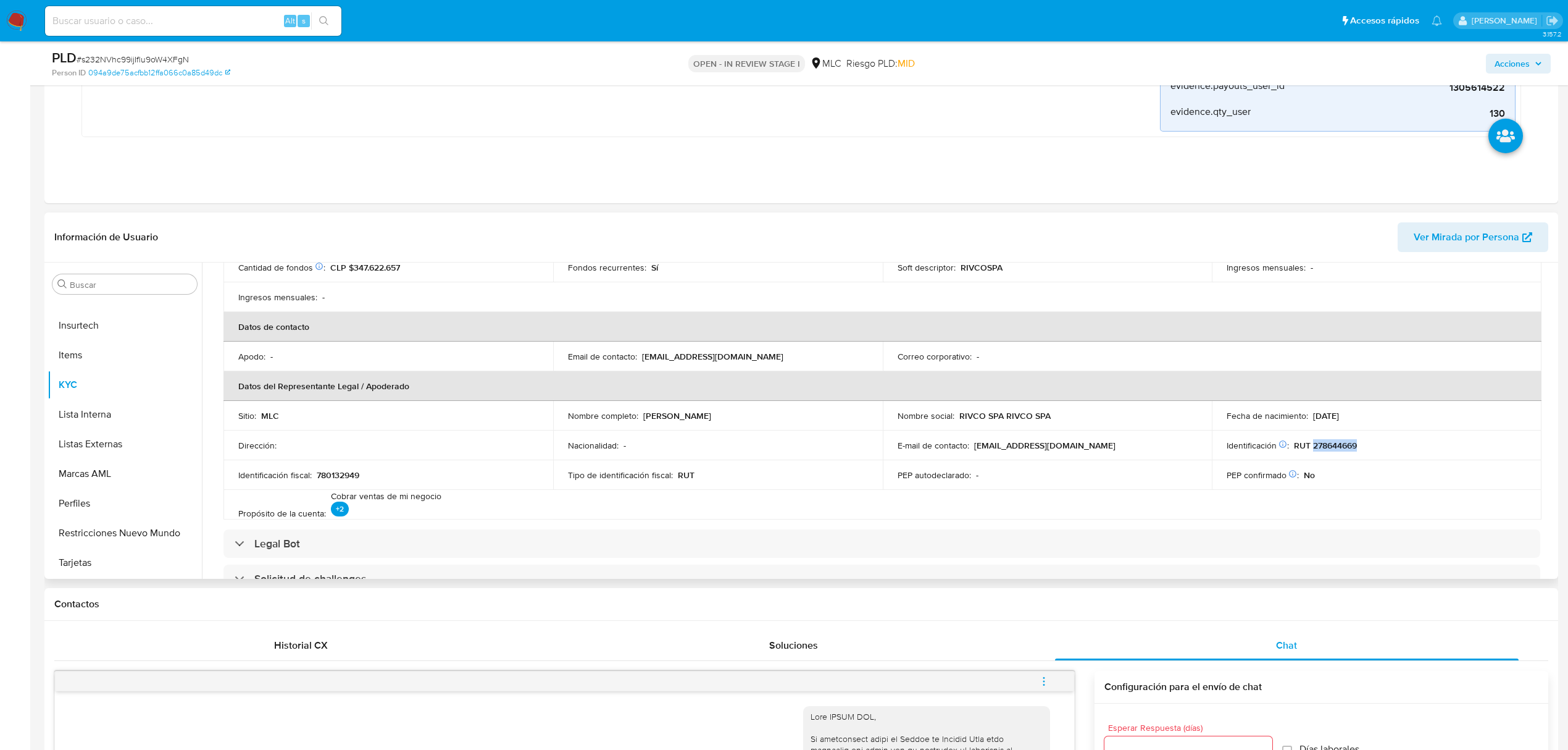
copy p "278644669"
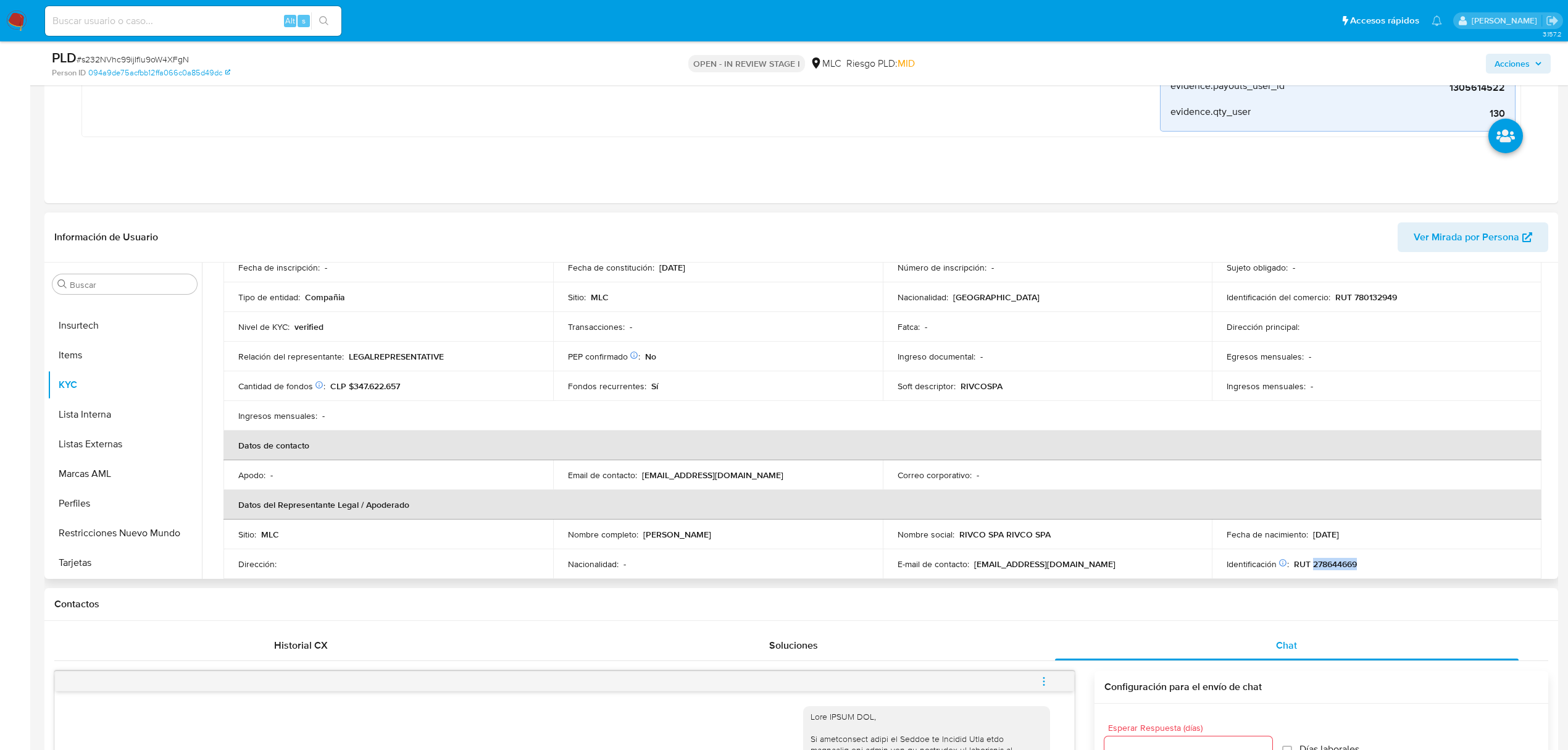
scroll to position [0, 0]
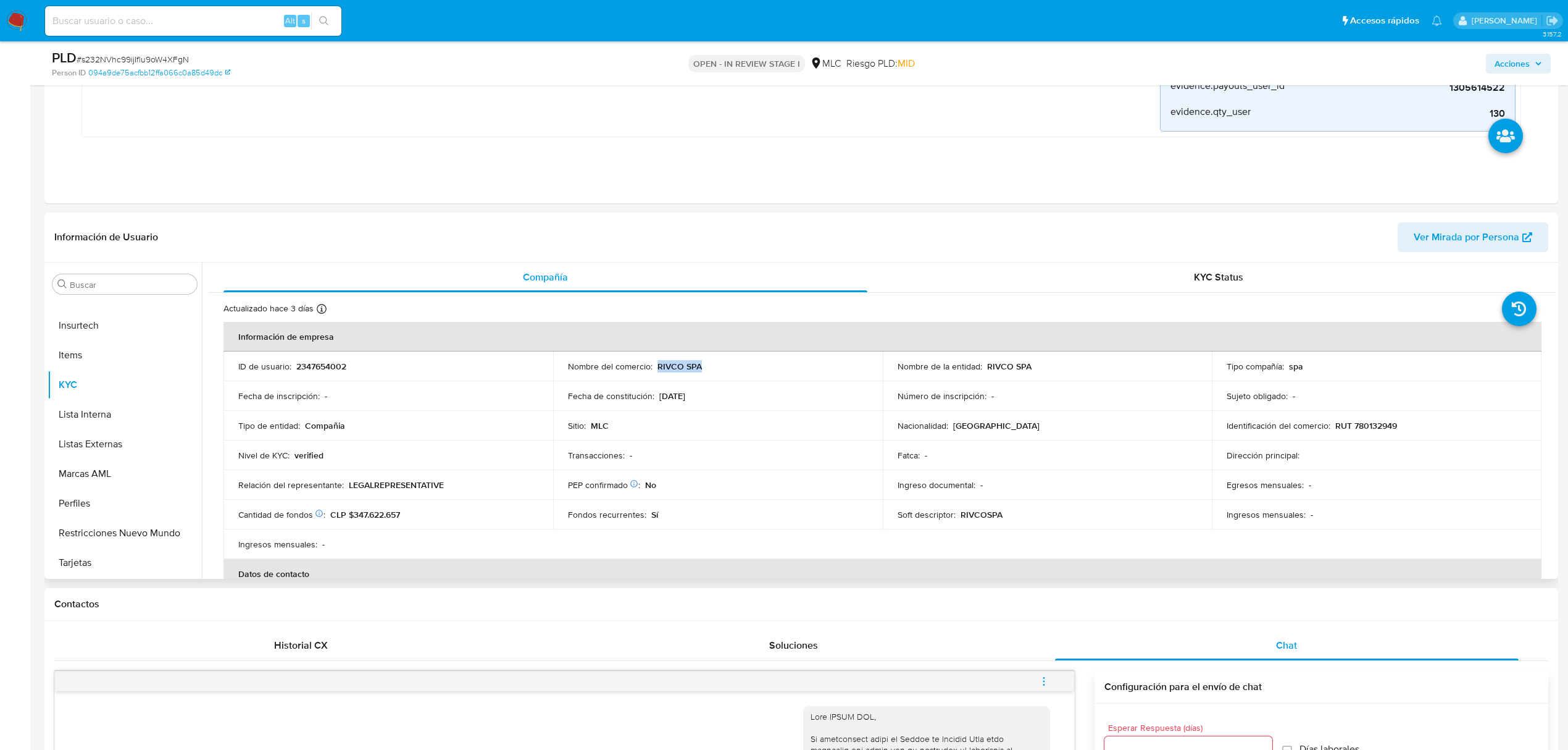
drag, startPoint x: 707, startPoint y: 370, endPoint x: 655, endPoint y: 370, distance: 52.0
click at [655, 370] on div "Nombre del comercio : RIVCO SPA" at bounding box center [718, 366] width 300 height 11
copy p "RIVCO SPA"
click at [98, 351] on button "Archivos adjuntos" at bounding box center [120, 343] width 144 height 30
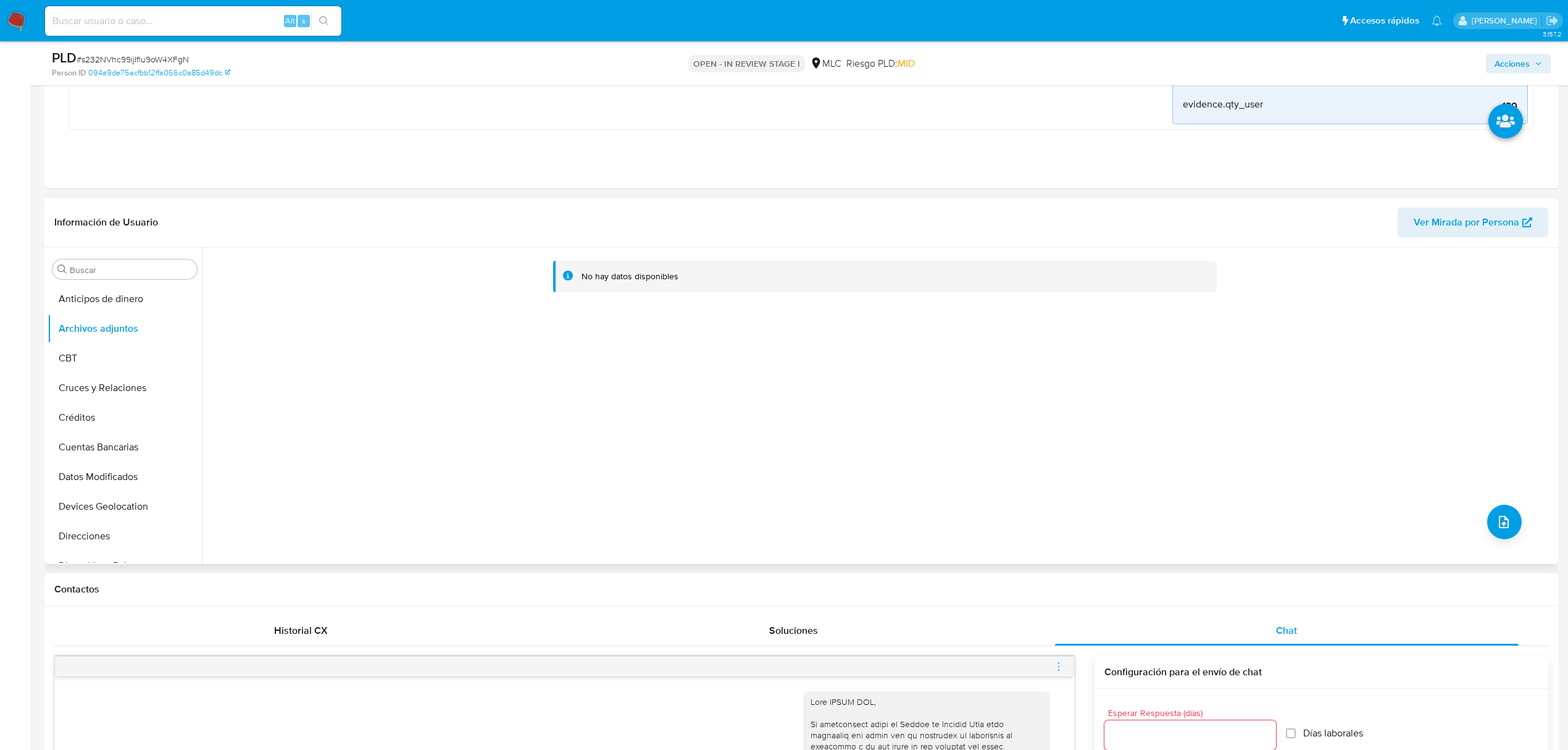
click at [1509, 505] on div "No hay datos disponibles" at bounding box center [879, 406] width 1354 height 316
click at [1508, 512] on button "upload-file" at bounding box center [1505, 522] width 35 height 35
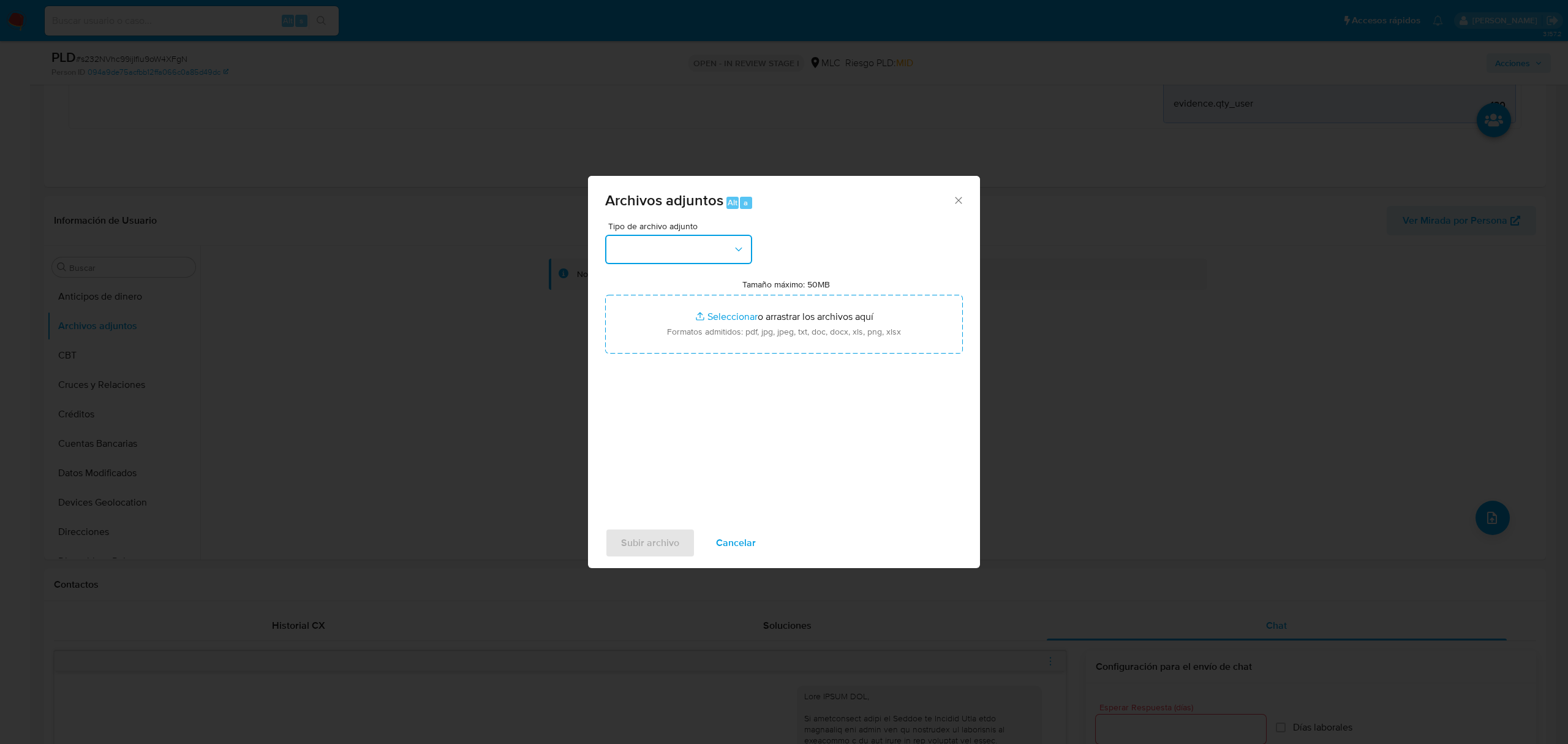
click at [689, 249] on button "button" at bounding box center [678, 249] width 147 height 29
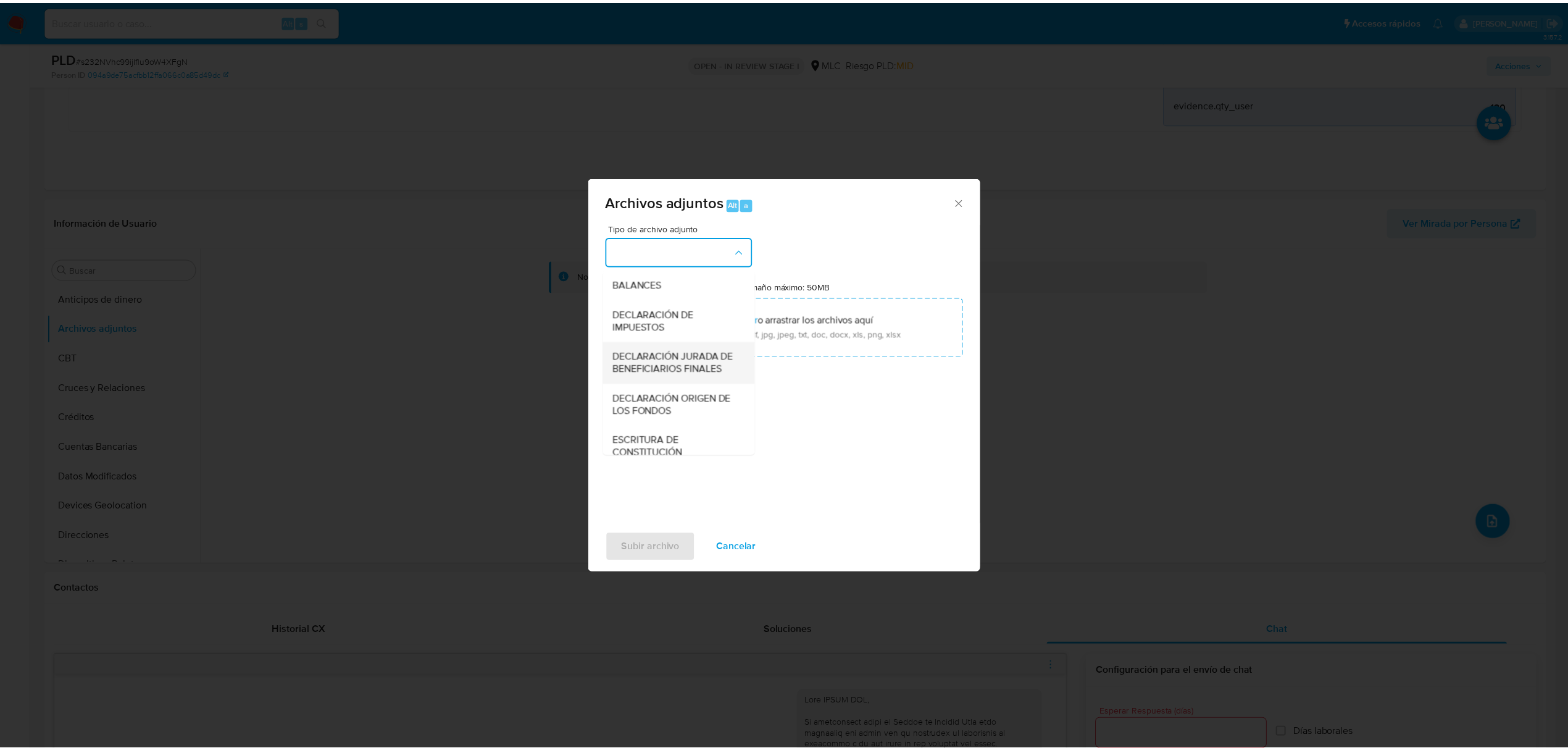
scroll to position [184, 0]
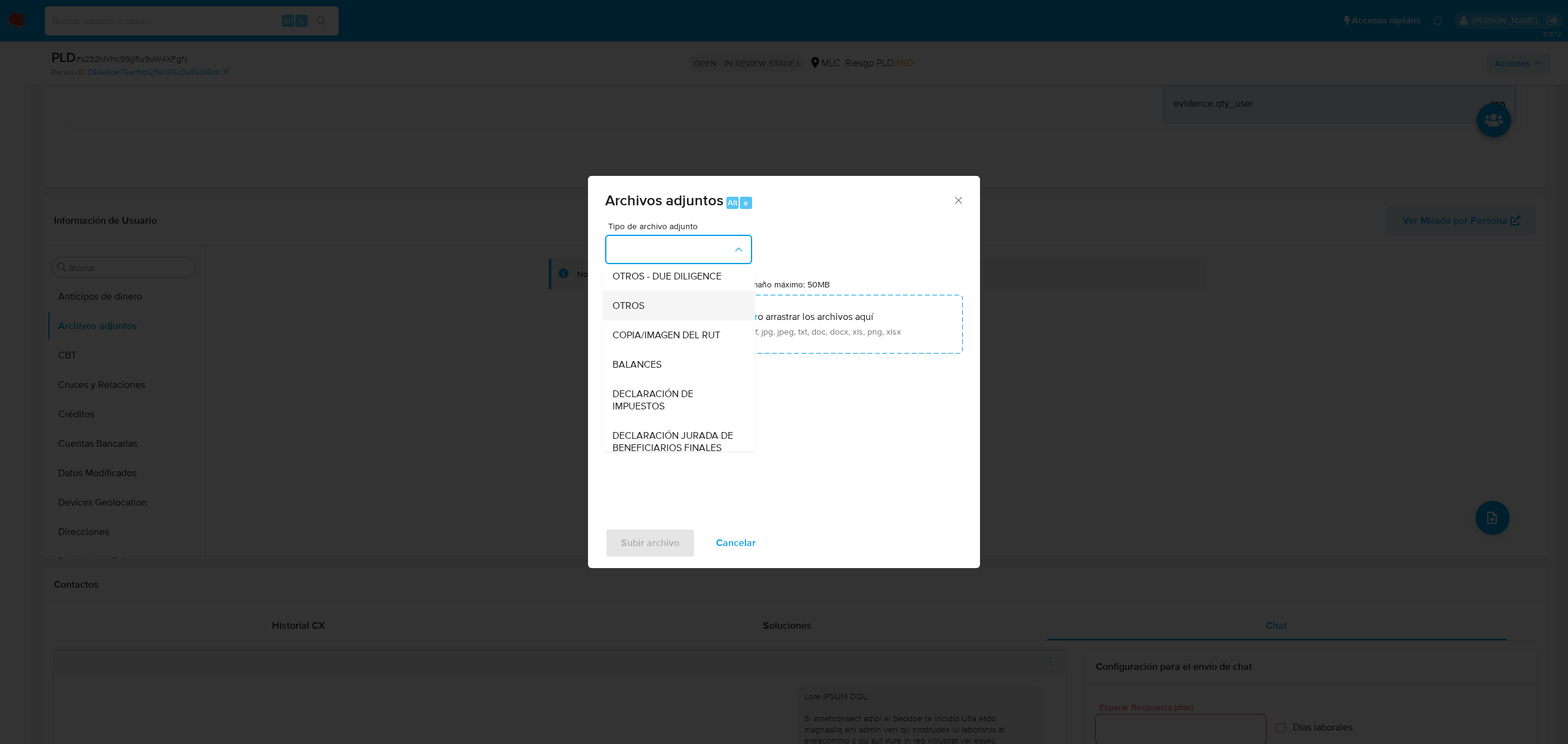
click at [650, 320] on div "OTROS" at bounding box center [675, 306] width 125 height 29
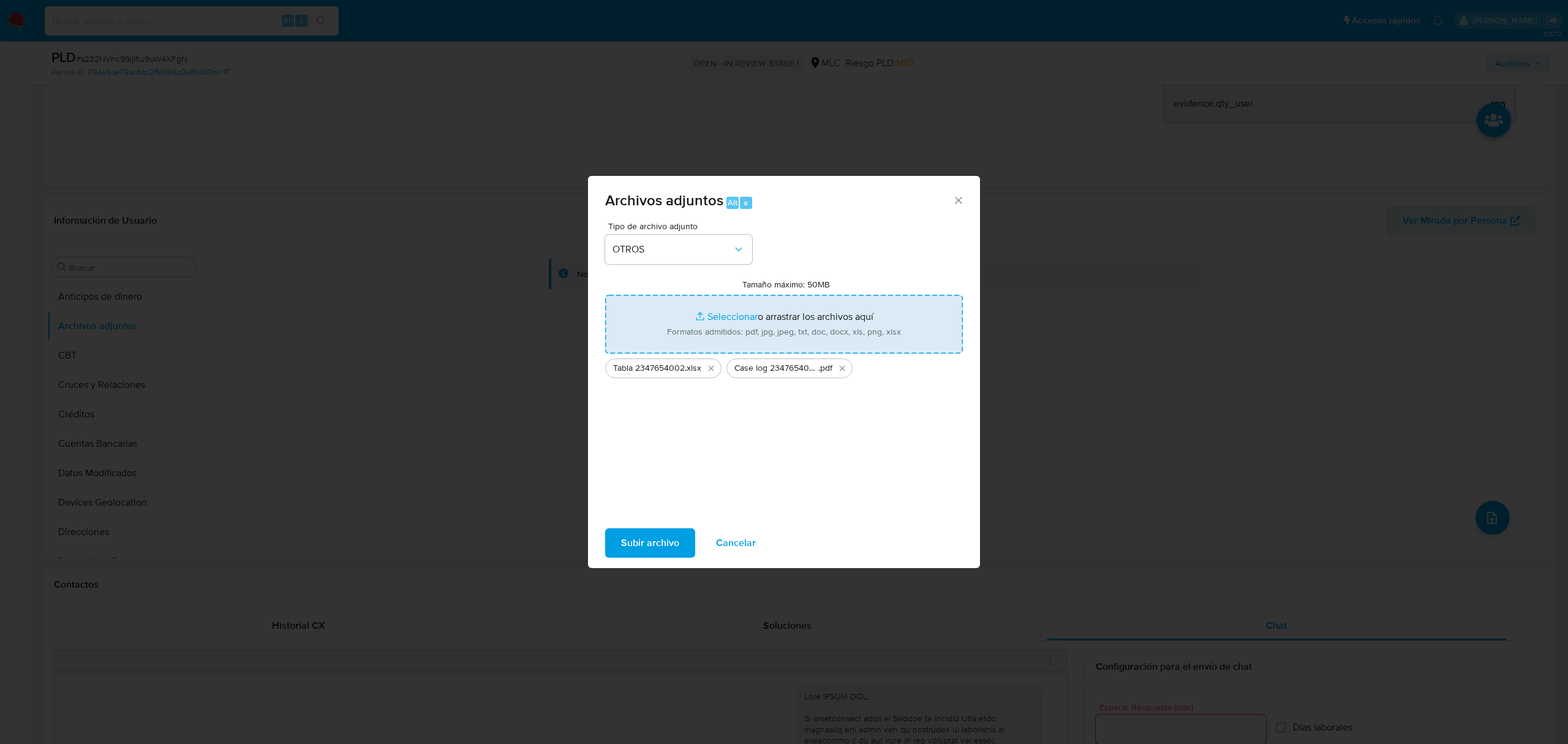
type input "C:\fakepath\Copia de 780132949_BBFF.xlsx"
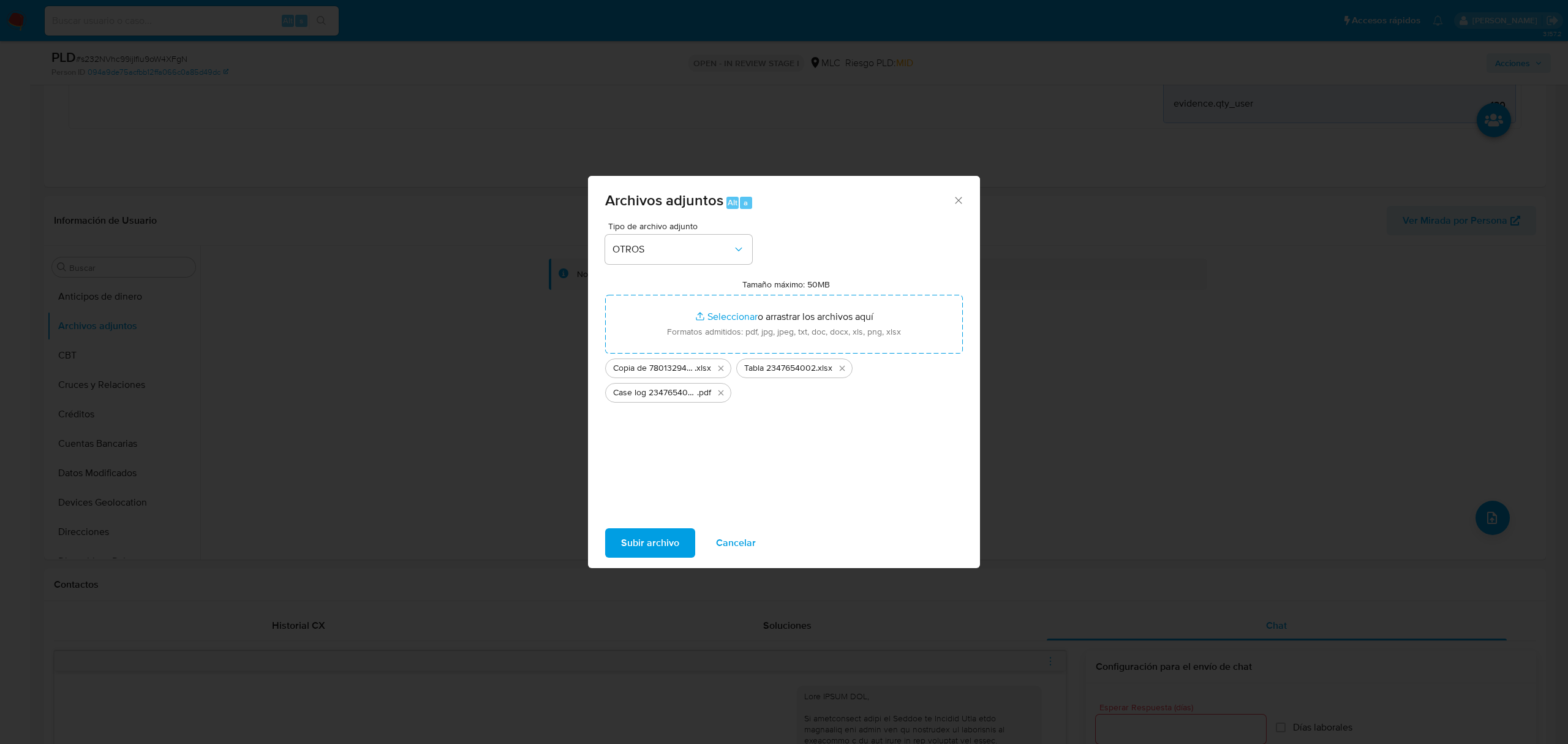
click at [652, 540] on span "Subir archivo" at bounding box center [650, 543] width 58 height 27
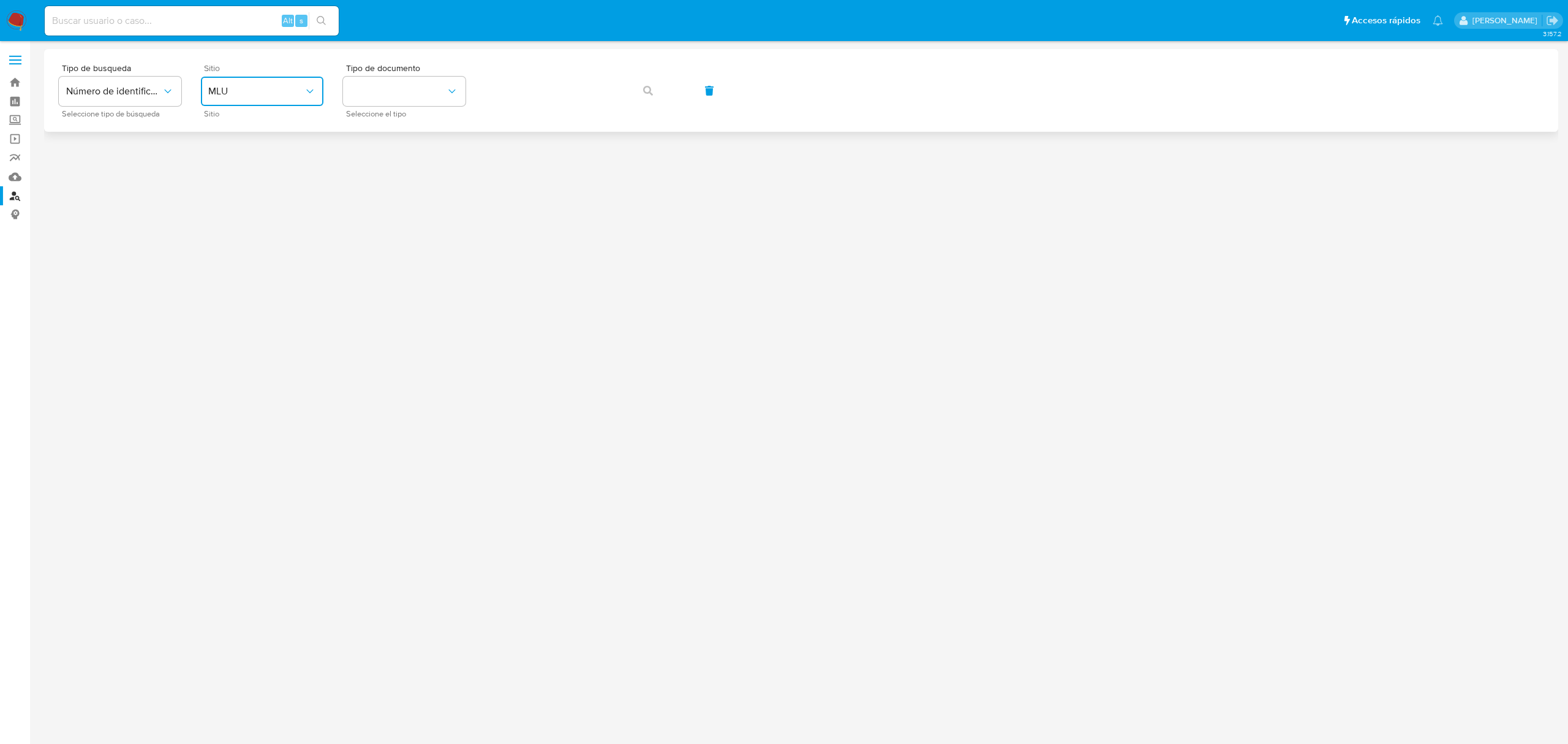
click at [270, 92] on span "MLU" at bounding box center [256, 91] width 96 height 12
click at [236, 290] on div "MLC" at bounding box center [259, 300] width 101 height 29
click at [370, 85] on button "identificationType" at bounding box center [404, 91] width 122 height 29
drag, startPoint x: 375, startPoint y: 104, endPoint x: 381, endPoint y: 115, distance: 12.5
click at [376, 111] on div "RUT RUT" at bounding box center [401, 131] width 101 height 42
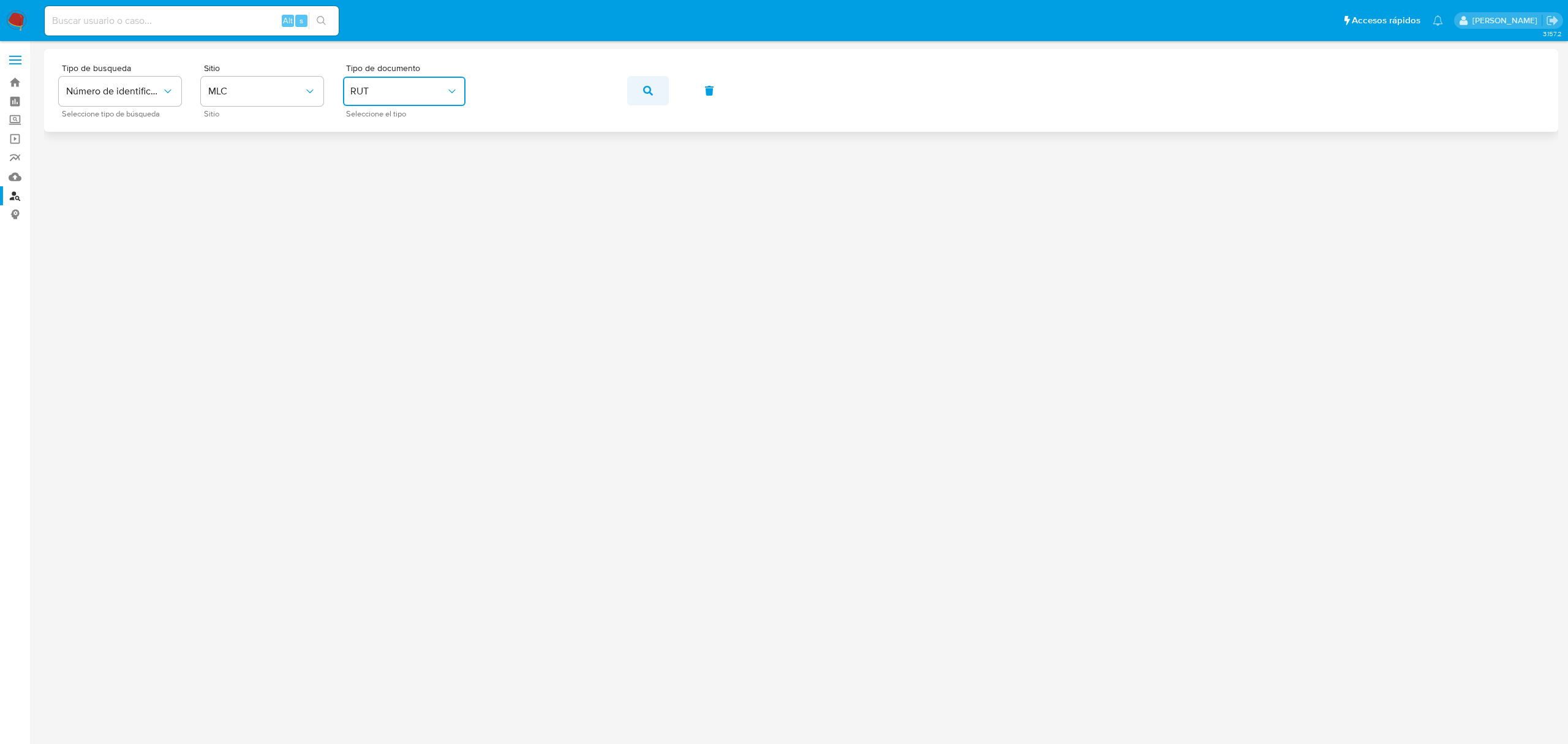
click at [635, 103] on button "button" at bounding box center [648, 91] width 42 height 29
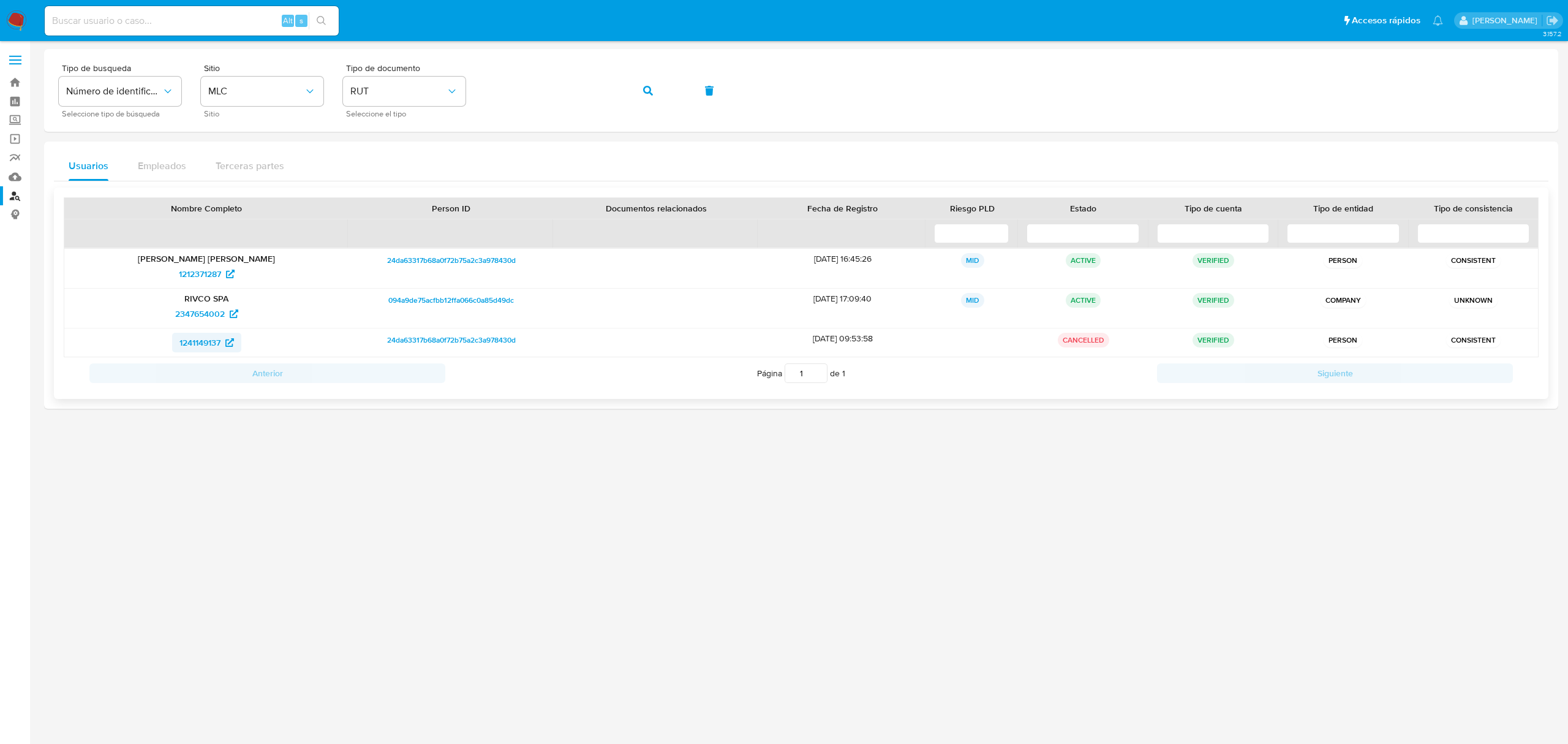
click at [211, 339] on span "1241149137" at bounding box center [200, 342] width 41 height 19
click at [228, 273] on icon at bounding box center [231, 274] width 9 height 9
click at [19, 81] on link "Bandeja" at bounding box center [73, 82] width 146 height 19
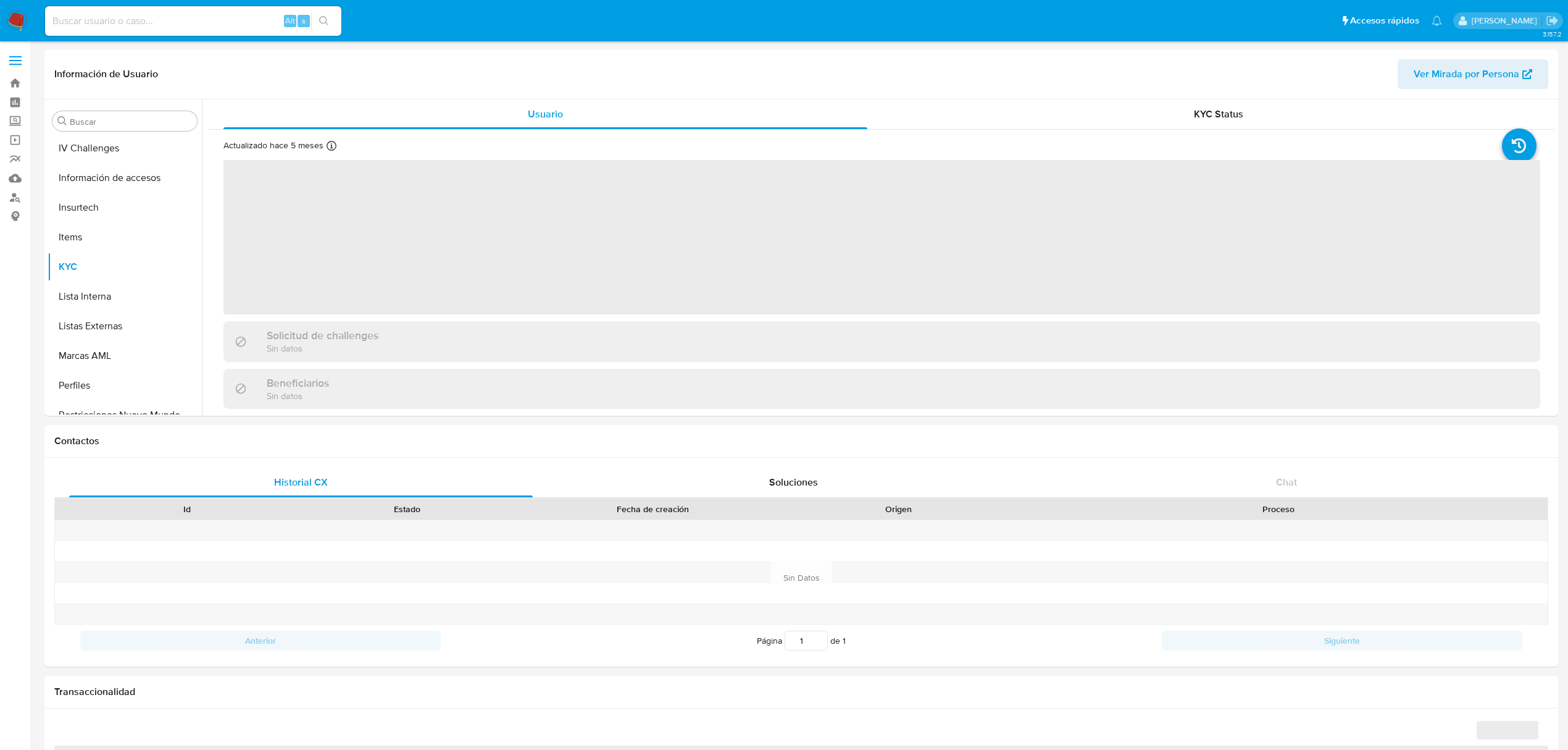
scroll to position [521, 0]
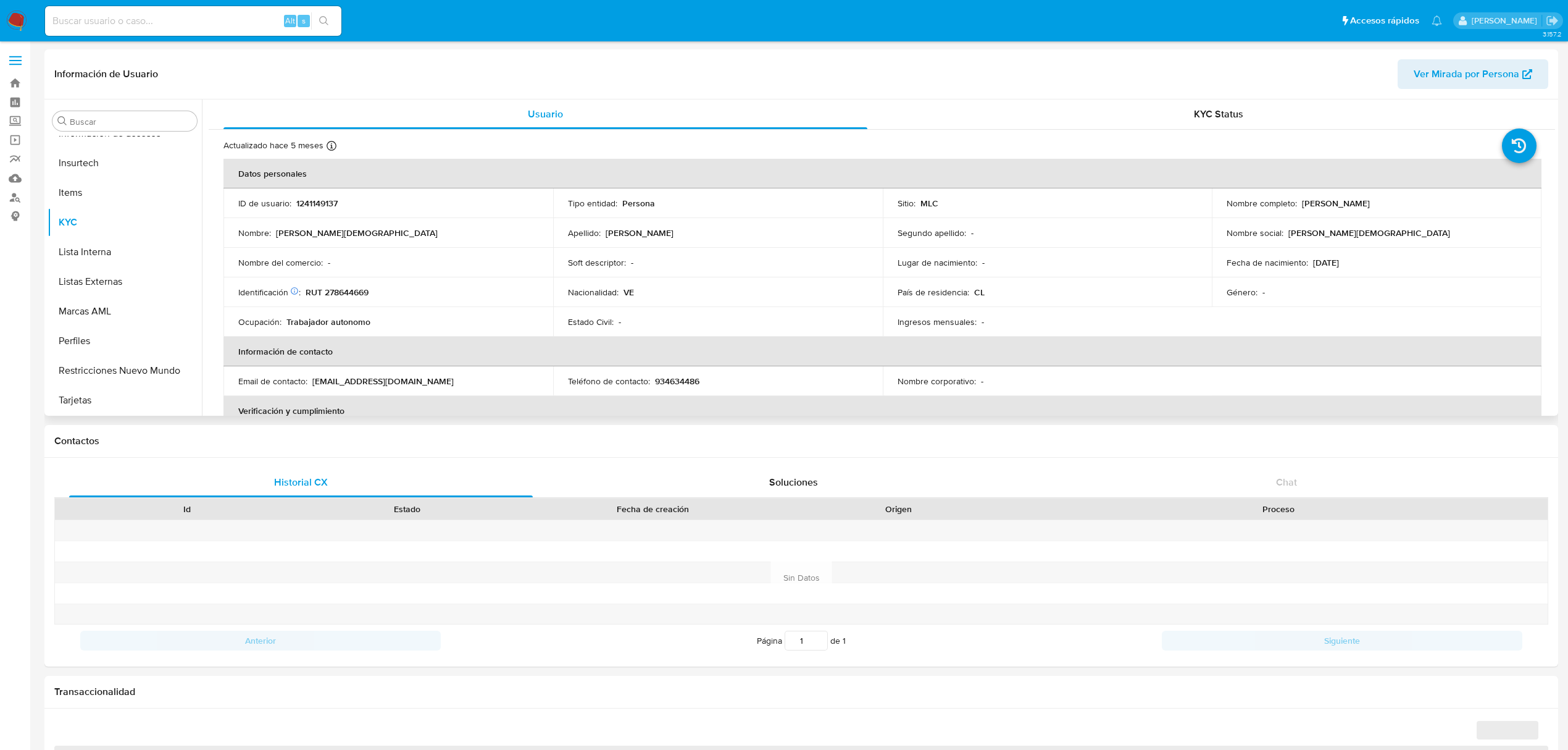
select select "10"
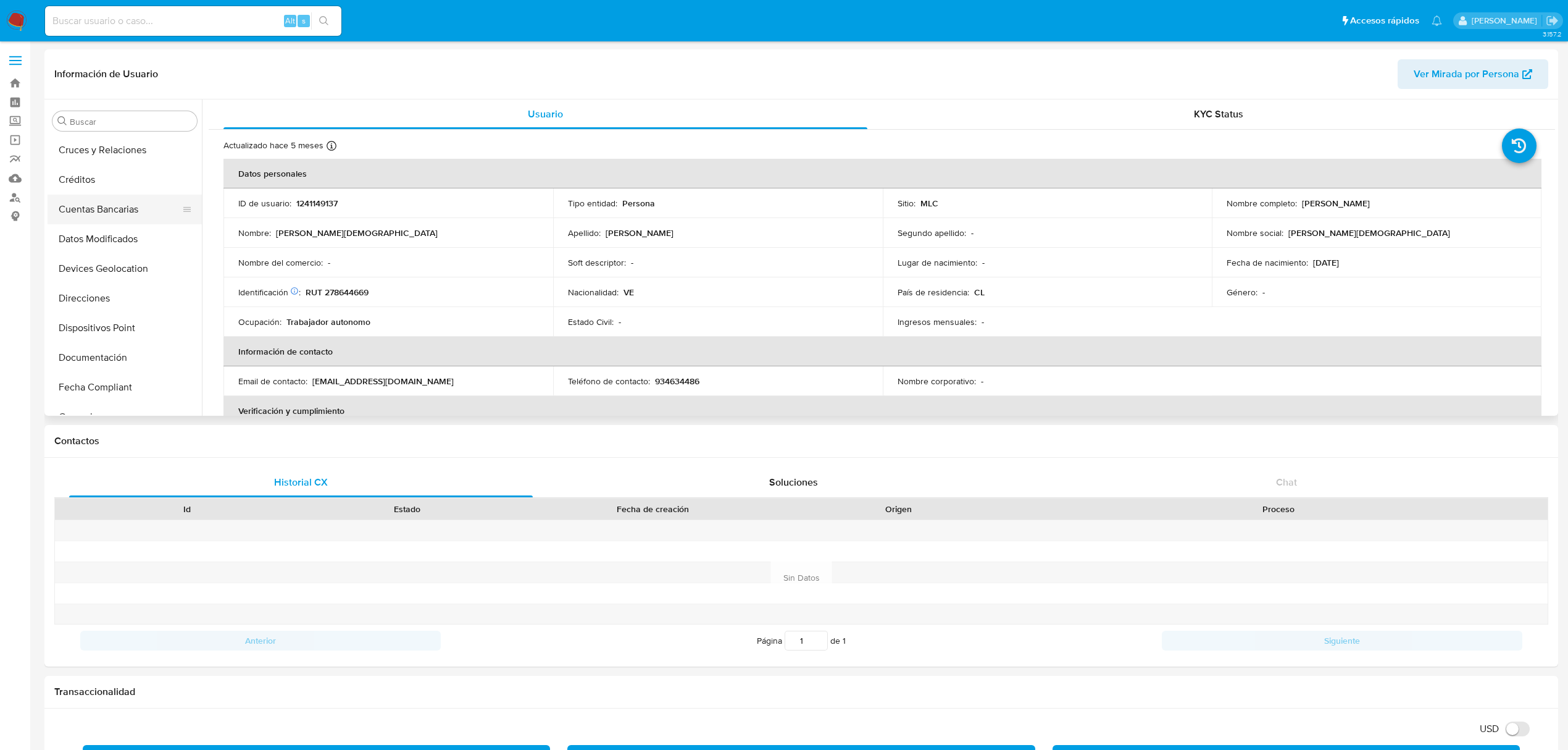
scroll to position [191, 0]
click at [122, 338] on button "Historial Casos" at bounding box center [120, 344] width 144 height 30
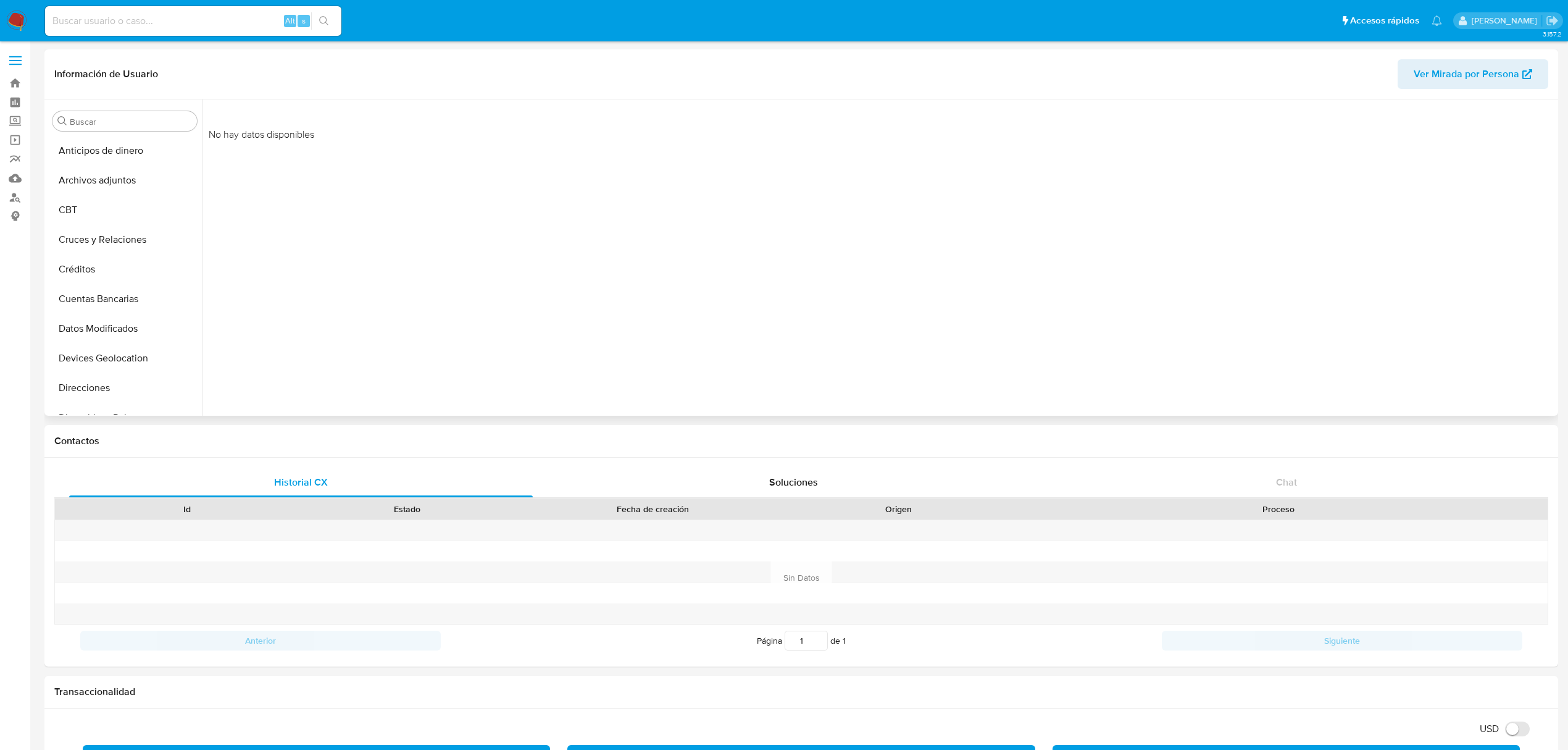
scroll to position [494, 0]
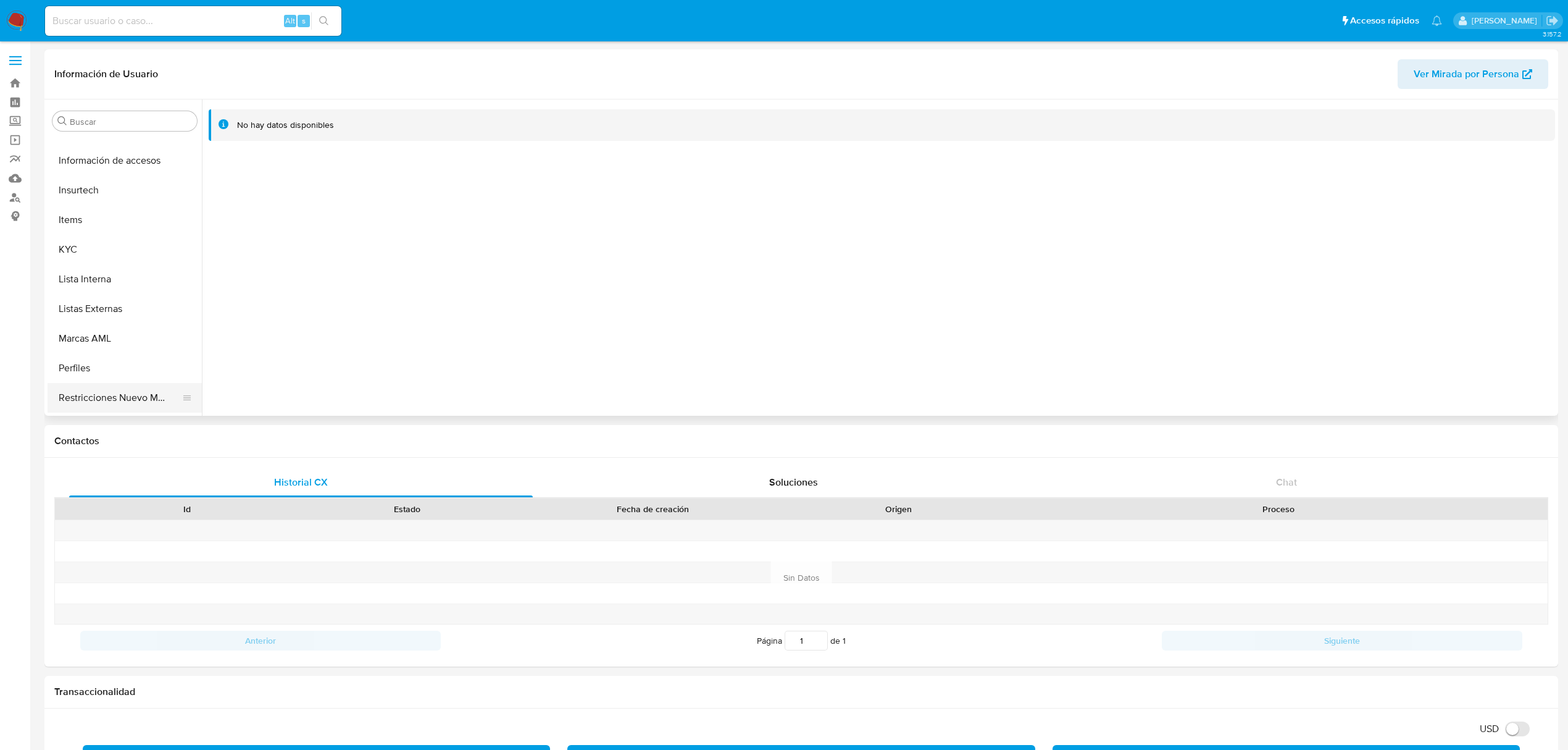
click at [96, 388] on button "Restricciones Nuevo Mundo" at bounding box center [120, 398] width 144 height 30
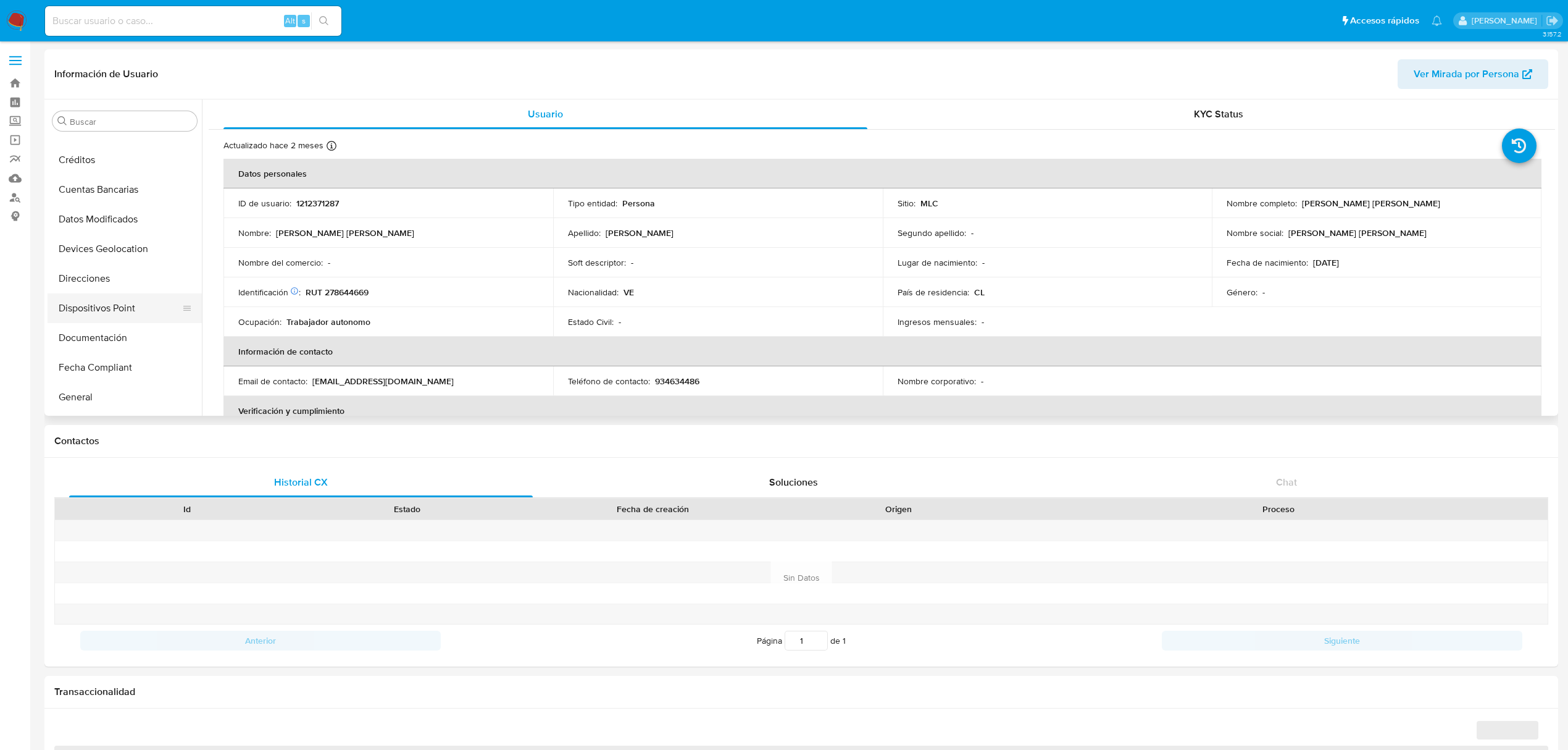
select select "10"
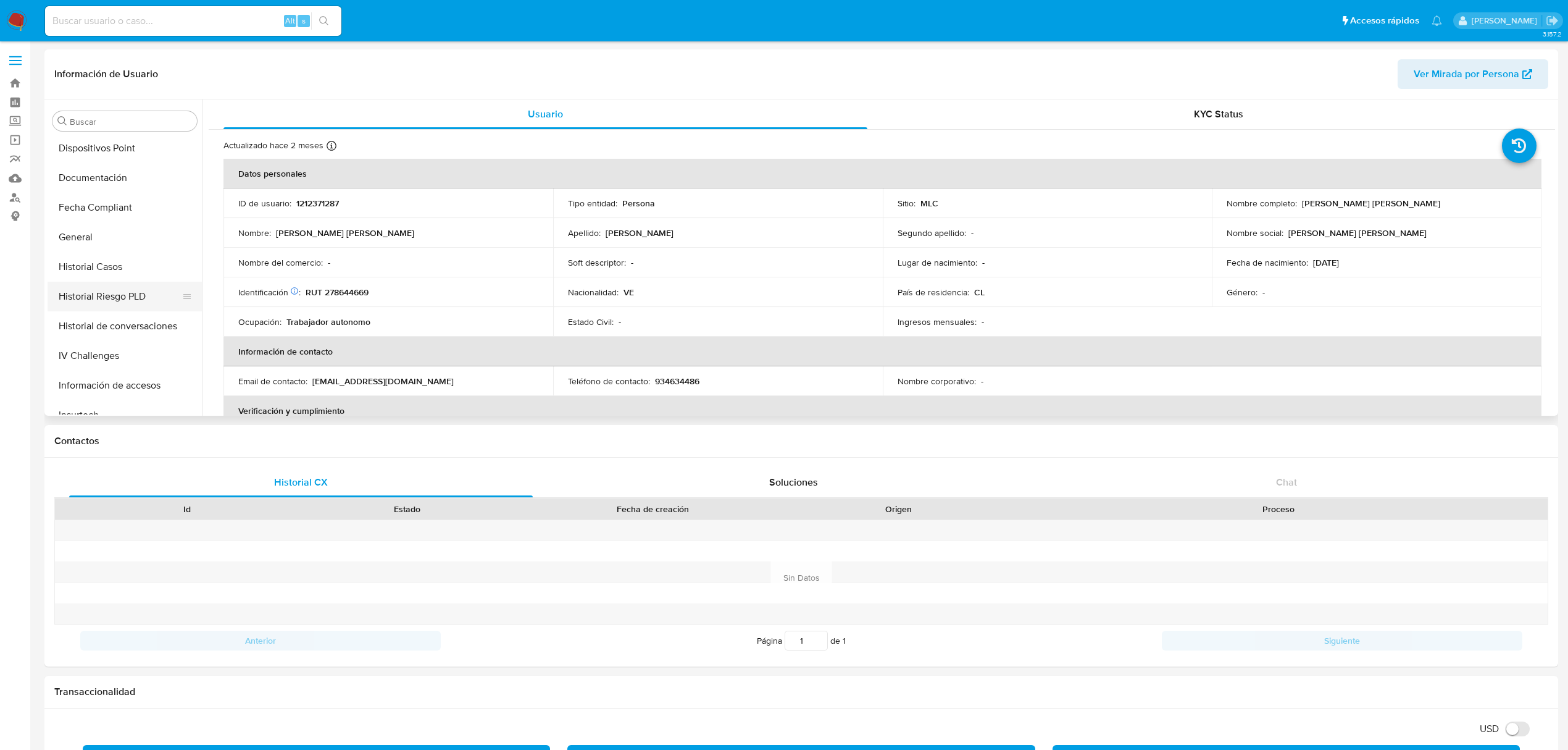
scroll to position [274, 0]
click at [100, 254] on button "Historial Casos" at bounding box center [120, 262] width 144 height 30
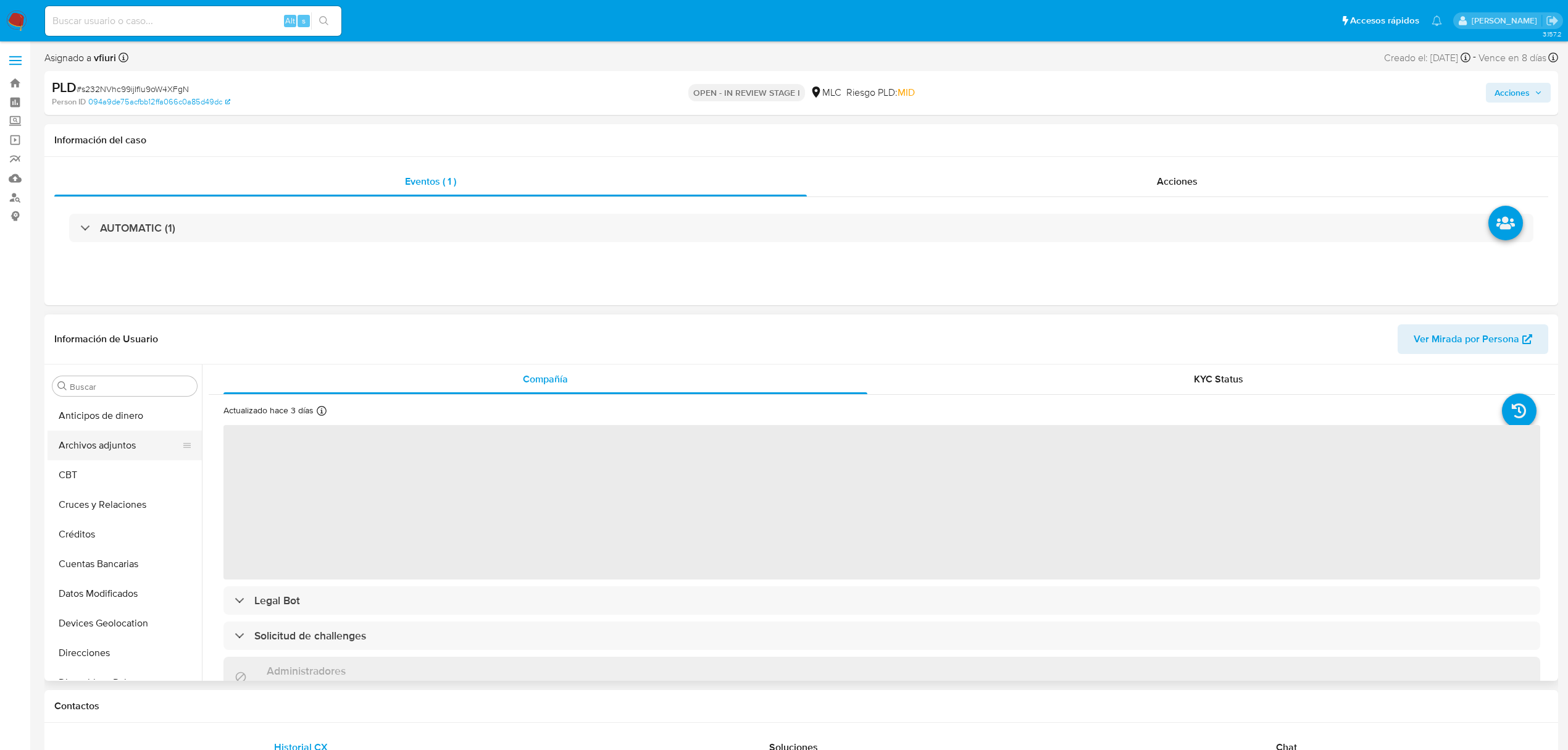
click at [98, 450] on button "Archivos adjuntos" at bounding box center [120, 445] width 144 height 30
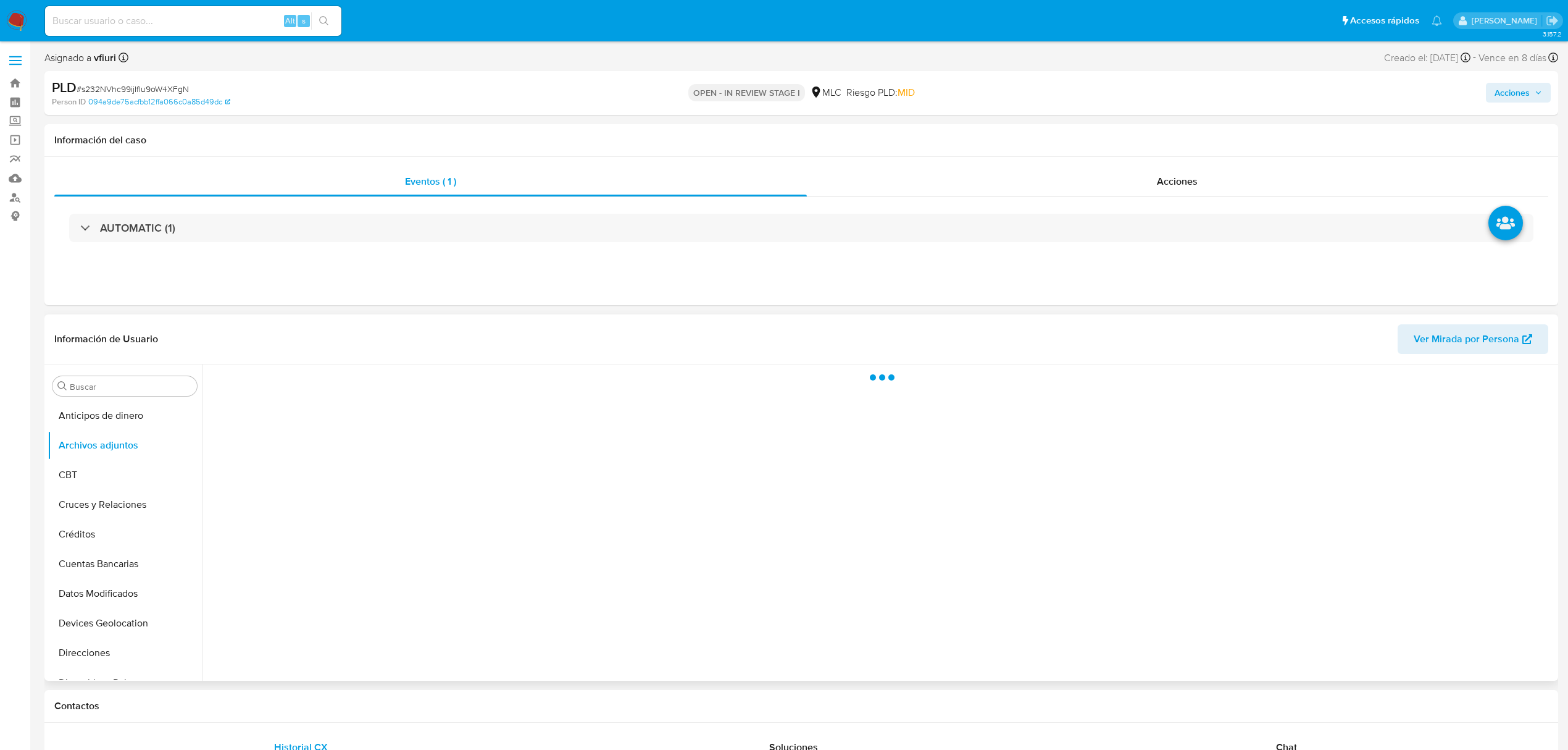
select select "10"
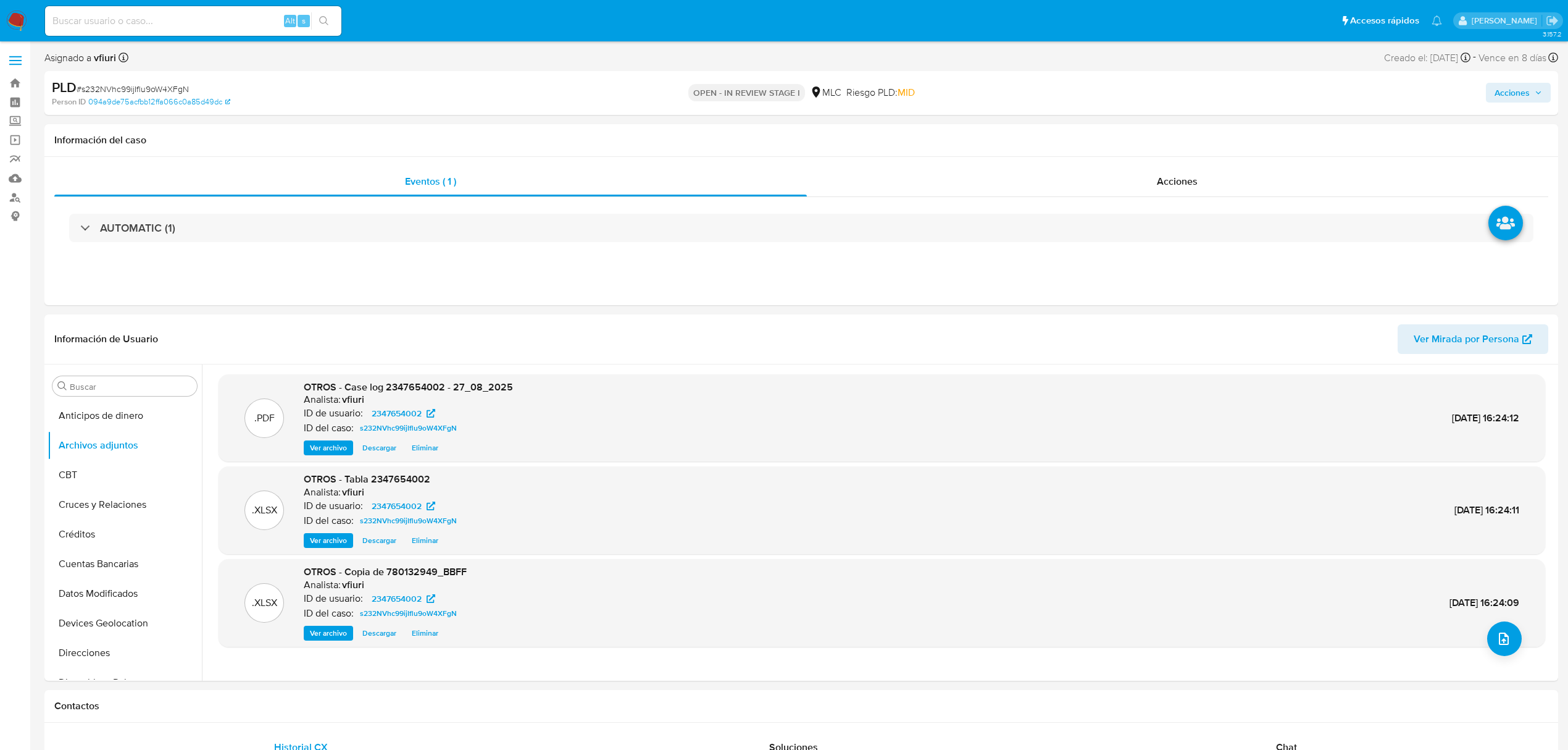
click at [1515, 99] on span "Acciones" at bounding box center [1512, 92] width 35 height 20
click at [1273, 135] on div "Enviar comentario Alt c Resolución del caso Alt r" at bounding box center [1254, 132] width 571 height 32
click at [1215, 135] on span "Alt" at bounding box center [1220, 133] width 10 height 12
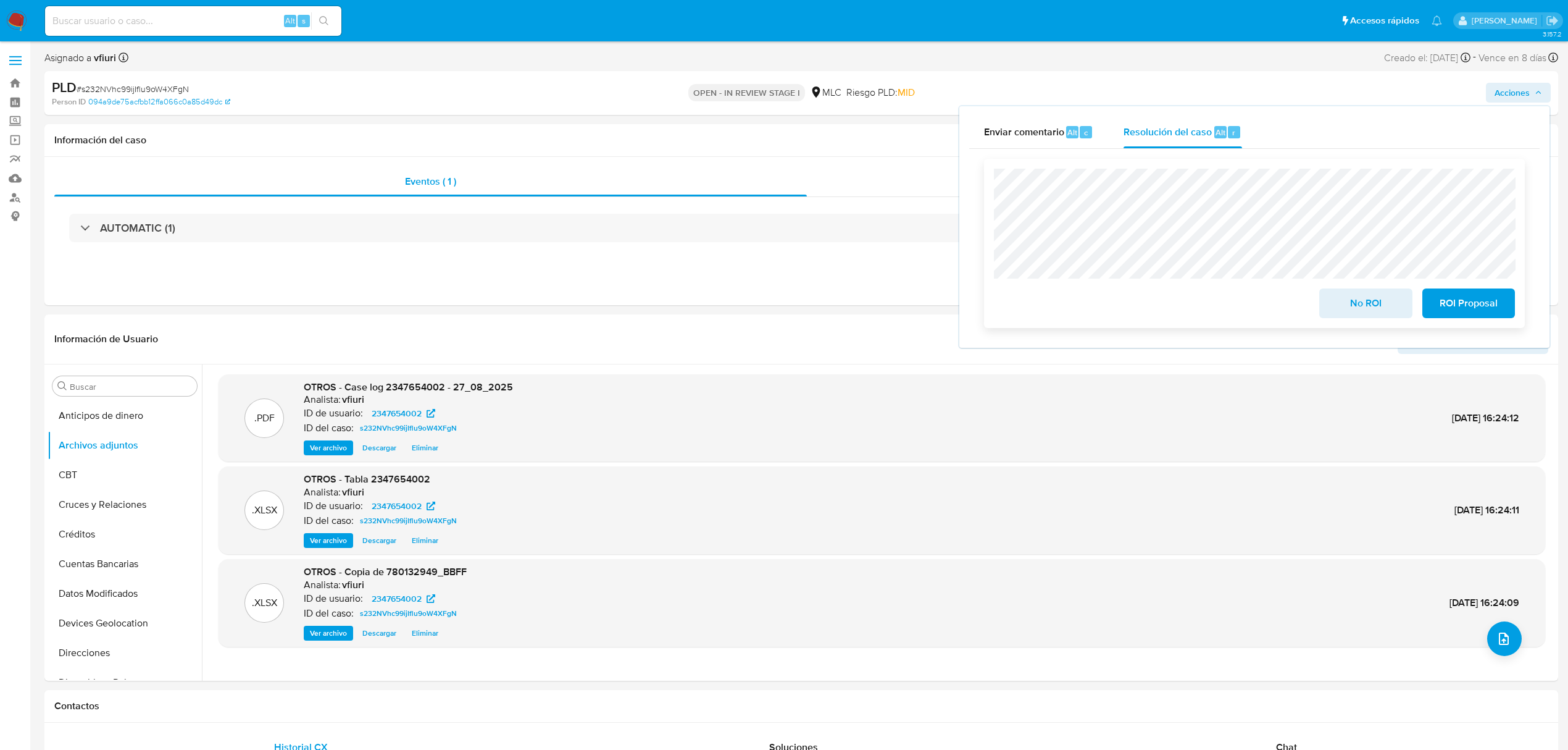
click at [1349, 296] on span "No ROI" at bounding box center [1366, 304] width 61 height 28
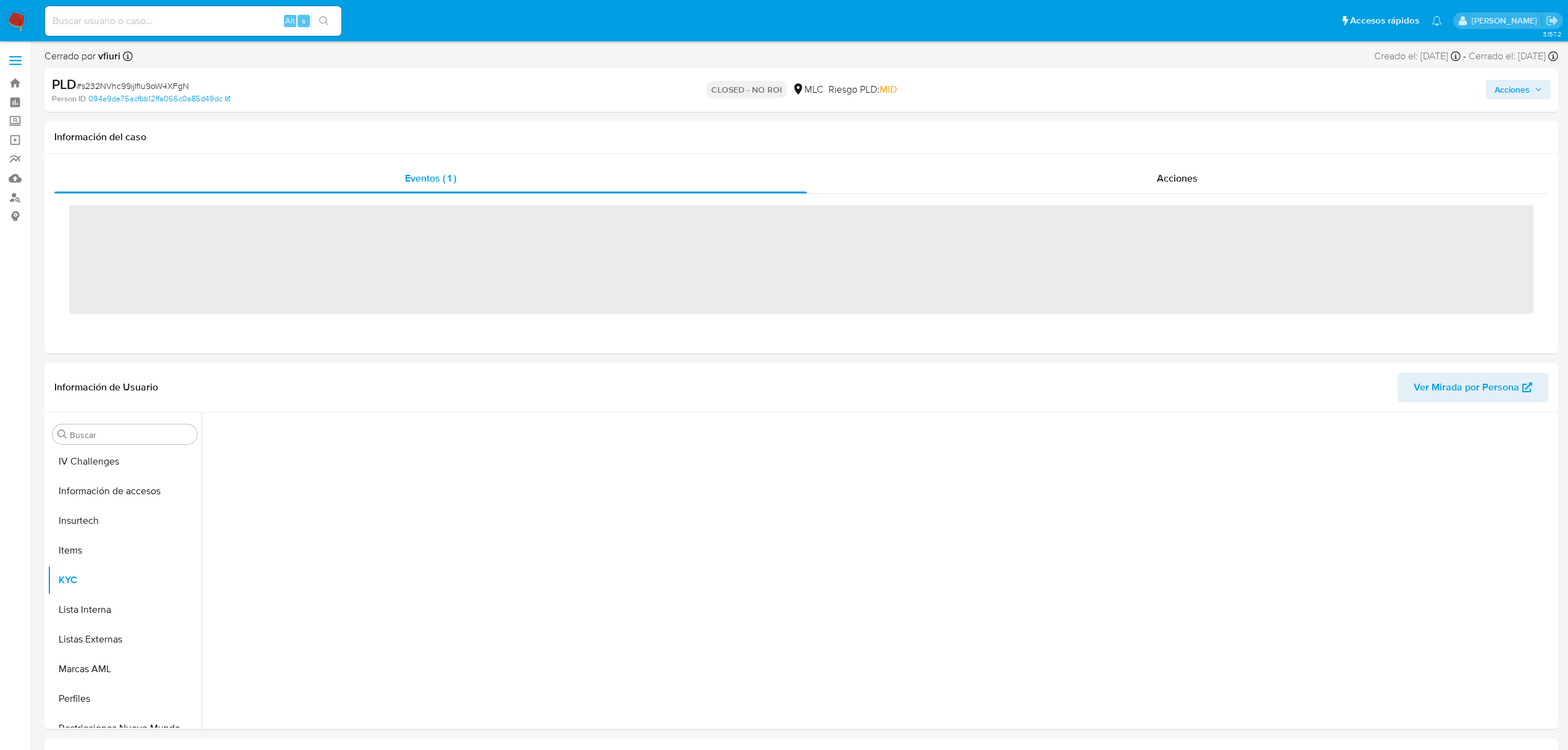
scroll to position [522, 0]
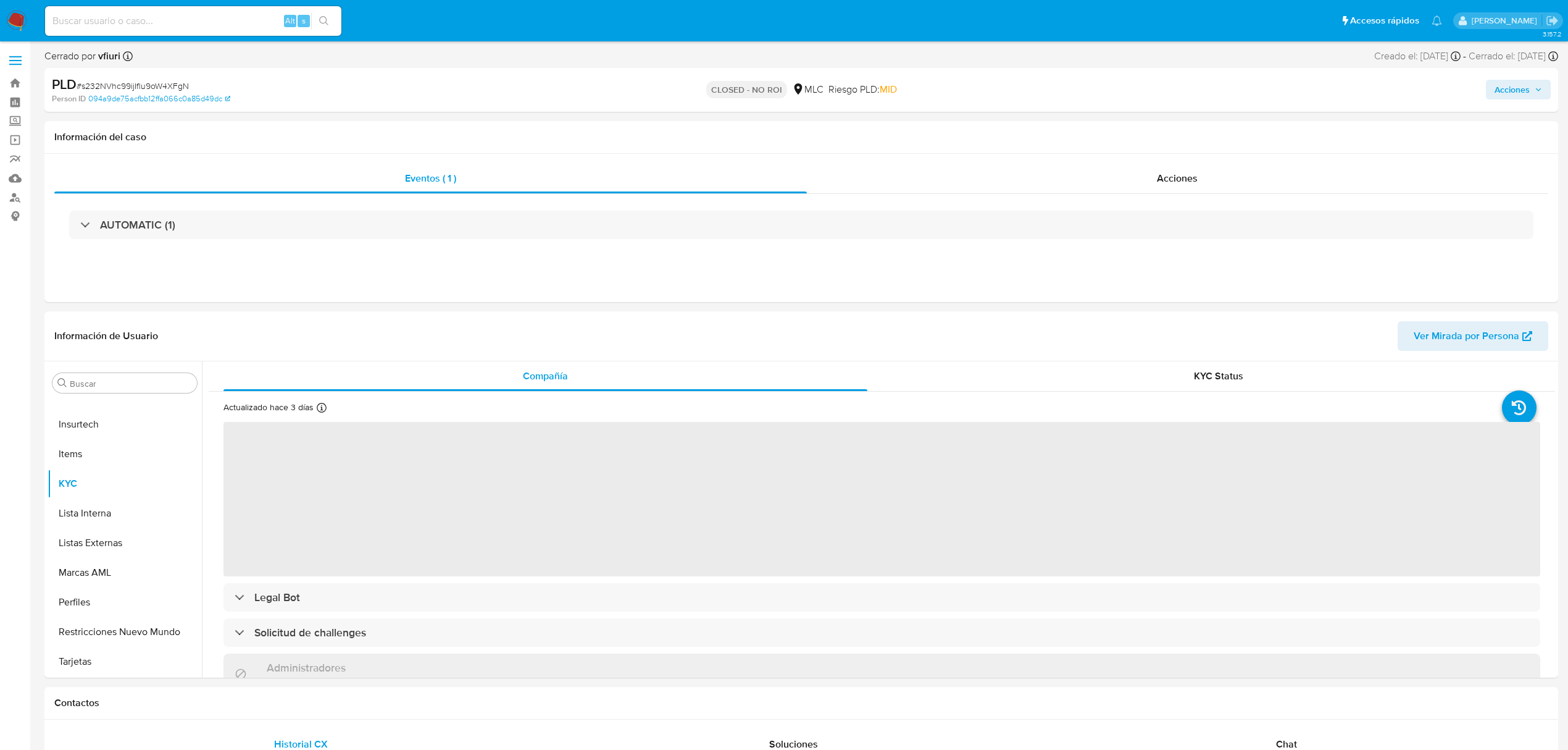
select select "10"
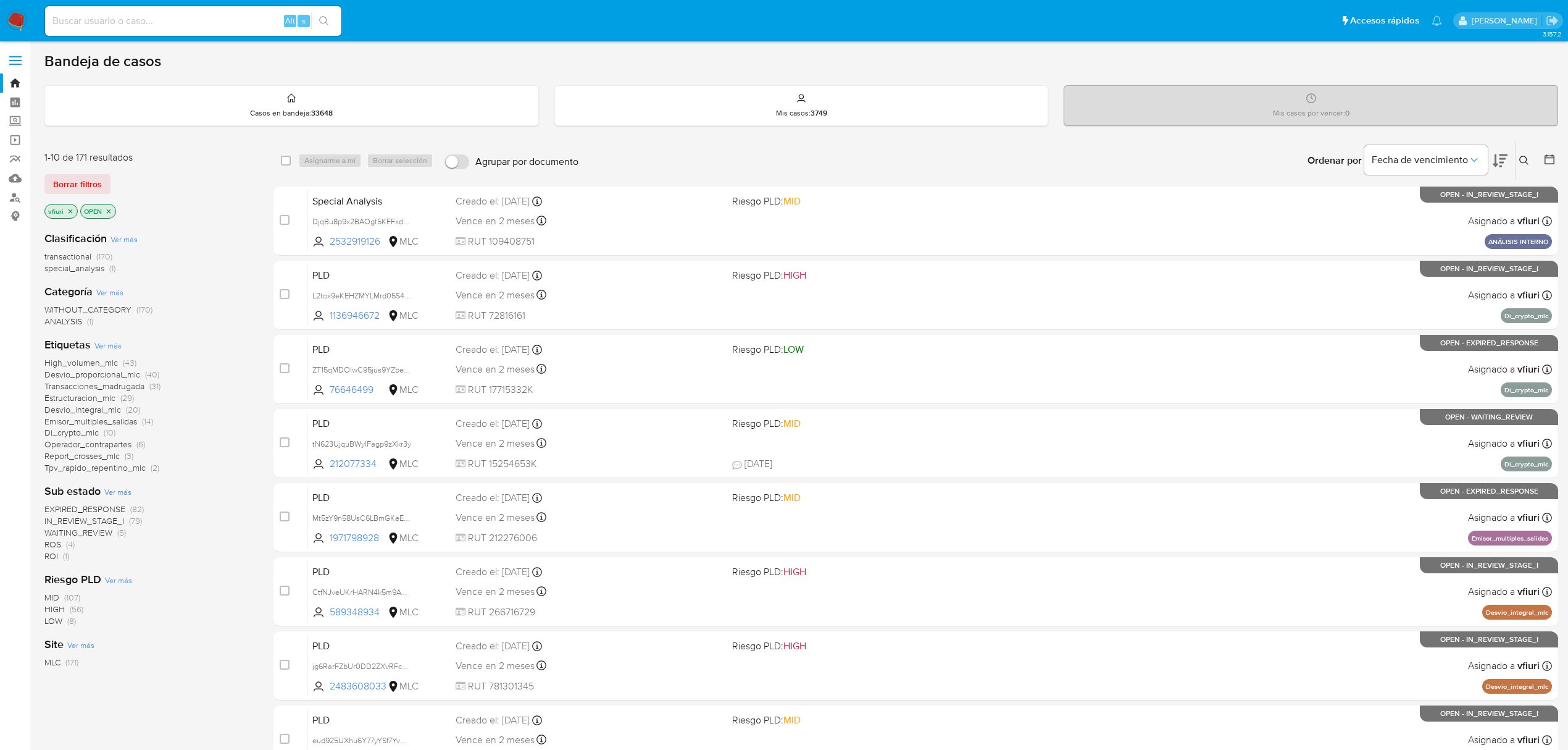
click at [1556, 154] on button at bounding box center [1551, 160] width 14 height 14
click at [1557, 163] on button at bounding box center [1551, 160] width 14 height 14
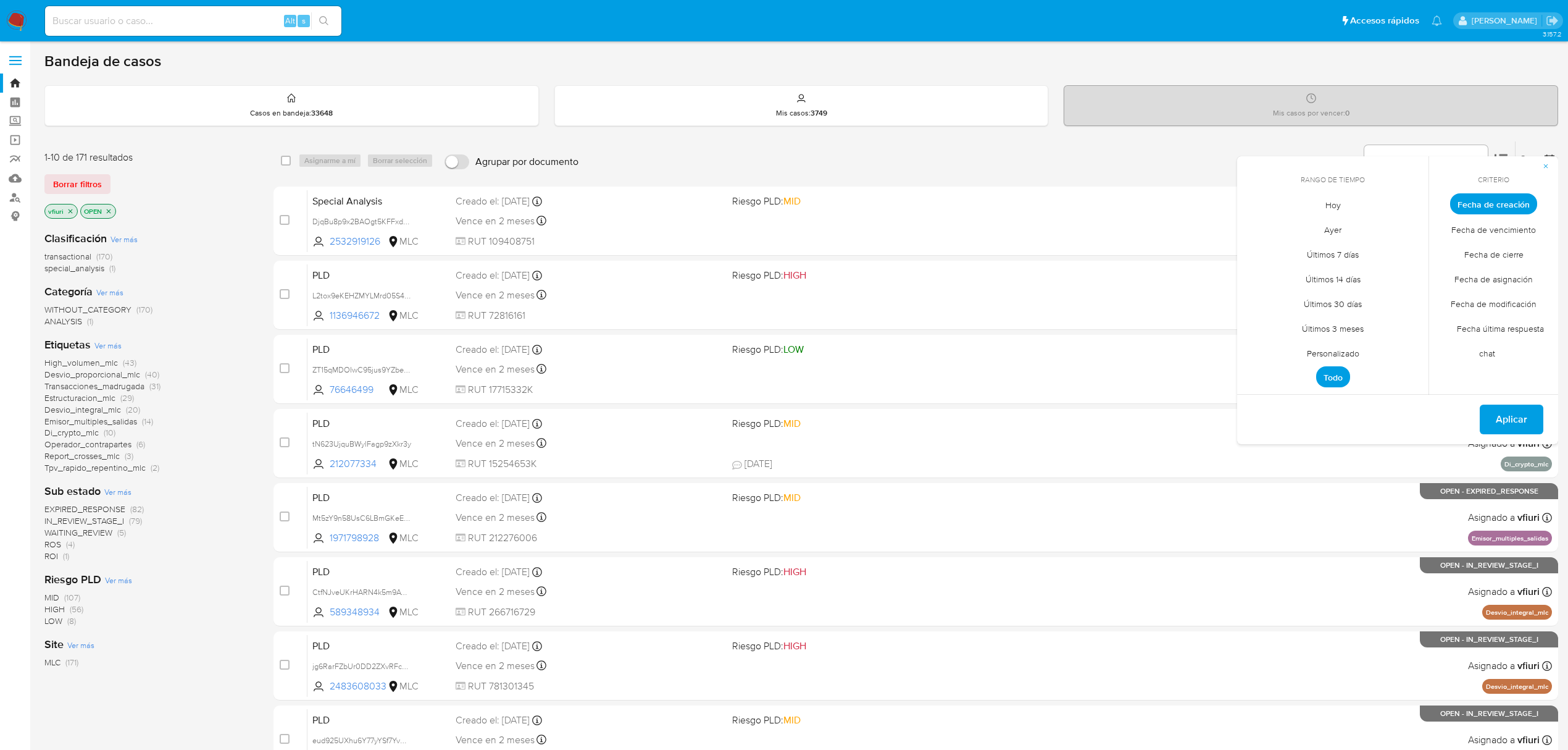
click at [1346, 349] on span "Personalizado" at bounding box center [1333, 353] width 78 height 25
click at [1257, 225] on icon "Mes anterior" at bounding box center [1256, 227] width 14 height 14
click at [1324, 317] on button "12" at bounding box center [1333, 321] width 20 height 20
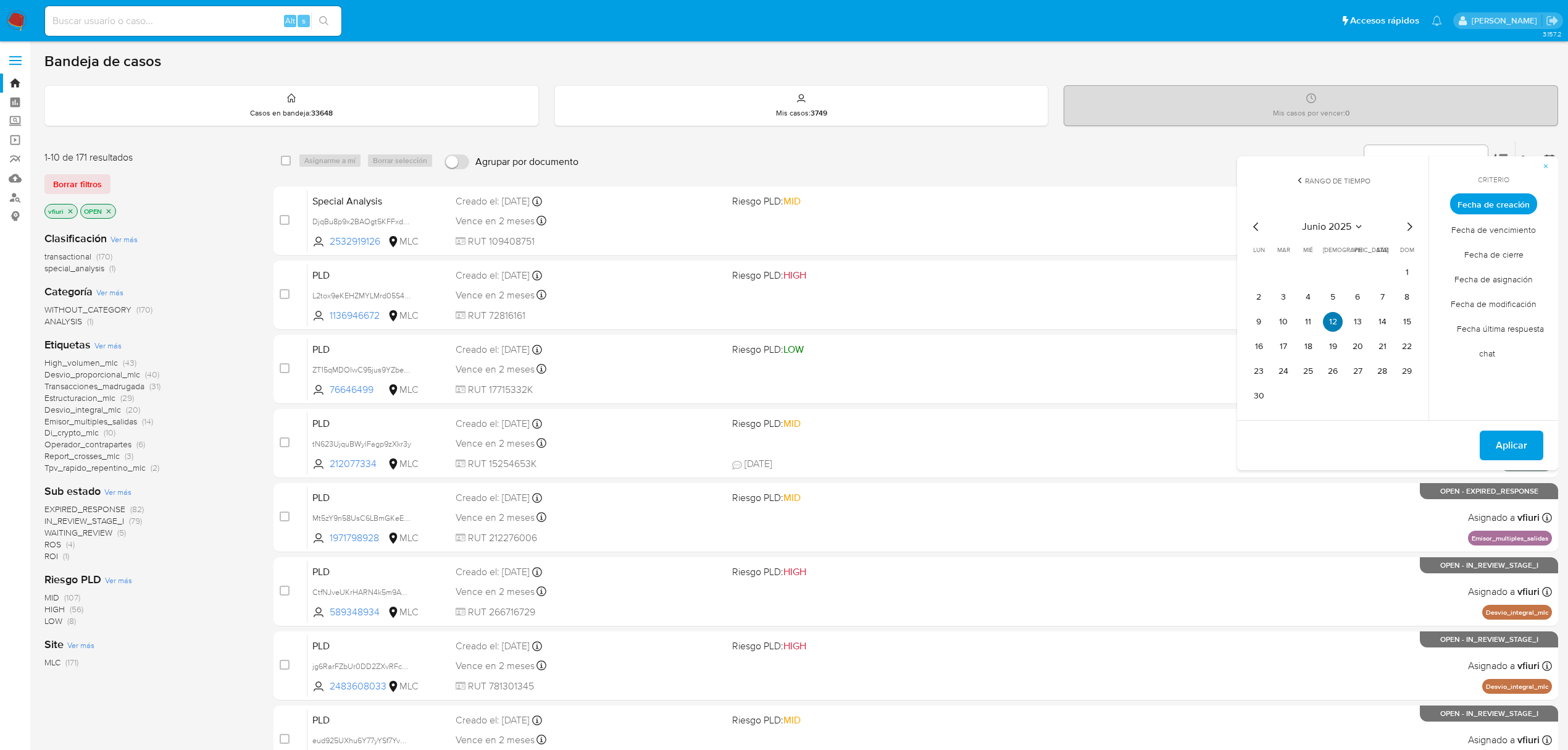
click at [1324, 317] on button "12" at bounding box center [1333, 321] width 20 height 20
click at [1517, 448] on span "Aplicar" at bounding box center [1511, 446] width 31 height 28
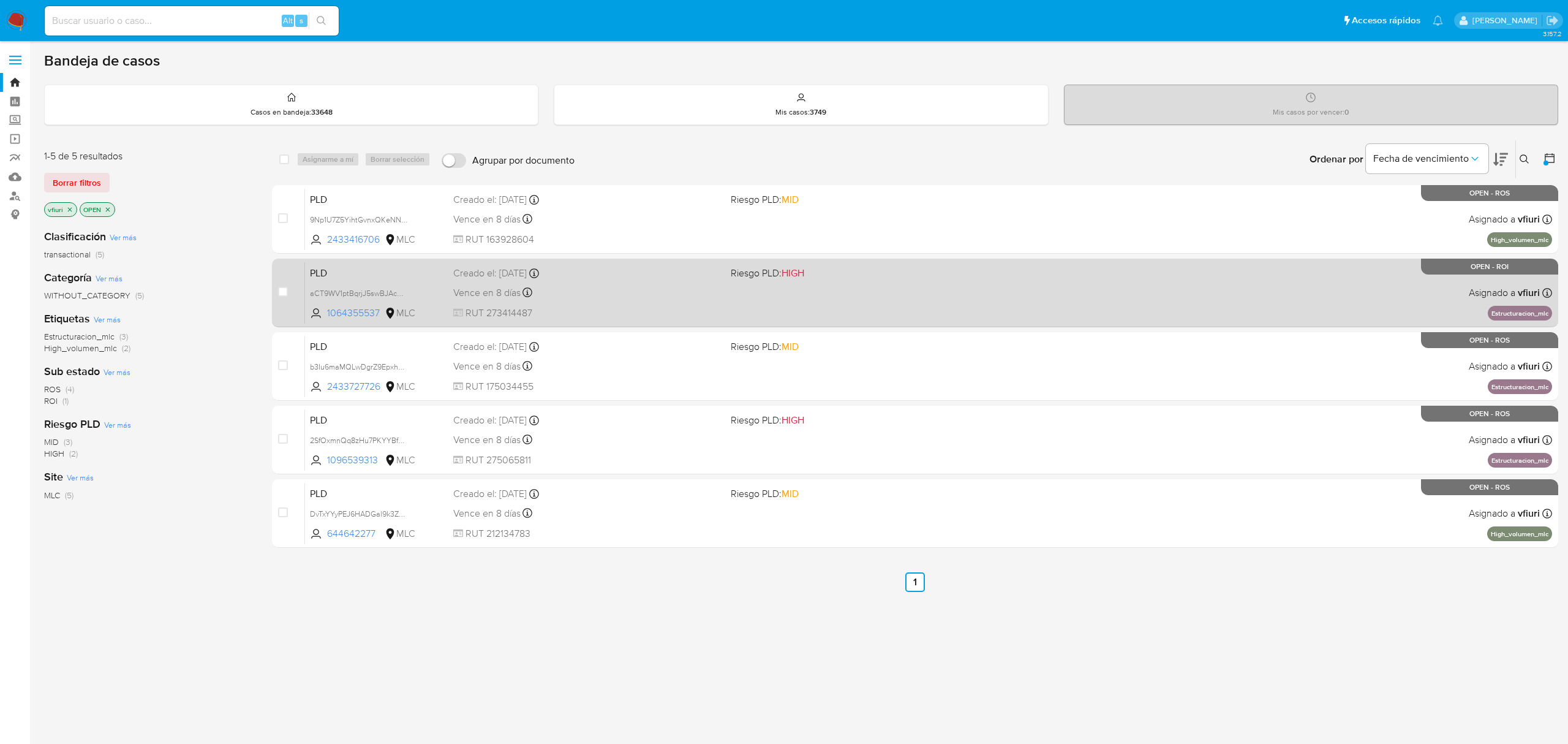
click at [660, 287] on div "Vence en 8 días Vence el 10/09/2025 06:08:49" at bounding box center [587, 293] width 267 height 17
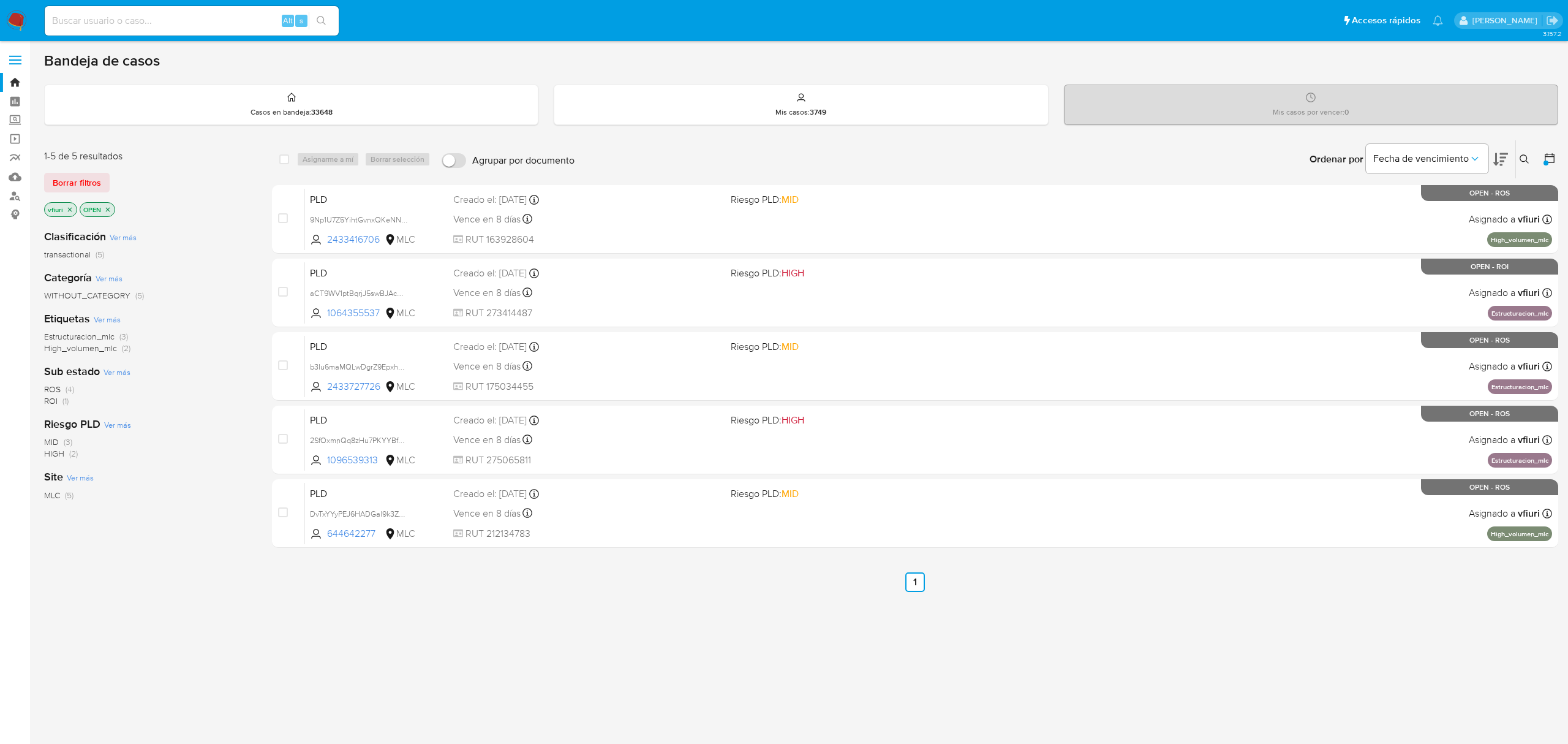
click at [106, 212] on icon "close-filter" at bounding box center [108, 209] width 7 height 7
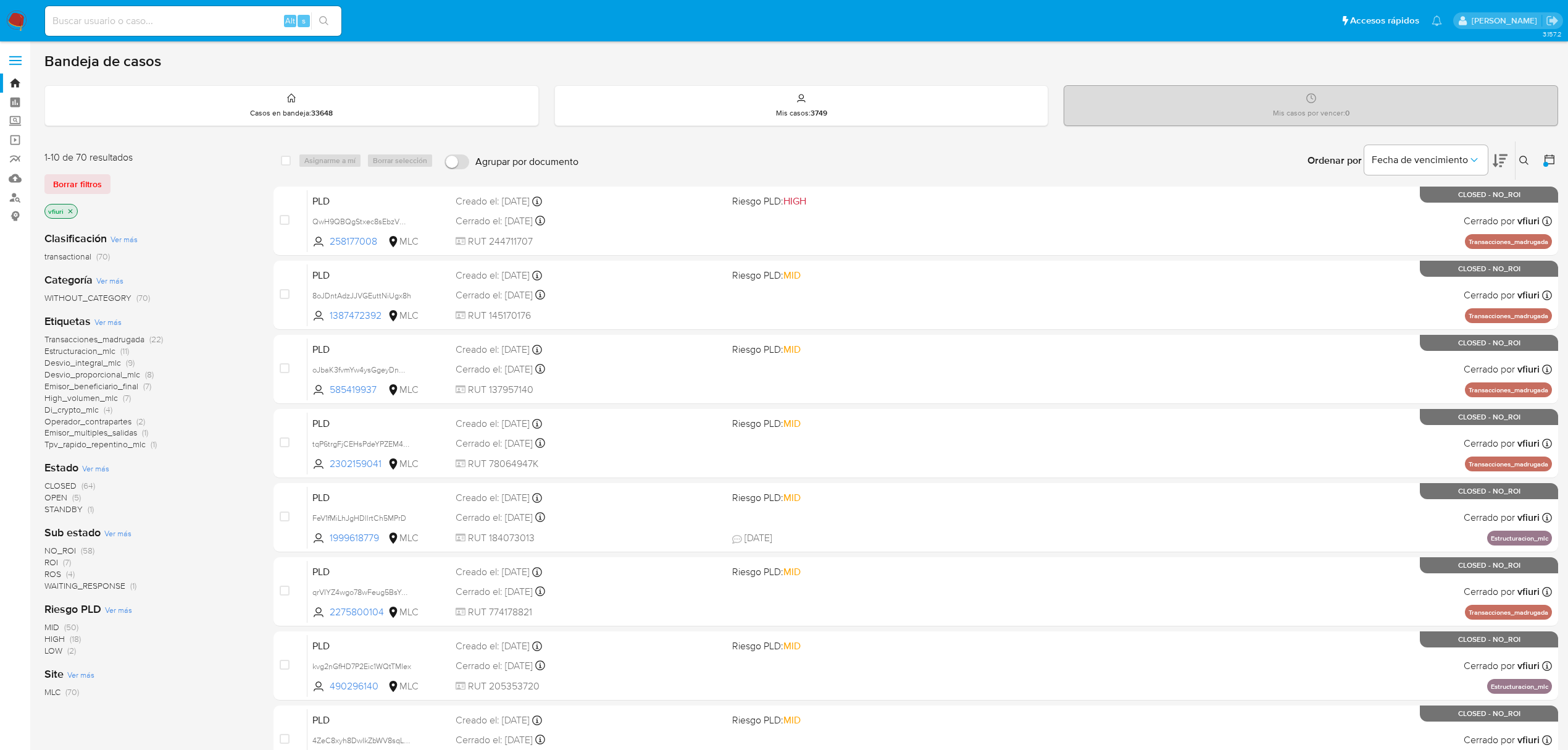
click at [74, 211] on p "vfiuri" at bounding box center [61, 211] width 32 height 14
click at [69, 210] on icon "close-filter" at bounding box center [71, 211] width 4 height 4
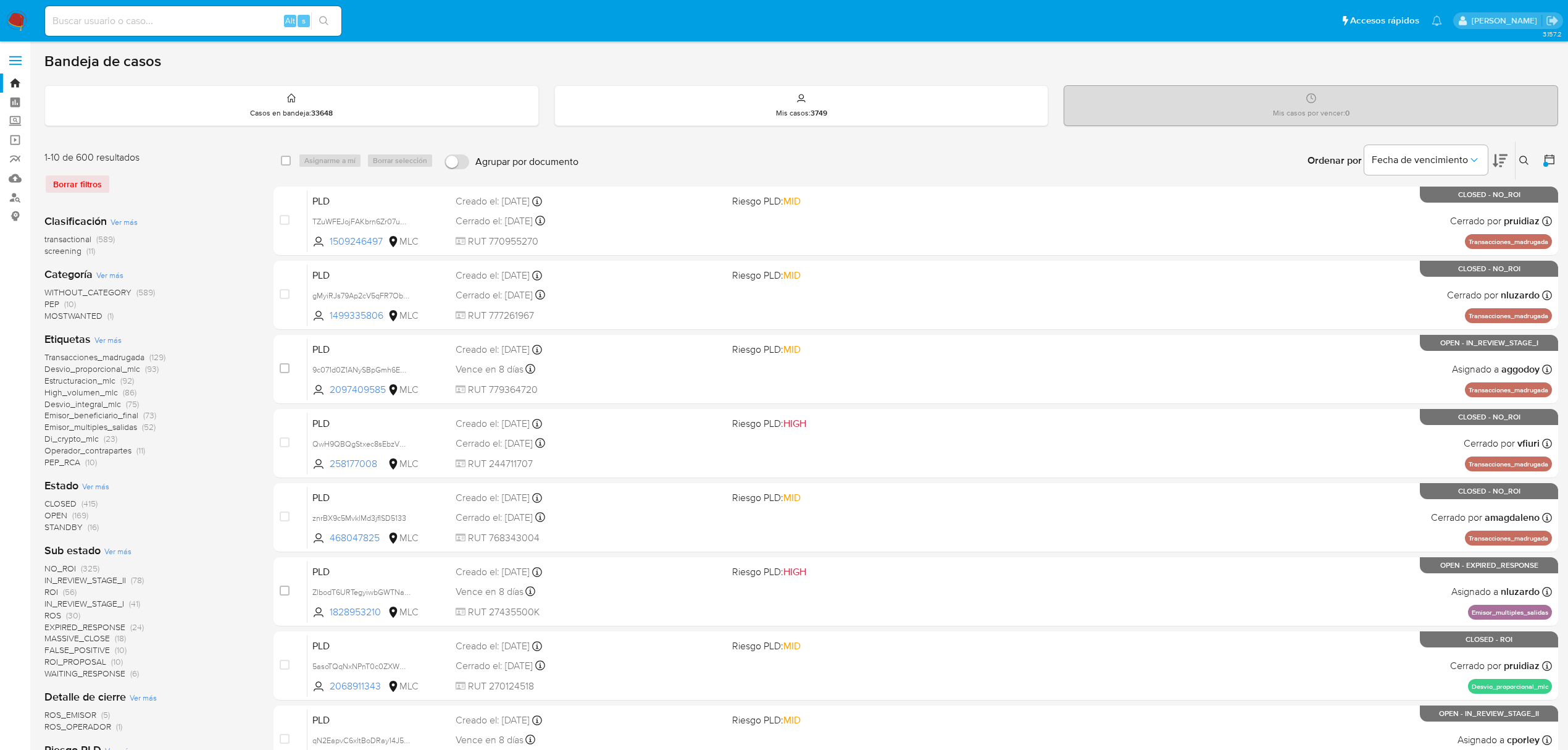
click at [51, 512] on span "OPEN" at bounding box center [56, 514] width 23 height 12
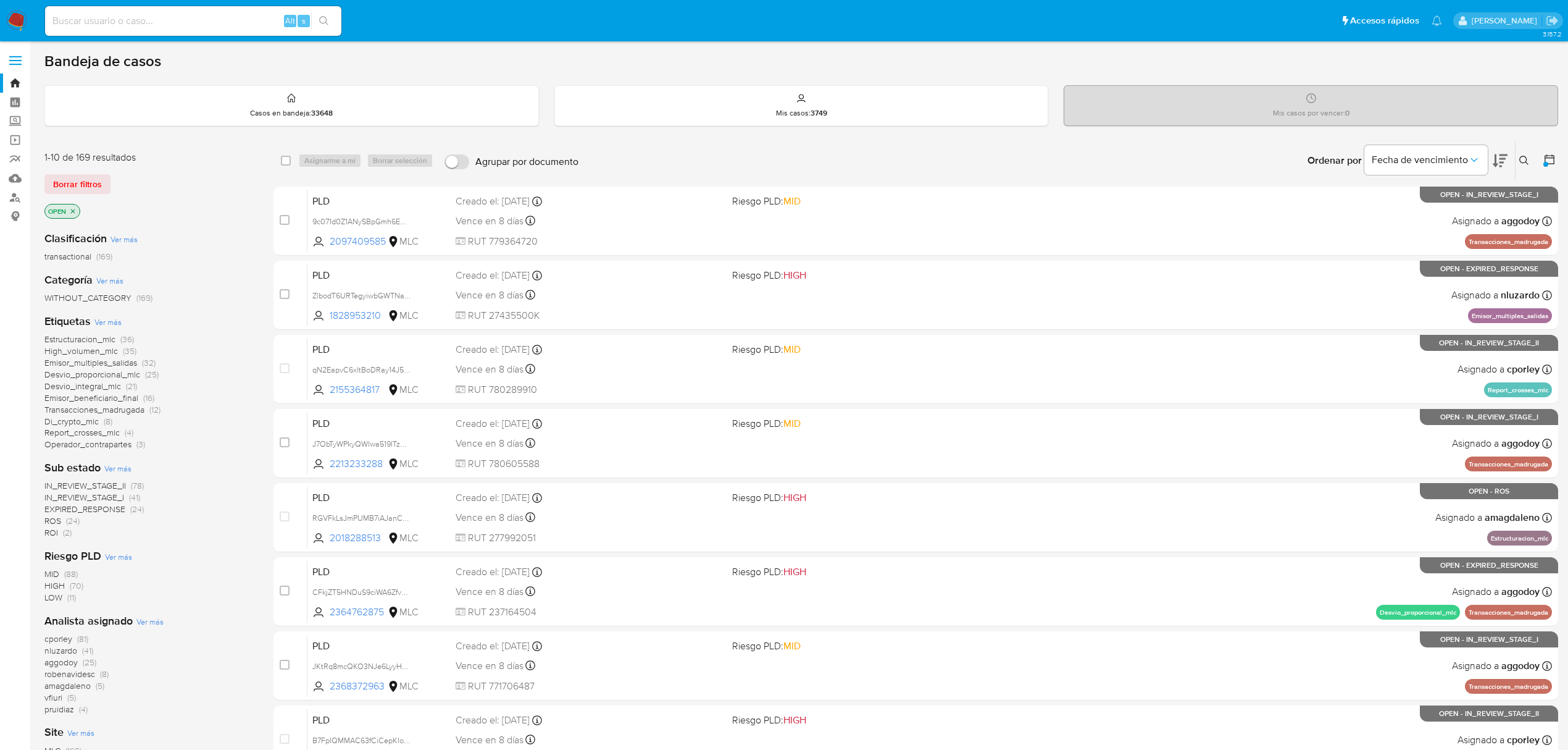
scroll to position [82, 0]
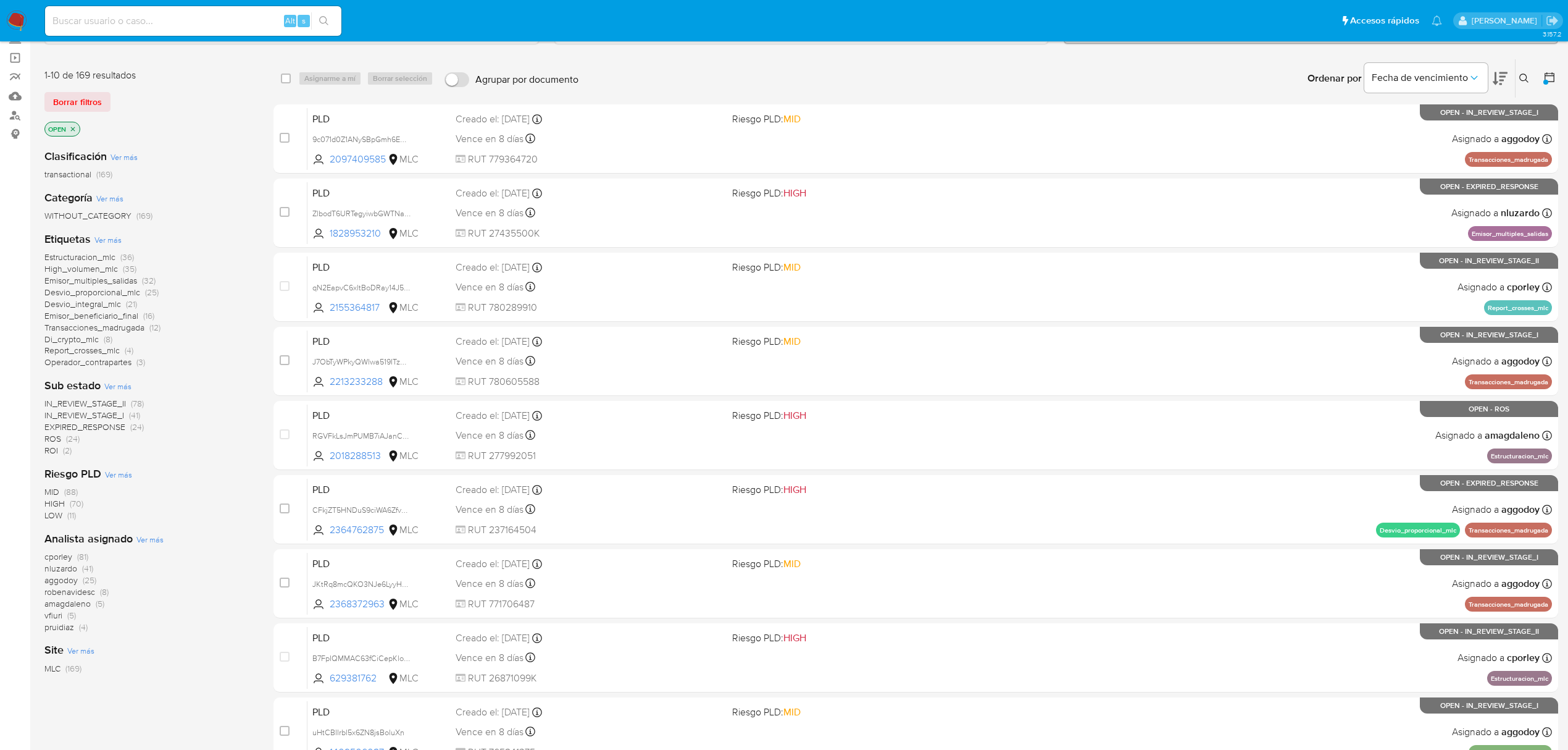
click at [103, 412] on span "IN_REVIEW_STAGE_I" at bounding box center [84, 414] width 80 height 12
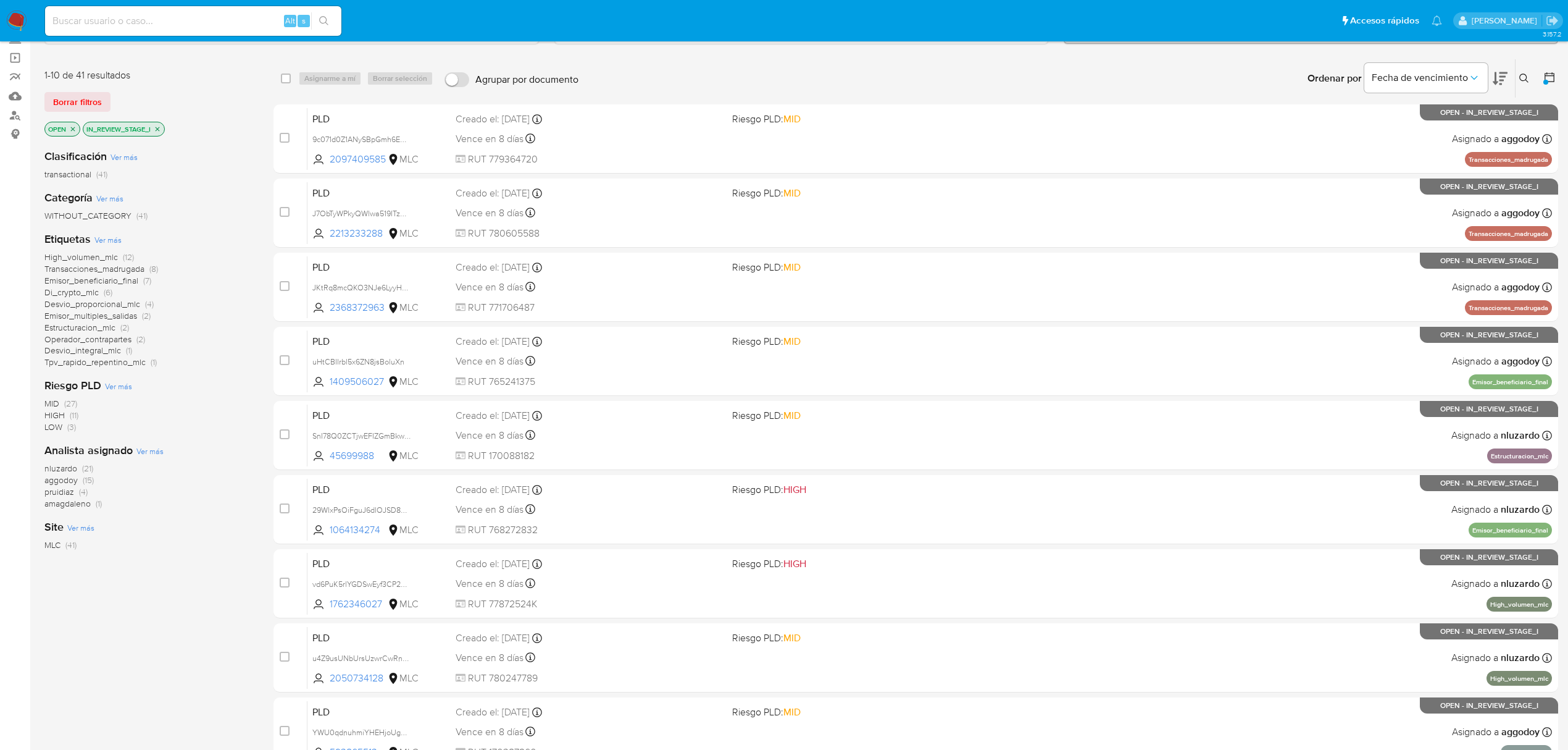
click at [62, 467] on span "nluzardo" at bounding box center [60, 468] width 33 height 12
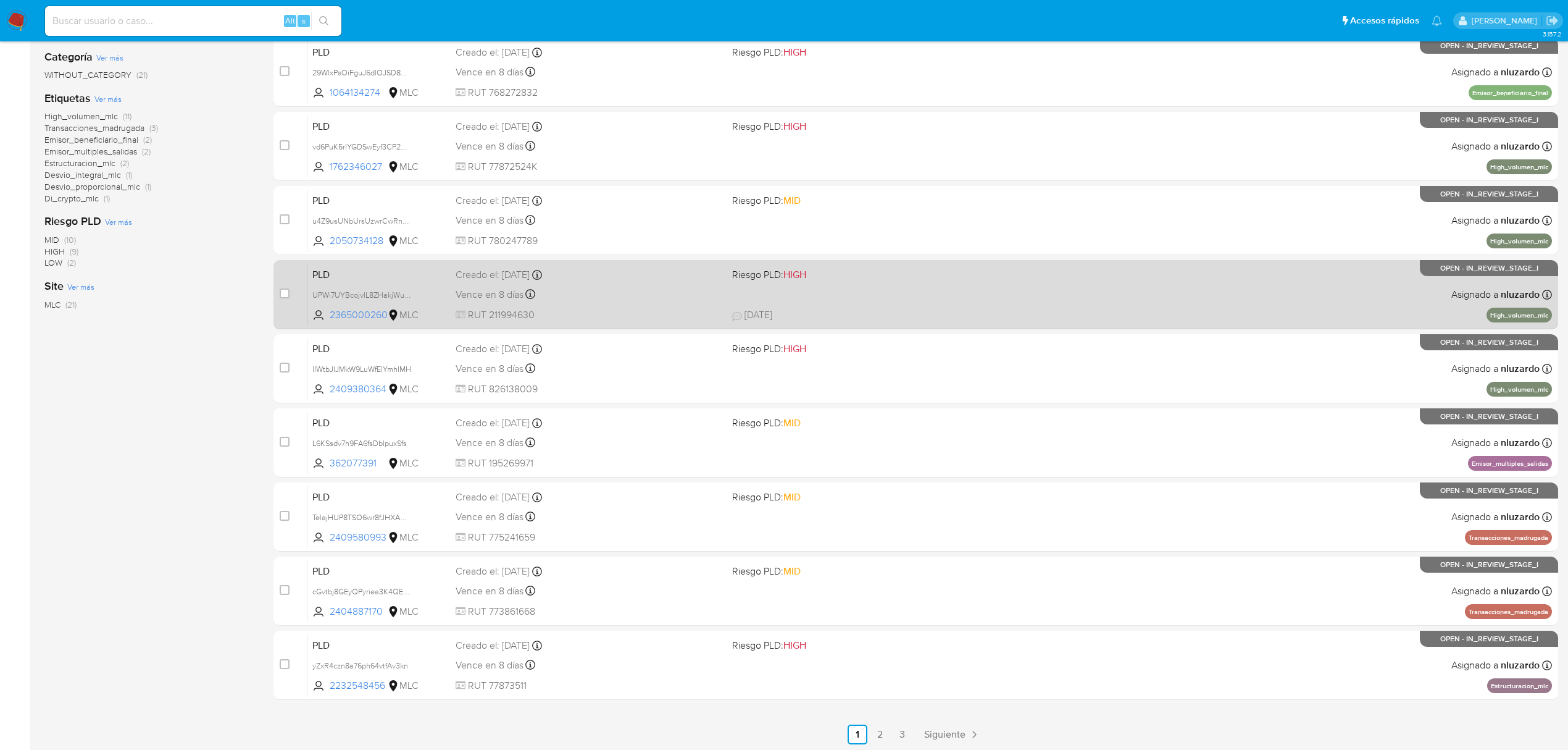
scroll to position [225, 0]
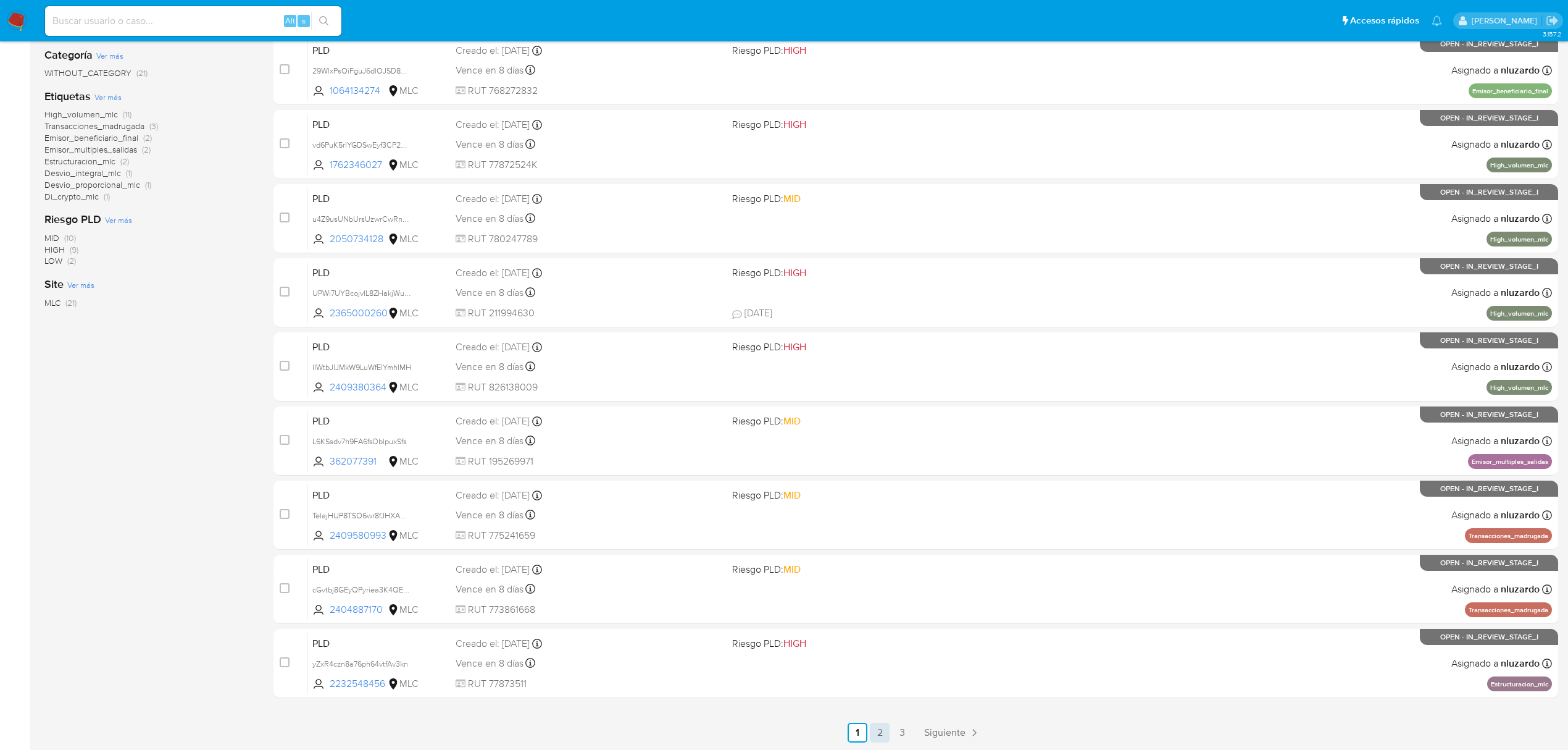
click at [885, 725] on link "2" at bounding box center [879, 732] width 20 height 20
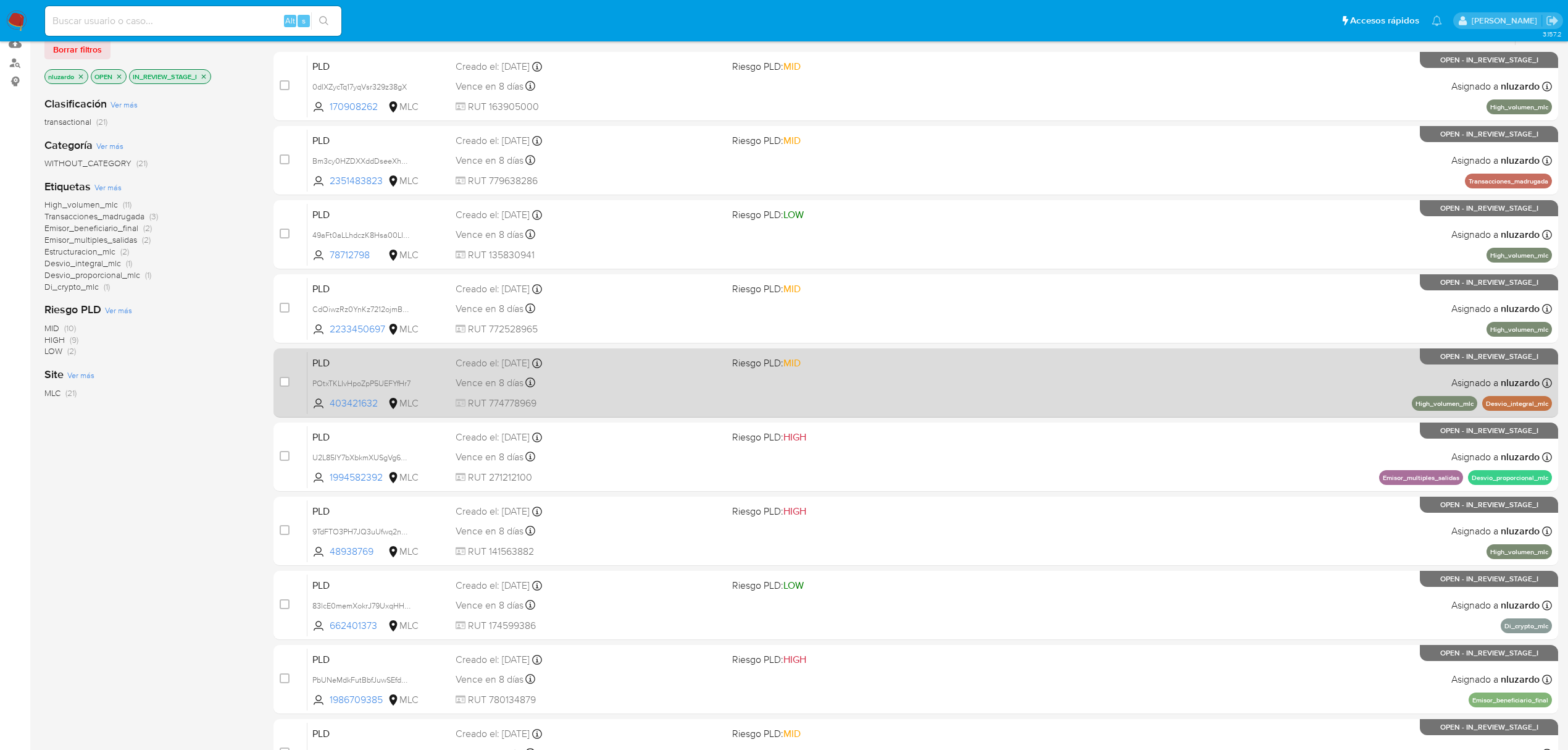
scroll to position [225, 0]
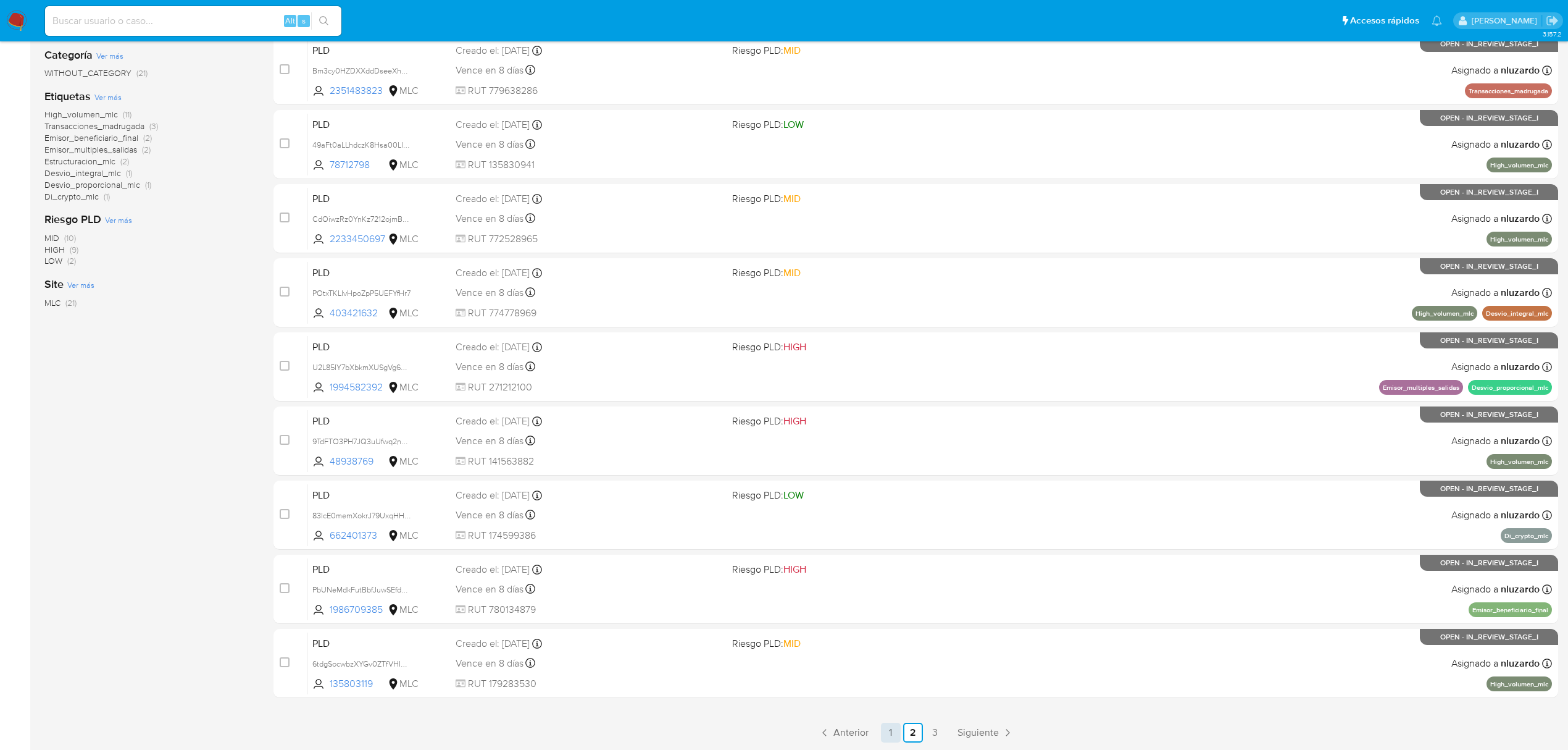
click at [893, 726] on link "1" at bounding box center [890, 732] width 20 height 20
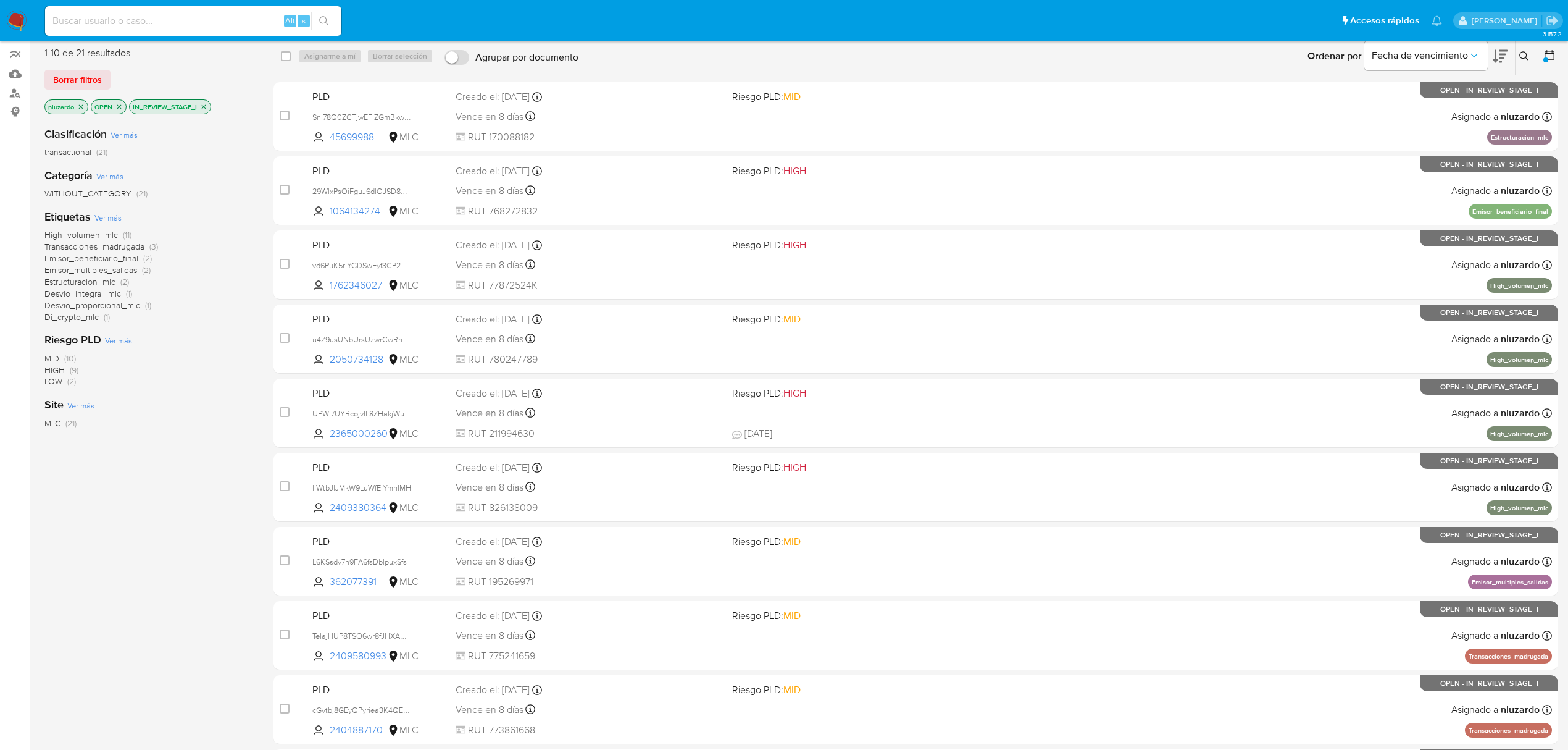
scroll to position [225, 0]
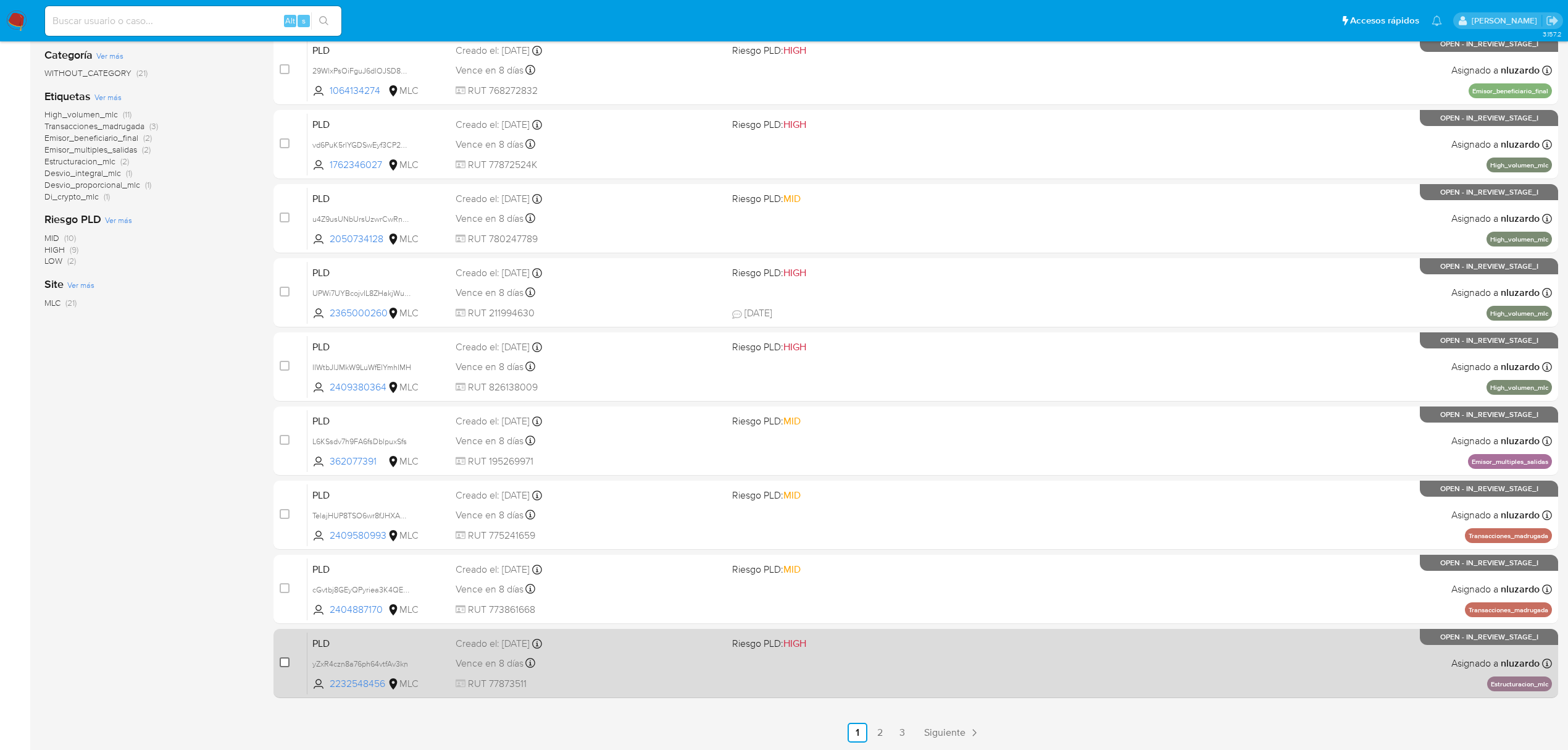
click at [282, 659] on input "checkbox" at bounding box center [285, 662] width 10 height 10
checkbox input "true"
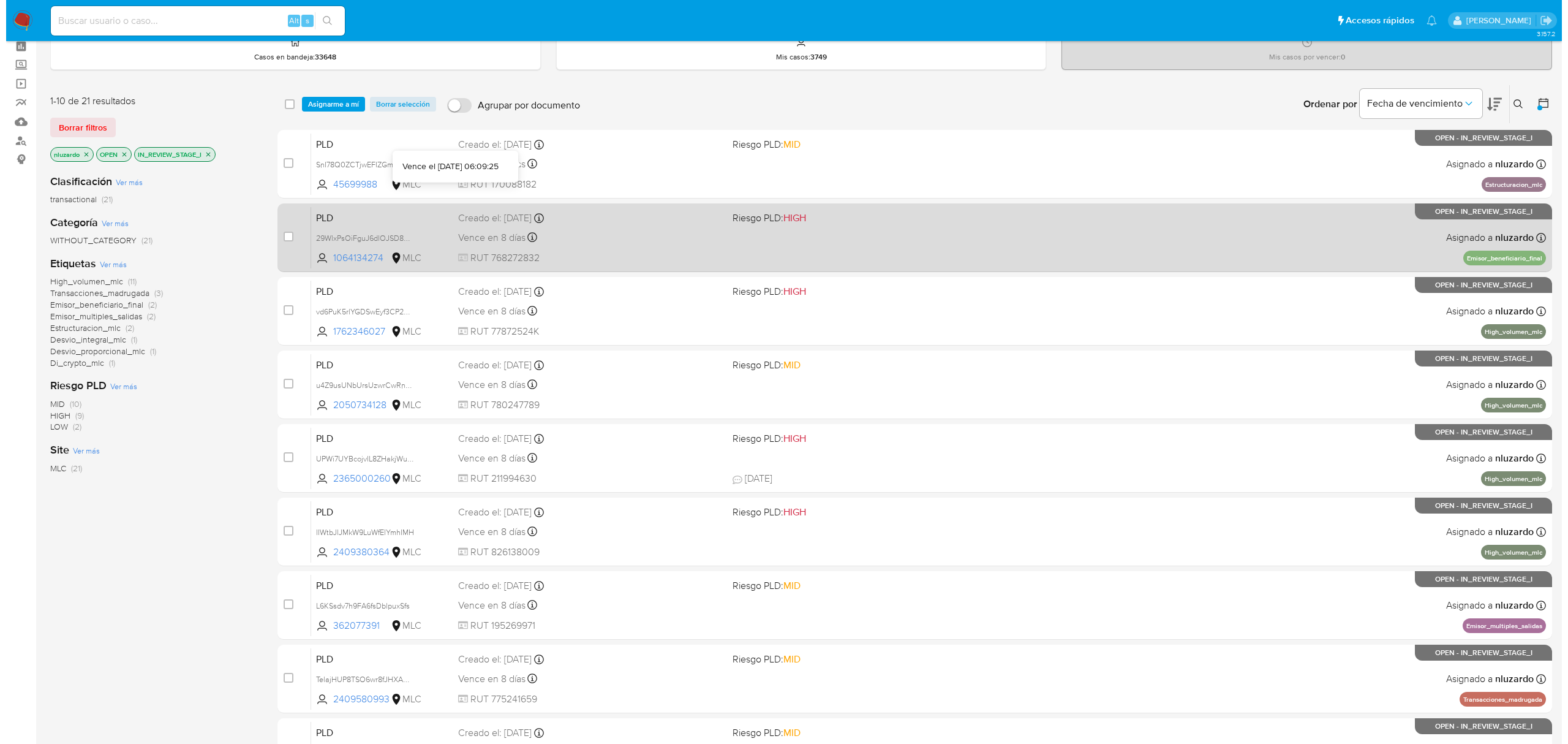
scroll to position [0, 0]
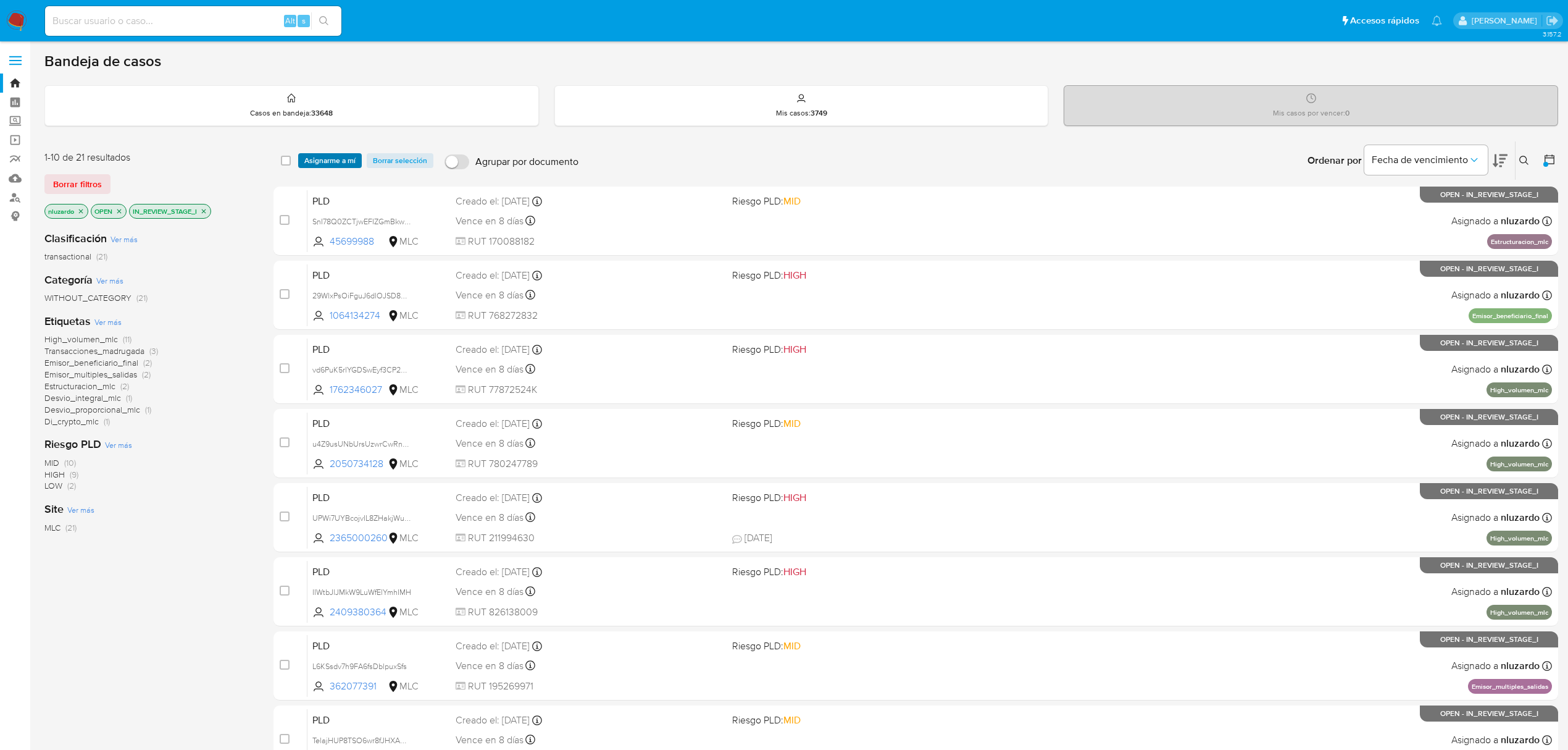
click at [337, 154] on span "Asignarme a mí" at bounding box center [330, 160] width 51 height 12
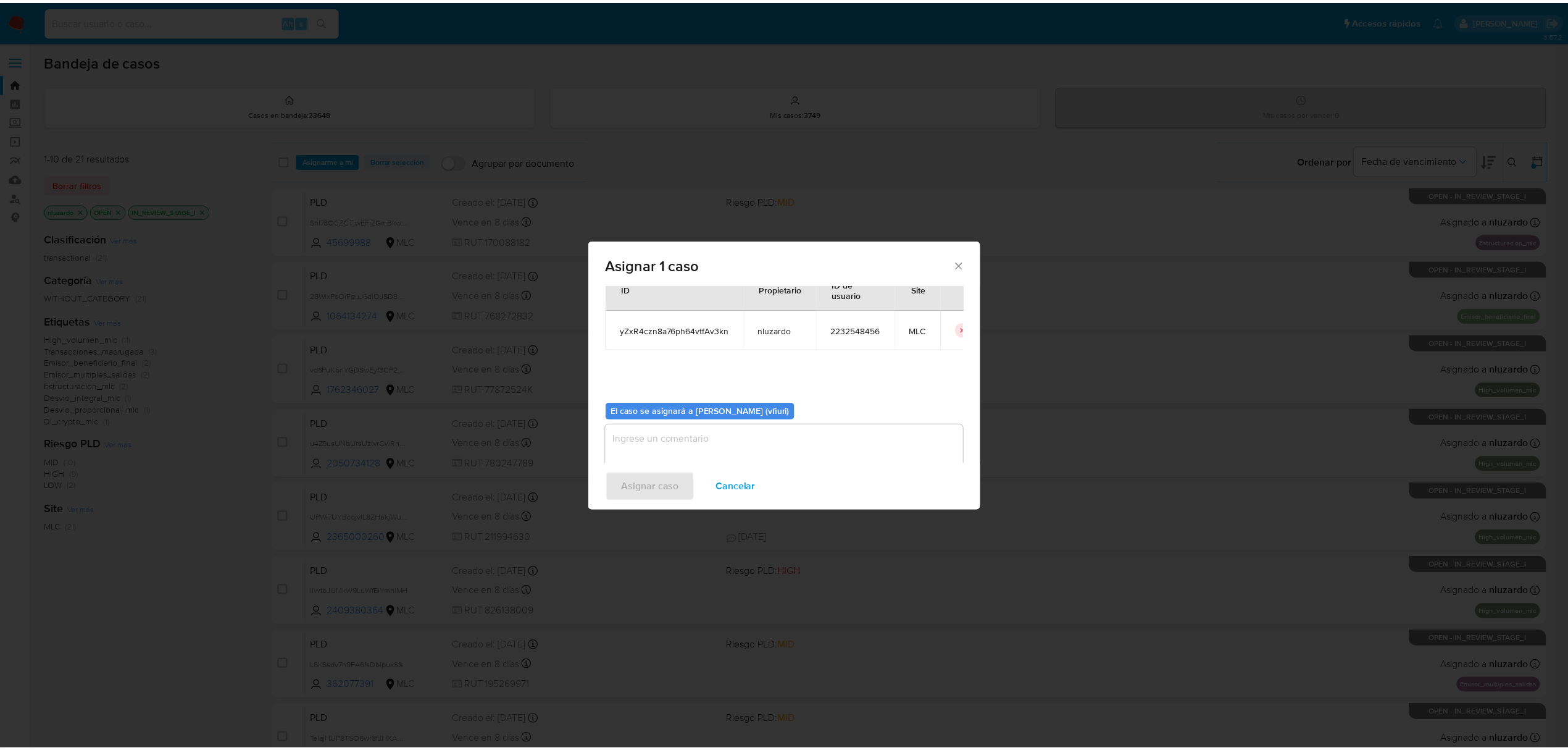
scroll to position [63, 0]
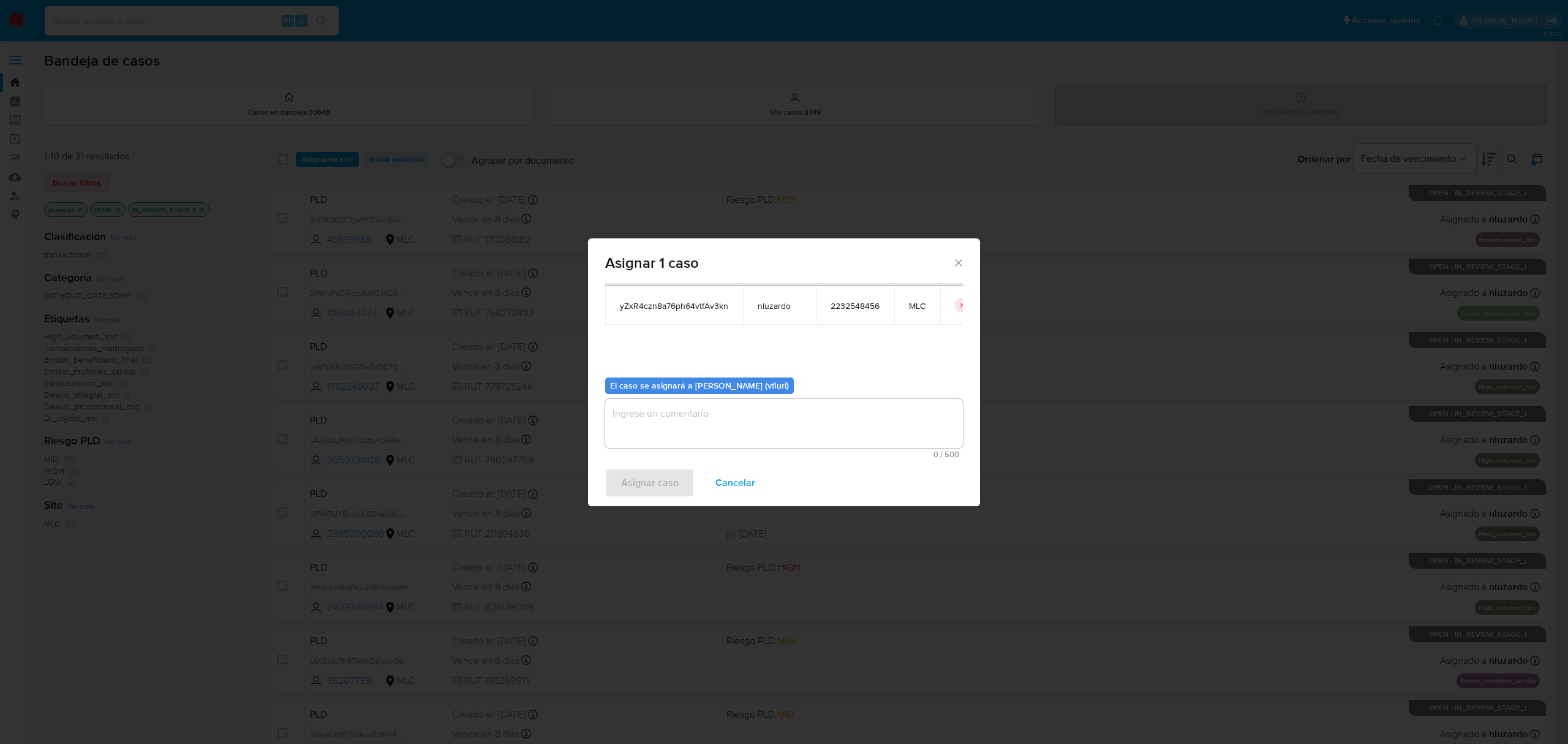
click at [684, 417] on textarea "assign-modal" at bounding box center [784, 423] width 358 height 49
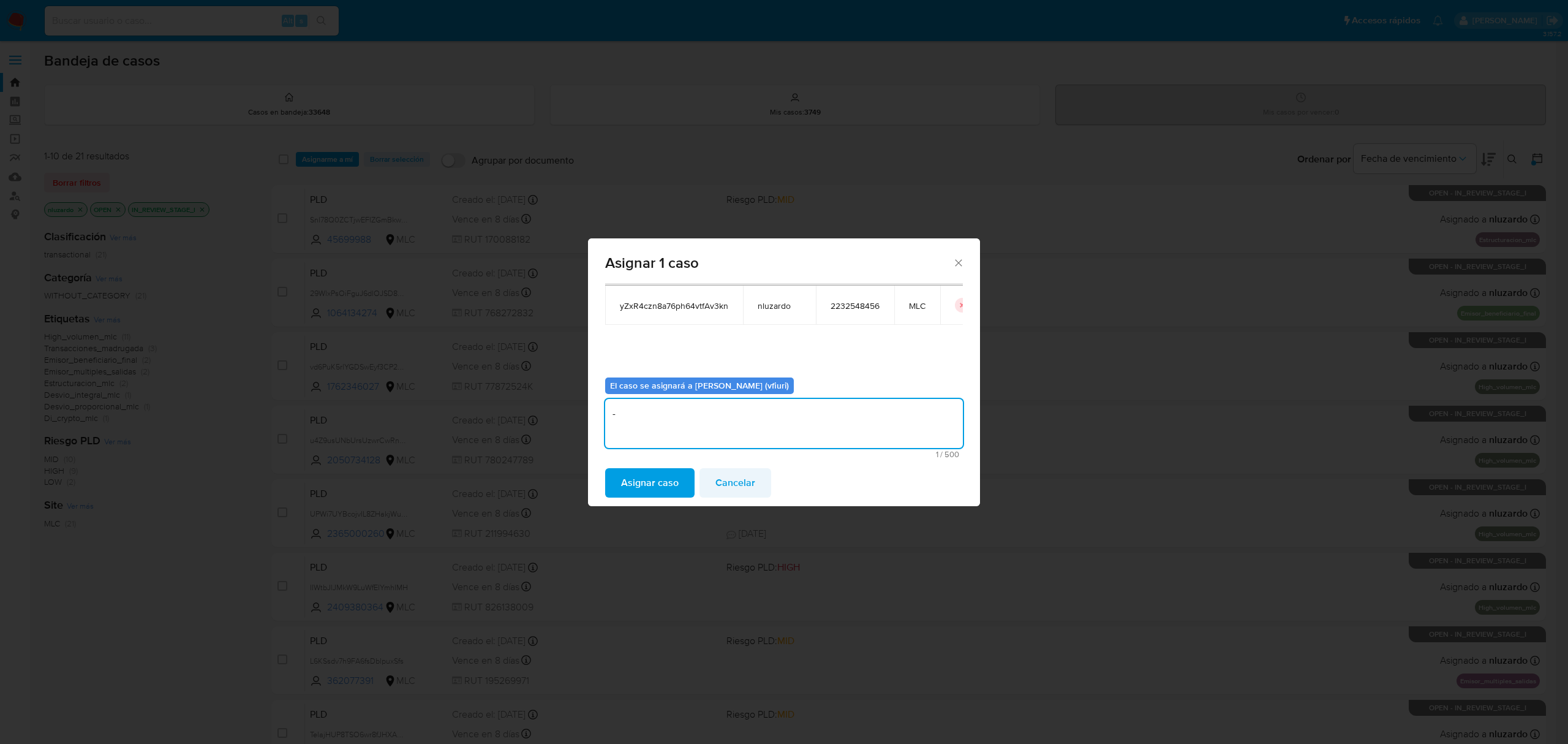
type textarea "-"
click at [721, 474] on span "Cancelar" at bounding box center [735, 483] width 40 height 27
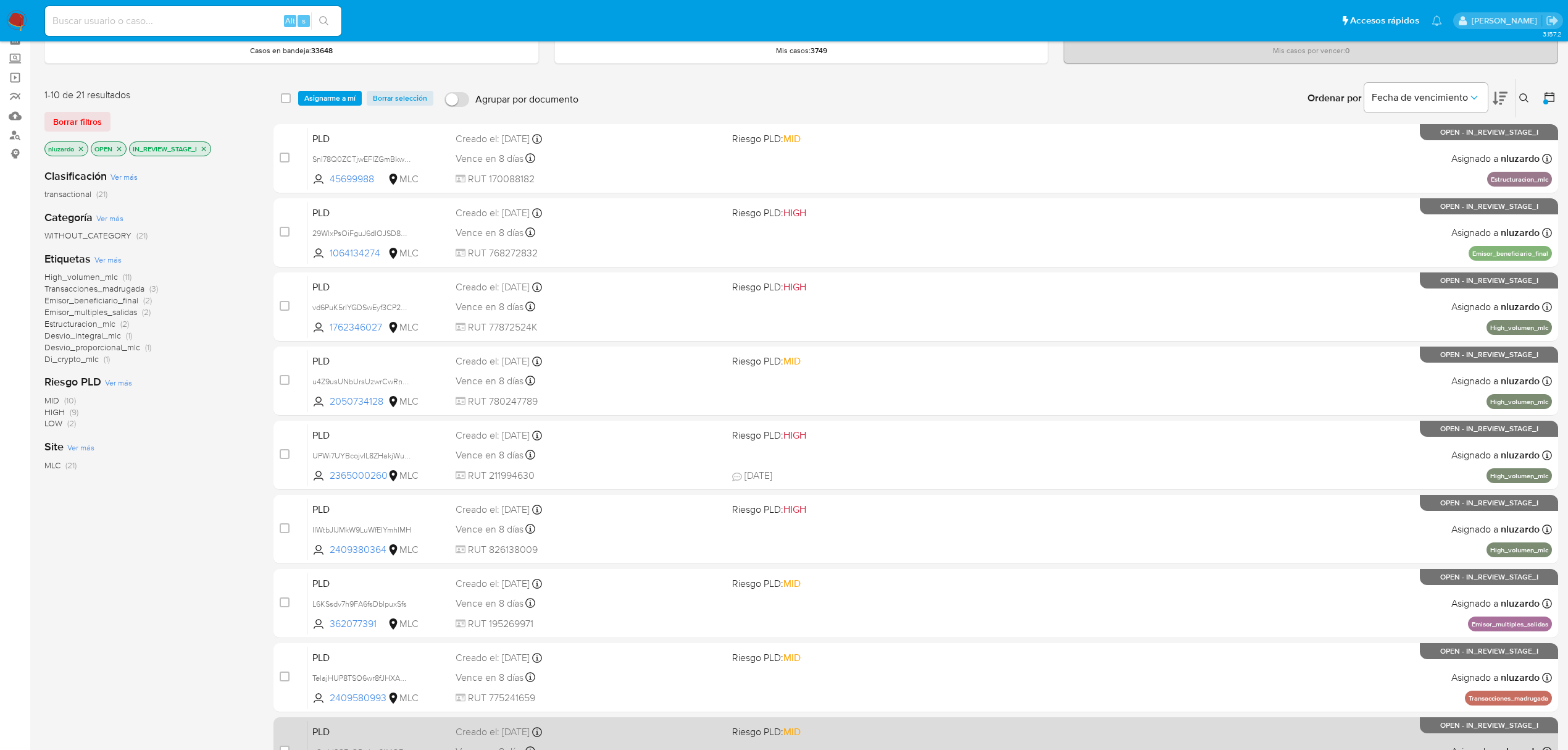
scroll to position [225, 0]
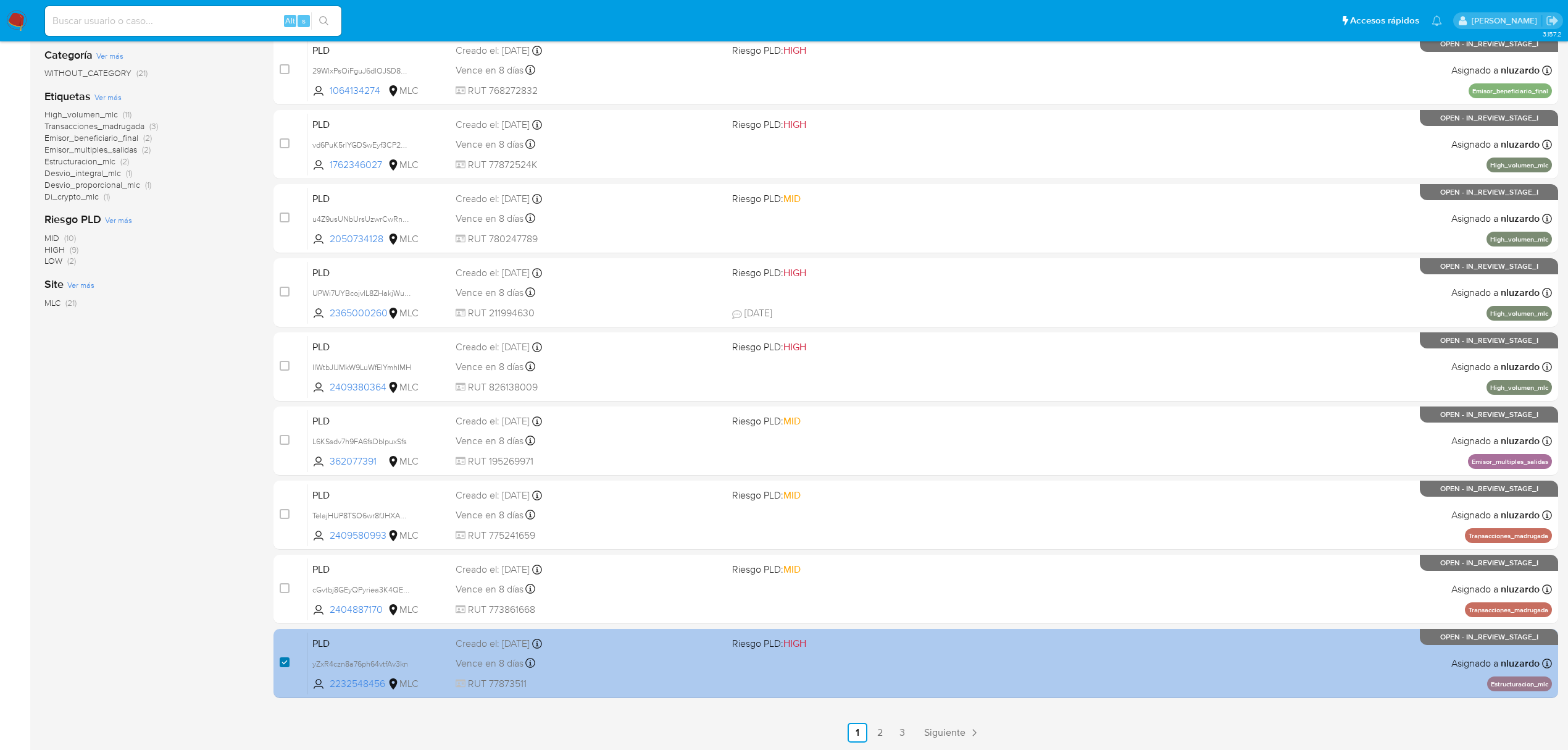
click at [285, 664] on input "checkbox" at bounding box center [285, 662] width 10 height 10
checkbox input "false"
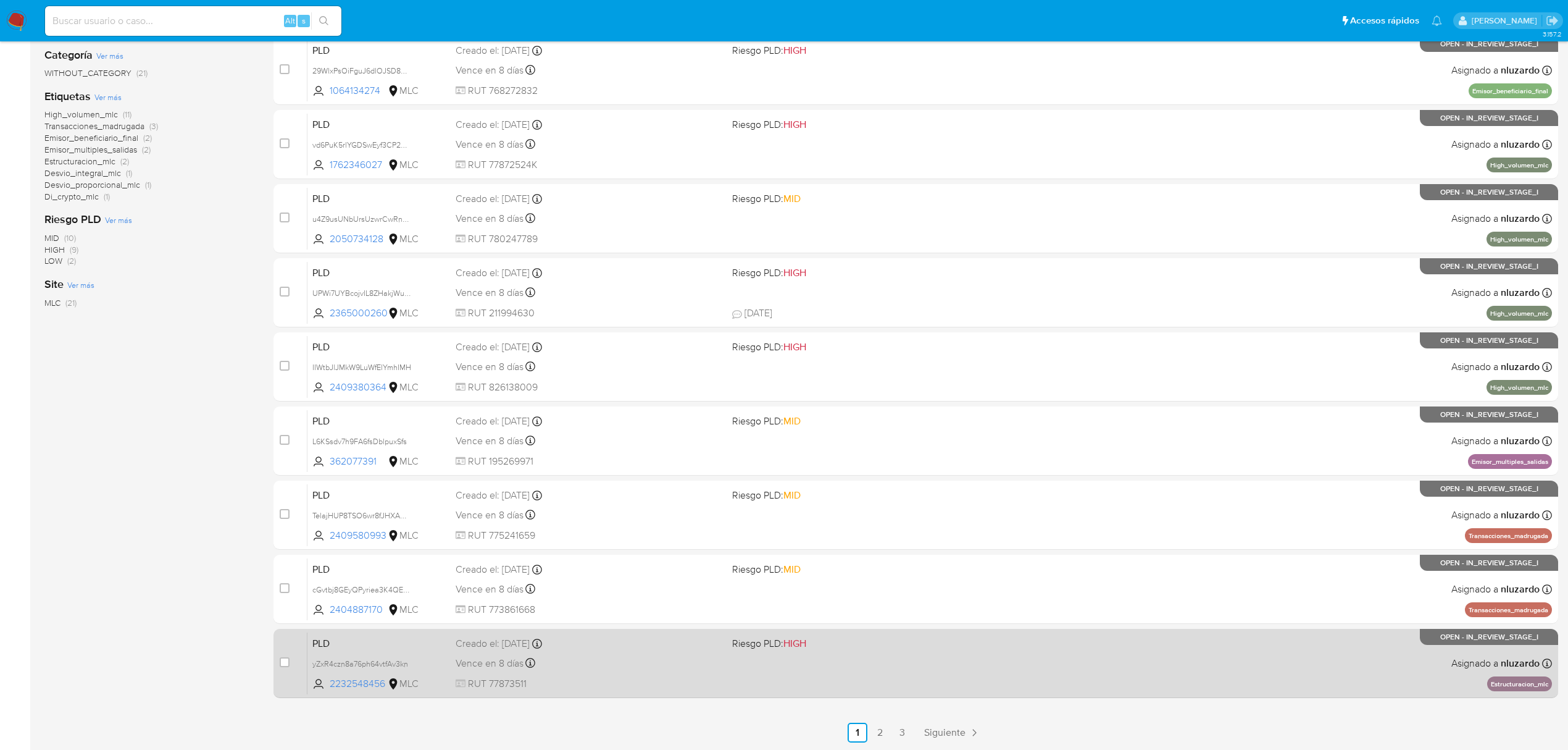
click at [713, 664] on div "Vence en 8 días Vence el 10/09/2025 06:07:02" at bounding box center [589, 663] width 267 height 17
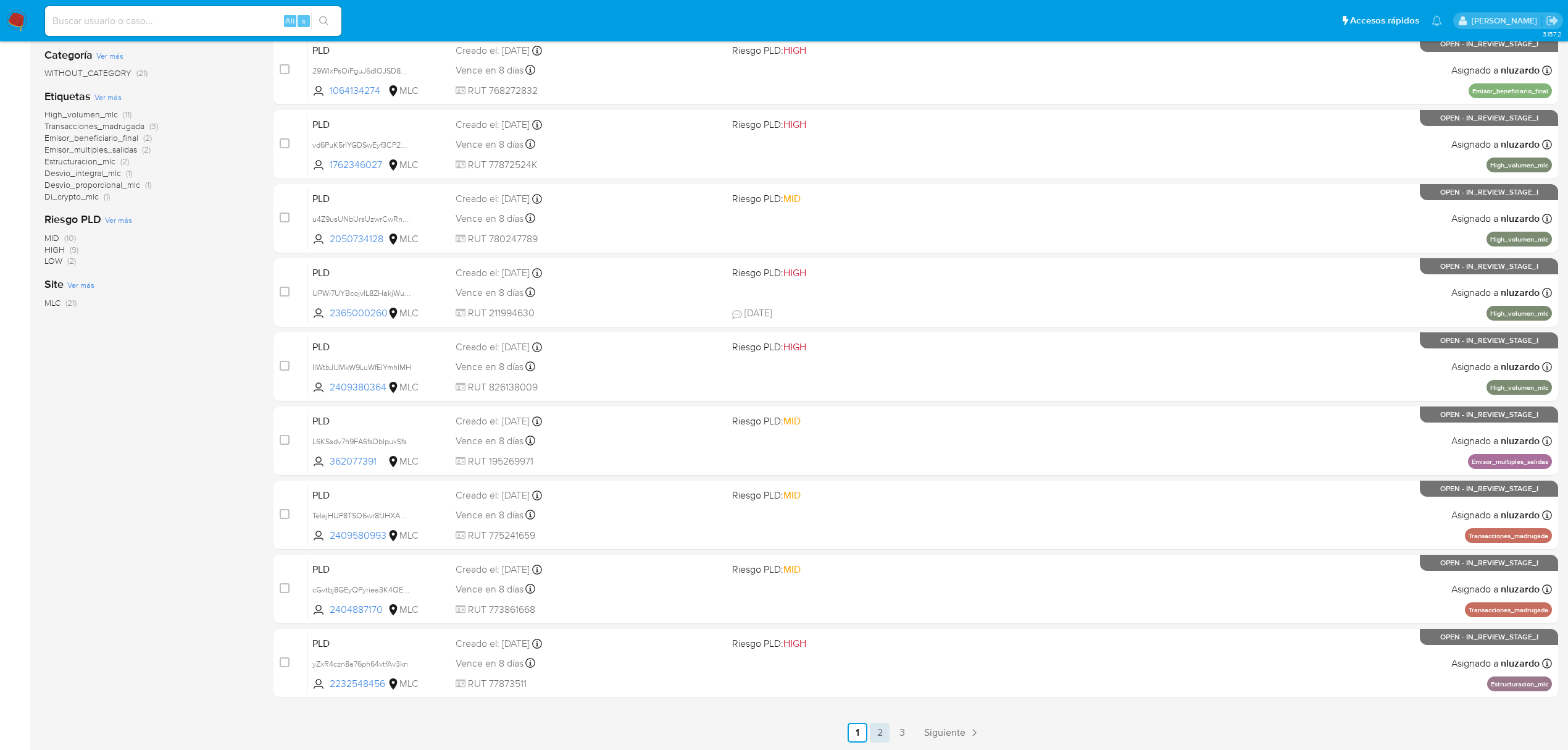
click at [880, 727] on link "2" at bounding box center [879, 732] width 20 height 20
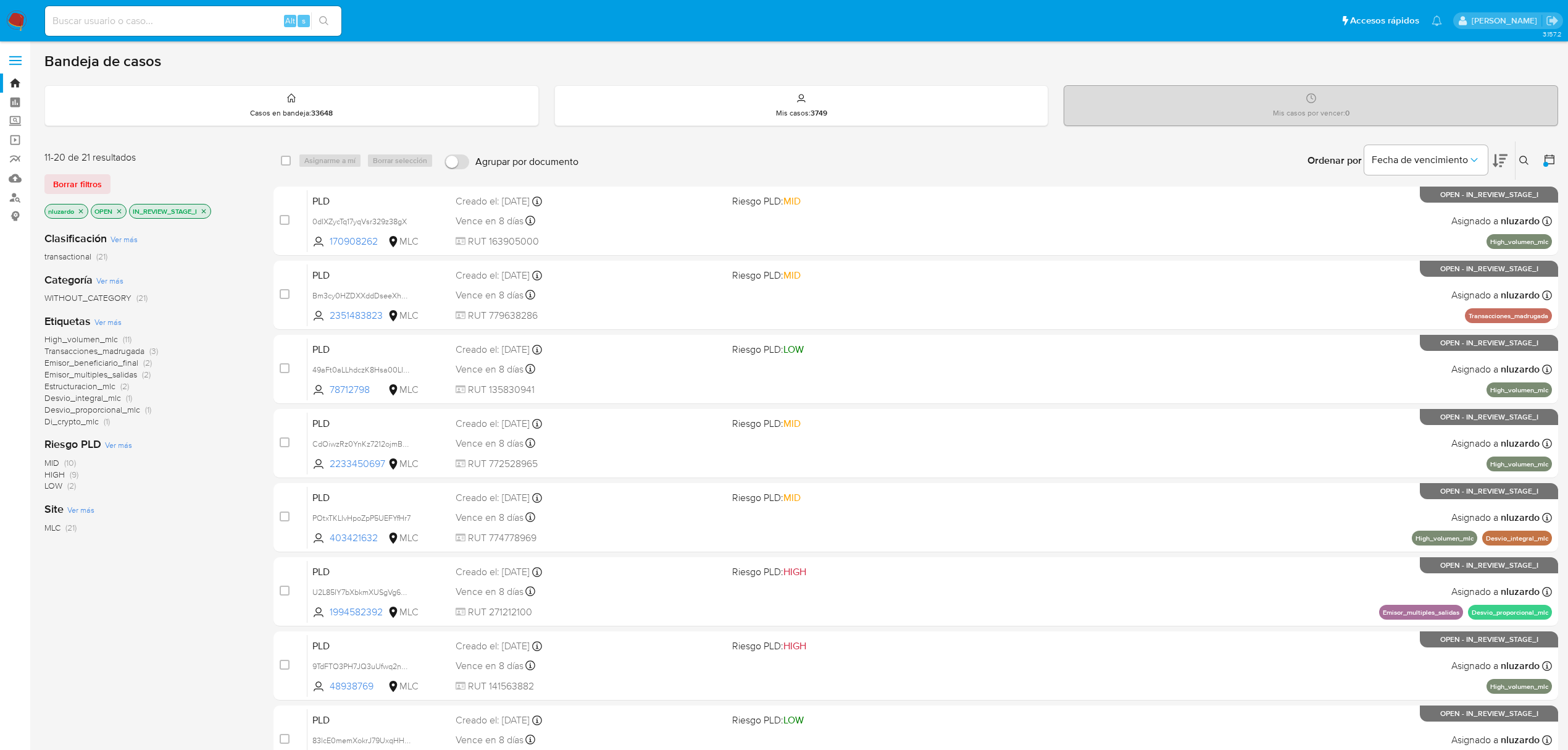
click at [80, 211] on icon "close-filter" at bounding box center [81, 211] width 7 height 7
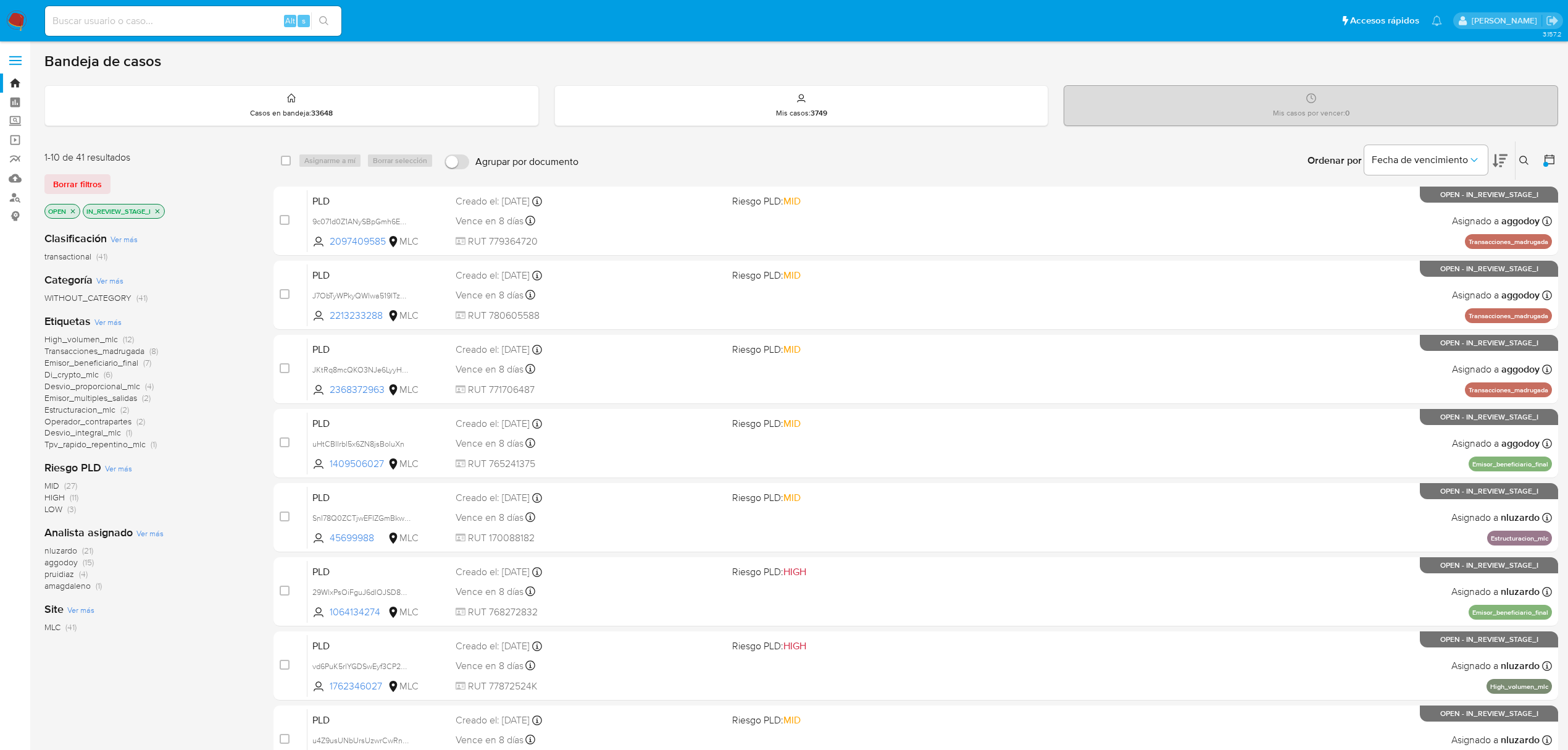
click at [56, 562] on span "aggodoy" at bounding box center [61, 562] width 33 height 12
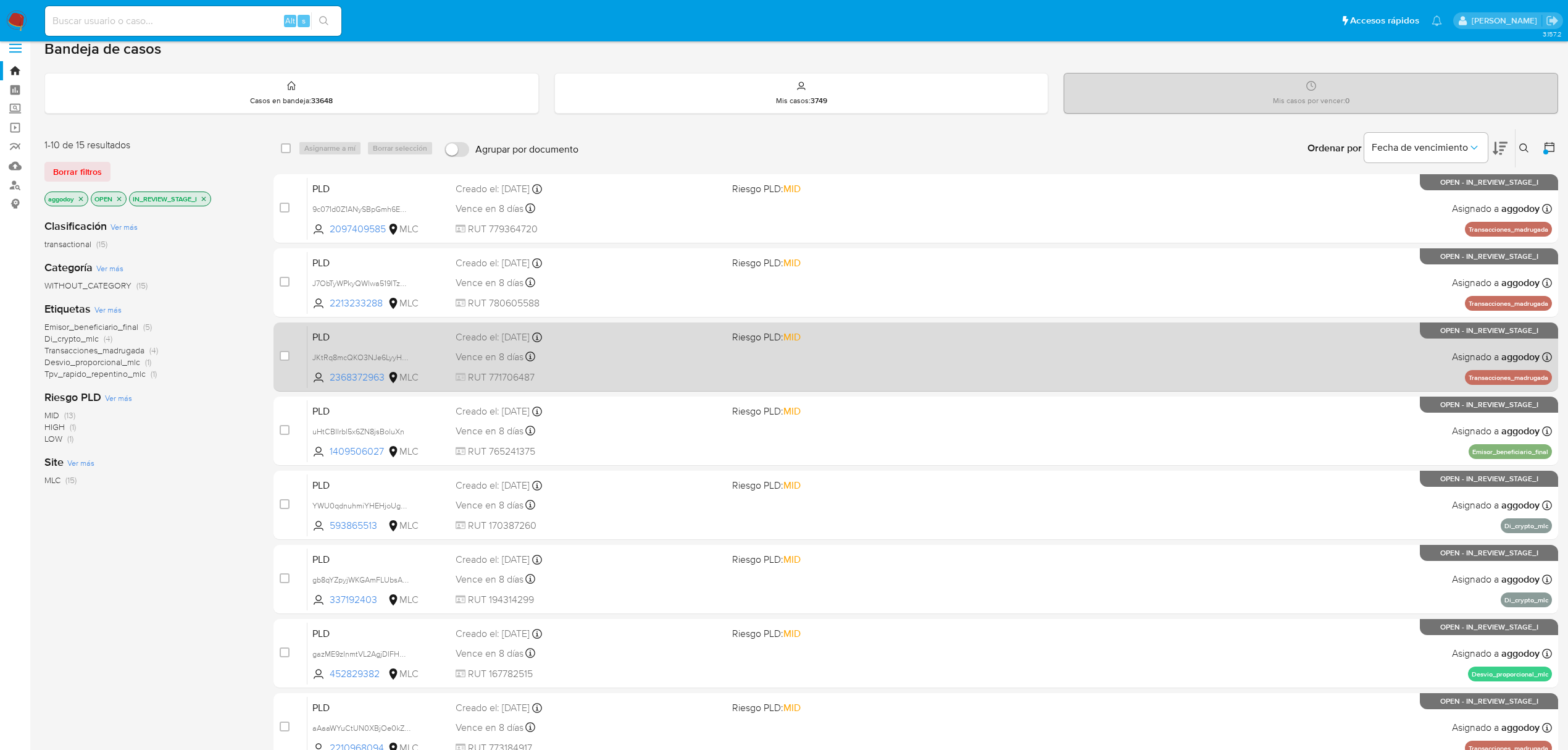
scroll to position [225, 0]
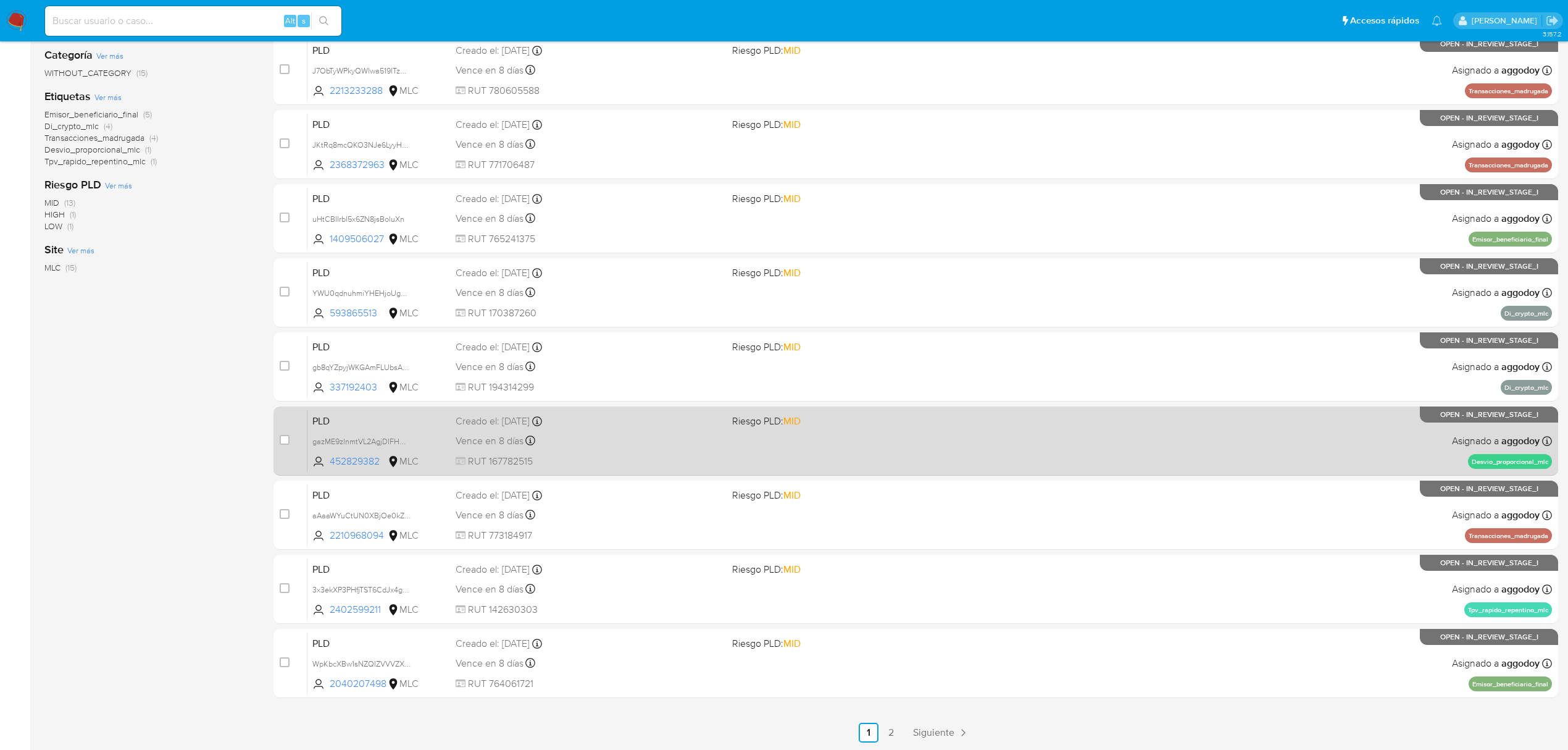
click at [672, 462] on span "RUT 167782515" at bounding box center [589, 461] width 267 height 14
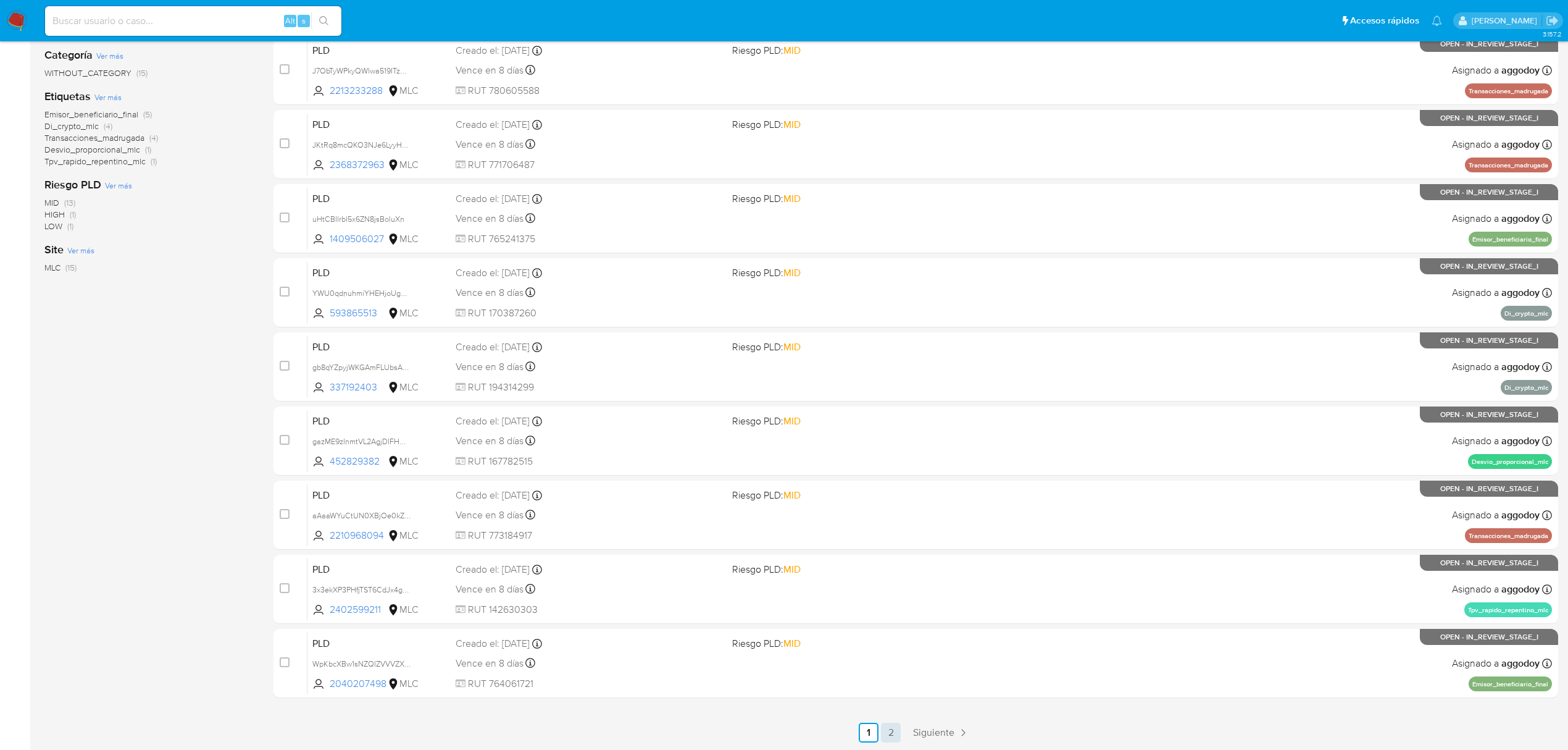
click at [882, 725] on link "2" at bounding box center [890, 732] width 20 height 20
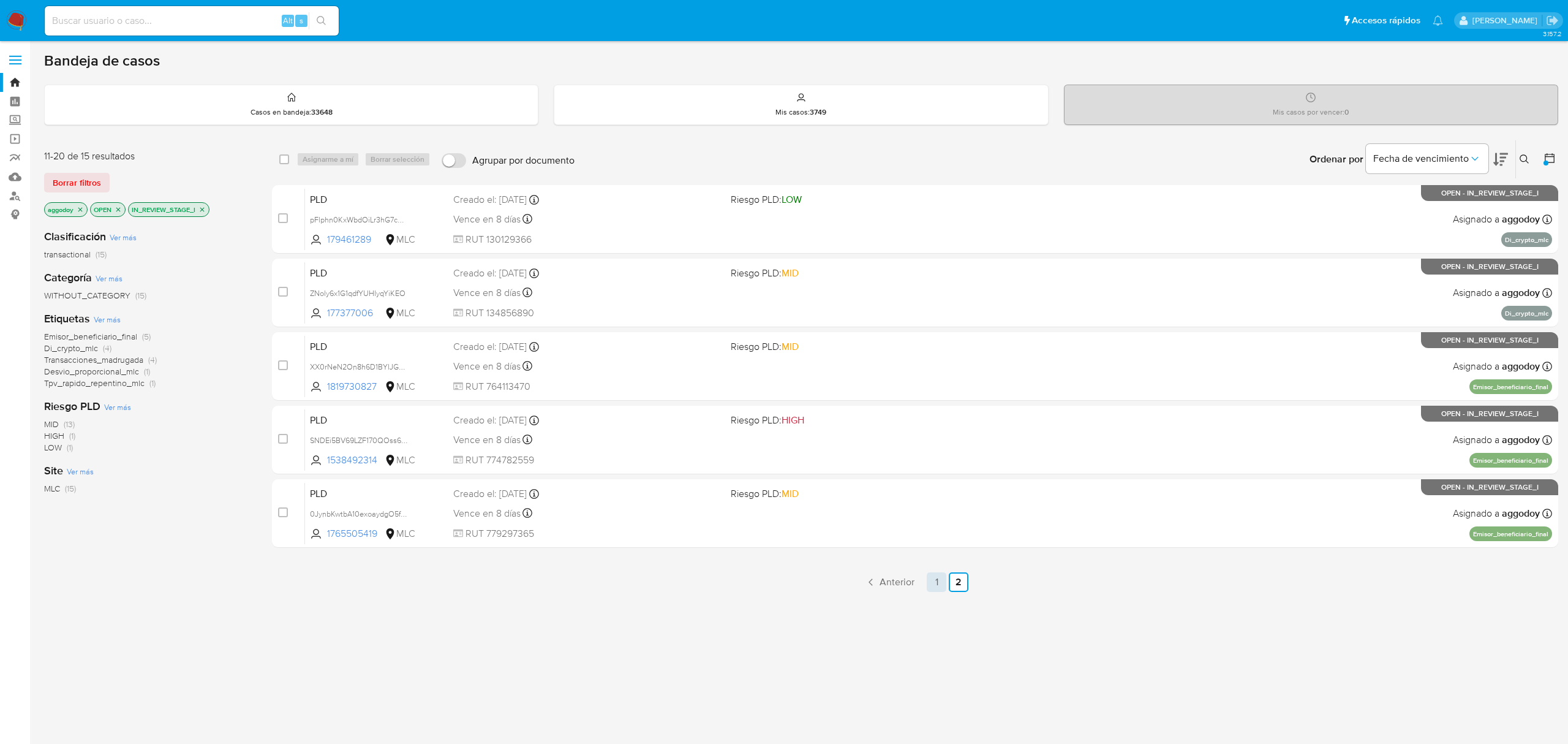
click at [939, 579] on link "1" at bounding box center [936, 582] width 19 height 19
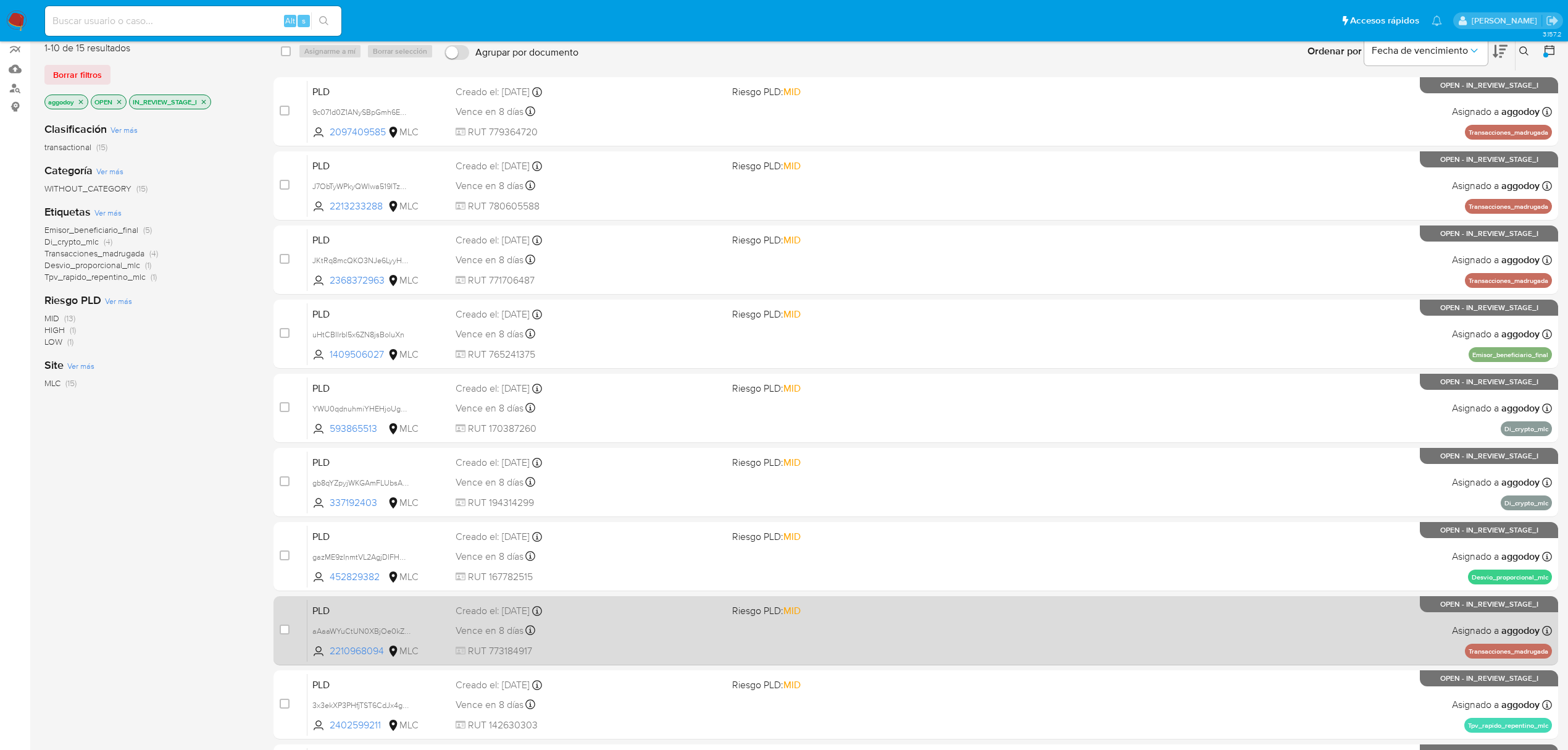
scroll to position [225, 0]
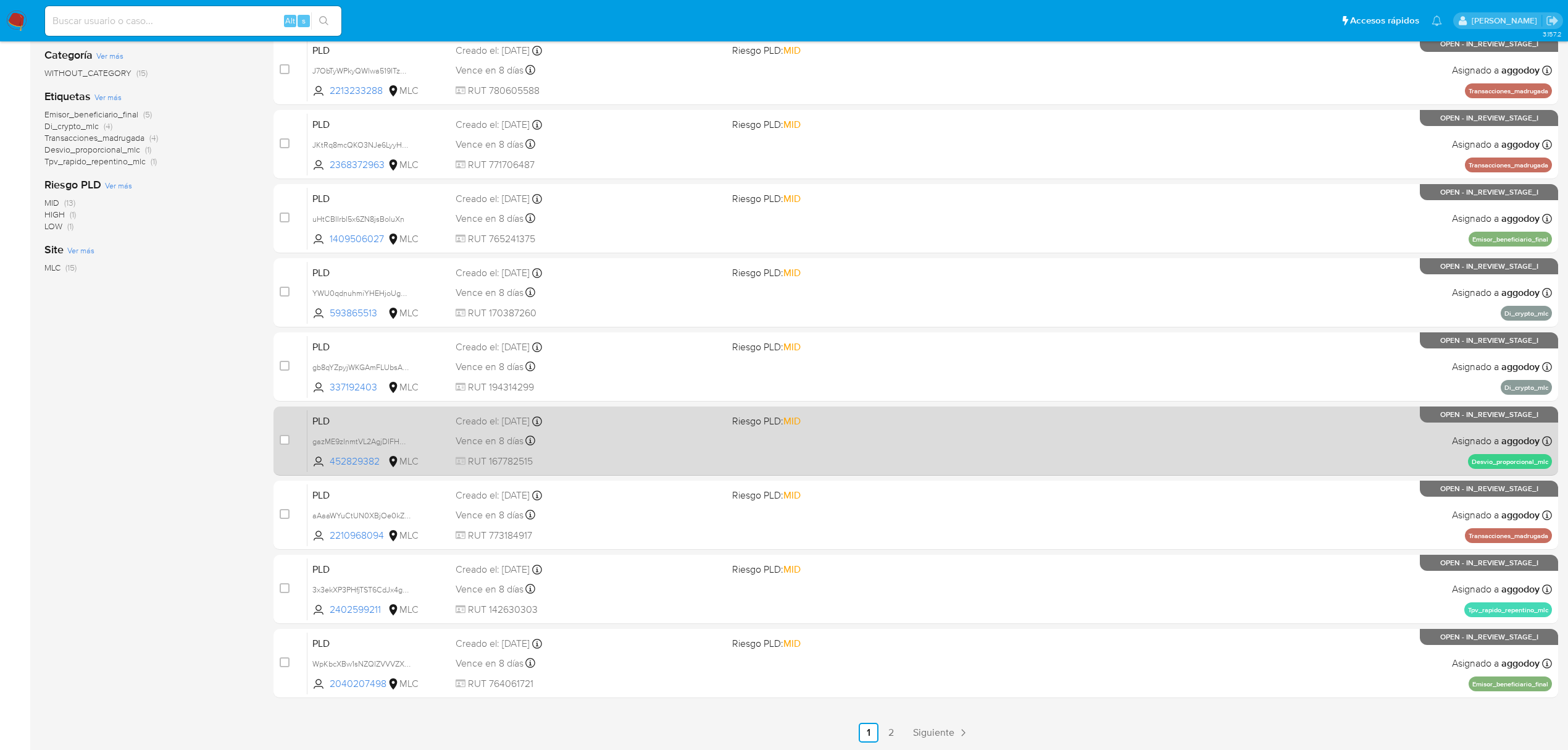
click at [674, 445] on div "Vence en 8 días Vence el 10/09/2025 06:07:30" at bounding box center [589, 441] width 267 height 17
click at [287, 441] on input "checkbox" at bounding box center [285, 440] width 10 height 10
checkbox input "true"
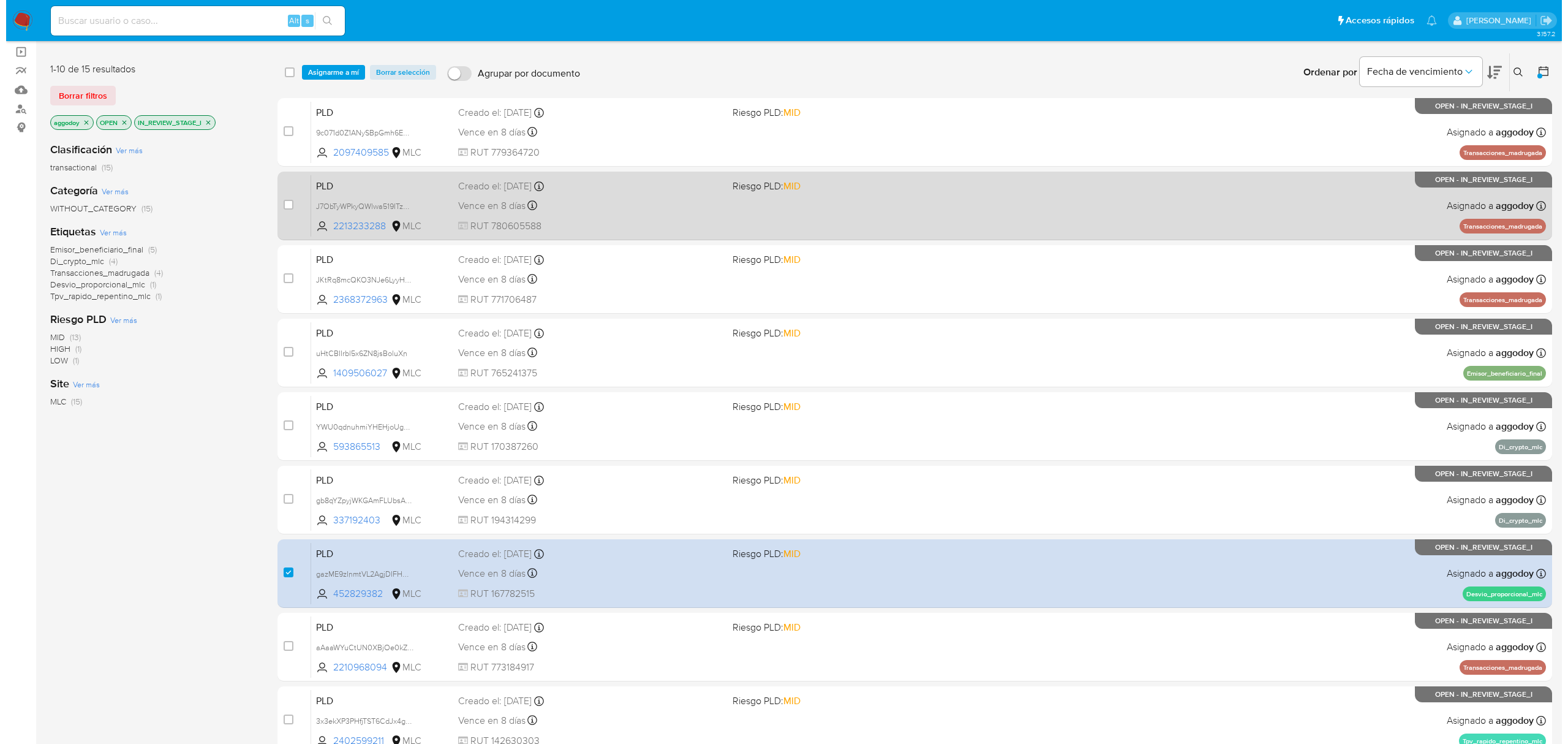
scroll to position [0, 0]
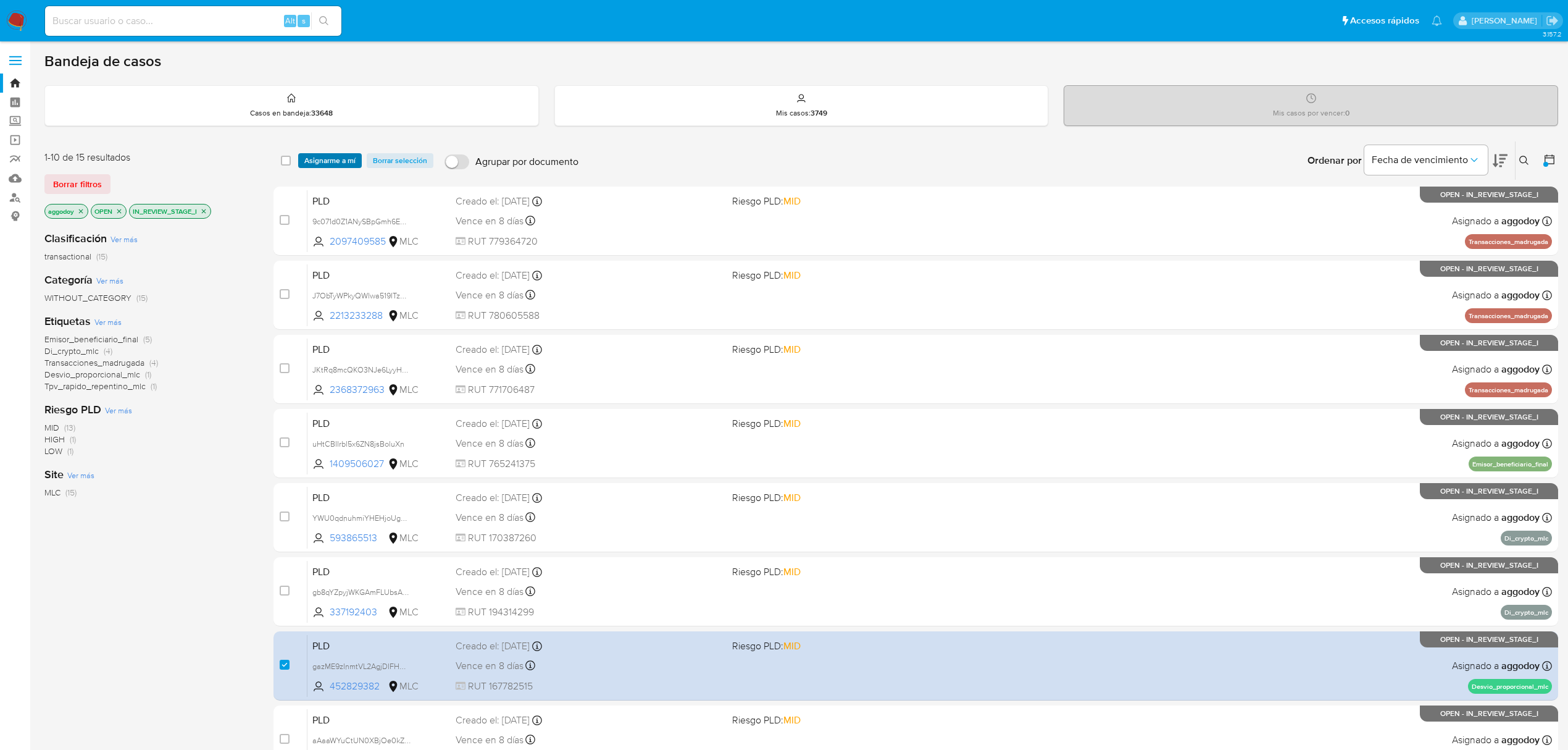
click at [341, 161] on span "Asignarme a mí" at bounding box center [330, 160] width 51 height 12
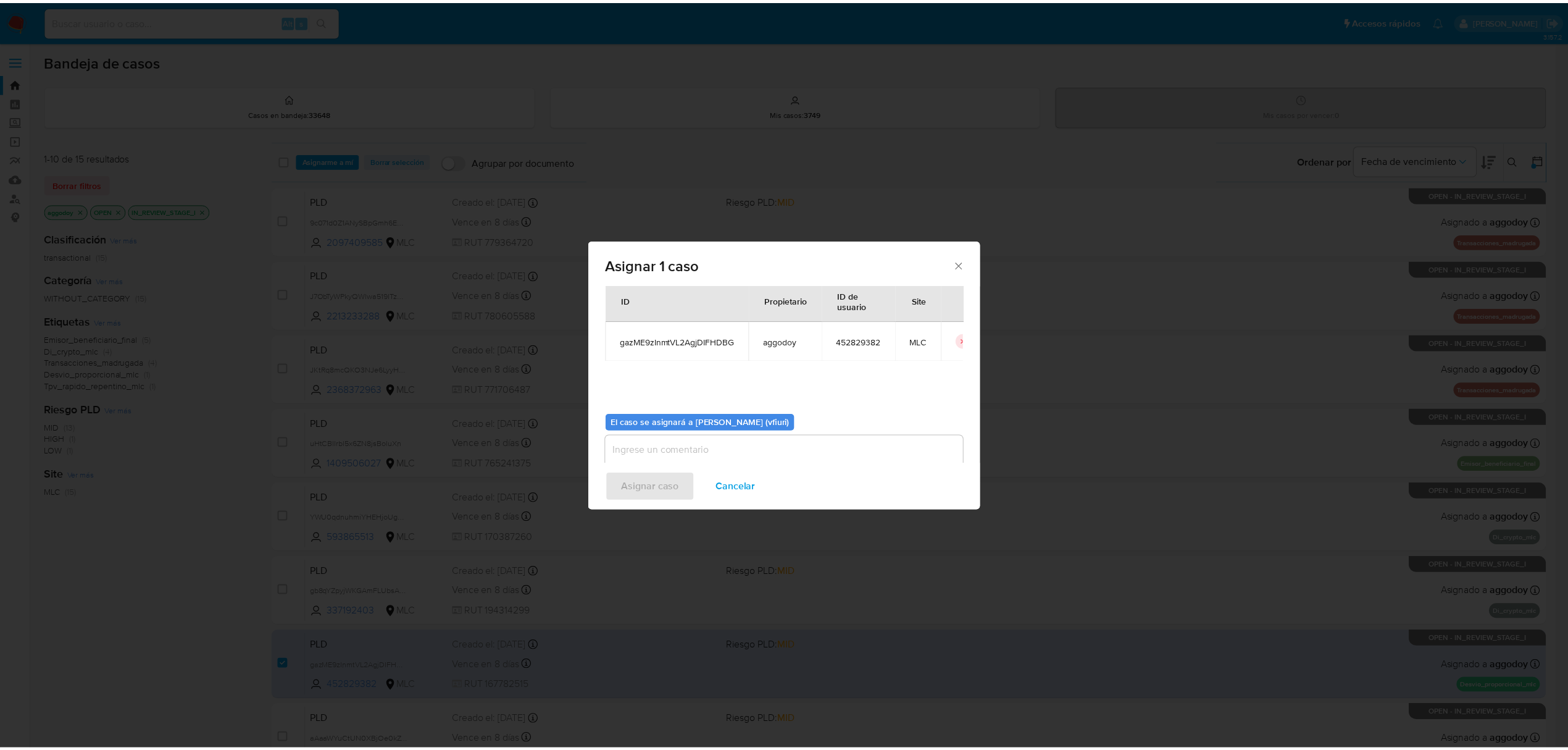
scroll to position [63, 0]
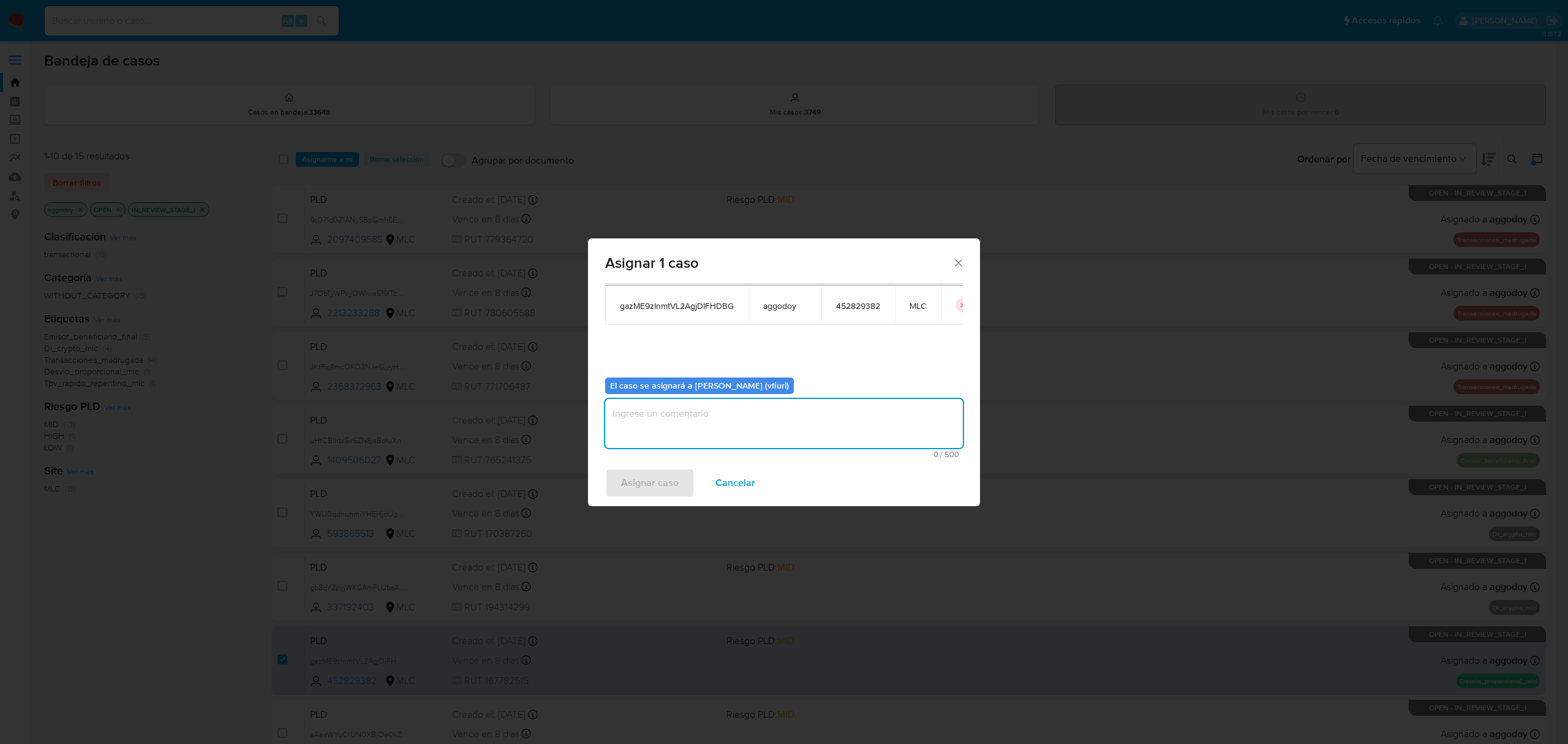
click at [779, 427] on textarea "assign-modal" at bounding box center [784, 423] width 358 height 49
type textarea "-"
click at [660, 492] on span "Asignar caso" at bounding box center [650, 483] width 57 height 27
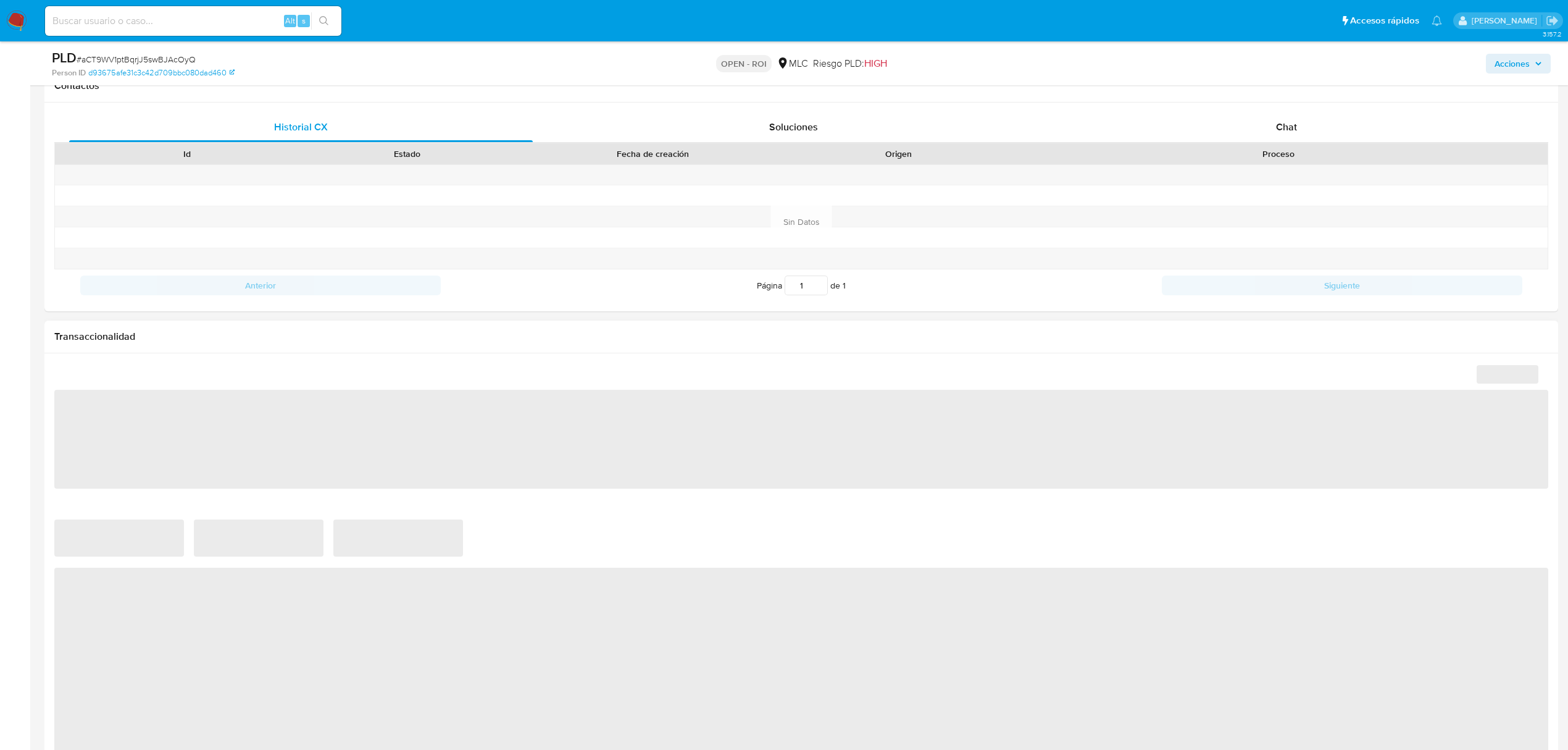
scroll to position [670, 0]
select select "10"
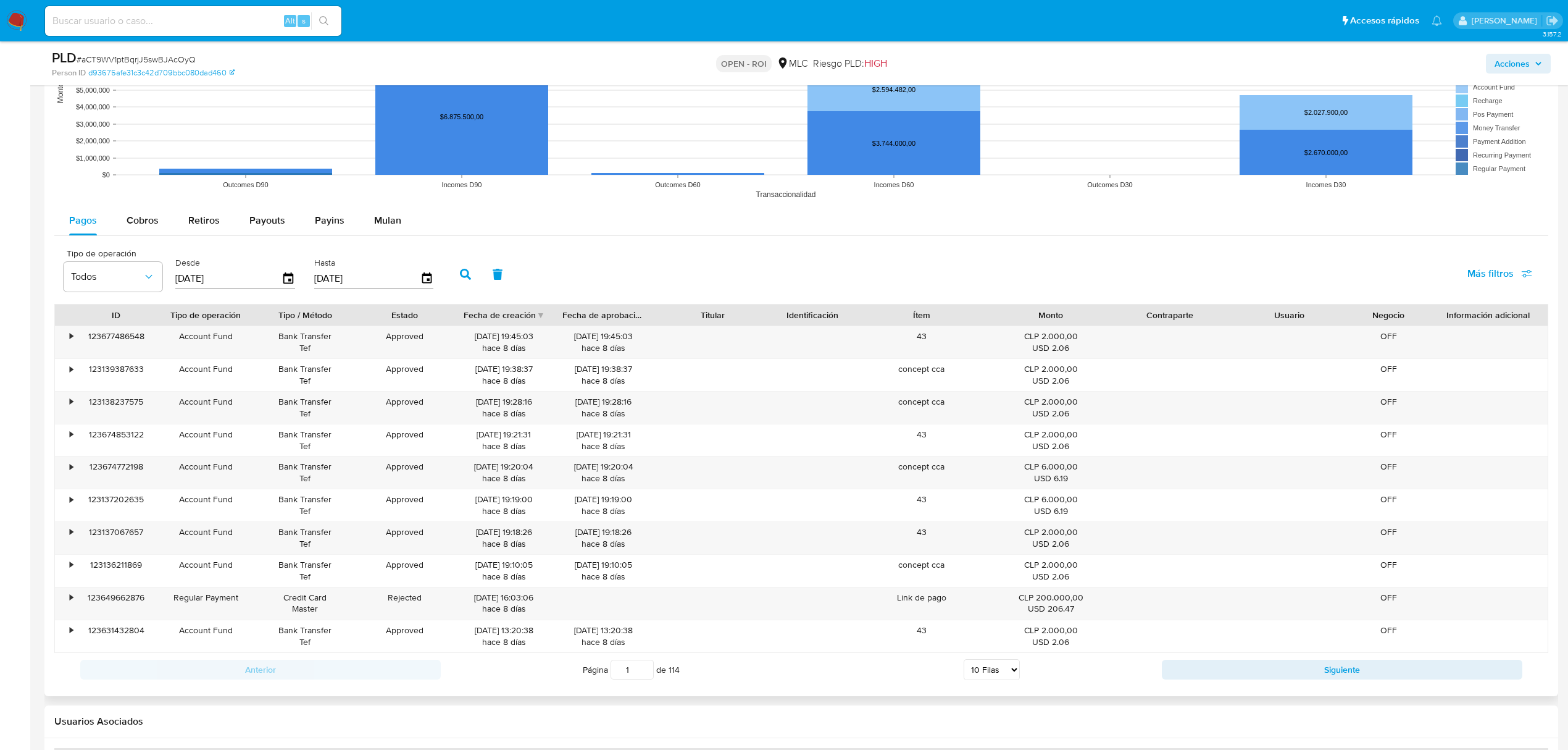
scroll to position [1483, 0]
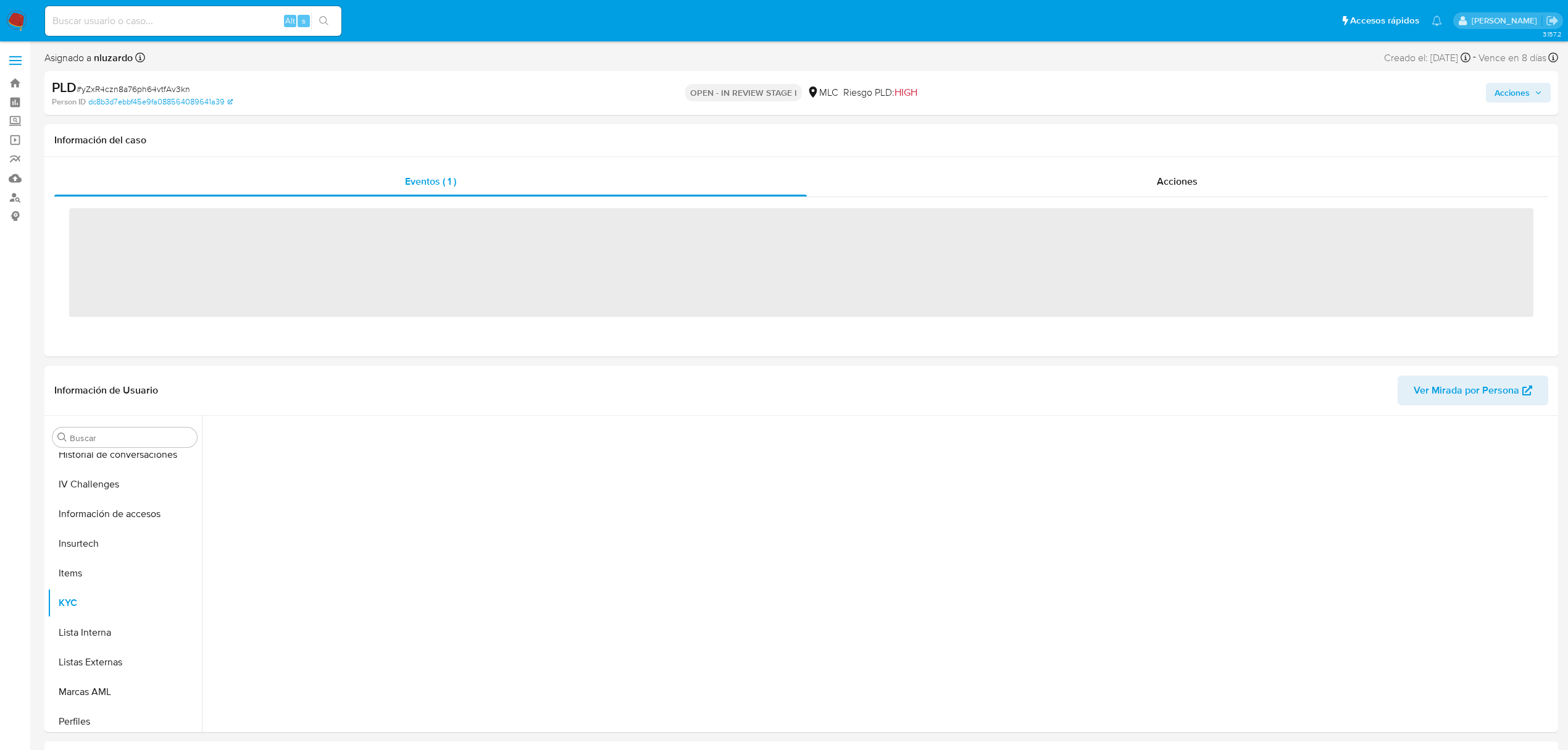
scroll to position [522, 0]
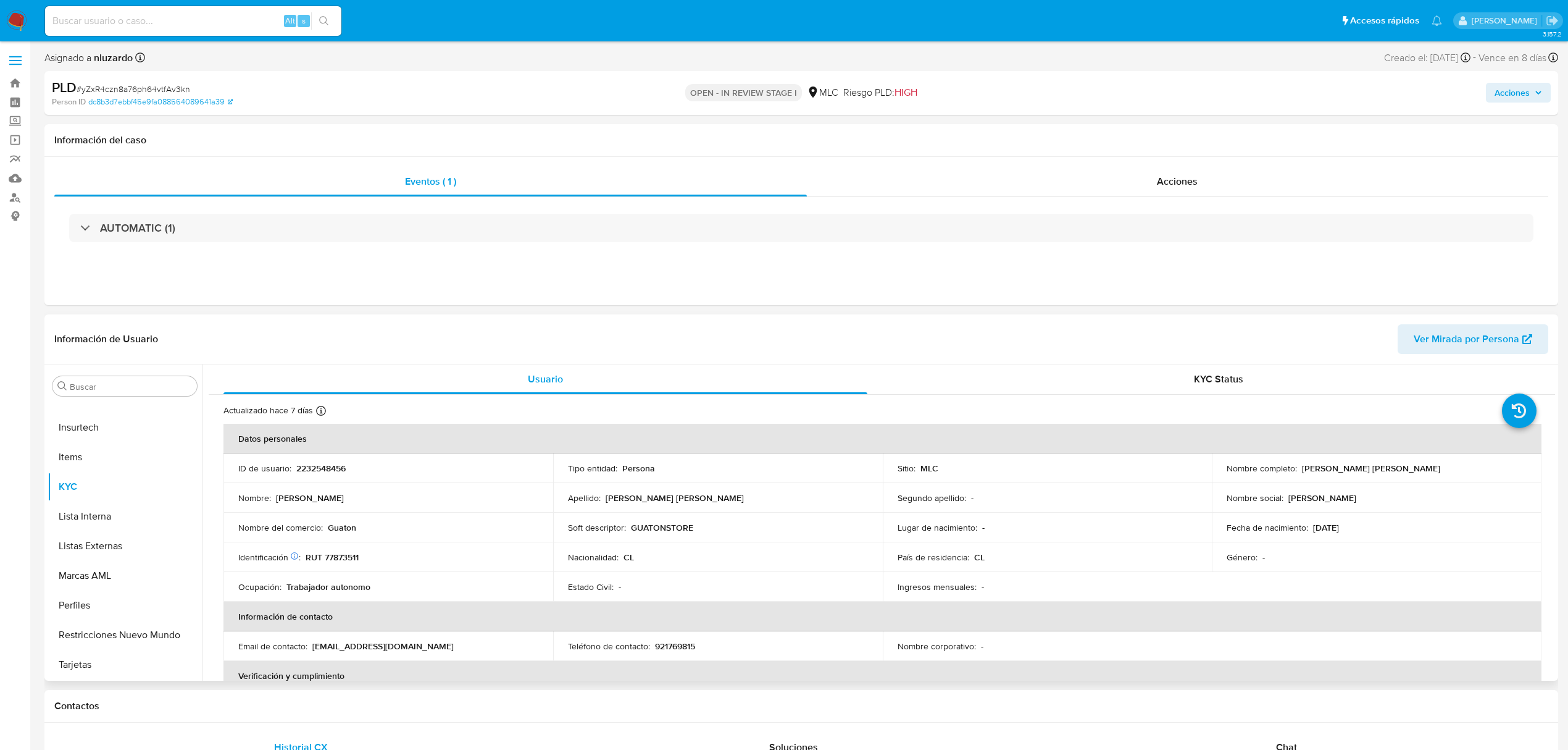
select select "10"
click at [305, 472] on p "2232548456" at bounding box center [321, 467] width 49 height 11
click at [304, 472] on p "2232548456" at bounding box center [321, 467] width 49 height 11
copy p "2232548456"
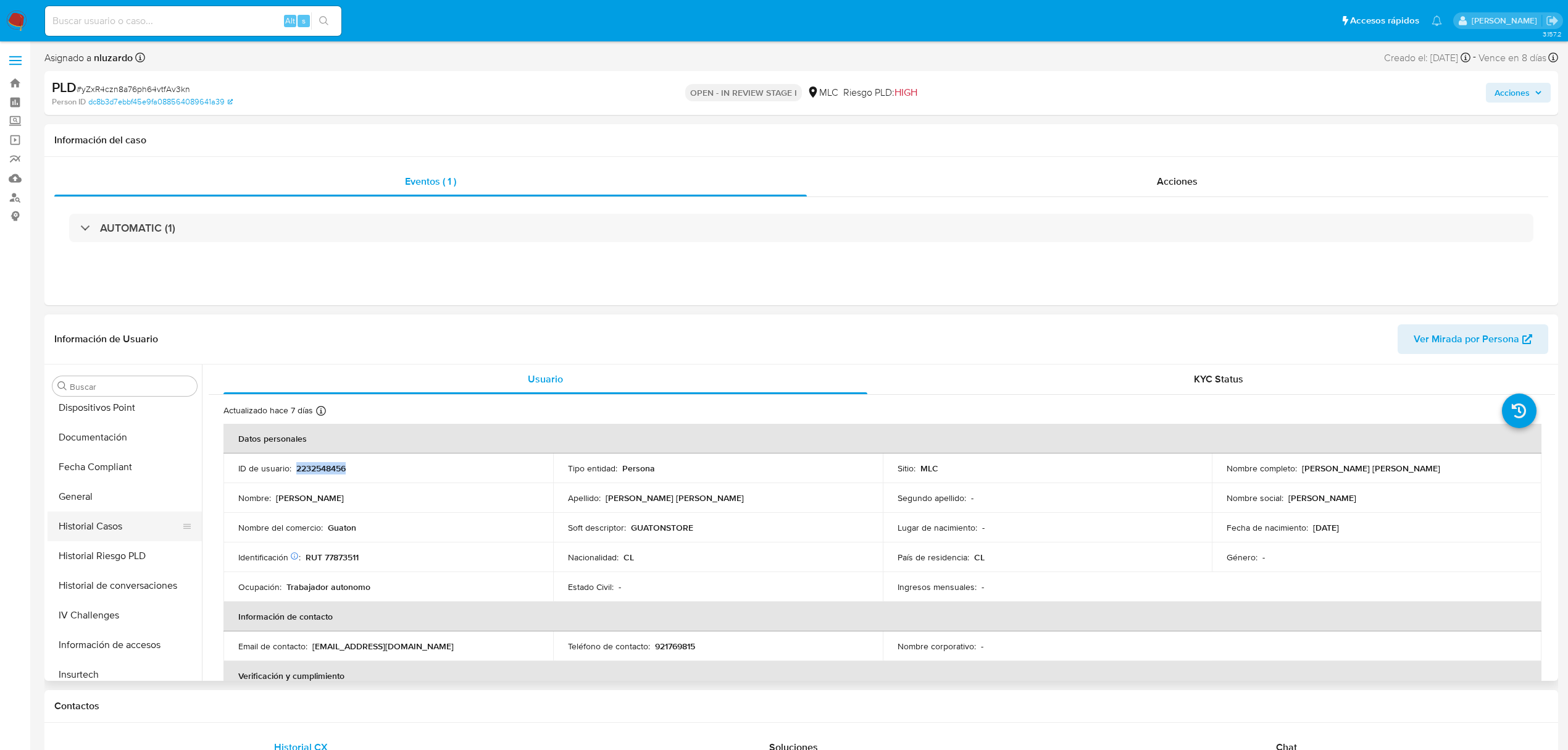
click at [109, 528] on button "Historial Casos" at bounding box center [120, 526] width 144 height 30
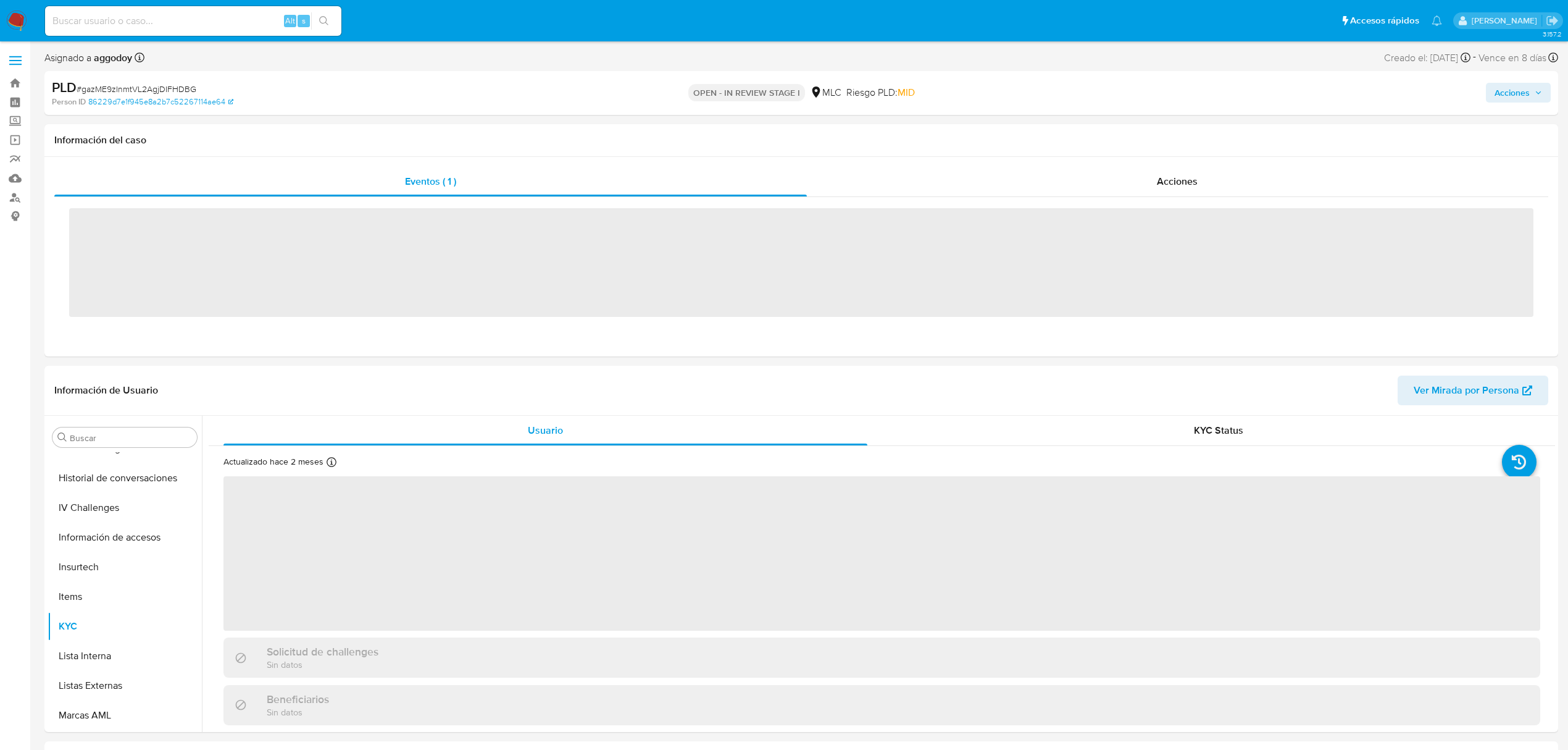
scroll to position [522, 0]
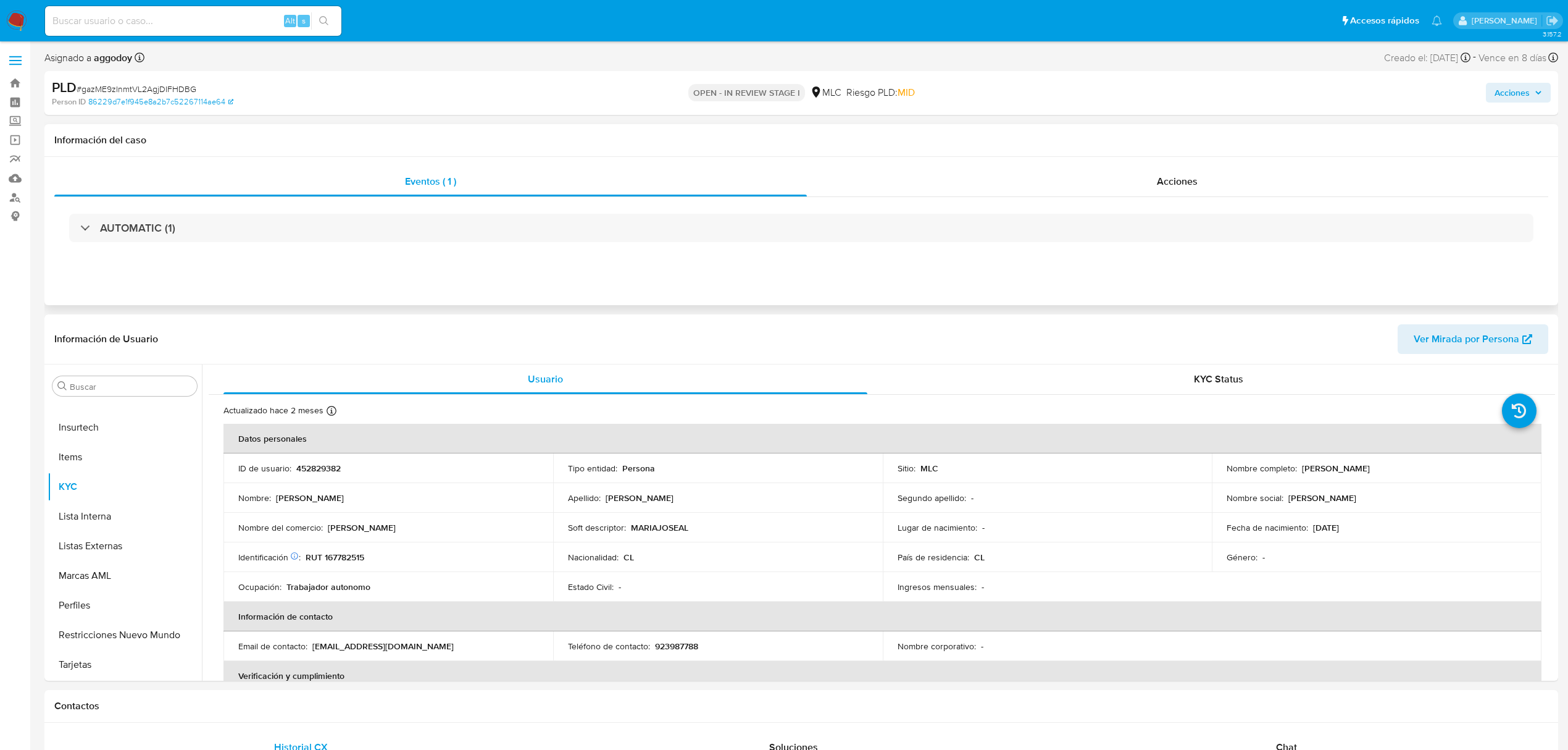
select select "10"
click at [322, 468] on p "452829382" at bounding box center [318, 467] width 44 height 11
copy p "452829382"
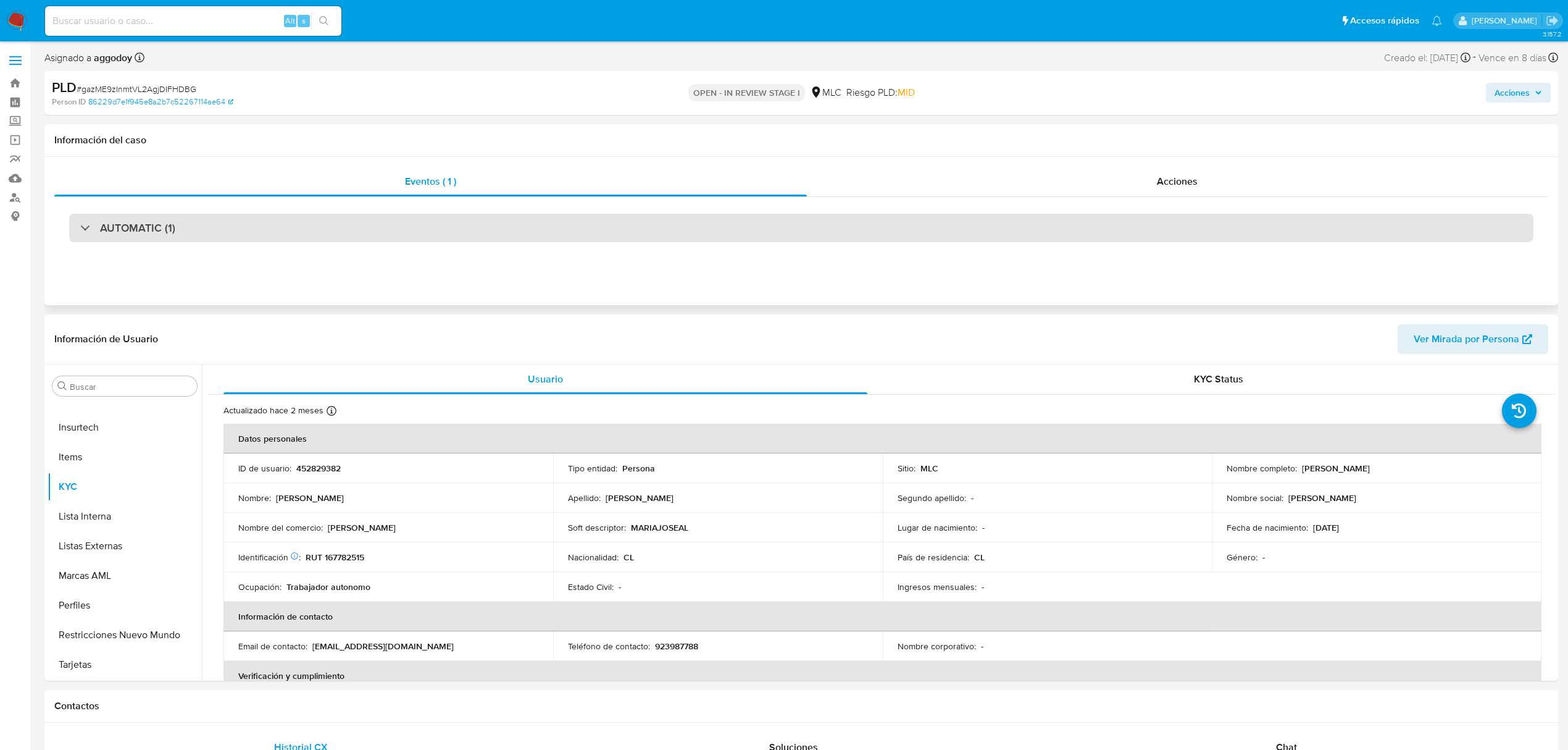
click at [465, 226] on div "AUTOMATIC (1)" at bounding box center [801, 228] width 1464 height 28
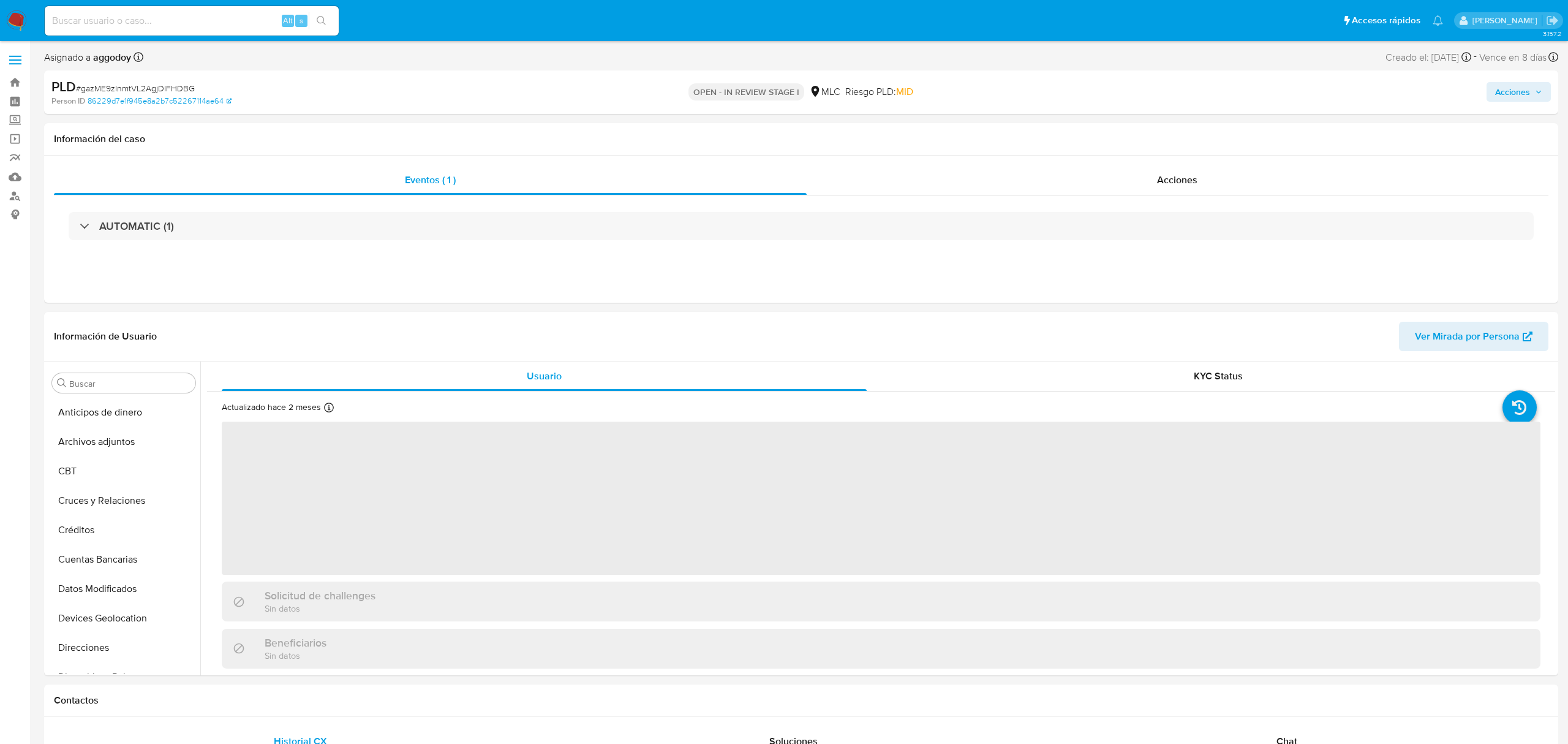
select select "10"
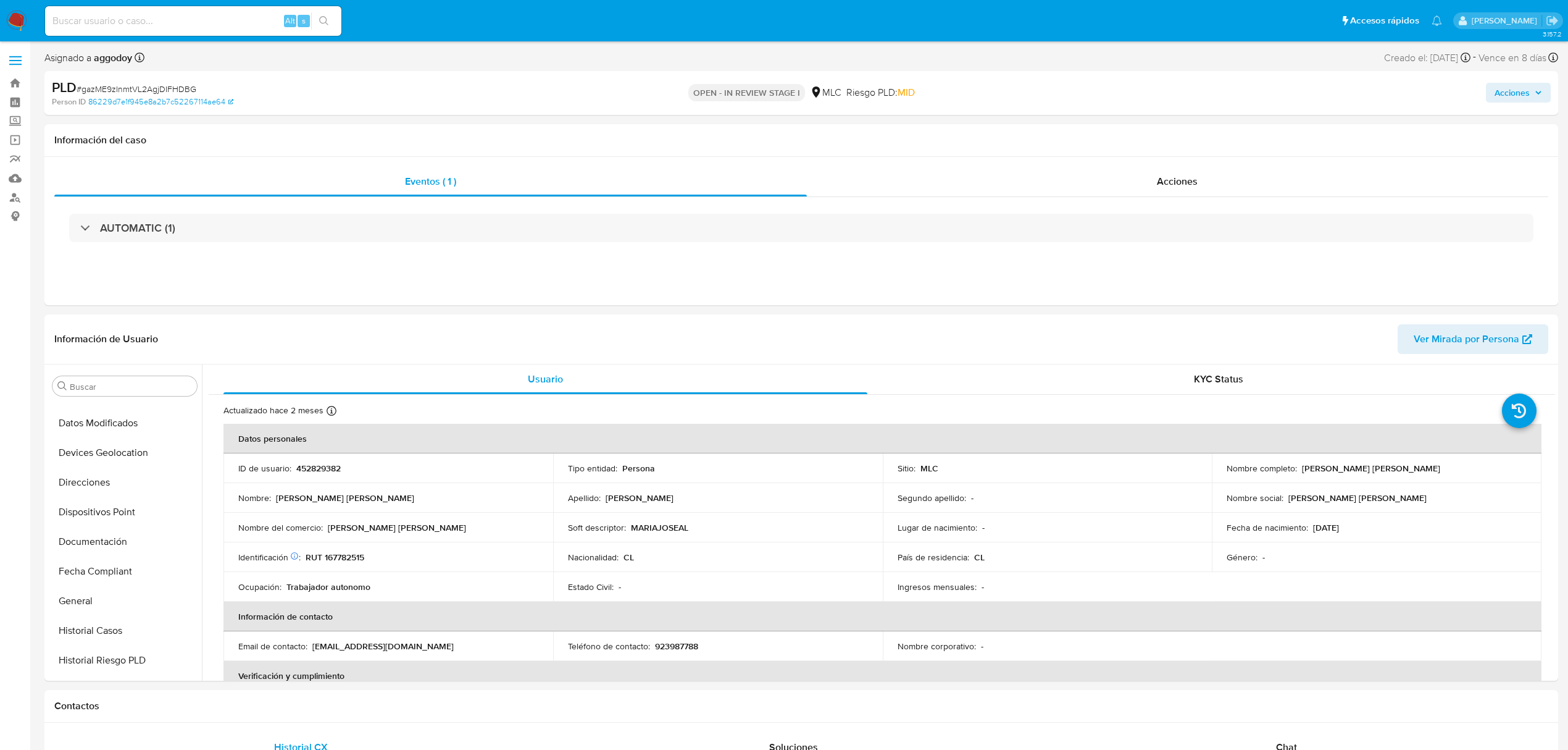
scroll to position [522, 0]
click at [307, 470] on p "452829382" at bounding box center [318, 467] width 44 height 11
drag, startPoint x: 322, startPoint y: 467, endPoint x: 414, endPoint y: 487, distance: 94.1
click at [348, 473] on div "ID de usuario : 452829382" at bounding box center [388, 467] width 300 height 11
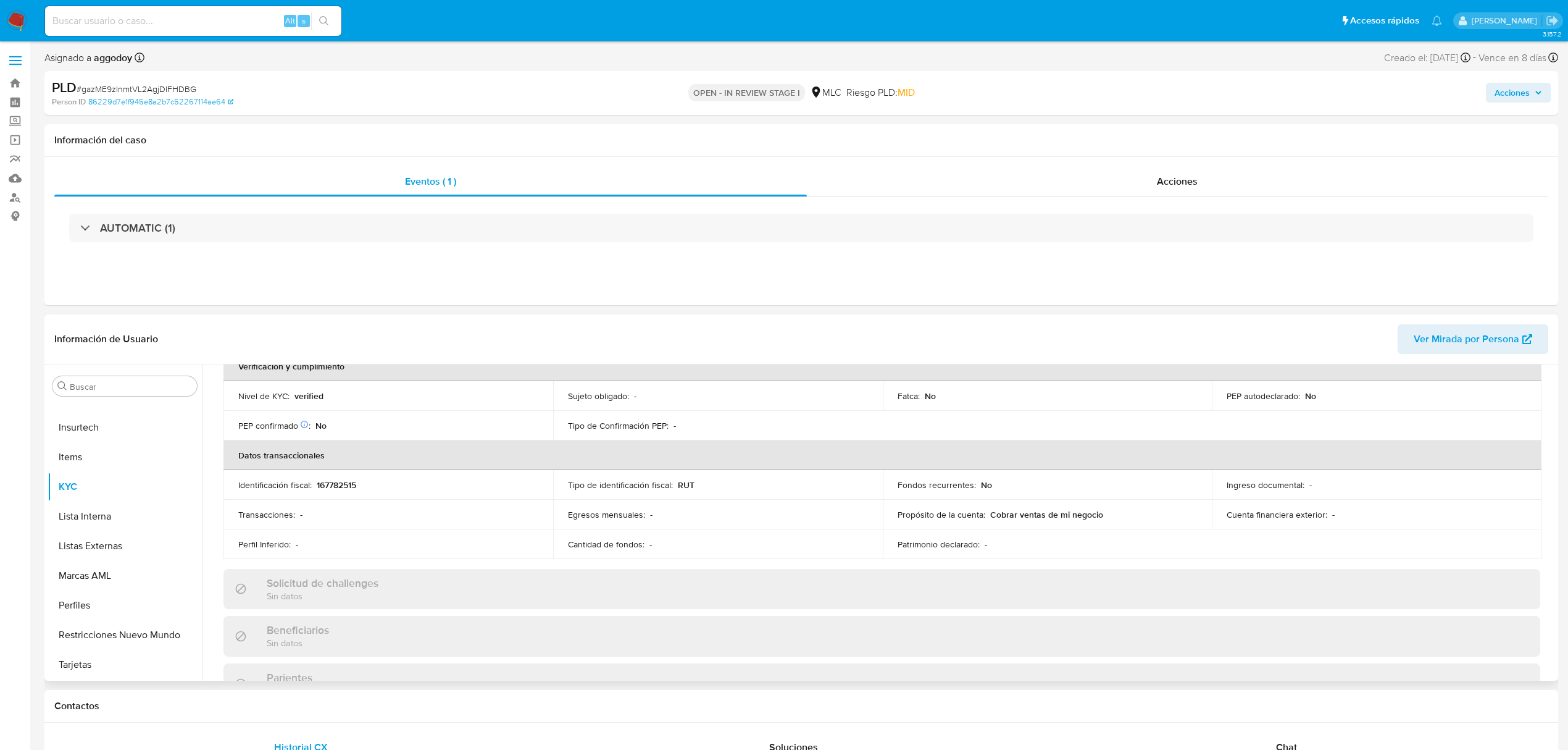
scroll to position [0, 0]
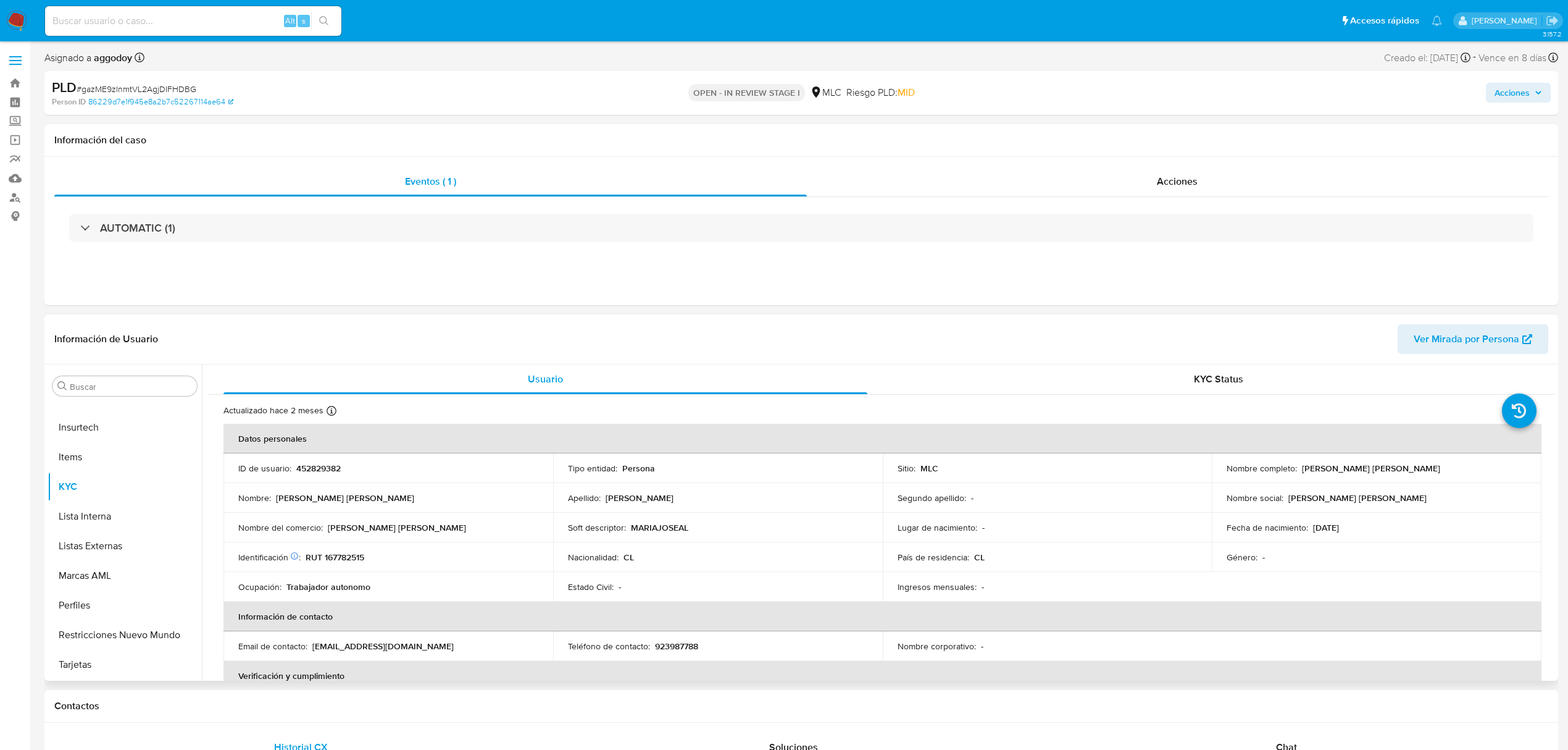
click at [322, 467] on p "452829382" at bounding box center [318, 467] width 44 height 11
copy p "452829382"
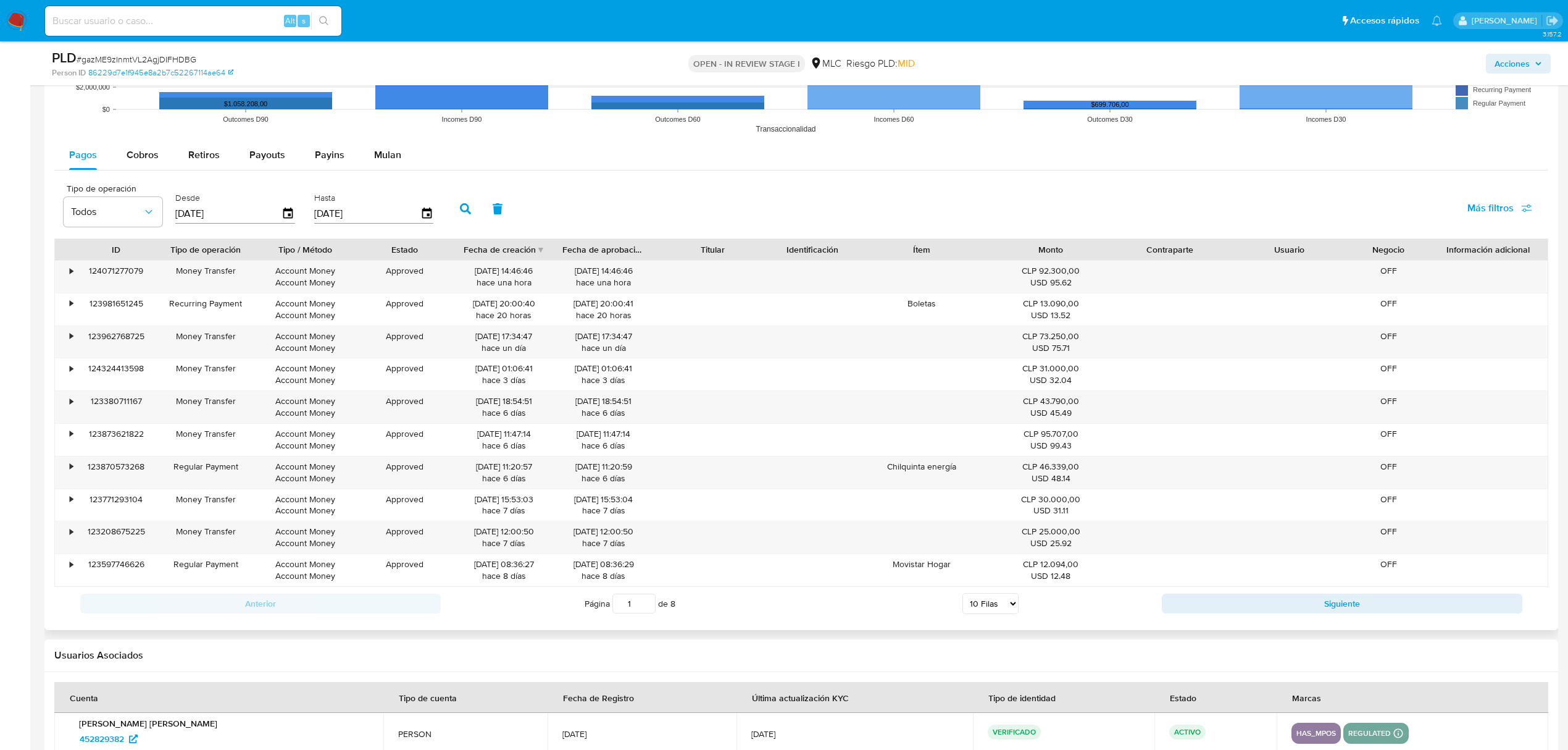
scroll to position [992, 0]
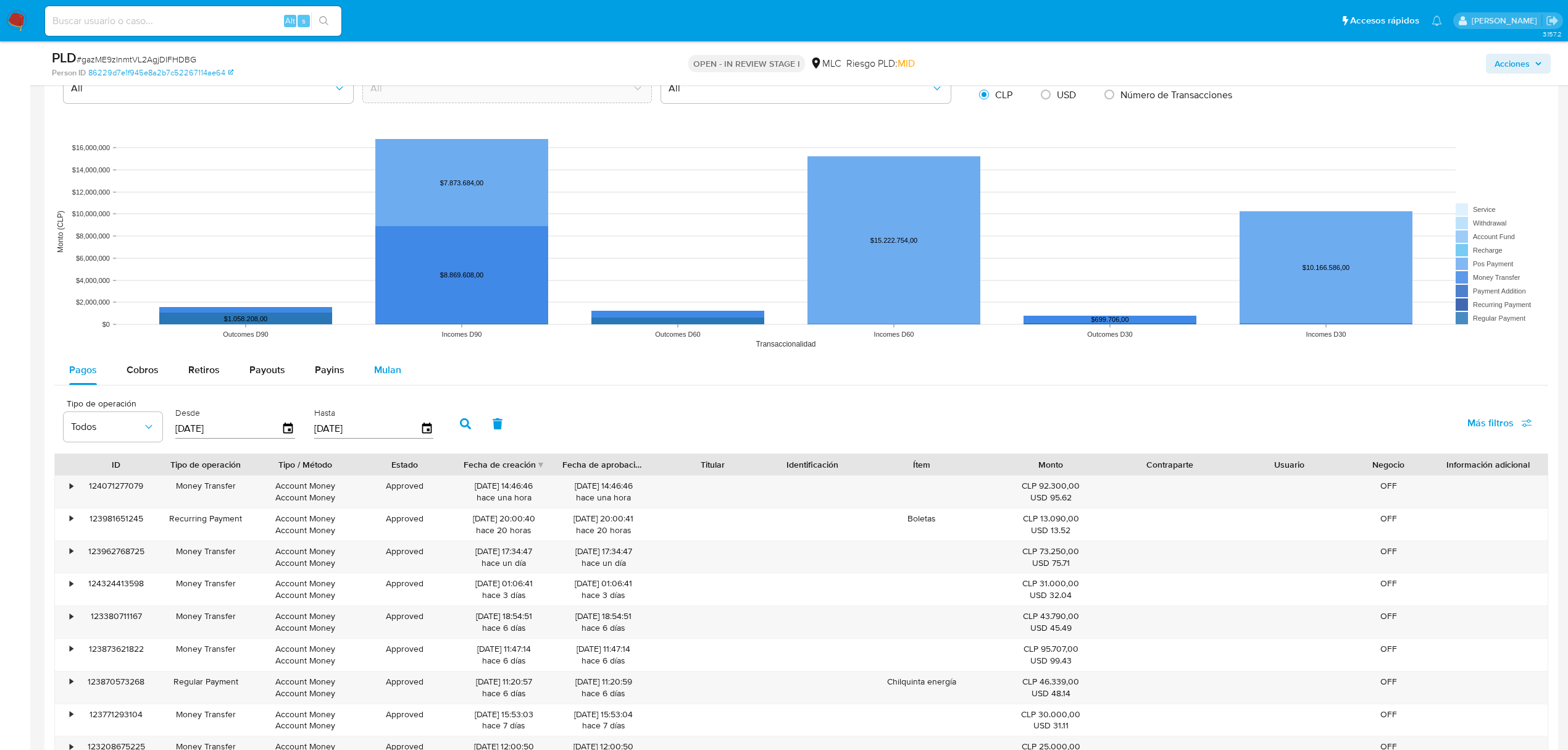
click at [395, 379] on div "Mulan" at bounding box center [388, 370] width 28 height 30
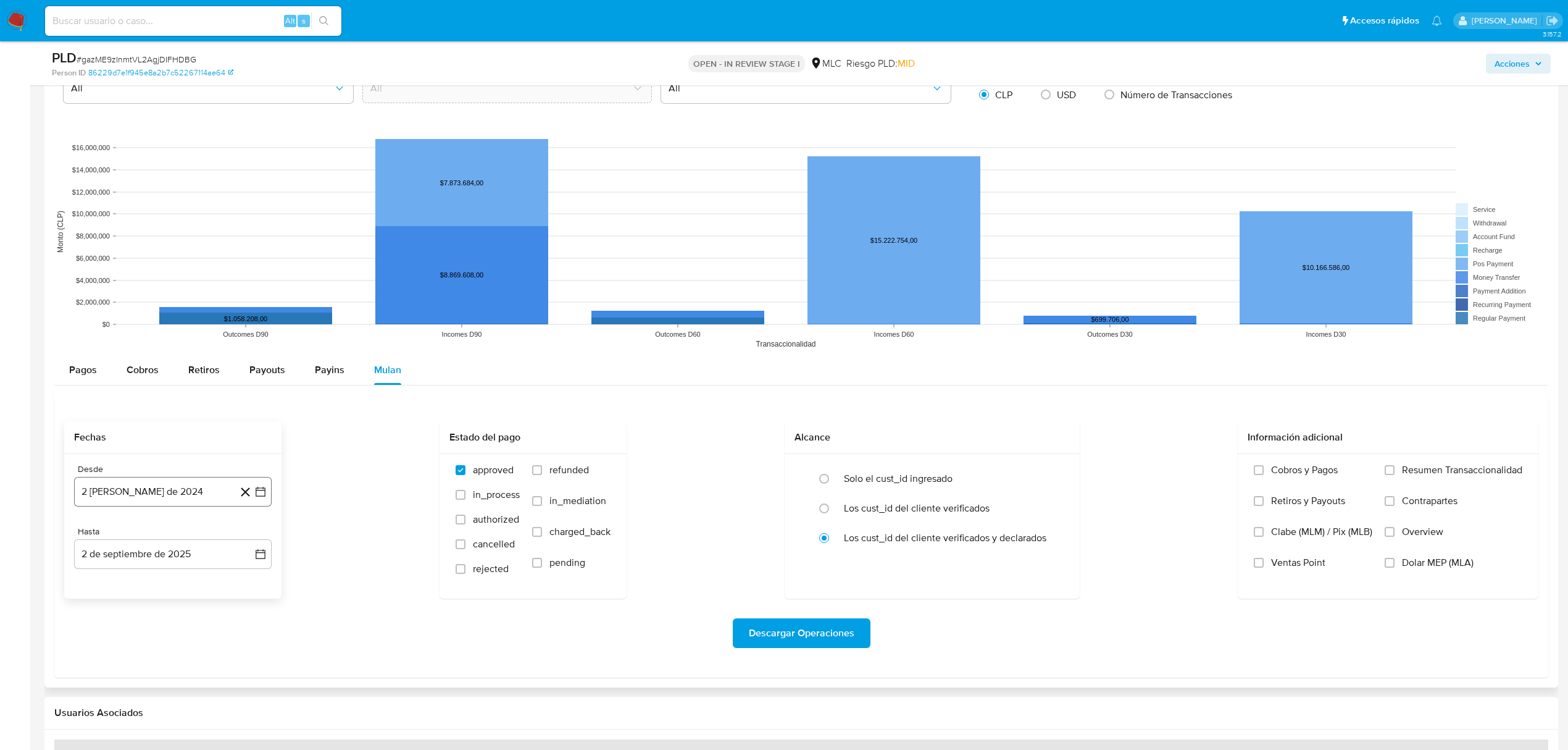
click at [265, 498] on icon "button" at bounding box center [260, 491] width 12 height 12
click at [249, 539] on icon "Mes siguiente" at bounding box center [249, 537] width 14 height 14
click at [252, 536] on icon "Mes siguiente" at bounding box center [249, 537] width 14 height 14
click at [104, 542] on div "octubre 2024" at bounding box center [173, 537] width 168 height 14
click at [101, 541] on icon "Mes anterior" at bounding box center [96, 537] width 14 height 14
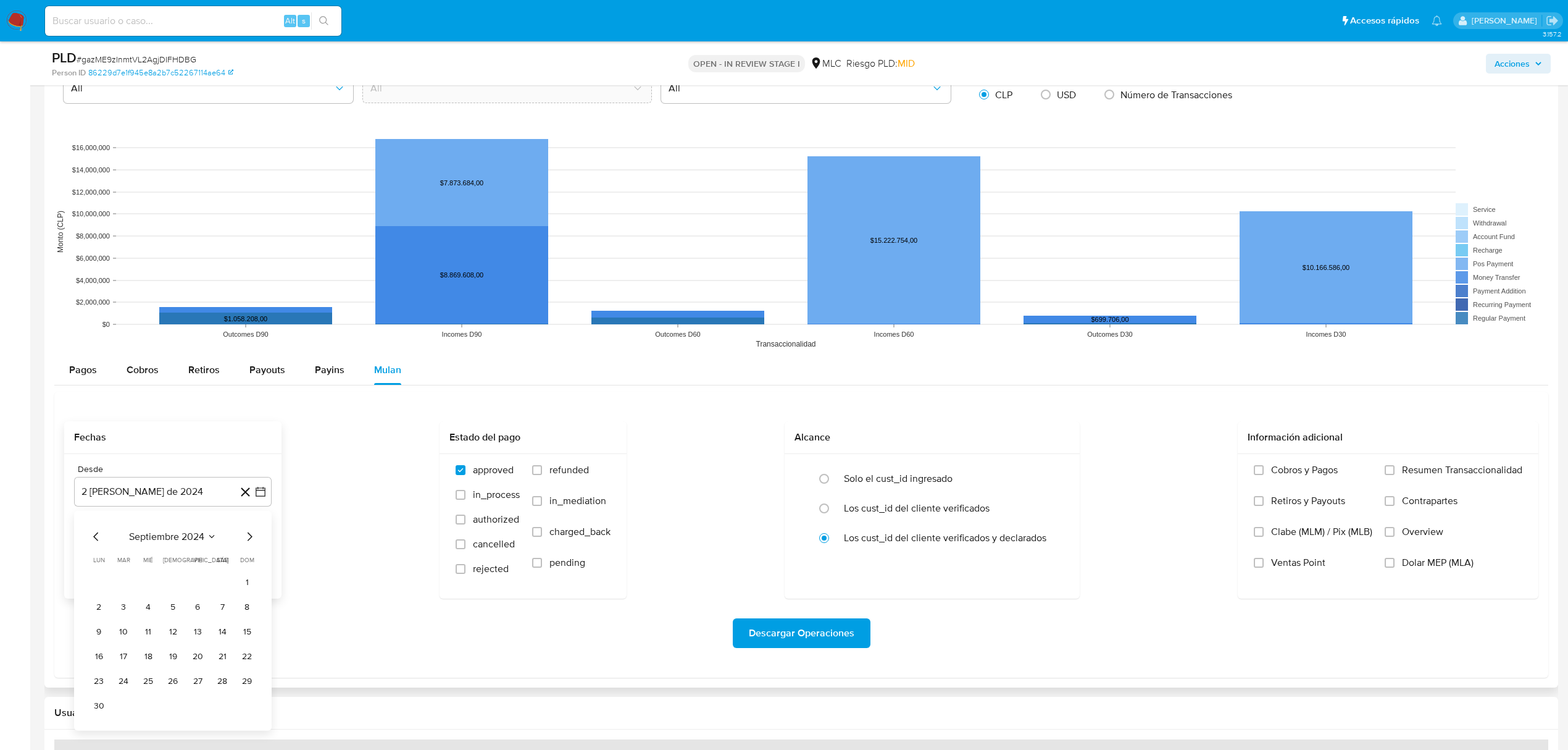
click at [97, 539] on icon "Mes anterior" at bounding box center [96, 537] width 14 height 14
click at [157, 636] on button "14" at bounding box center [148, 631] width 20 height 20
click at [257, 559] on icon "button" at bounding box center [260, 554] width 12 height 12
click at [98, 374] on icon "Mes anterior" at bounding box center [96, 367] width 14 height 14
click at [146, 461] on button "13" at bounding box center [148, 462] width 20 height 20
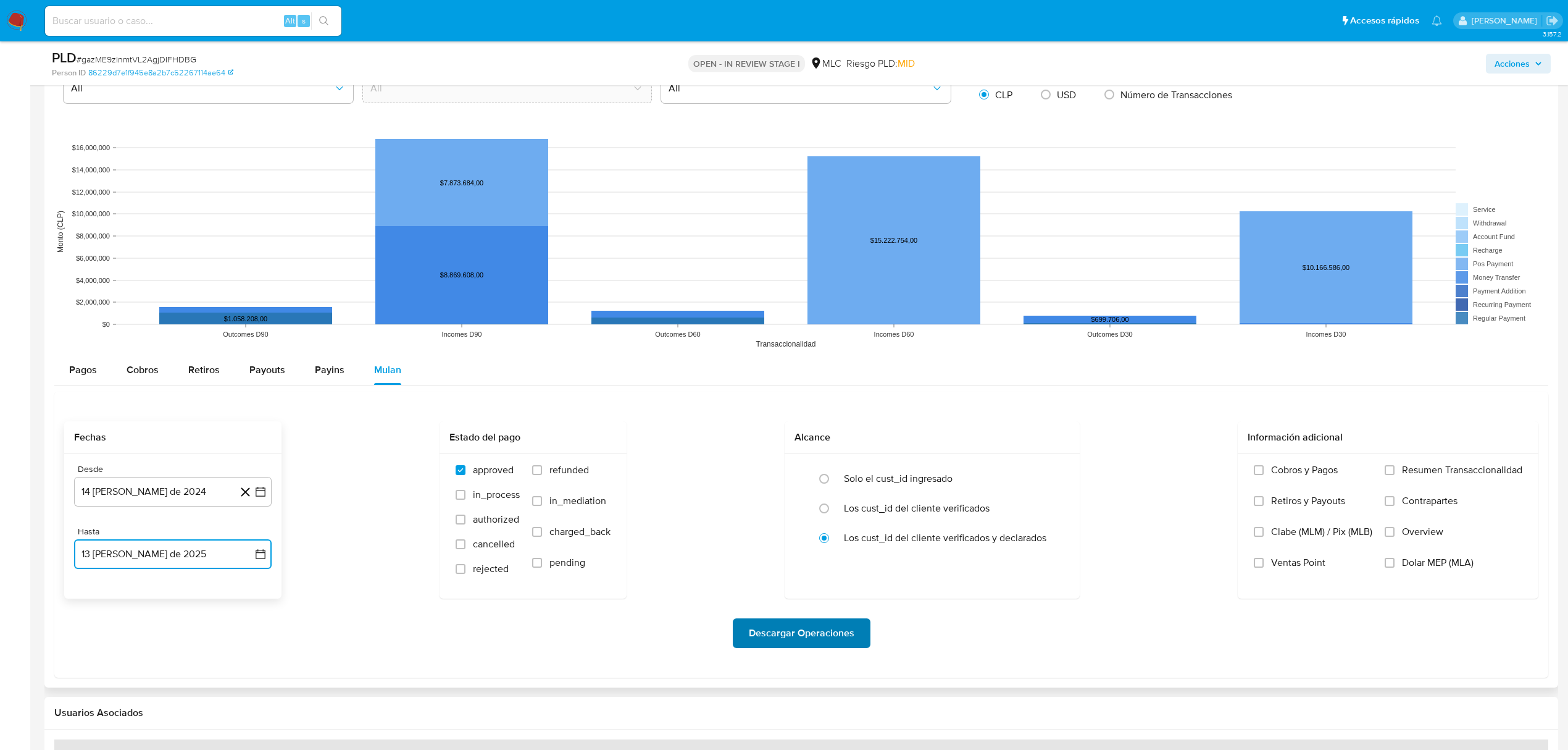
click at [789, 636] on span "Descargar Operaciones" at bounding box center [802, 633] width 106 height 28
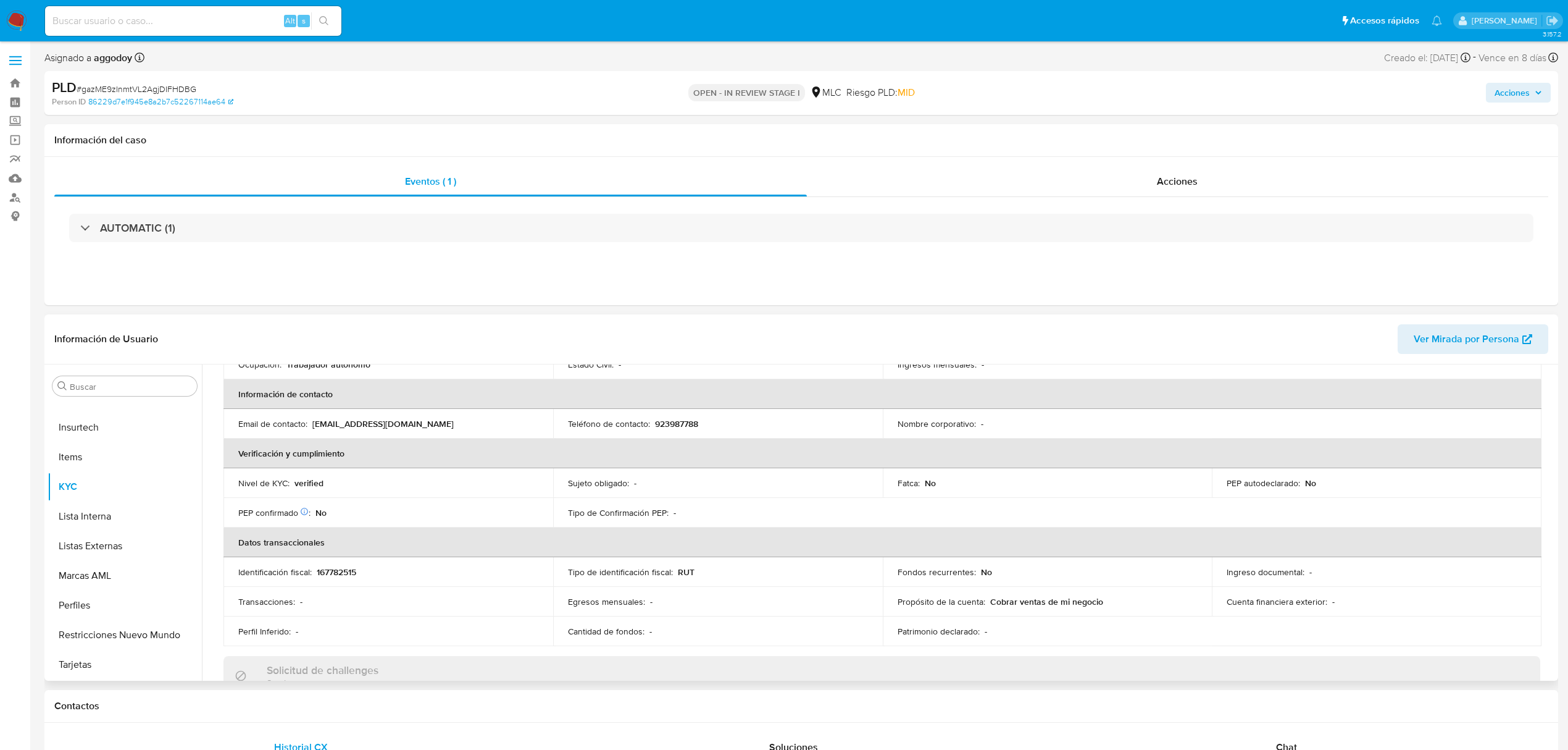
scroll to position [23, 0]
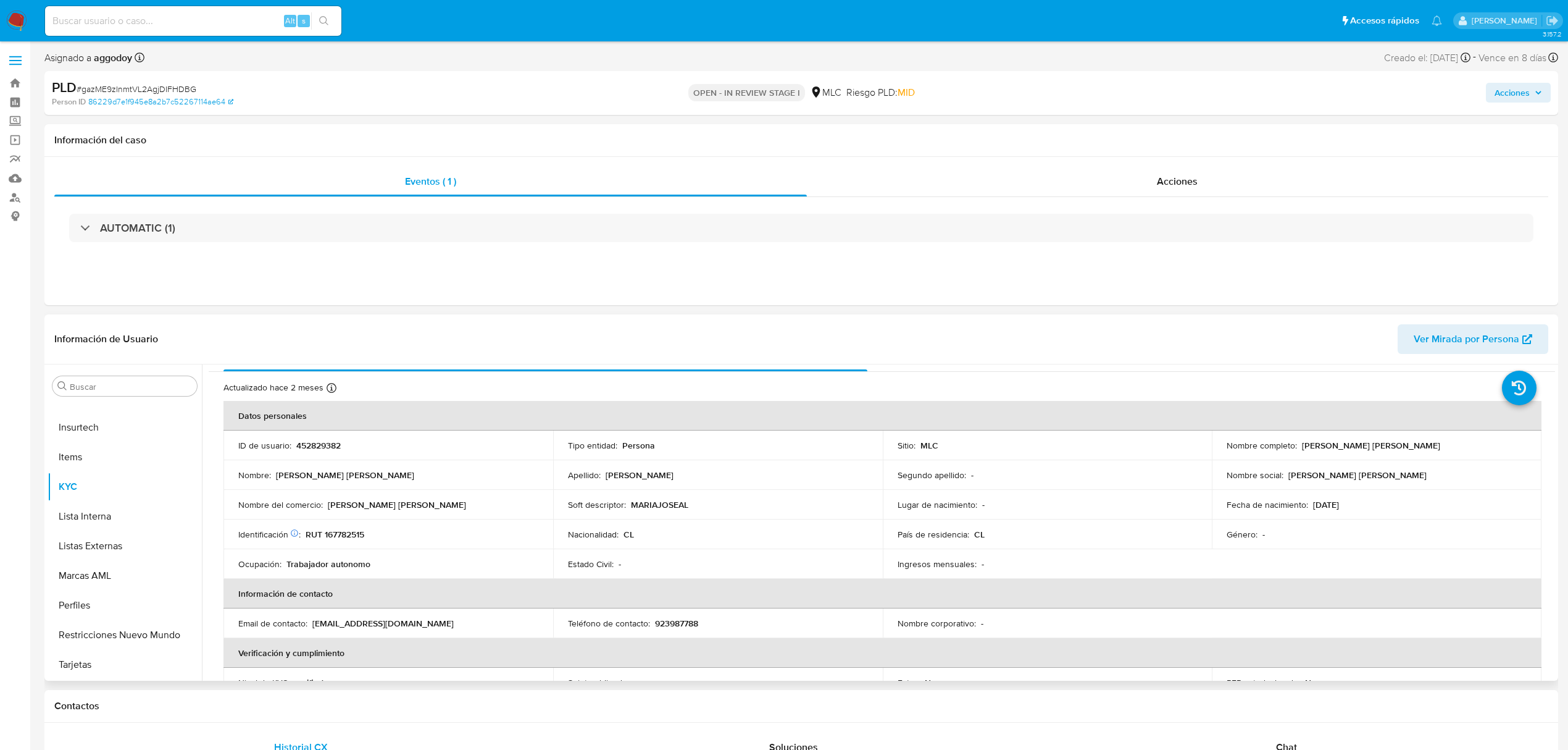
click at [334, 447] on p "452829382" at bounding box center [318, 445] width 44 height 11
copy p "452829382"
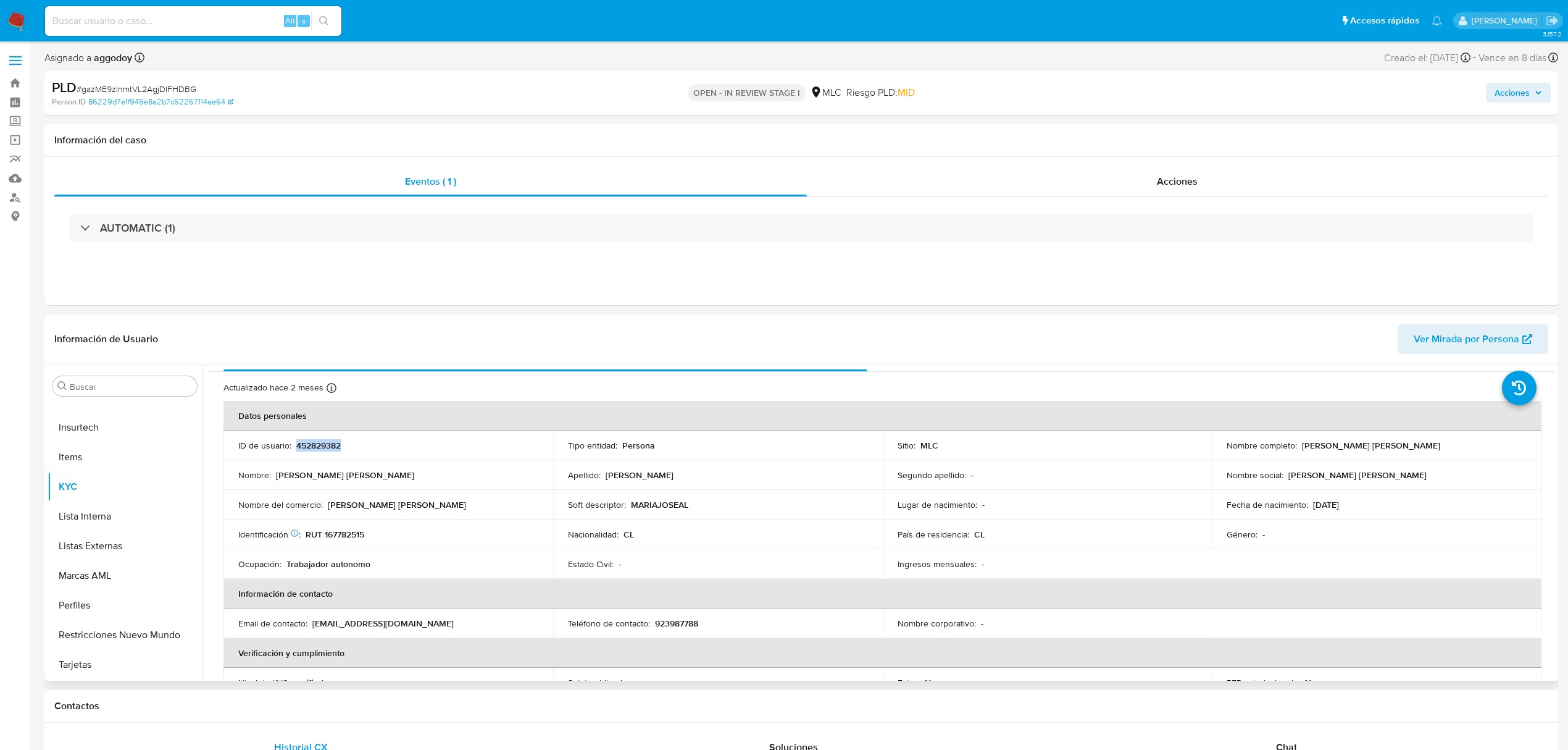
copy p "452829382"
click at [178, 89] on span "# gazME9zInmtVL2AgjDIFHDBG" at bounding box center [136, 88] width 120 height 12
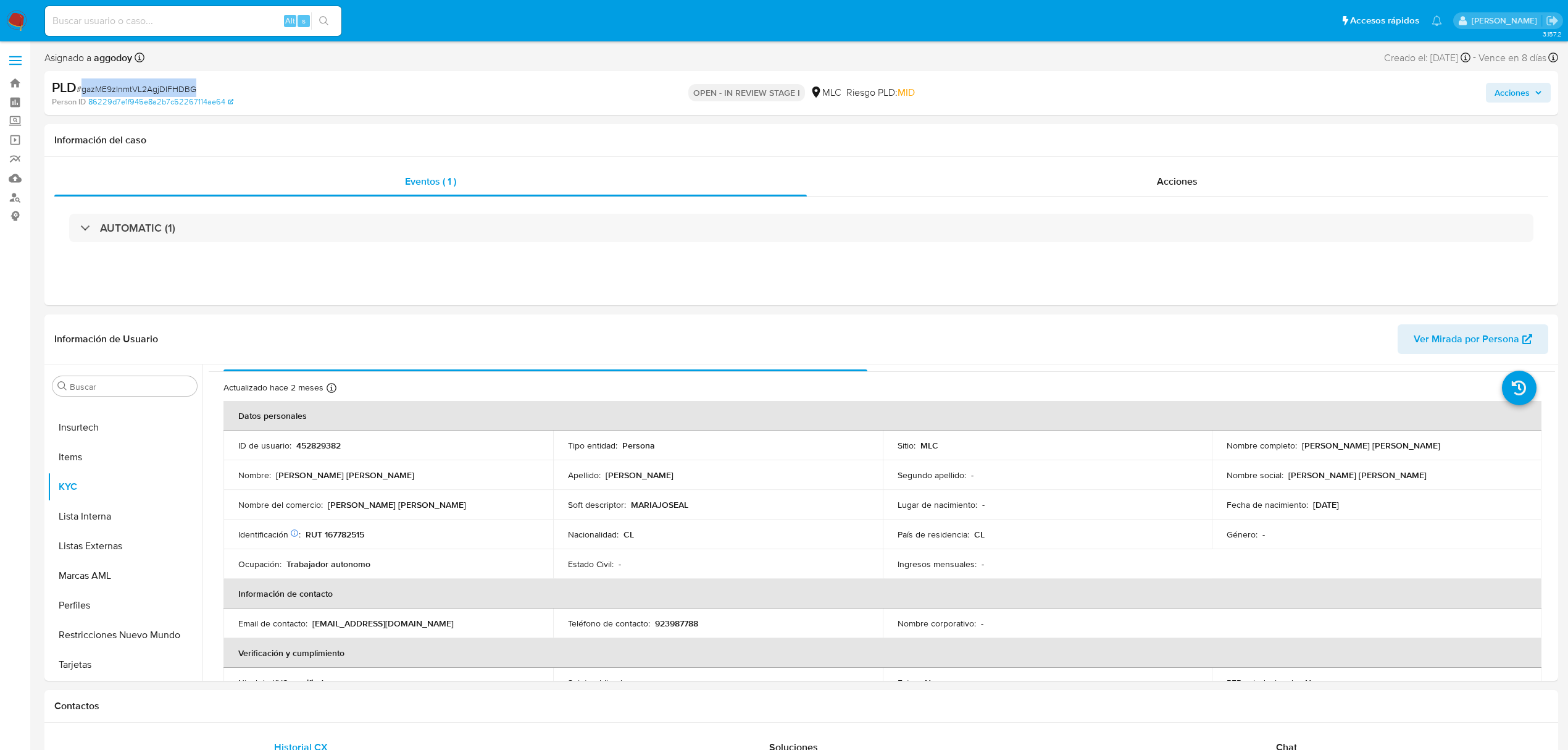
copy span "gazME9zInmtVL2AgjDIFHDBG"
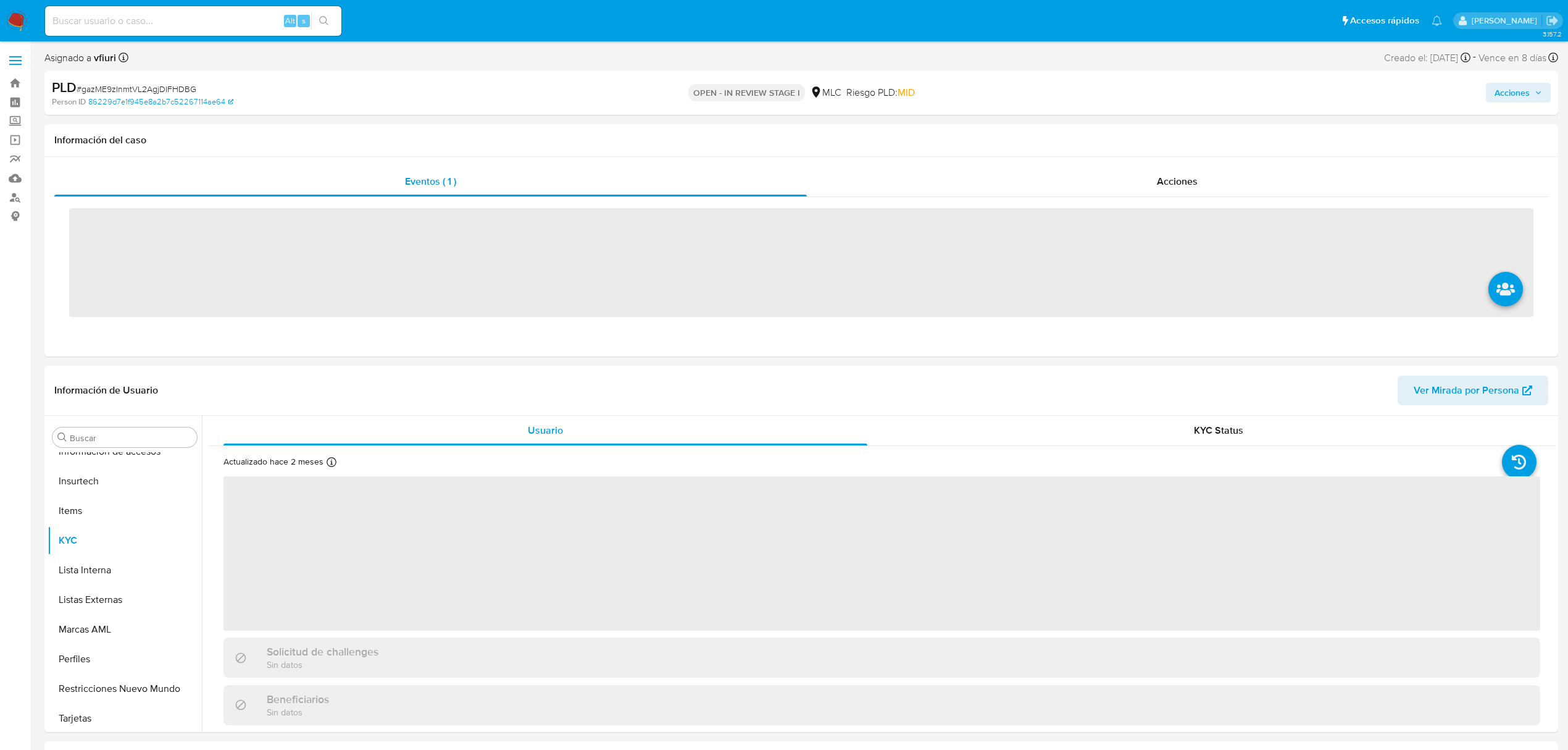
scroll to position [522, 0]
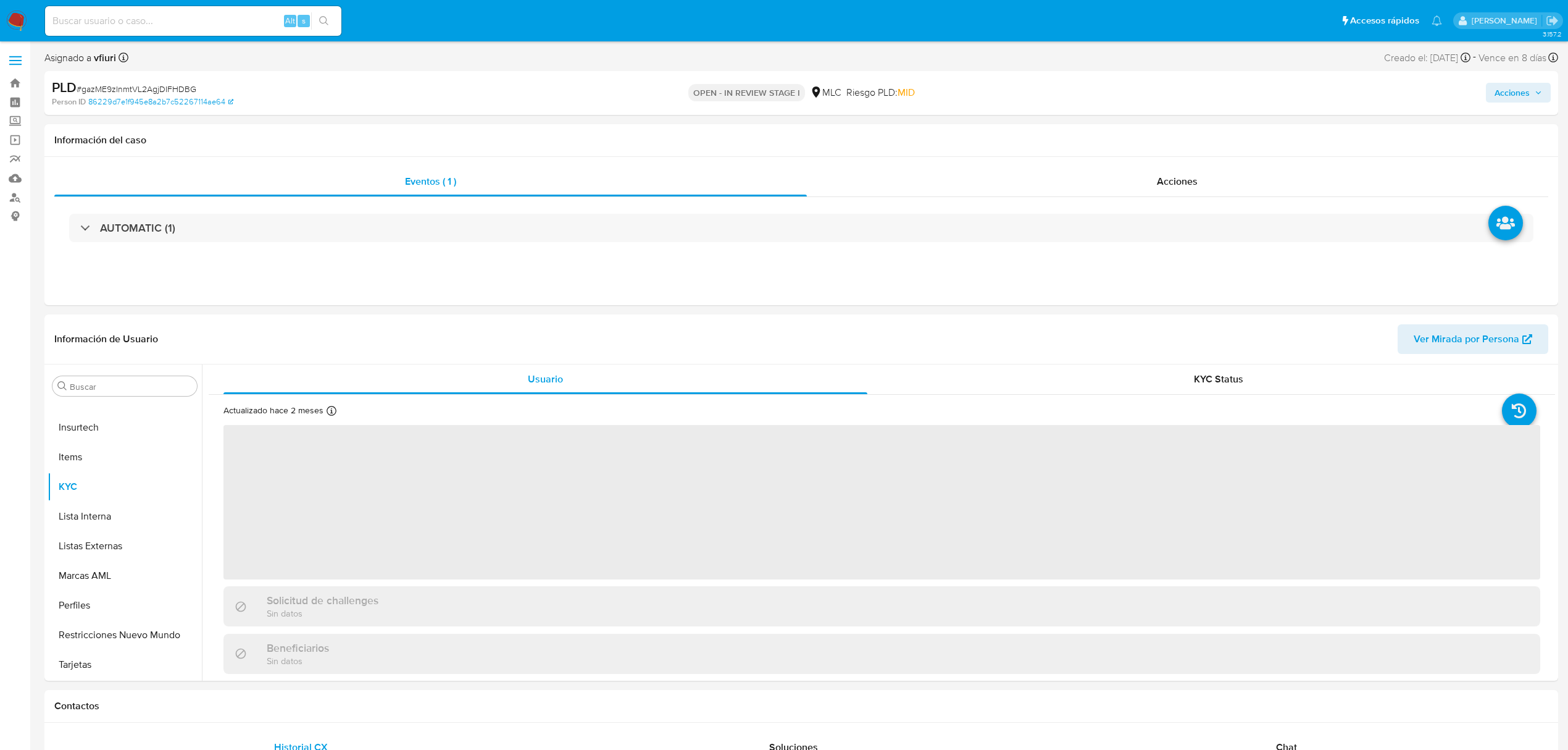
click at [133, 86] on span "# gazME9zInmtVL2AgjDIFHDBG" at bounding box center [136, 88] width 120 height 12
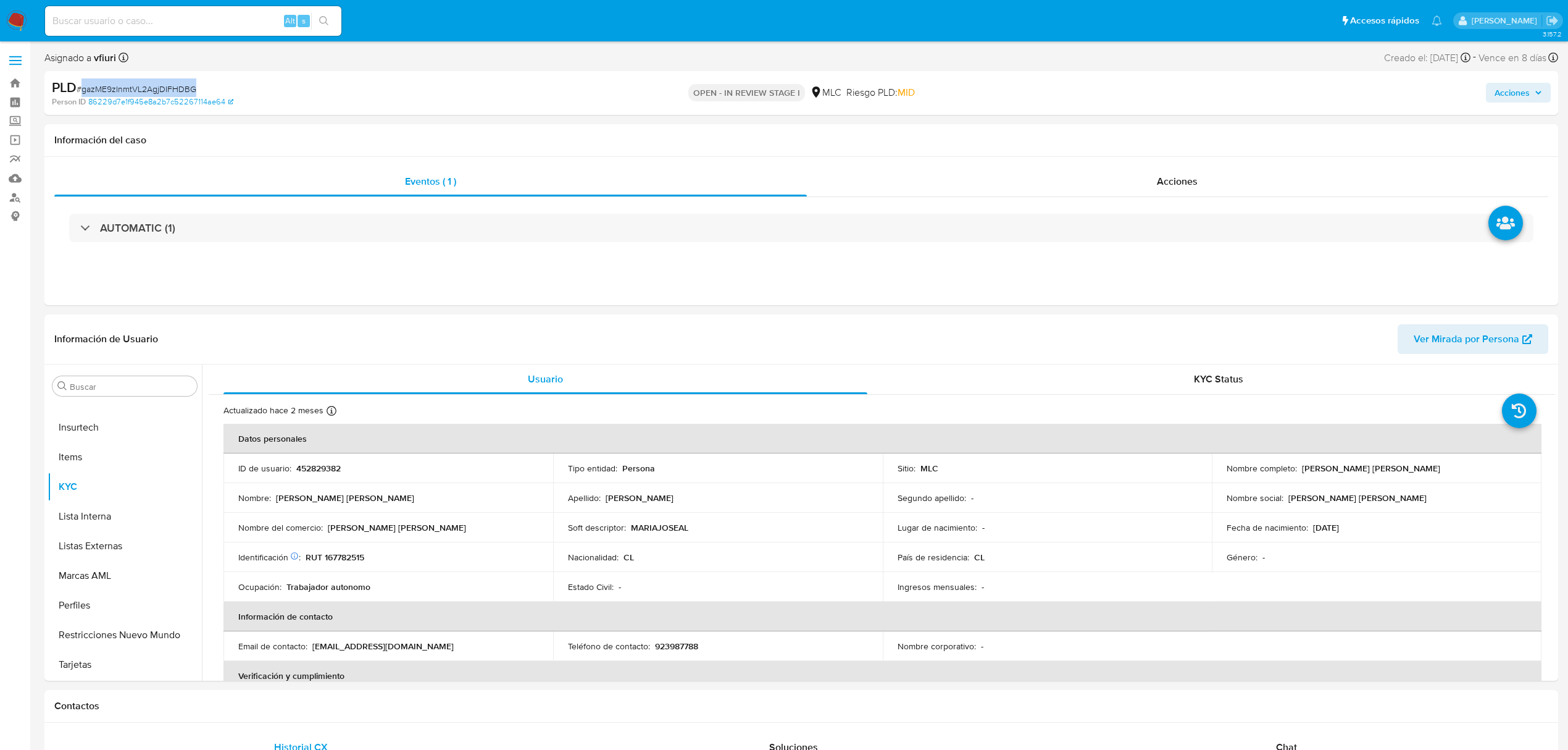
copy span "gazME9zInmtVL2AgjDIFHDBG"
select select "10"
click at [311, 475] on td "ID de usuario : 452829382" at bounding box center [388, 468] width 330 height 30
click at [311, 468] on p "452829382" at bounding box center [318, 467] width 44 height 11
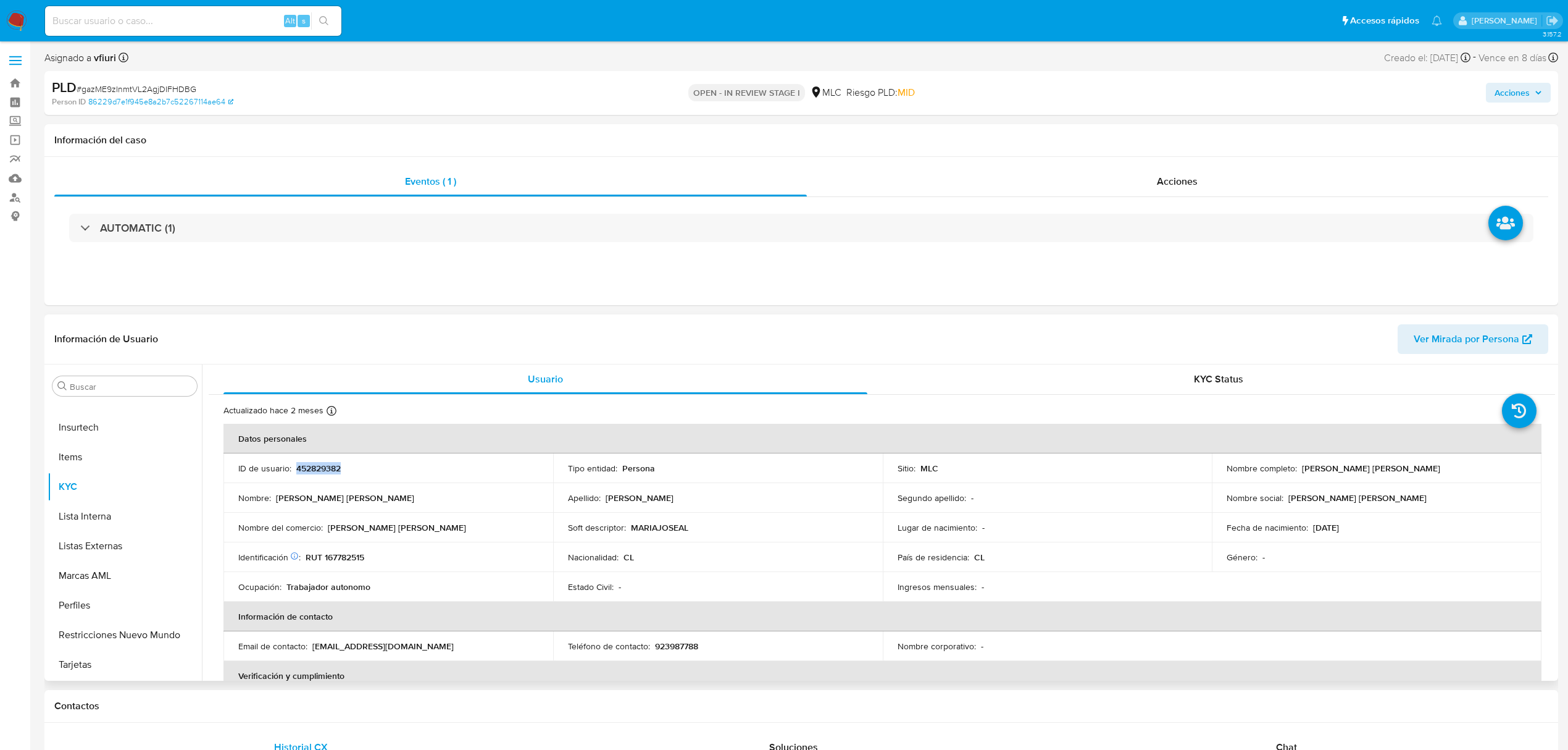
copy p "452829382"
click at [539, 525] on td "Nombre del comercio : [PERSON_NAME] [PERSON_NAME]" at bounding box center [388, 528] width 330 height 30
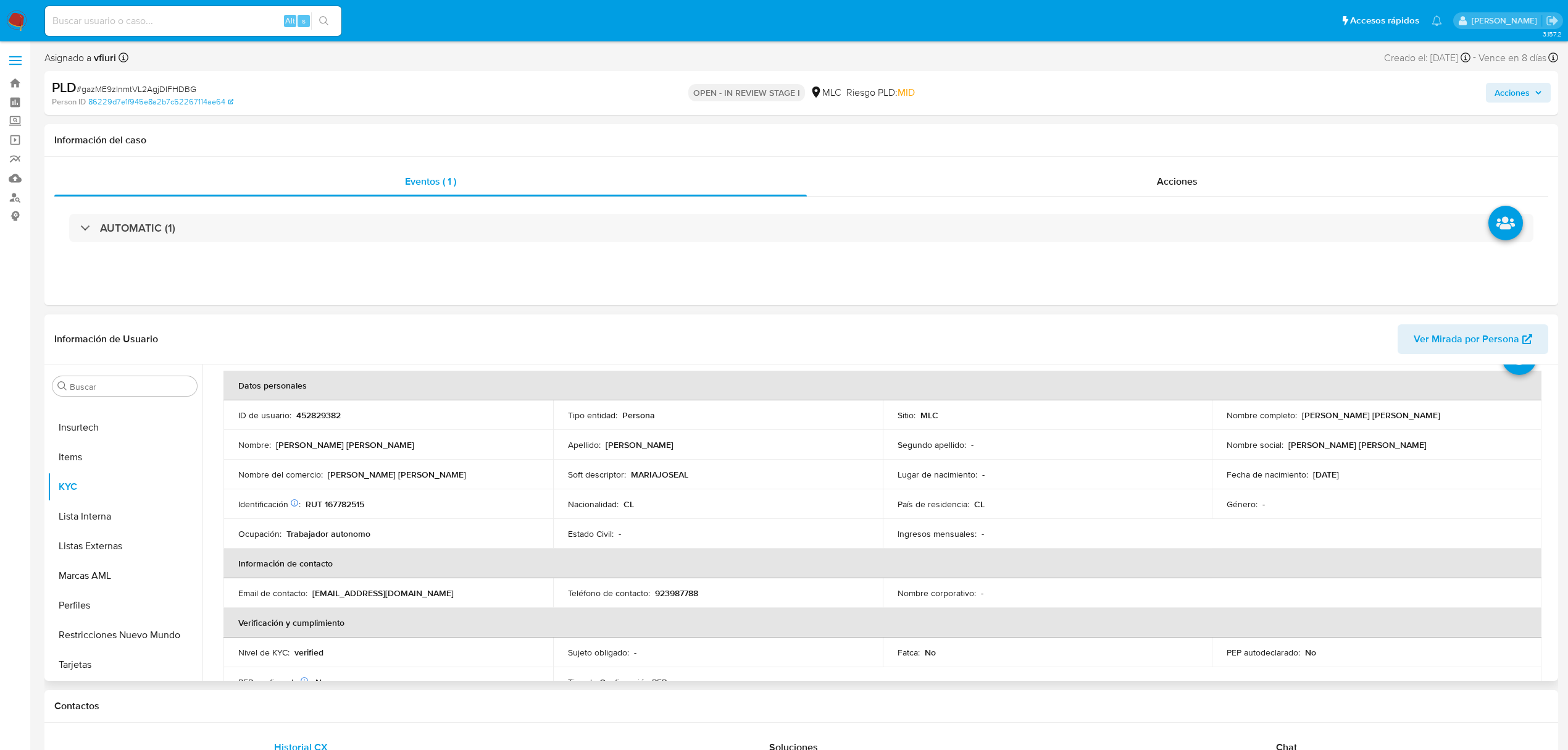
scroll to position [82, 0]
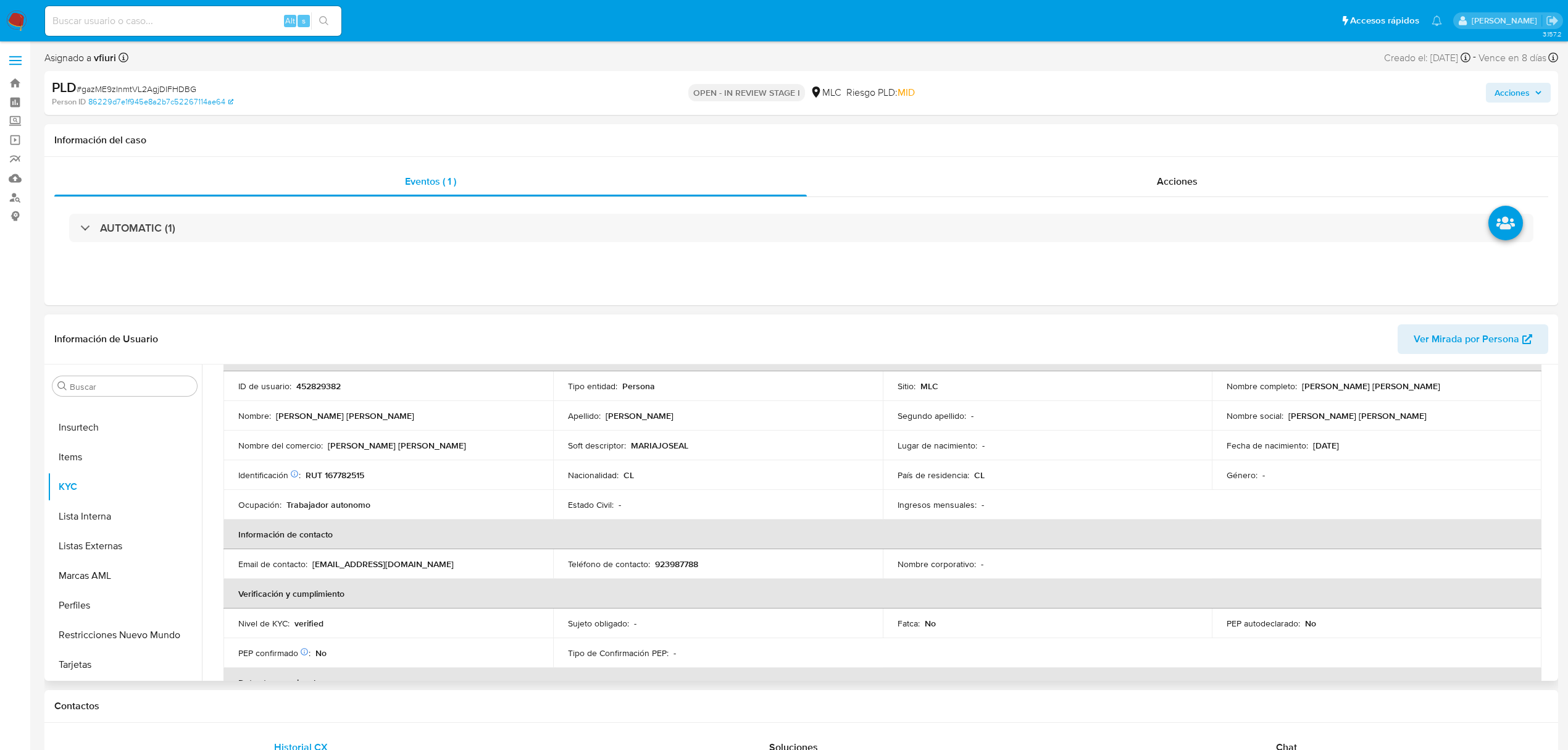
click at [361, 477] on p "RUT 167782515" at bounding box center [335, 475] width 59 height 11
copy p "167782515"
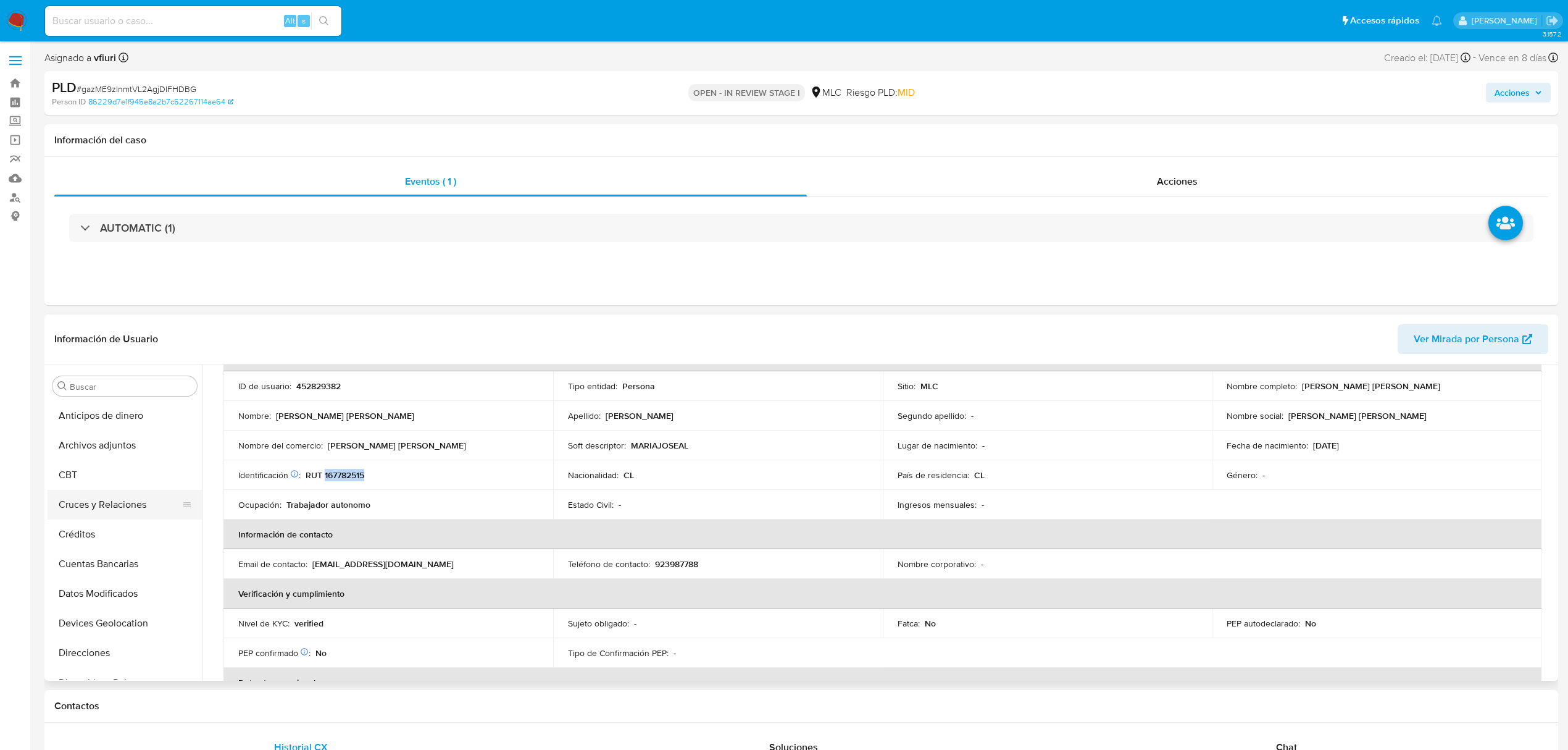
click at [114, 509] on button "Cruces y Relaciones" at bounding box center [120, 504] width 144 height 30
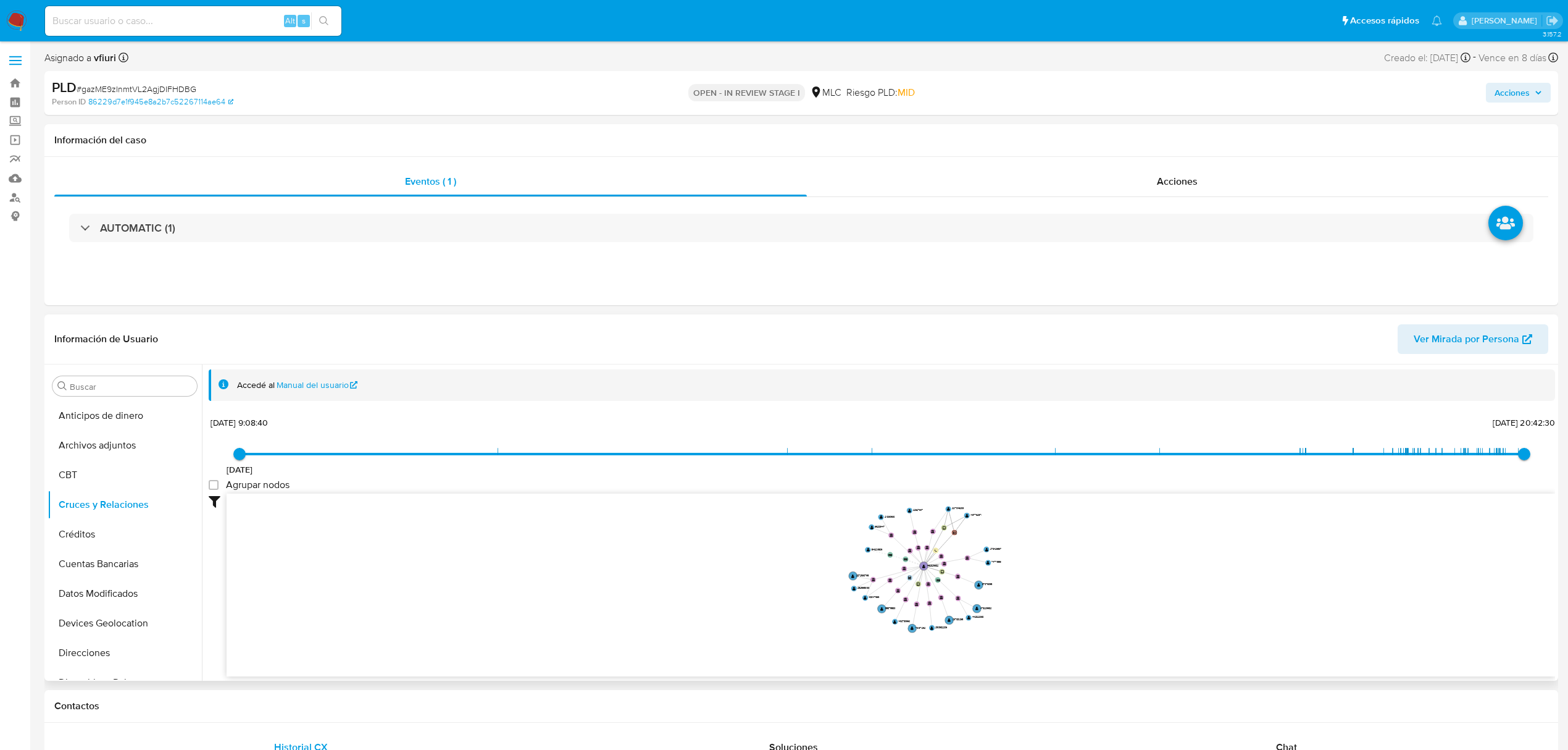
drag, startPoint x: 1178, startPoint y: 544, endPoint x: 1049, endPoint y: 570, distance: 131.6
click at [1049, 570] on icon "device-6861aaff3ab5b1288cc365d7  user-452829382  452829382 device-66cf31c0fbc…" at bounding box center [891, 583] width 1328 height 179
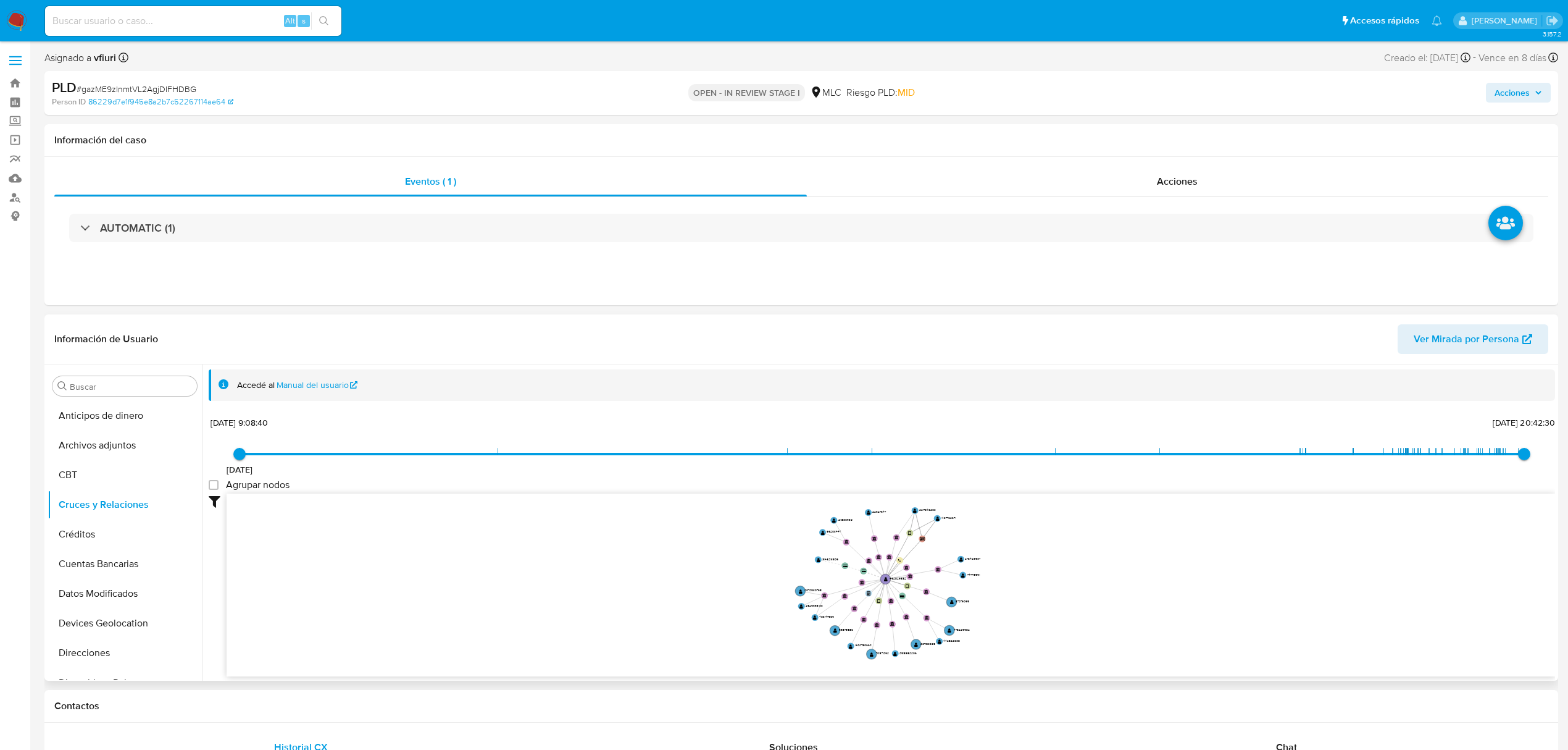
drag, startPoint x: 1083, startPoint y: 557, endPoint x: 1087, endPoint y: 564, distance: 8.1
click at [1087, 564] on icon "device-6861aaff3ab5b1288cc365d7  user-452829382  452829382 device-66cf31c0fbc…" at bounding box center [891, 583] width 1328 height 179
click at [110, 499] on button "KYC" at bounding box center [120, 486] width 144 height 30
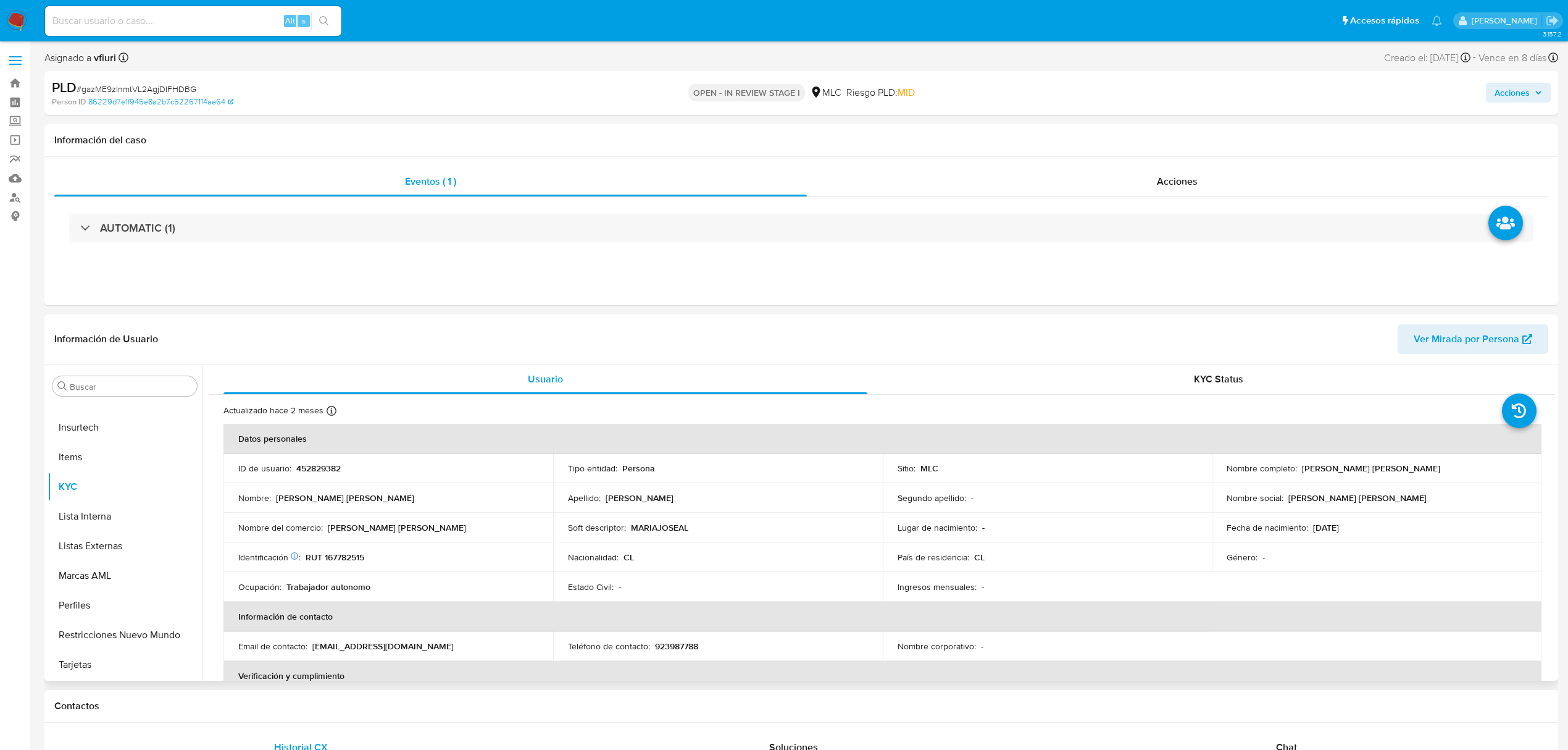
click at [349, 559] on p "RUT 167782515" at bounding box center [335, 557] width 59 height 11
copy p "167782515"
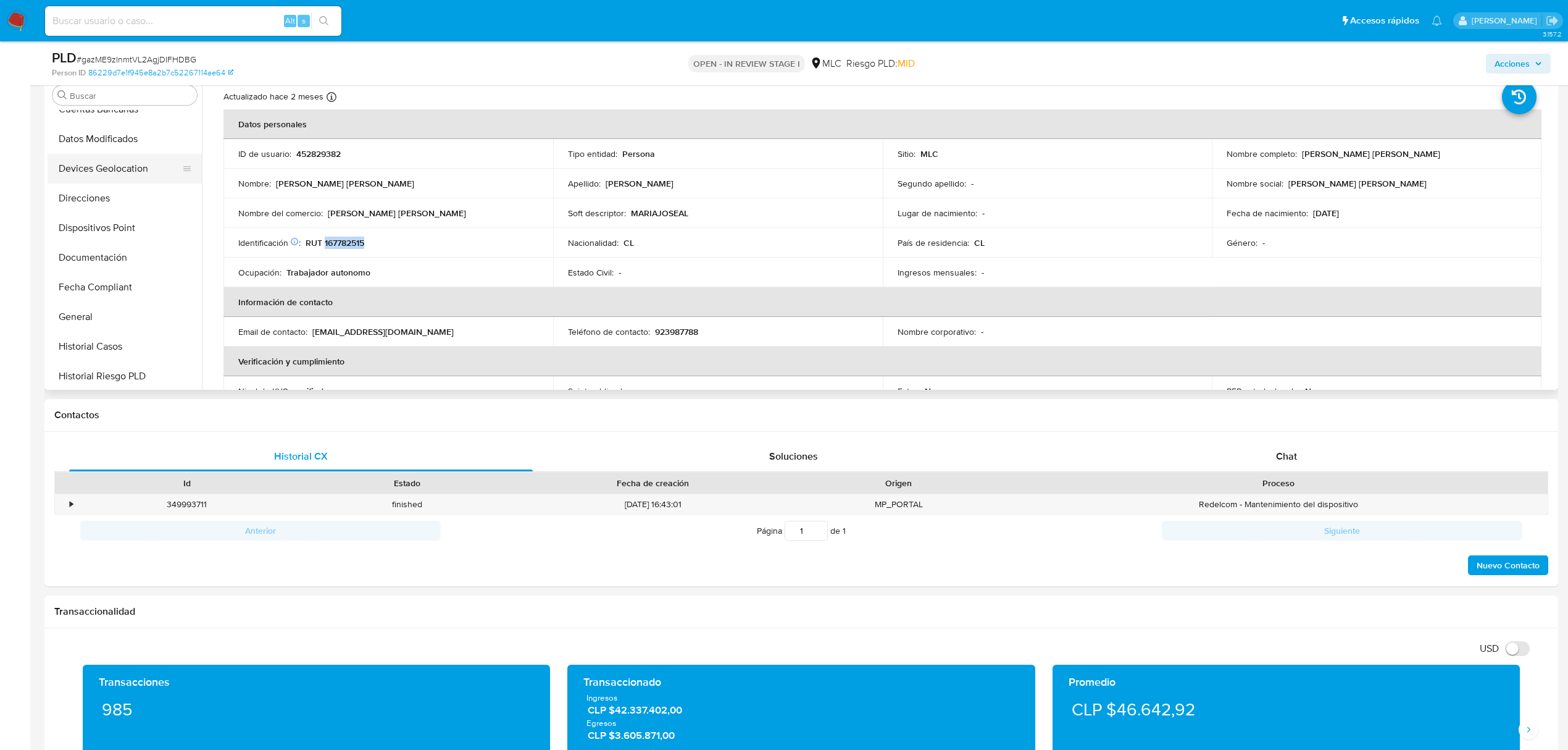
scroll to position [193, 0]
click at [100, 169] on button "Direcciones" at bounding box center [120, 169] width 144 height 30
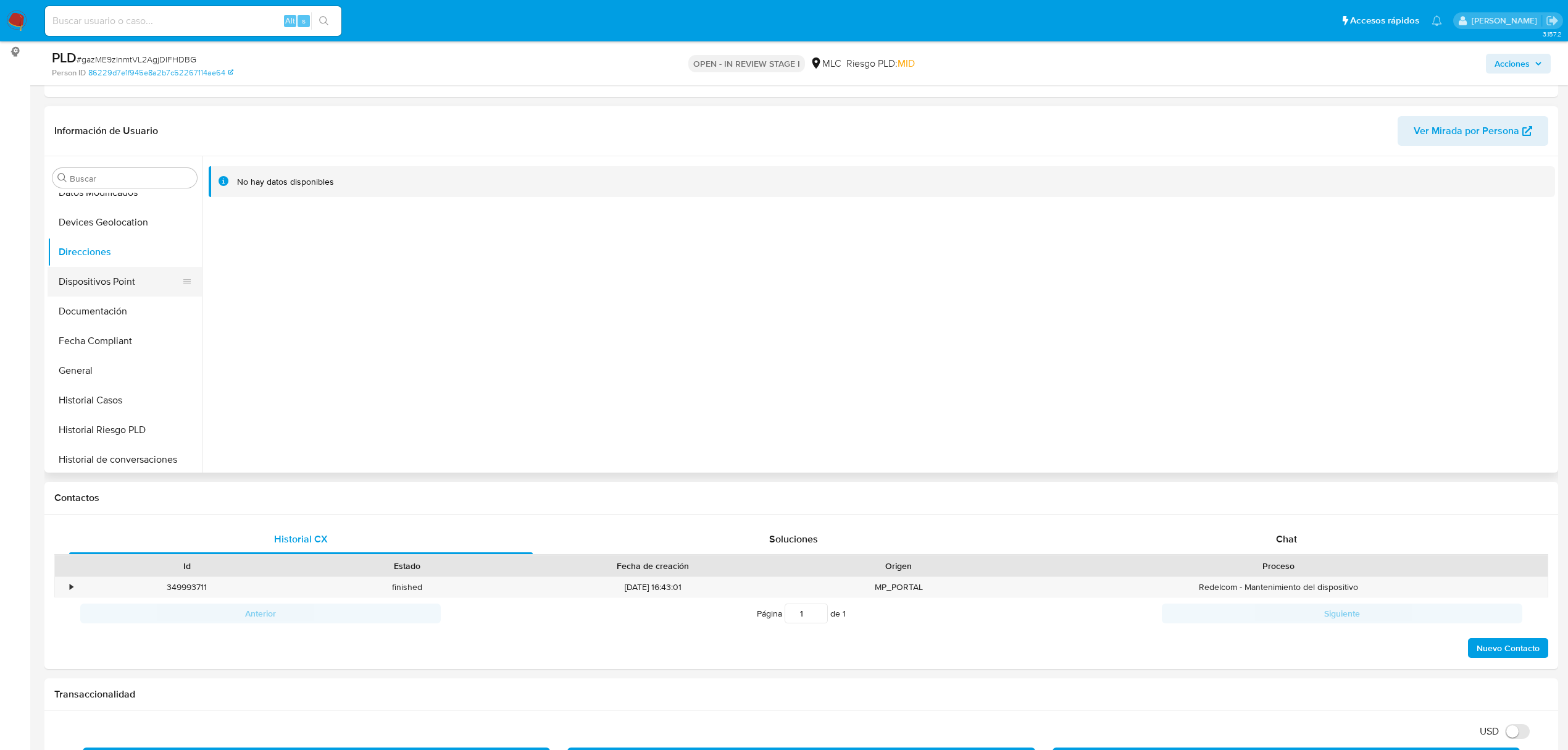
scroll to position [522, 0]
click at [104, 285] on button "KYC" at bounding box center [120, 278] width 144 height 30
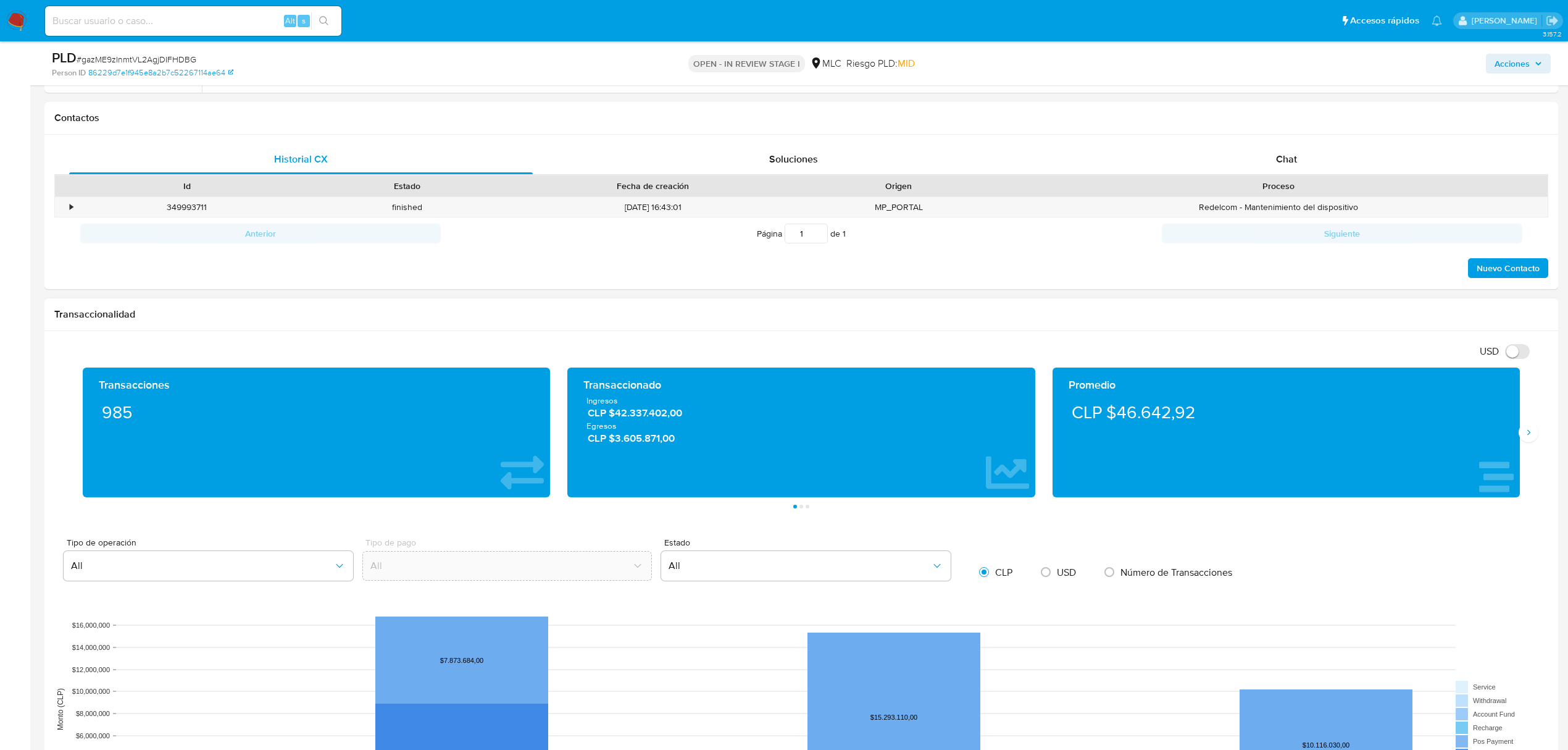
scroll to position [576, 0]
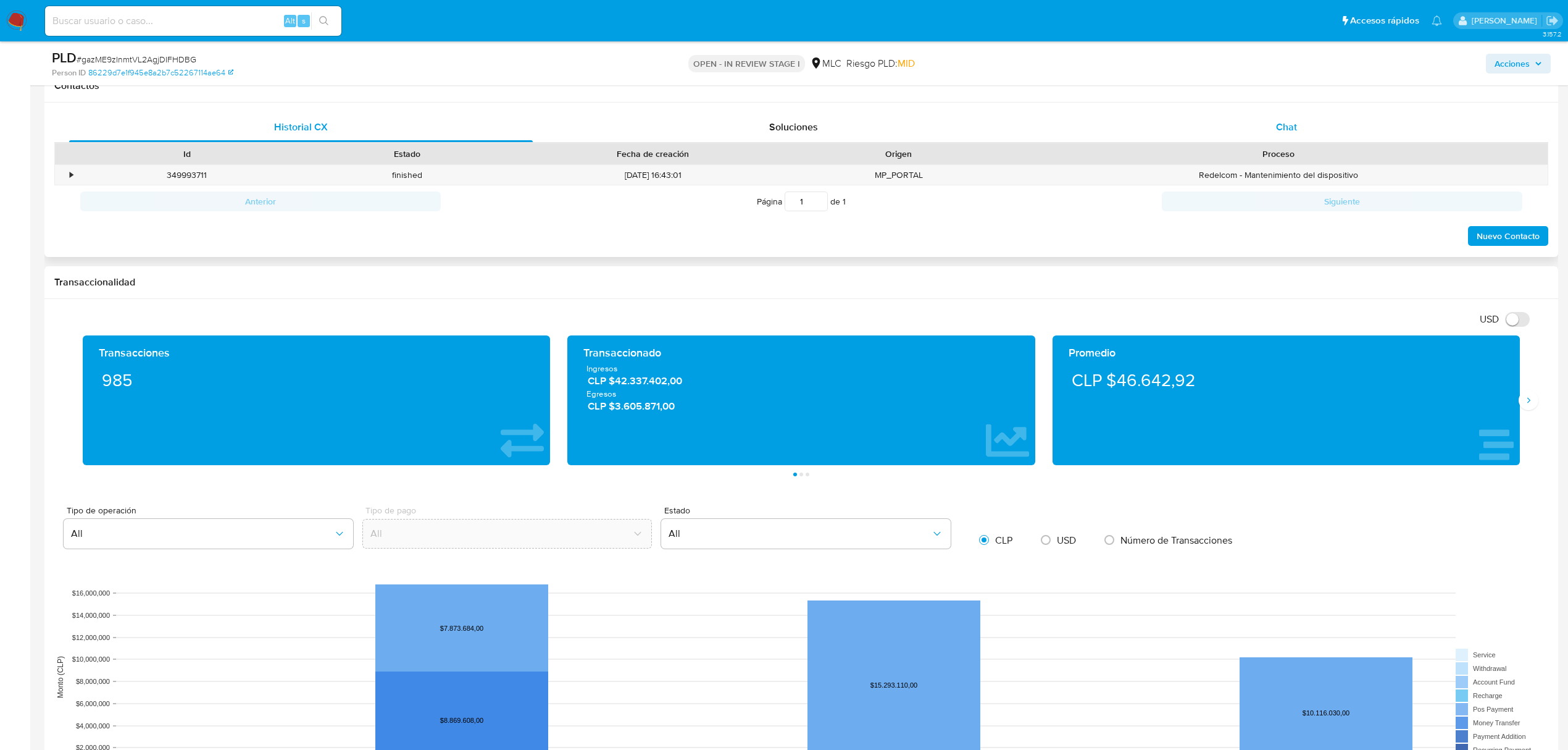
drag, startPoint x: 1267, startPoint y: 99, endPoint x: 1280, endPoint y: 126, distance: 30.0
click at [1270, 99] on div "Contactos" at bounding box center [801, 86] width 1514 height 33
click at [1284, 128] on span "Chat" at bounding box center [1286, 127] width 21 height 14
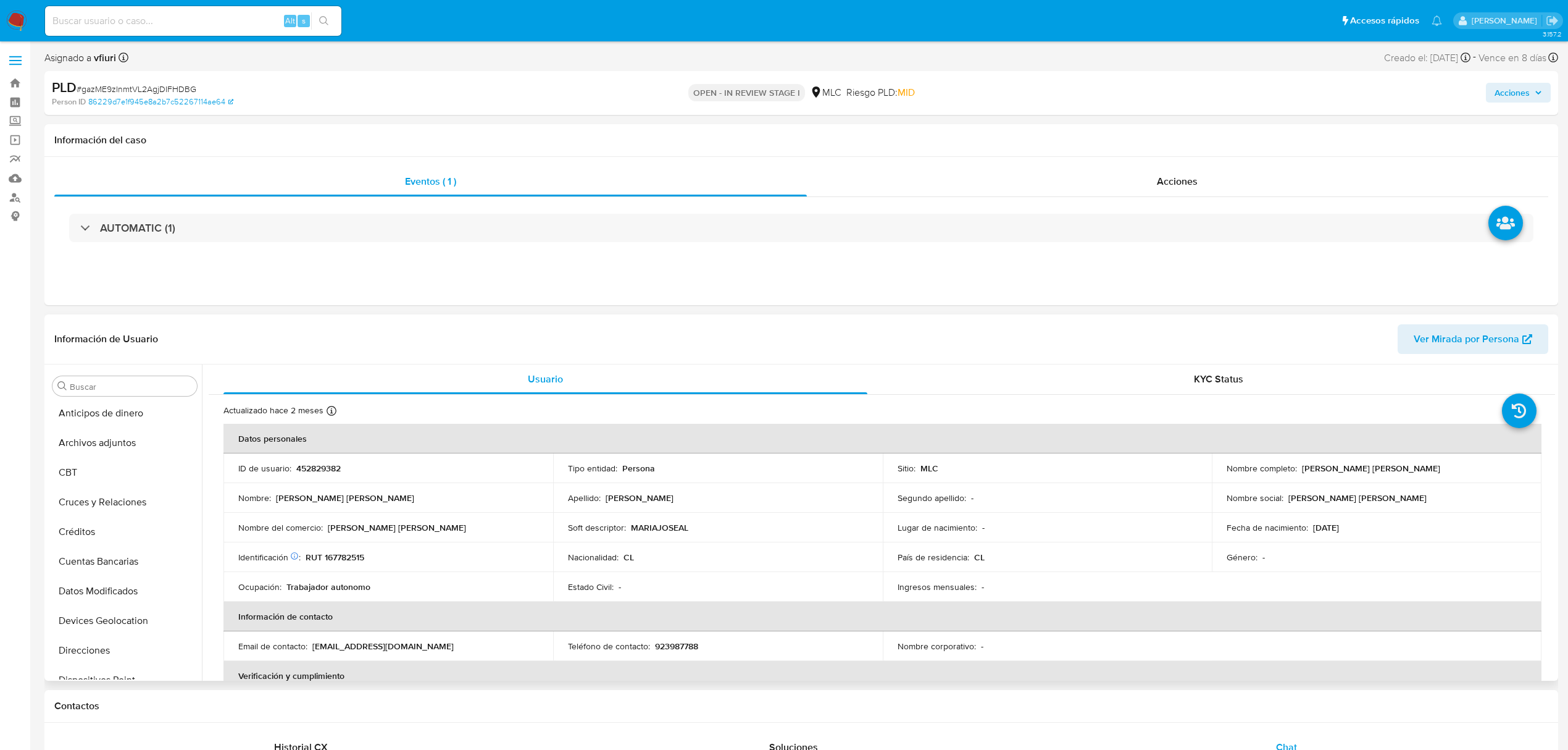
scroll to position [0, 0]
click at [120, 507] on button "Cruces y Relaciones" at bounding box center [120, 504] width 144 height 30
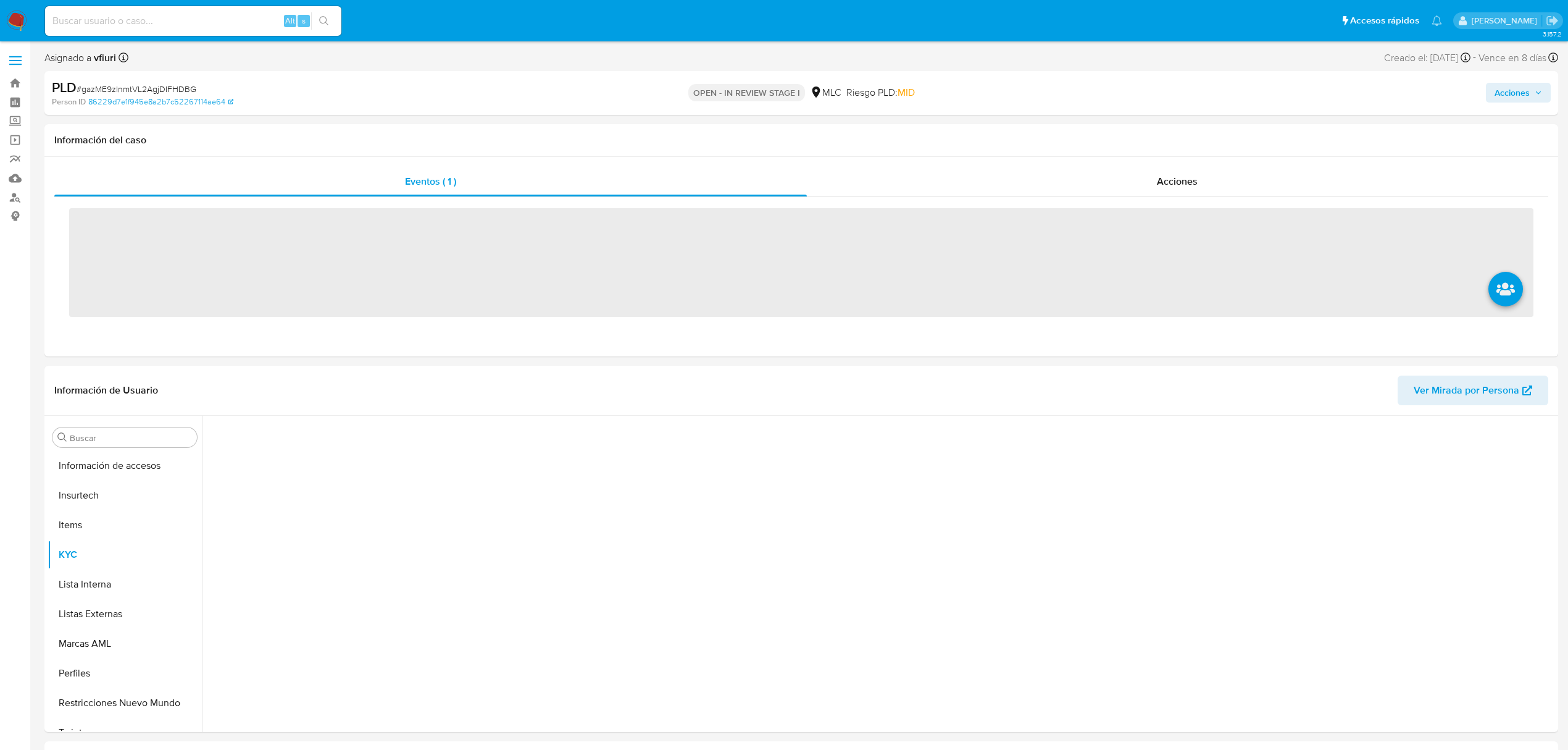
scroll to position [522, 0]
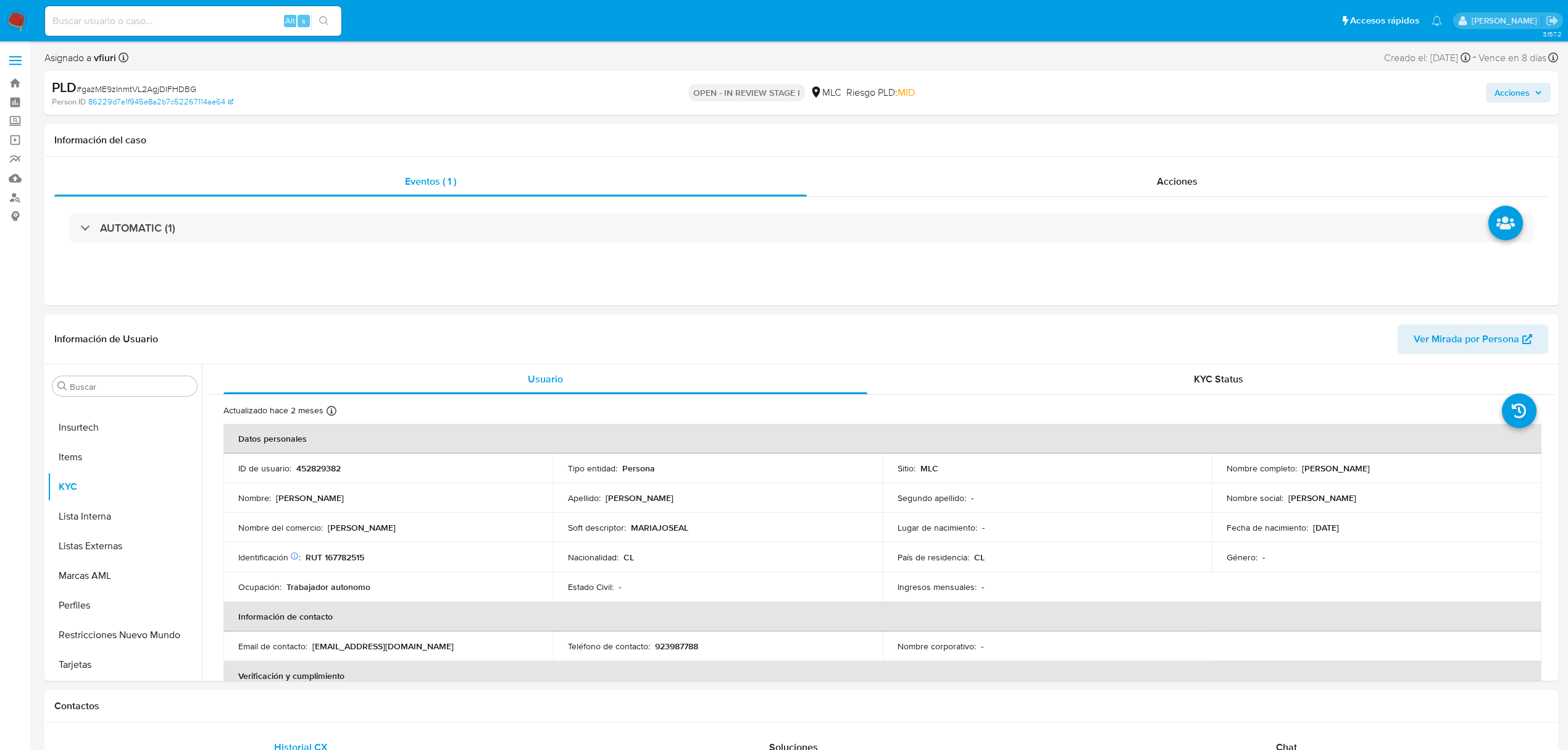
select select "10"
click at [362, 552] on p "RUT 167782515" at bounding box center [335, 557] width 59 height 11
copy p "167782515"
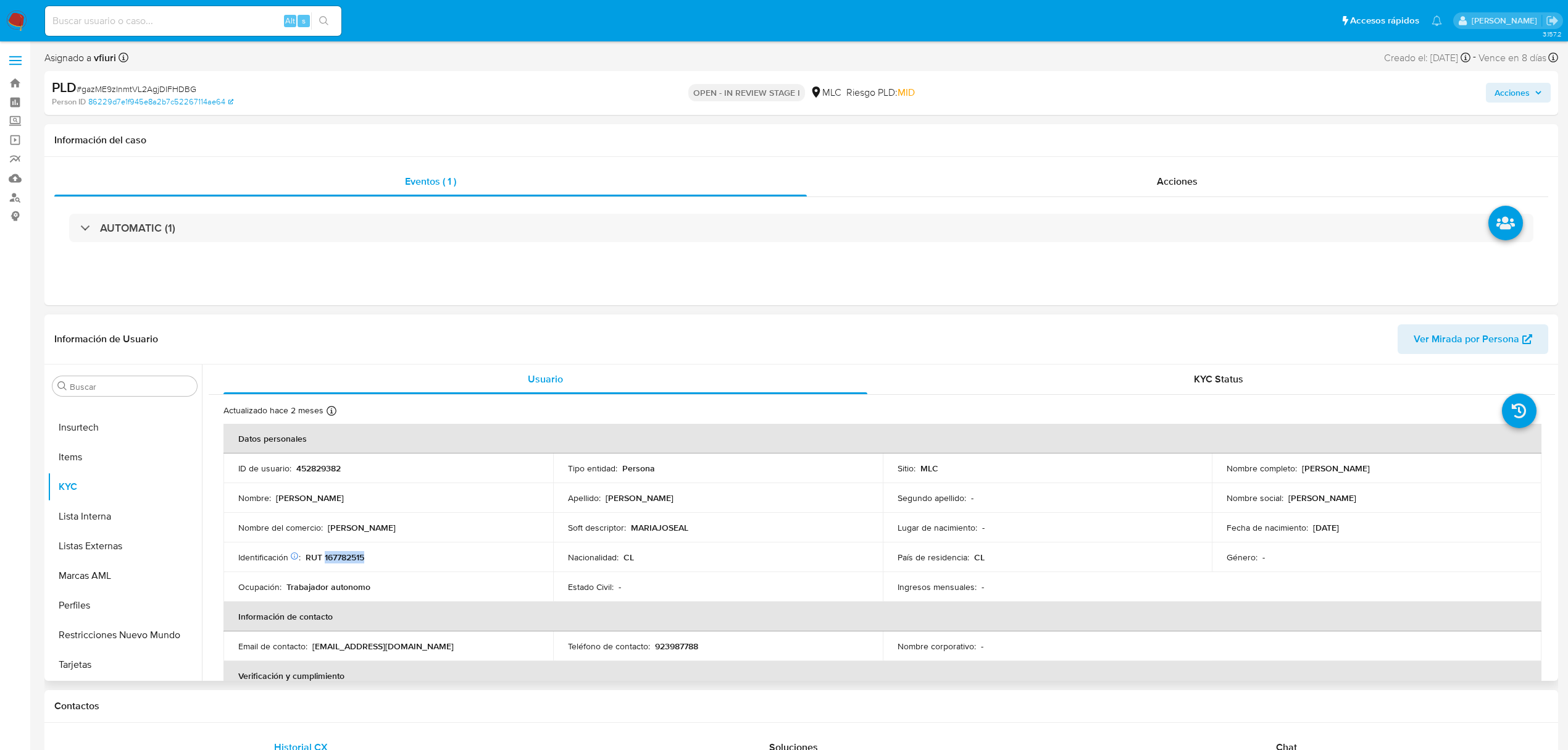
drag, startPoint x: 1298, startPoint y: 467, endPoint x: 1419, endPoint y: 471, distance: 121.1
click at [1419, 471] on div "Nombre completo : María José Altamirano Correa" at bounding box center [1377, 467] width 300 height 11
copy p "[PERSON_NAME] [PERSON_NAME]"
click at [97, 438] on button "Archivos adjuntos" at bounding box center [120, 445] width 144 height 30
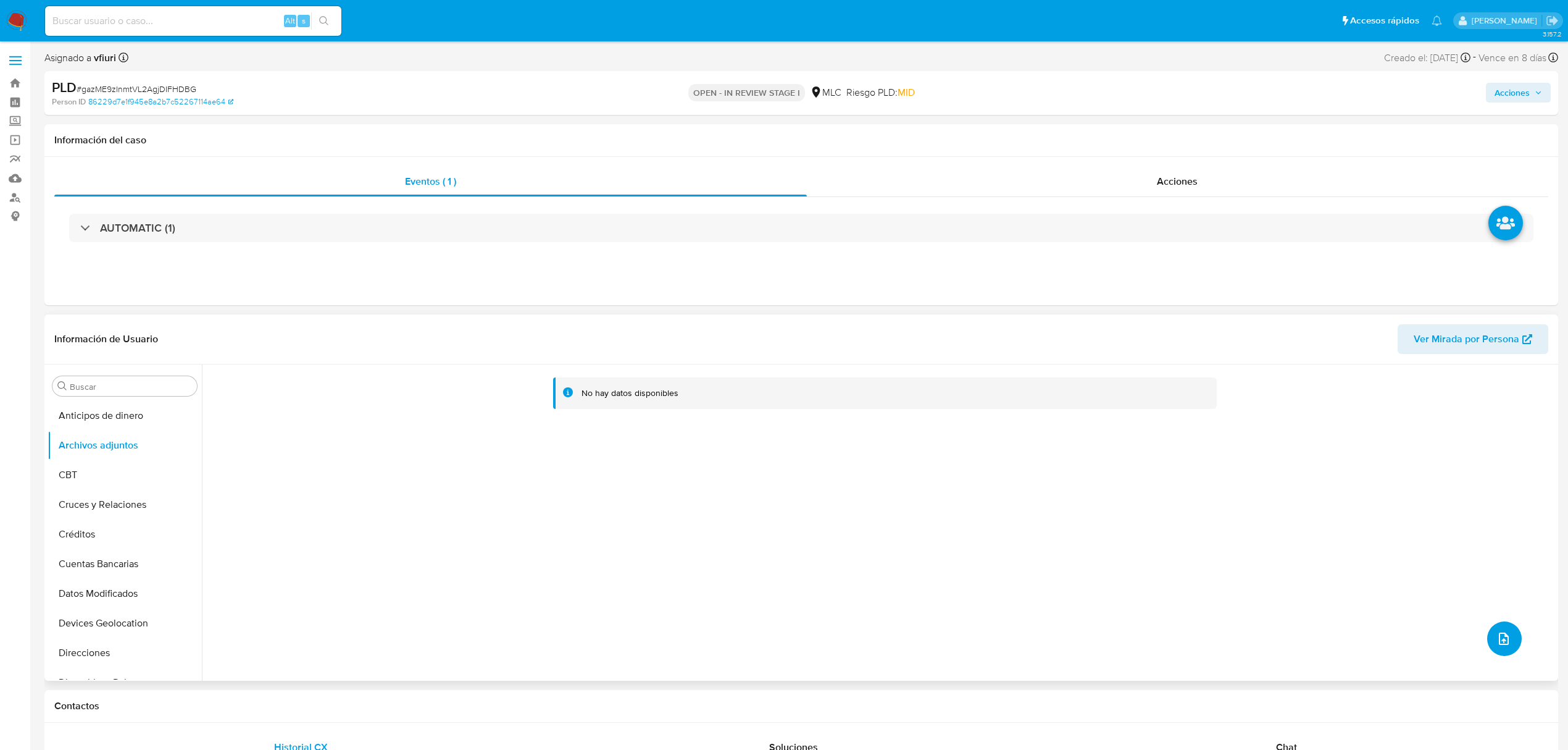
click at [1498, 628] on button "upload-file" at bounding box center [1505, 639] width 35 height 35
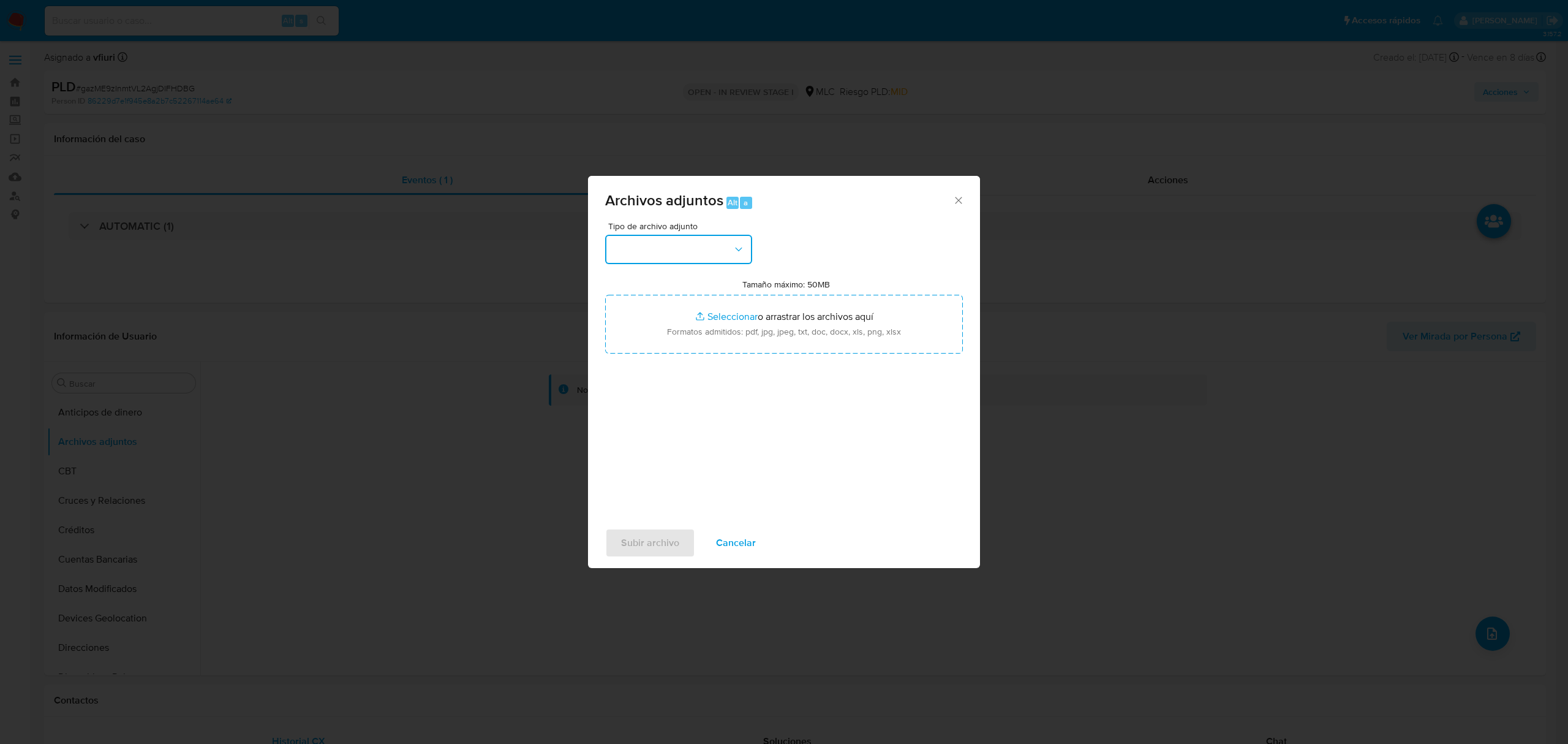
click at [713, 243] on button "button" at bounding box center [678, 249] width 147 height 29
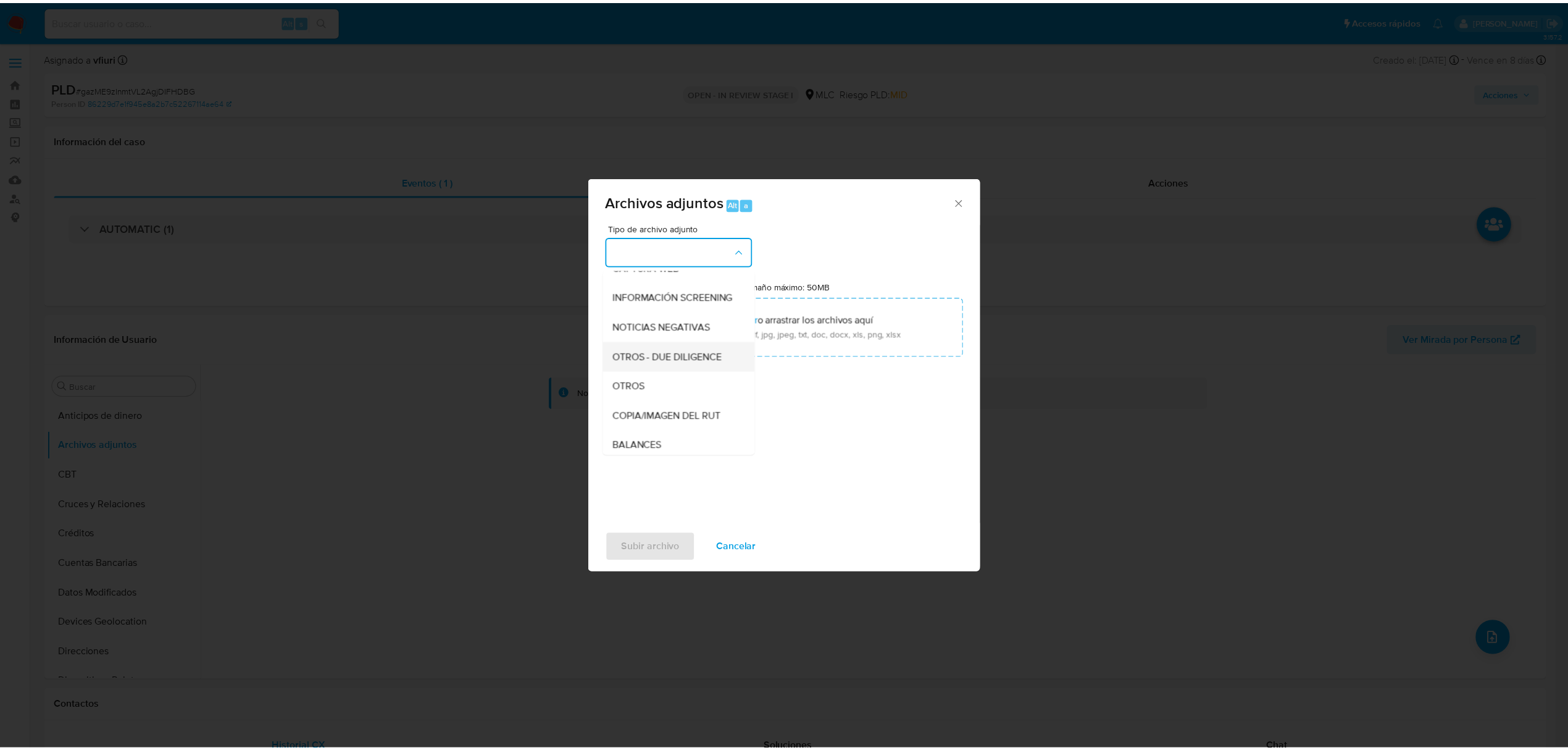
scroll to position [102, 0]
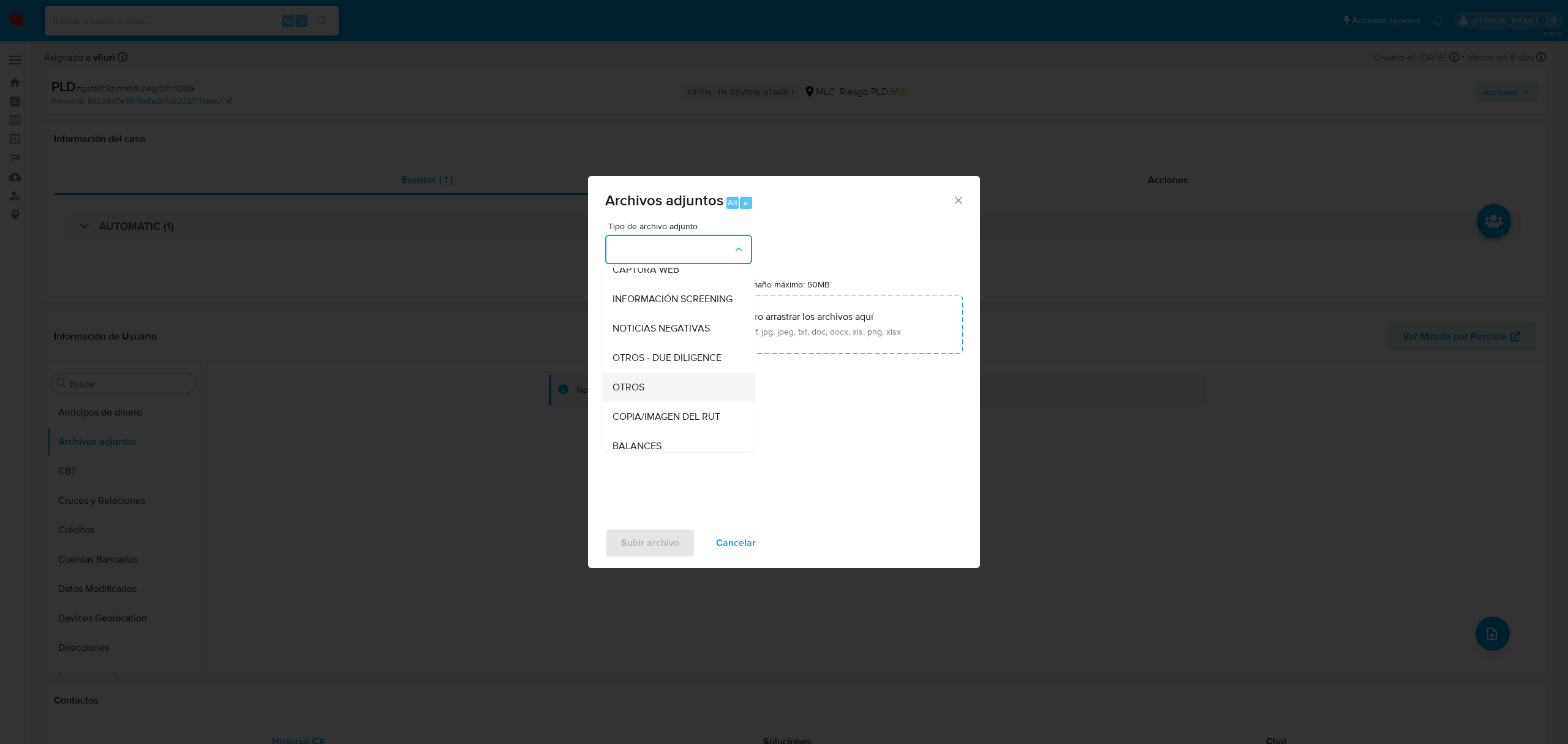
click at [647, 391] on div "OTROS" at bounding box center [675, 387] width 125 height 29
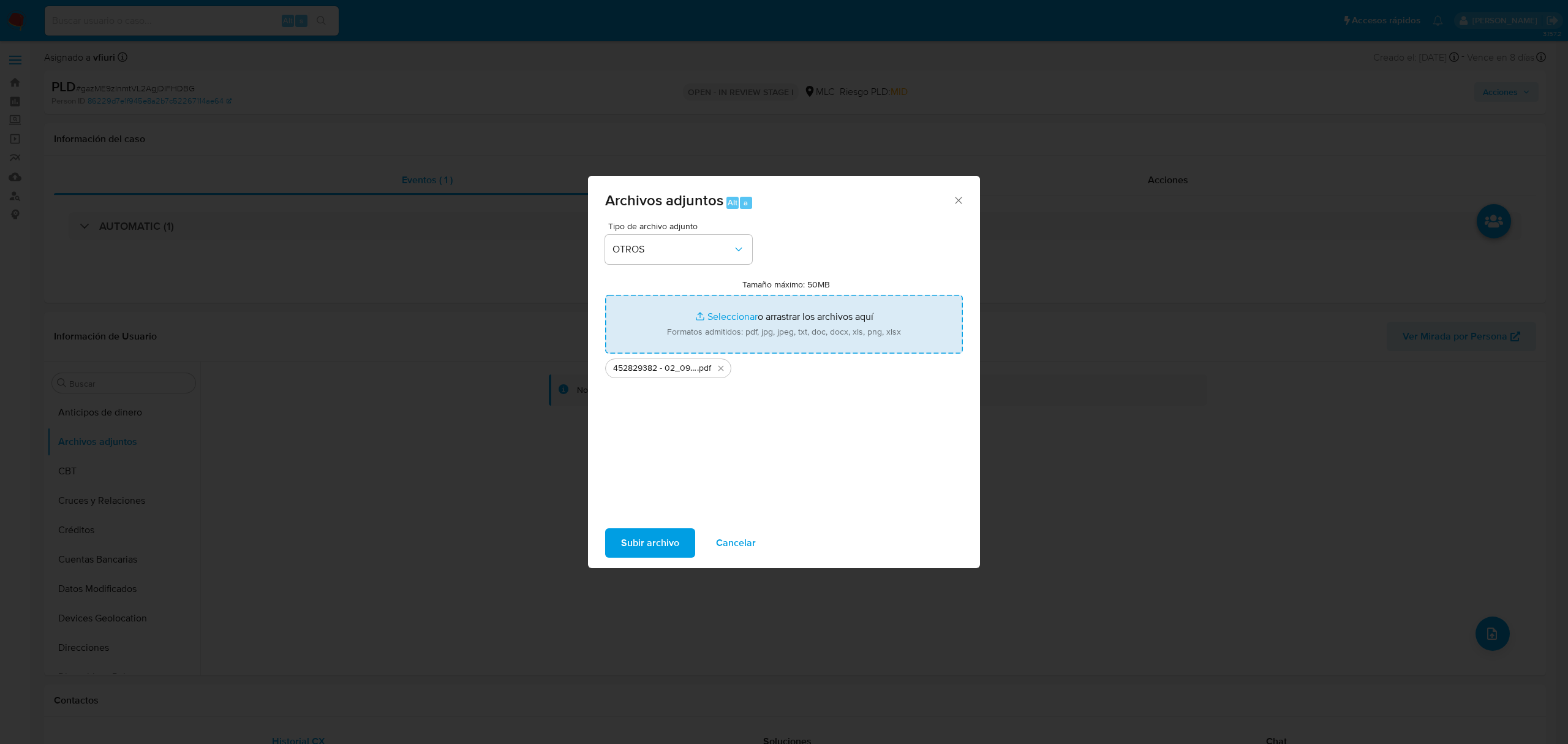
type input "C:\fakepath\Tabla 452829382.xlsx"
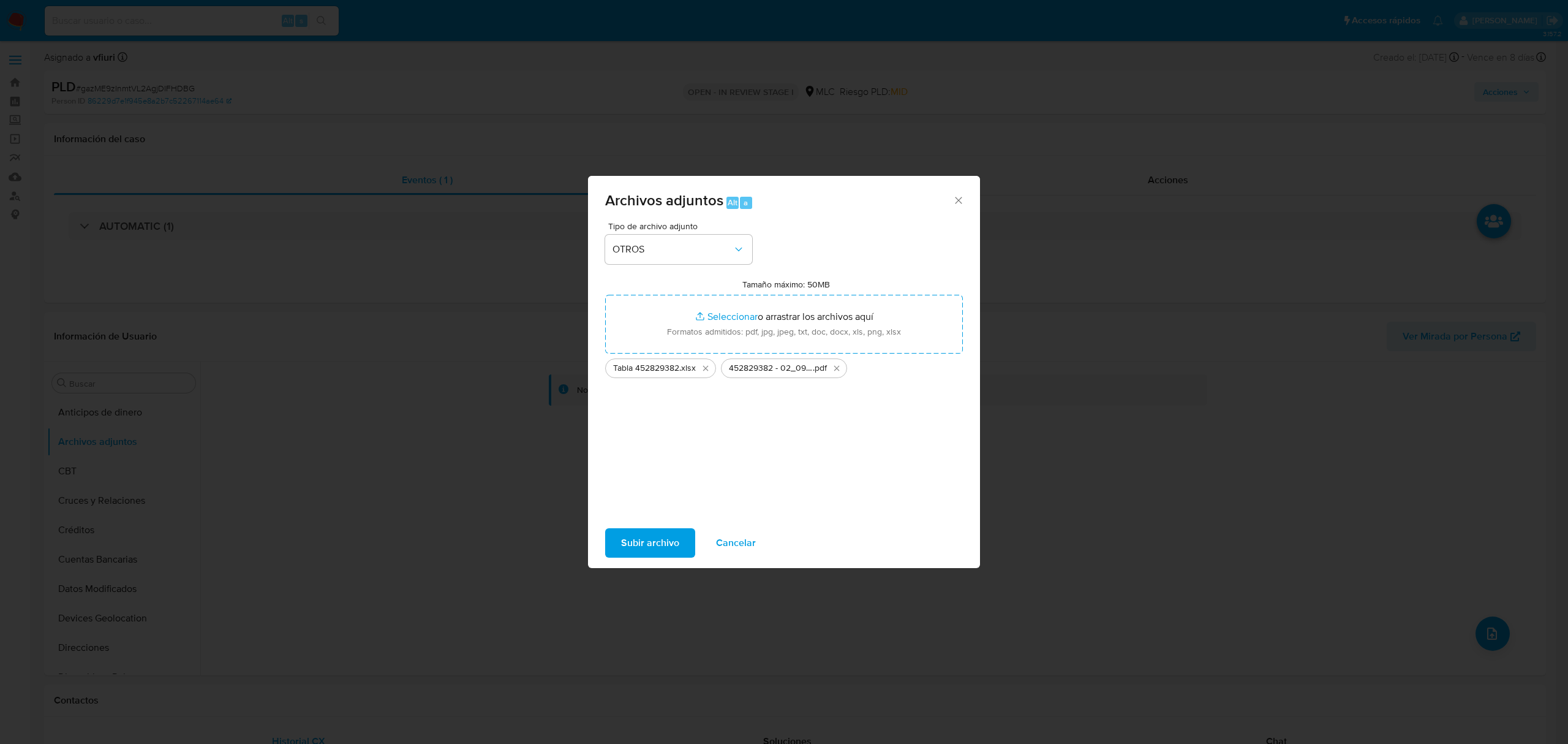
click at [637, 545] on span "Subir archivo" at bounding box center [650, 543] width 58 height 27
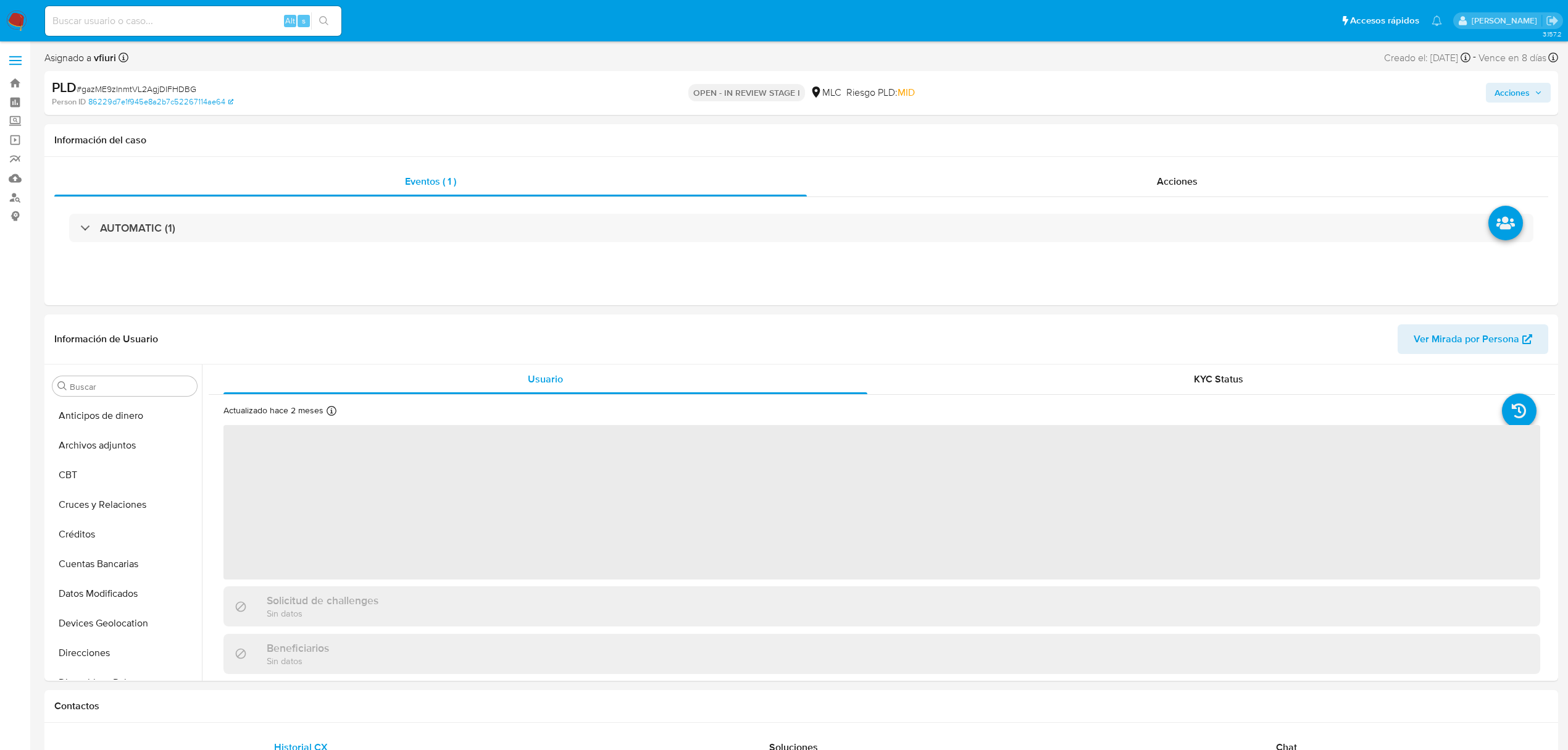
select select "10"
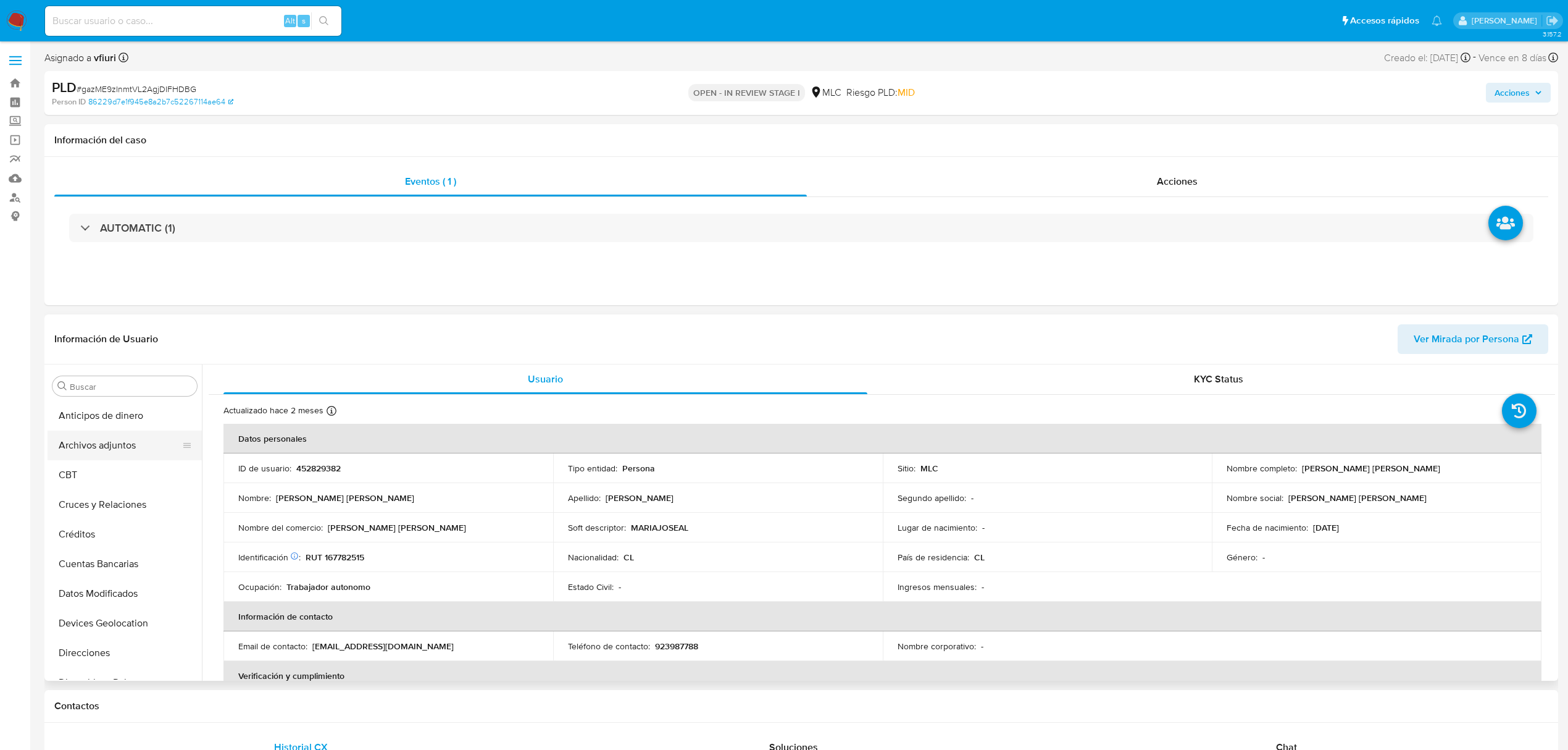
click at [96, 441] on button "Archivos adjuntos" at bounding box center [120, 445] width 144 height 30
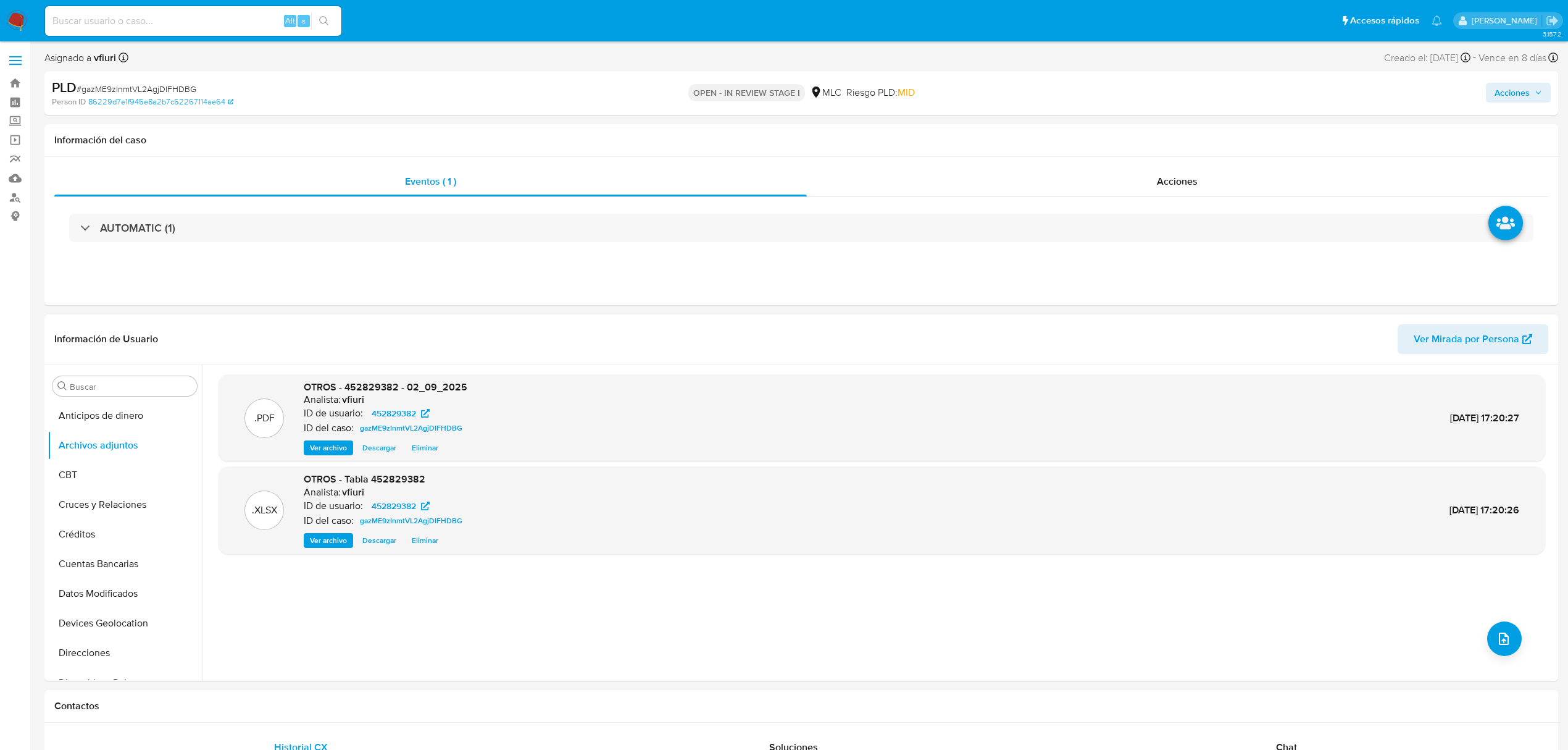
click at [1519, 91] on span "Acciones" at bounding box center [1512, 92] width 35 height 20
click at [1202, 136] on span "Resolución del caso" at bounding box center [1167, 132] width 88 height 14
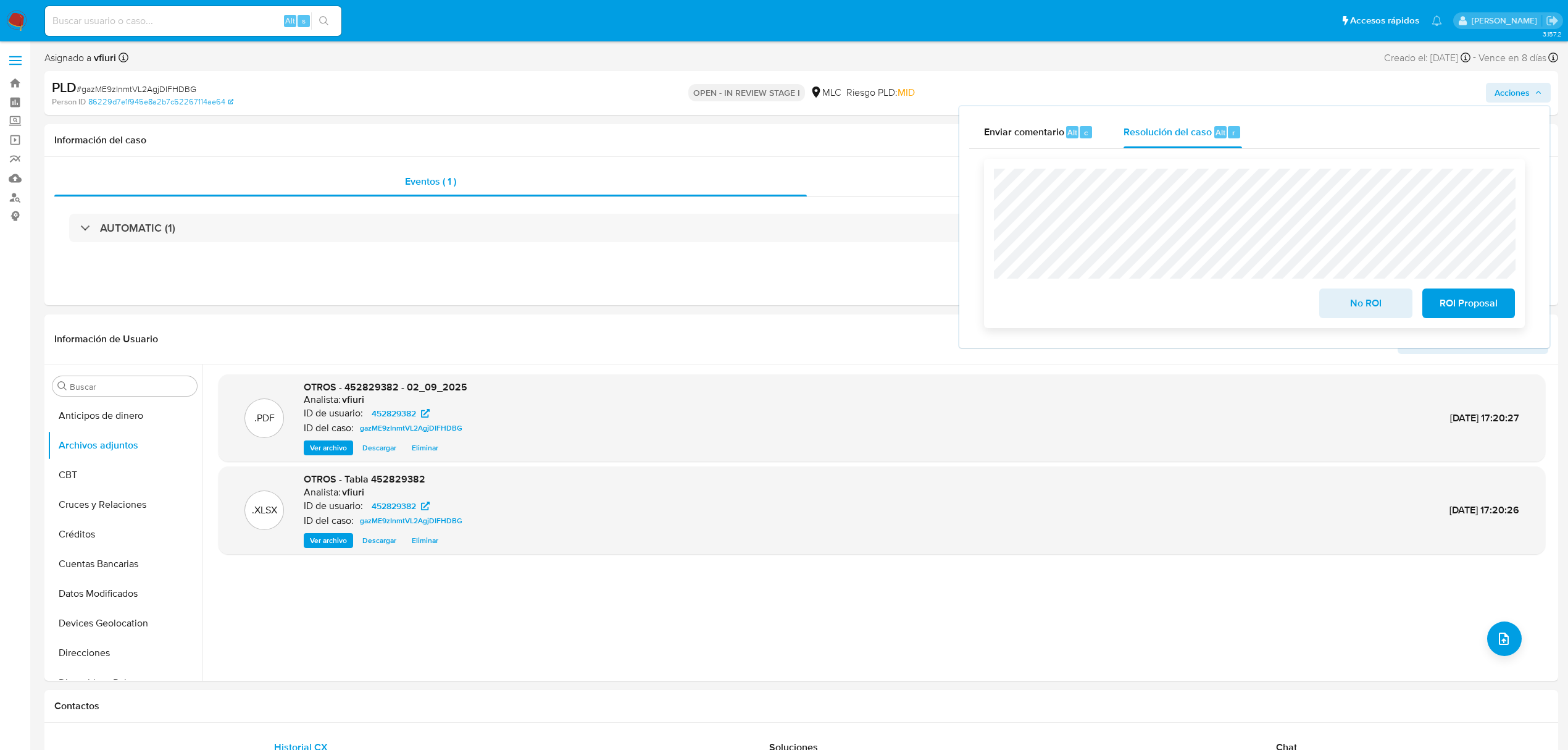
click at [1354, 295] on span "No ROI" at bounding box center [1366, 304] width 61 height 28
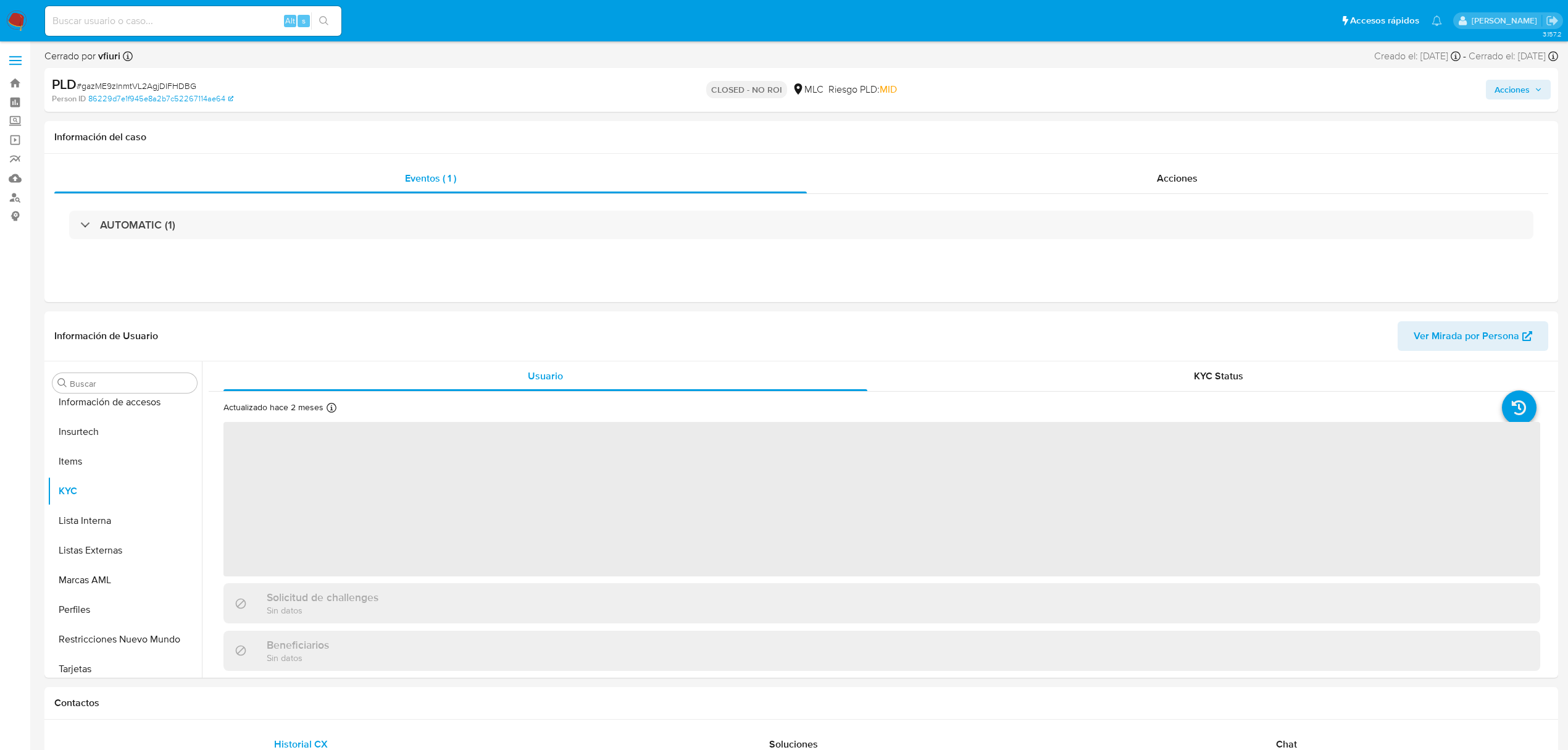
scroll to position [522, 0]
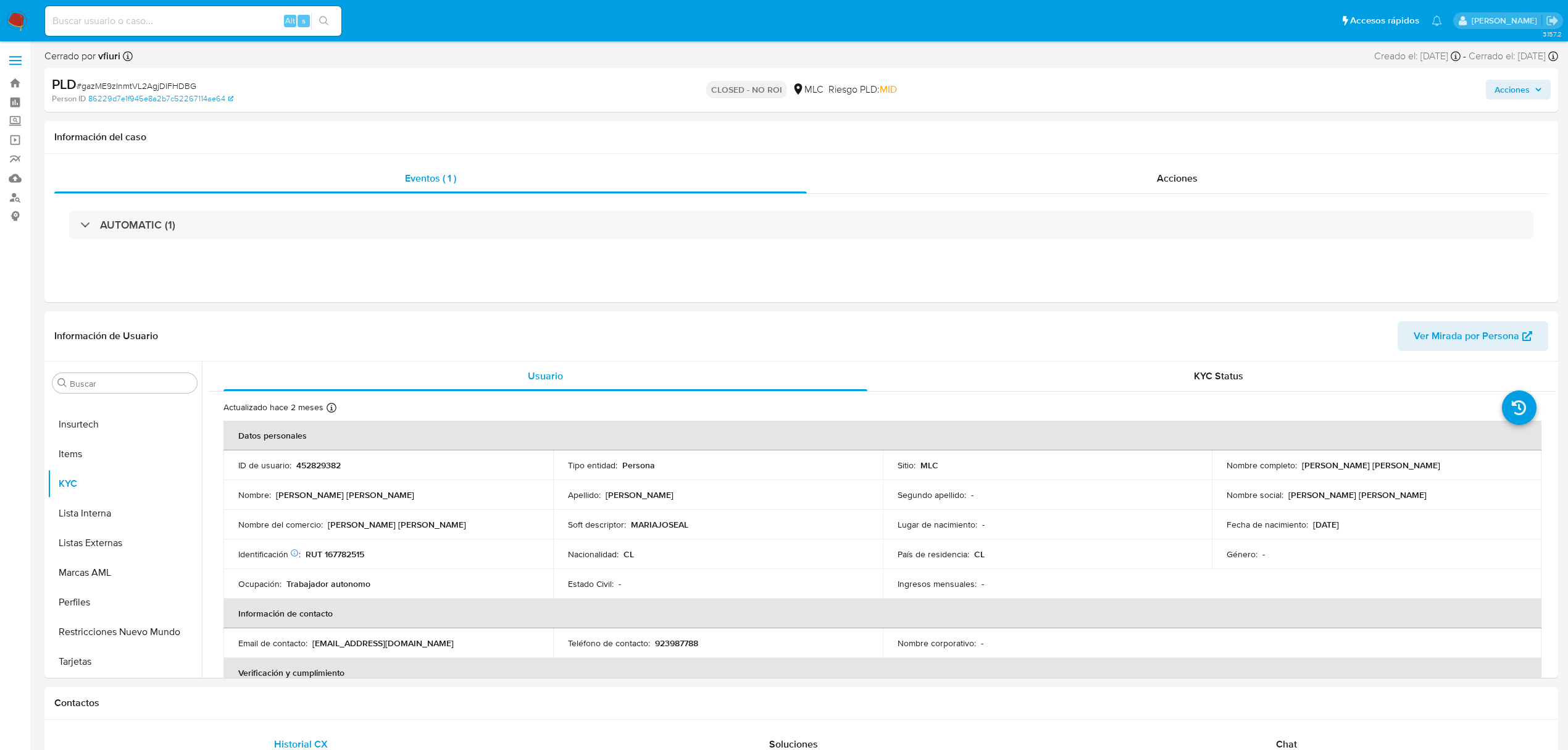
select select "10"
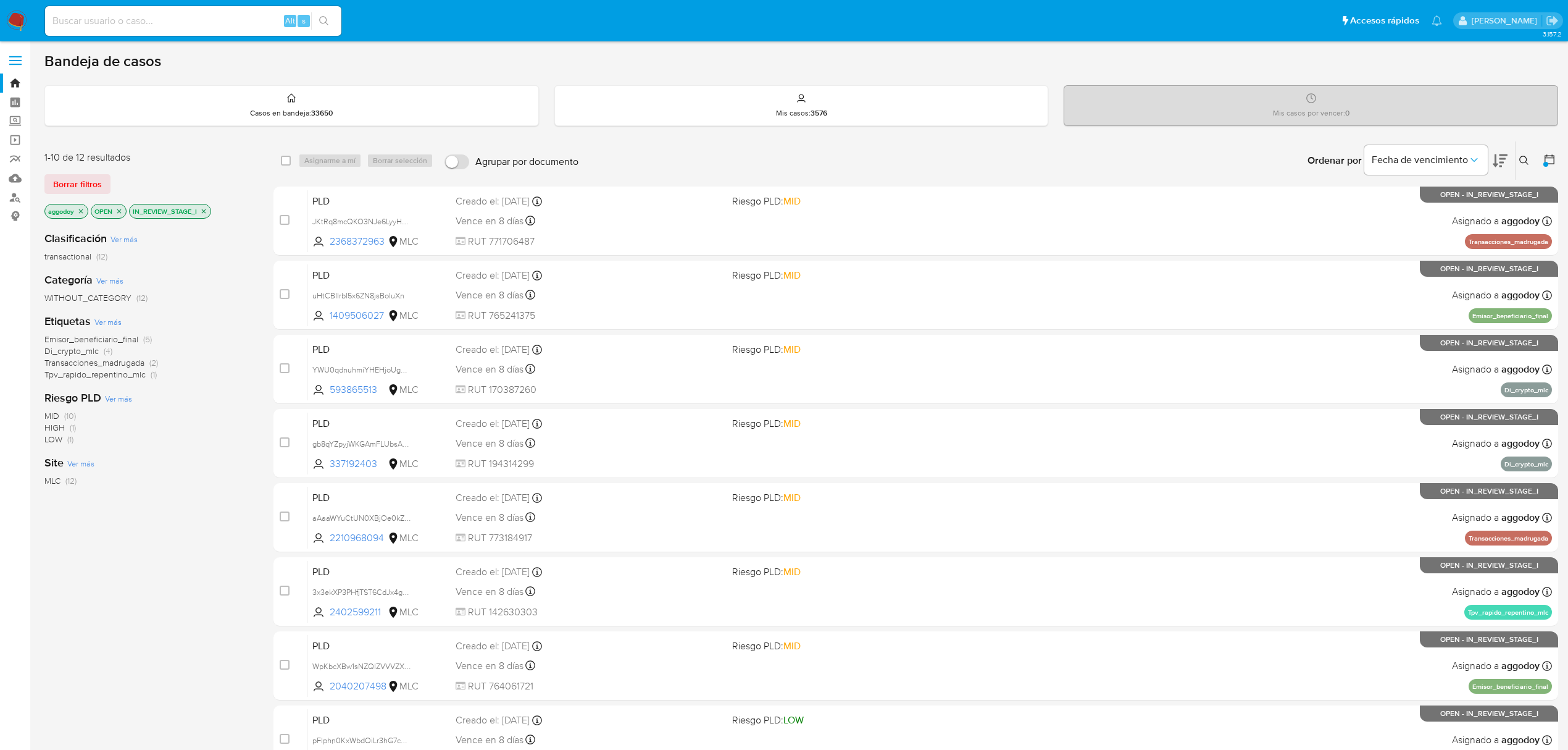
click at [207, 209] on icon "close-filter" at bounding box center [204, 211] width 7 height 7
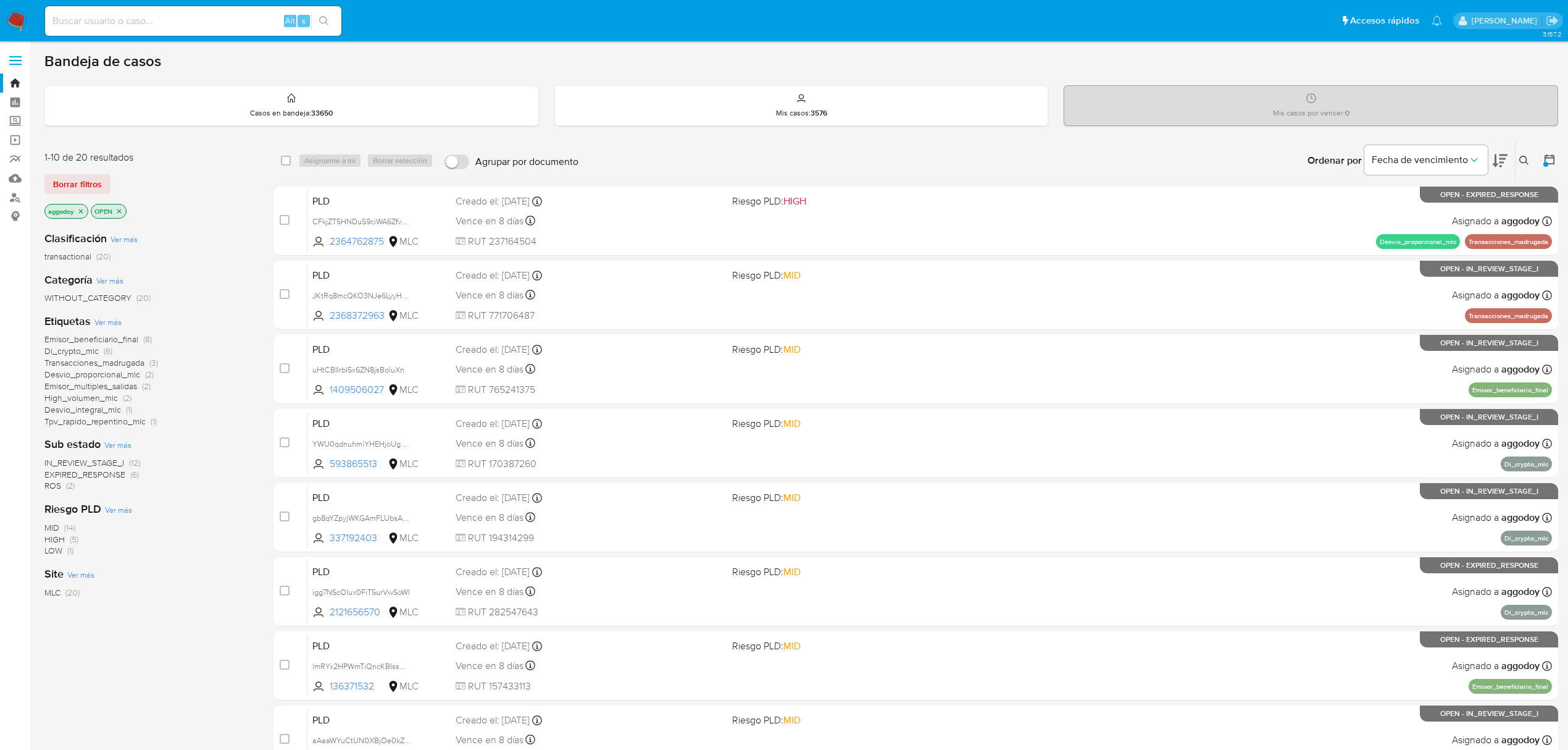
click at [80, 212] on icon "close-filter" at bounding box center [81, 211] width 7 height 7
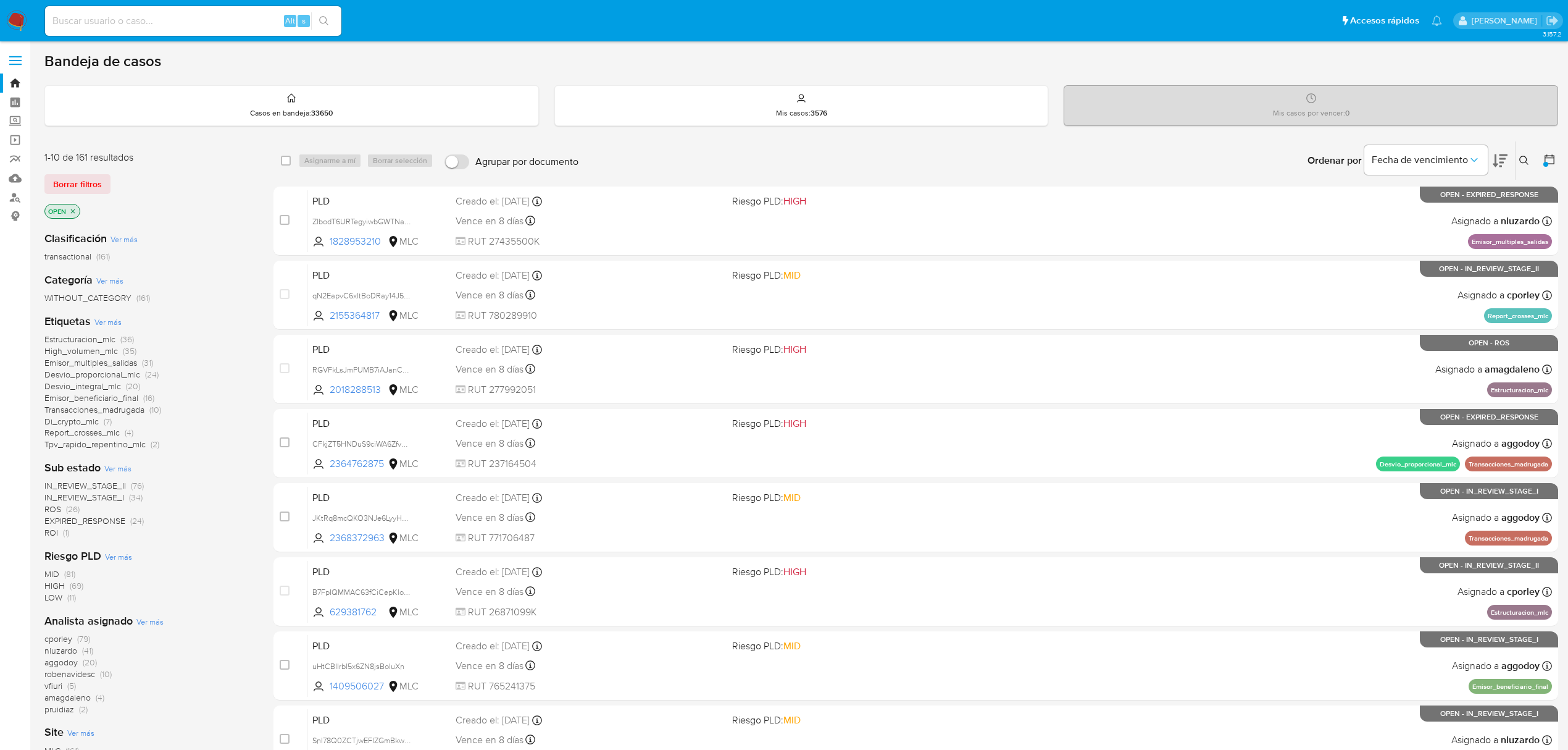
scroll to position [82, 0]
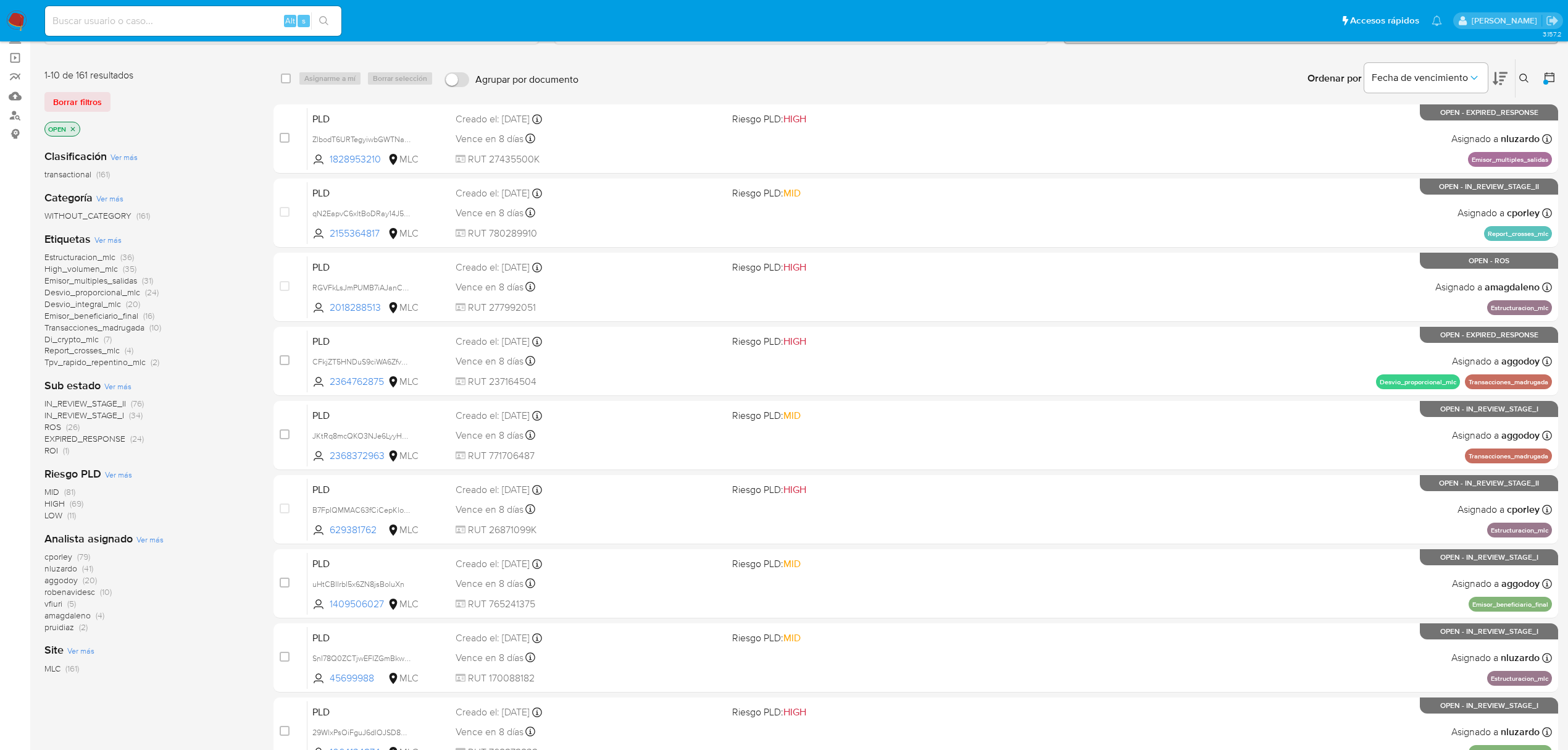
click at [64, 601] on span "vfiuri (5)" at bounding box center [59, 604] width 31 height 12
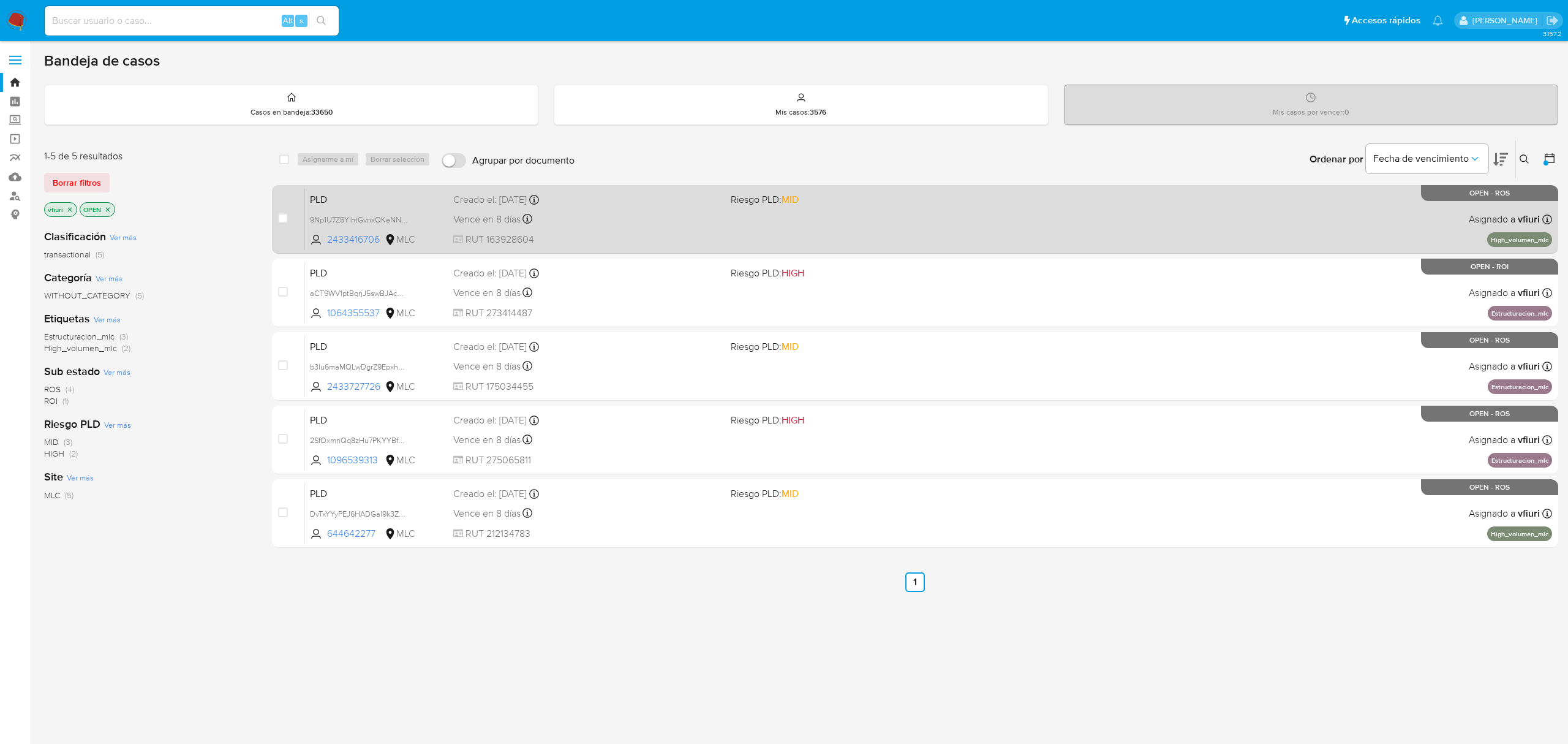
click at [593, 236] on span "RUT 163928604" at bounding box center [587, 239] width 267 height 14
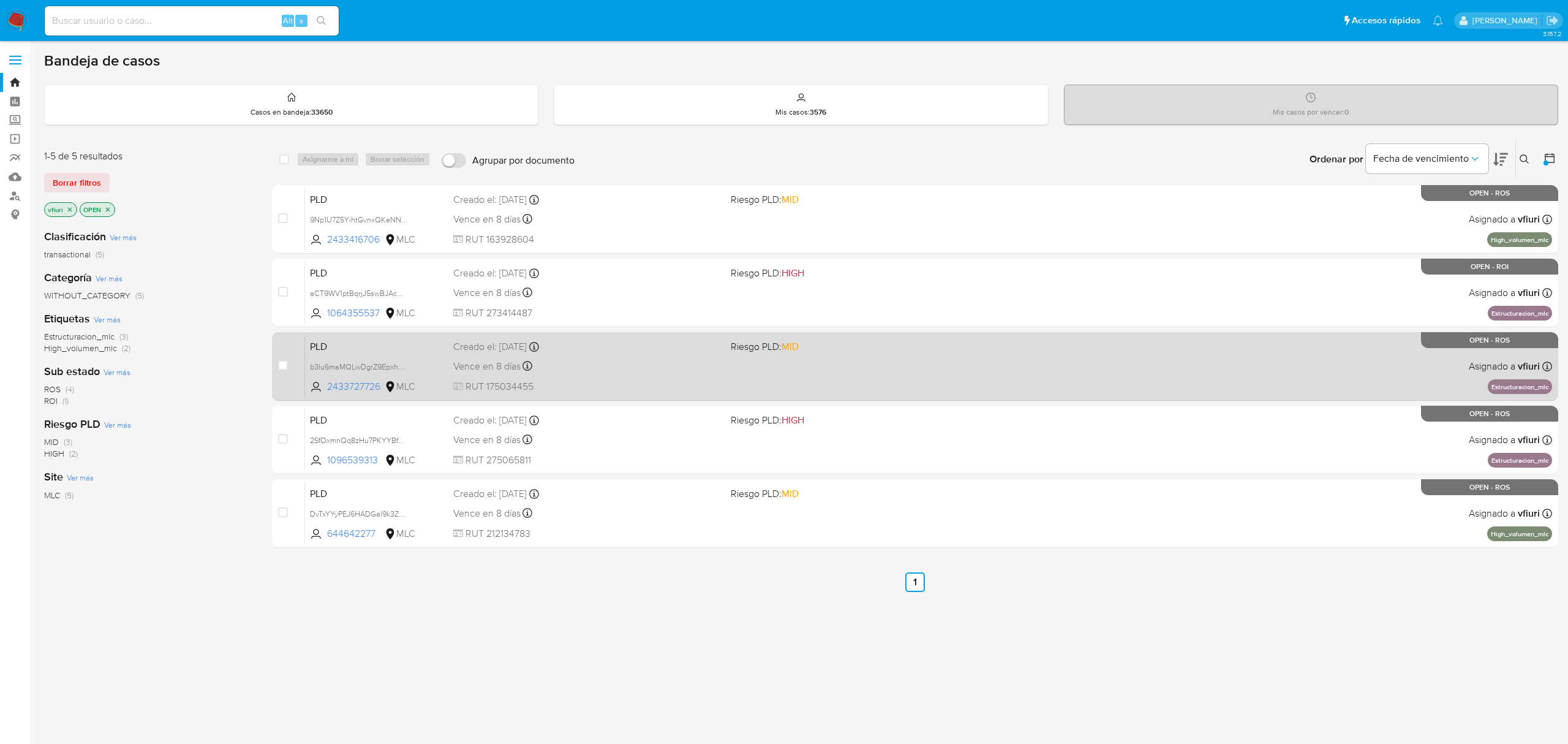
click at [753, 390] on div "PLD b3Iu6maMQLwDgrZ9EpxhnUnb 2433727726 MLC Riesgo PLD: MID Creado el: 12/06/20…" at bounding box center [929, 366] width 1248 height 62
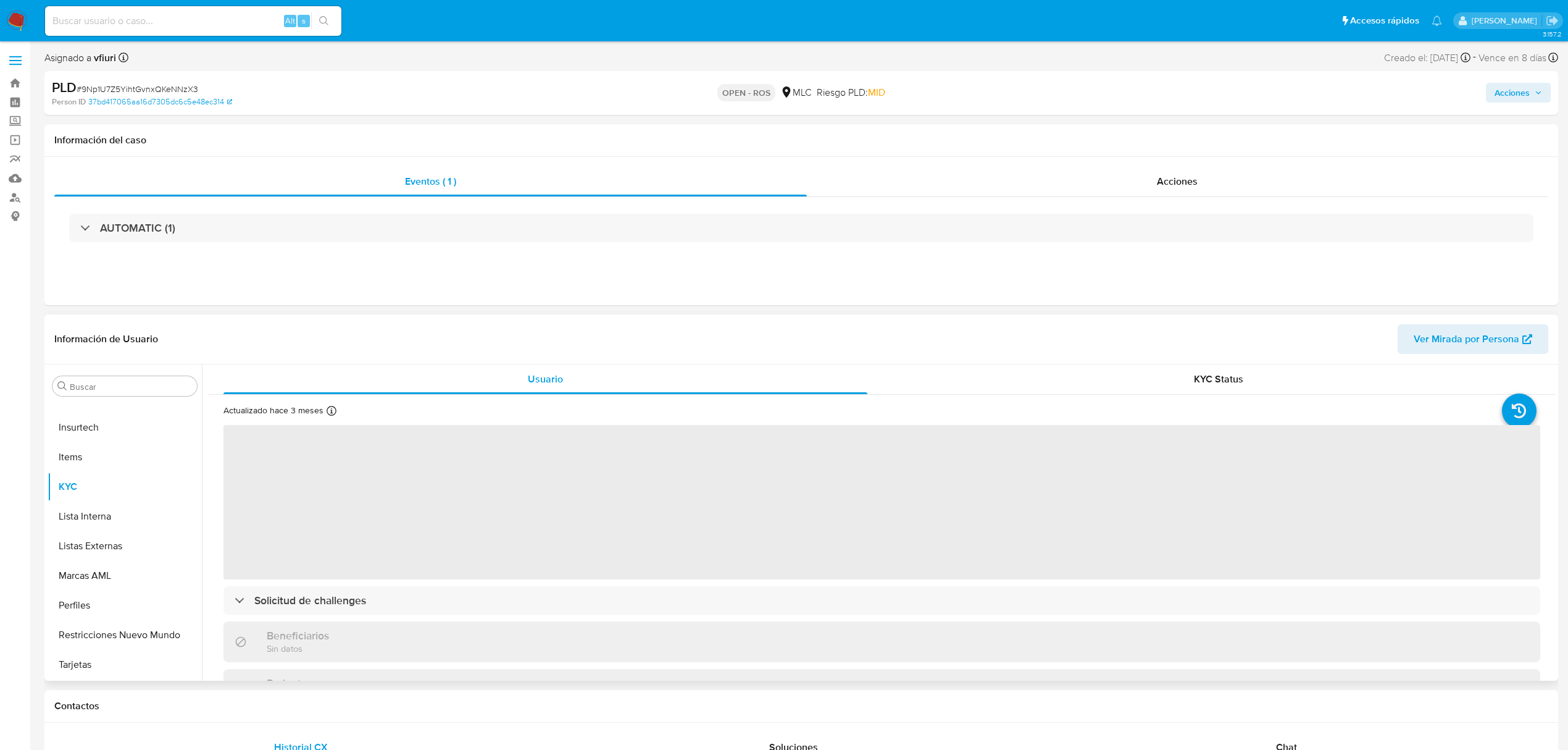
select select "10"
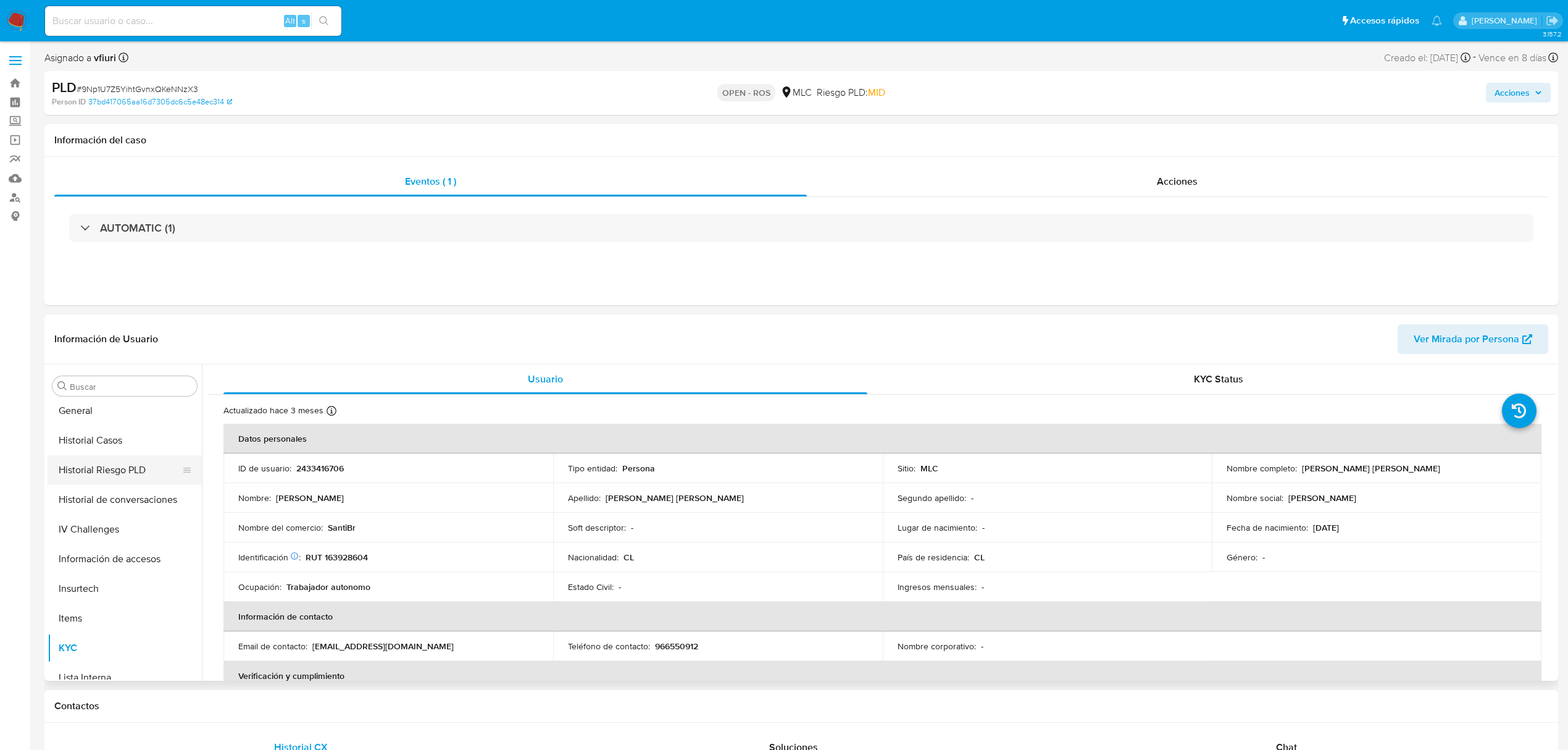
scroll to position [28, 0]
click at [94, 417] on button "Archivos adjuntos" at bounding box center [120, 417] width 144 height 30
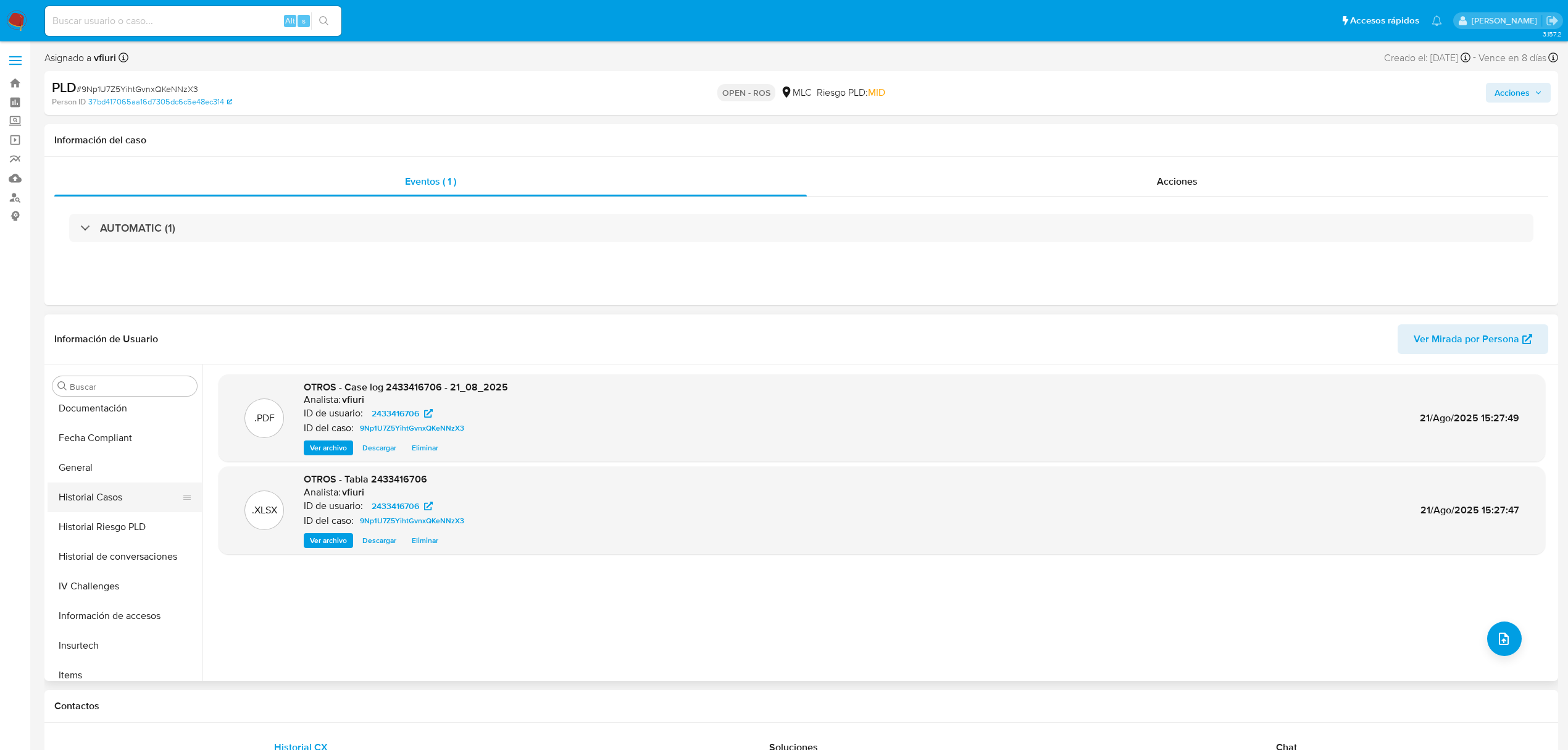
scroll to position [275, 0]
click at [86, 491] on button "General" at bounding box center [120, 496] width 144 height 30
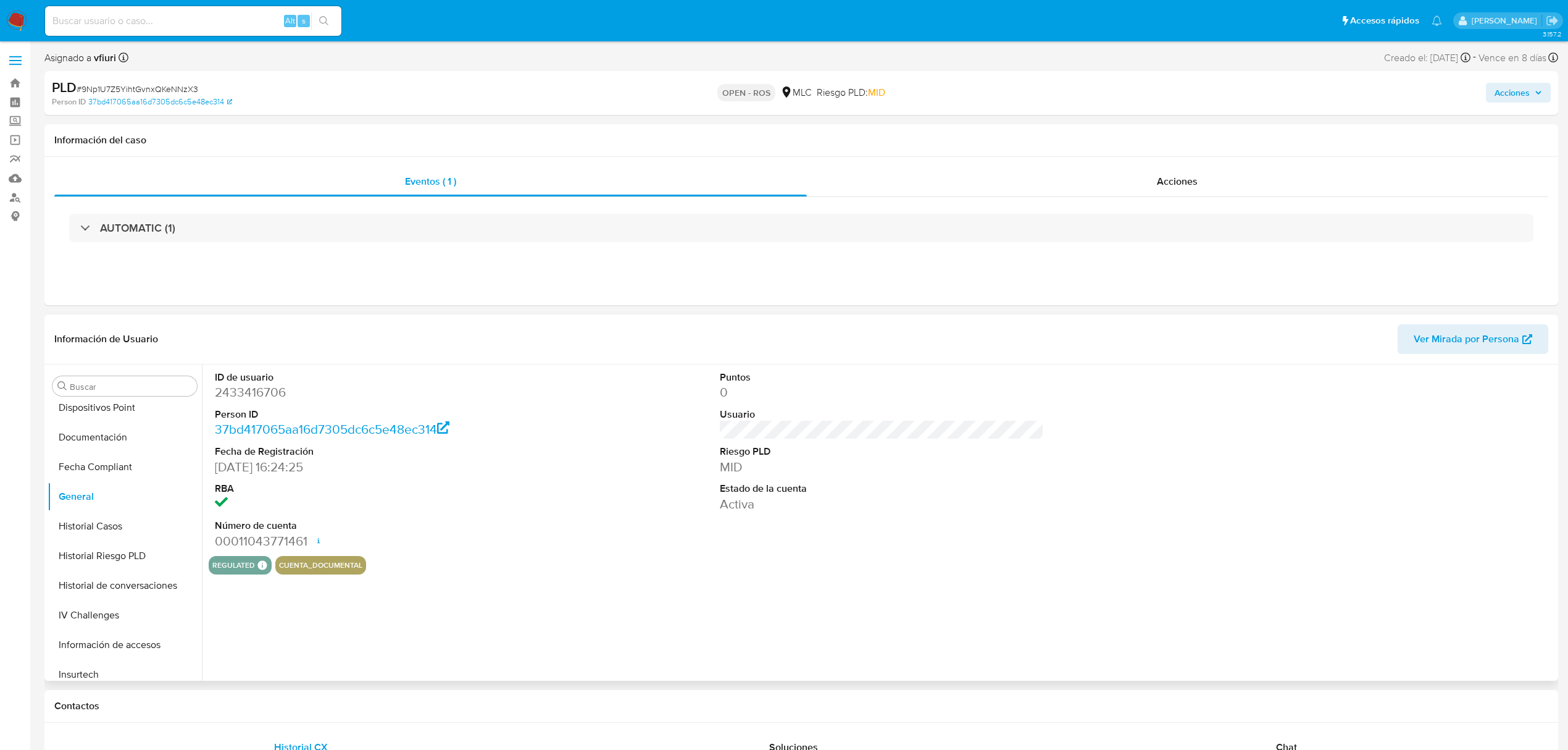
click at [273, 396] on dd "2433416706" at bounding box center [377, 392] width 324 height 17
copy dd "2433416706"
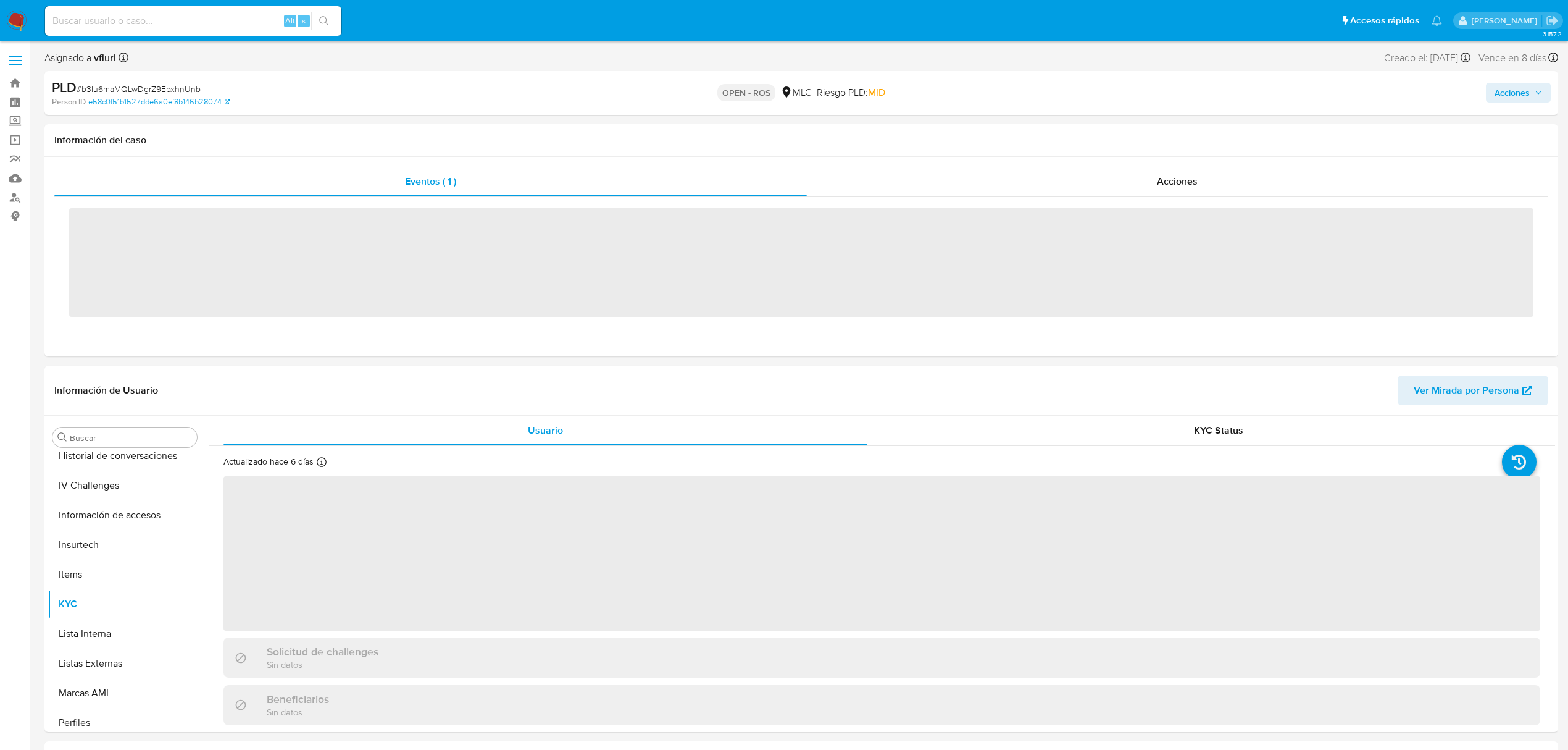
scroll to position [522, 0]
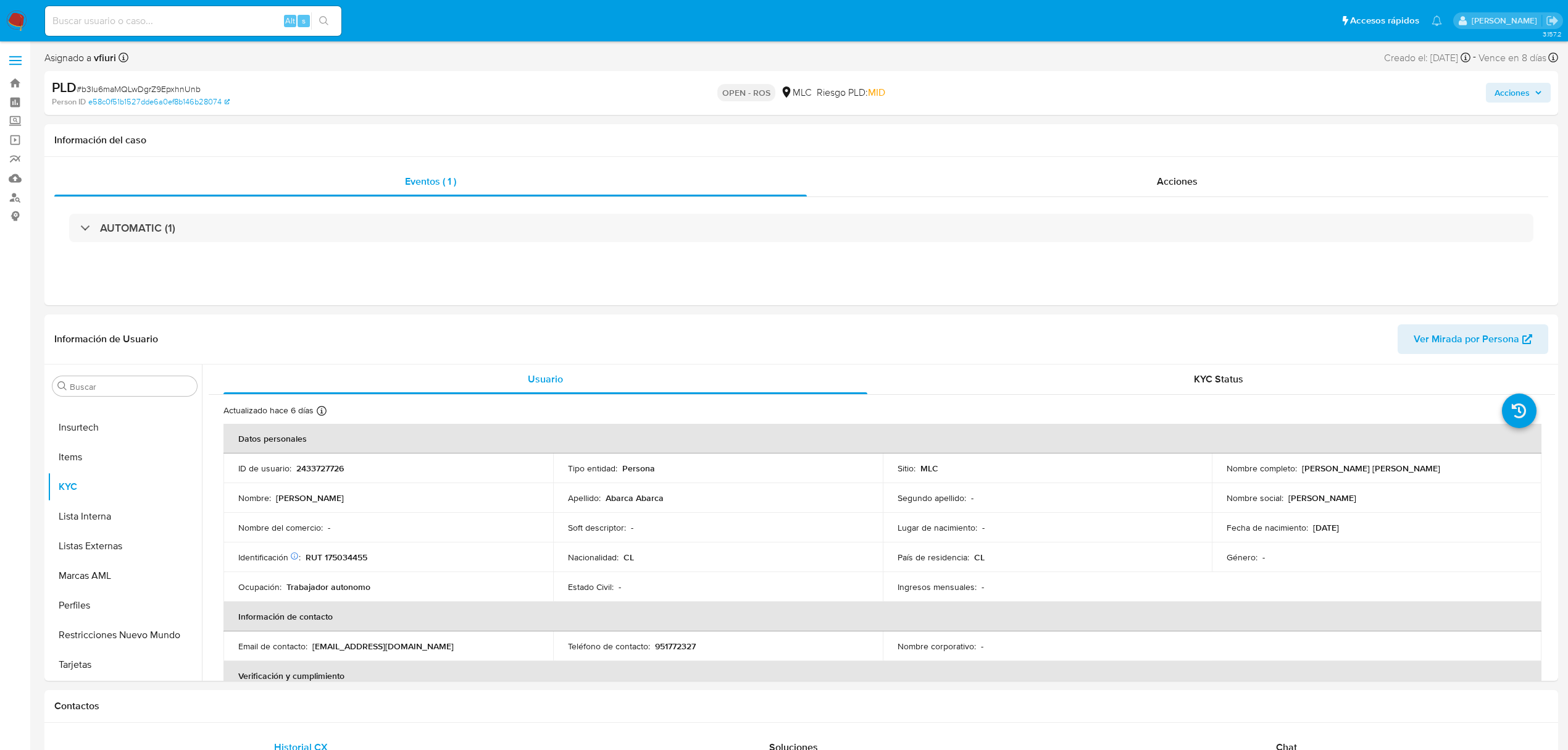
select select "10"
